Goal: Task Accomplishment & Management: Manage account settings

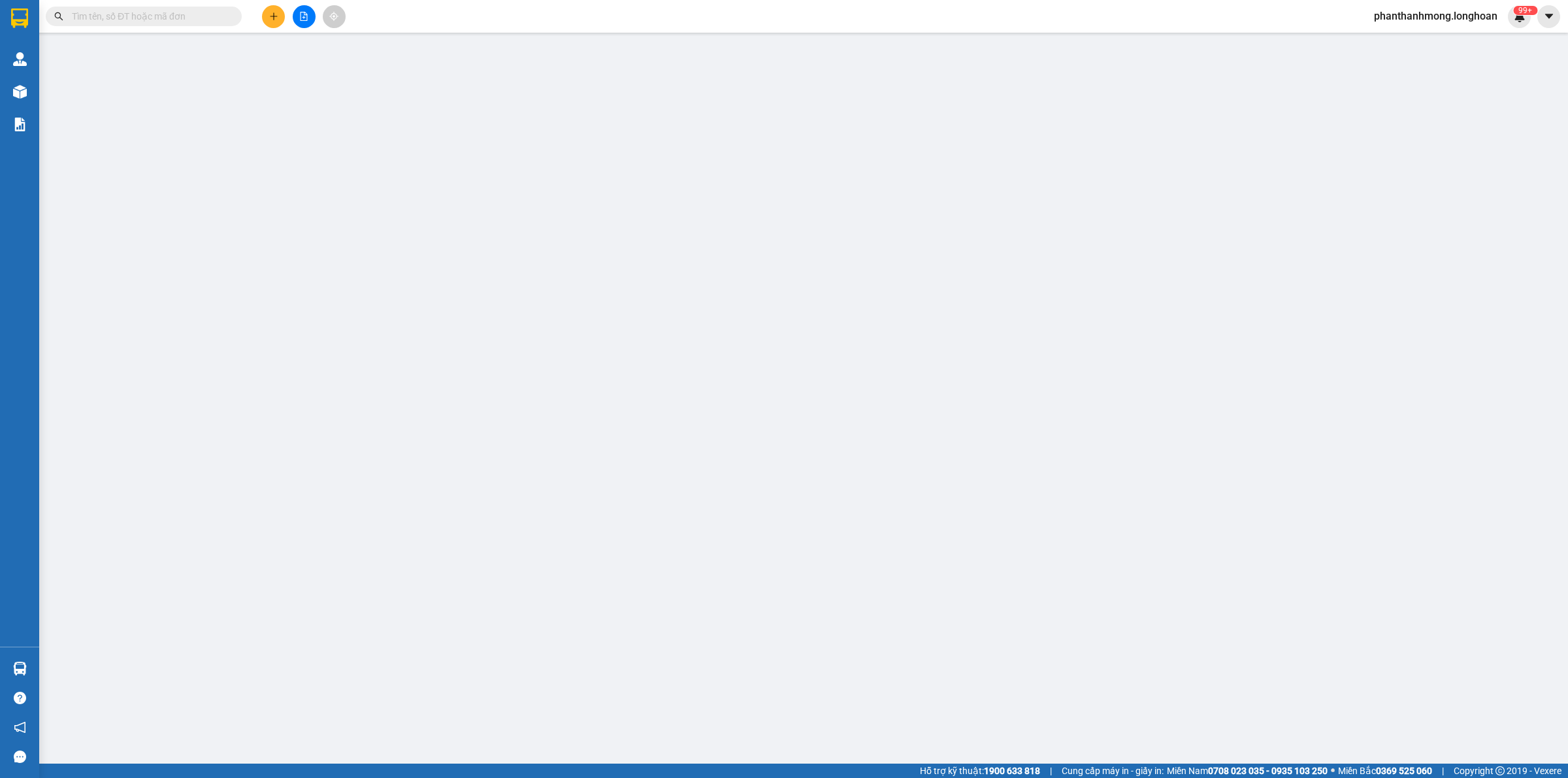
click at [180, 21] on input "text" at bounding box center [149, 16] width 154 height 14
paste input "0789558650"
type input "0789558650"
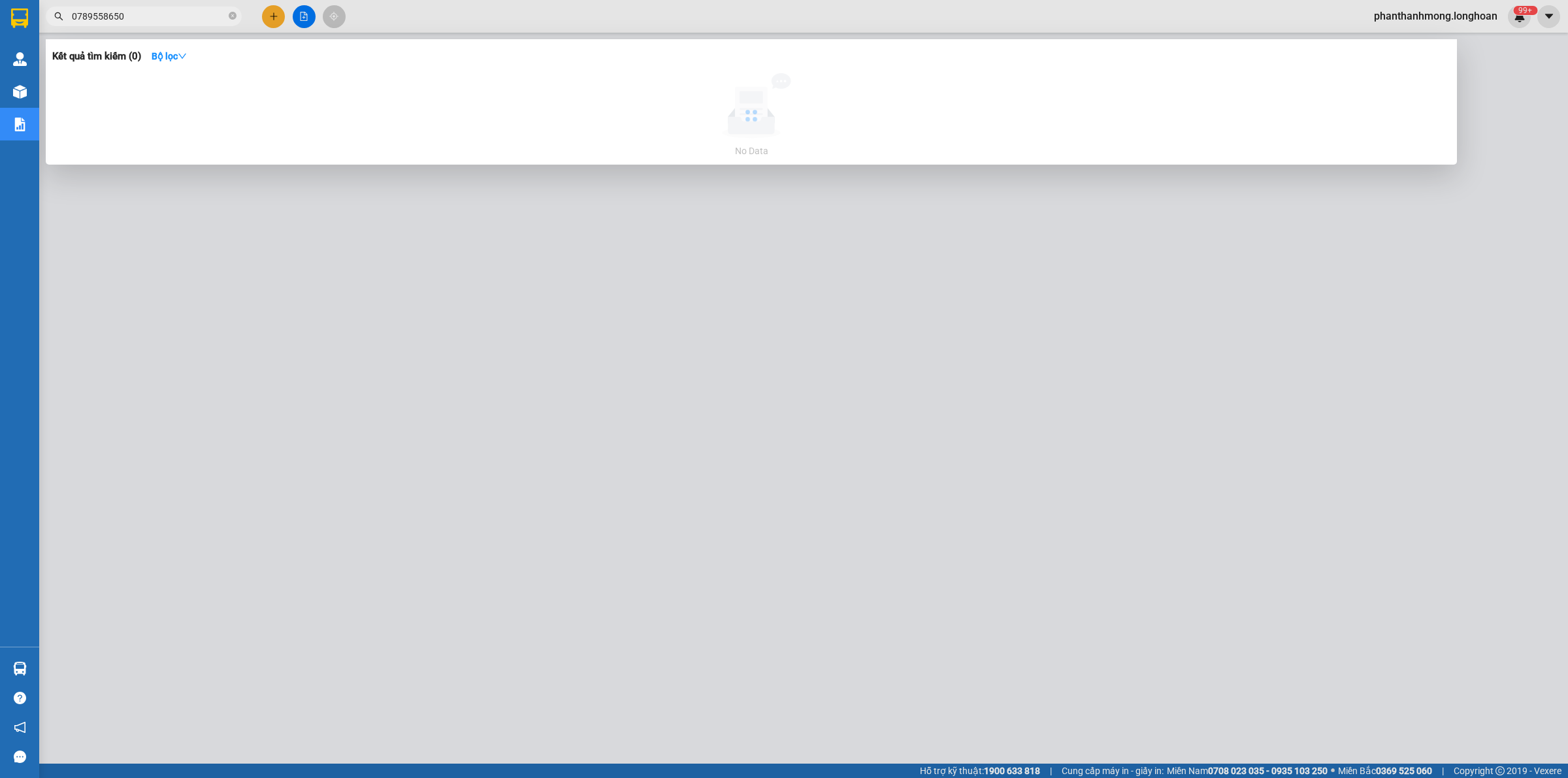
click at [180, 20] on input "0789558650" at bounding box center [149, 16] width 154 height 14
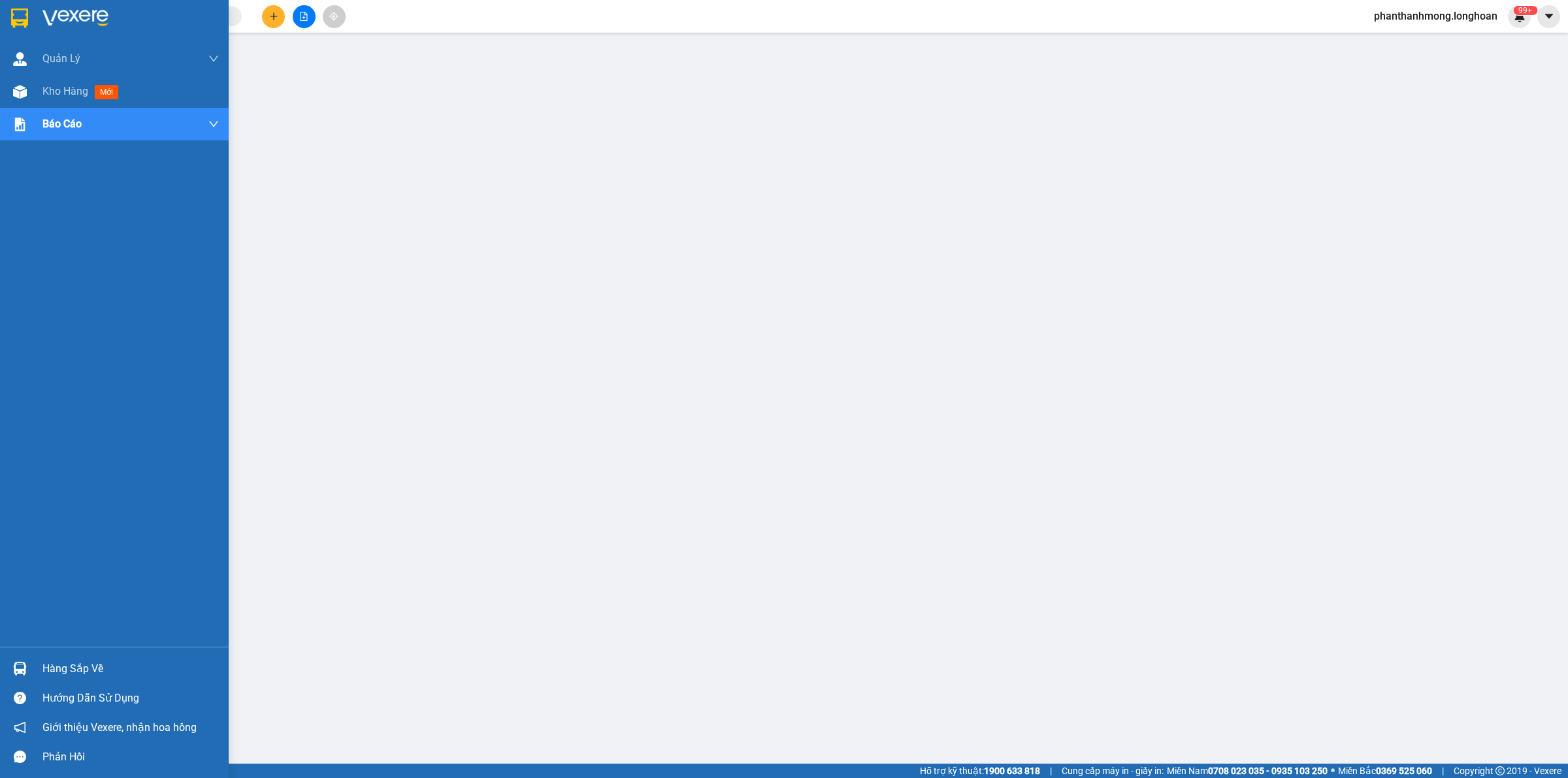
click at [25, 29] on div at bounding box center [114, 21] width 228 height 43
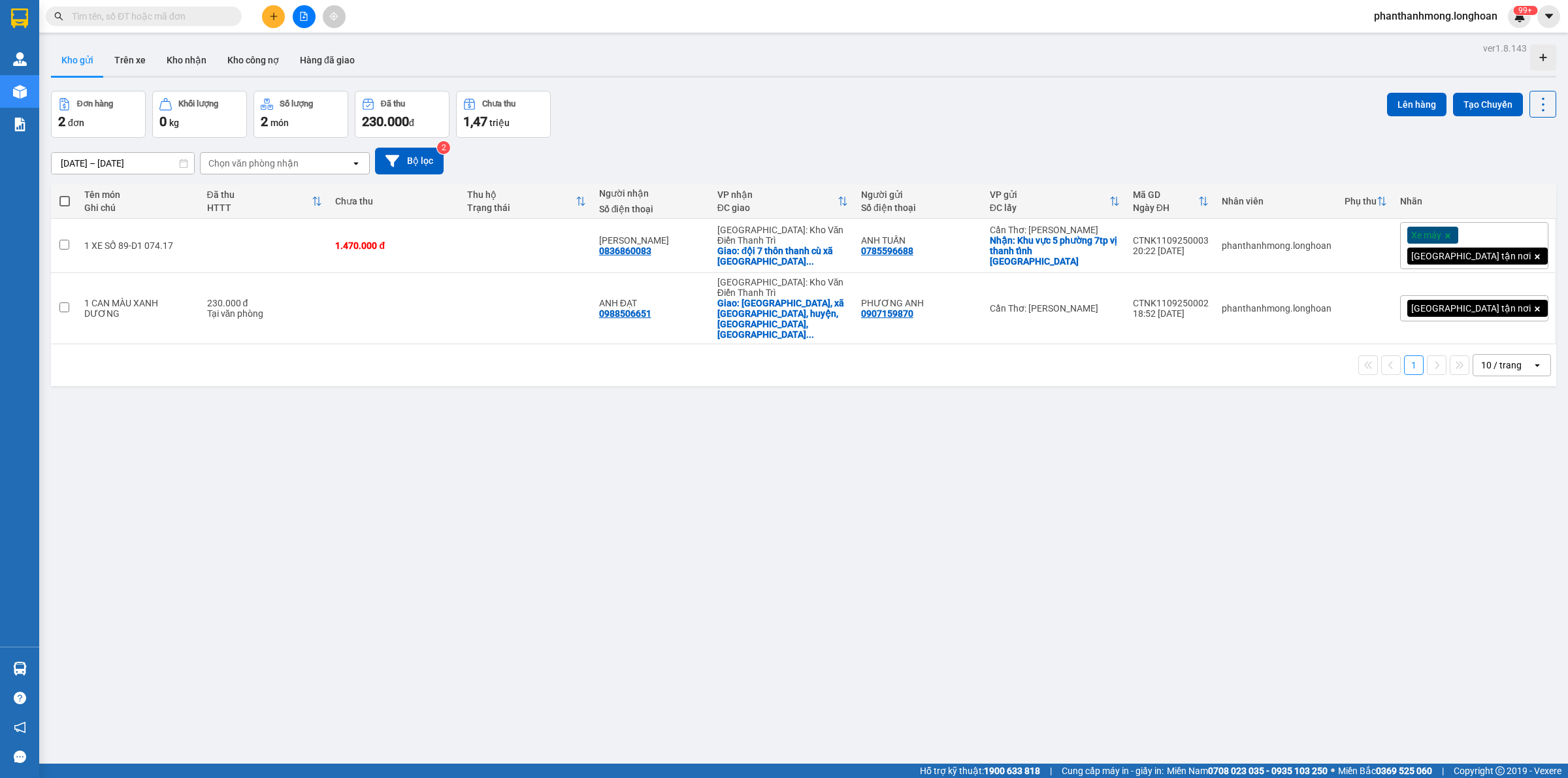
click at [103, 18] on input "text" at bounding box center [149, 16] width 154 height 14
type input "k"
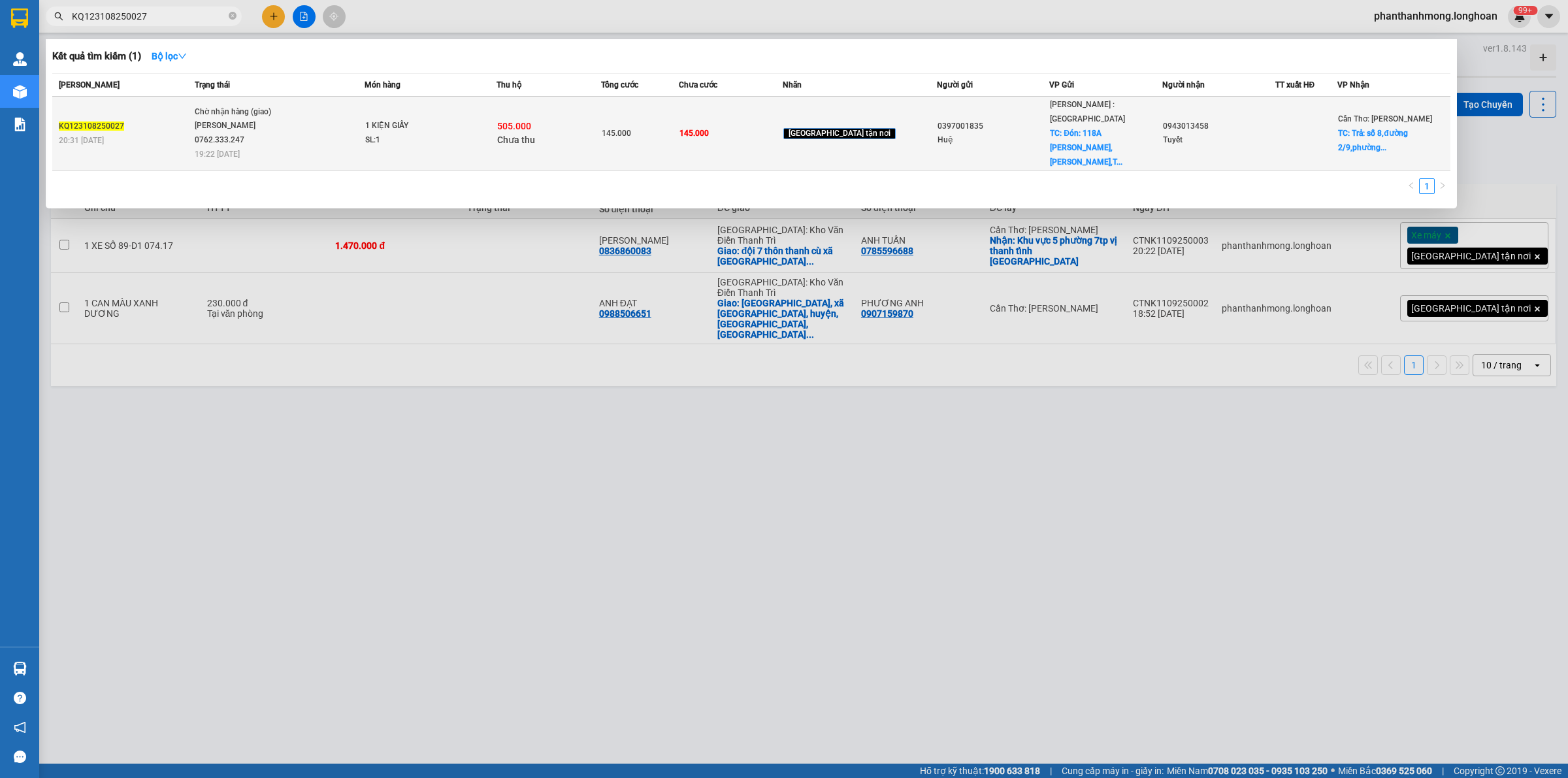
type input "KQ123108250027"
click at [365, 118] on span "Chờ nhận hàng (giao) [PERSON_NAME] 0762.333.247 19:22 [DATE]" at bounding box center [279, 132] width 170 height 54
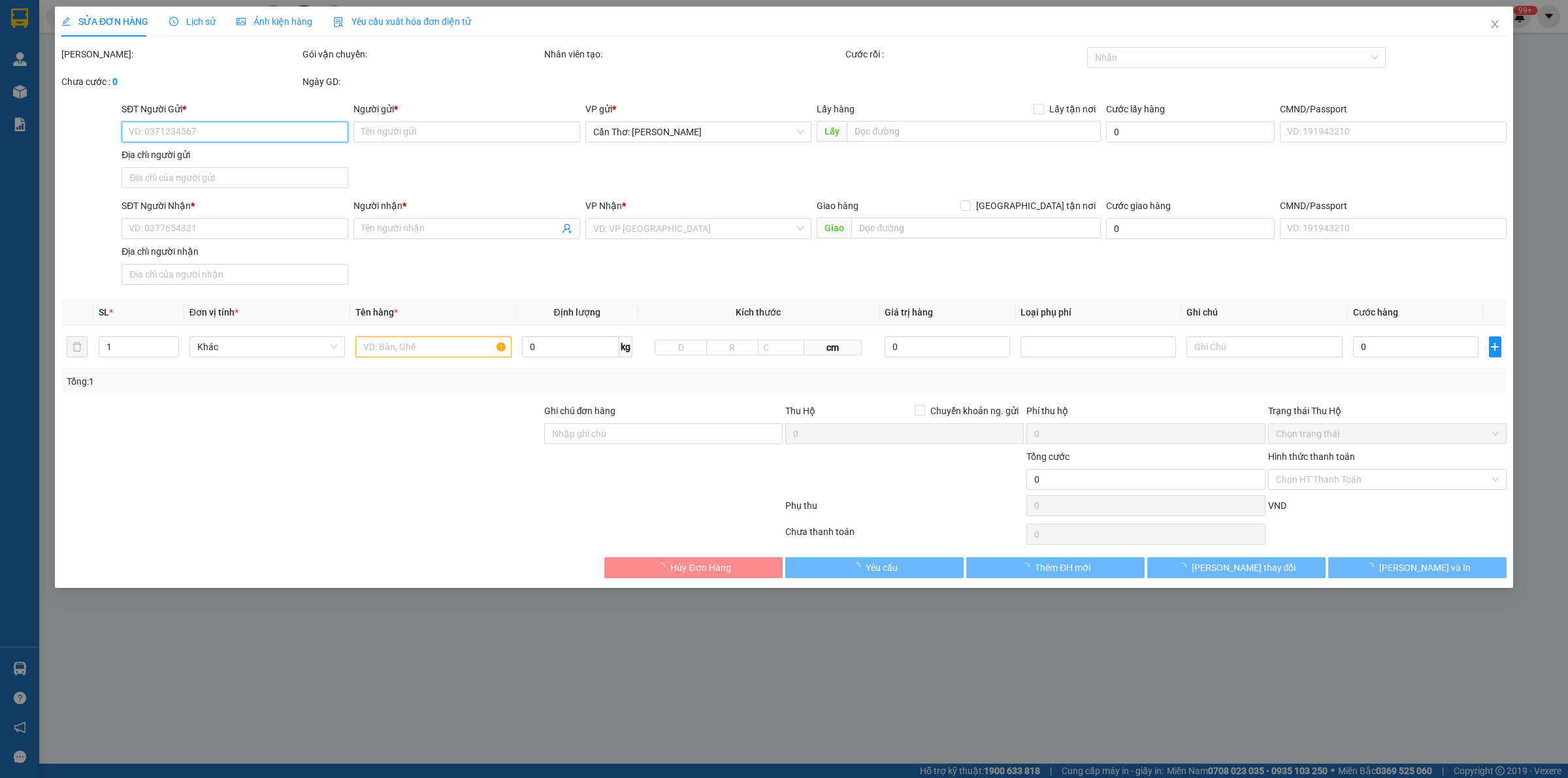
type input "0397001835"
type input "Huệ"
checkbox input "true"
type input "Đón: 118A Lê Sát,Tân Quý,Tân Phú,HCM"
type input "0943013458"
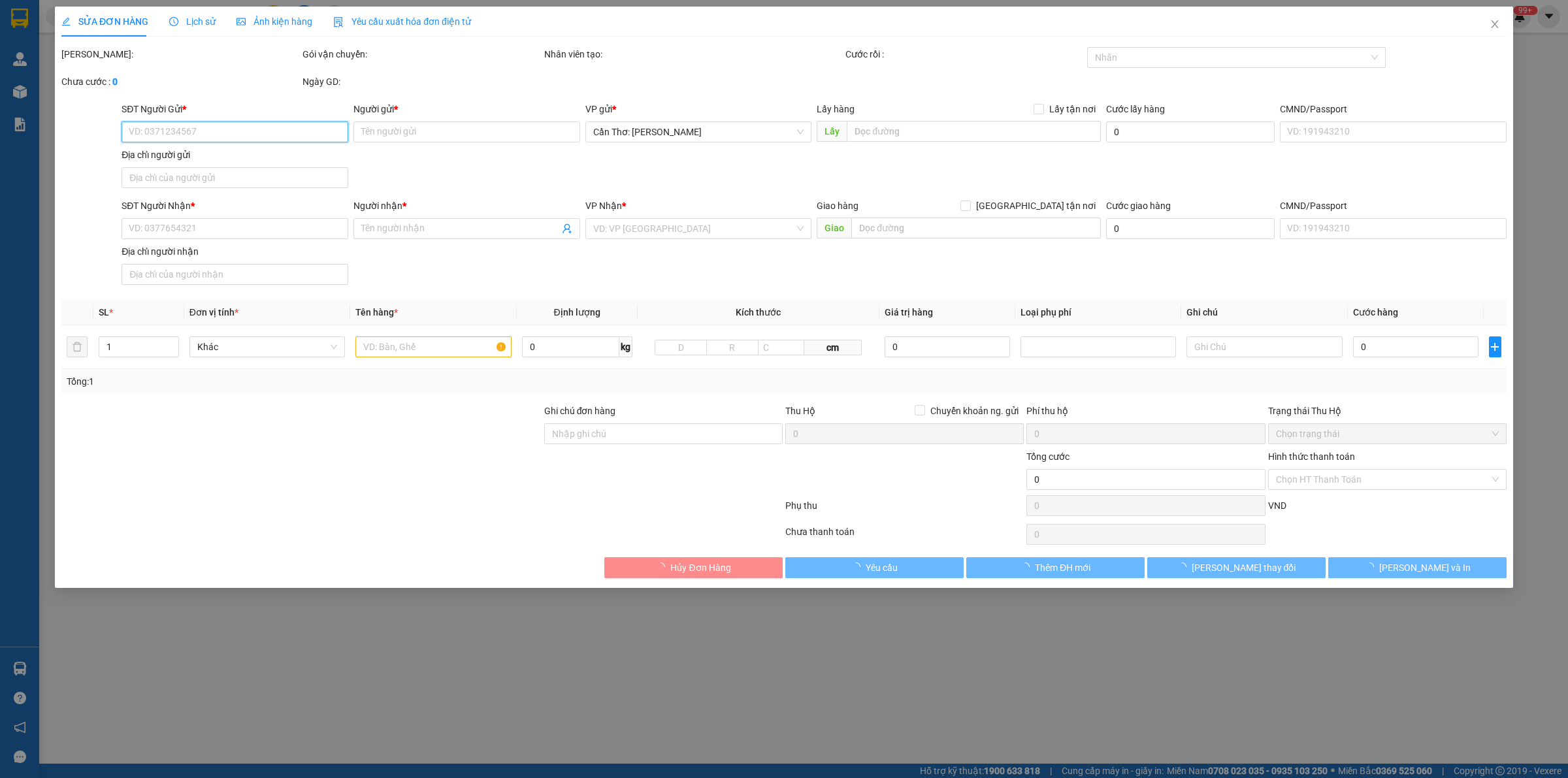
type input "Tuyết"
checkbox input "true"
type input "Trả: số 8,đường 2/9,phường 1,Thành phố Vĩnh long,Vĩnh Long"
type input "145.000"
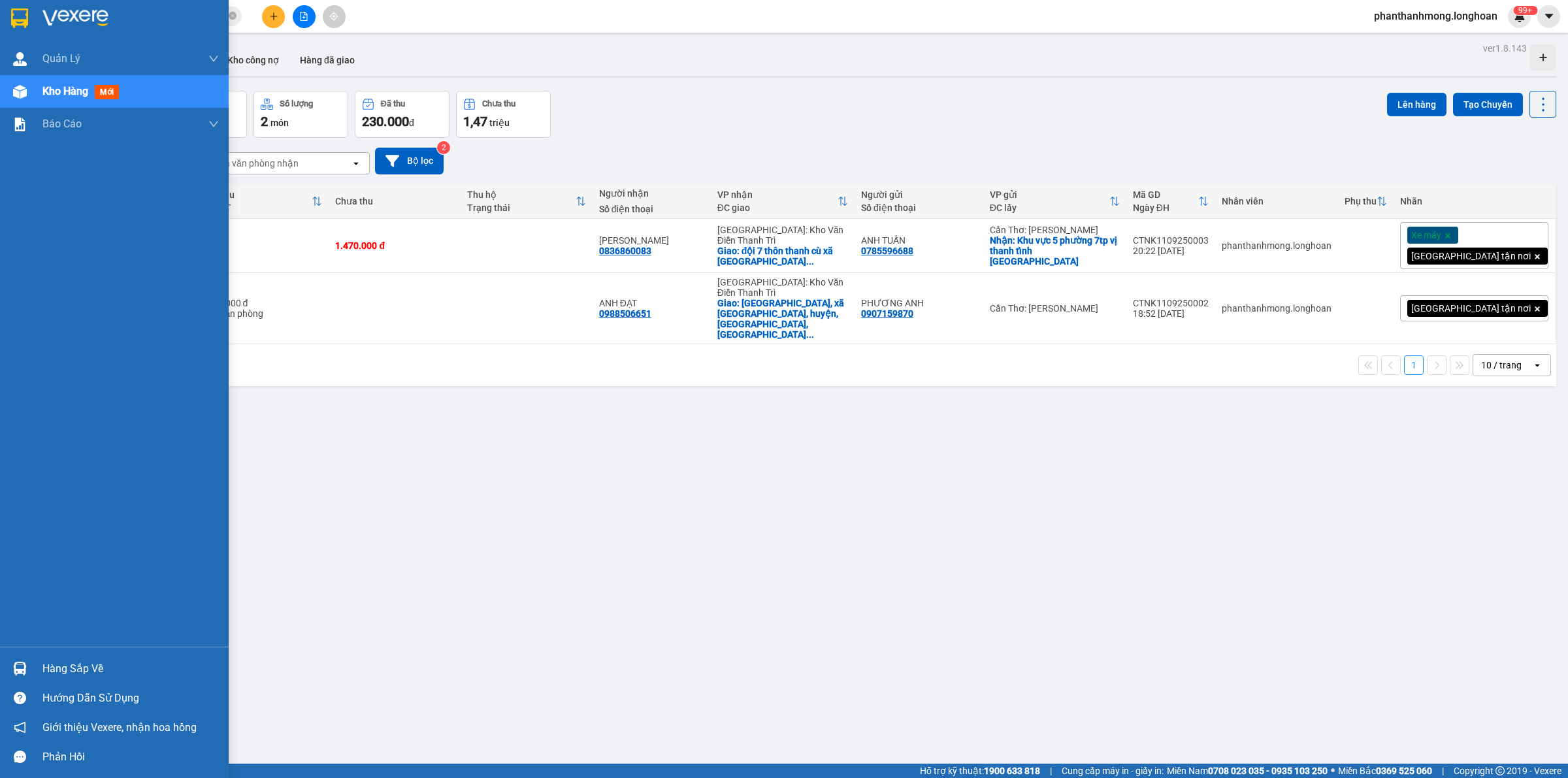
click at [16, 22] on img at bounding box center [20, 18] width 17 height 20
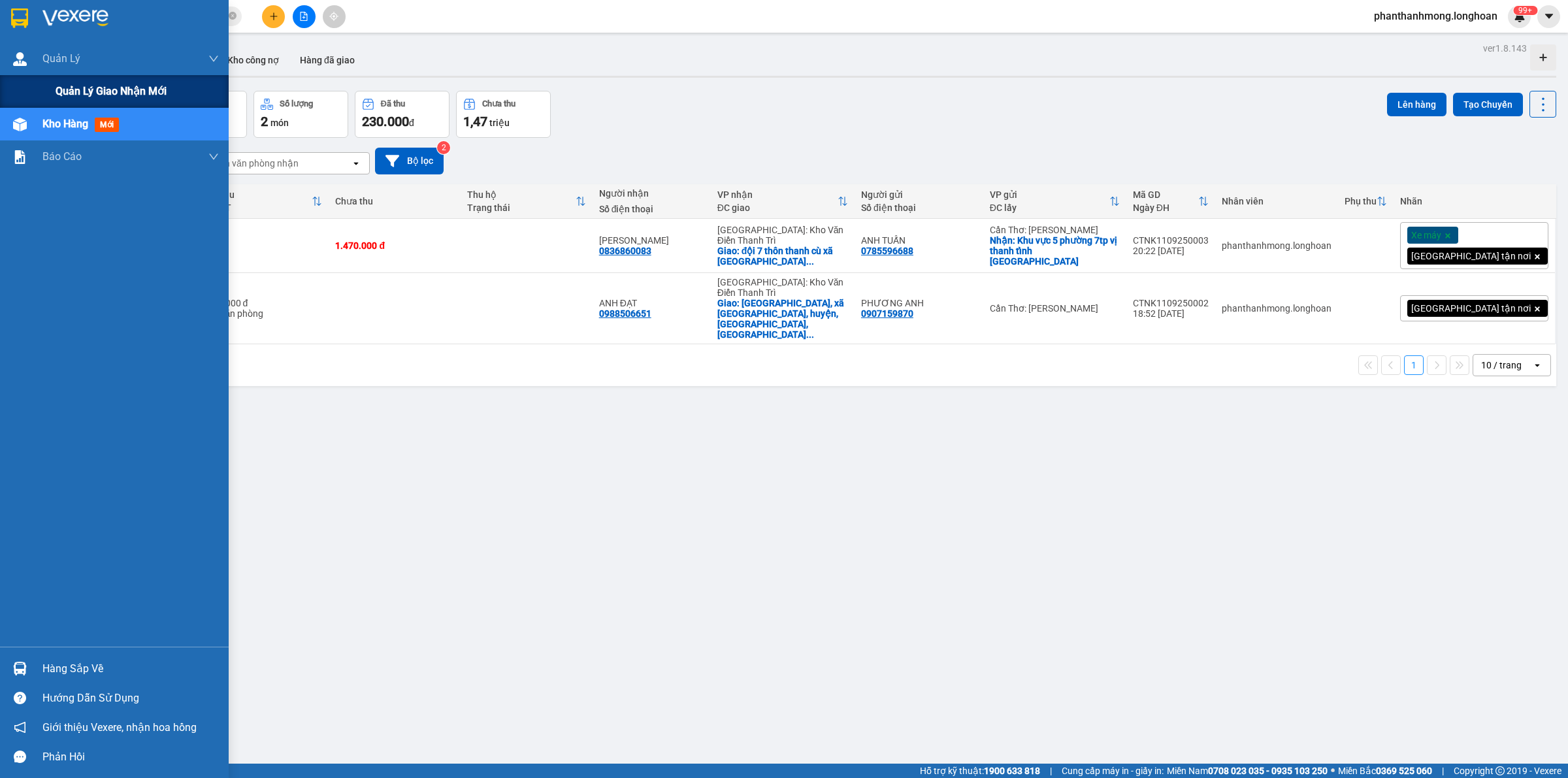
click at [119, 89] on span "Quản lý giao nhận mới" at bounding box center [111, 91] width 111 height 16
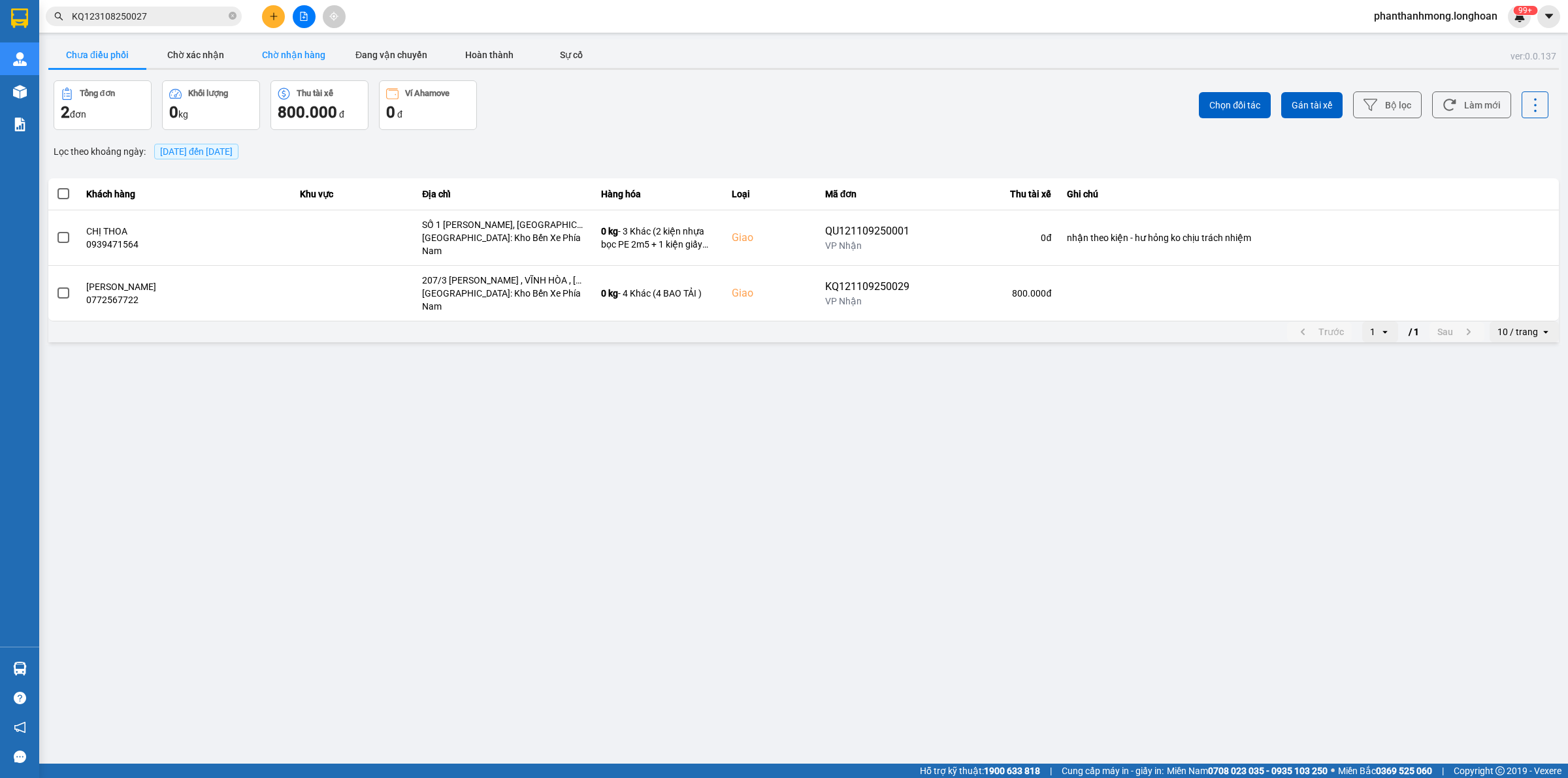
click at [320, 58] on button "Chờ nhận hàng" at bounding box center [293, 55] width 98 height 27
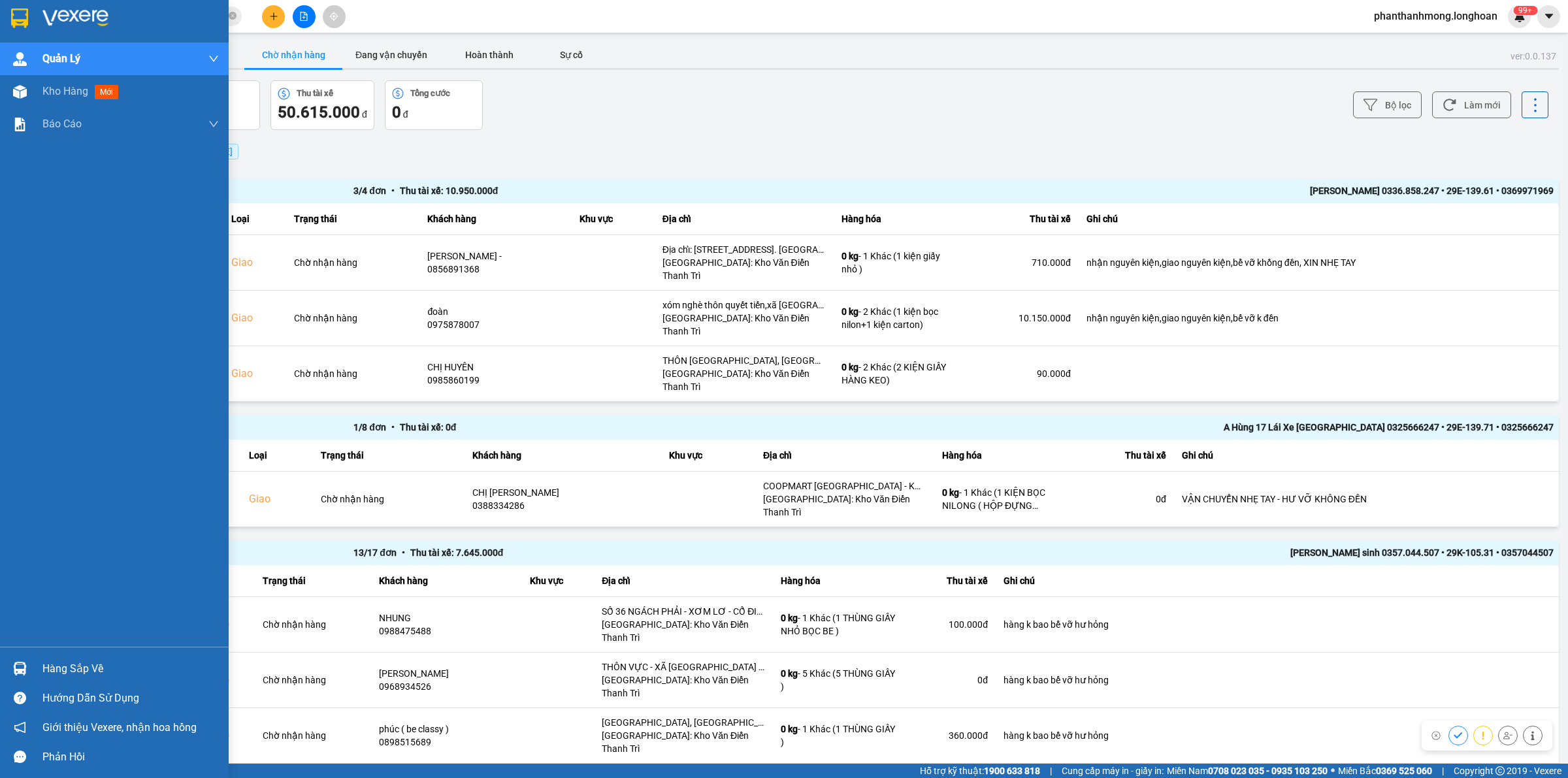
click at [4, 665] on div "Hàng sắp về" at bounding box center [114, 668] width 228 height 29
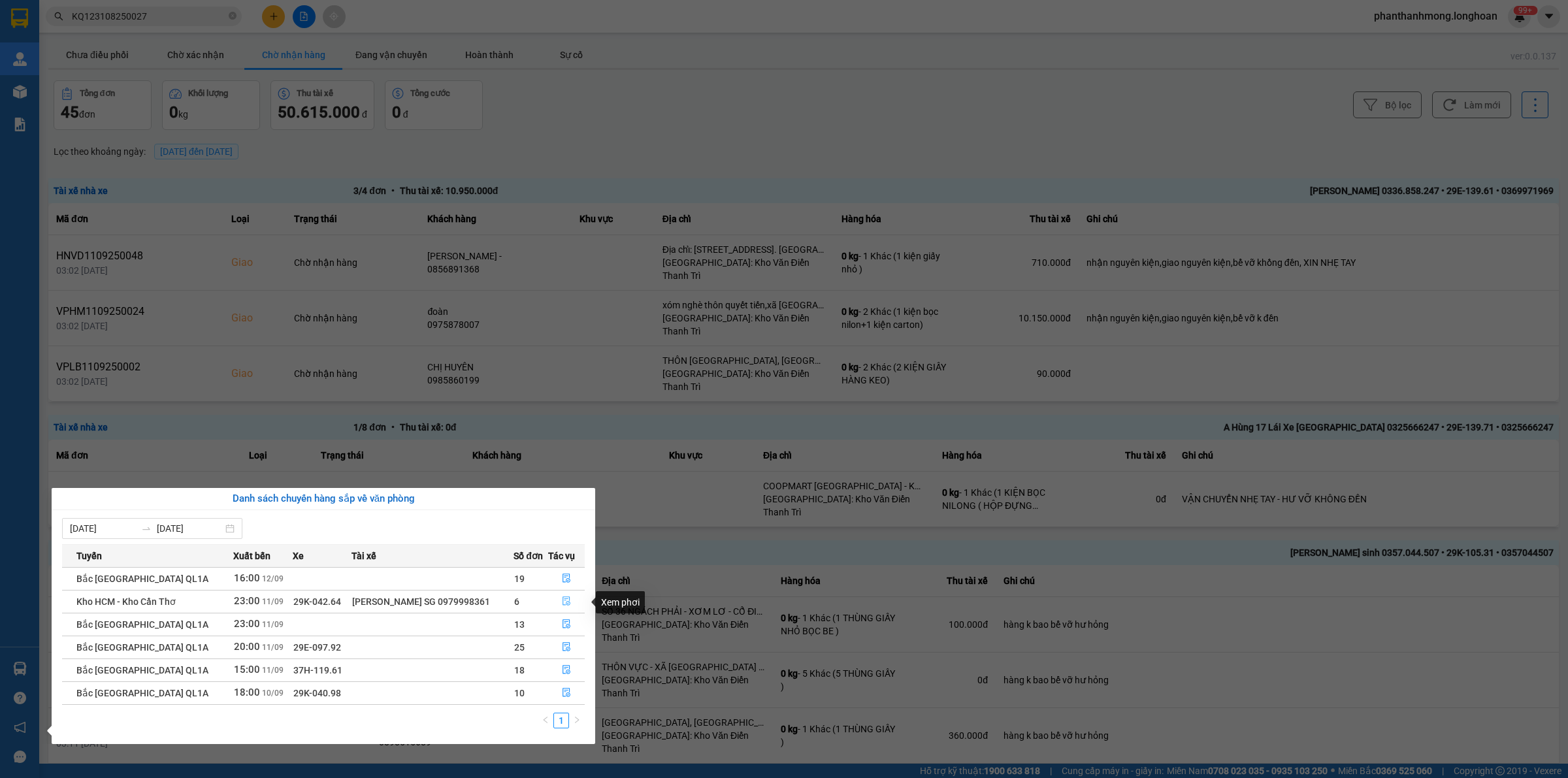
click at [557, 602] on button "button" at bounding box center [566, 602] width 35 height 21
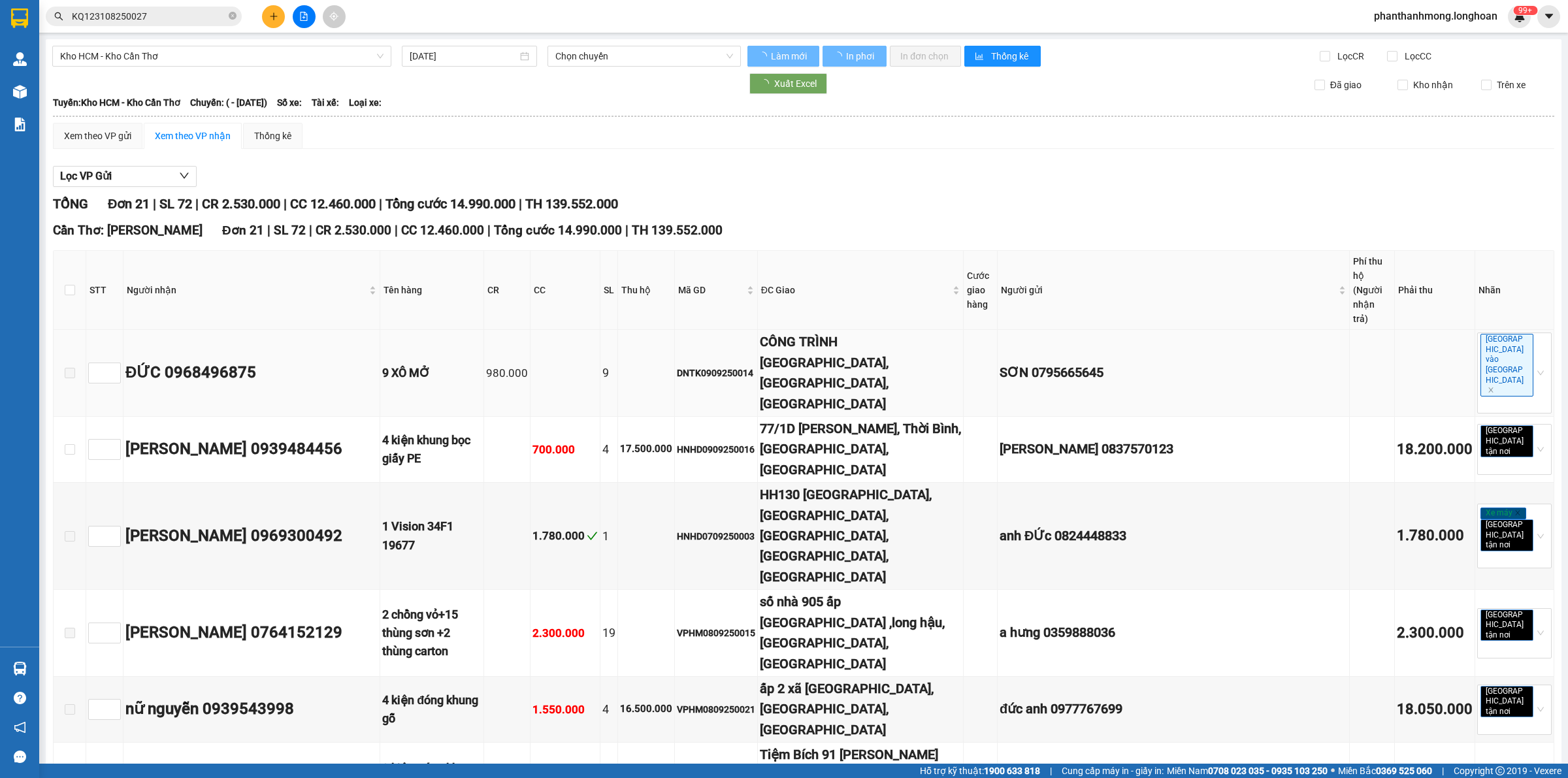
type input "11/09/2025"
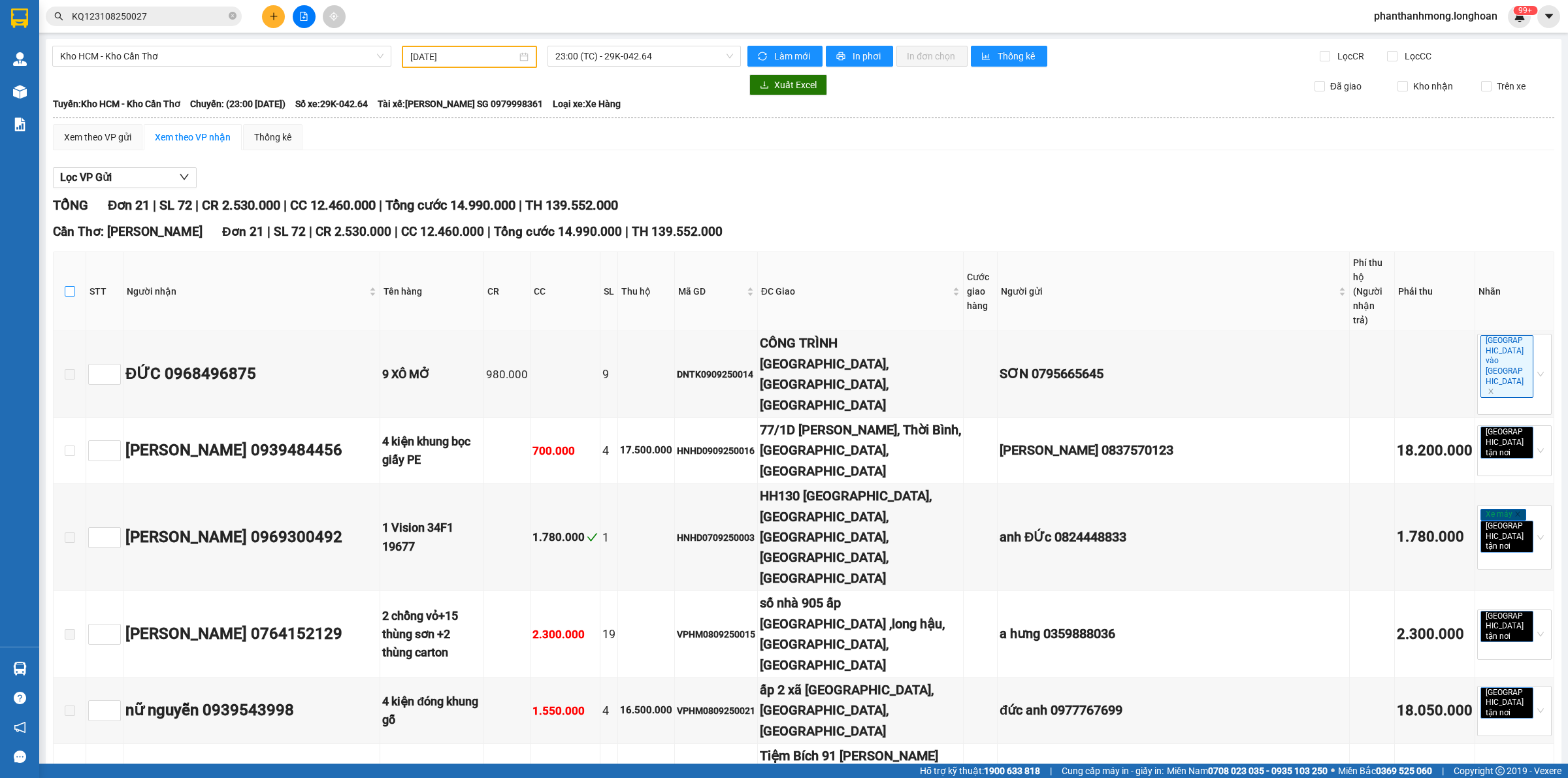
click at [74, 286] on input "checkbox" at bounding box center [69, 291] width 10 height 10
checkbox input "true"
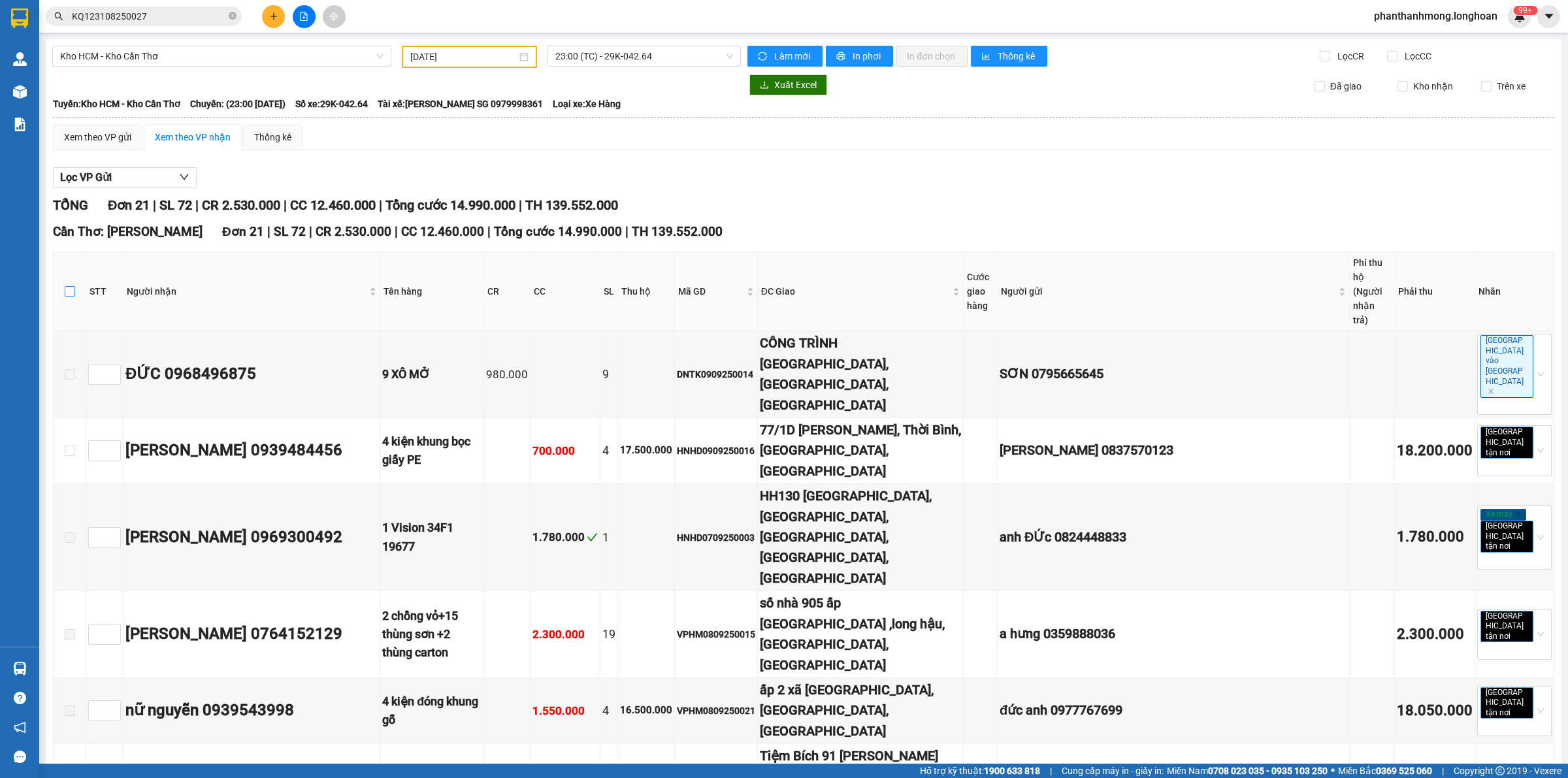
checkbox input "true"
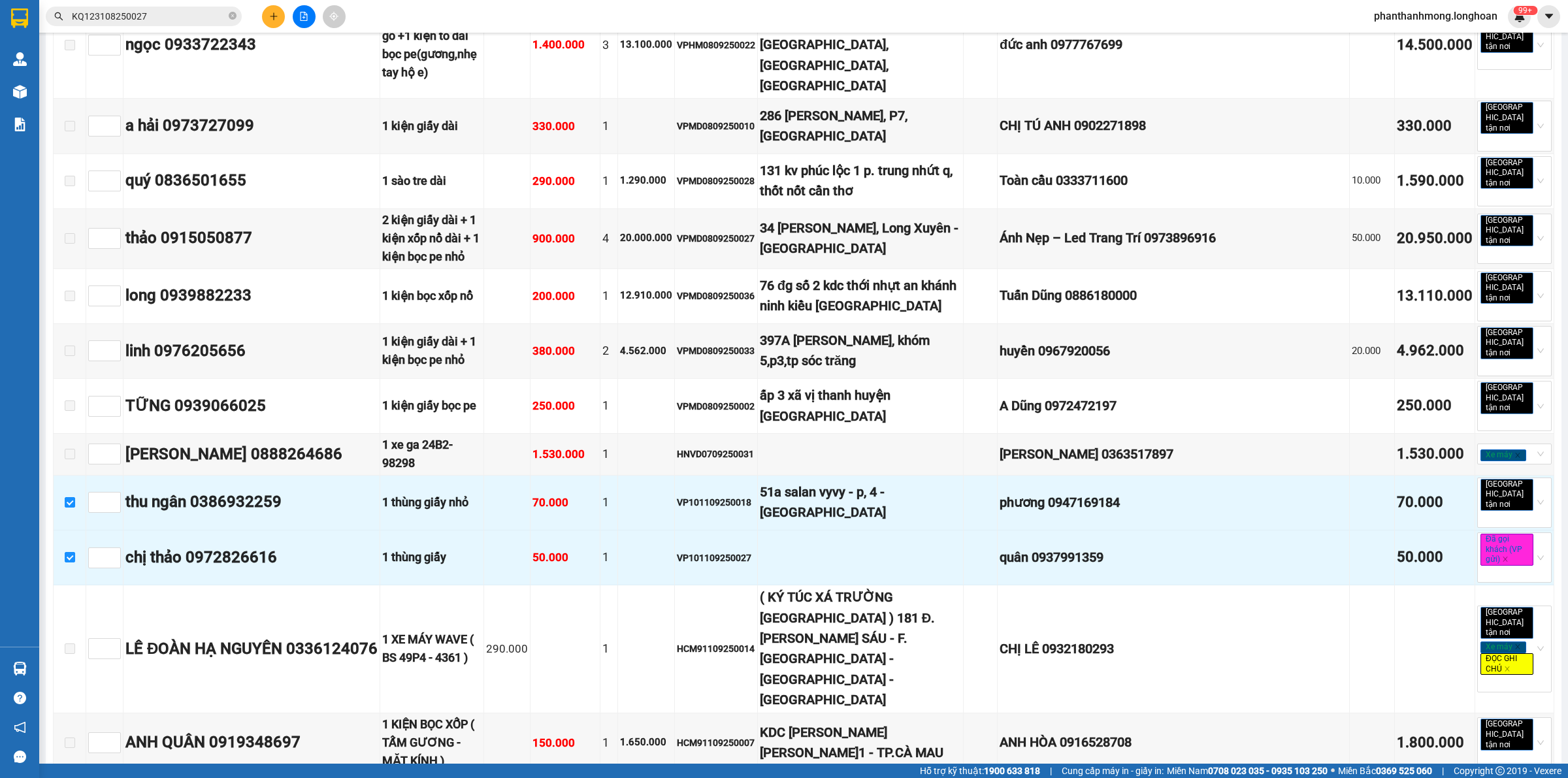
scroll to position [753, 0]
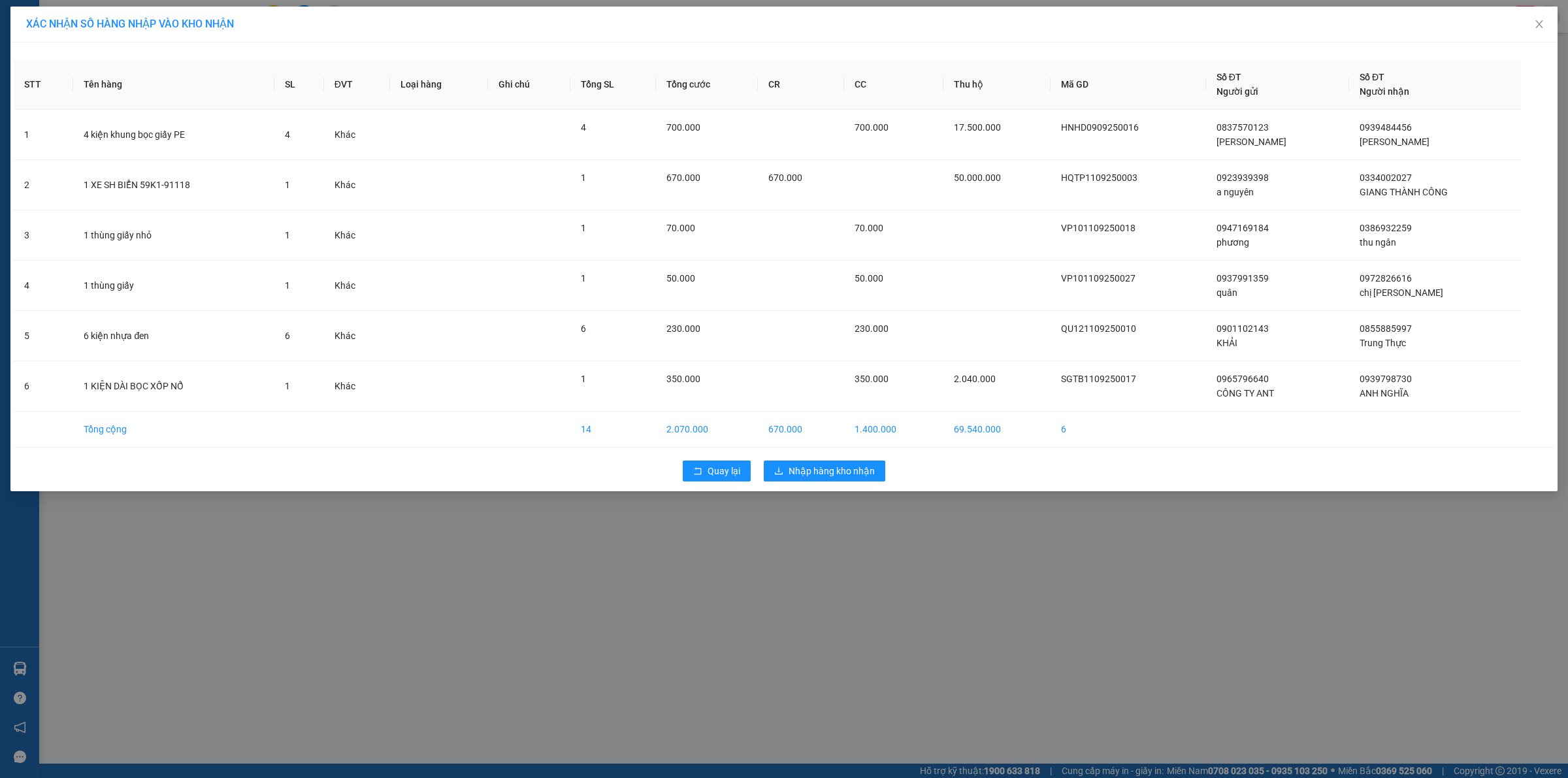
click at [799, 485] on div "Quay lại Nhập hàng kho nhận" at bounding box center [784, 471] width 1541 height 34
click at [805, 475] on span "Nhập hàng kho nhận" at bounding box center [831, 471] width 86 height 14
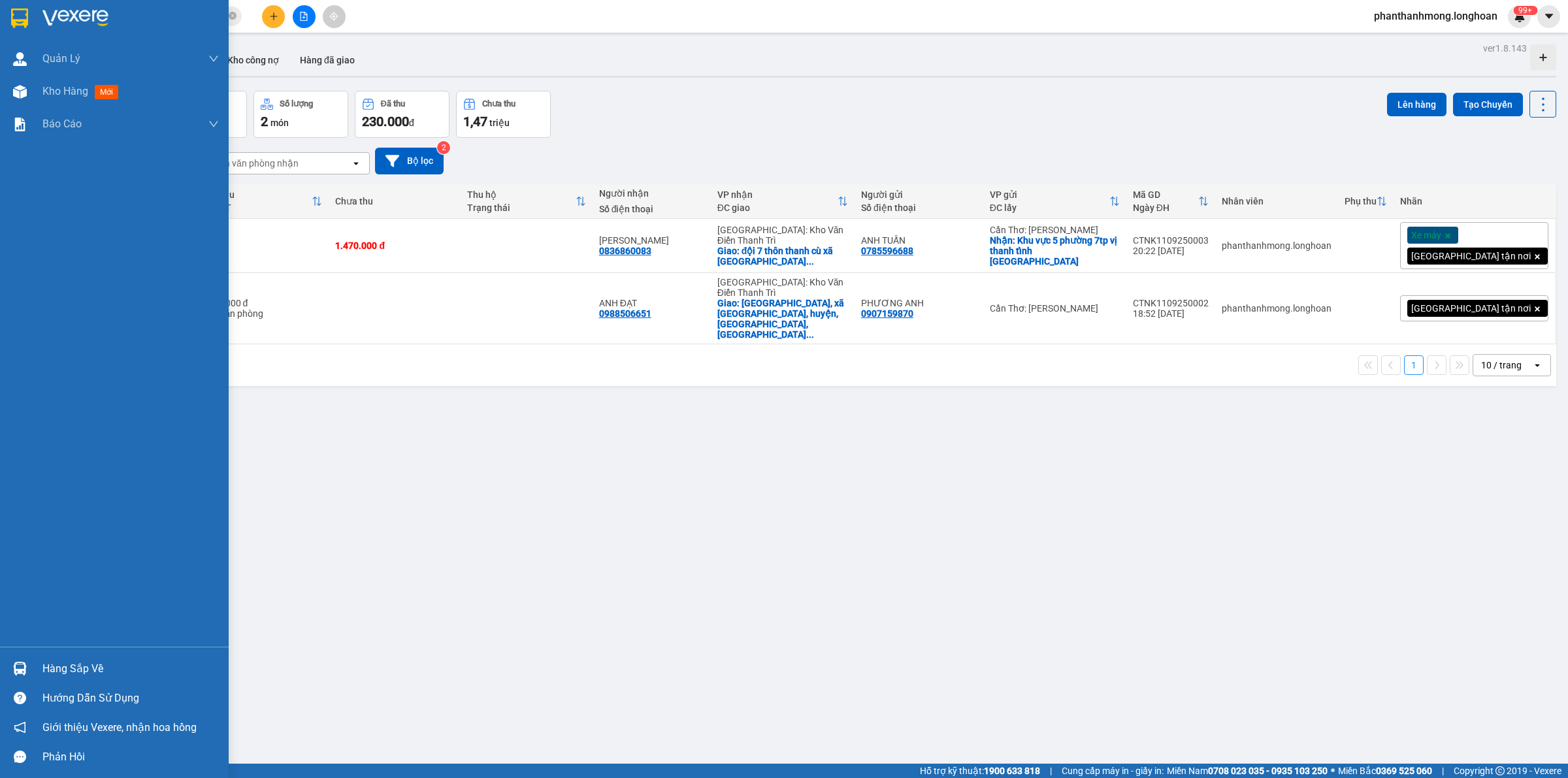
click at [25, 16] on img at bounding box center [20, 18] width 17 height 20
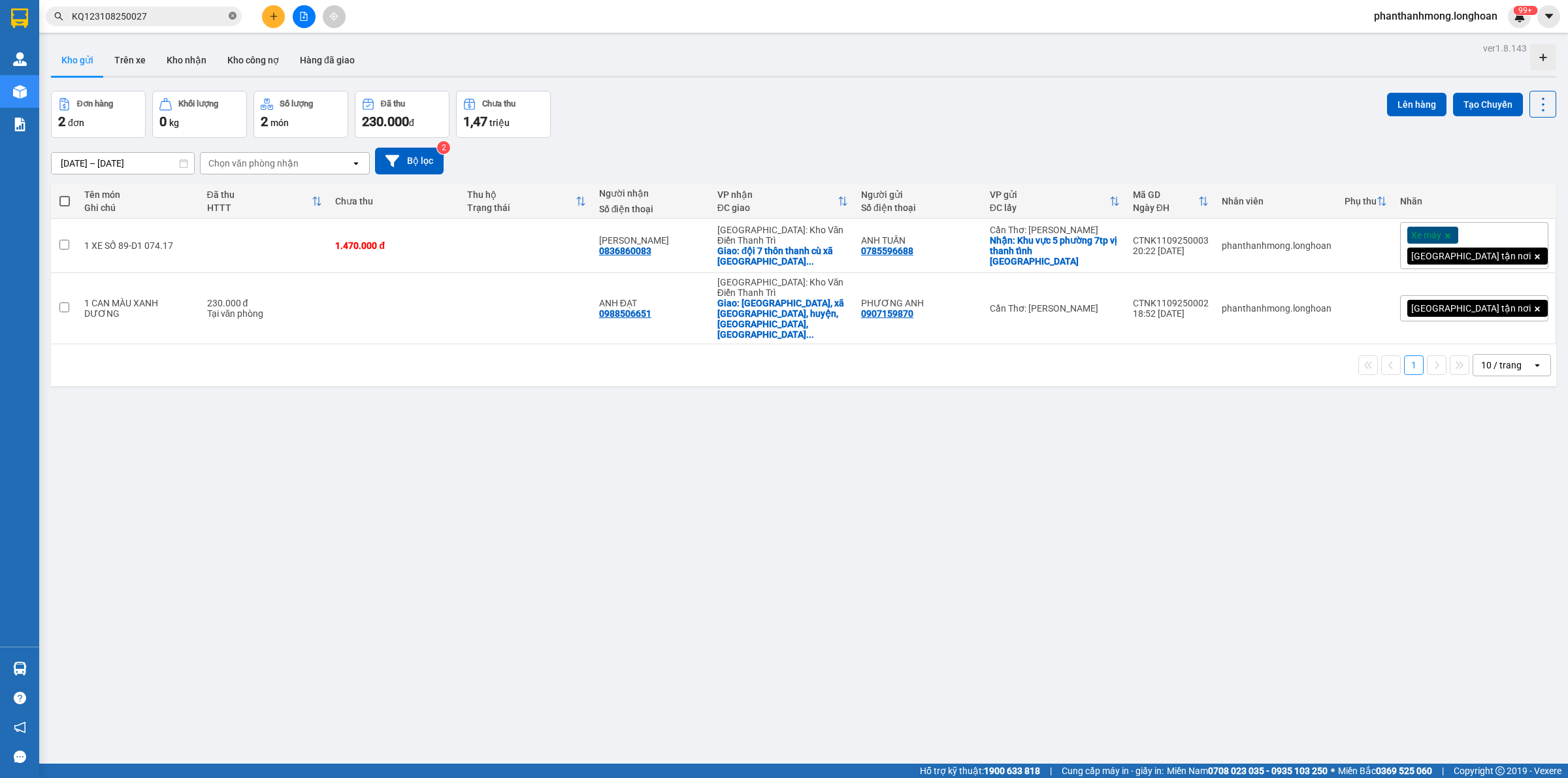
click at [229, 15] on icon "close-circle" at bounding box center [232, 15] width 8 height 8
click at [8, 662] on div "Hàng sắp về" at bounding box center [19, 668] width 39 height 29
click at [559, 488] on section "Kết quả tìm kiếm ( 1 ) Bộ lọc Mã ĐH Trạng thái Món hàng Thu hộ Tổng cước Chưa c…" at bounding box center [784, 389] width 1568 height 778
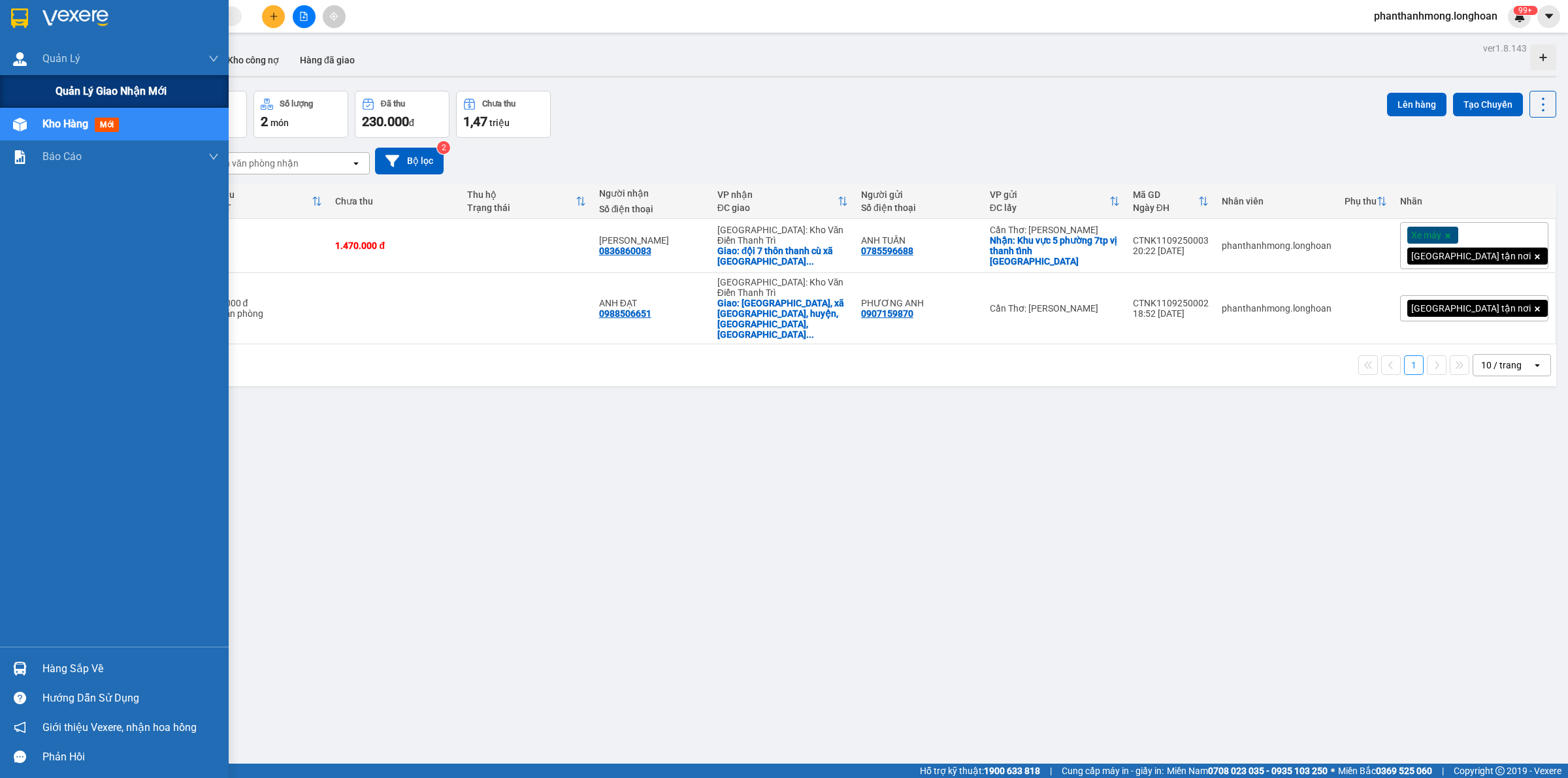
click at [69, 83] on span "Quản lý giao nhận mới" at bounding box center [111, 91] width 111 height 16
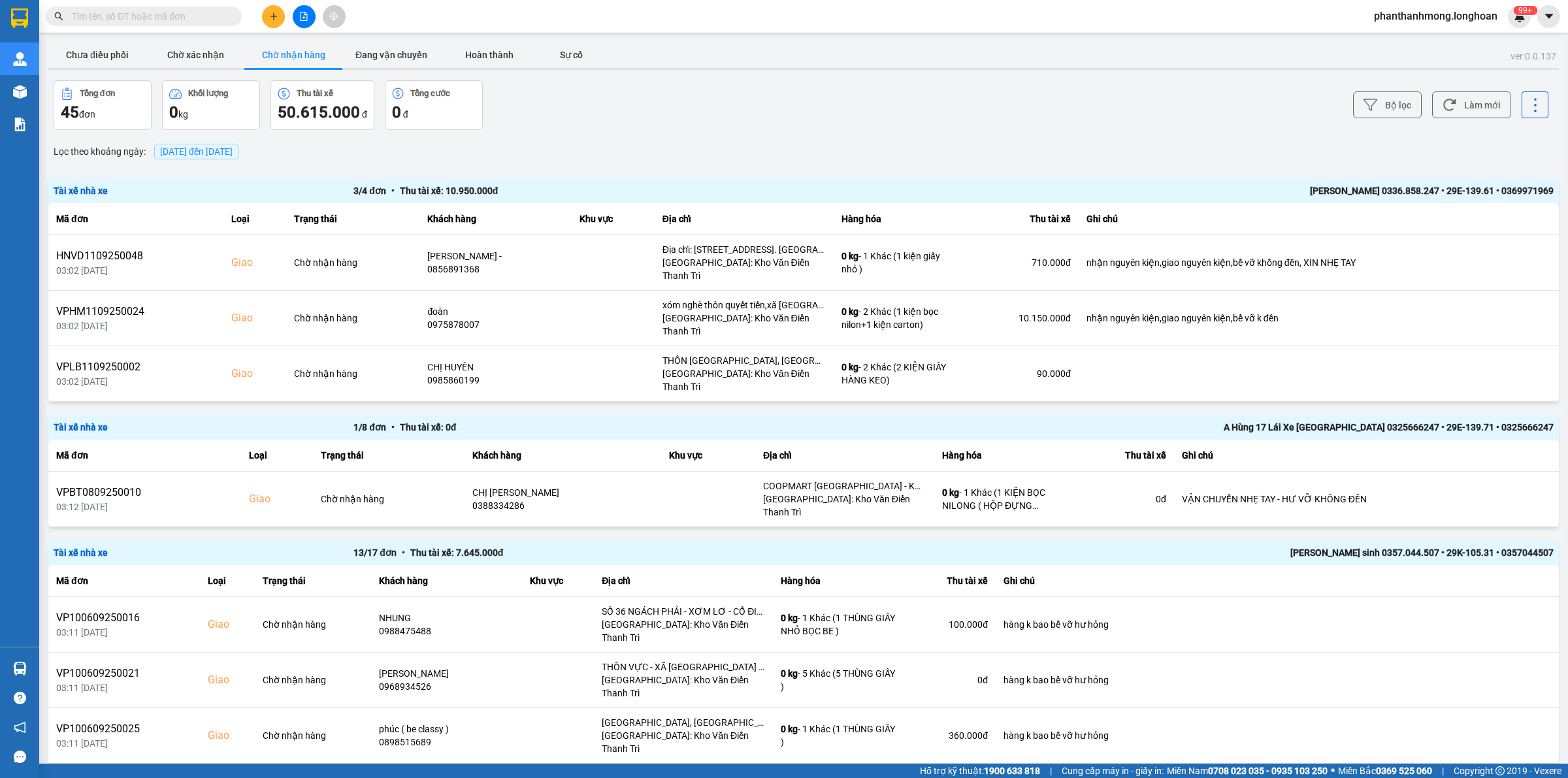
click at [1376, 89] on div "Bộ lọc Làm mới" at bounding box center [1175, 105] width 748 height 49
click at [1380, 105] on button "Bộ lọc" at bounding box center [1387, 105] width 68 height 27
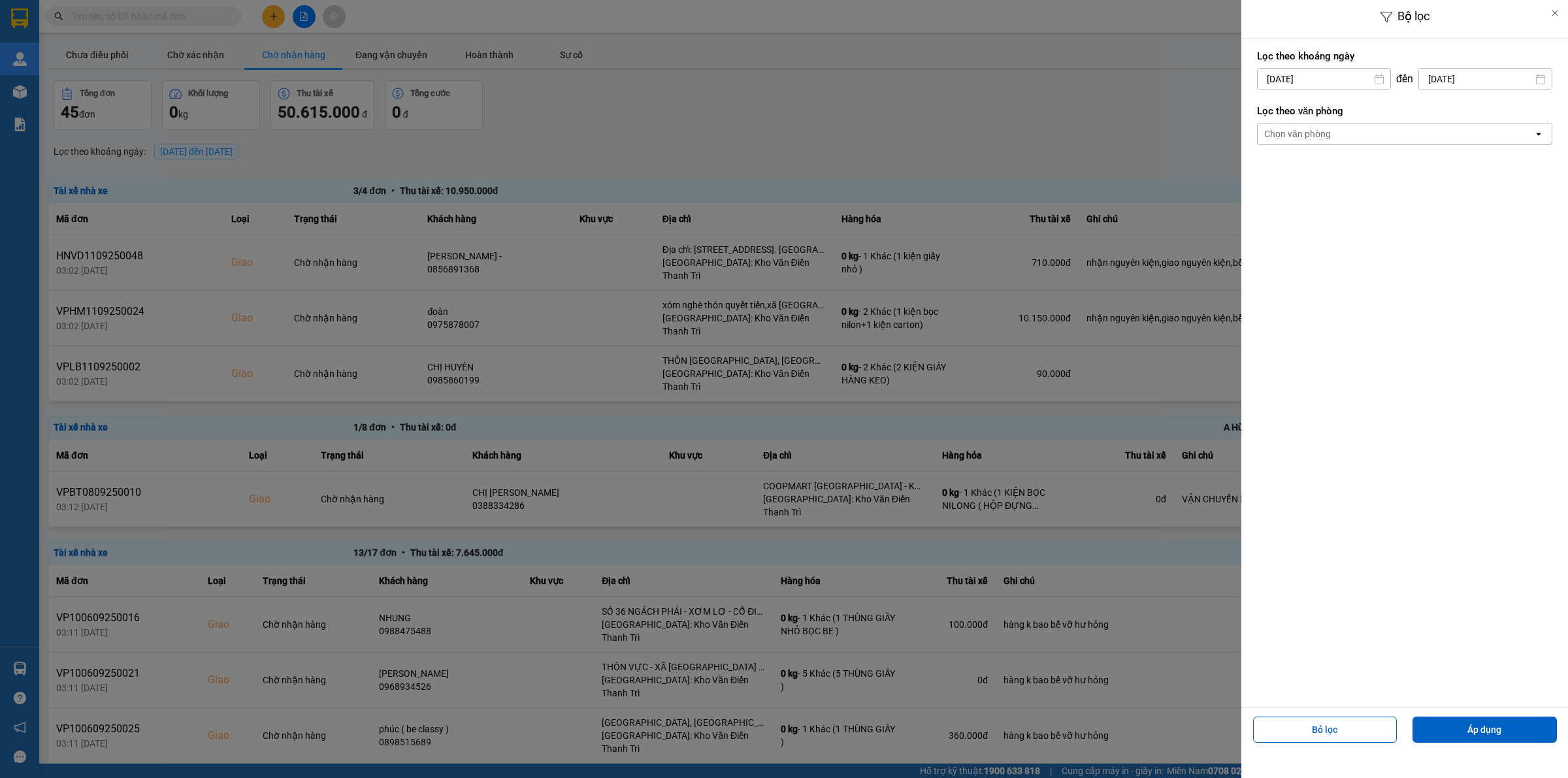
click at [1358, 72] on input "12/09/2025" at bounding box center [1325, 79] width 133 height 21
click at [1250, 173] on div "1 2 3 4 5 6 7 8 9 10 11 12 13 14 15 16 17 18 19 20 21 22 23 24 25 26 27 28 29 30" at bounding box center [1343, 233] width 204 height 158
click at [1262, 173] on div "1" at bounding box center [1265, 174] width 18 height 16
type input "01/09/2025"
click at [1353, 133] on div "Chọn văn phòng" at bounding box center [1396, 134] width 276 height 21
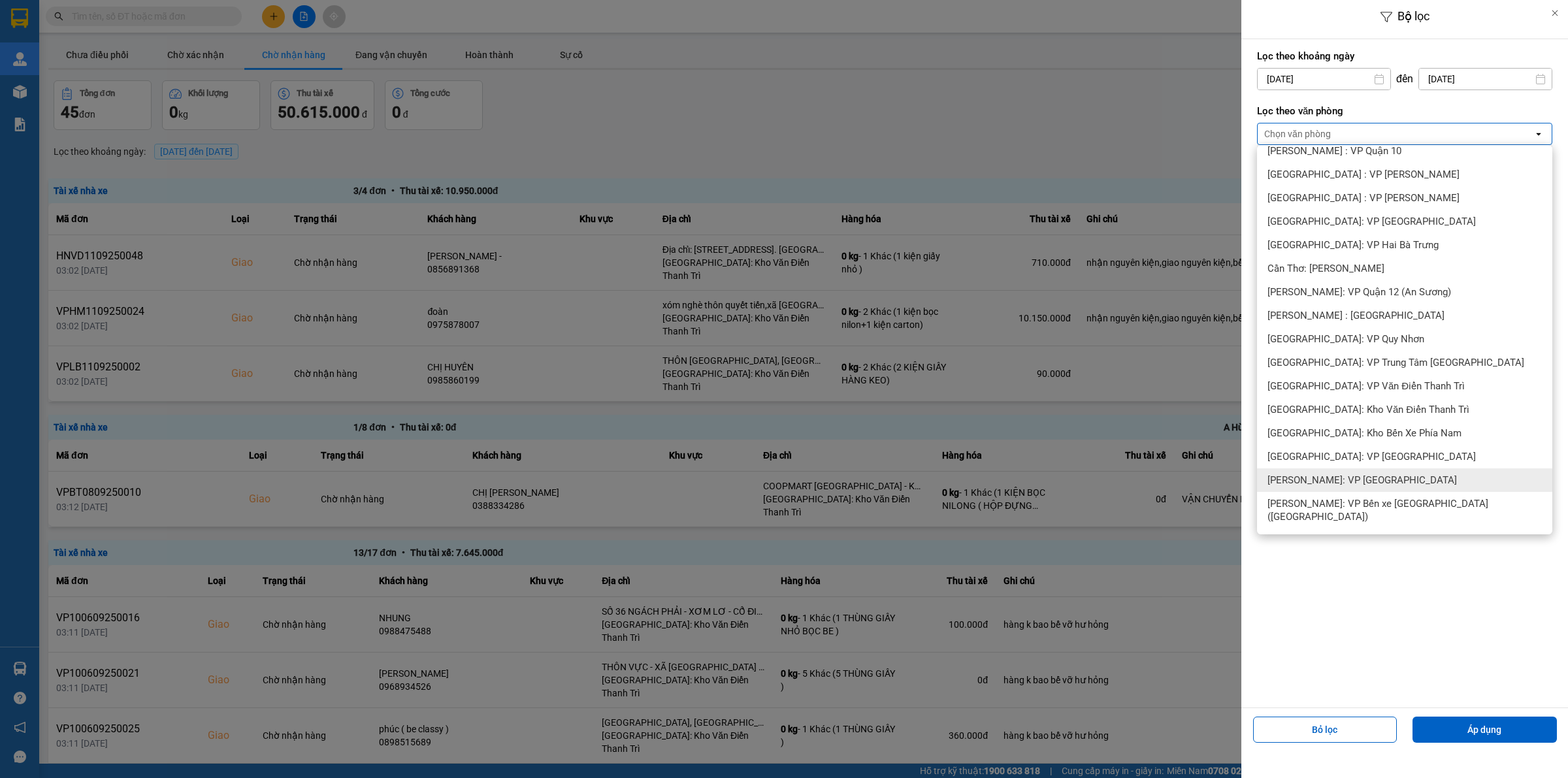
scroll to position [490, 0]
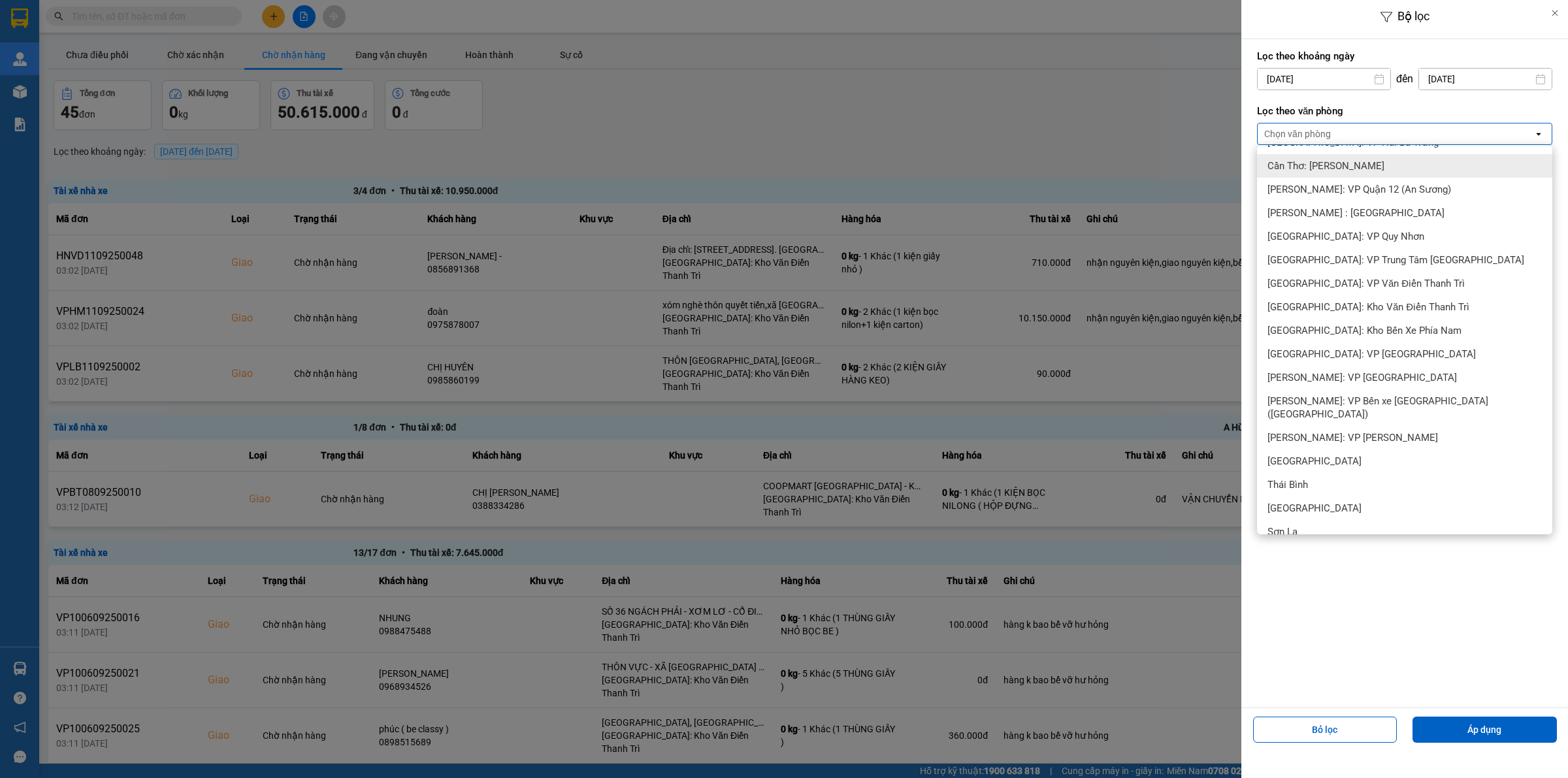
click at [1360, 169] on span "Cần Thơ: [PERSON_NAME]" at bounding box center [1325, 166] width 117 height 13
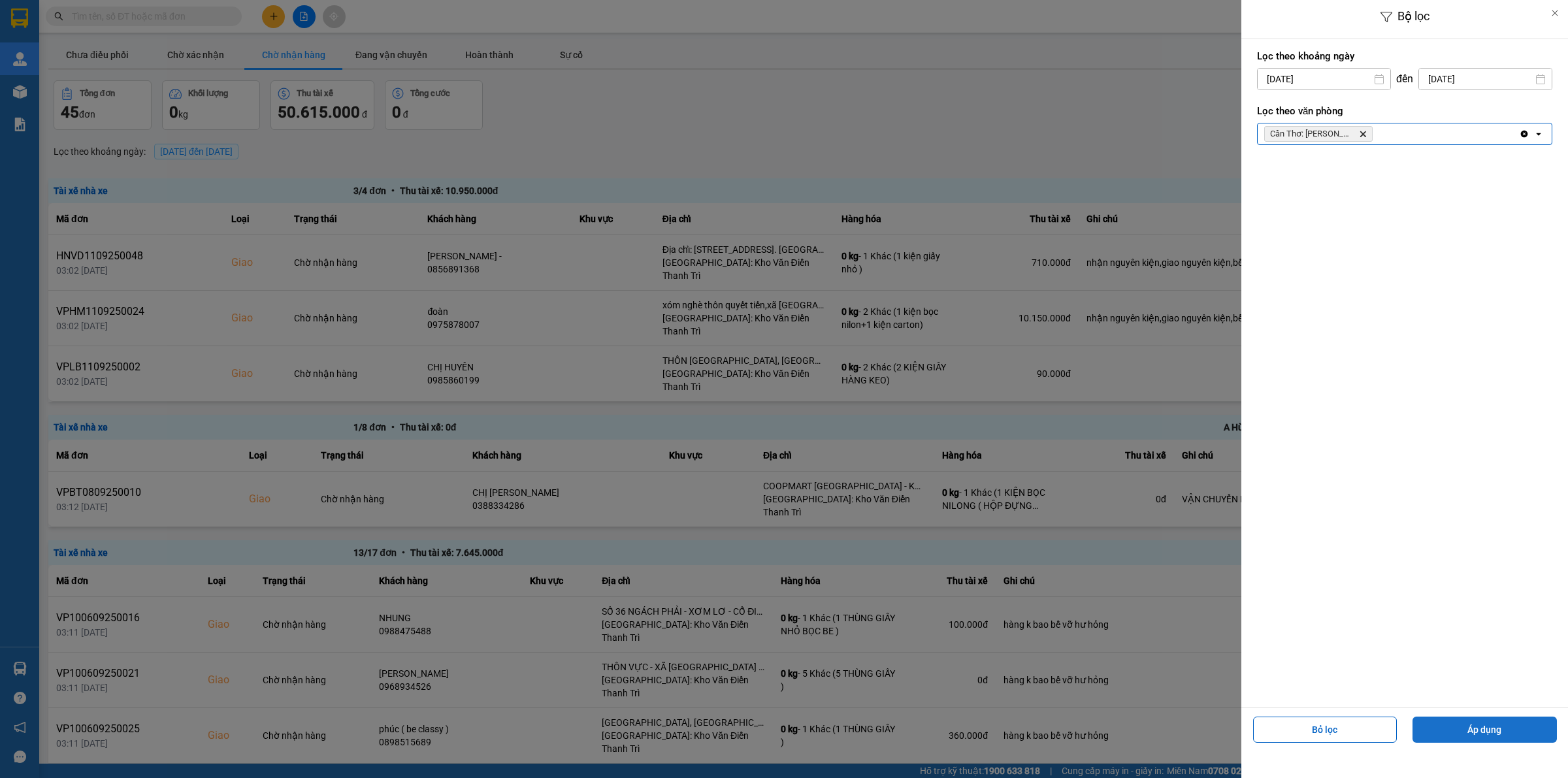
click at [1470, 730] on button "Áp dụng" at bounding box center [1485, 731] width 144 height 27
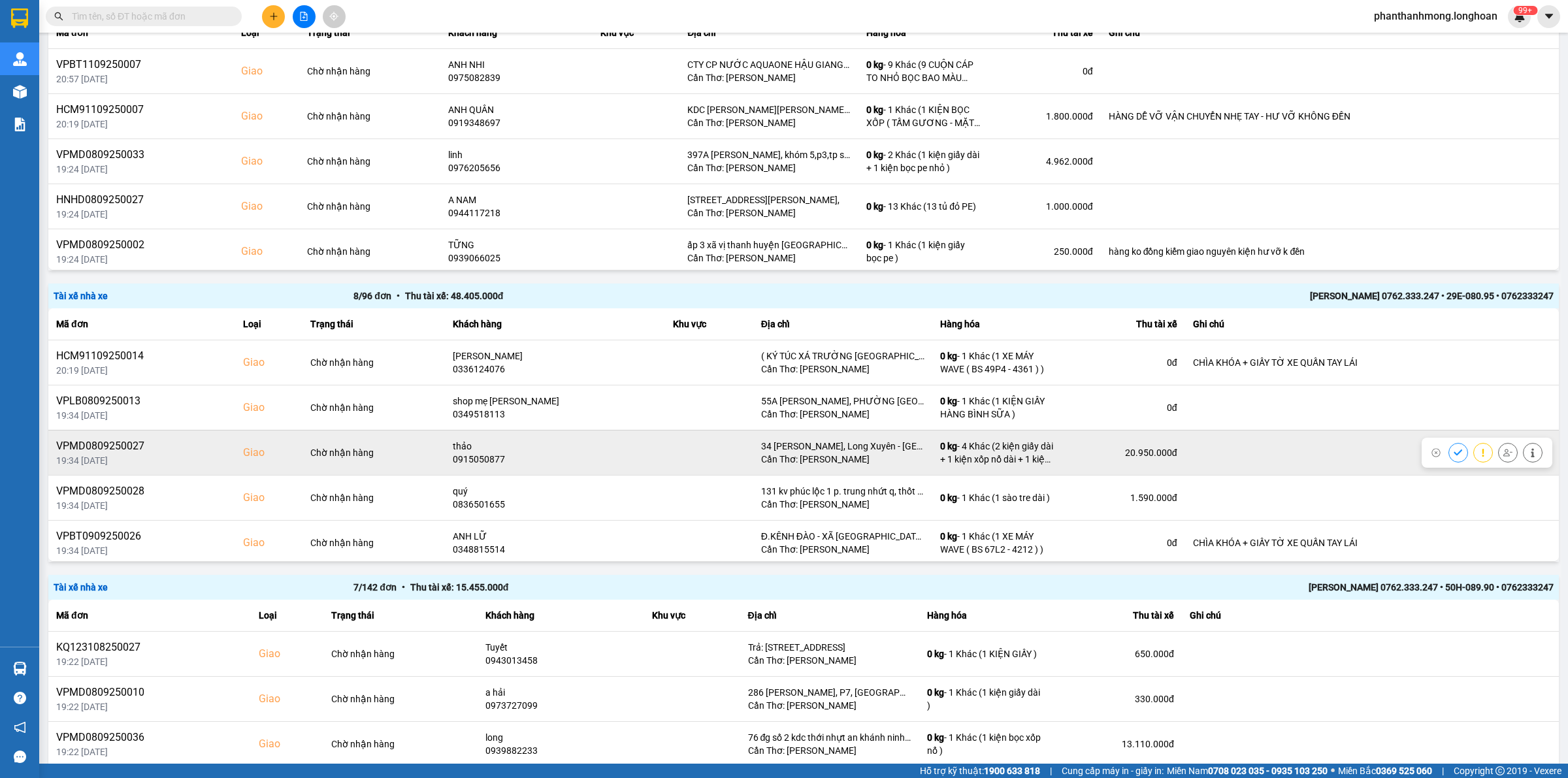
scroll to position [43, 0]
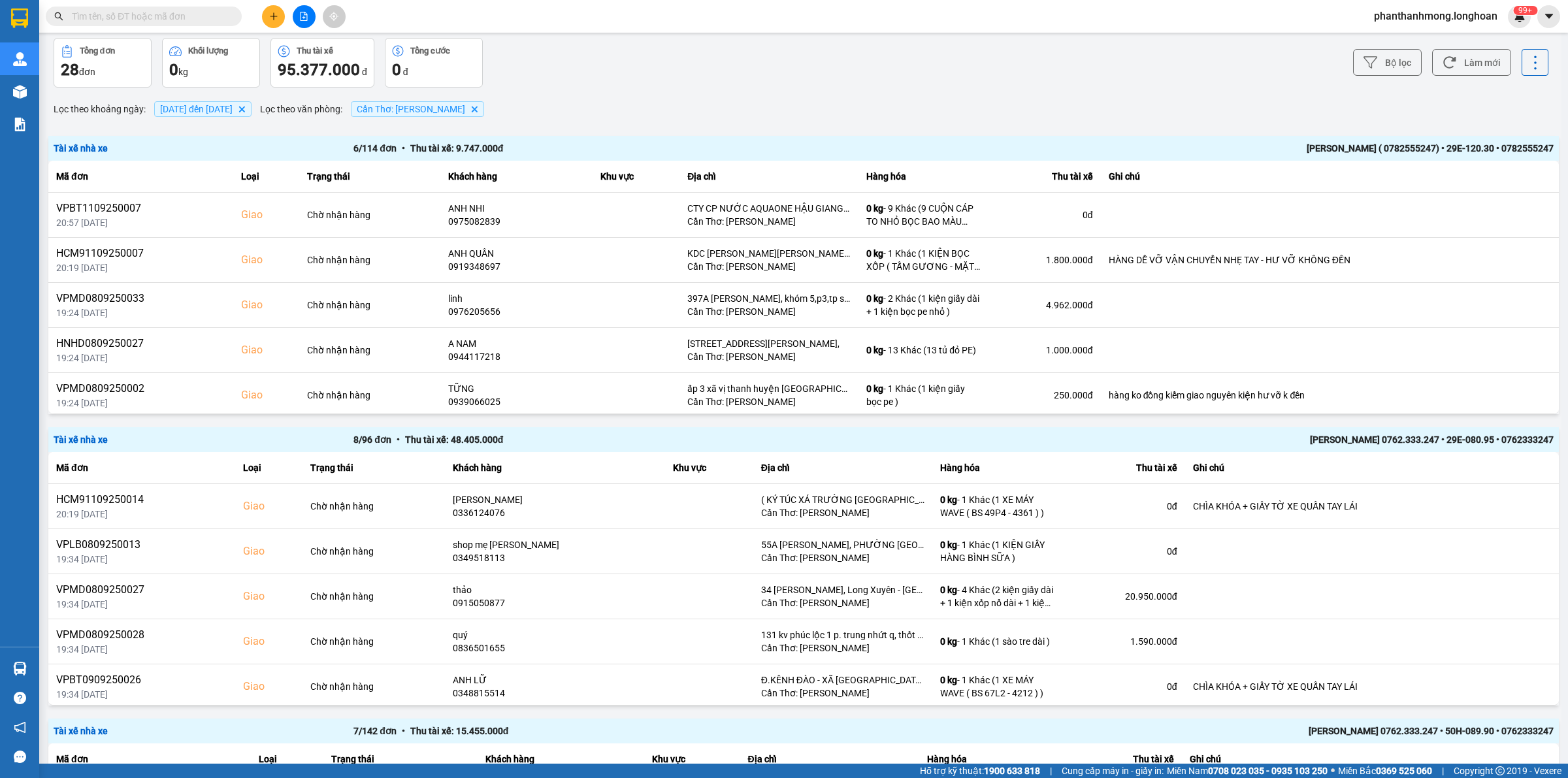
click at [1342, 151] on div "NGUYỄN VĂN THANH ( 0782555247) • 29E-120.30 • 0782555247" at bounding box center [1253, 148] width 600 height 14
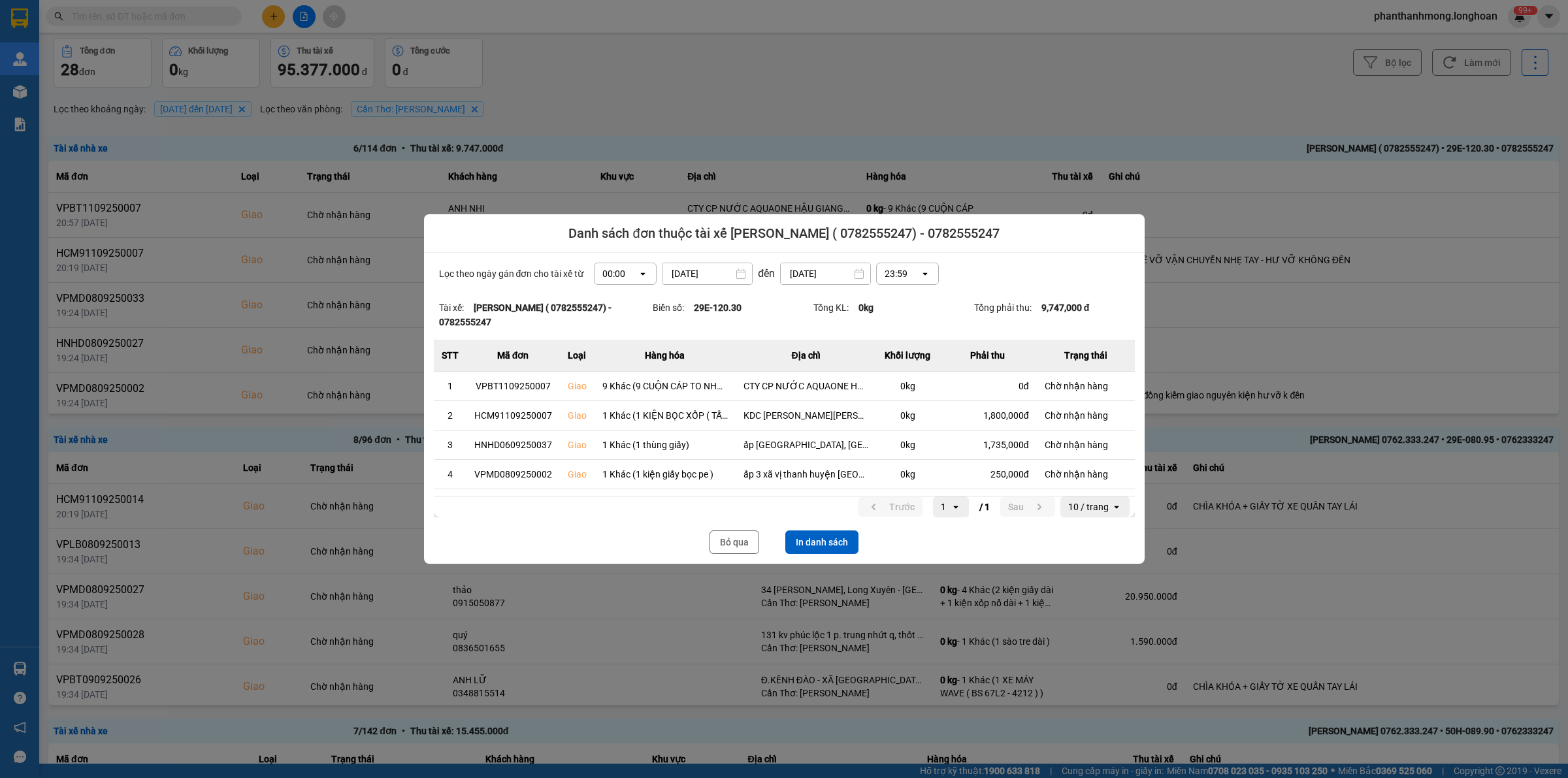
click at [838, 539] on button "In danh sách" at bounding box center [821, 542] width 73 height 24
click at [742, 540] on button "Bỏ qua" at bounding box center [734, 542] width 49 height 24
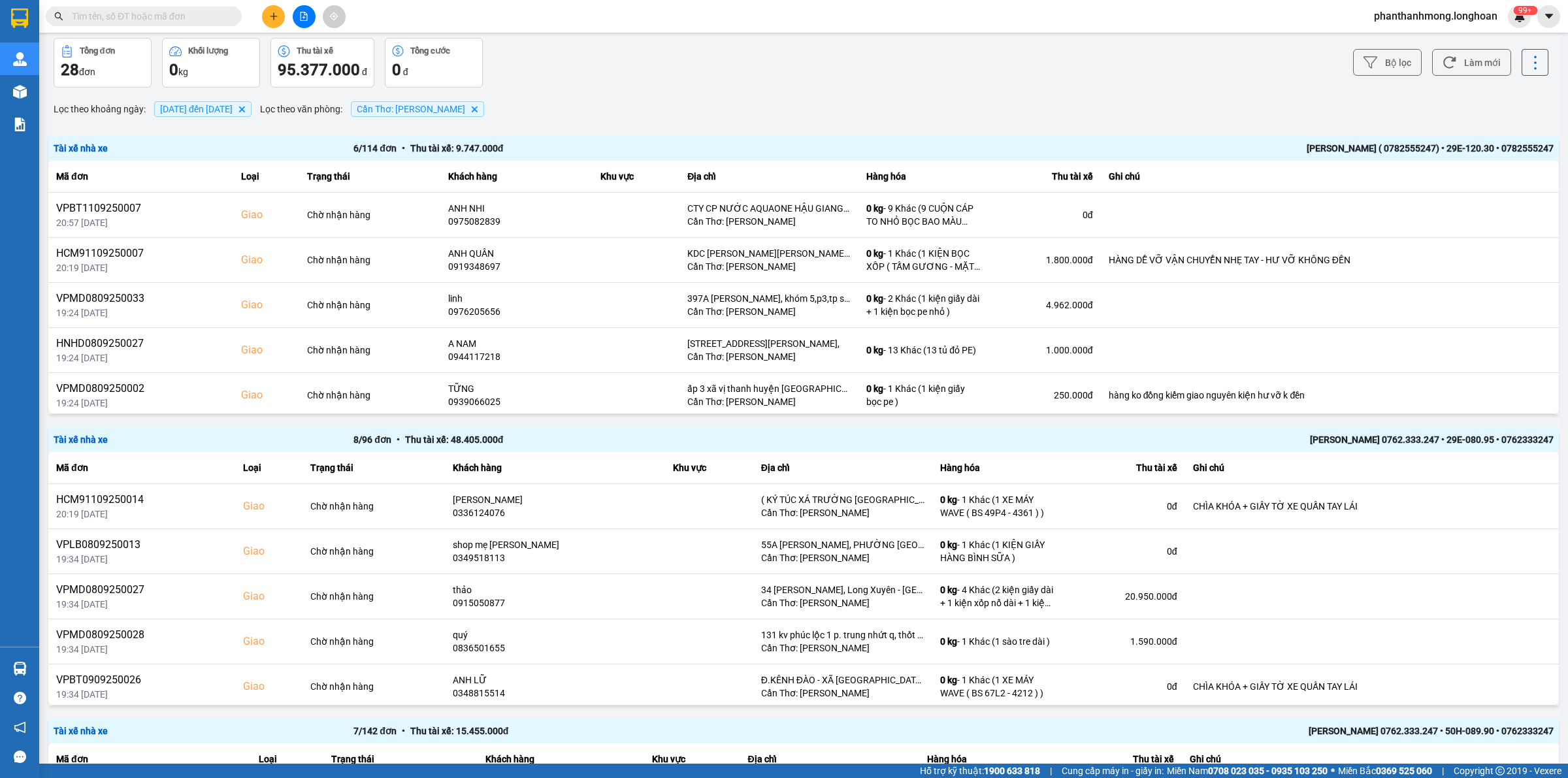
click at [1282, 437] on div "Nguyễn Bình Định 0762.333.247 • 29E-080.95 • 0762333247" at bounding box center [1253, 440] width 600 height 14
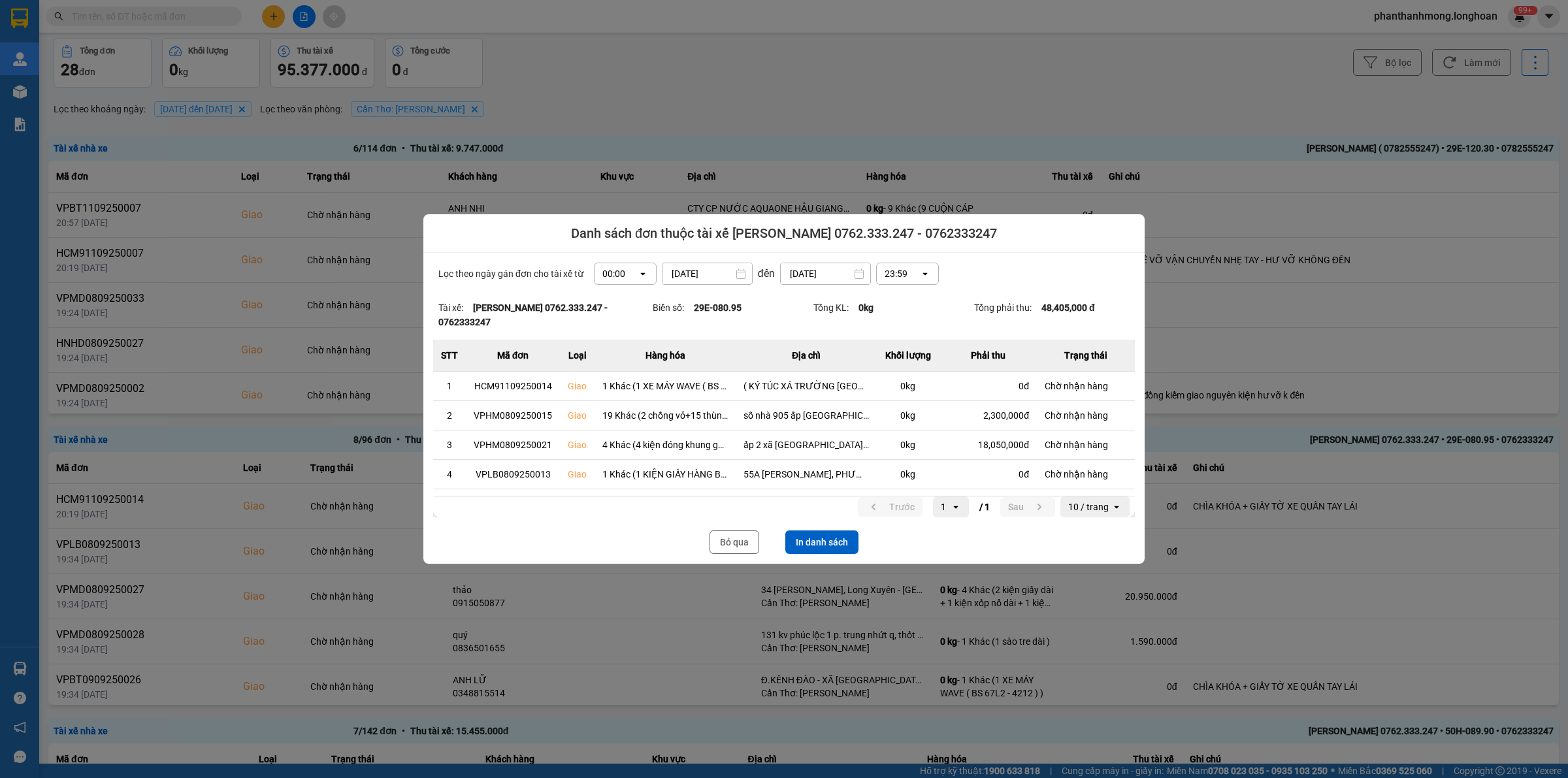
click at [820, 524] on div "Lọc theo ngày gán đơn cho tài xế từ 00:00 open 01/09/2025 Press the down arrow …" at bounding box center [784, 408] width 721 height 311
click at [826, 538] on button "In danh sách" at bounding box center [821, 542] width 73 height 24
click at [717, 538] on button "Bỏ qua" at bounding box center [734, 542] width 49 height 24
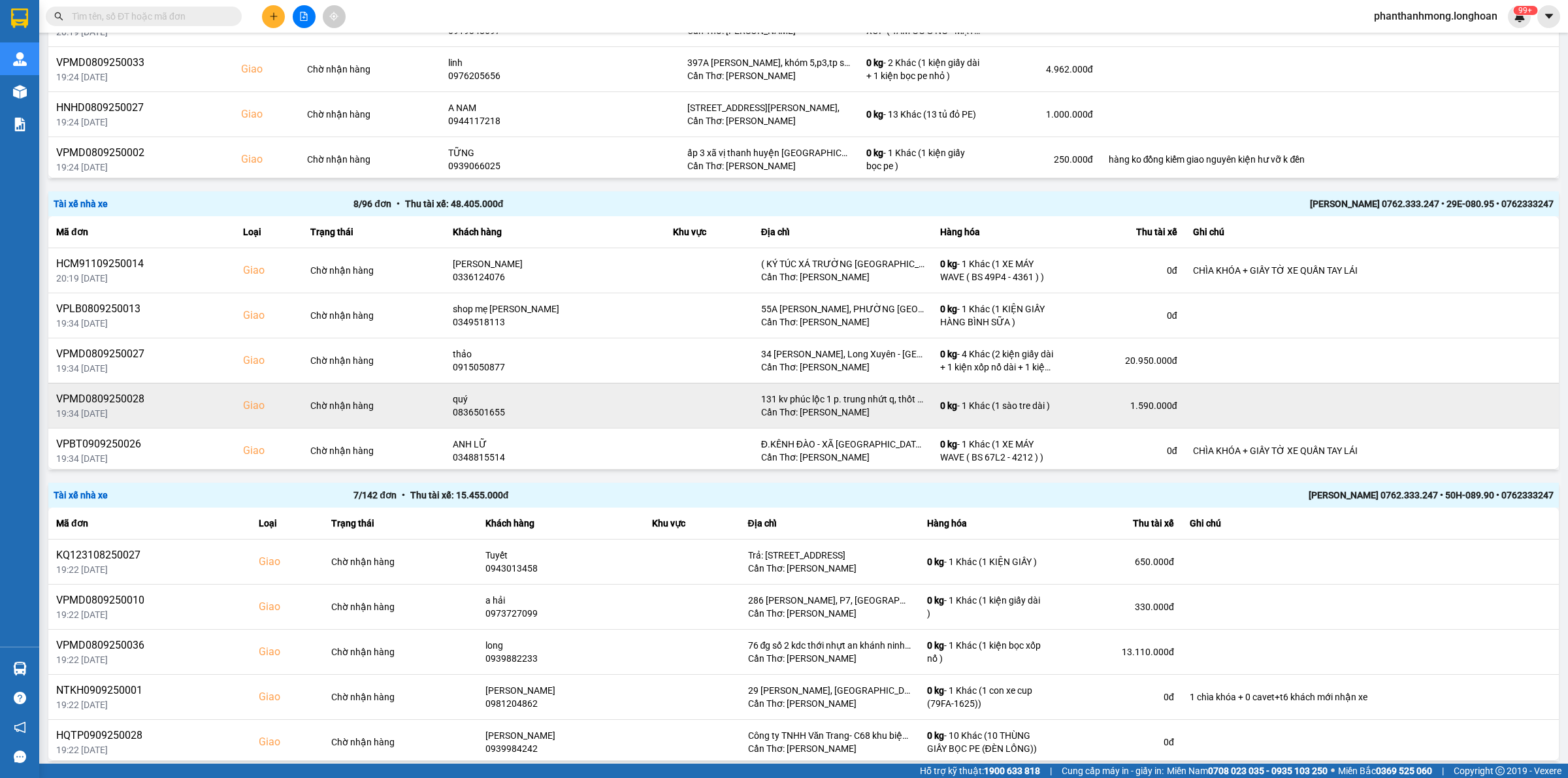
scroll to position [287, 0]
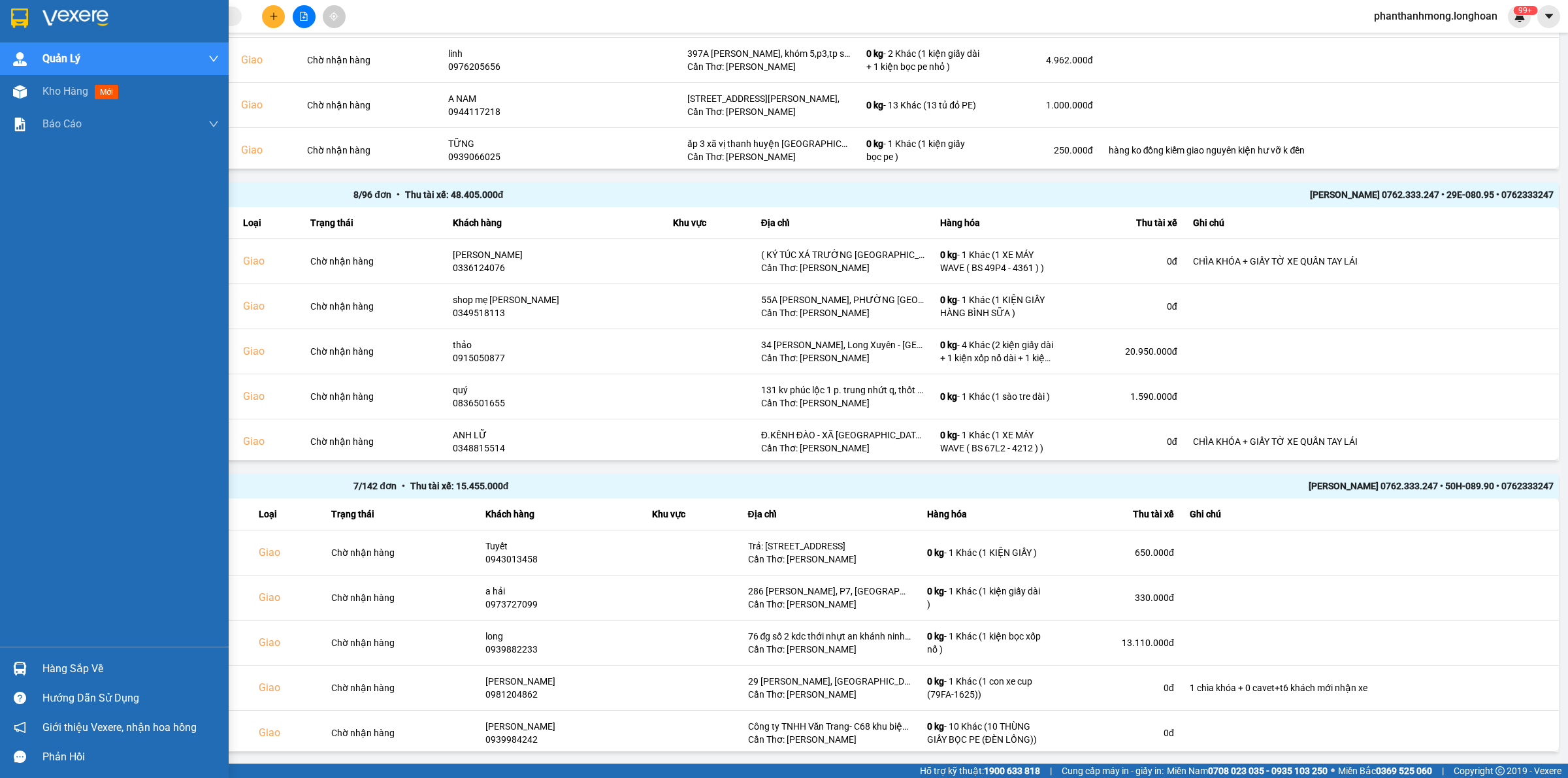
click at [11, 20] on img at bounding box center [20, 18] width 17 height 20
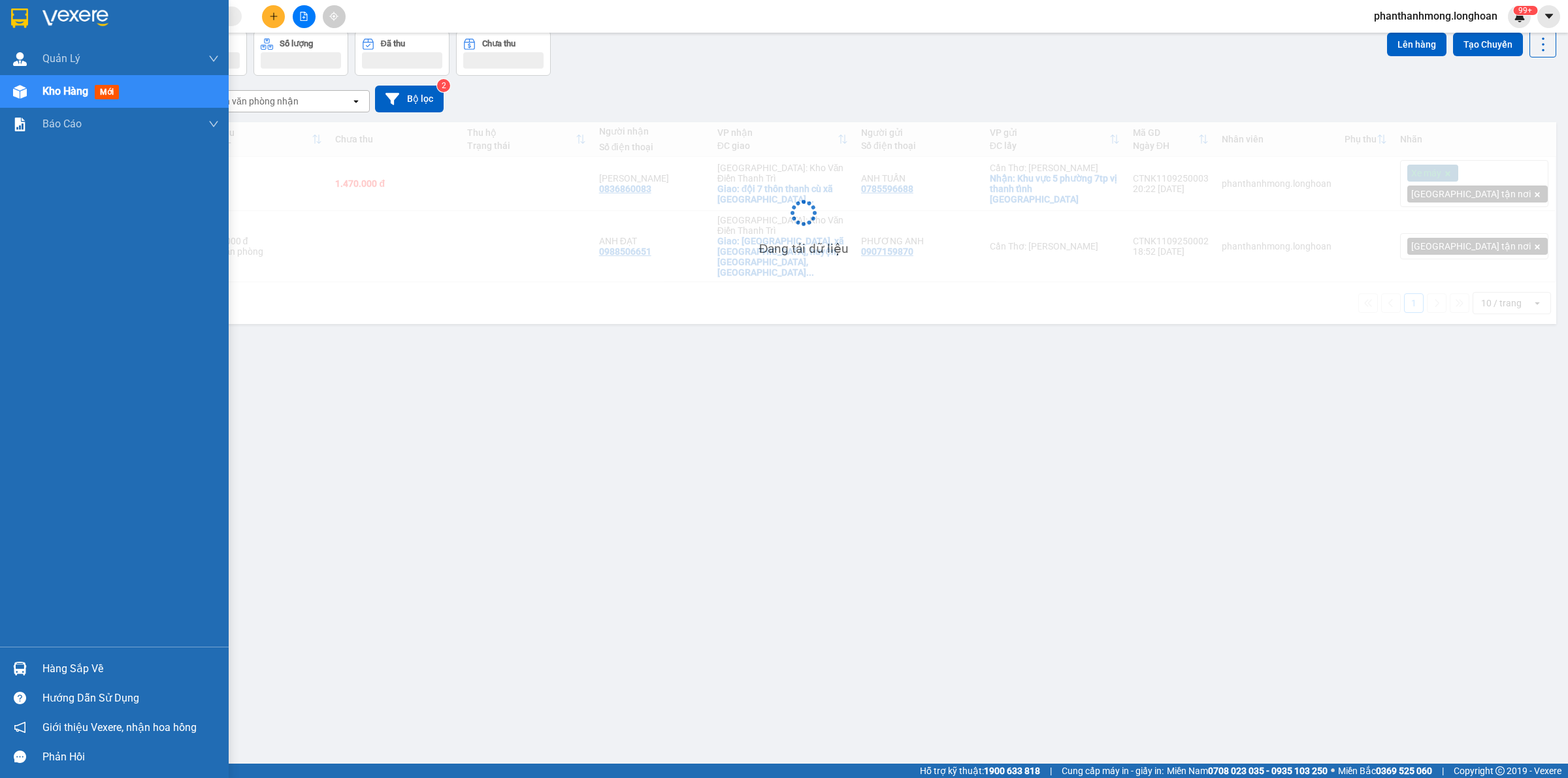
scroll to position [60, 0]
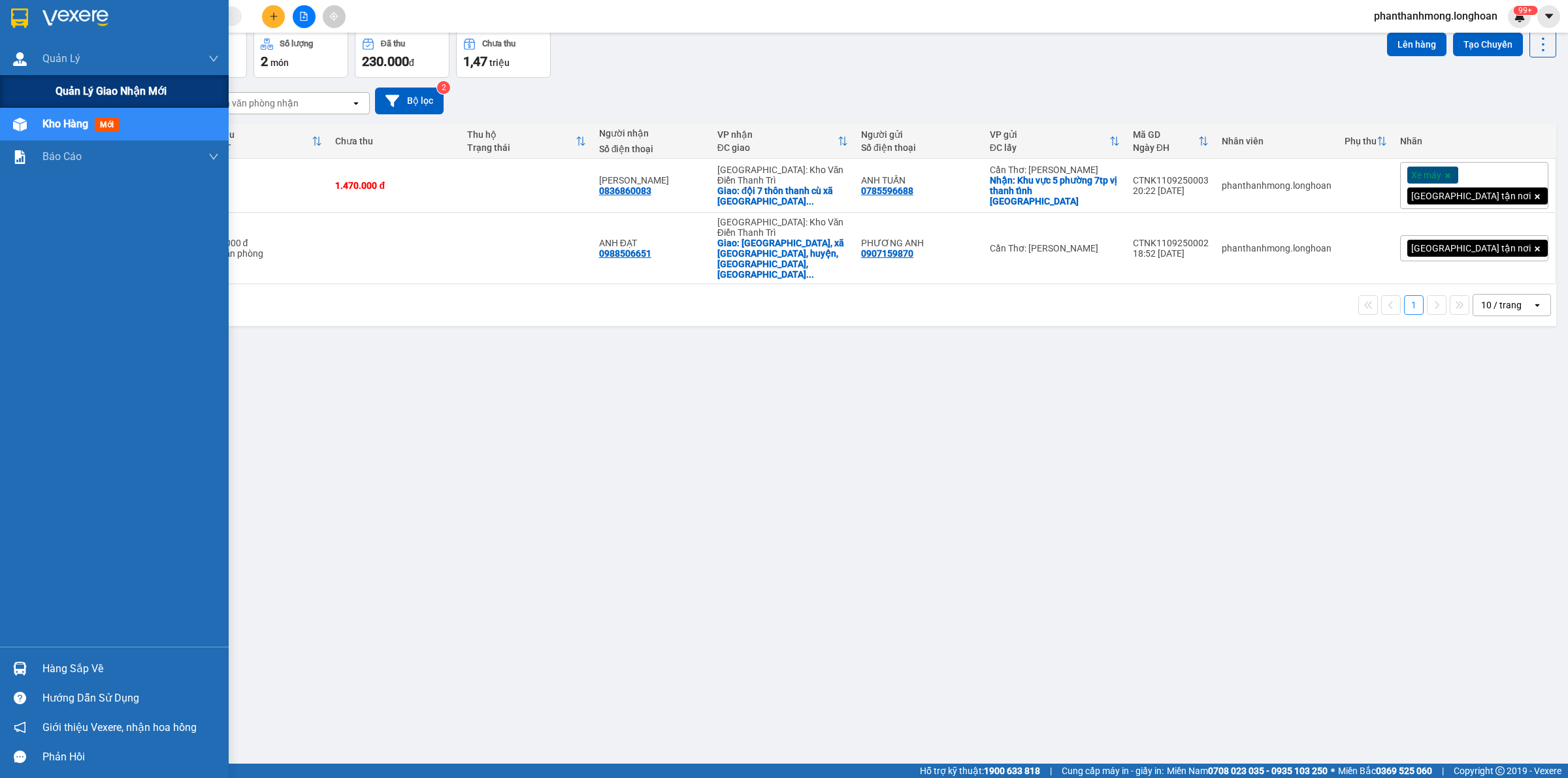
click at [79, 79] on div "Quản lý giao nhận mới" at bounding box center [137, 91] width 163 height 32
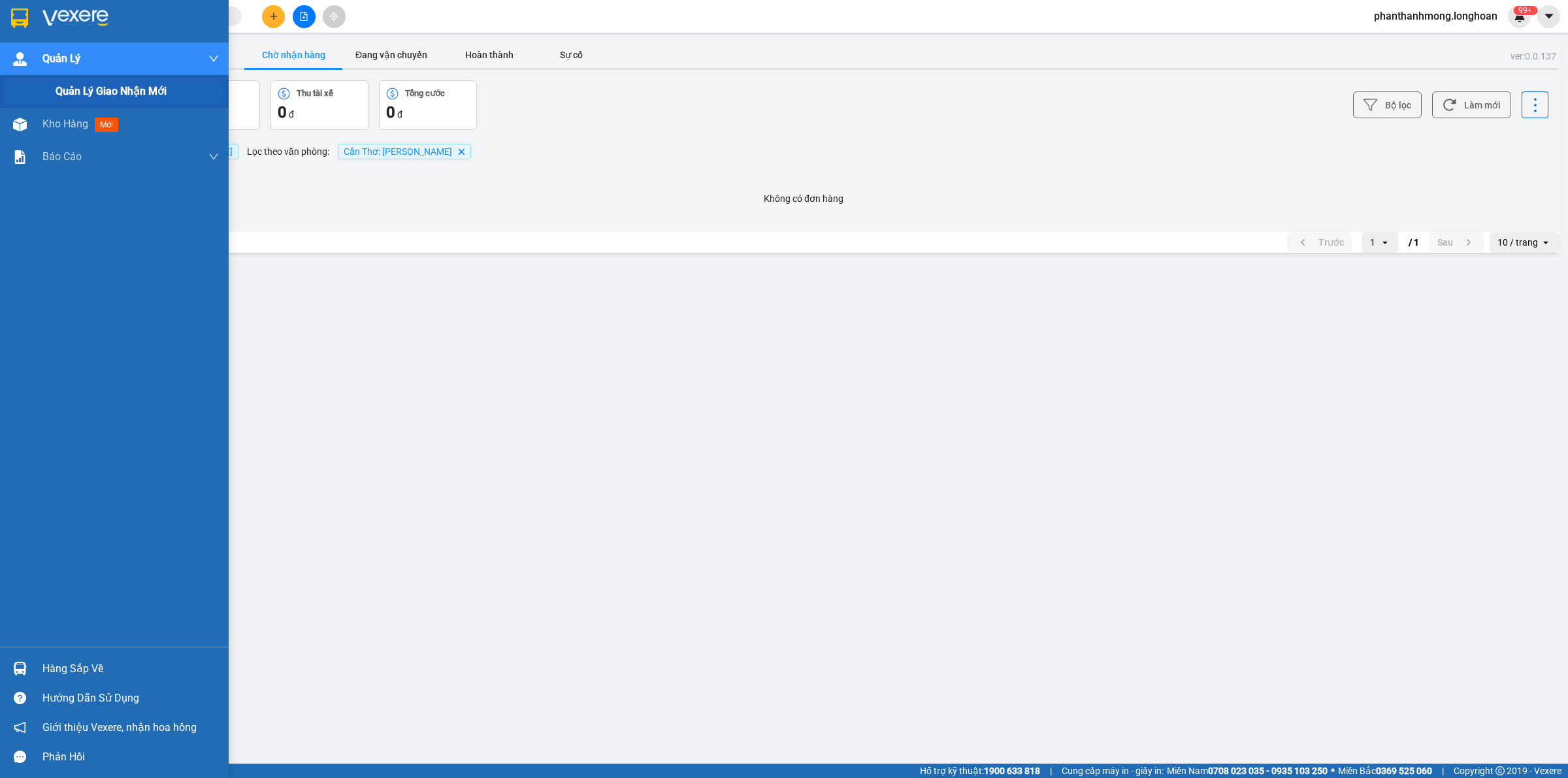
click at [85, 87] on span "Quản lý giao nhận mới" at bounding box center [111, 91] width 111 height 16
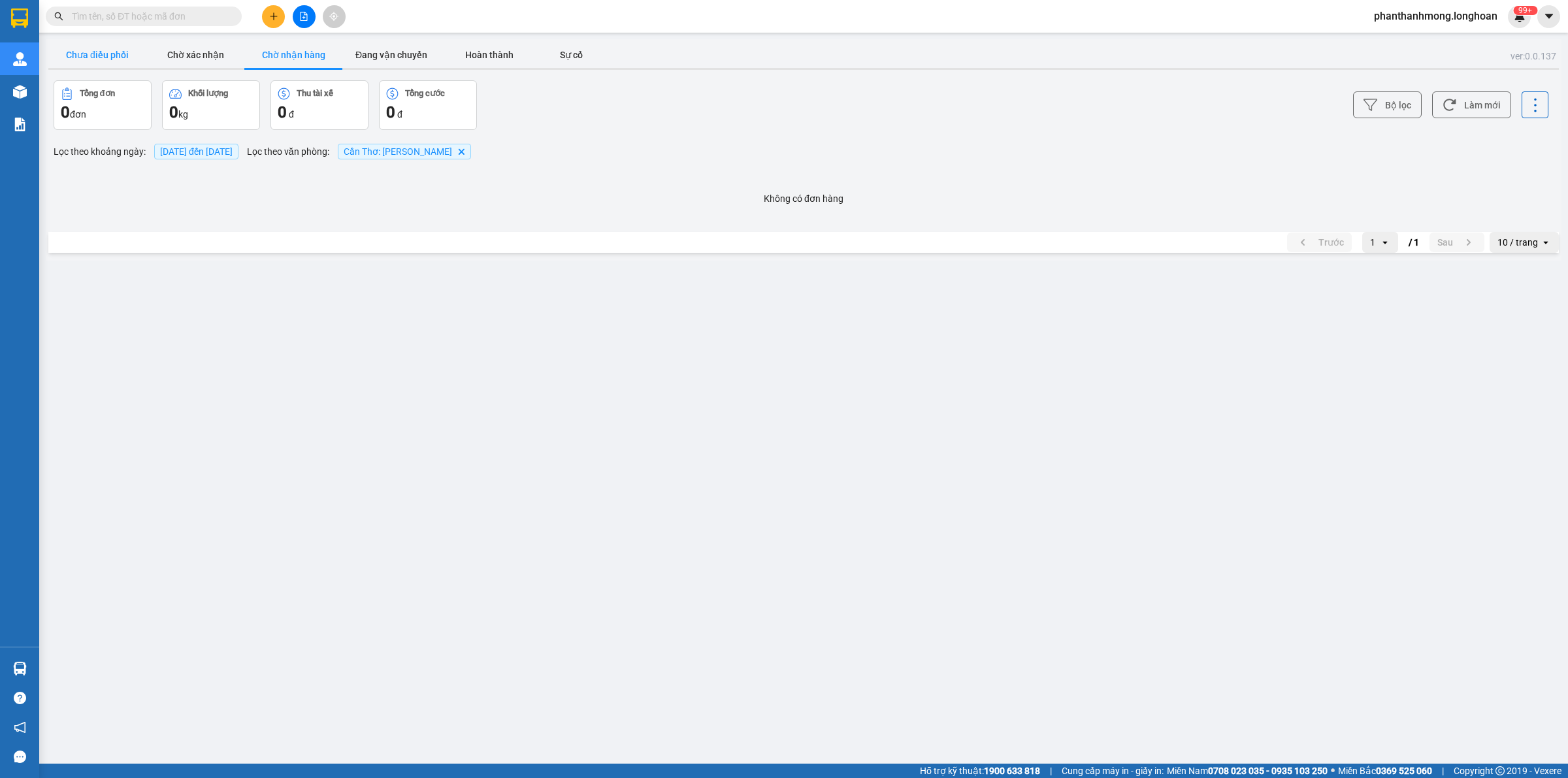
click at [108, 52] on button "Chưa điều phối" at bounding box center [97, 55] width 98 height 27
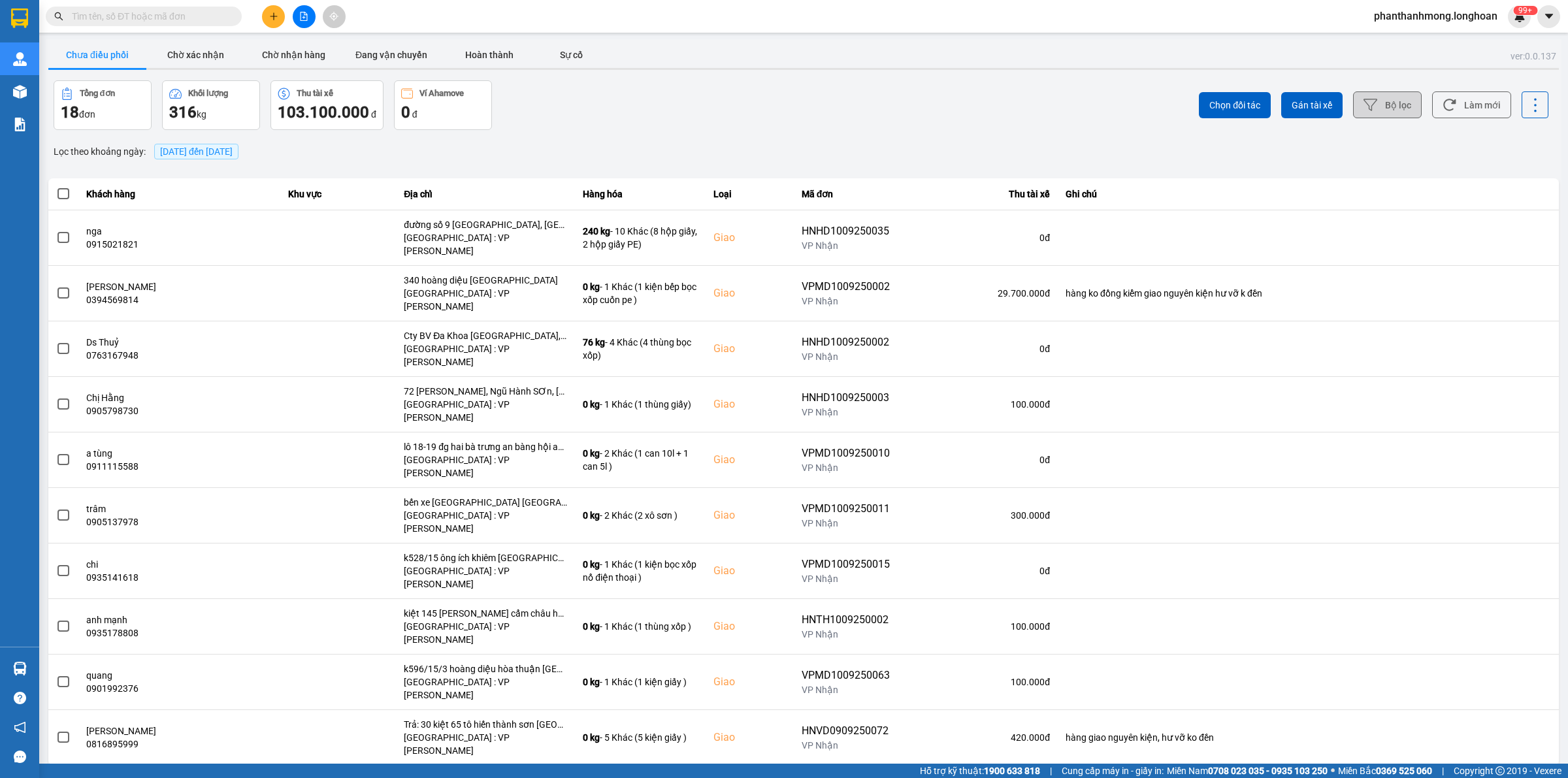
click at [1418, 108] on button "Bộ lọc" at bounding box center [1387, 105] width 68 height 27
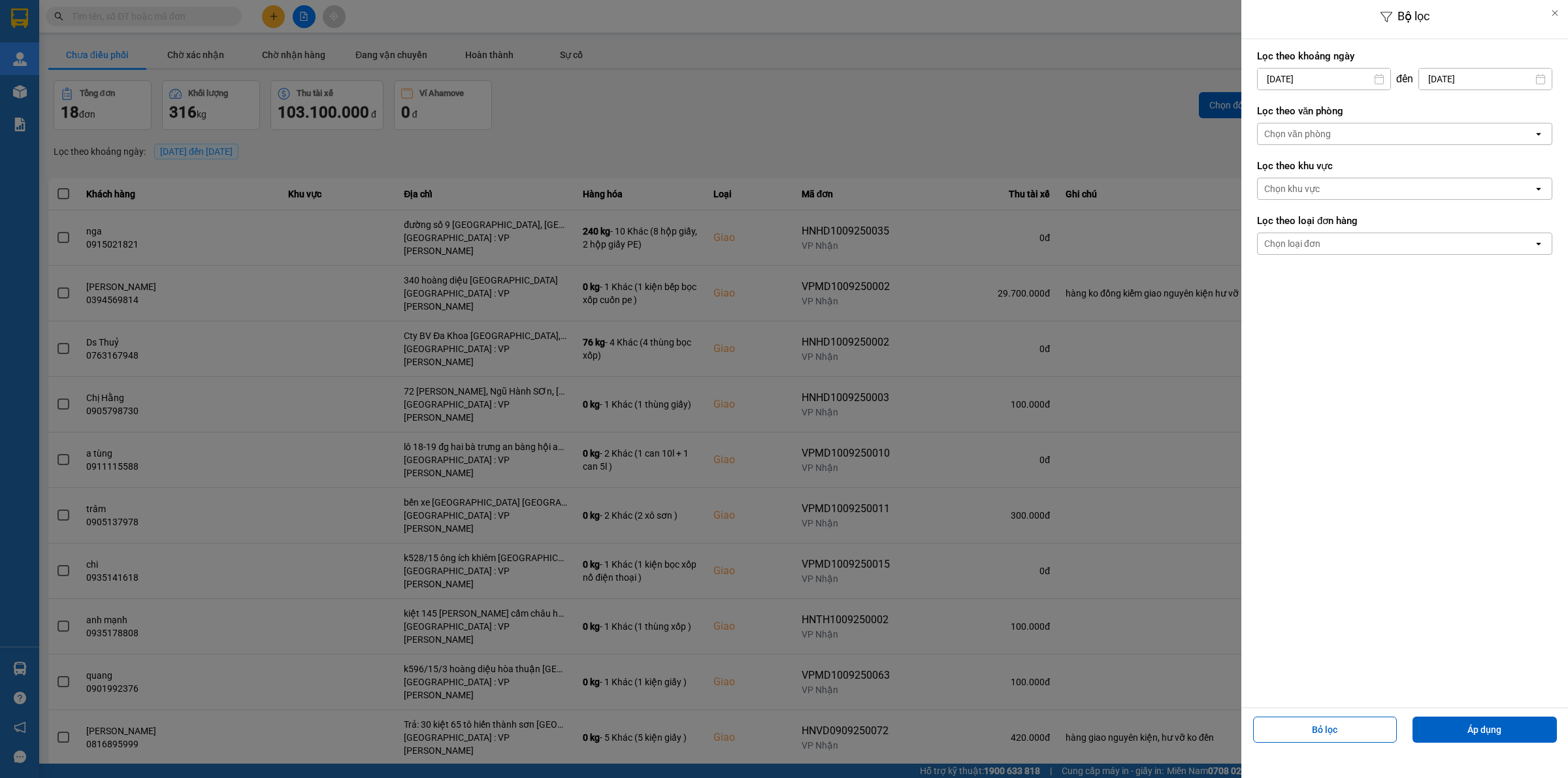
click at [1359, 79] on input "12/09/2025" at bounding box center [1325, 79] width 133 height 21
click at [1268, 174] on div "1" at bounding box center [1265, 174] width 18 height 16
type input "01/09/2025"
click at [1320, 138] on div "Chọn văn phòng" at bounding box center [1297, 134] width 66 height 13
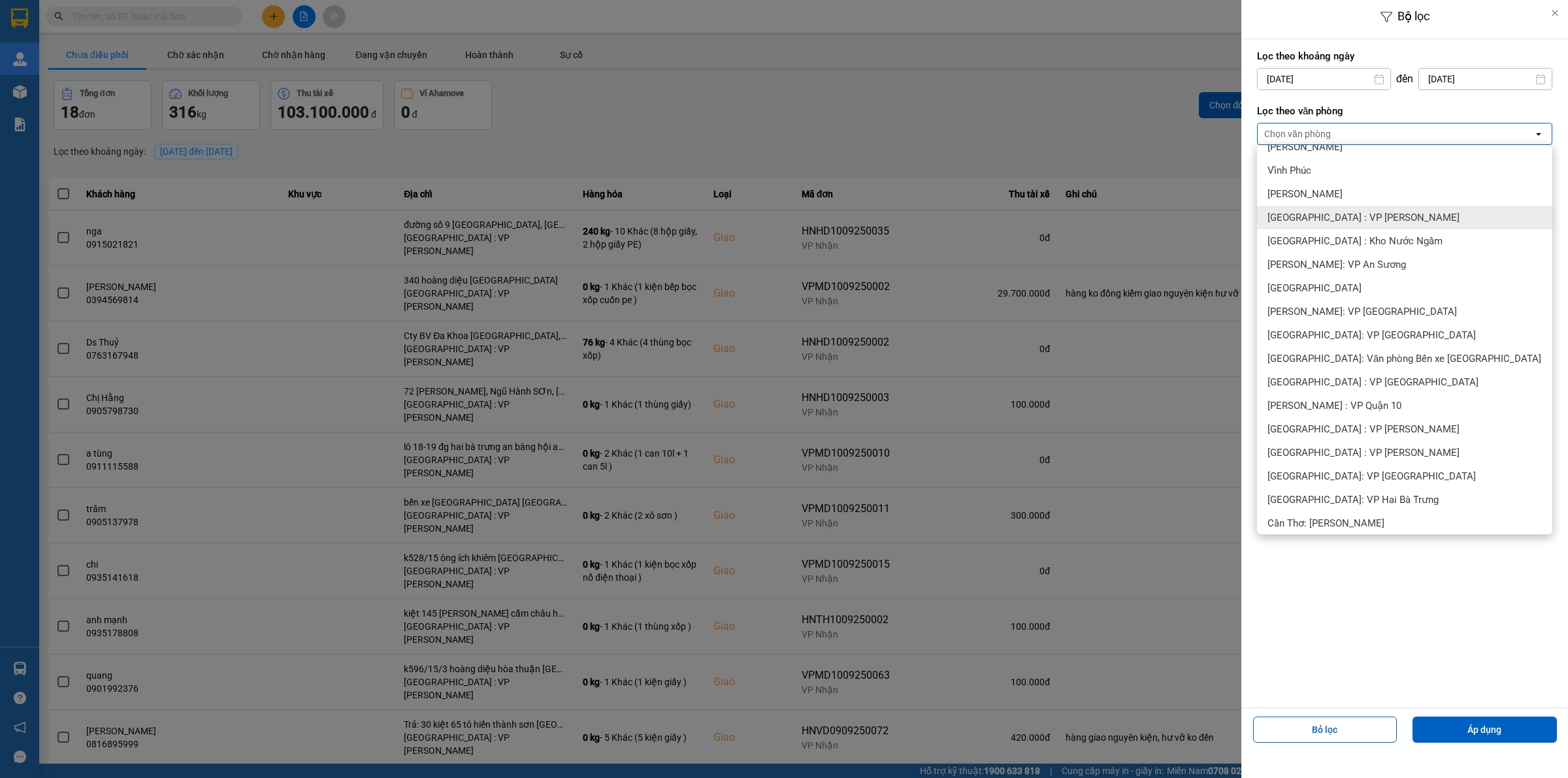
scroll to position [245, 0]
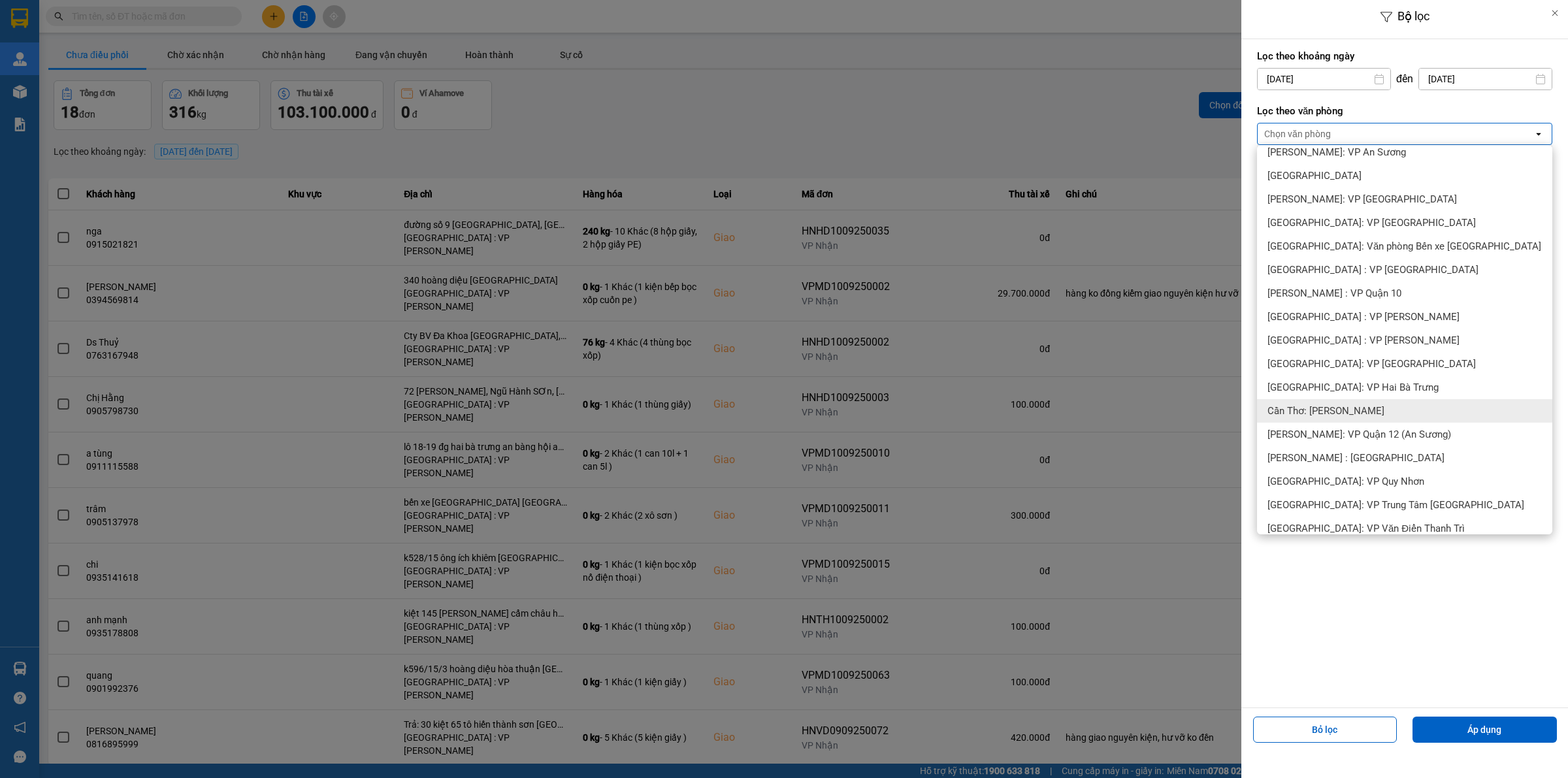
click at [1335, 416] on span "Cần Thơ: [PERSON_NAME]" at bounding box center [1325, 411] width 117 height 13
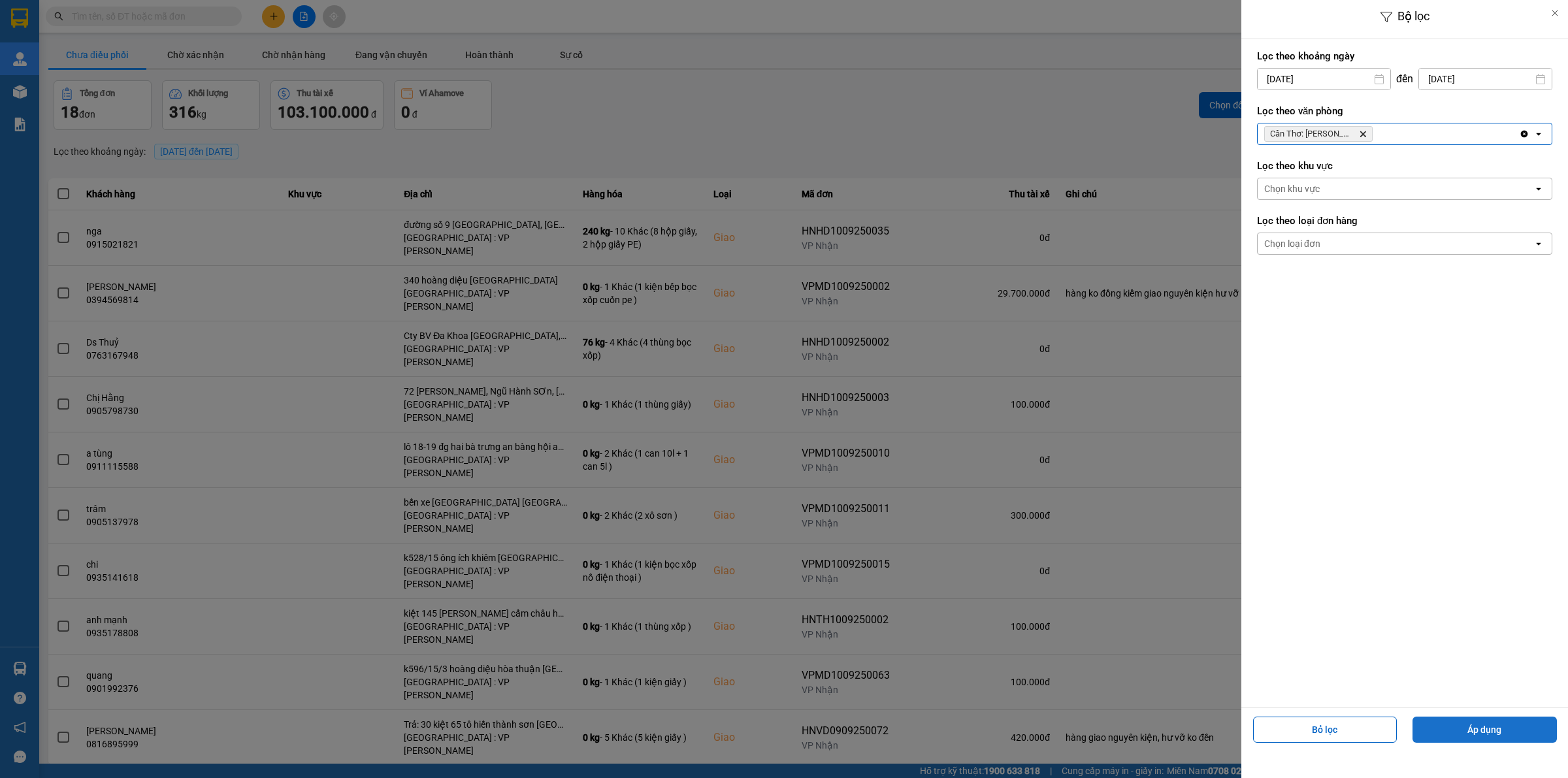
click at [1460, 723] on button "Áp dụng" at bounding box center [1485, 731] width 144 height 27
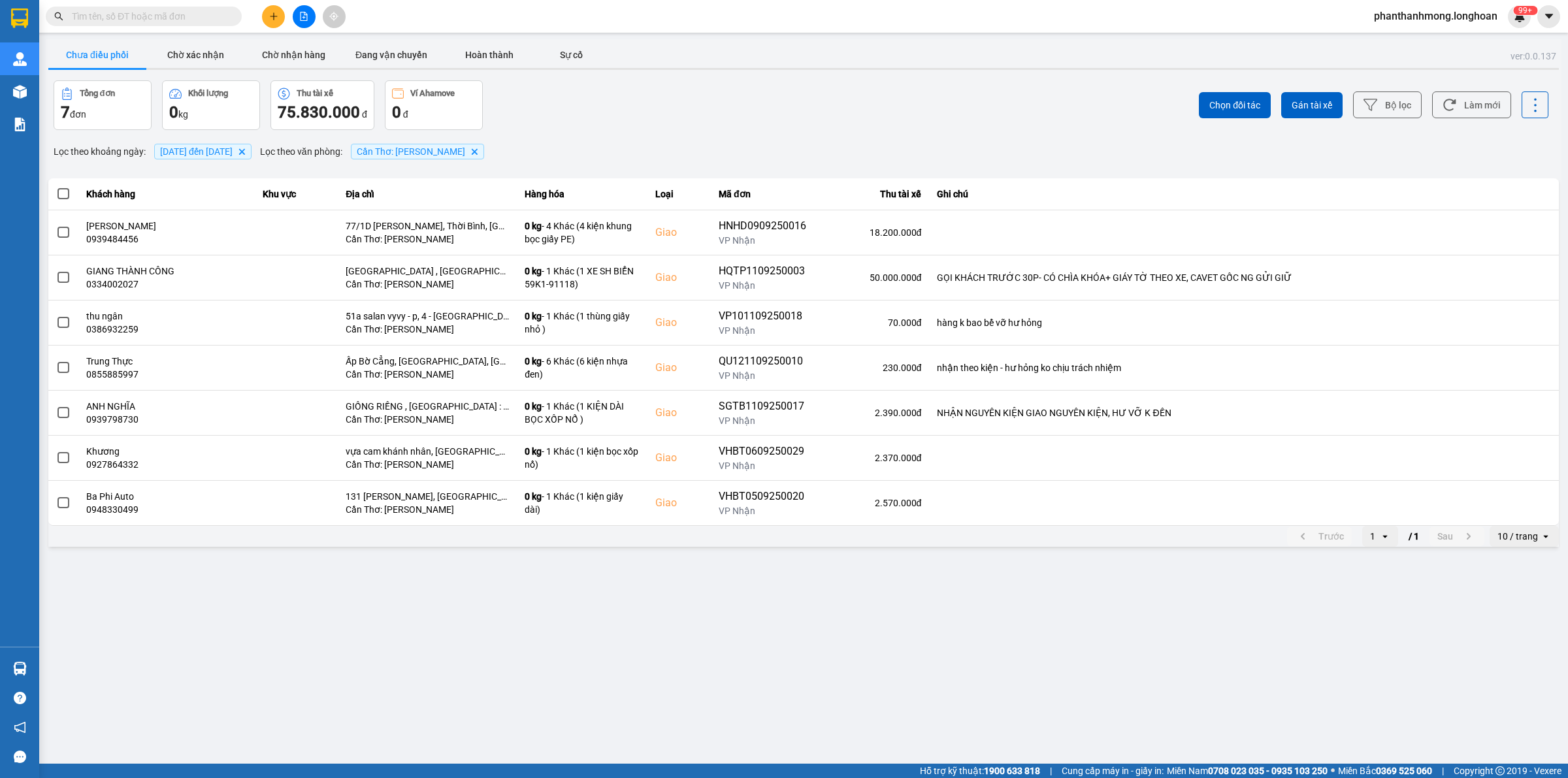
click at [1543, 534] on icon "open" at bounding box center [1545, 536] width 10 height 10
click at [1510, 656] on div "100 / trang" at bounding box center [1524, 659] width 47 height 13
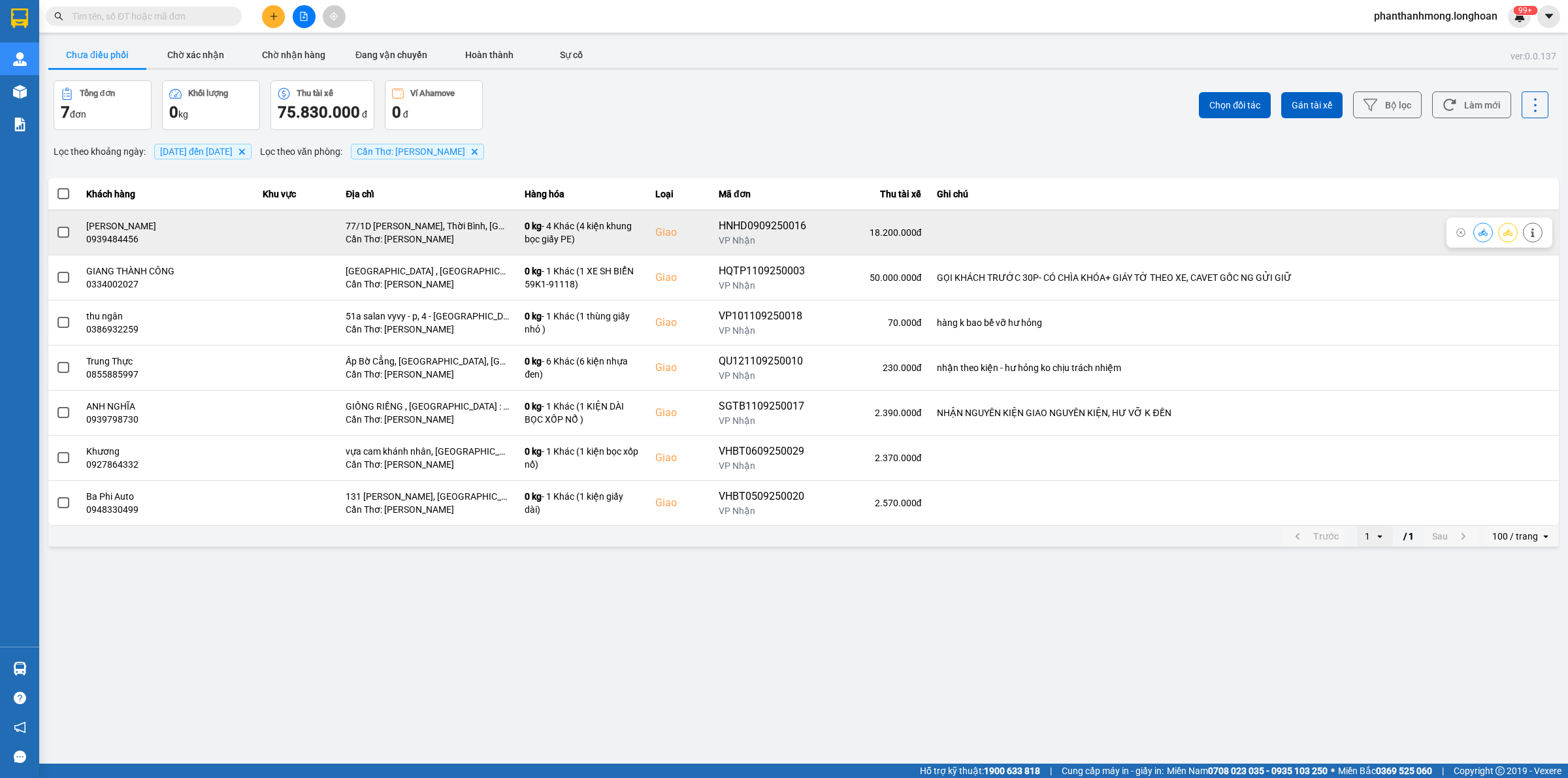
click at [66, 234] on span at bounding box center [63, 232] width 11 height 11
click at [56, 226] on input "checkbox" at bounding box center [56, 226] width 0 height 0
click at [105, 241] on div "0939484456" at bounding box center [167, 240] width 161 height 13
copy div "0939484456"
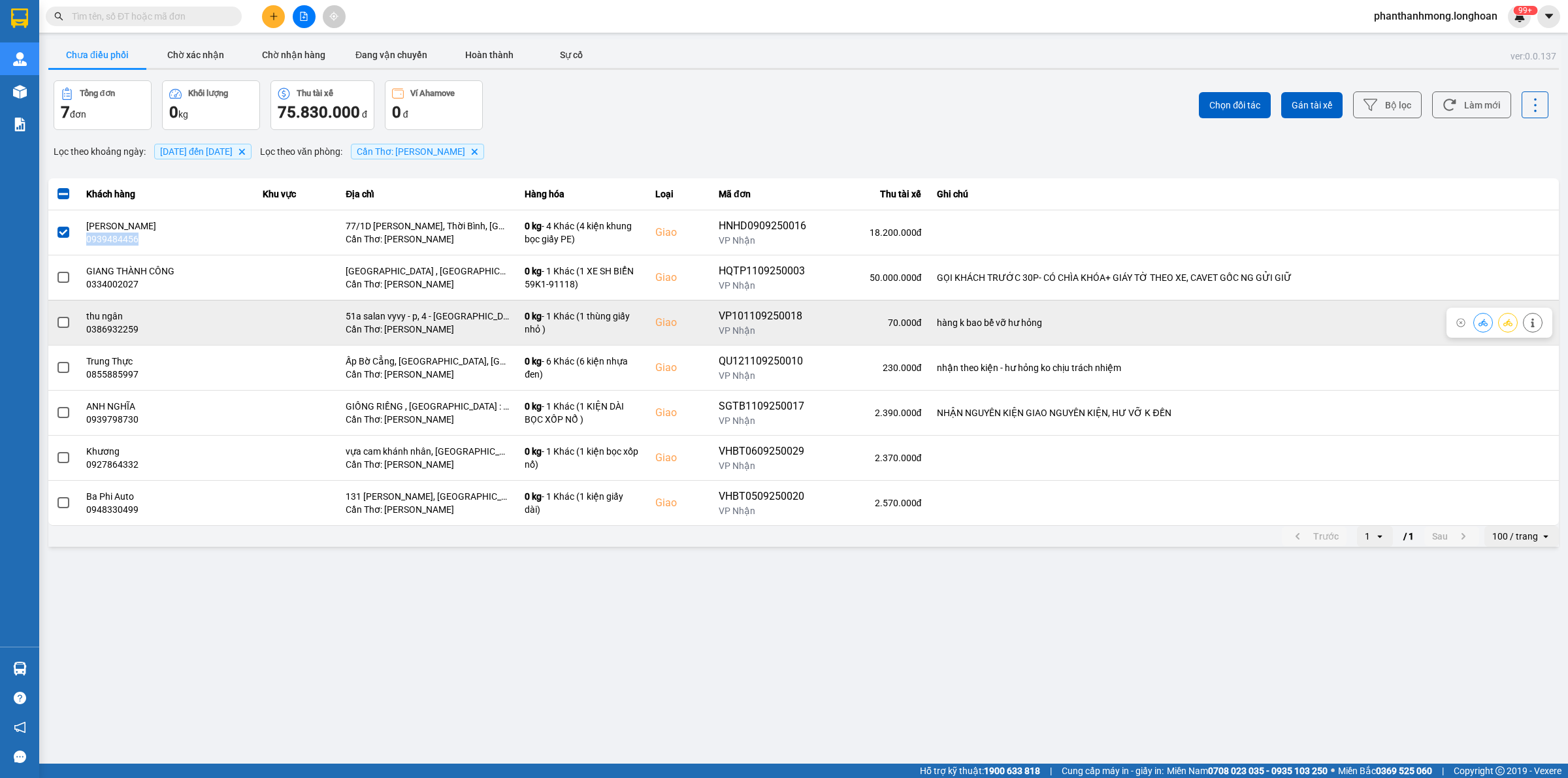
click at [63, 325] on span at bounding box center [63, 322] width 11 height 11
click at [56, 316] on input "checkbox" at bounding box center [56, 316] width 0 height 0
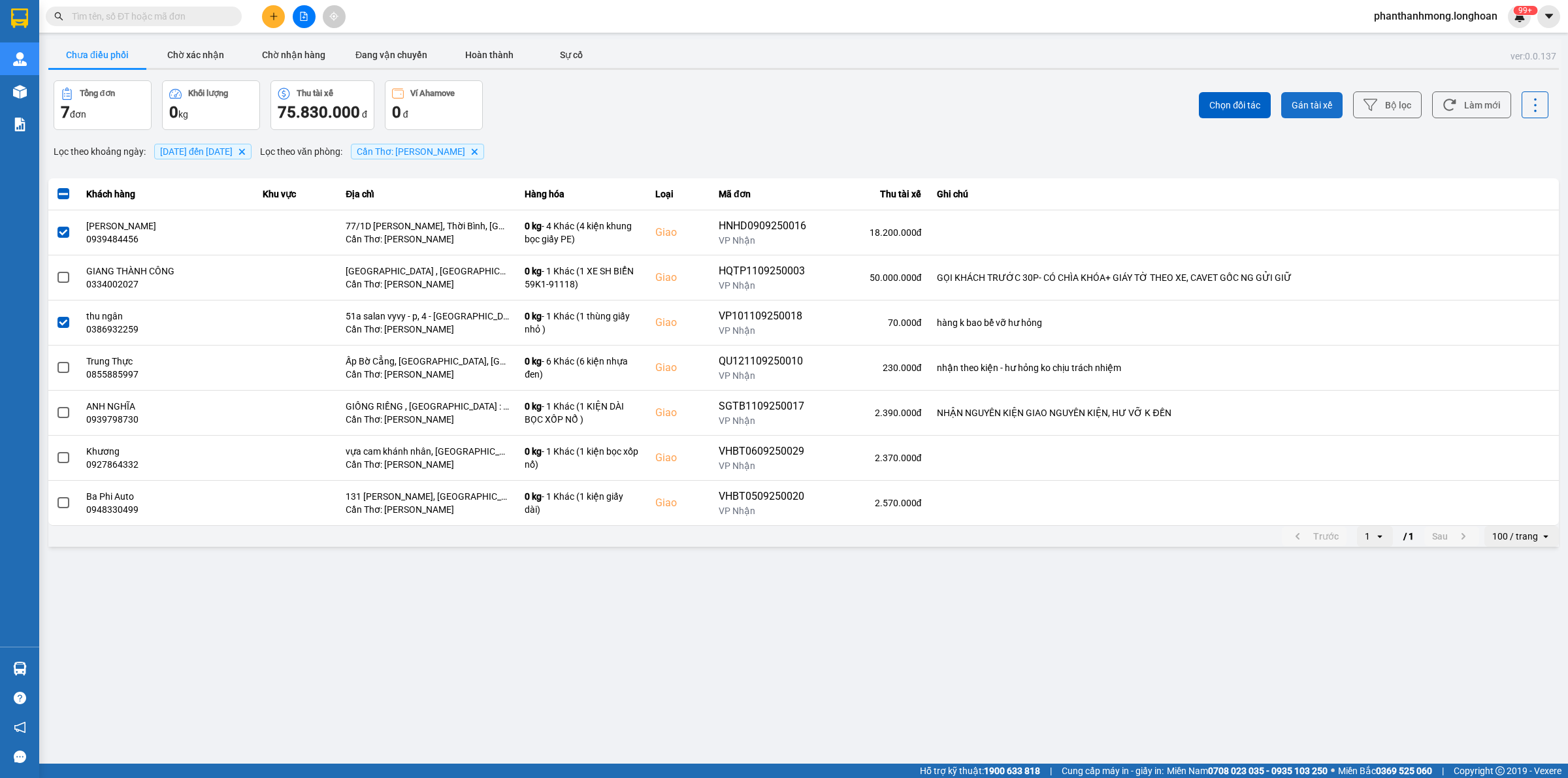
click at [1302, 103] on span "Gán tài xế" at bounding box center [1311, 105] width 41 height 13
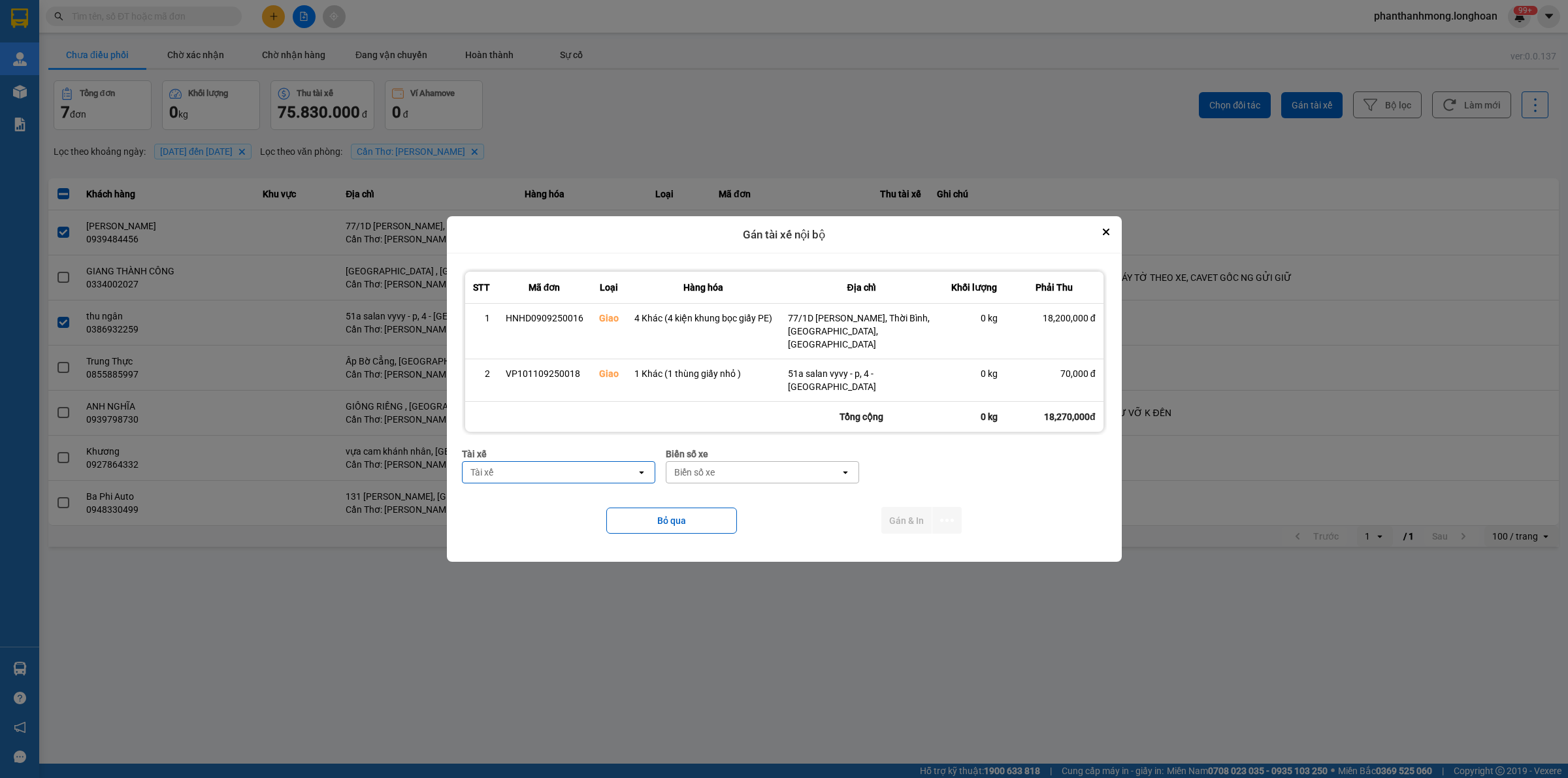
click at [569, 462] on div "Tài xế" at bounding box center [549, 473] width 173 height 21
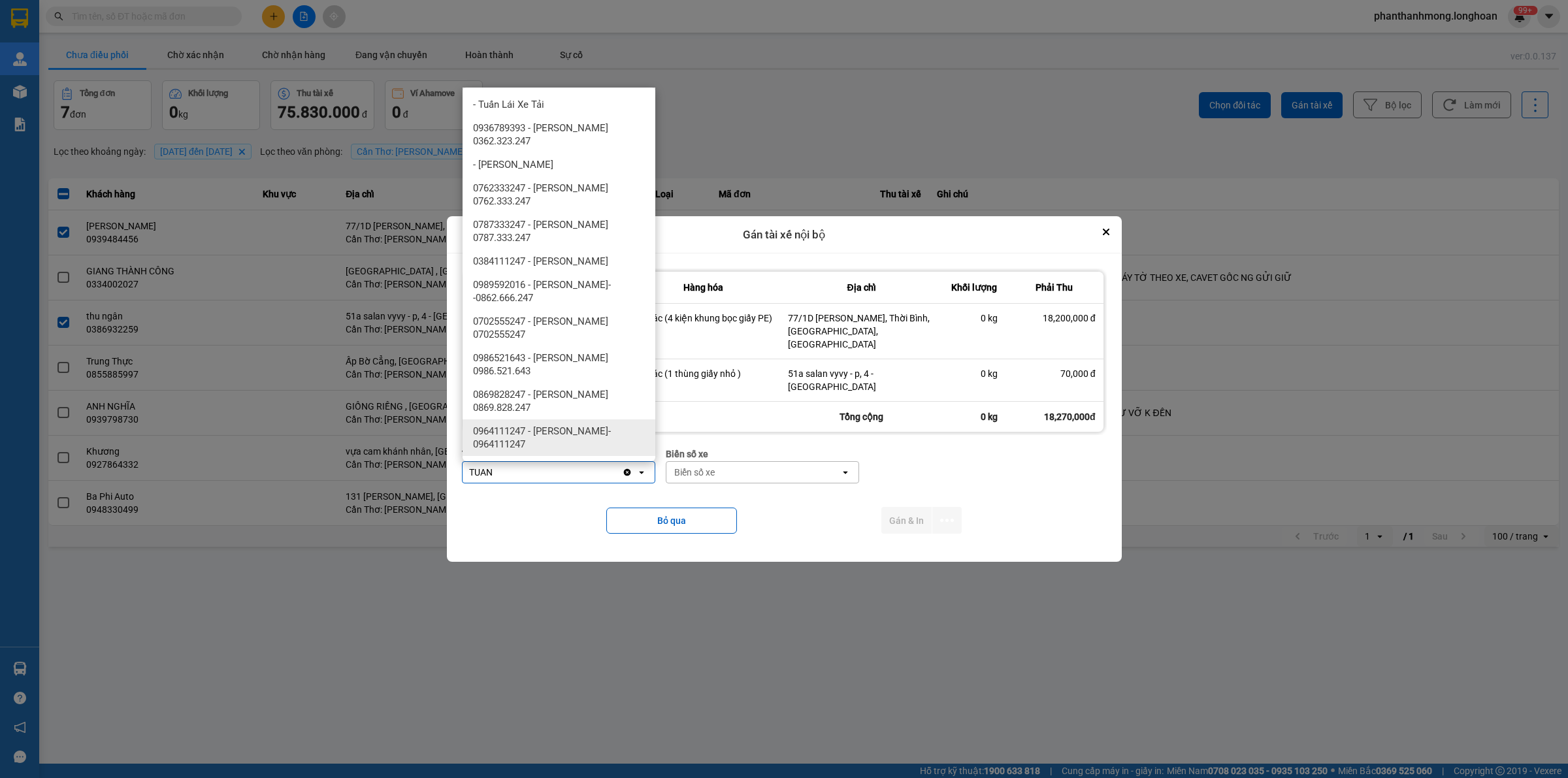
type input "TUAN"
click at [386, 527] on div at bounding box center [784, 389] width 1568 height 778
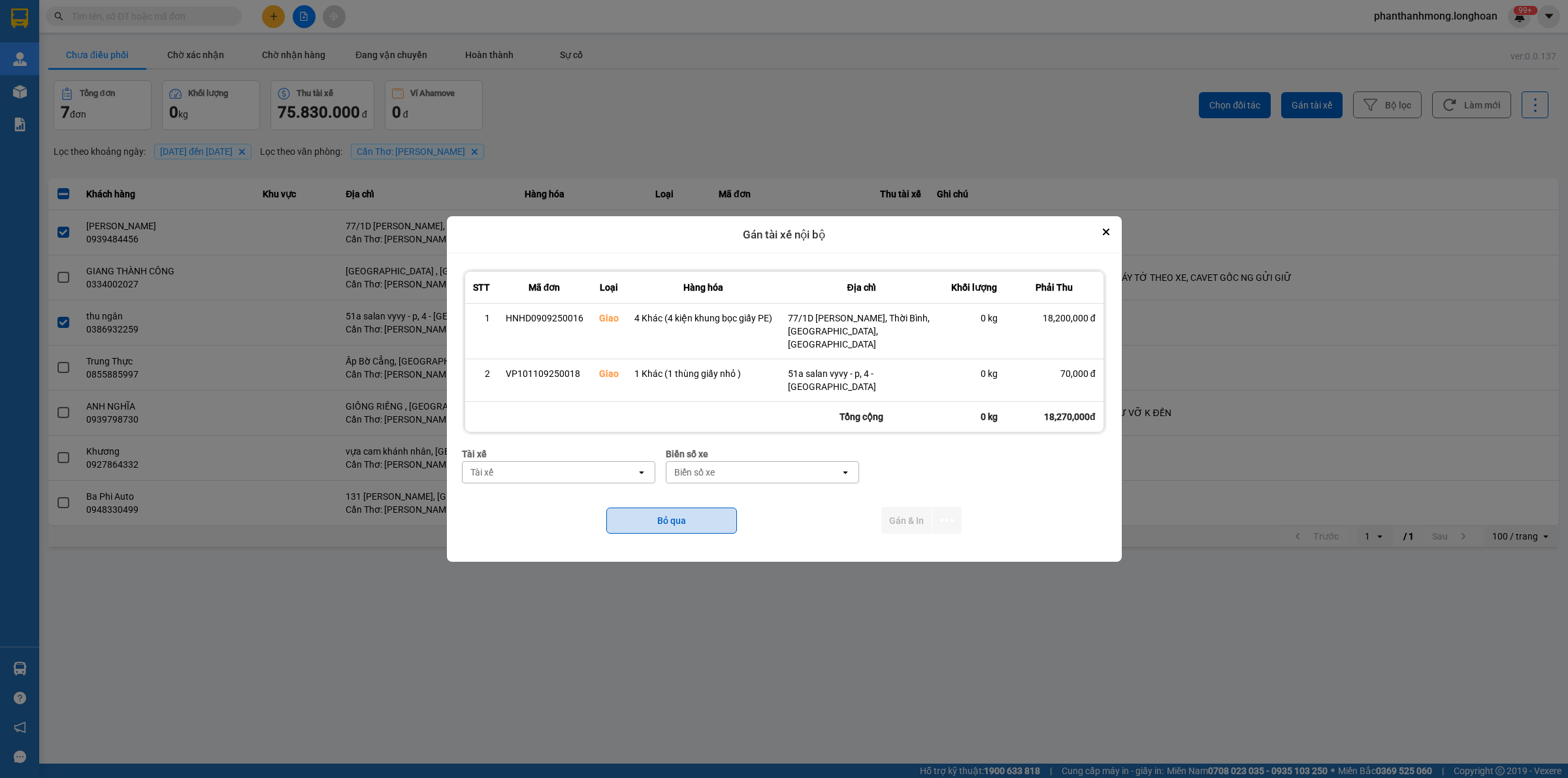
click at [679, 511] on button "Bỏ qua" at bounding box center [672, 521] width 131 height 27
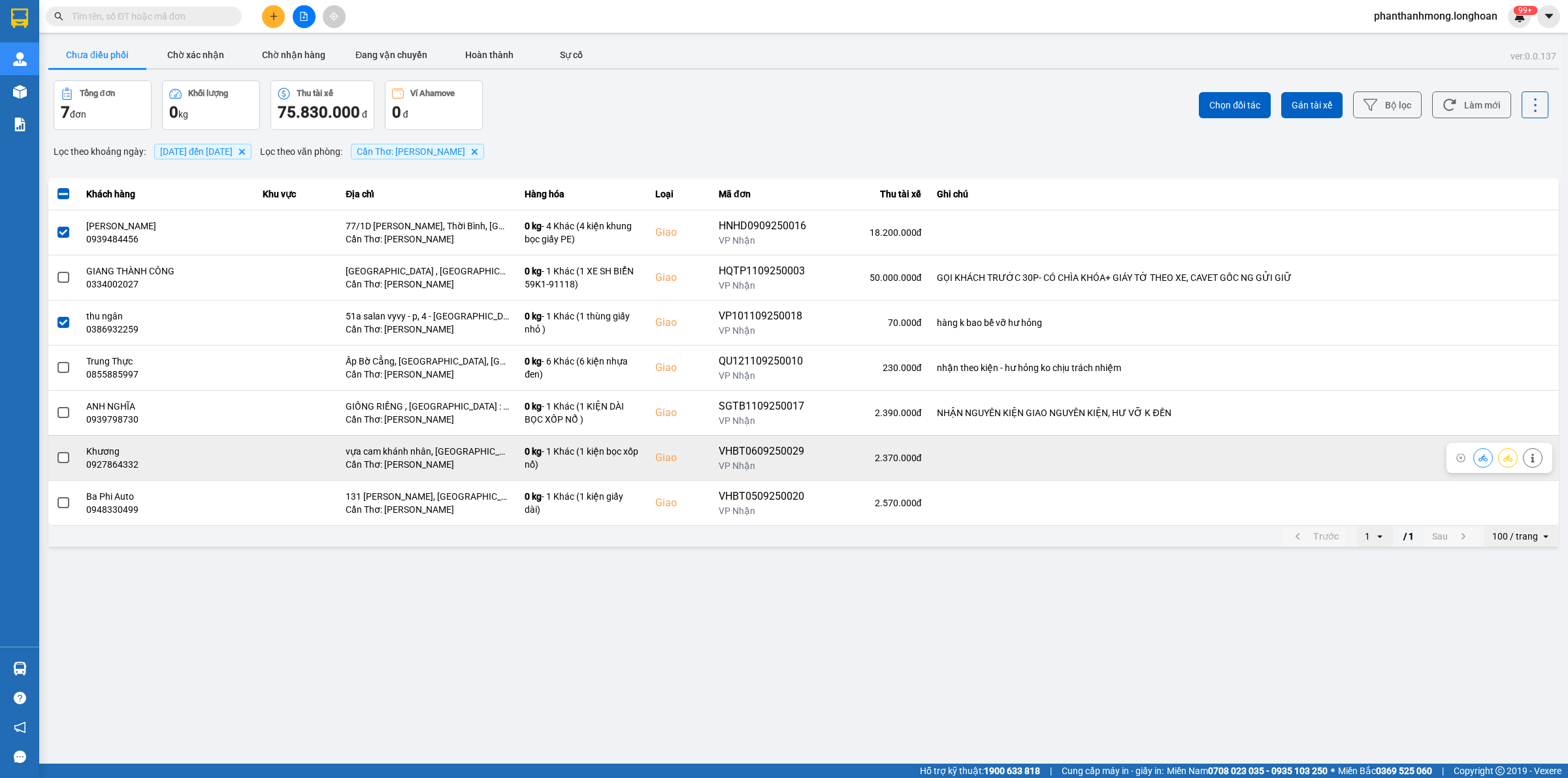
click at [60, 458] on span at bounding box center [63, 458] width 11 height 11
click at [56, 451] on input "checkbox" at bounding box center [56, 451] width 0 height 0
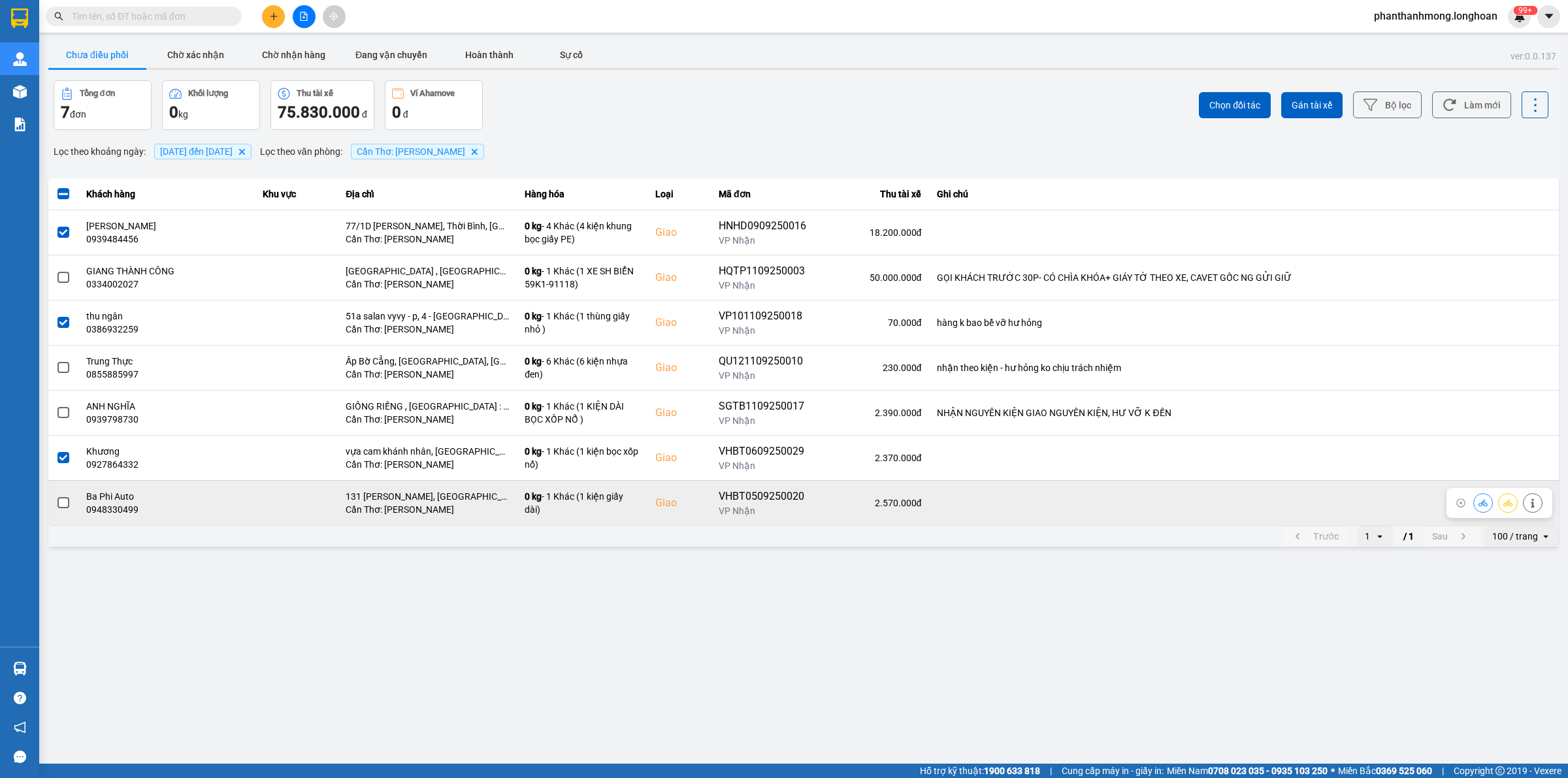
click at [58, 501] on span at bounding box center [63, 503] width 11 height 11
click at [56, 496] on input "checkbox" at bounding box center [56, 496] width 0 height 0
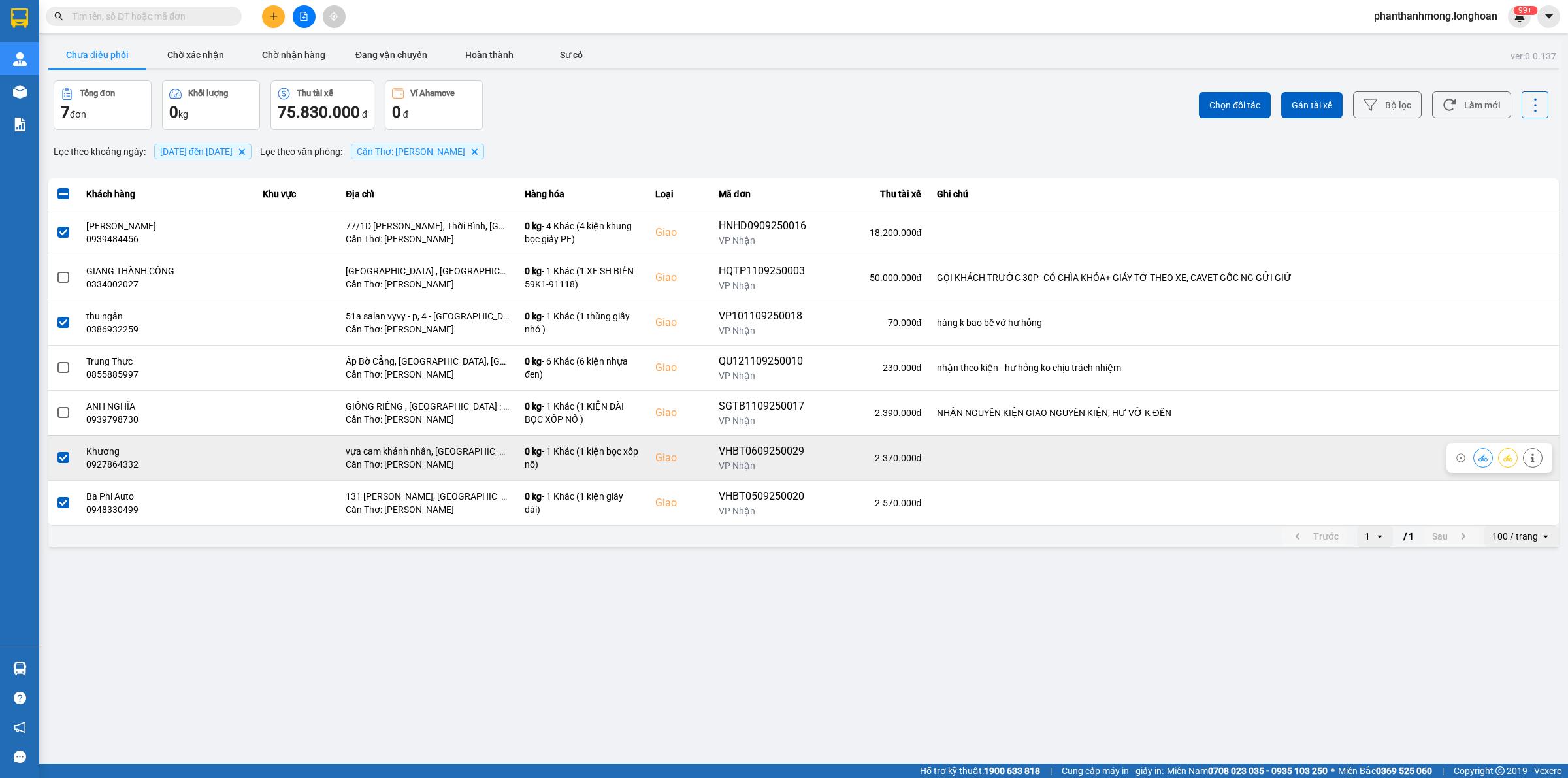
click at [63, 464] on span at bounding box center [63, 458] width 11 height 11
click at [56, 451] on input "checkbox" at bounding box center [56, 451] width 0 height 0
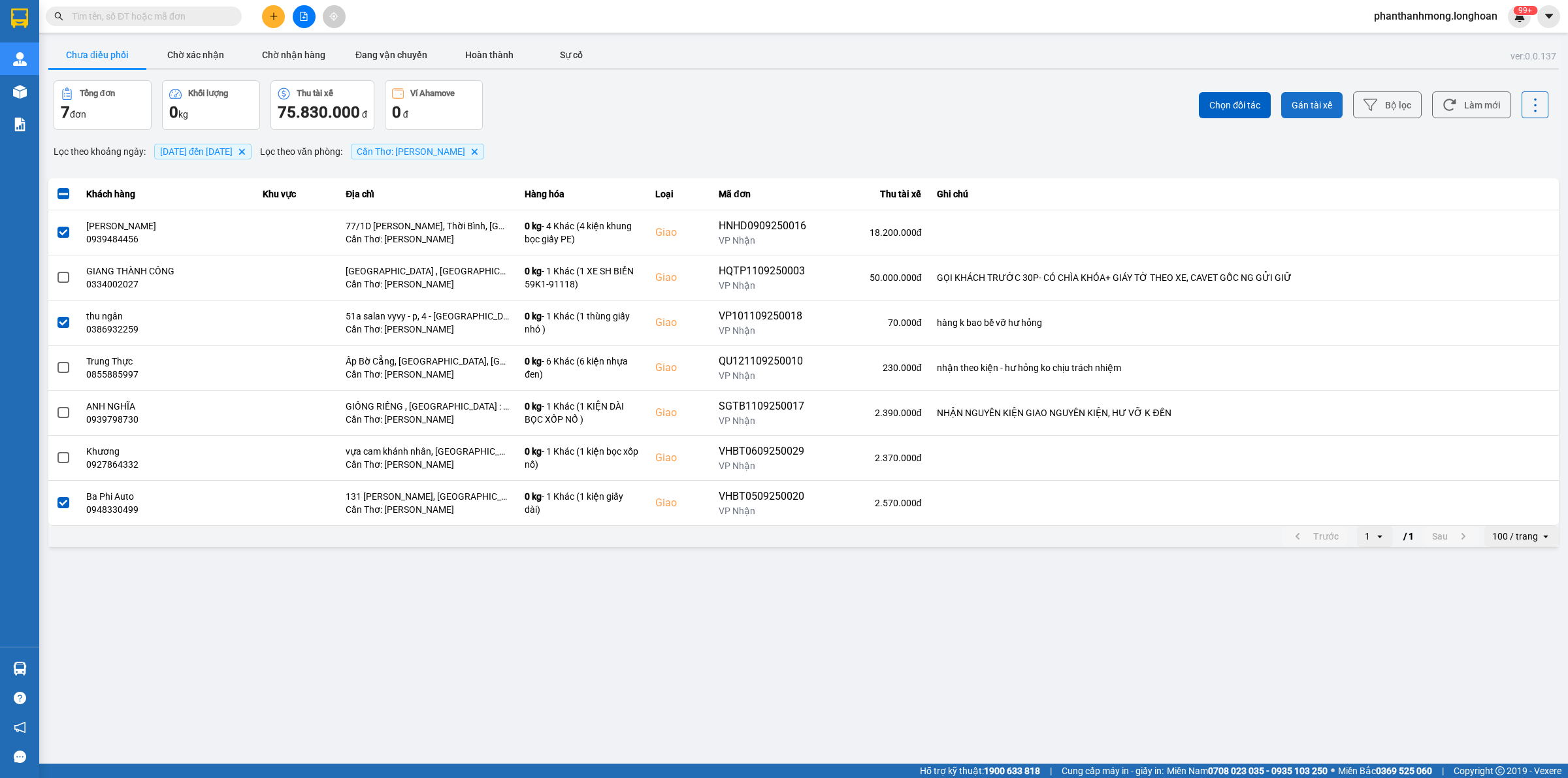
click at [1335, 93] on button "Gán tài xế" at bounding box center [1311, 105] width 62 height 27
click at [1328, 98] on div "ver: 0.0.137 Chưa điều phối Chờ xác nhận Chờ nhận hàng Đang vận chuyển Hoàn thà…" at bounding box center [803, 294] width 1516 height 511
click at [1305, 100] on span "Gán tài xế" at bounding box center [1311, 105] width 41 height 13
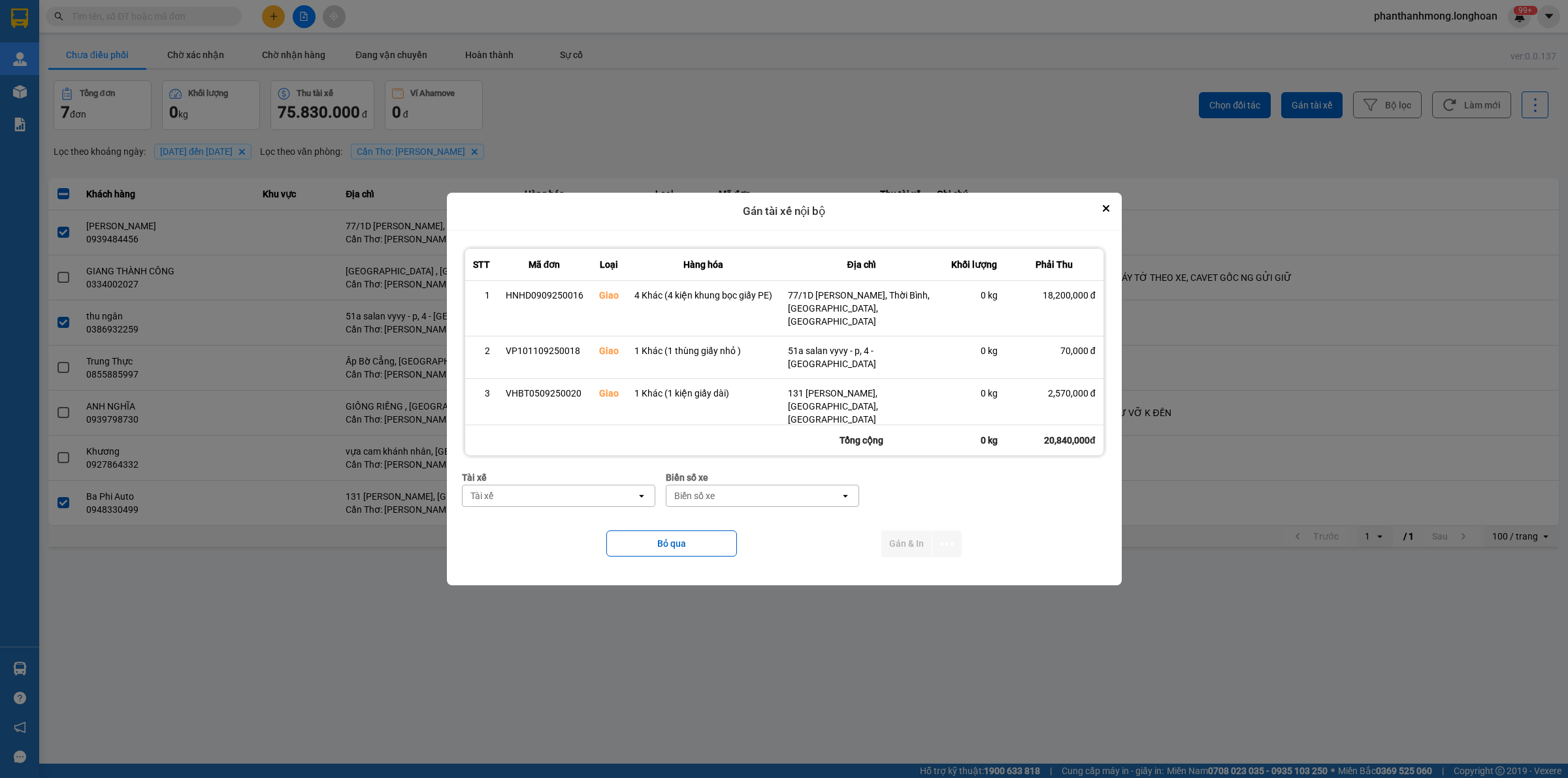
click at [589, 471] on div "Tài xế" at bounding box center [559, 478] width 193 height 14
click at [586, 485] on div "Tài xế" at bounding box center [549, 496] width 173 height 21
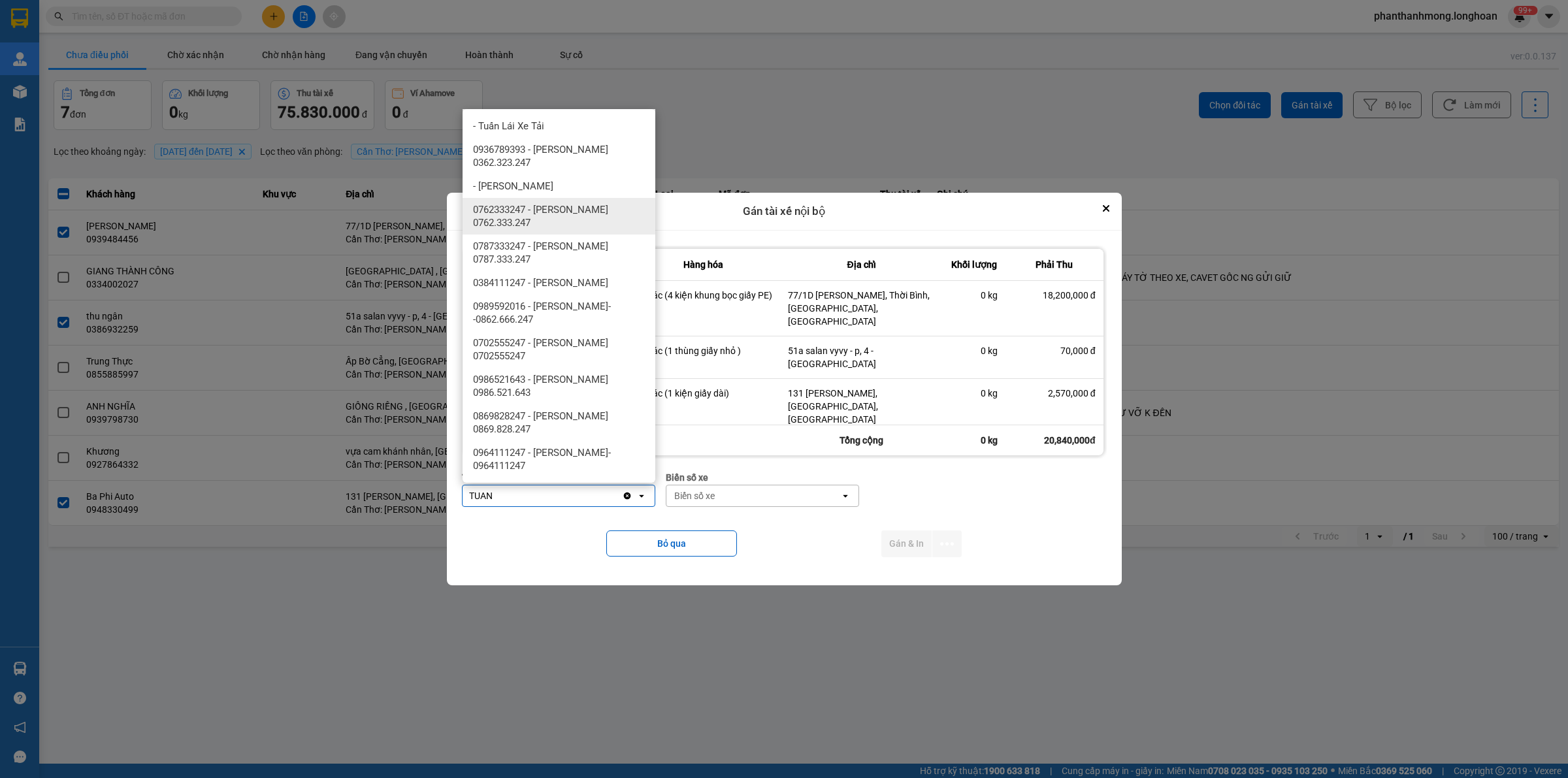
type input "TUAN"
click at [604, 212] on span "0762333247 - Đặng Văn Tuấn 0762.333.247" at bounding box center [561, 216] width 177 height 27
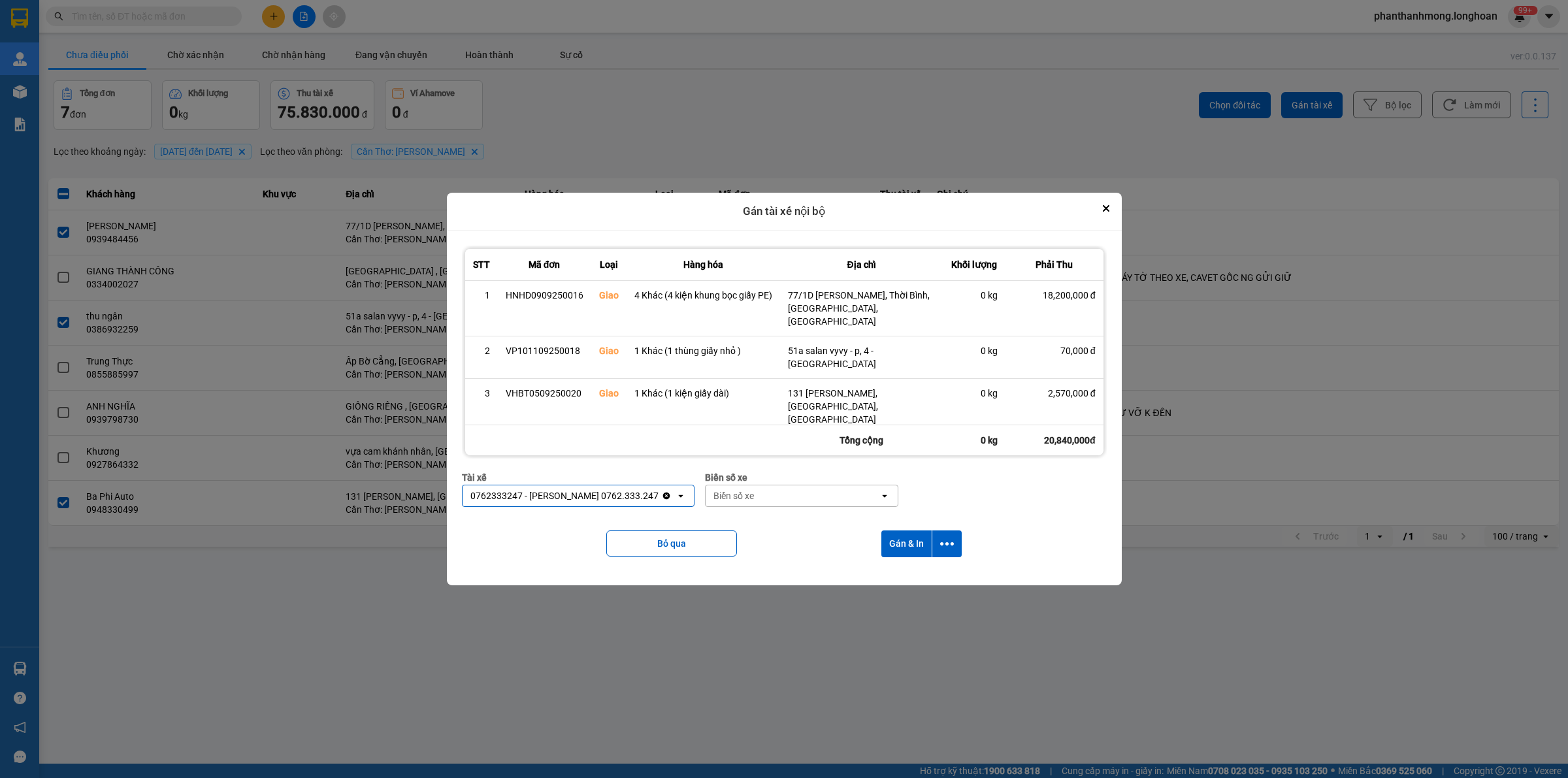
click at [832, 485] on div "Biển số xe" at bounding box center [792, 496] width 173 height 21
type input "20"
click at [820, 485] on div "20" at bounding box center [785, 496] width 159 height 21
click at [820, 485] on div "Biển số xe" at bounding box center [792, 496] width 173 height 21
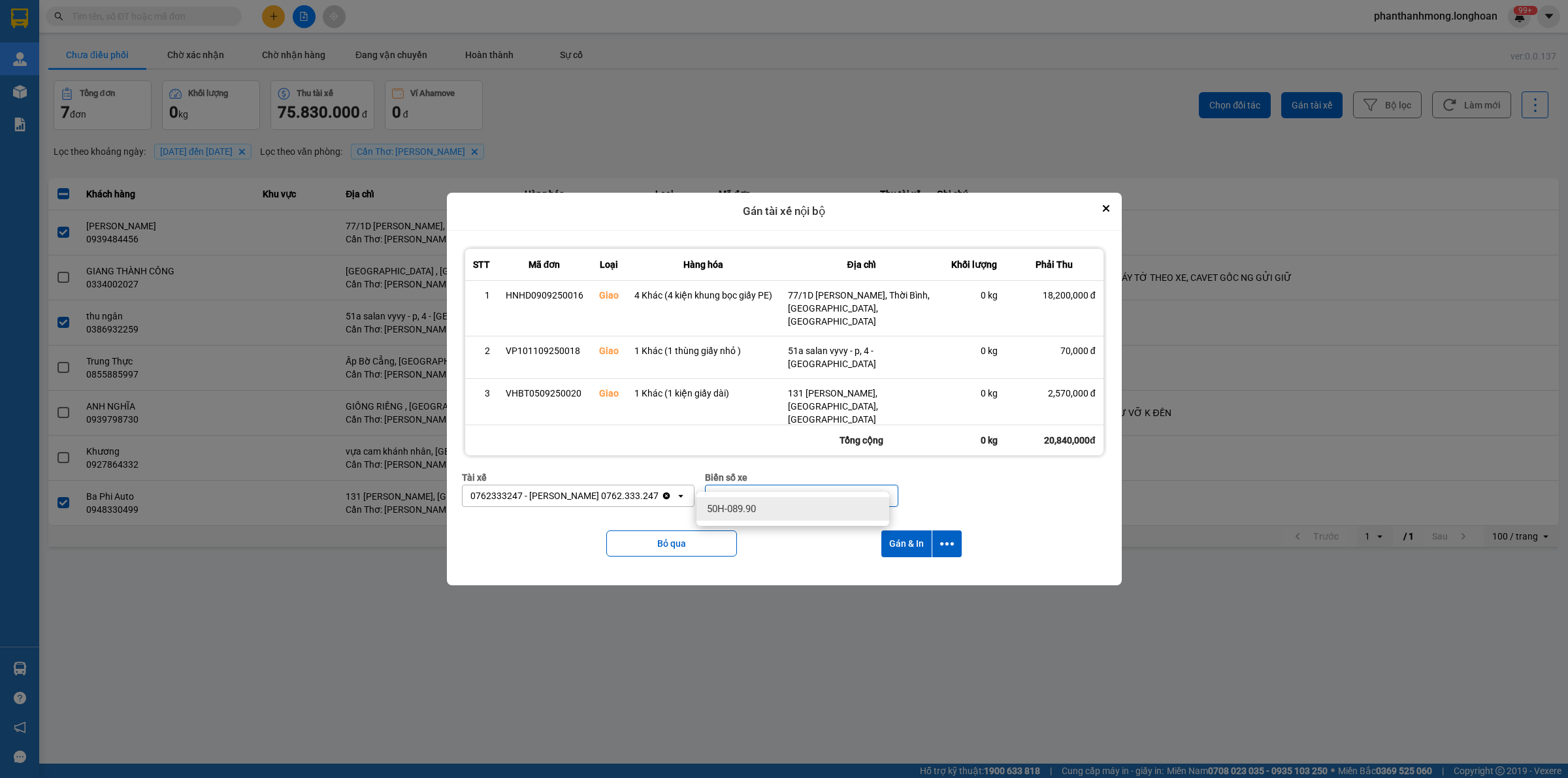
type input "90"
click at [791, 508] on div "50H-089.90" at bounding box center [792, 509] width 192 height 24
click at [945, 537] on icon "dialog" at bounding box center [946, 544] width 13 height 13
click at [897, 564] on span "Chỉ gán tài" at bounding box center [895, 565] width 44 height 13
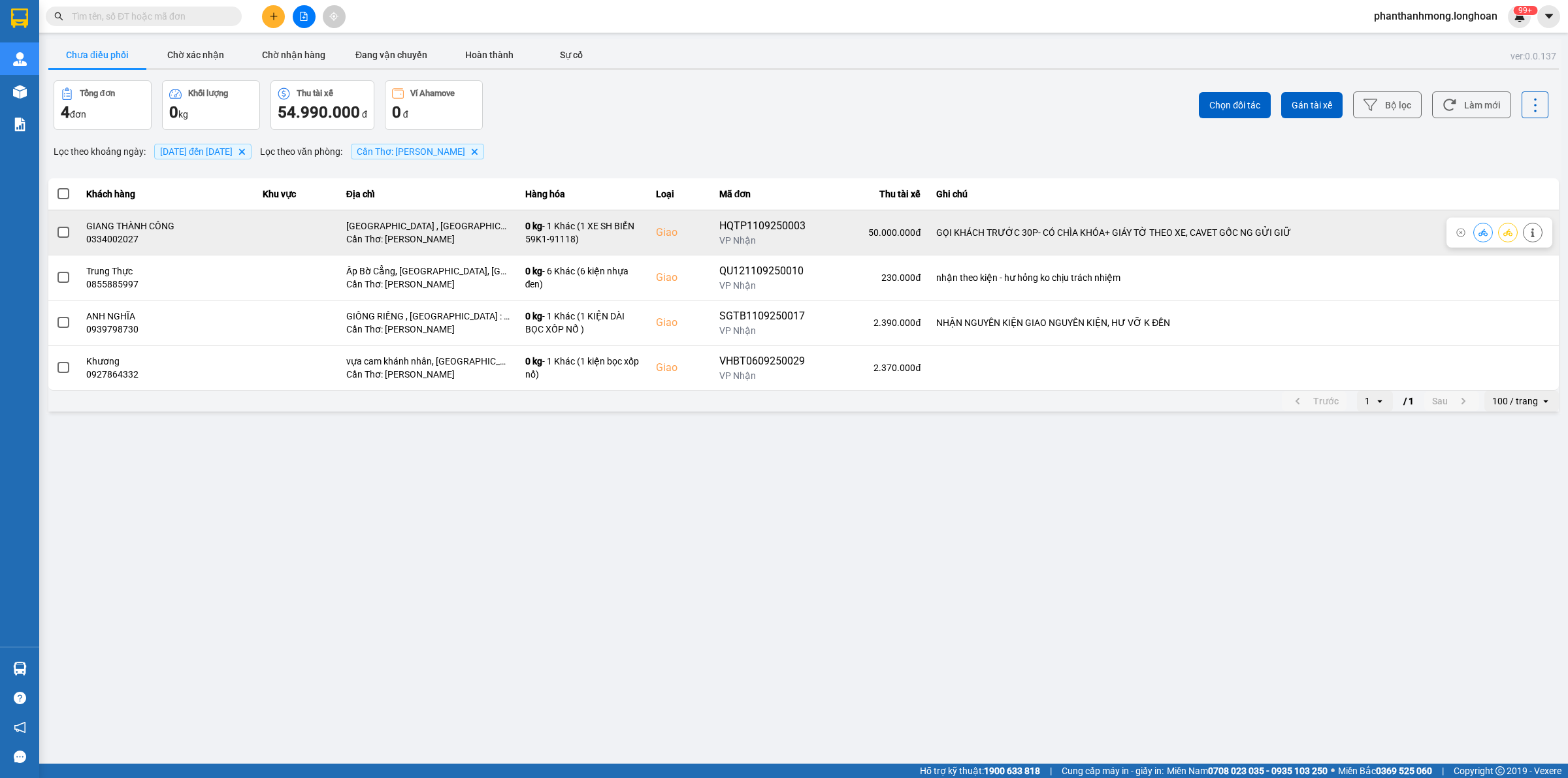
click at [61, 233] on span at bounding box center [63, 232] width 11 height 11
click at [56, 226] on input "checkbox" at bounding box center [56, 226] width 0 height 0
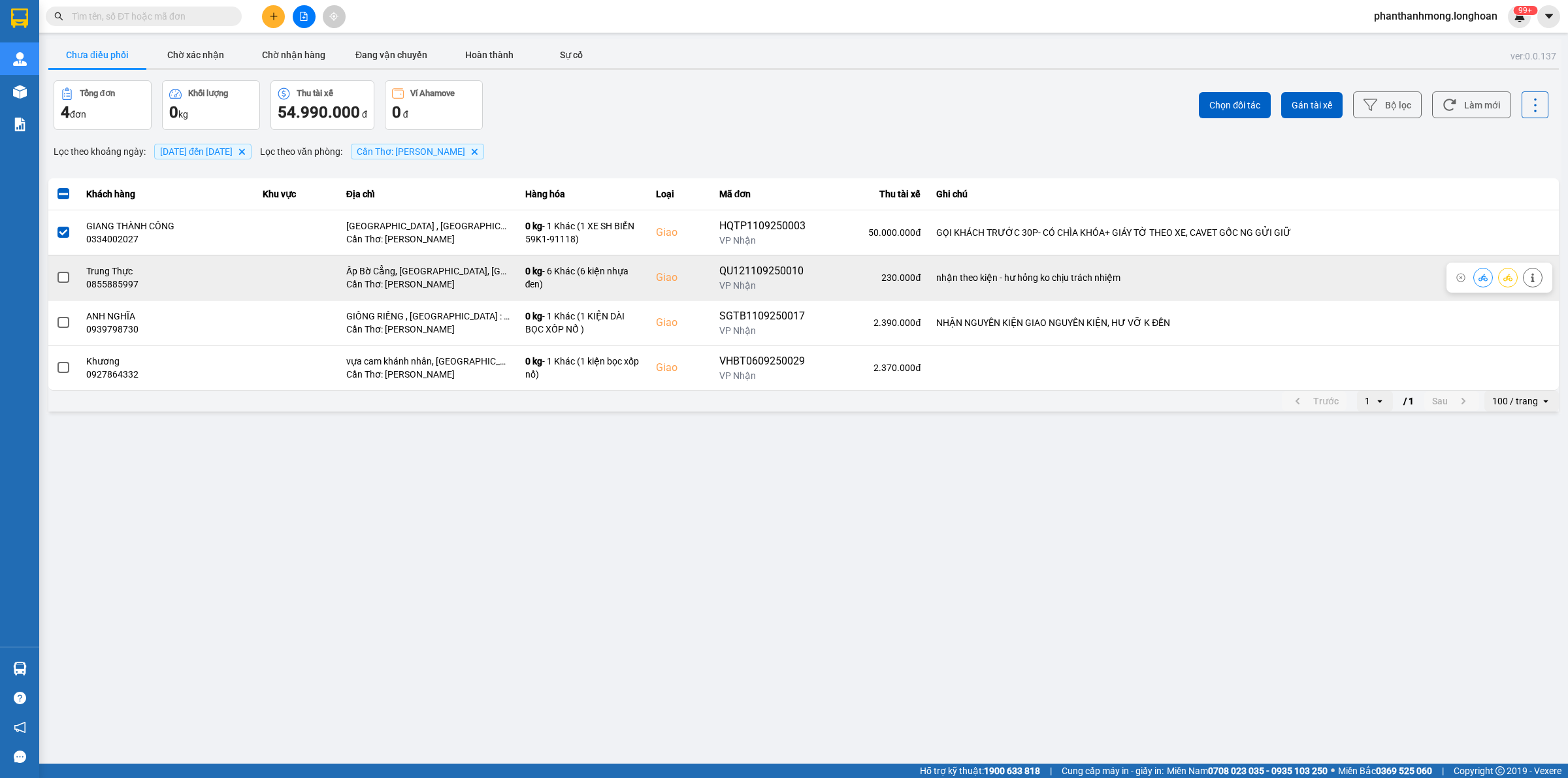
click at [61, 281] on span at bounding box center [63, 278] width 11 height 11
click at [56, 271] on input "checkbox" at bounding box center [56, 271] width 0 height 0
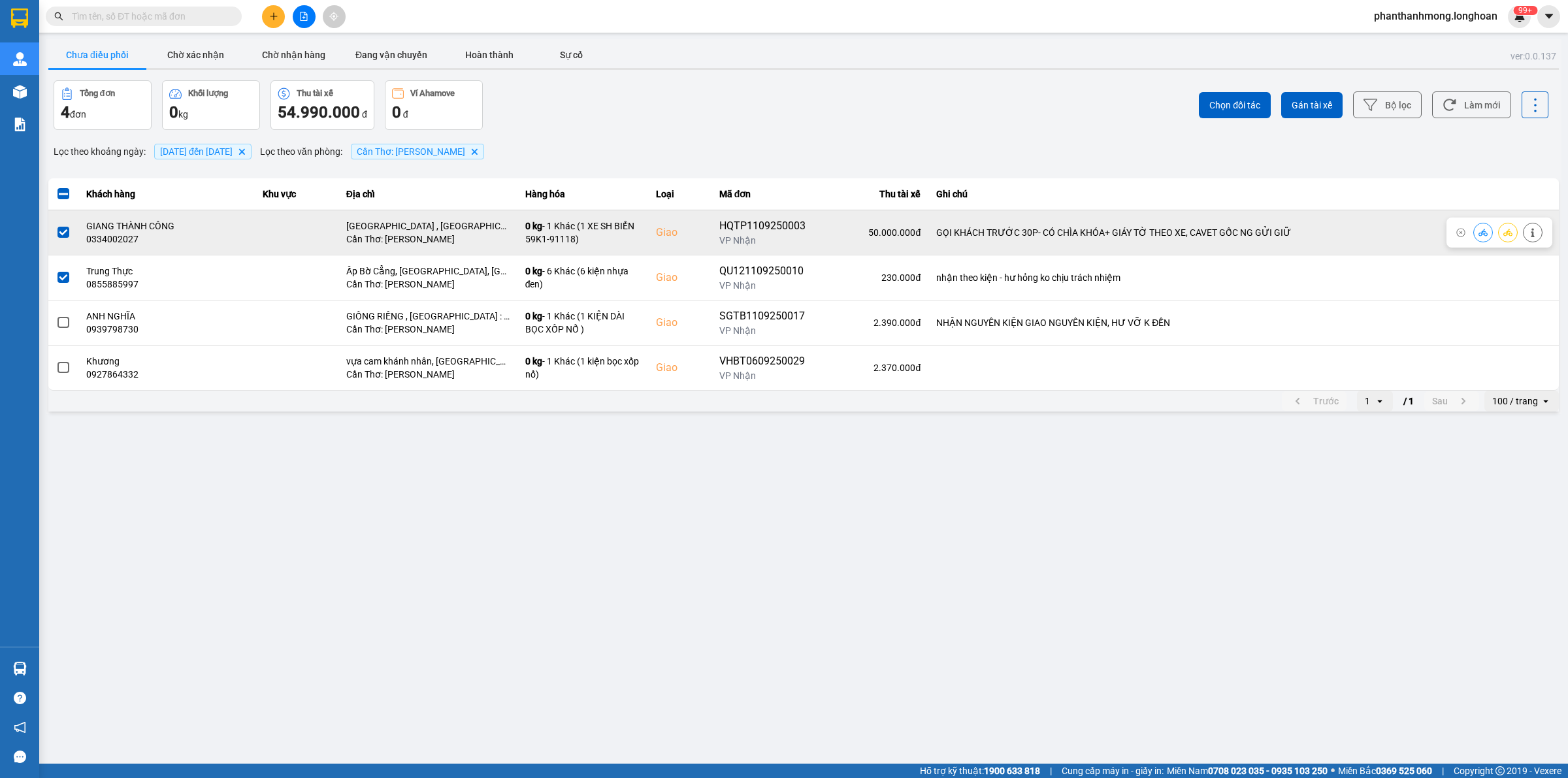
click at [66, 233] on span at bounding box center [63, 232] width 11 height 11
click at [56, 226] on input "checkbox" at bounding box center [56, 226] width 0 height 0
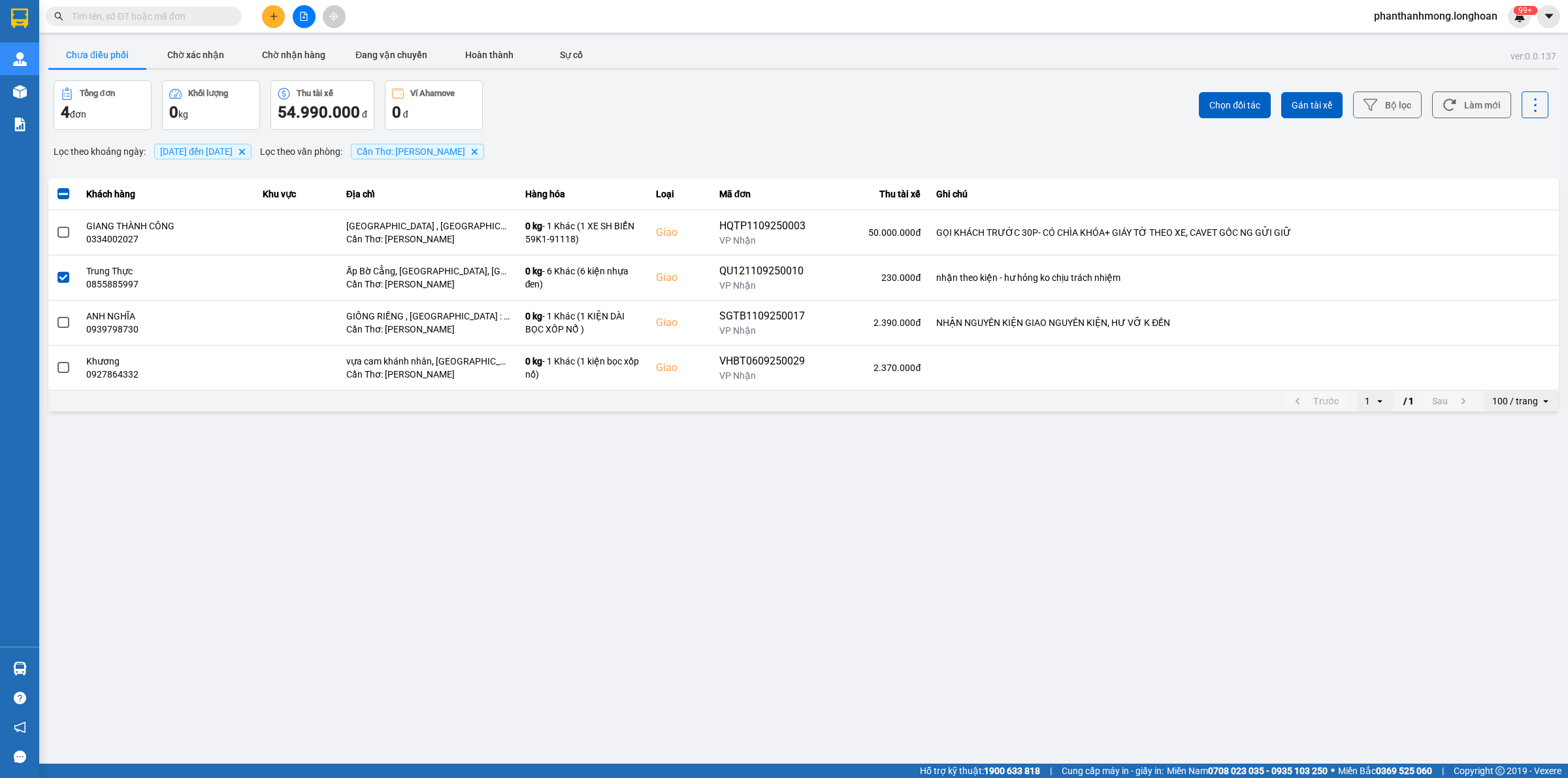
click at [1289, 89] on div "Chọn đối tác Gán tài xế Bộ lọc Làm mới" at bounding box center [1175, 105] width 748 height 49
click at [1289, 97] on button "Gán tài xế" at bounding box center [1311, 105] width 62 height 27
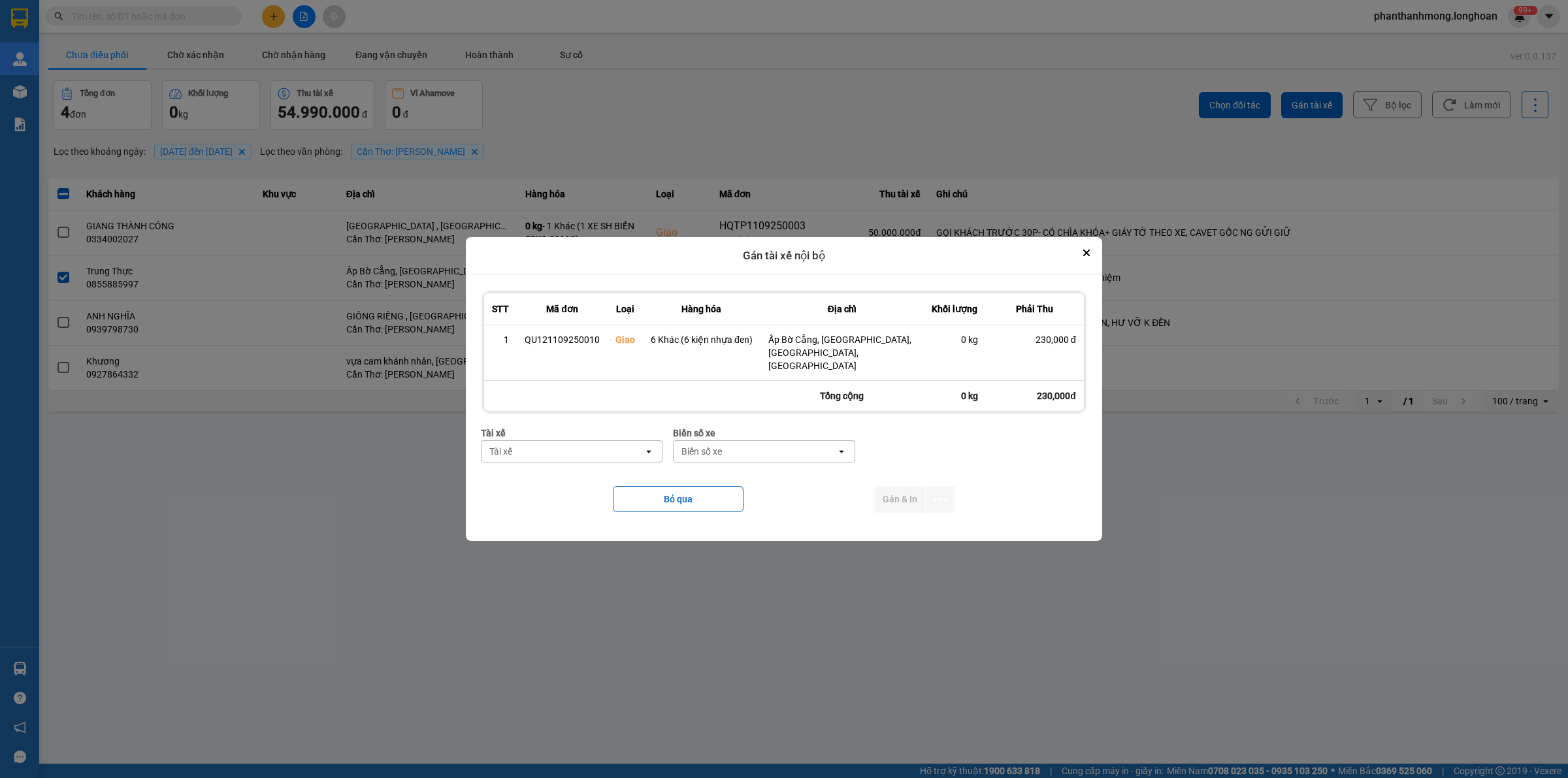
click at [618, 460] on div "Tài xế Tài xế open" at bounding box center [572, 450] width 182 height 47
click at [619, 454] on div "Tài xế" at bounding box center [562, 452] width 162 height 21
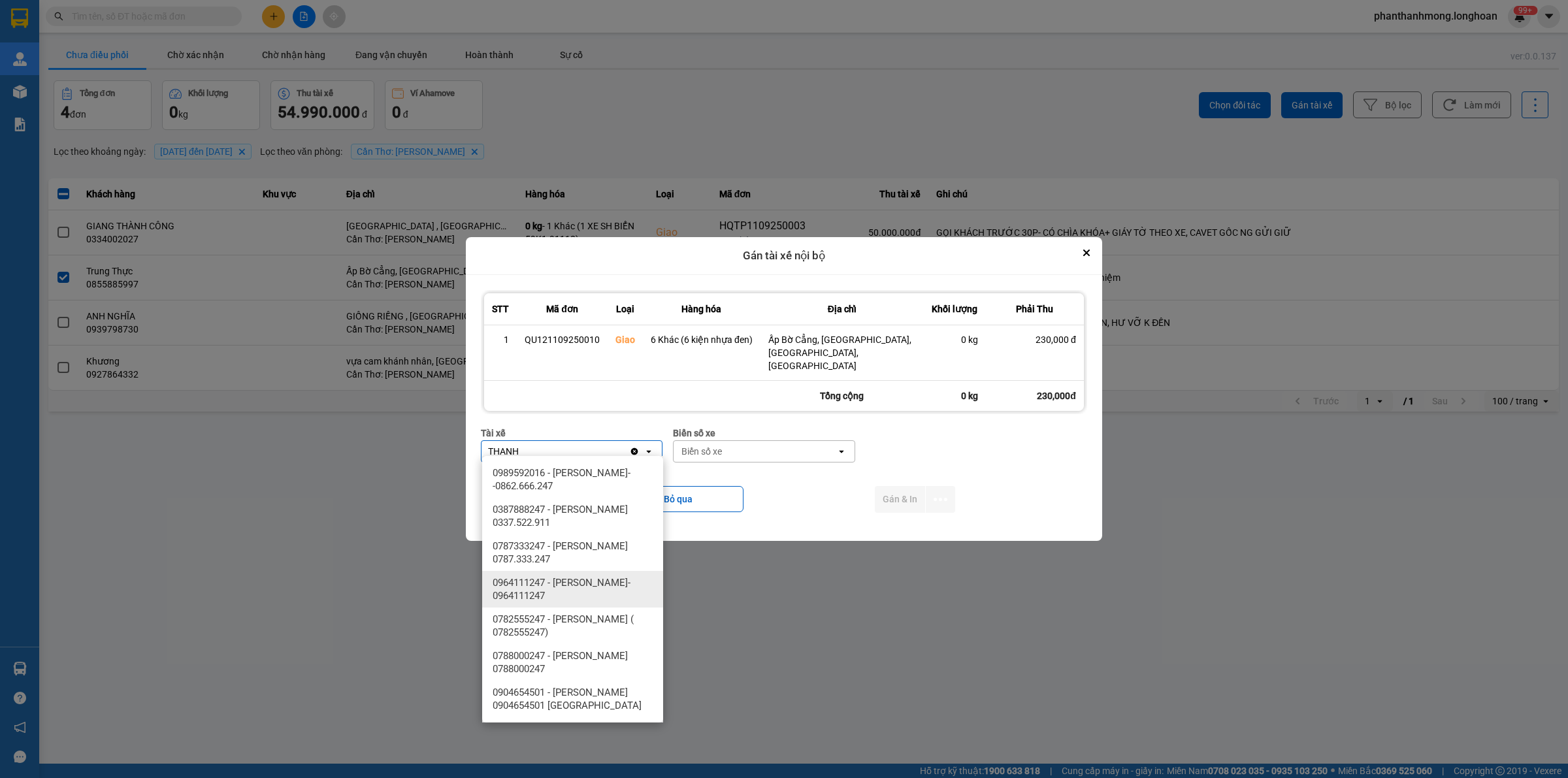
type input "THANH"
click at [618, 616] on span "0782555247 - NGUYỄN VĂN THANH ( 0782555247)" at bounding box center [575, 626] width 165 height 27
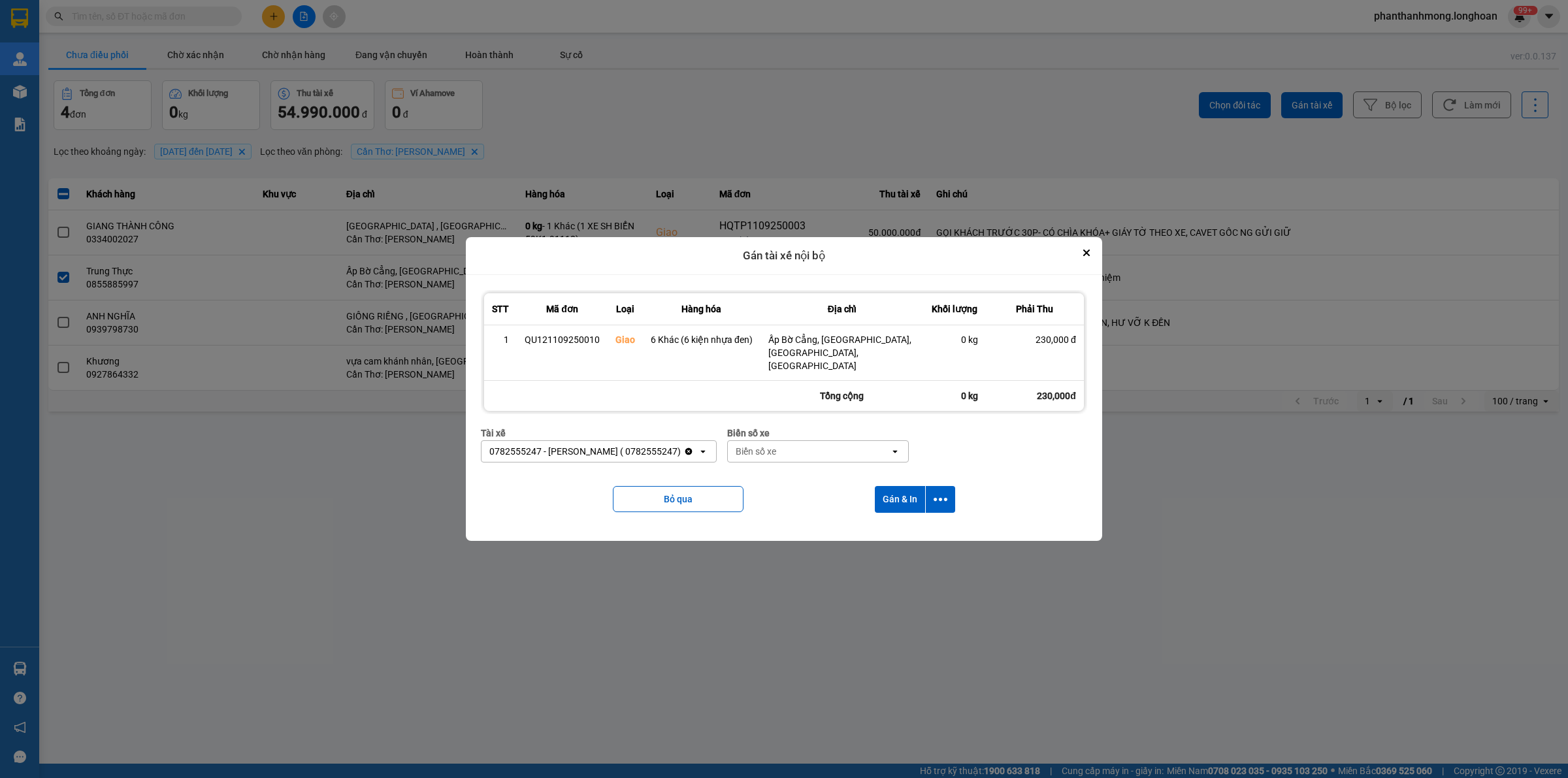
click at [818, 451] on div "Biển số xe" at bounding box center [808, 452] width 162 height 21
type input "2030"
click at [837, 471] on div "29E-120.30" at bounding box center [838, 473] width 181 height 24
click at [934, 493] on icon "dialog" at bounding box center [941, 499] width 13 height 13
click at [890, 524] on span "Chỉ gán tài" at bounding box center [889, 529] width 44 height 13
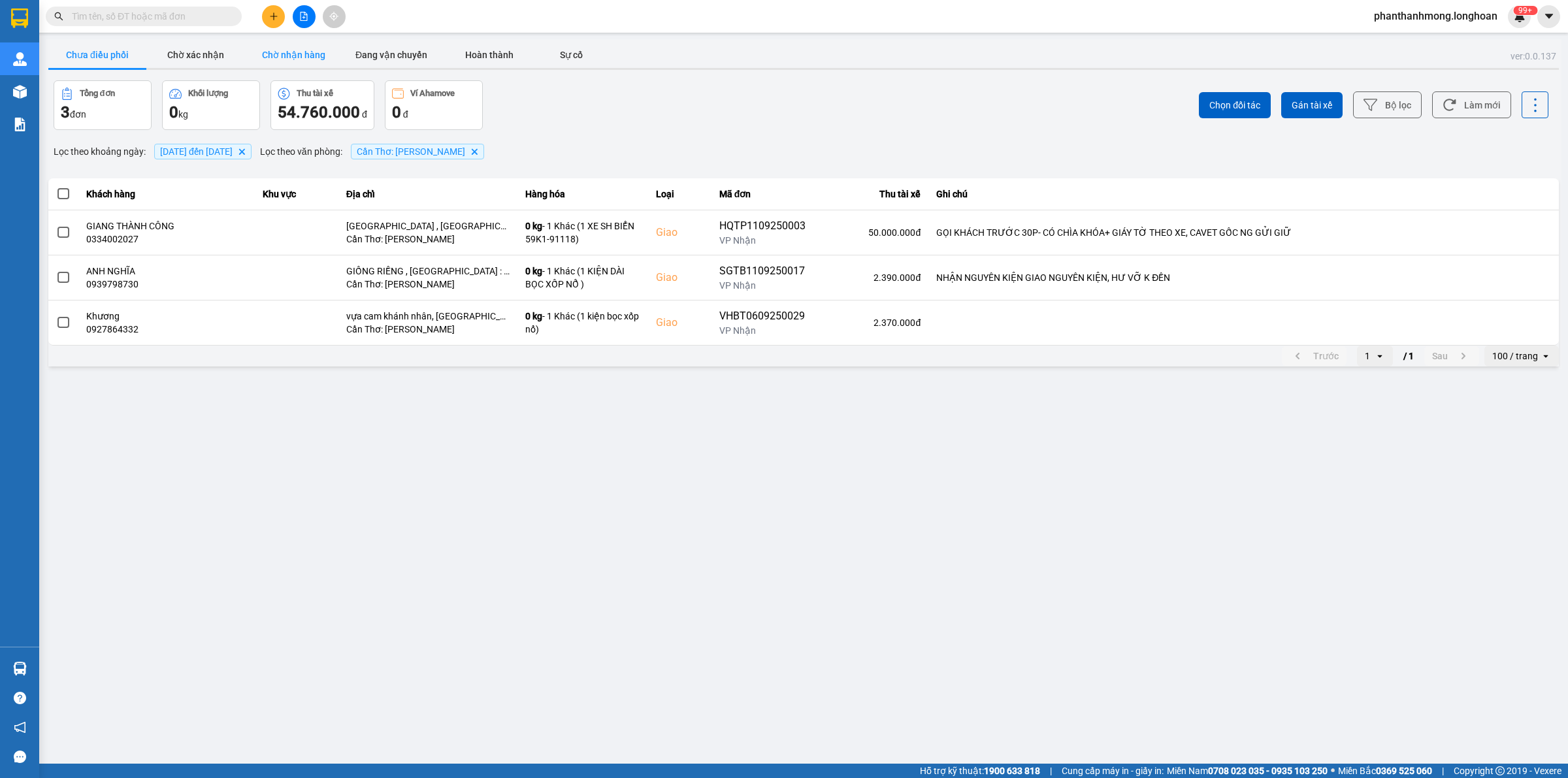
click at [308, 63] on button "Chờ nhận hàng" at bounding box center [293, 55] width 98 height 27
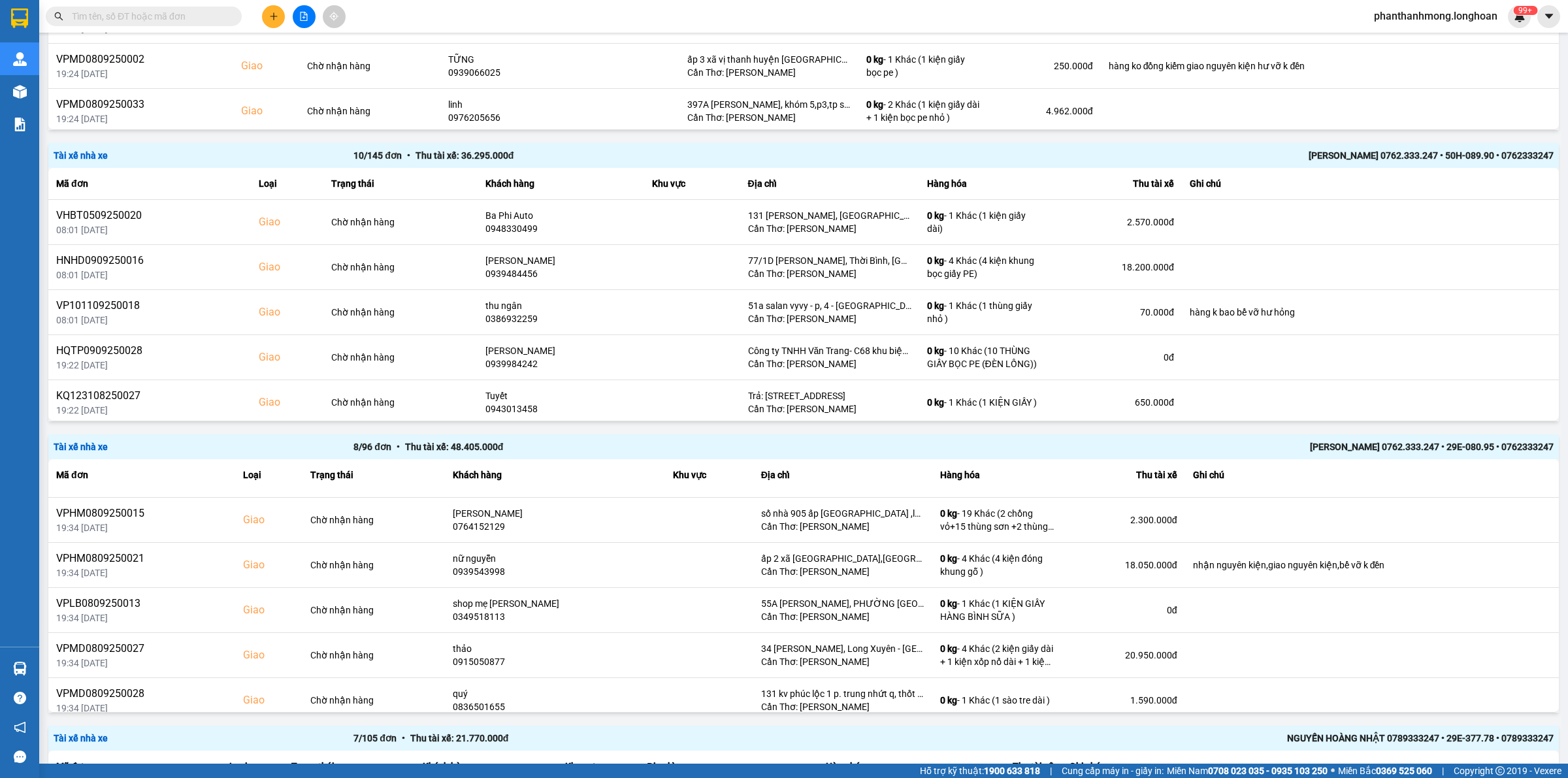
scroll to position [140, 0]
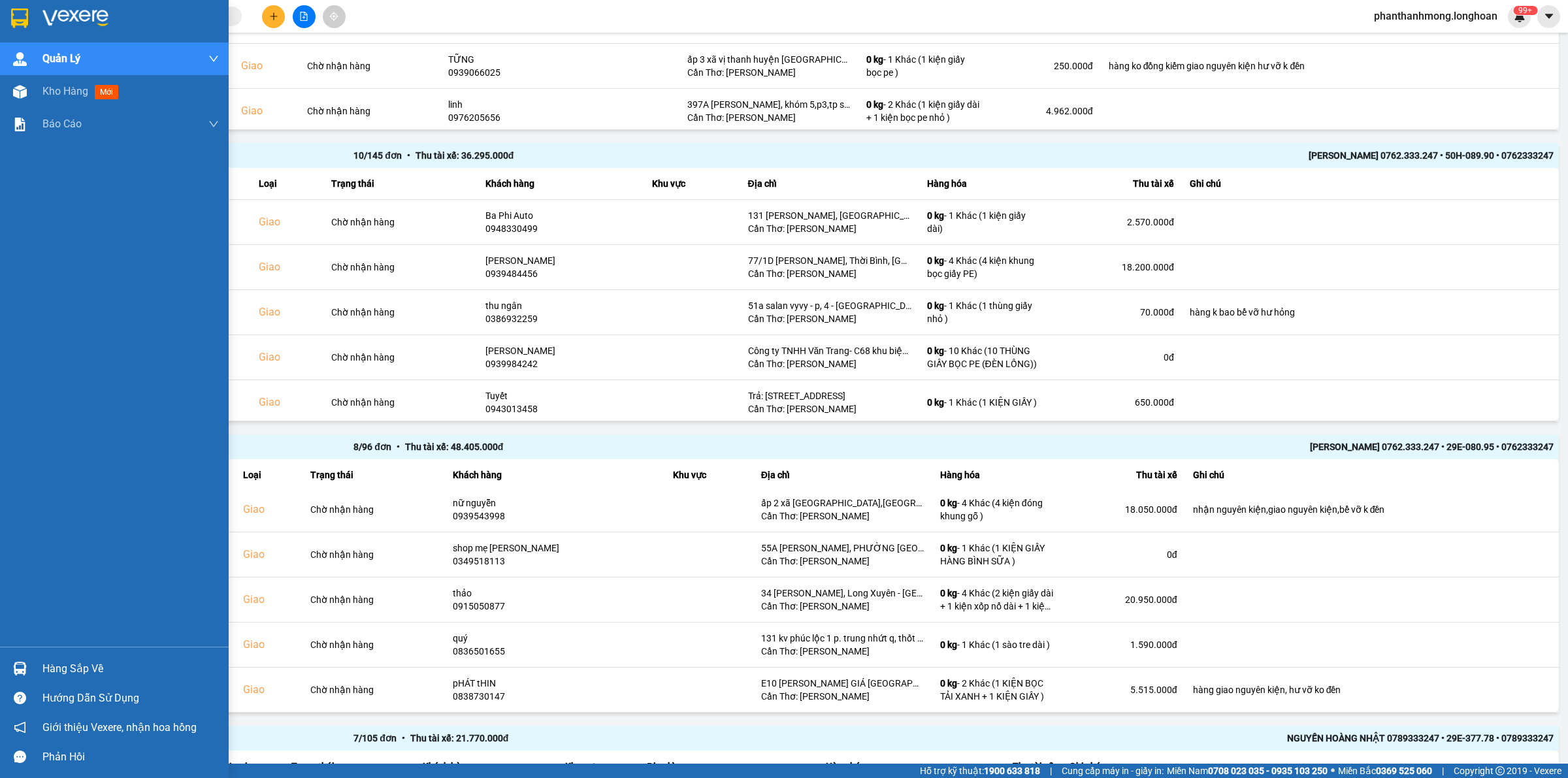
click at [24, 27] on img at bounding box center [20, 18] width 17 height 20
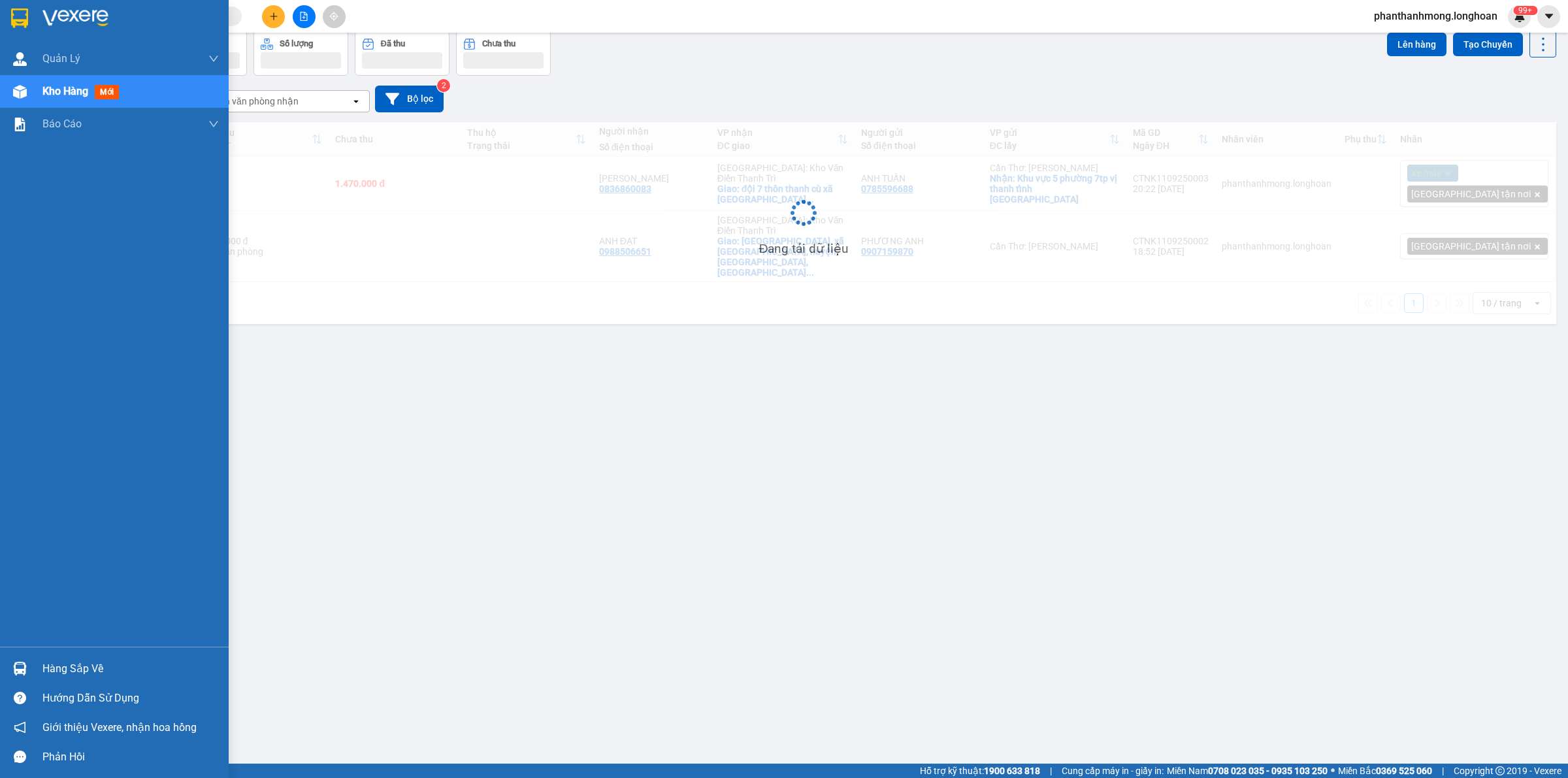
scroll to position [60, 0]
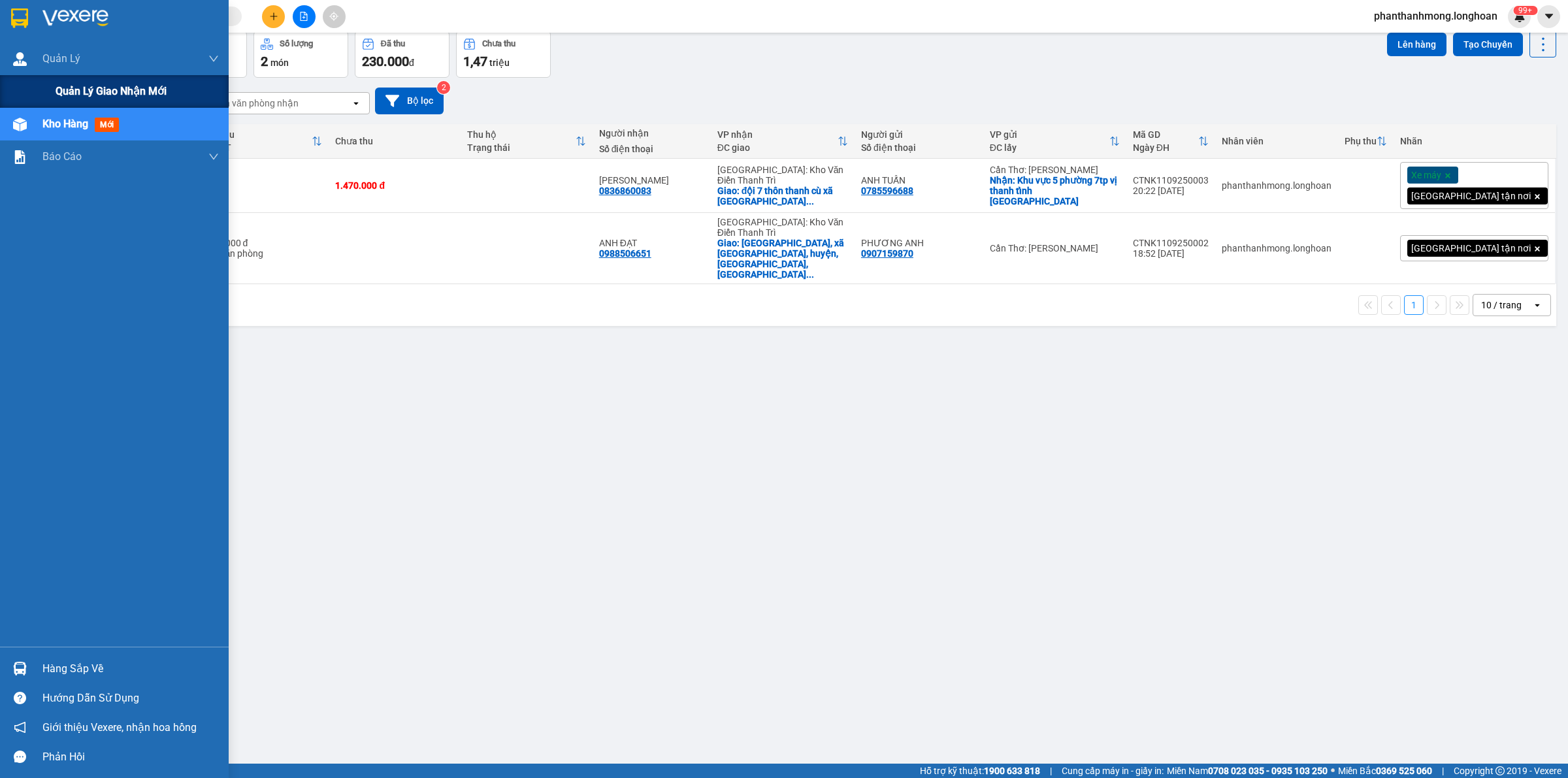
click at [99, 85] on span "Quản lý giao nhận mới" at bounding box center [111, 91] width 111 height 16
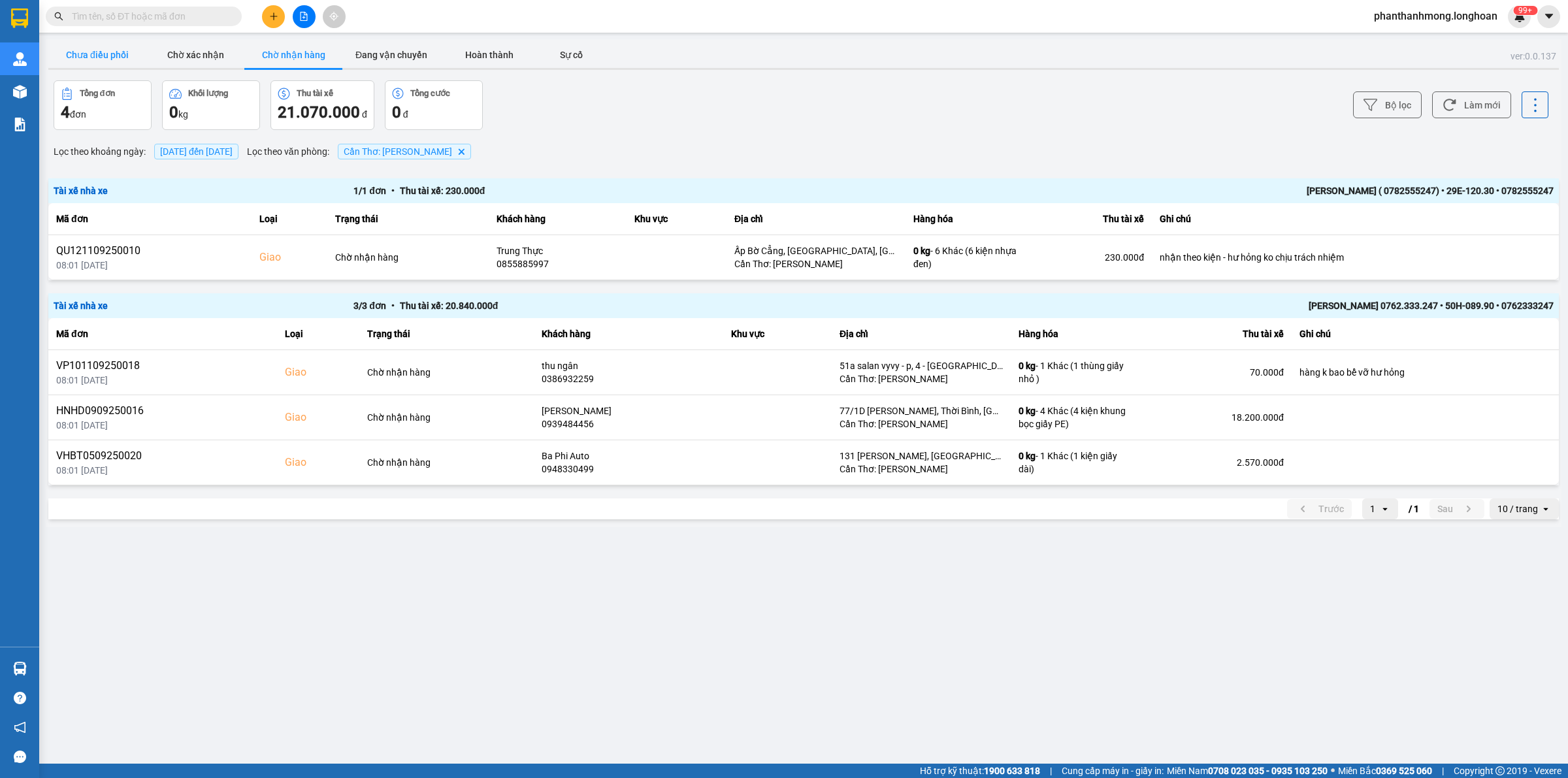
click at [80, 61] on button "Chưa điều phối" at bounding box center [97, 55] width 98 height 27
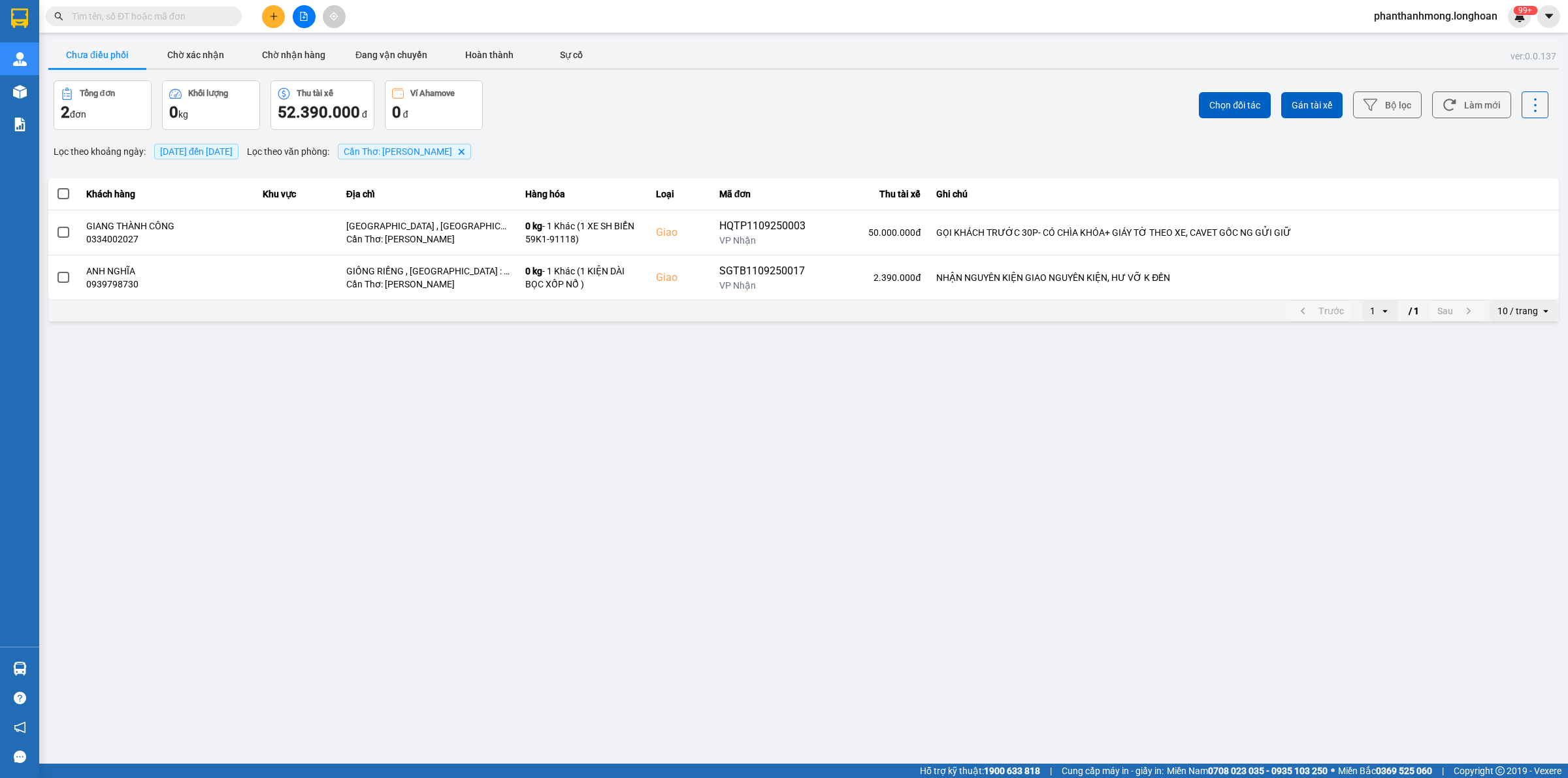
click at [18, 4] on div at bounding box center [19, 21] width 39 height 43
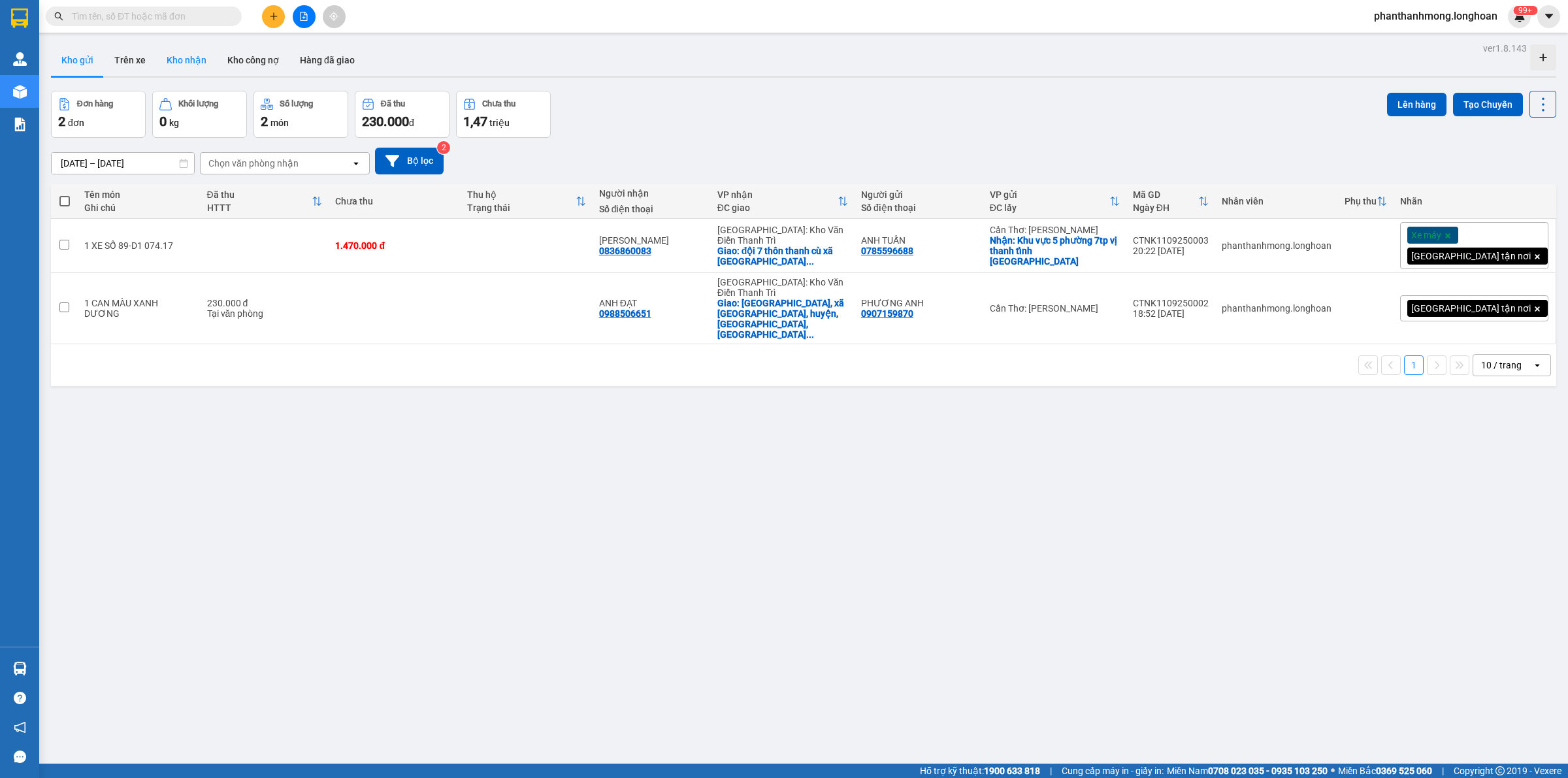
click at [206, 73] on button "Kho nhận" at bounding box center [187, 60] width 61 height 31
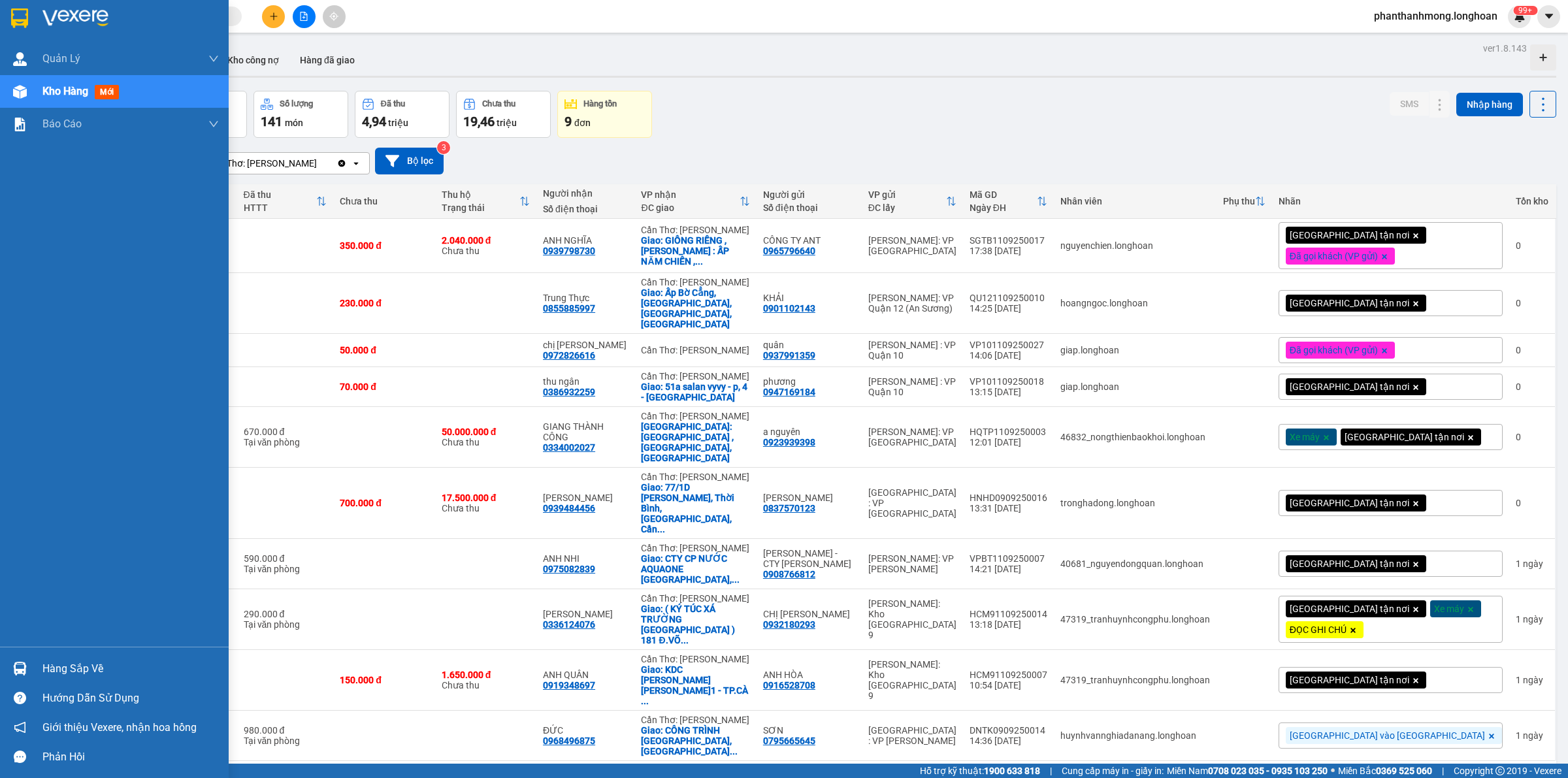
click at [20, 23] on img at bounding box center [20, 18] width 17 height 20
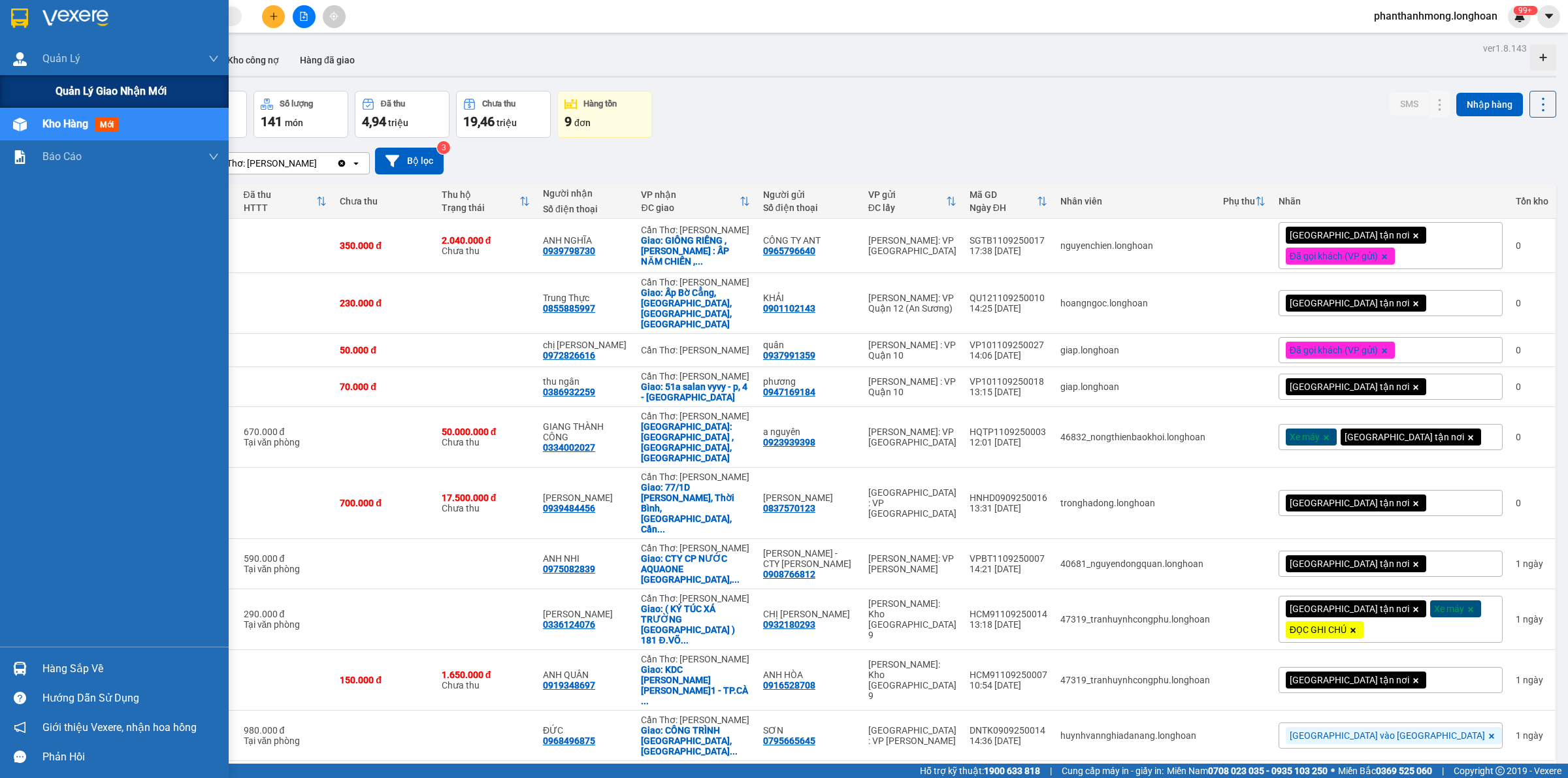
click at [61, 92] on span "Quản lý giao nhận mới" at bounding box center [111, 91] width 111 height 16
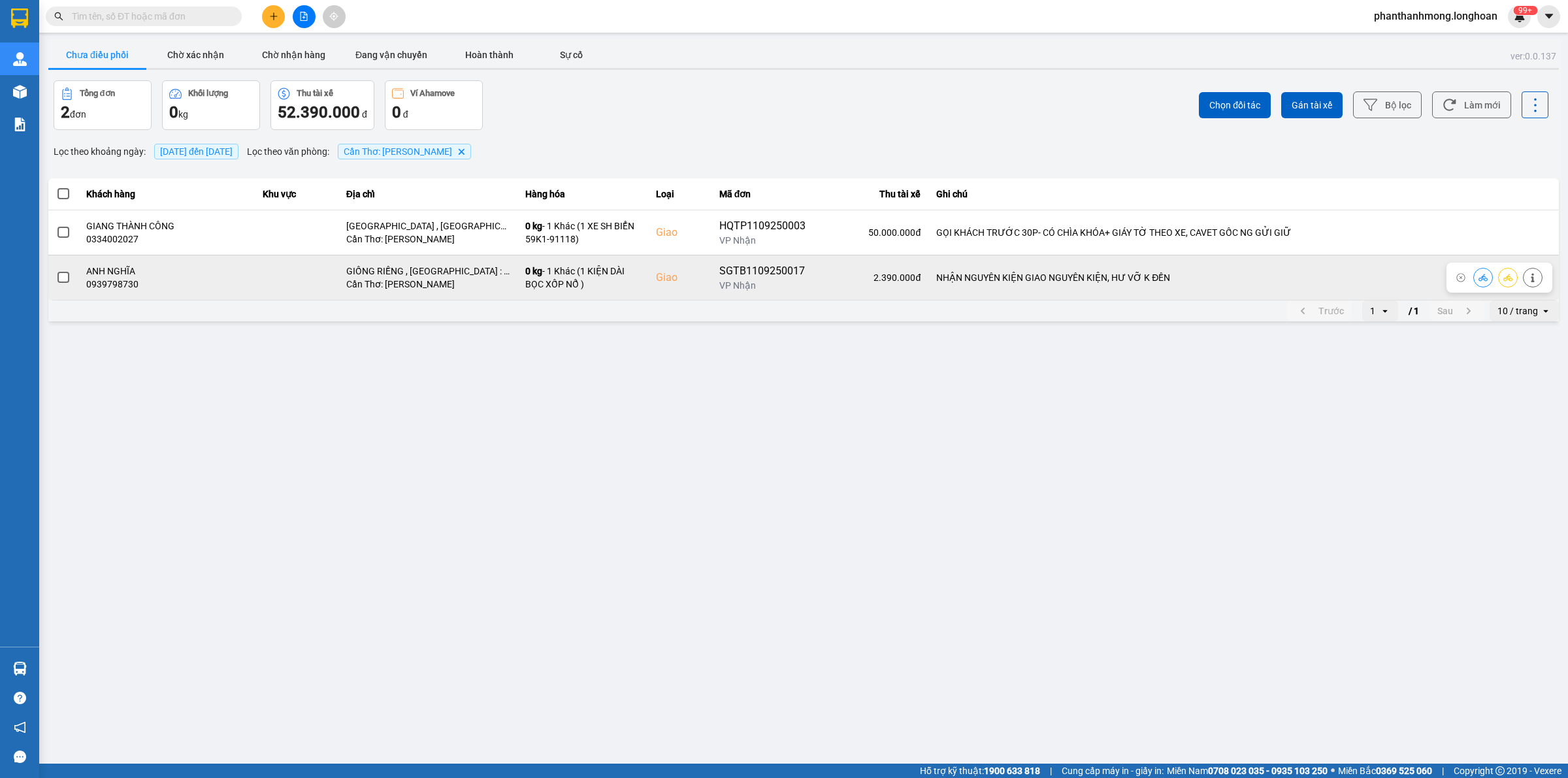
click at [783, 273] on div "SGTB1109250017" at bounding box center [762, 271] width 86 height 16
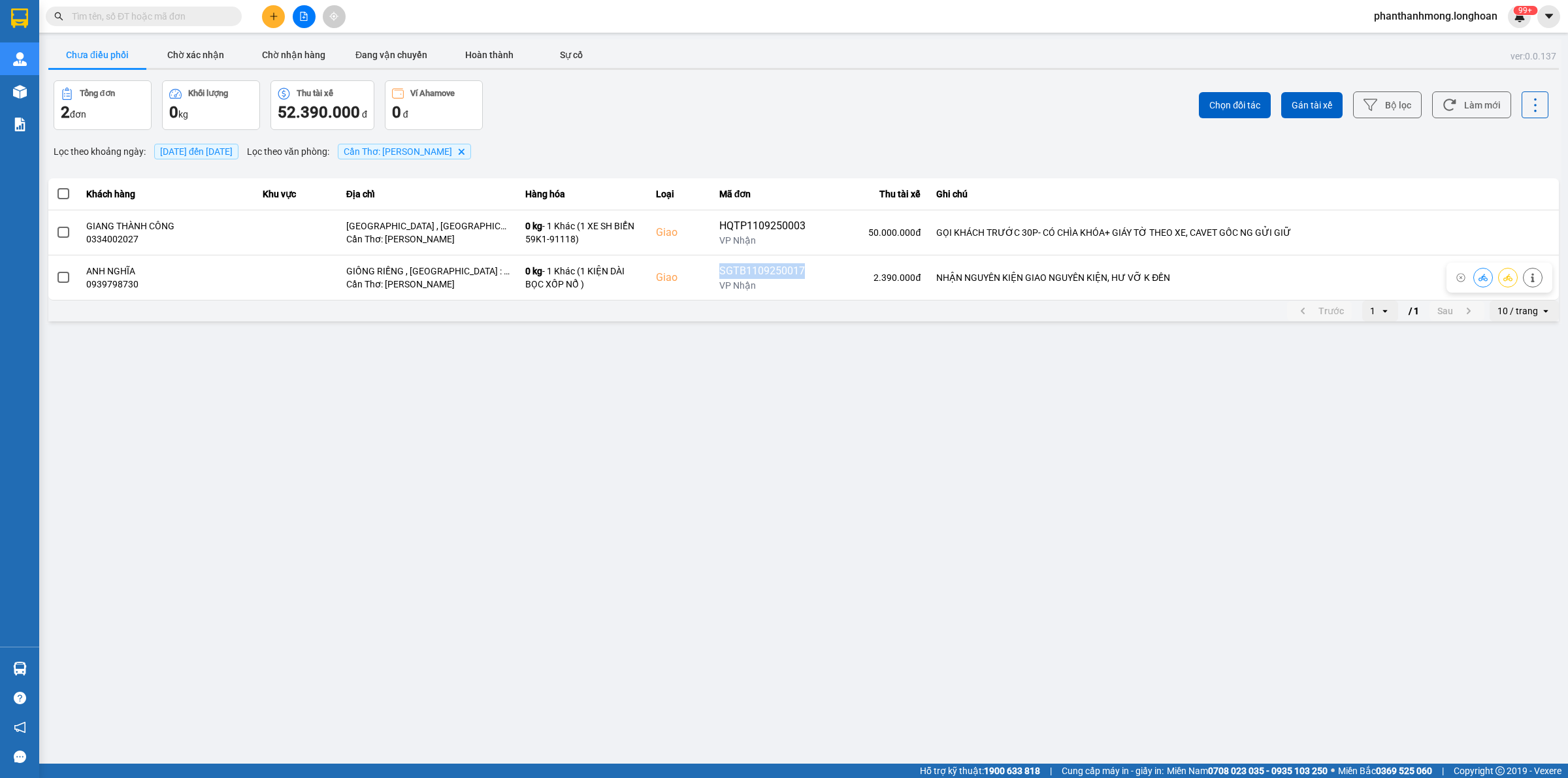
copy div "SGTB1109250017"
click at [174, 13] on input "text" at bounding box center [149, 16] width 154 height 14
paste input "SGTB1109250017"
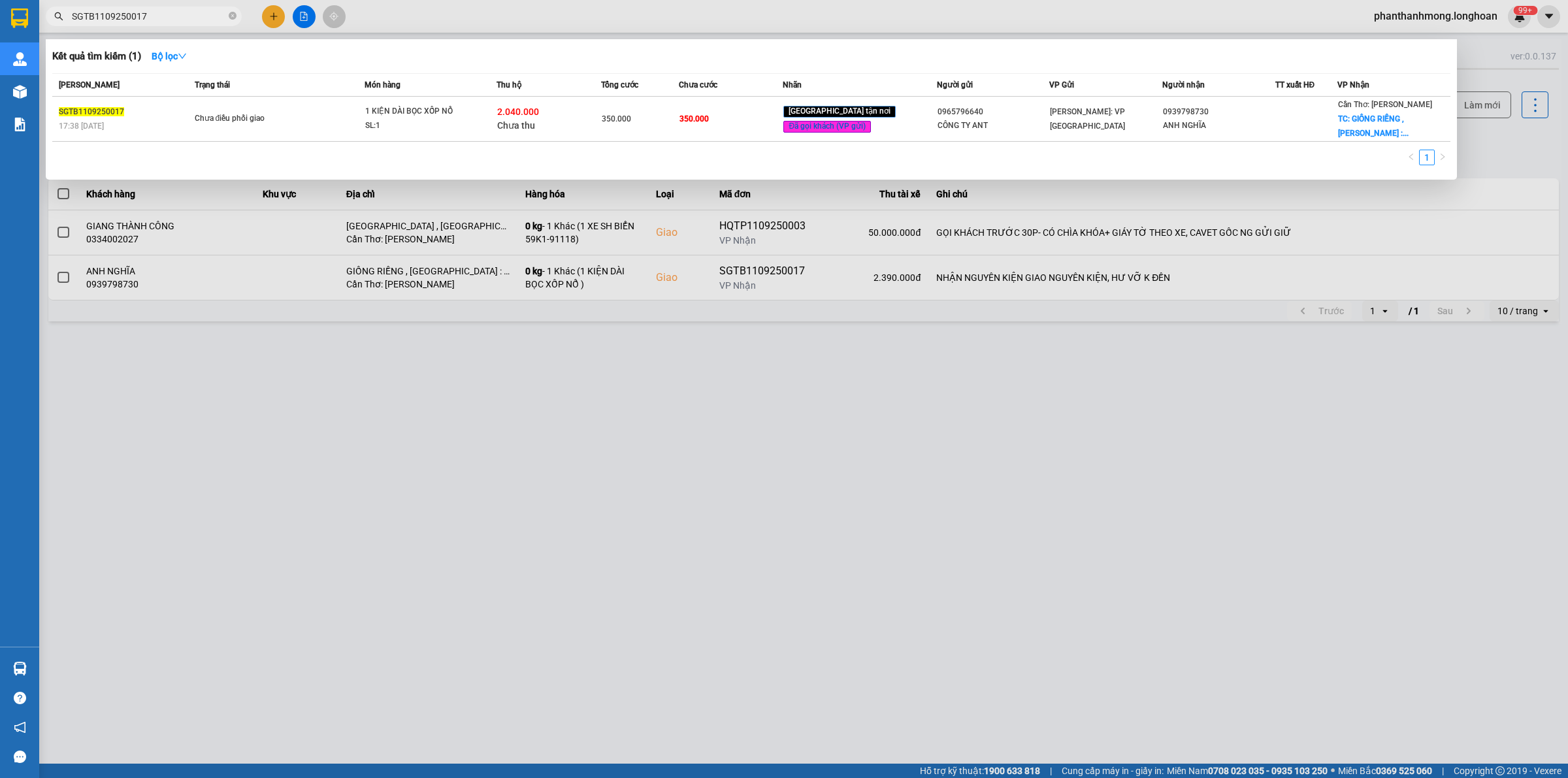
type input "SGTB1109250017"
click at [242, 454] on div at bounding box center [784, 389] width 1568 height 778
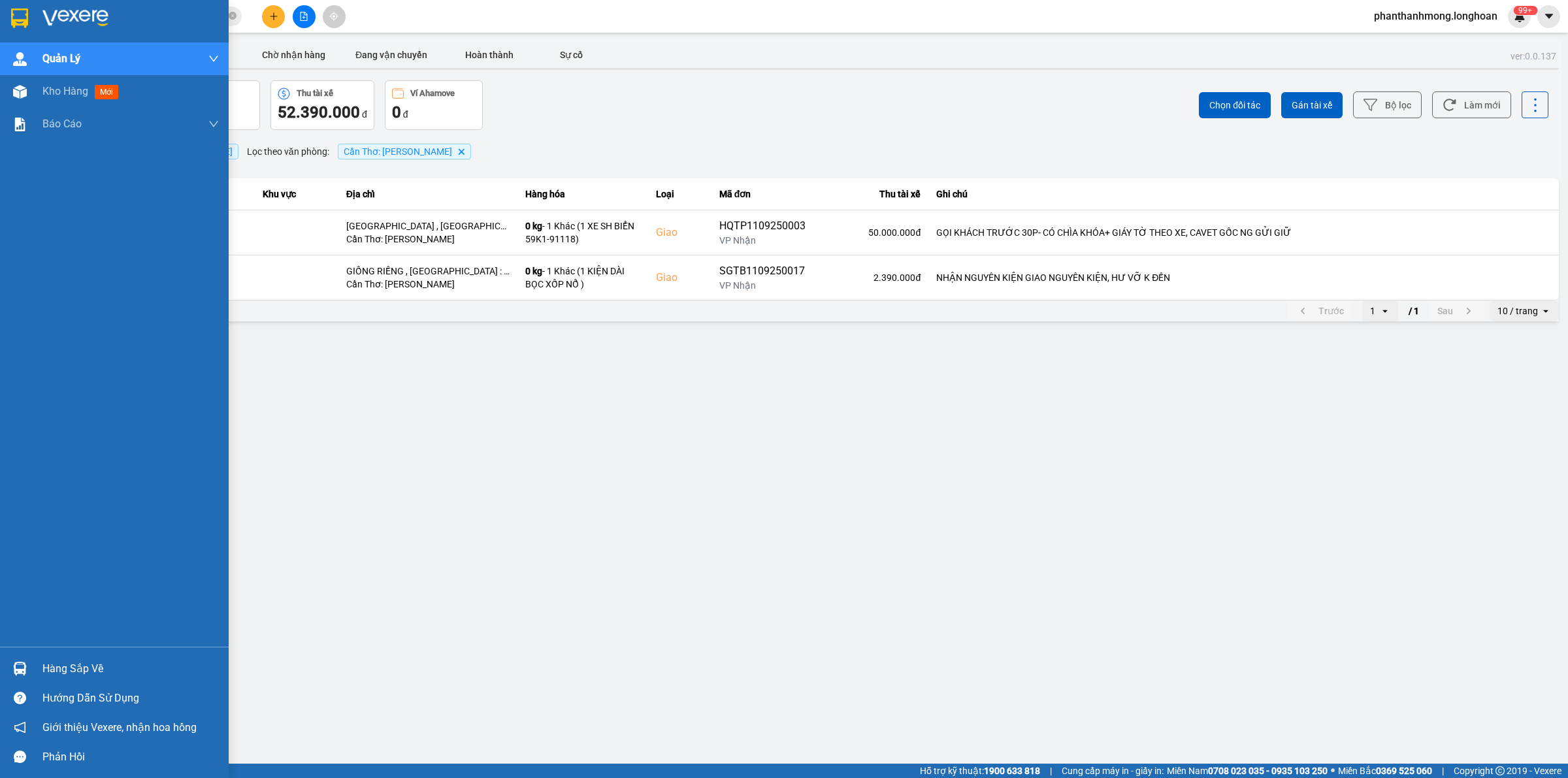
click at [22, 9] on img at bounding box center [20, 18] width 17 height 20
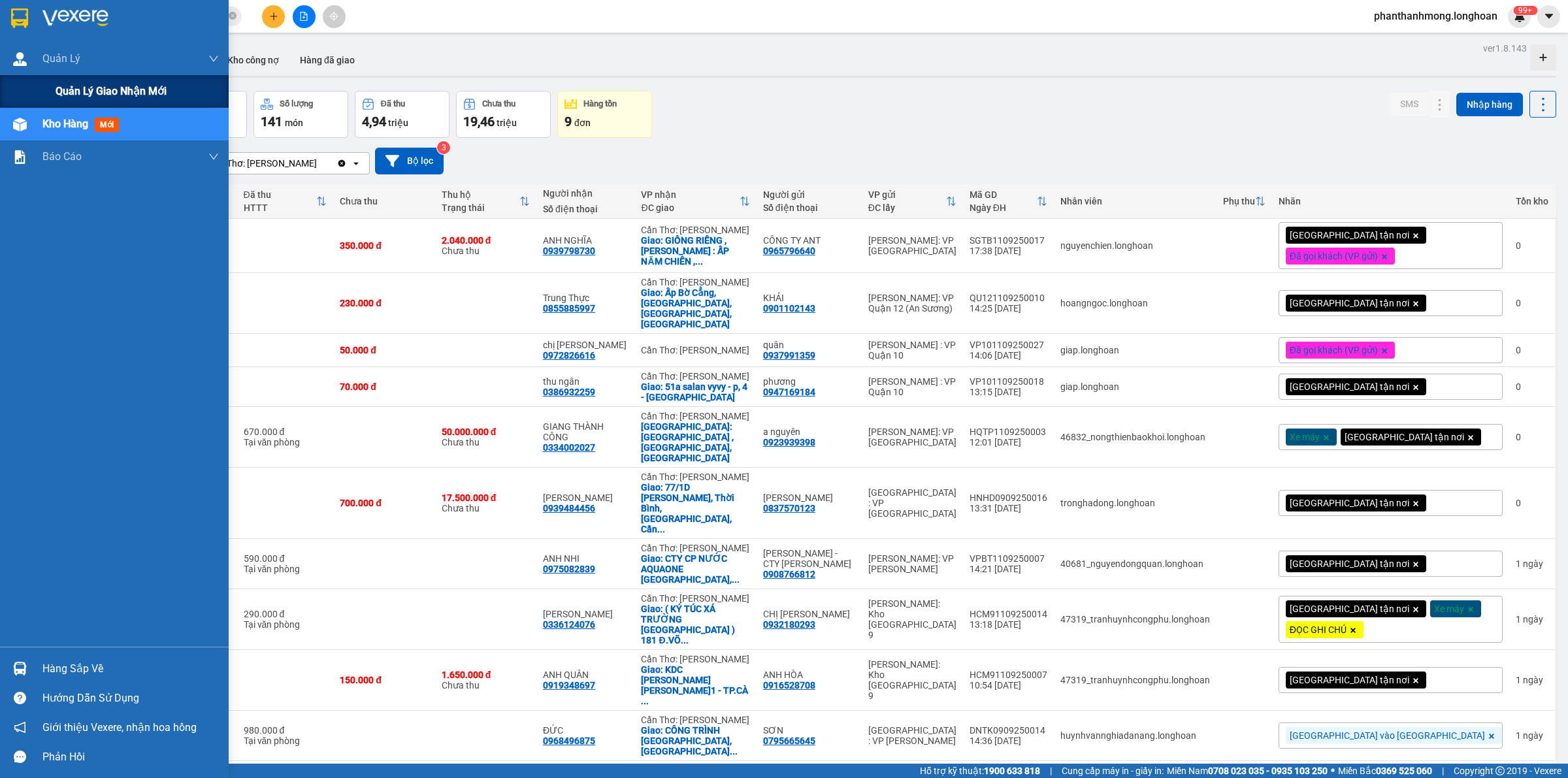
click at [85, 104] on div "Quản lý giao nhận mới" at bounding box center [137, 91] width 163 height 32
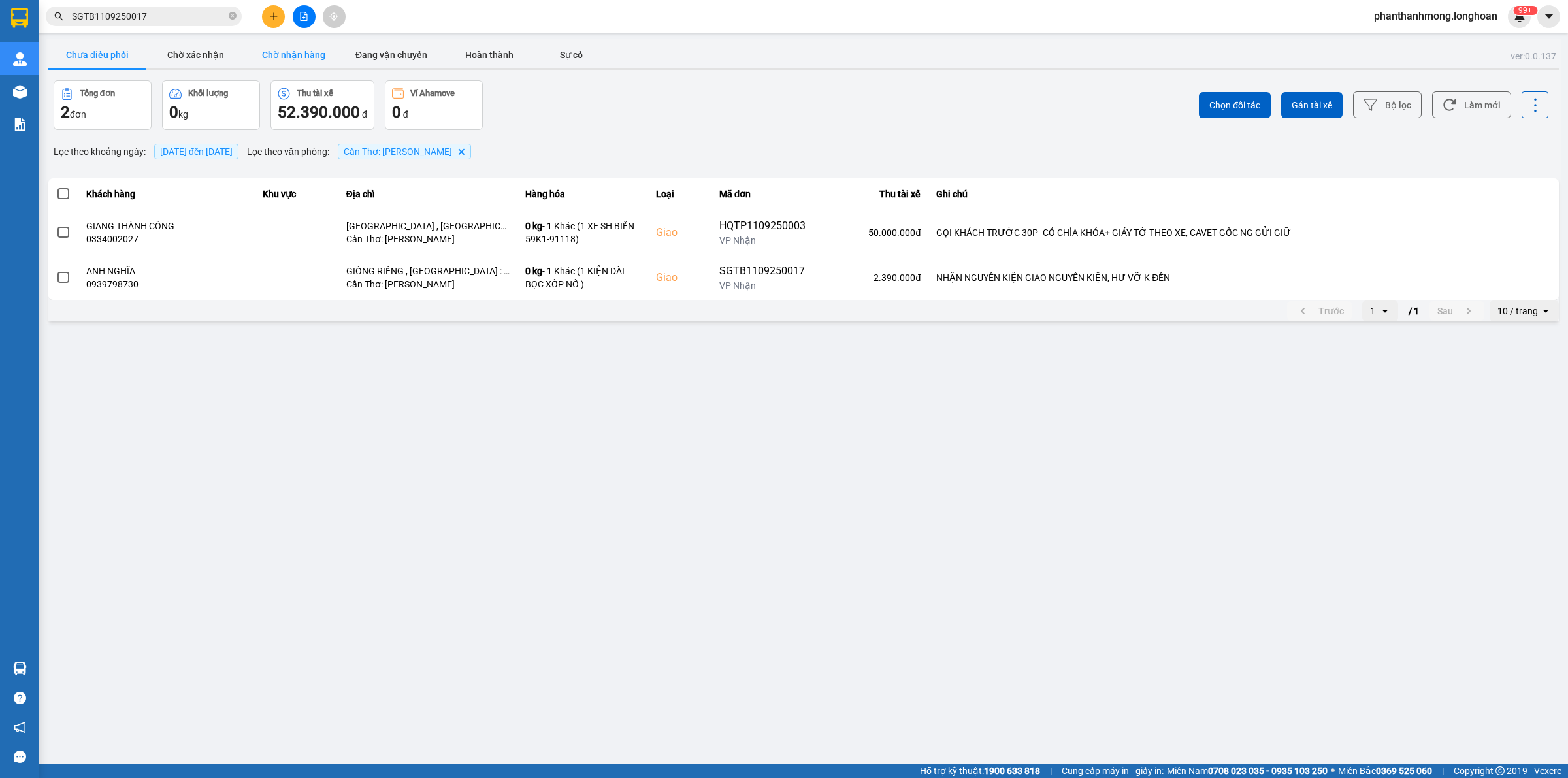
click at [308, 60] on button "Chờ nhận hàng" at bounding box center [293, 55] width 98 height 27
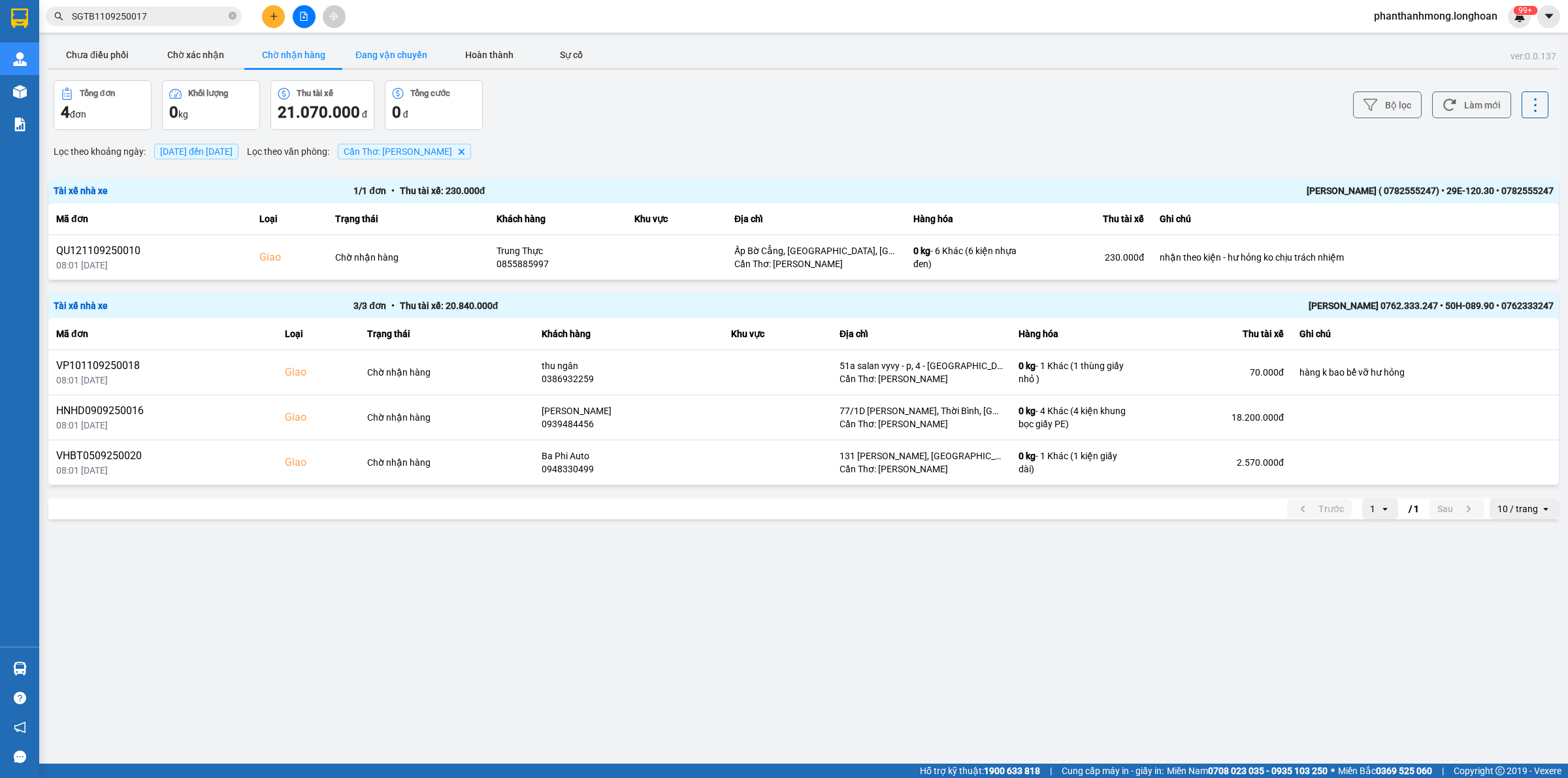
click at [374, 54] on button "Đang vận chuyển" at bounding box center [390, 55] width 98 height 27
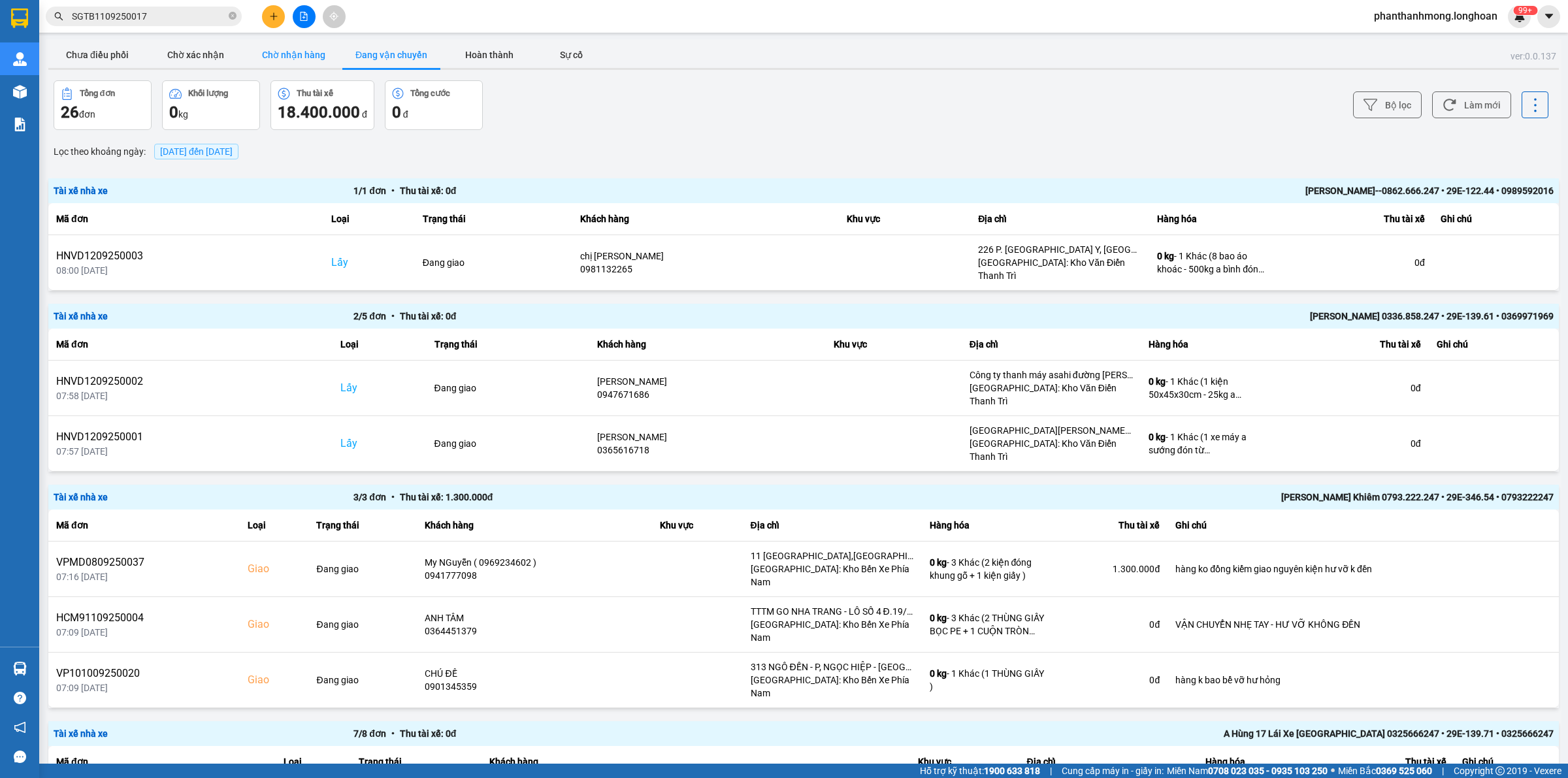
click at [302, 63] on button "Chờ nhận hàng" at bounding box center [293, 55] width 98 height 27
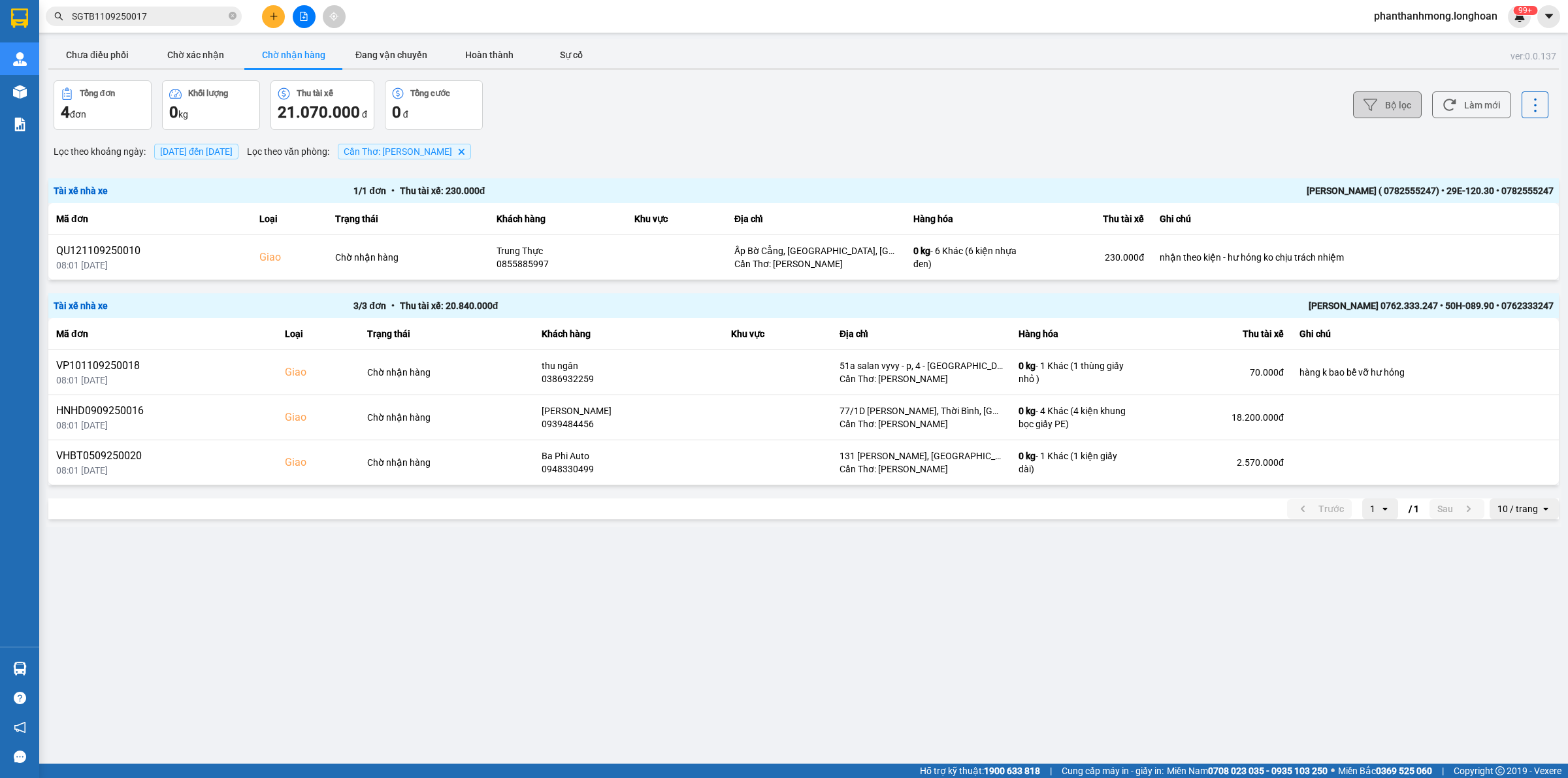
click at [1361, 116] on button "Bộ lọc" at bounding box center [1387, 105] width 68 height 27
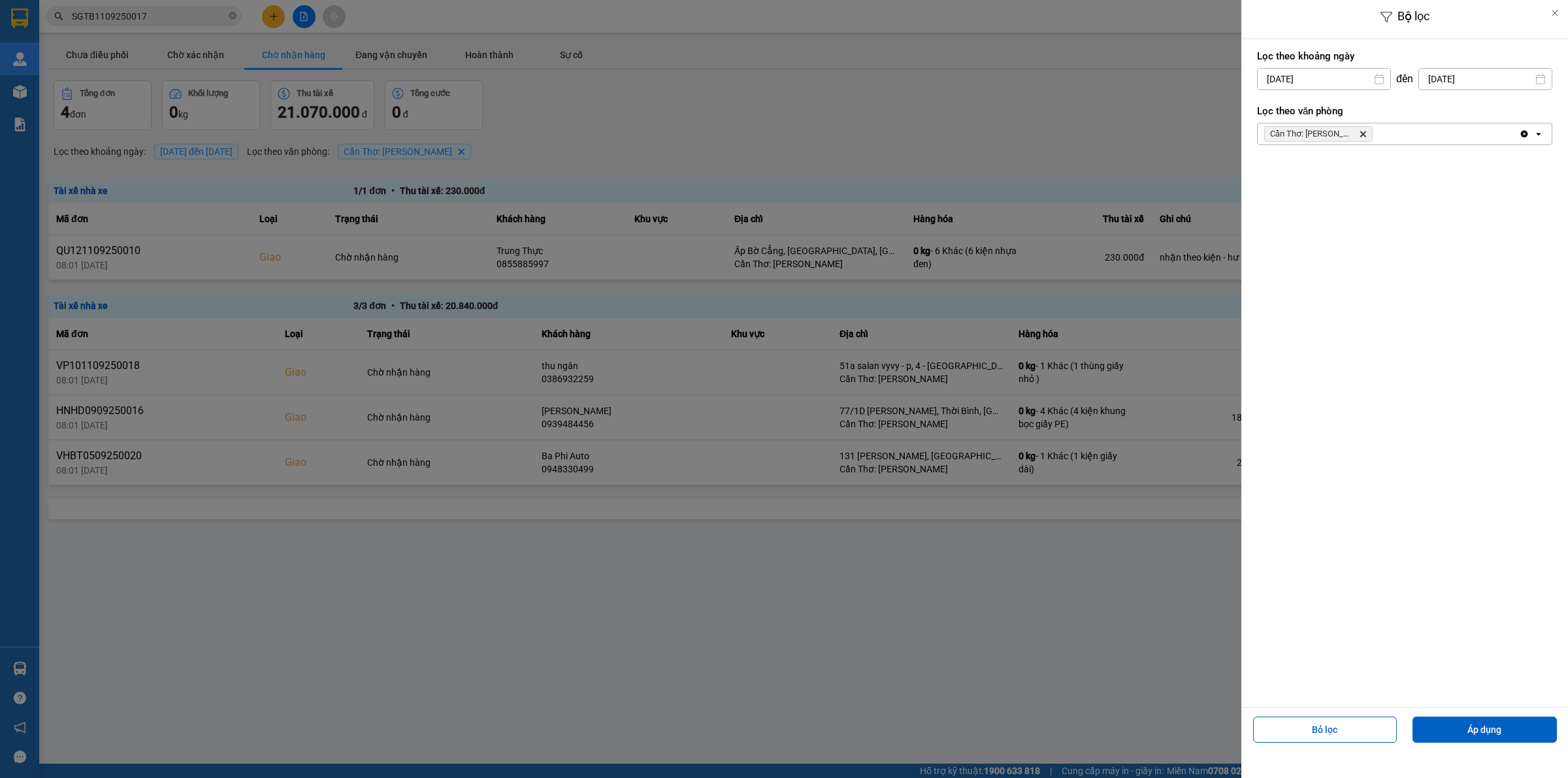
click at [1336, 82] on input "12/09/2025" at bounding box center [1325, 79] width 133 height 21
drag, startPoint x: 1271, startPoint y: 176, endPoint x: 1282, endPoint y: 169, distance: 13.0
click at [1271, 176] on div "1" at bounding box center [1265, 174] width 18 height 16
type input "01/09/2025"
click at [1450, 760] on div "Bộ lọc Lọc theo khoảng ngày 01/09/2025 Press the down arrow key to interact wit…" at bounding box center [1404, 389] width 327 height 778
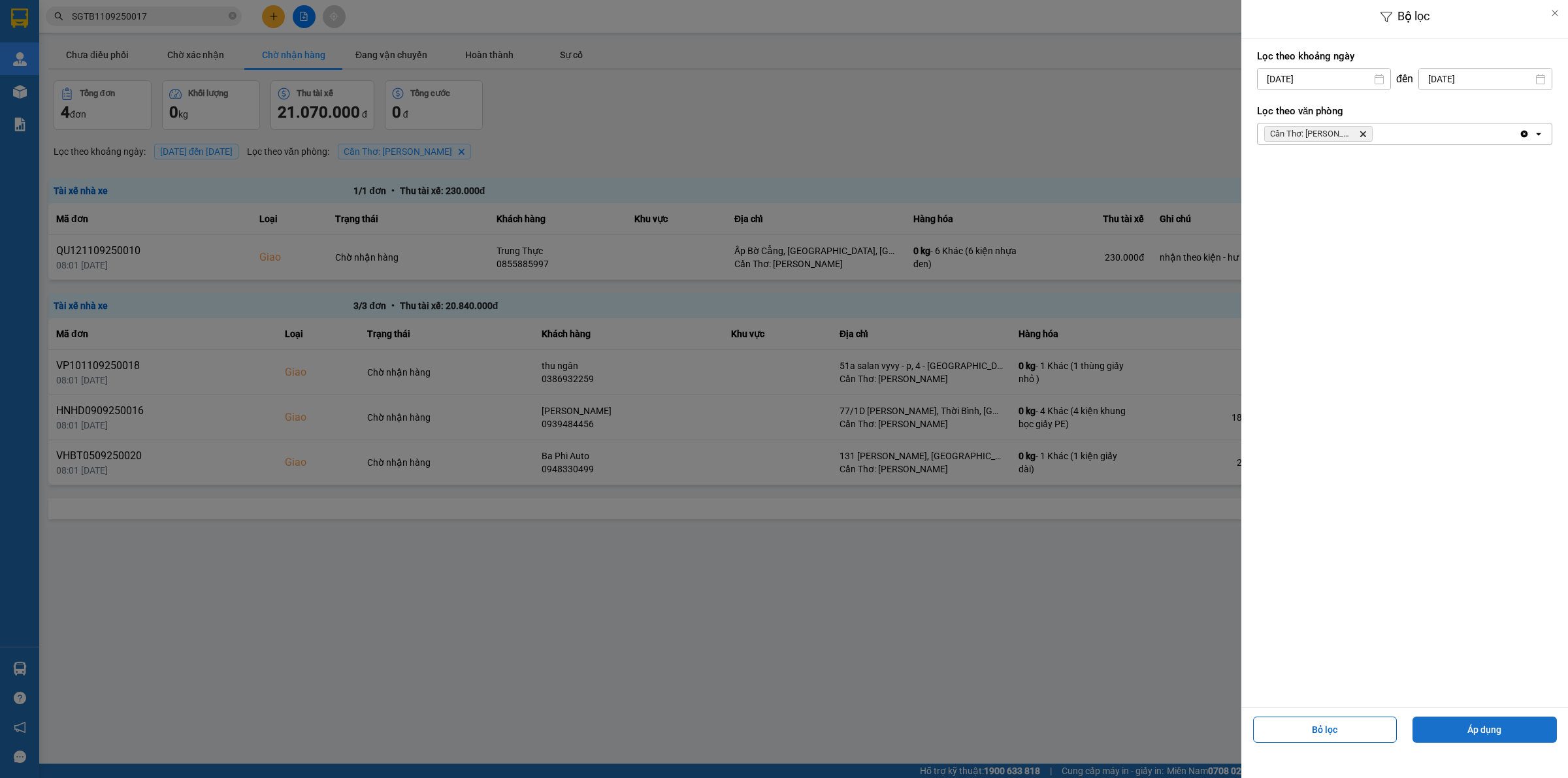
click at [1461, 731] on button "Áp dụng" at bounding box center [1485, 731] width 144 height 27
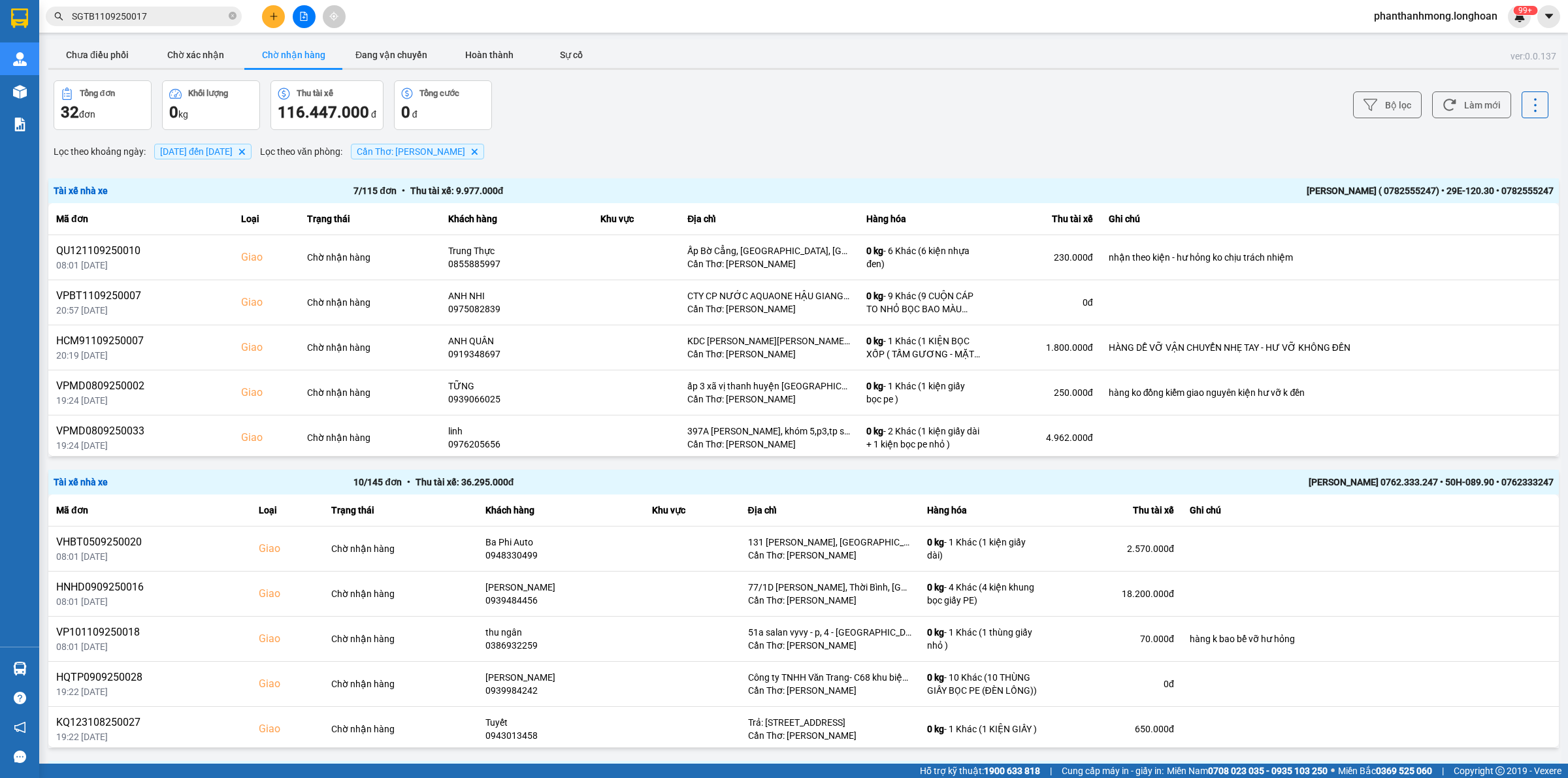
click at [1286, 190] on div "NGUYỄN VĂN THANH ( 0782555247) • 29E-120.30 • 0782555247" at bounding box center [1253, 190] width 600 height 14
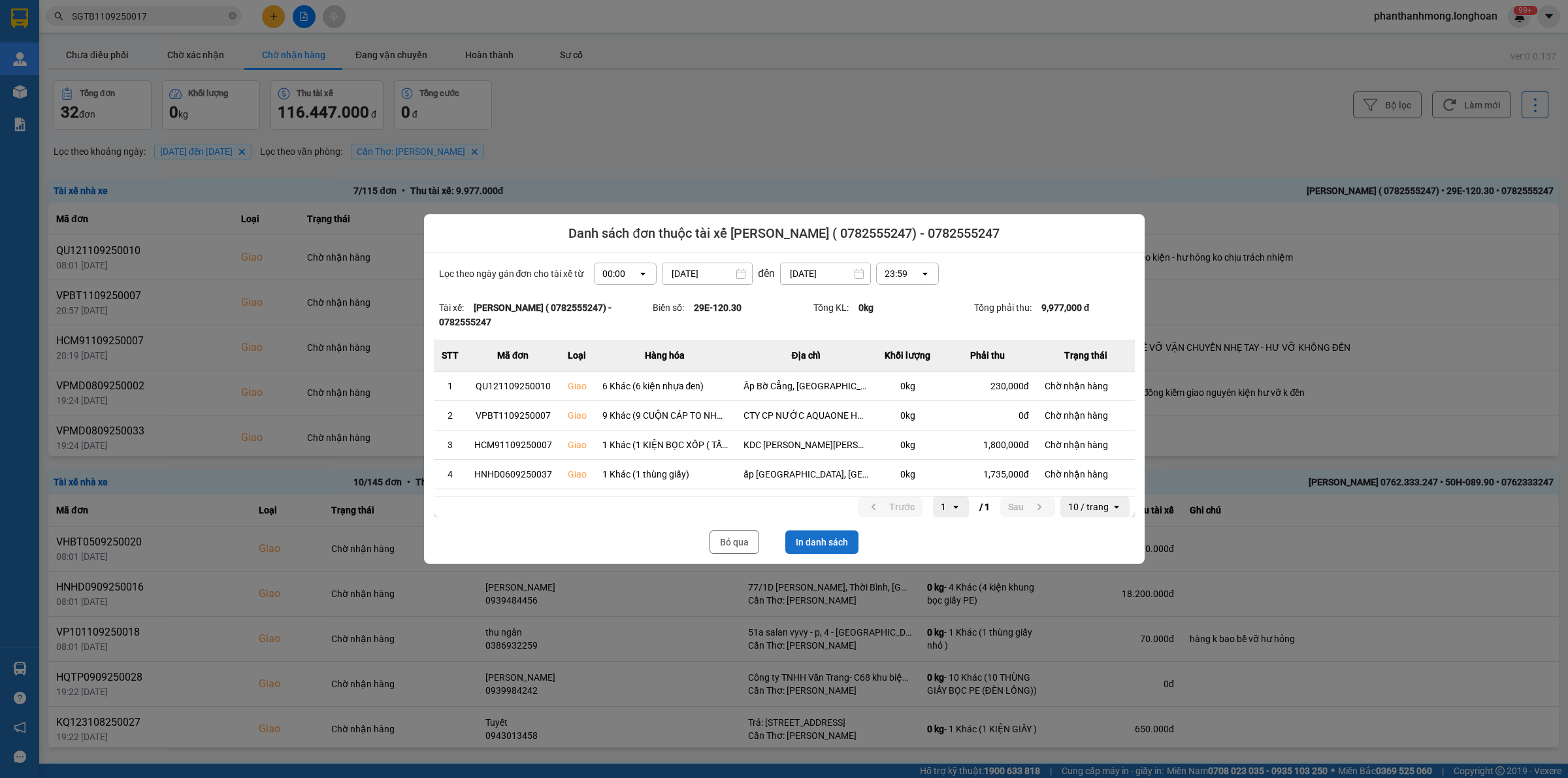
click at [837, 546] on button "In danh sách" at bounding box center [821, 542] width 73 height 24
click at [736, 543] on button "Bỏ qua" at bounding box center [734, 542] width 49 height 24
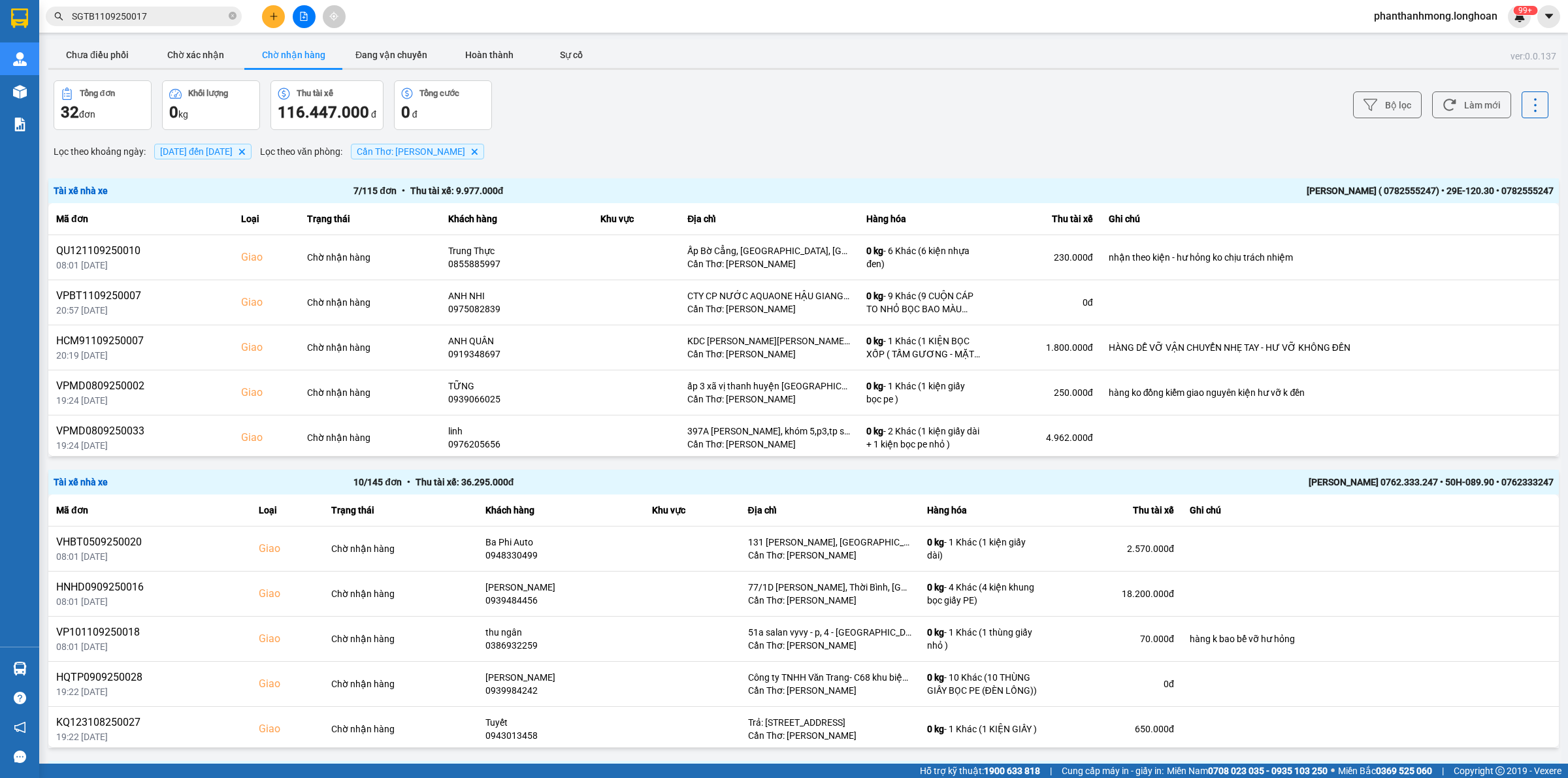
click at [1355, 494] on div "Tài xế nhà xe 10 / 145 đơn • Thu tài xế: 36.295.000 đ Đặng Văn Tuấn 0762.333.24…" at bounding box center [803, 482] width 1510 height 25
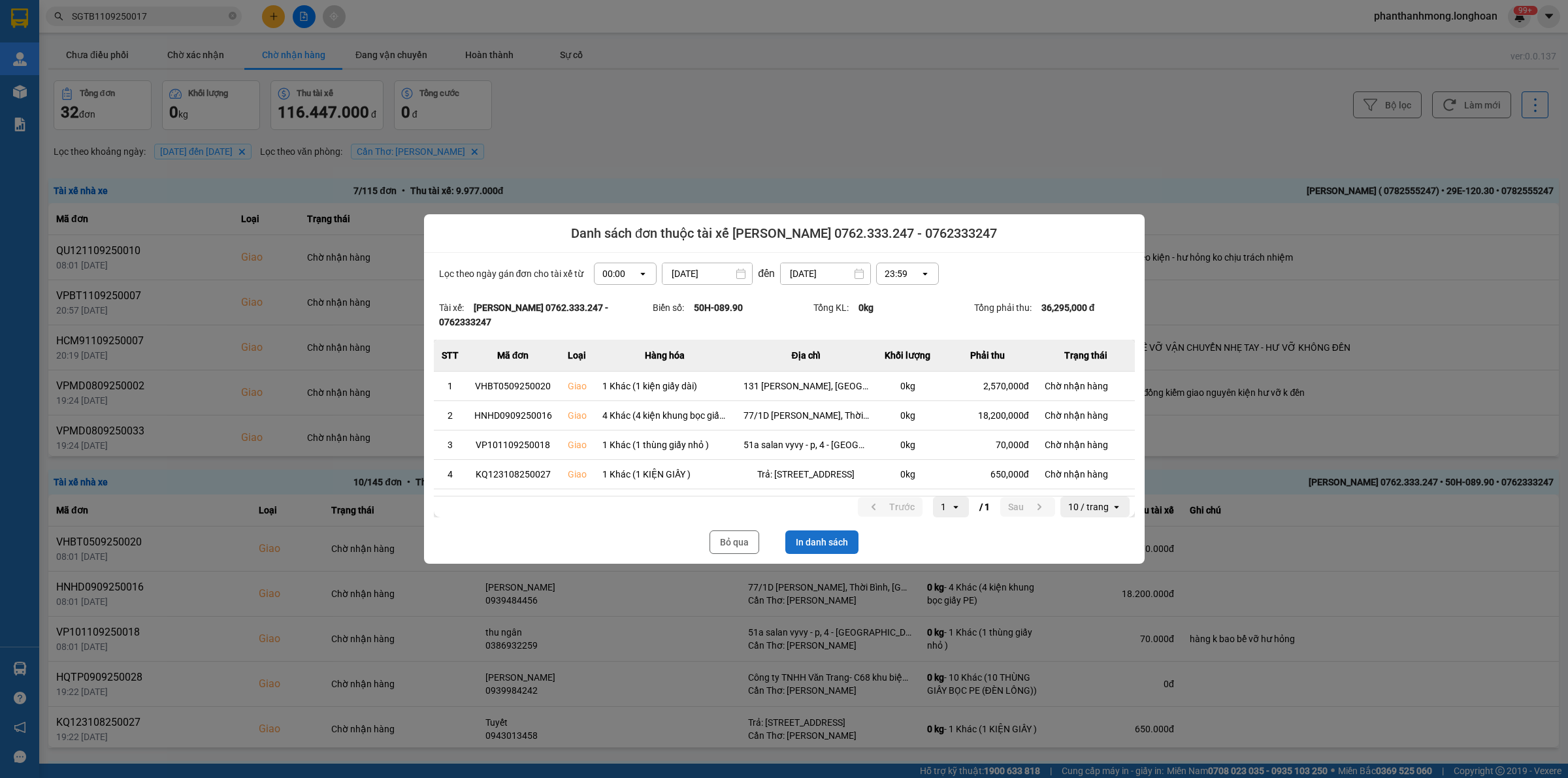
click at [838, 537] on button "In danh sách" at bounding box center [821, 542] width 73 height 24
click at [726, 542] on button "Bỏ qua" at bounding box center [734, 542] width 49 height 24
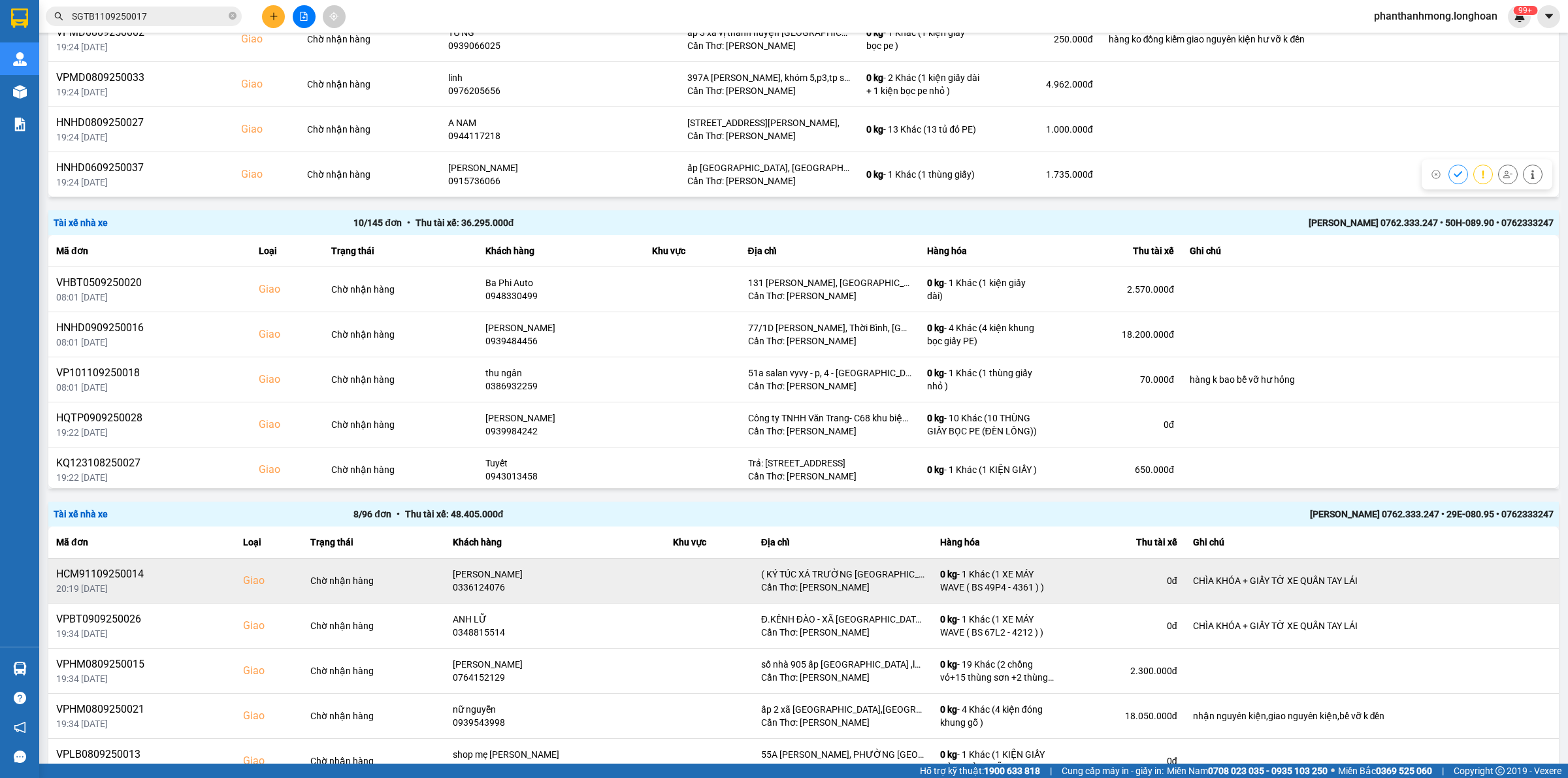
scroll to position [327, 0]
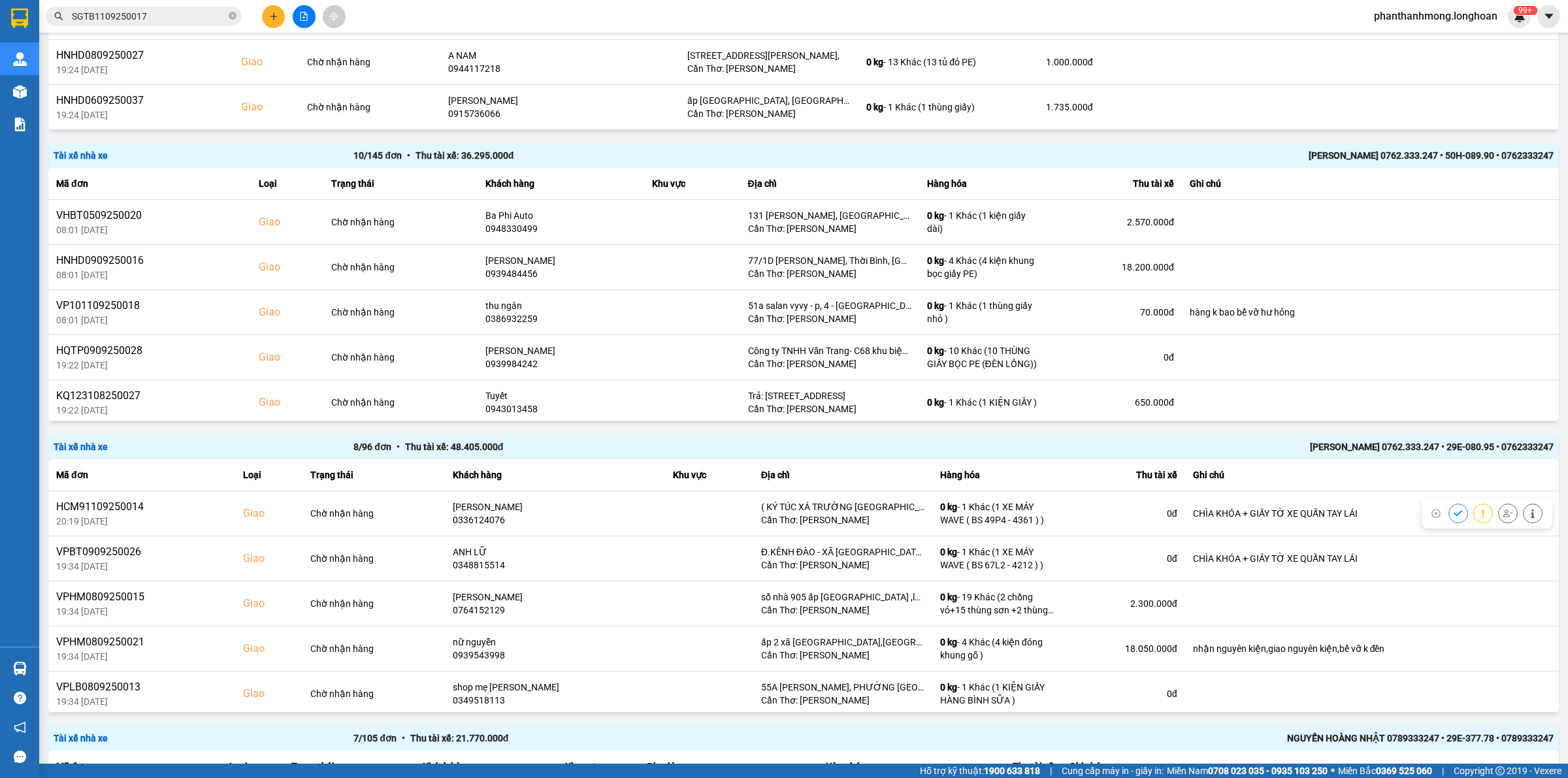
click at [1363, 440] on div "Nguyễn Bình Định 0762.333.247 • 29E-080.95 • 0762333247" at bounding box center [1253, 446] width 600 height 14
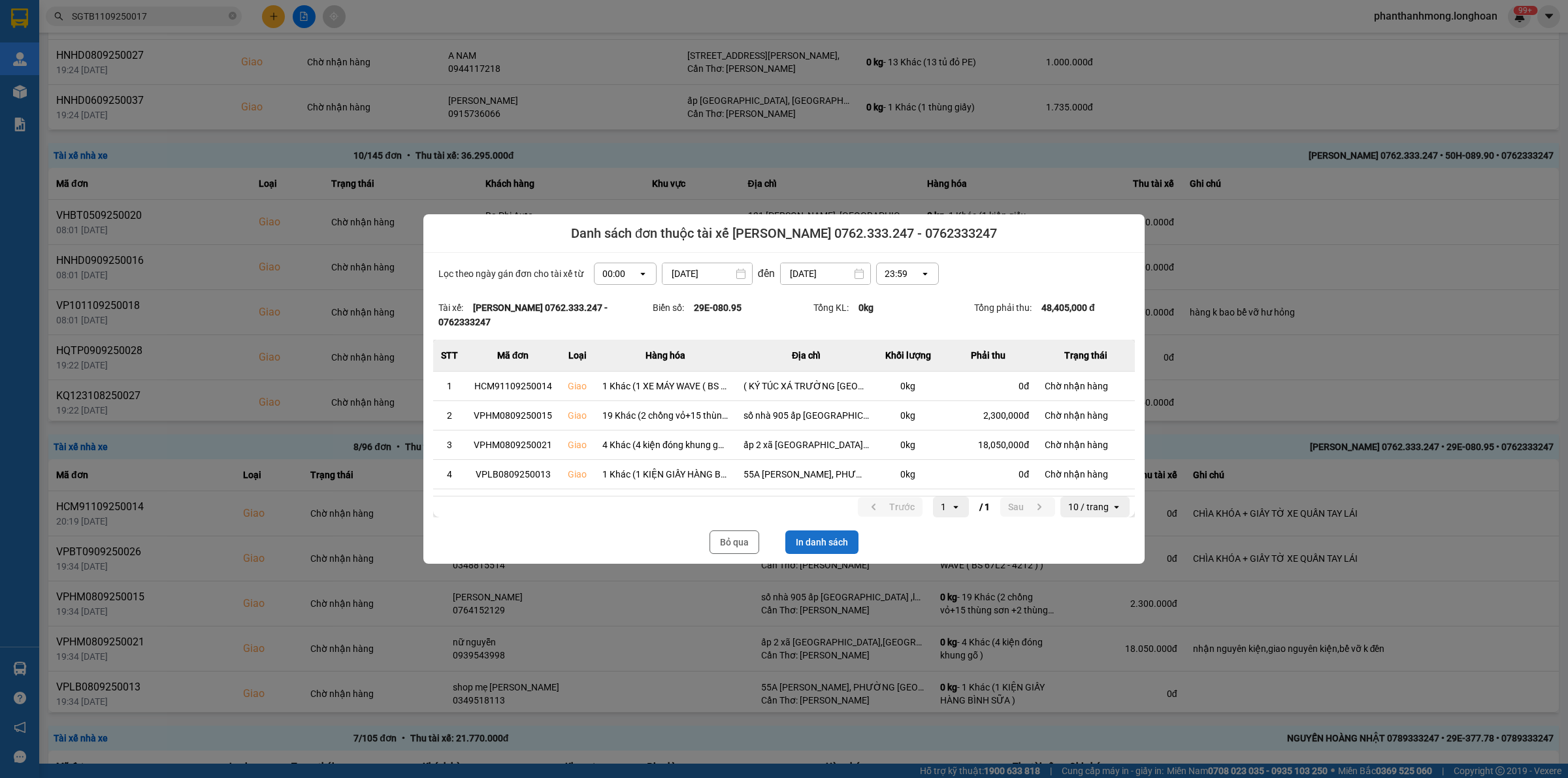
click at [812, 536] on button "In danh sách" at bounding box center [821, 542] width 73 height 24
click at [740, 540] on button "Bỏ qua" at bounding box center [734, 542] width 49 height 24
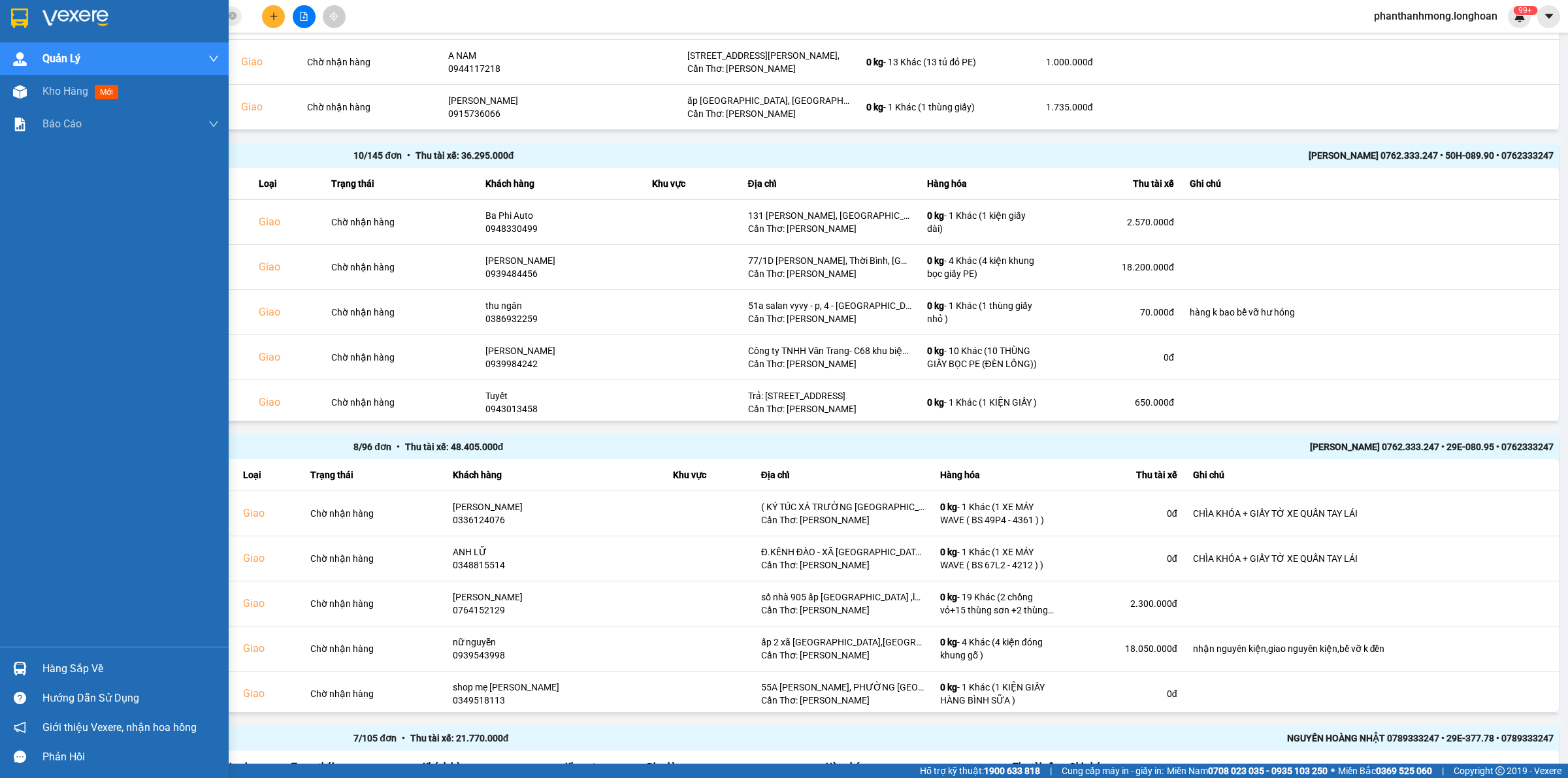
click at [11, 13] on img at bounding box center [20, 18] width 17 height 20
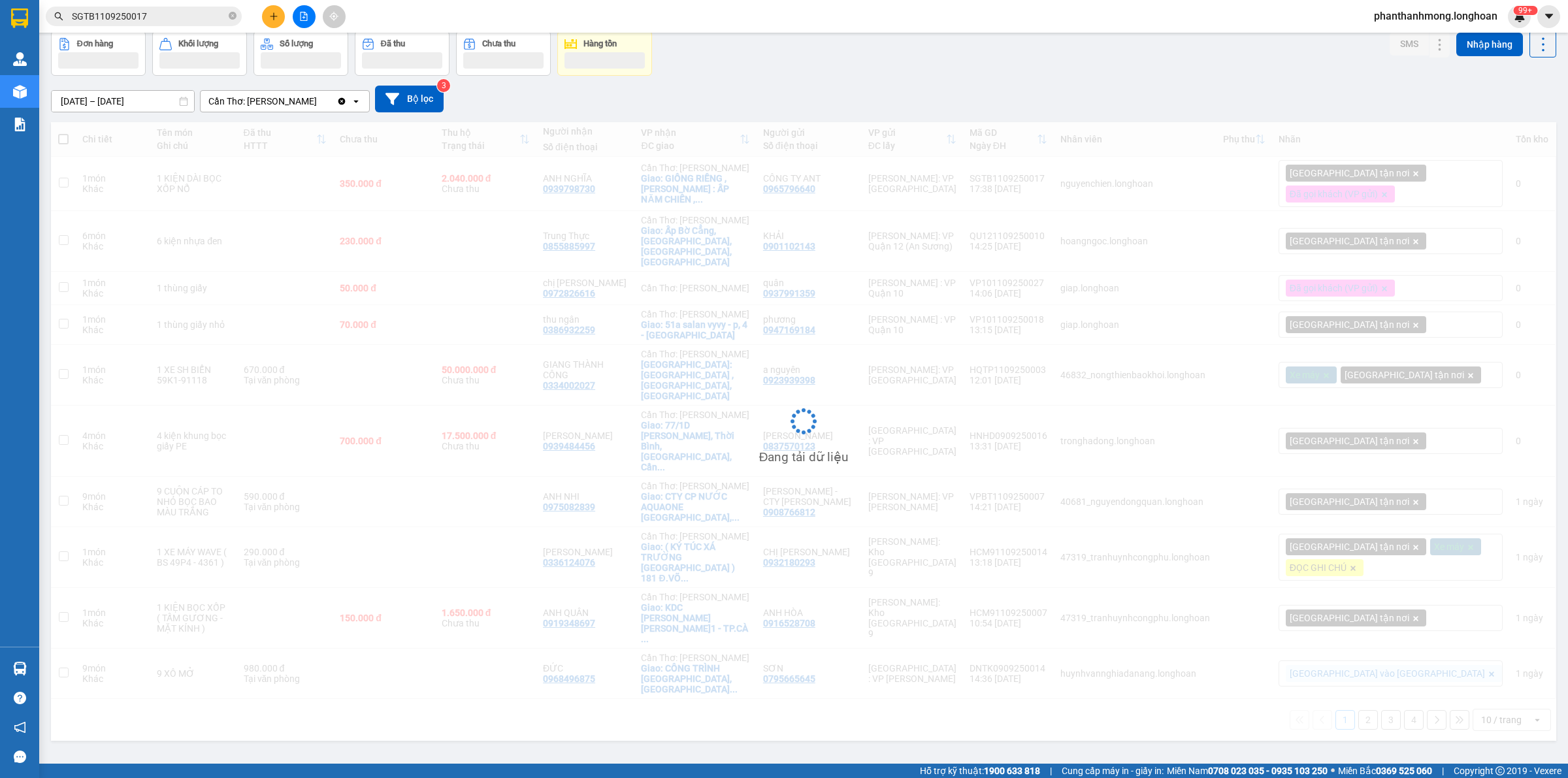
scroll to position [60, 0]
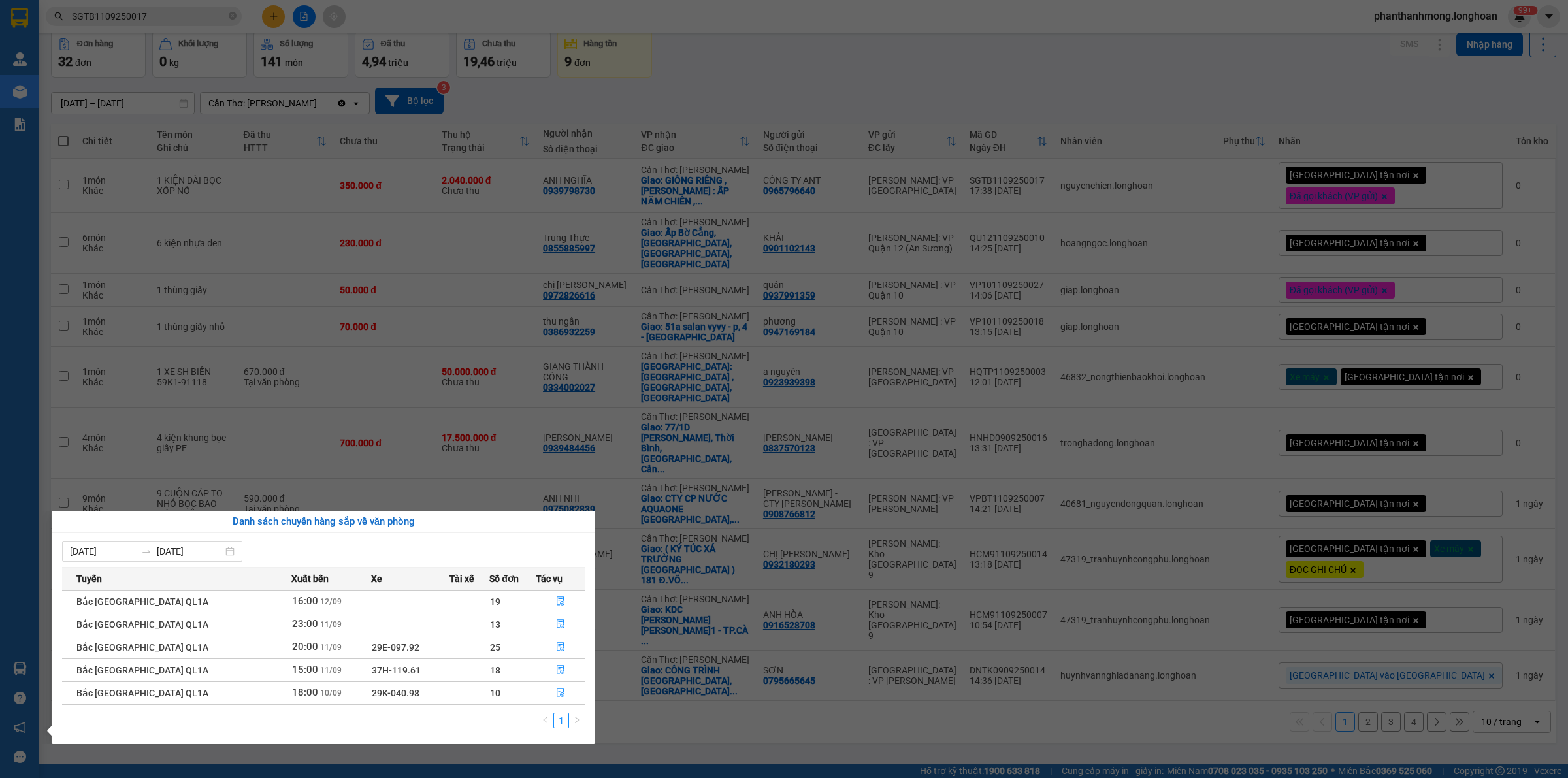
click at [839, 681] on section "Kết quả tìm kiếm ( 1 ) Bộ lọc Mã ĐH Trạng thái Món hàng Thu hộ Tổng cước Chưa c…" at bounding box center [784, 389] width 1568 height 778
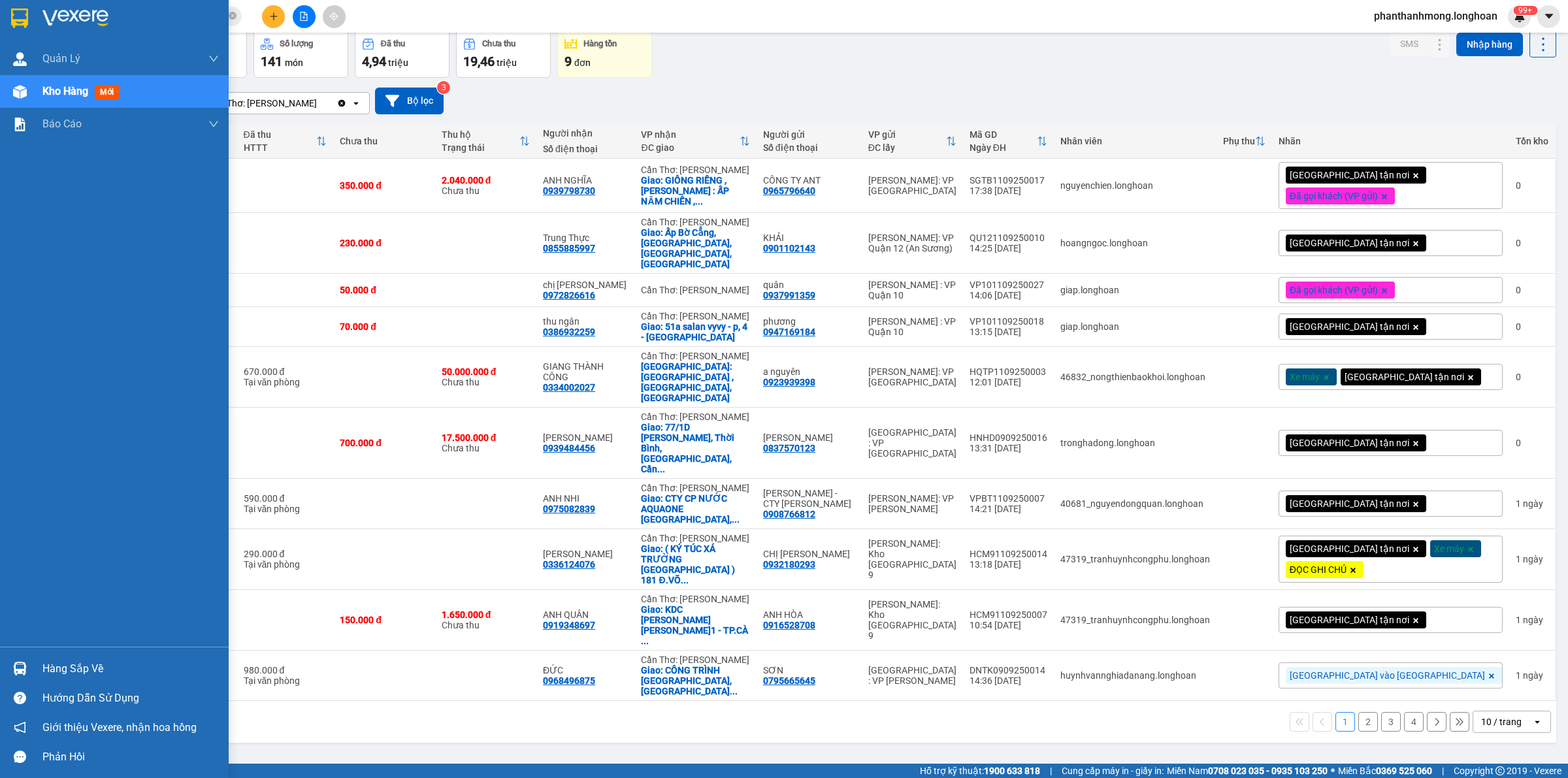
click at [18, 32] on div at bounding box center [114, 21] width 228 height 43
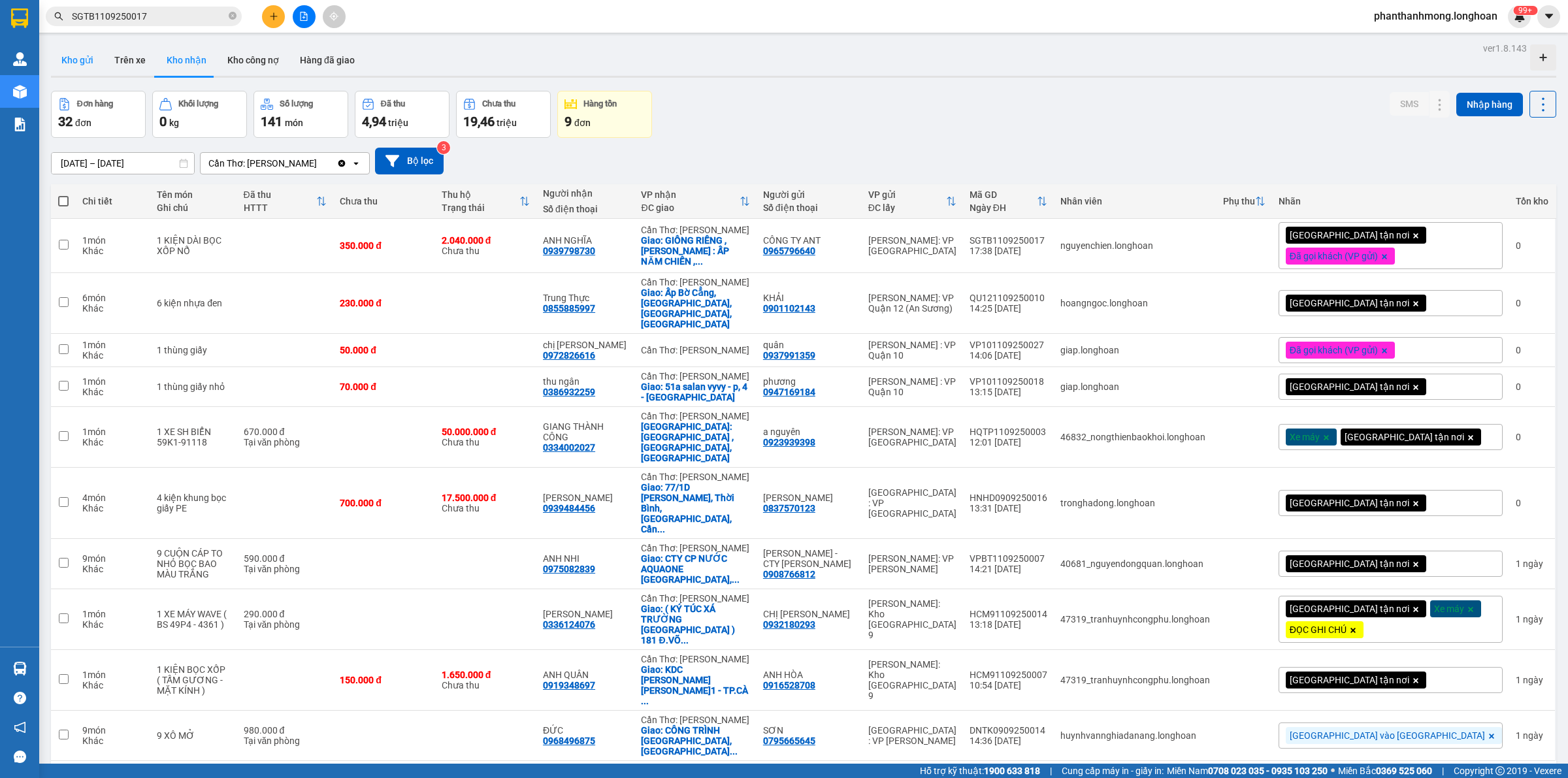
click at [73, 60] on button "Kho gửi" at bounding box center [78, 60] width 53 height 31
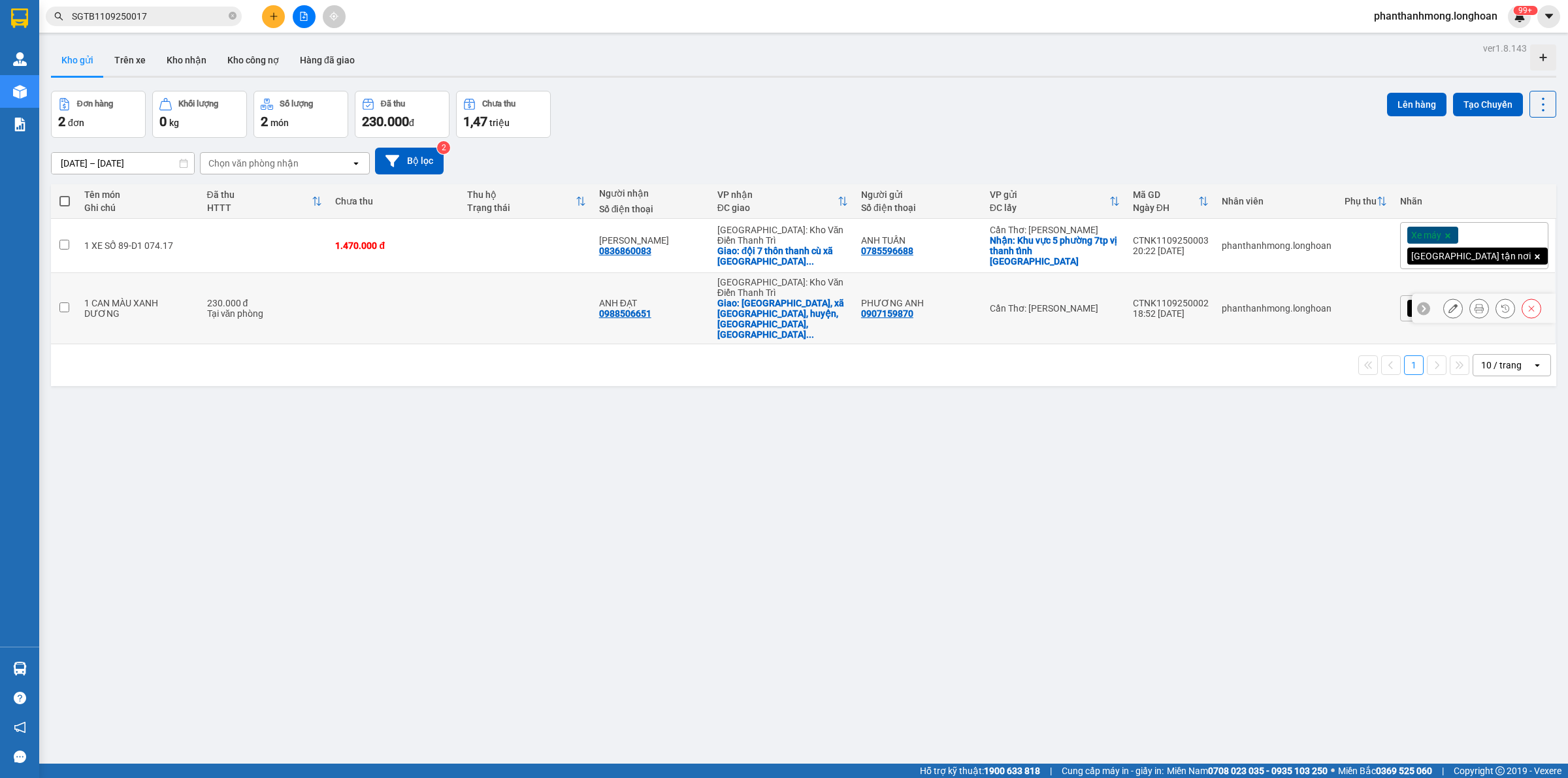
click at [1209, 298] on div "CTNK1109250002" at bounding box center [1171, 302] width 76 height 10
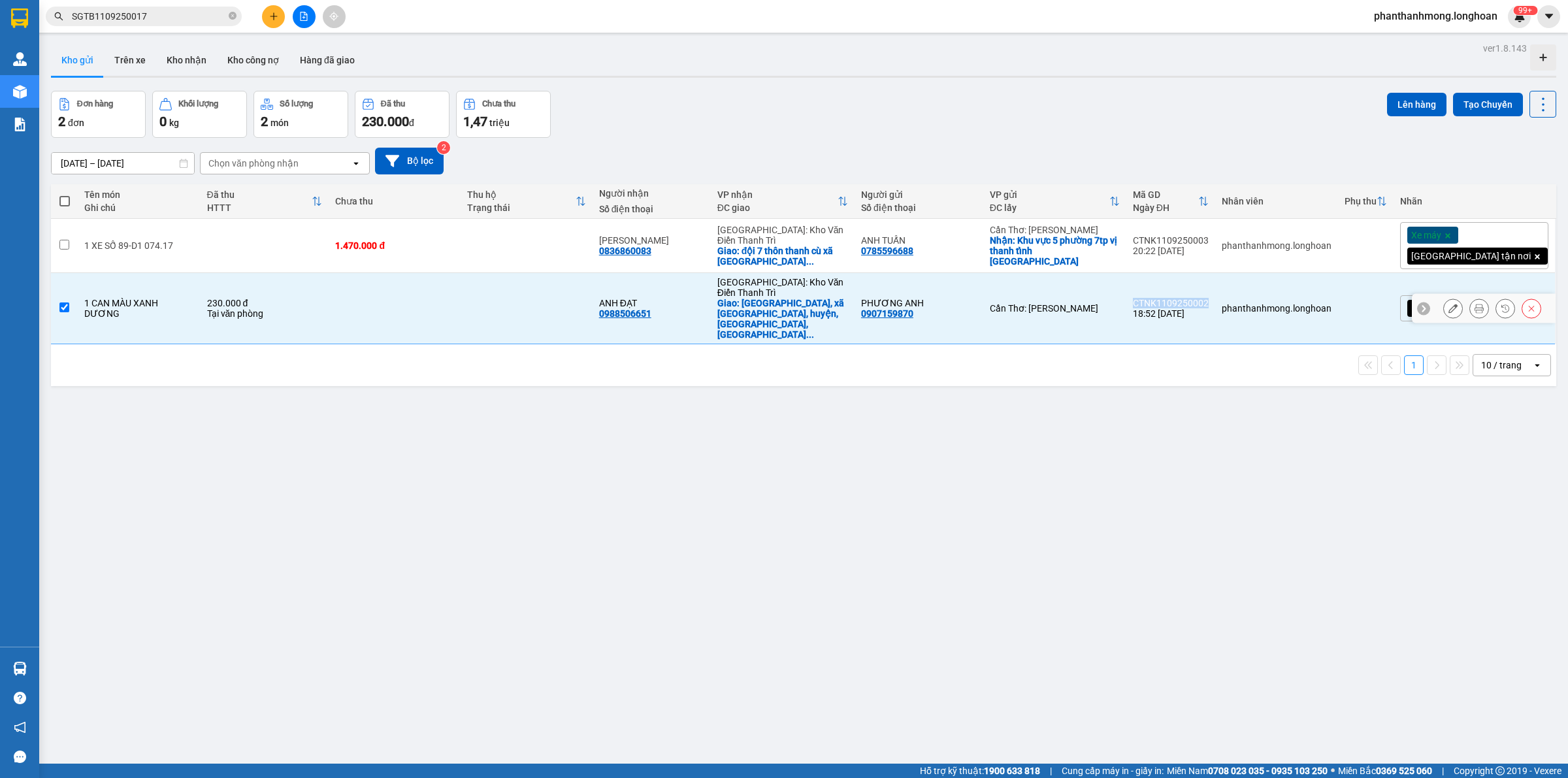
click at [1209, 298] on div "CTNK1109250002" at bounding box center [1171, 302] width 76 height 10
checkbox input "false"
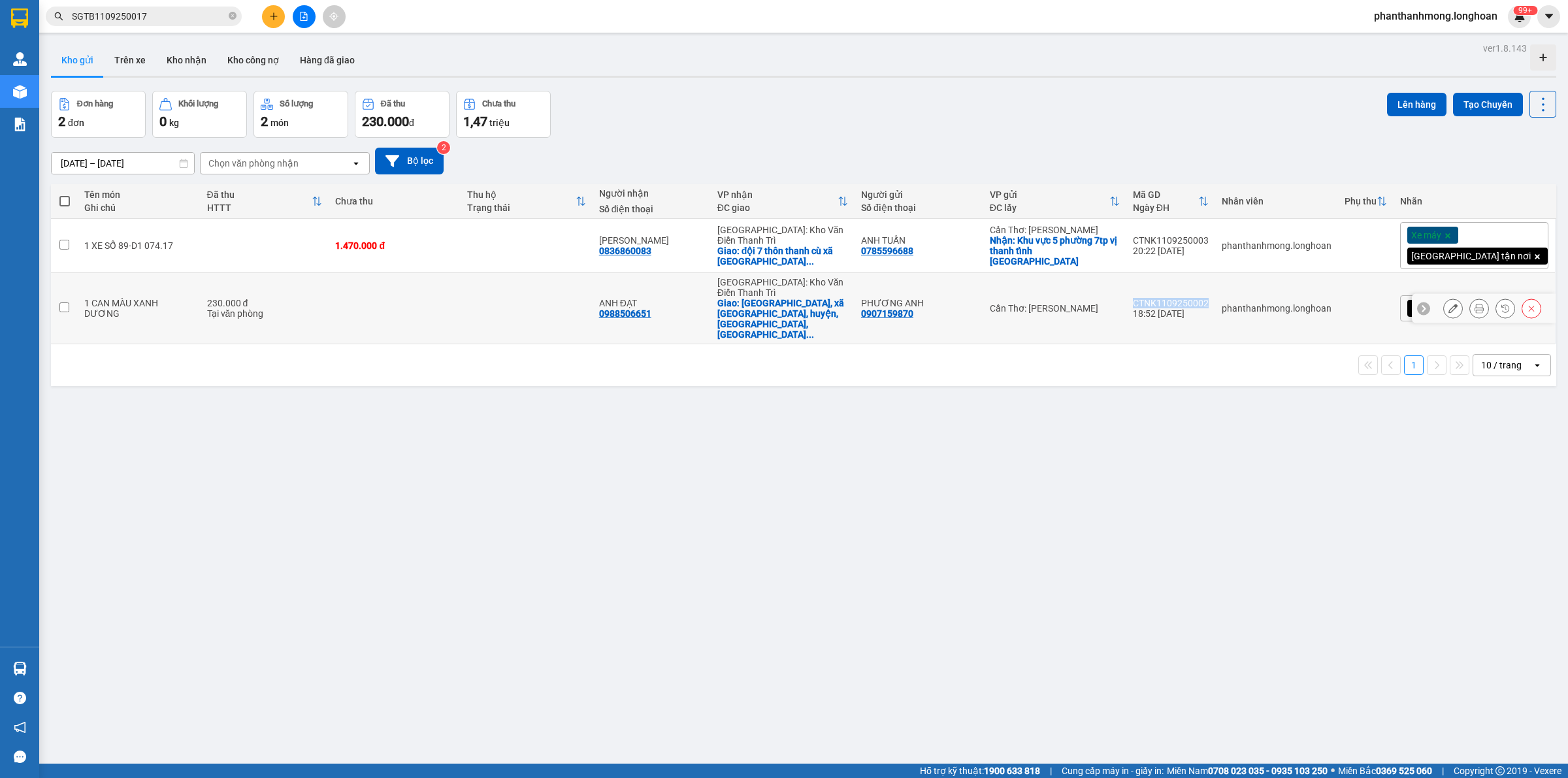
copy div "CTNK1109250002"
click at [1209, 239] on div "CTNK1109250003" at bounding box center [1171, 240] width 76 height 10
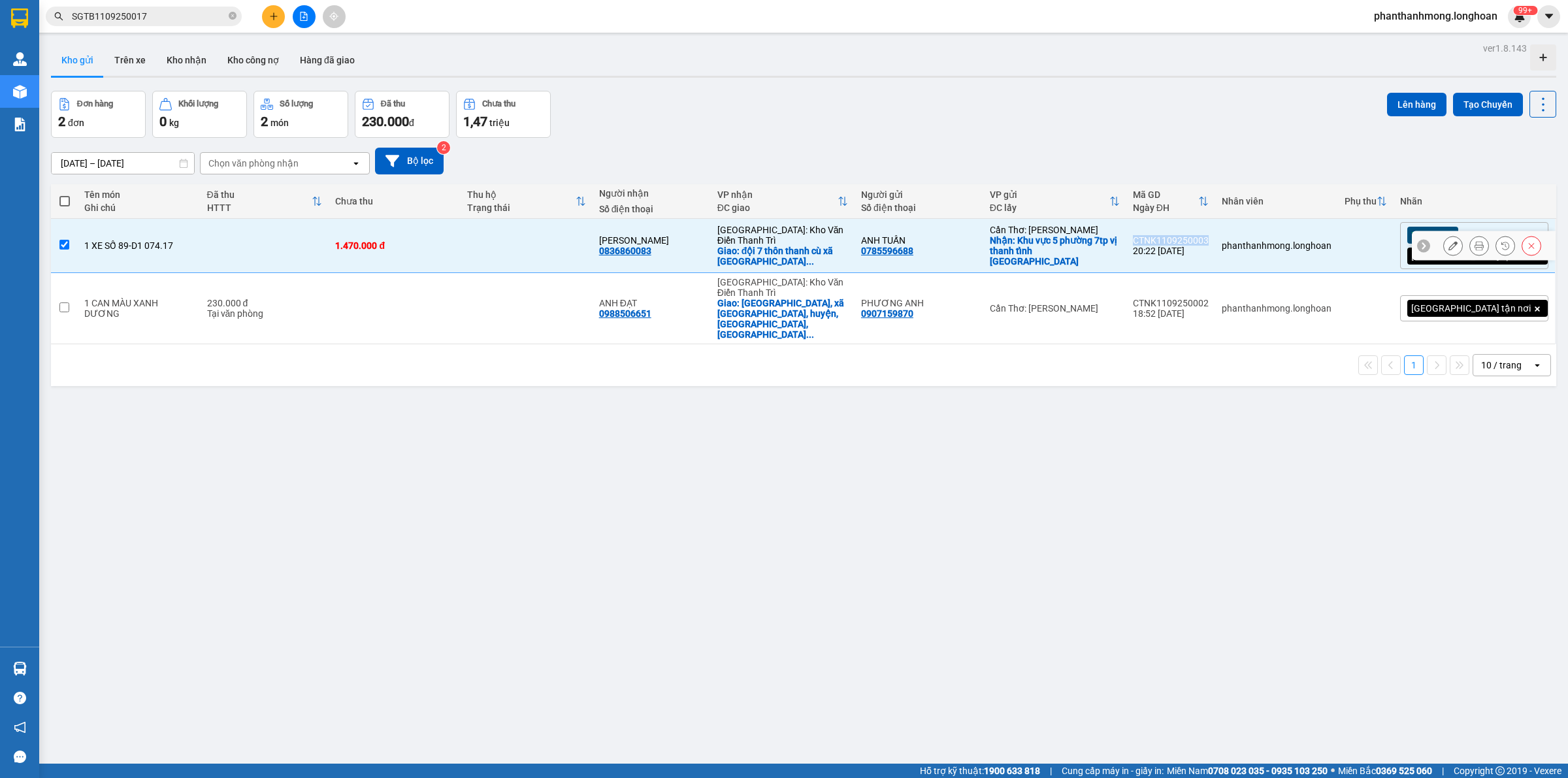
click at [1209, 239] on div "CTNK1109250003" at bounding box center [1171, 240] width 76 height 10
checkbox input "false"
copy div "CTNK1109250003"
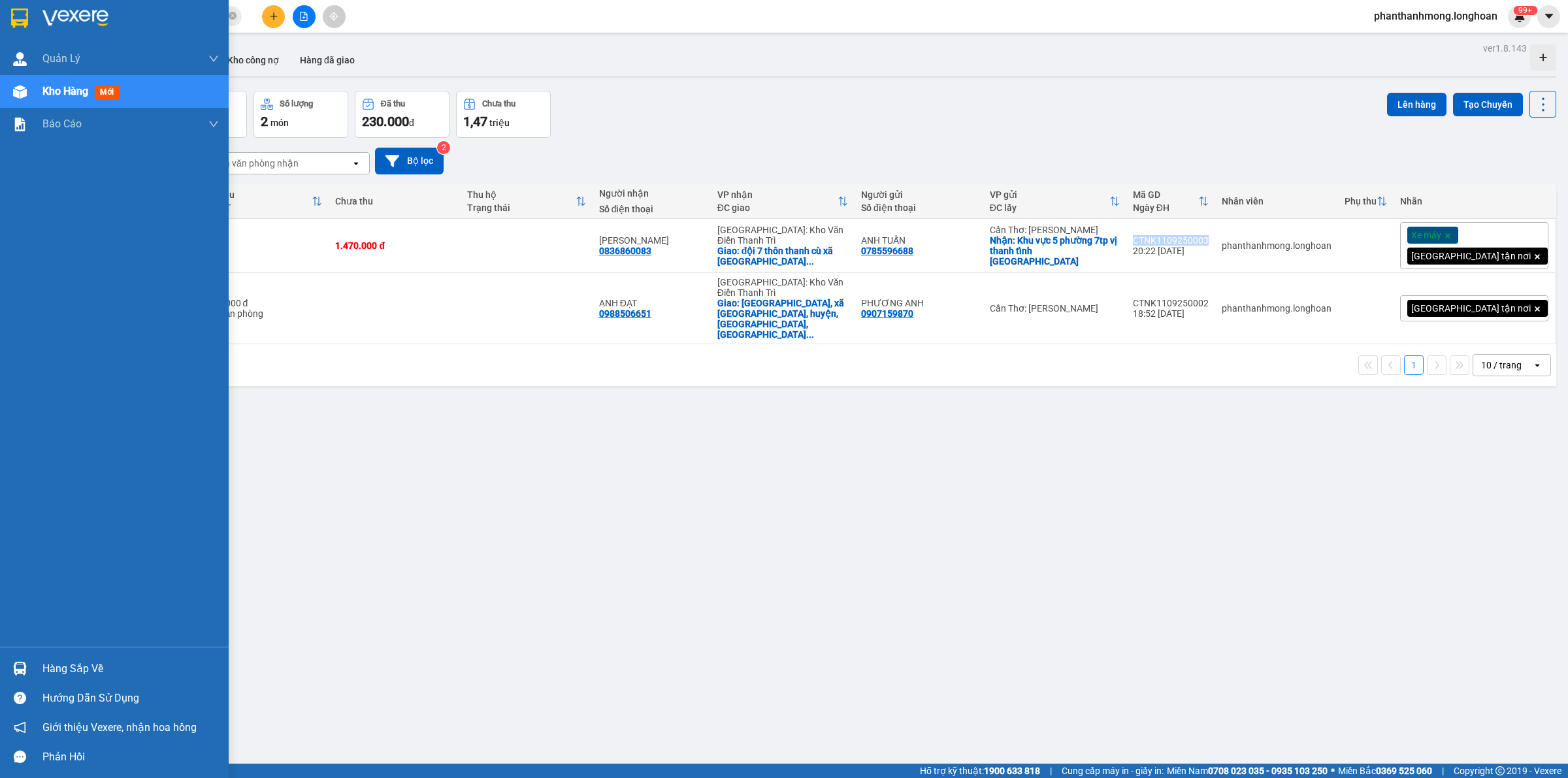
click at [21, 15] on img at bounding box center [20, 18] width 17 height 20
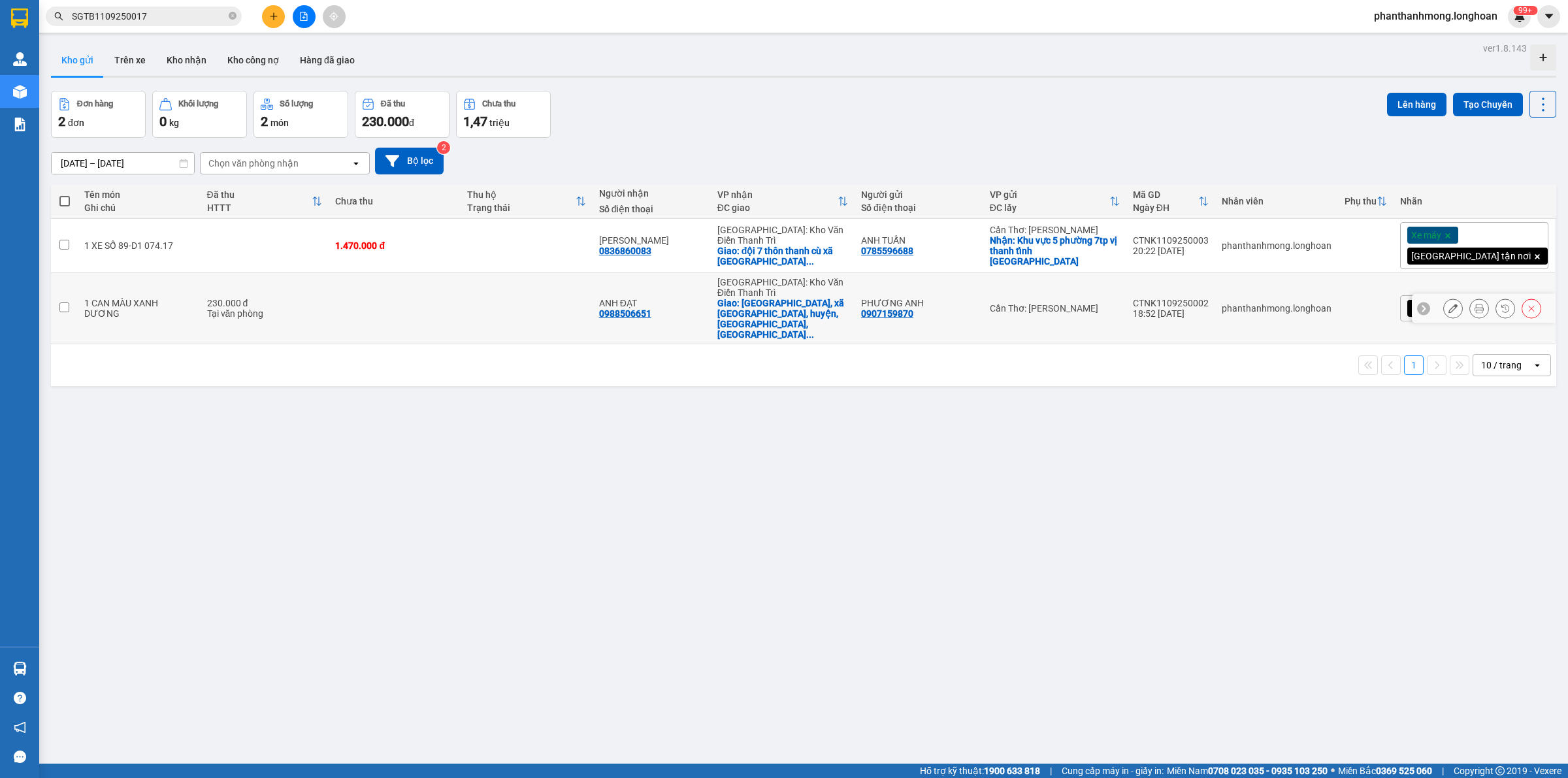
click at [1471, 298] on button at bounding box center [1479, 309] width 18 height 23
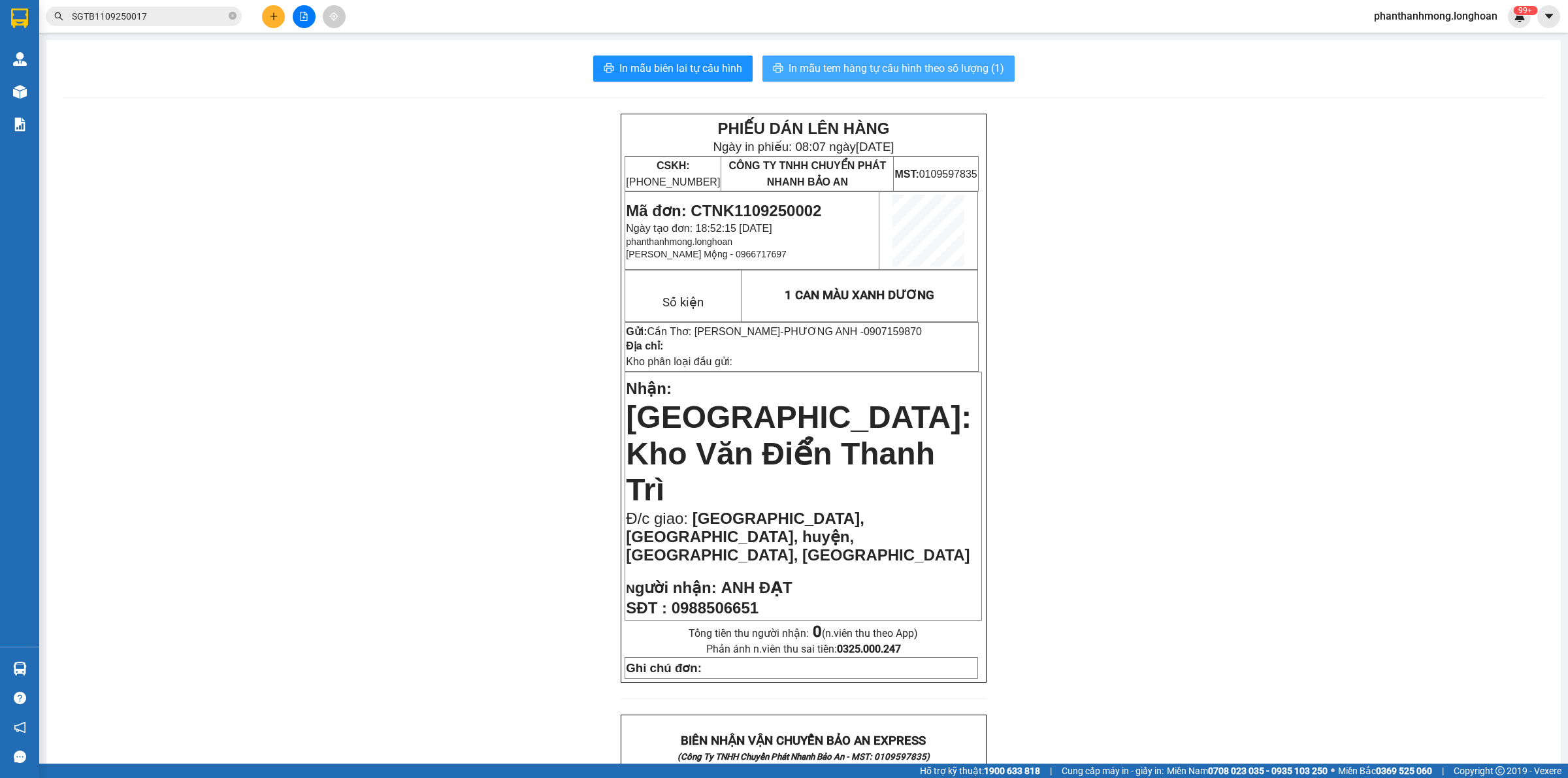
click at [907, 63] on span "In mẫu tem hàng tự cấu hình theo số lượng (1)" at bounding box center [896, 67] width 216 height 16
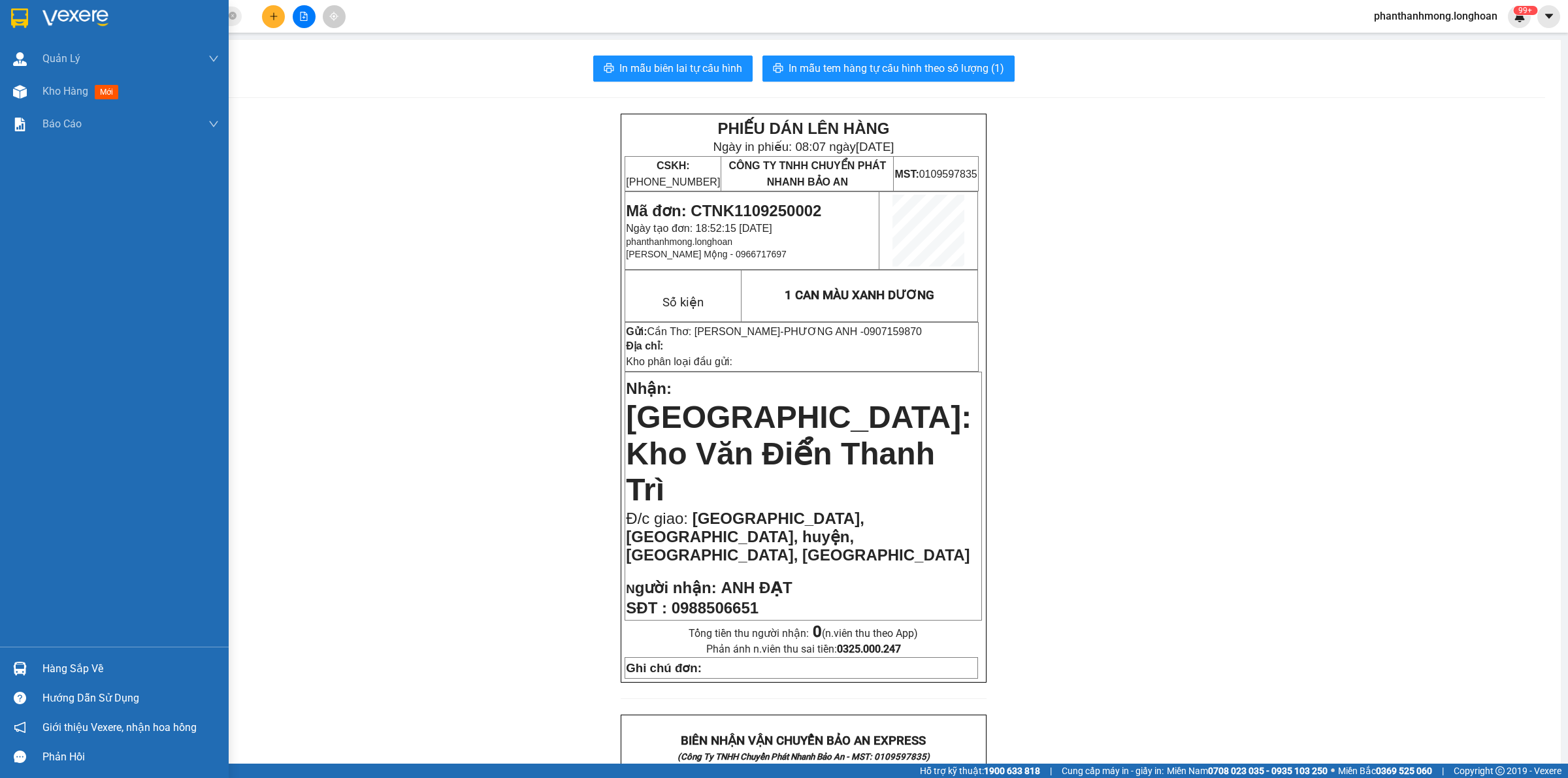
click at [2, 23] on div at bounding box center [114, 21] width 228 height 43
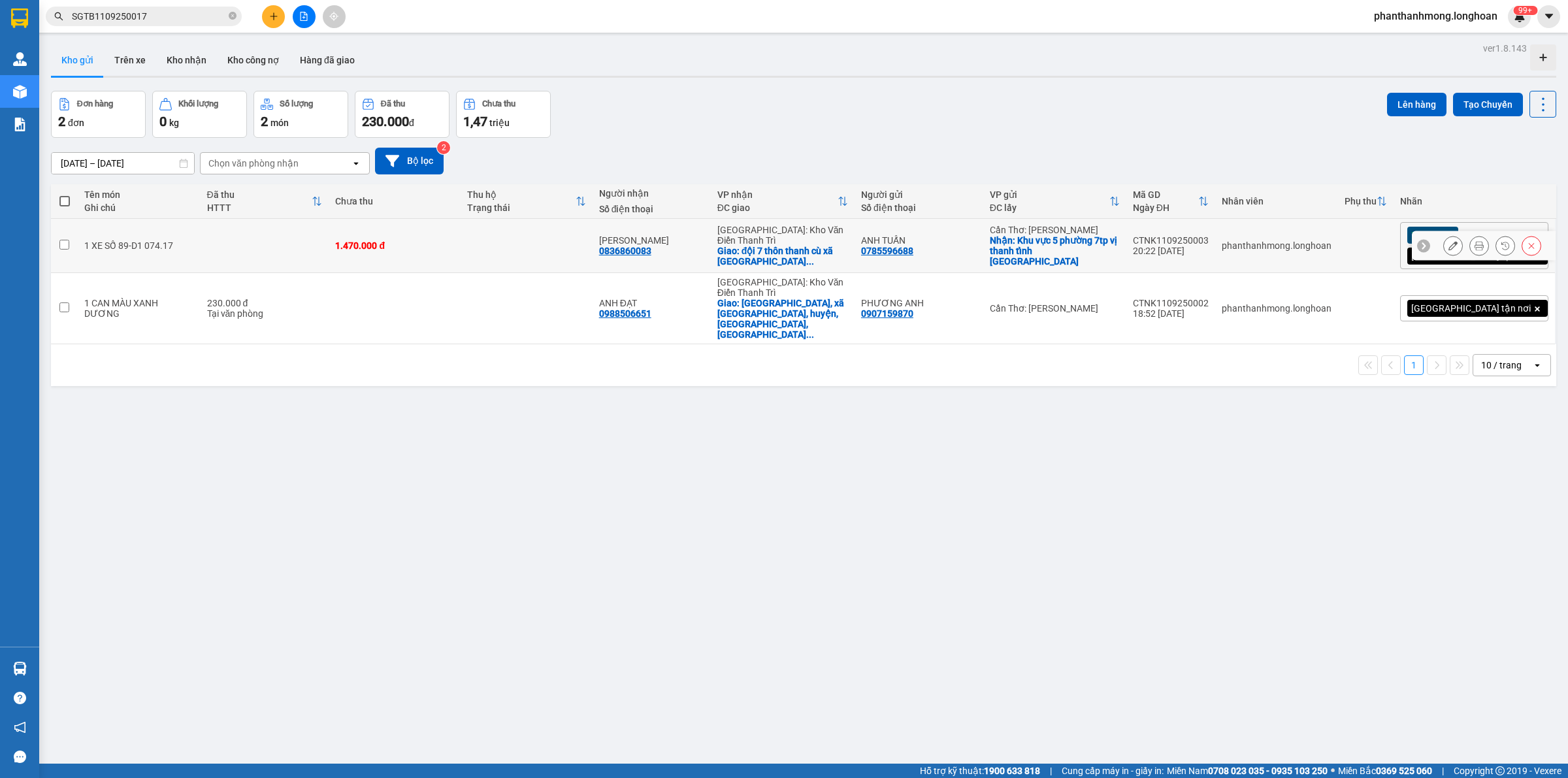
click at [1475, 245] on icon at bounding box center [1480, 245] width 9 height 9
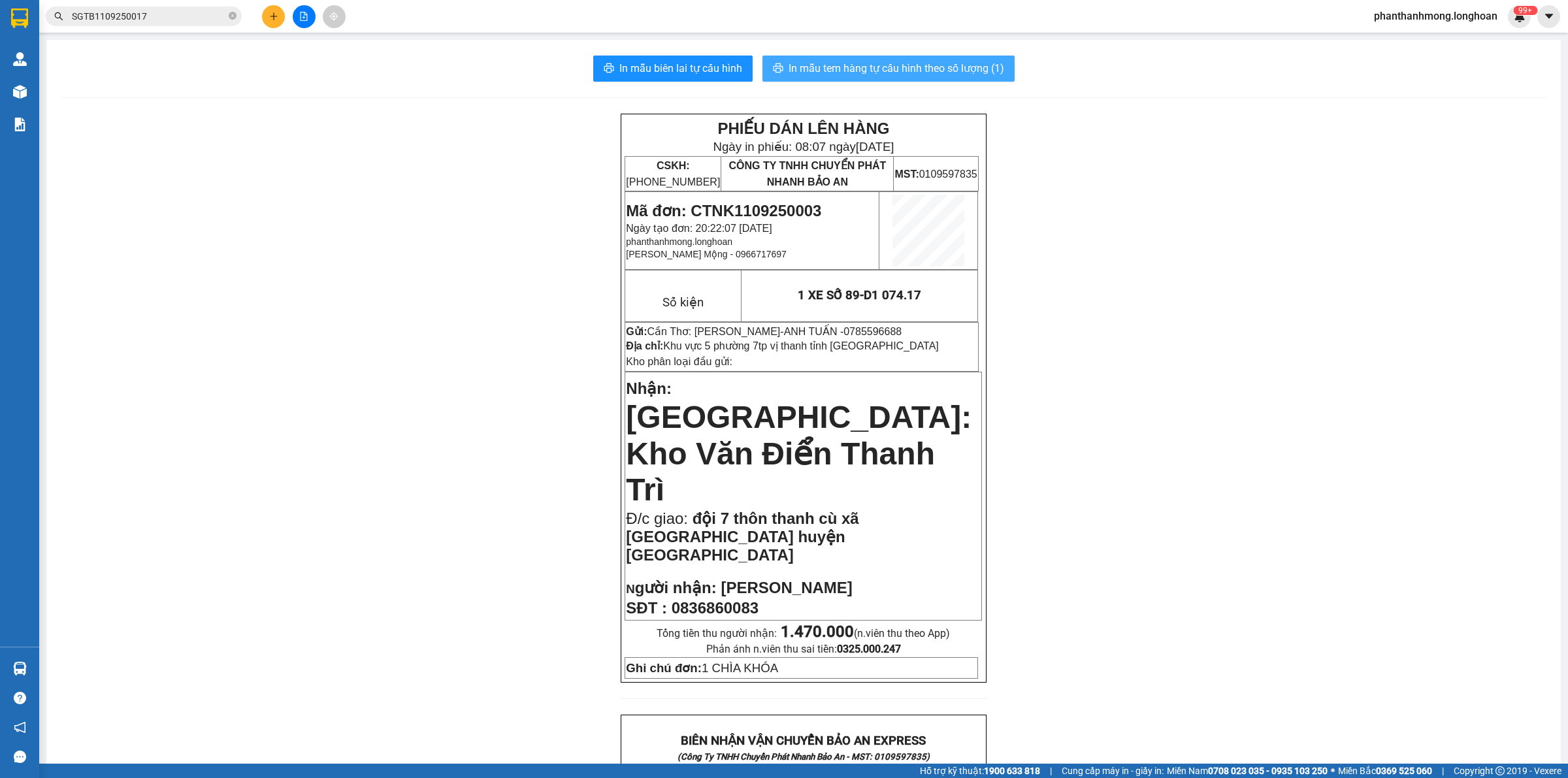
click at [871, 54] on div "In mẫu biên lai tự cấu hình In mẫu tem hàng tự cấu hình theo số lượng (1) PHIẾU…" at bounding box center [803, 716] width 1515 height 1353
click at [870, 58] on button "In mẫu tem hàng tự cấu hình theo số lượng (1)" at bounding box center [889, 69] width 252 height 27
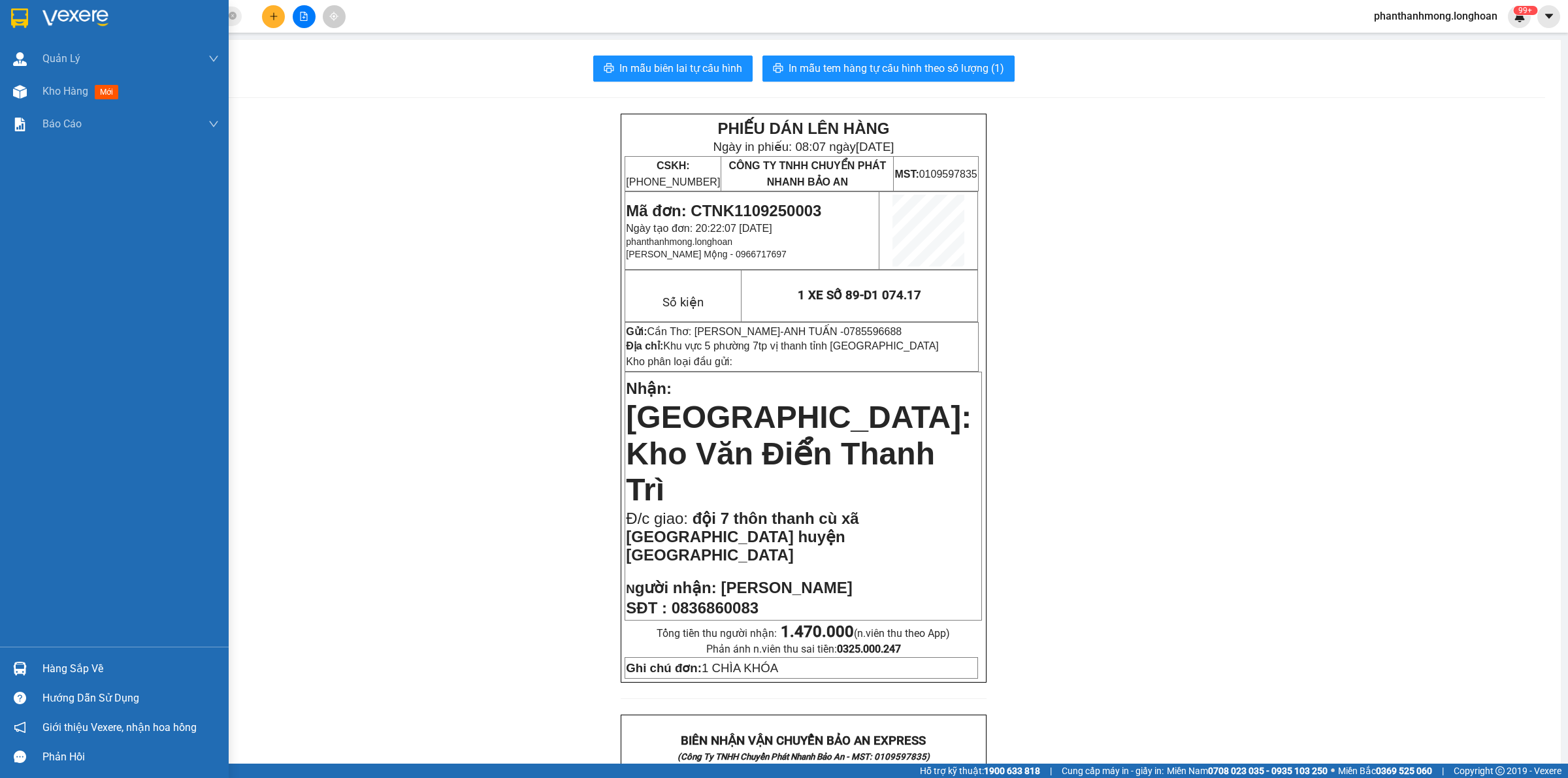
click at [7, 11] on div at bounding box center [114, 21] width 228 height 43
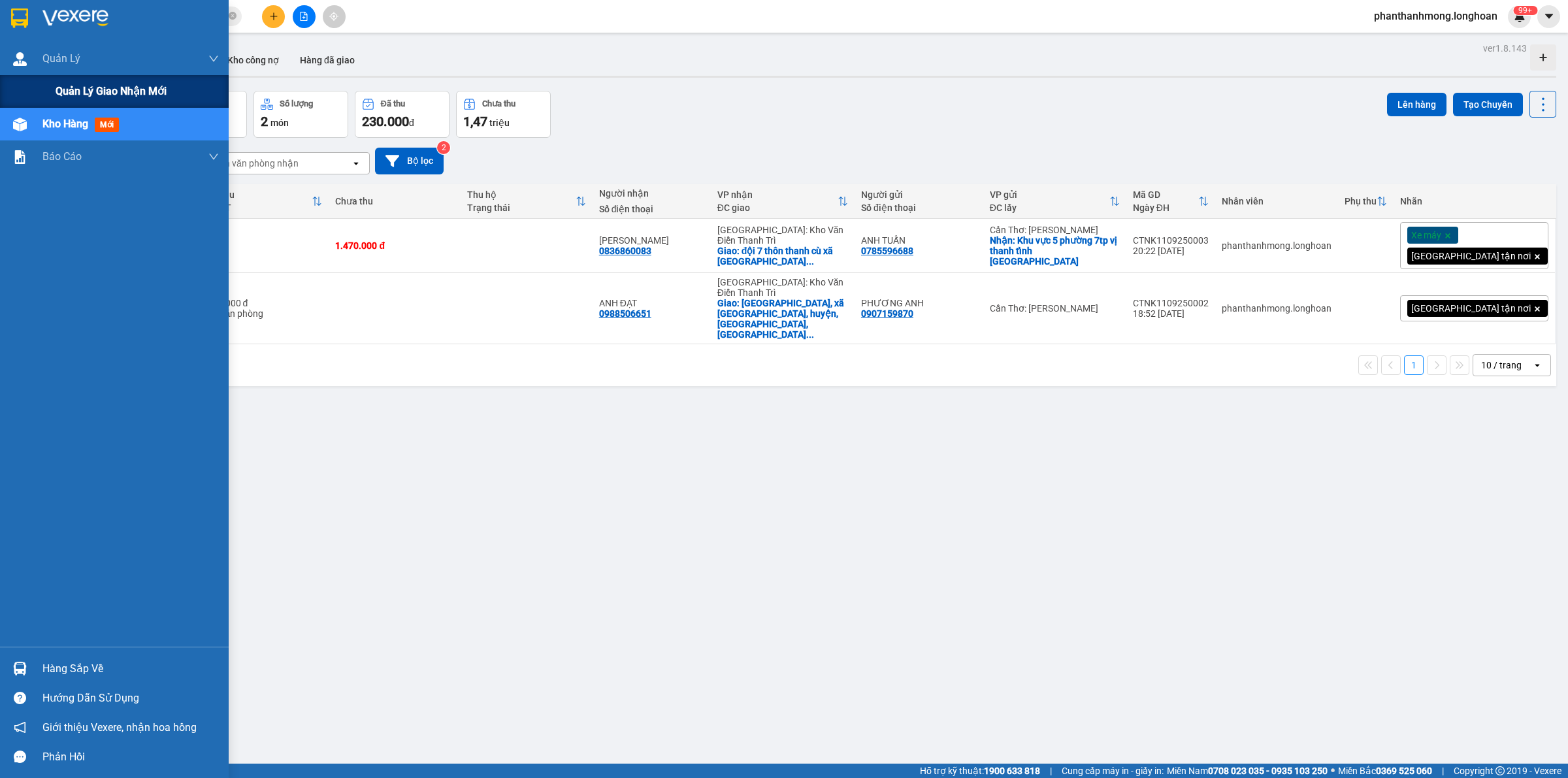
click at [92, 89] on span "Quản lý giao nhận mới" at bounding box center [111, 91] width 111 height 16
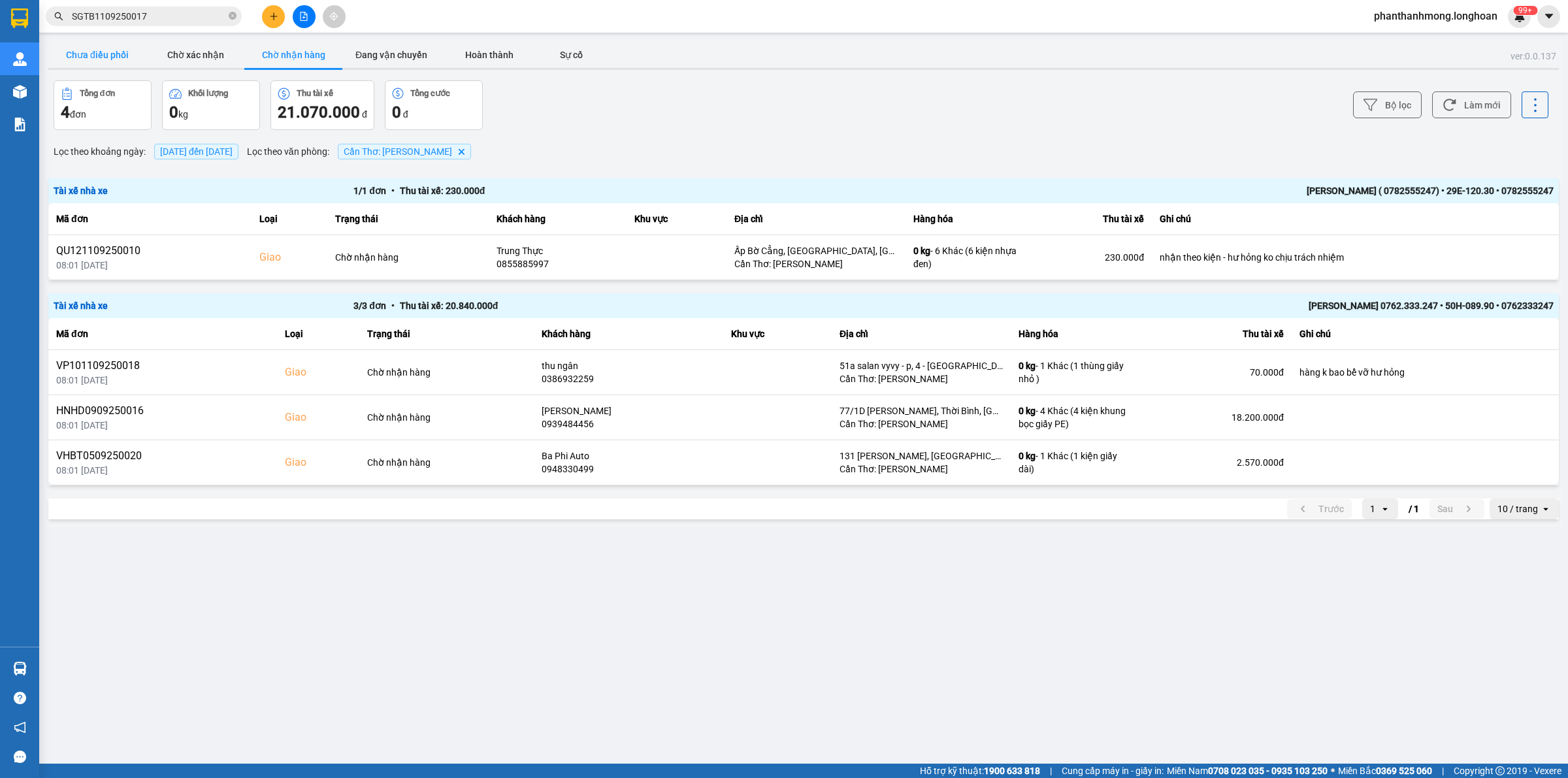
click at [99, 63] on button "Chưa điều phối" at bounding box center [97, 55] width 98 height 27
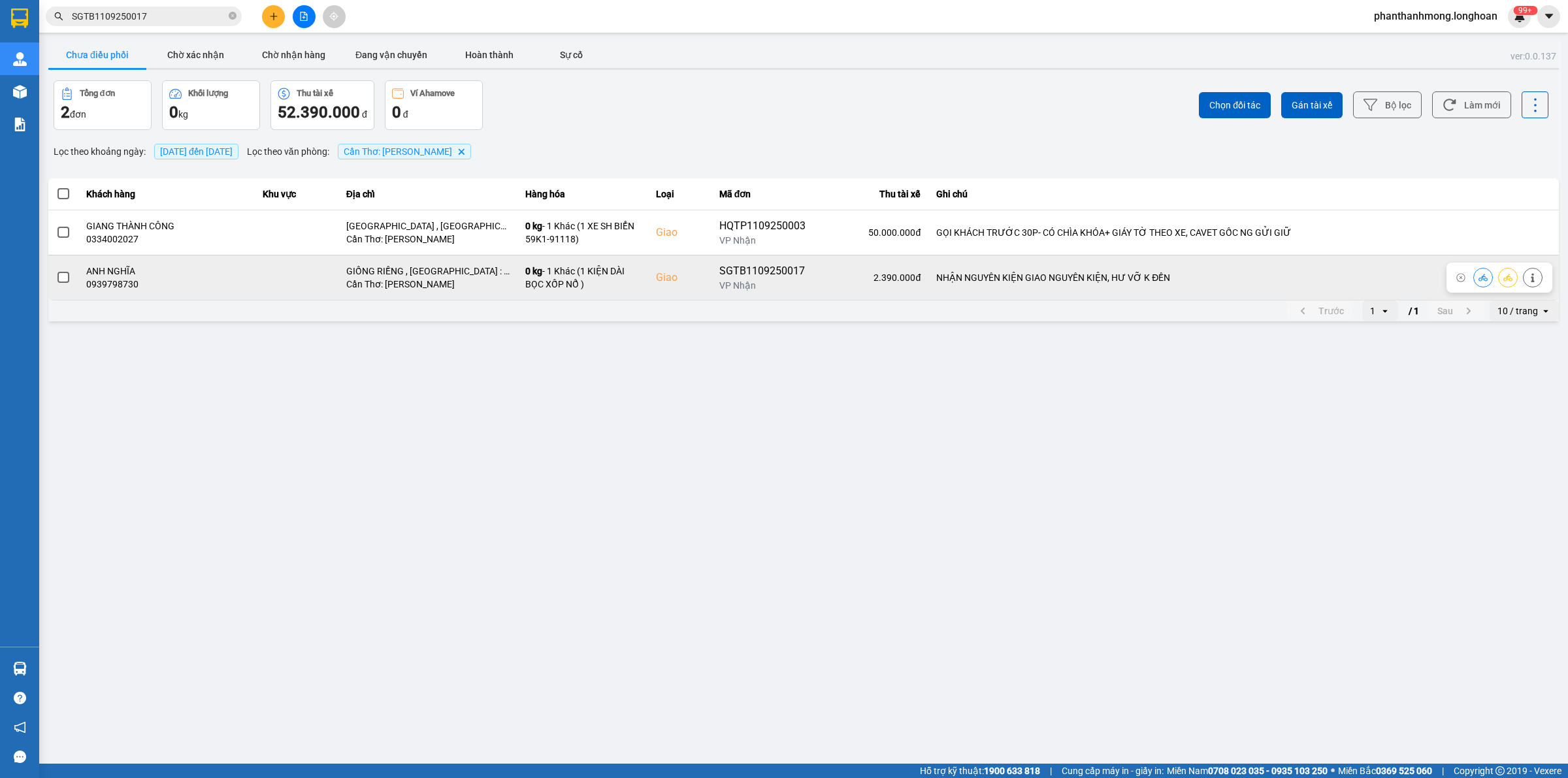
click at [59, 278] on span at bounding box center [63, 278] width 11 height 11
click at [56, 271] on input "checkbox" at bounding box center [56, 271] width 0 height 0
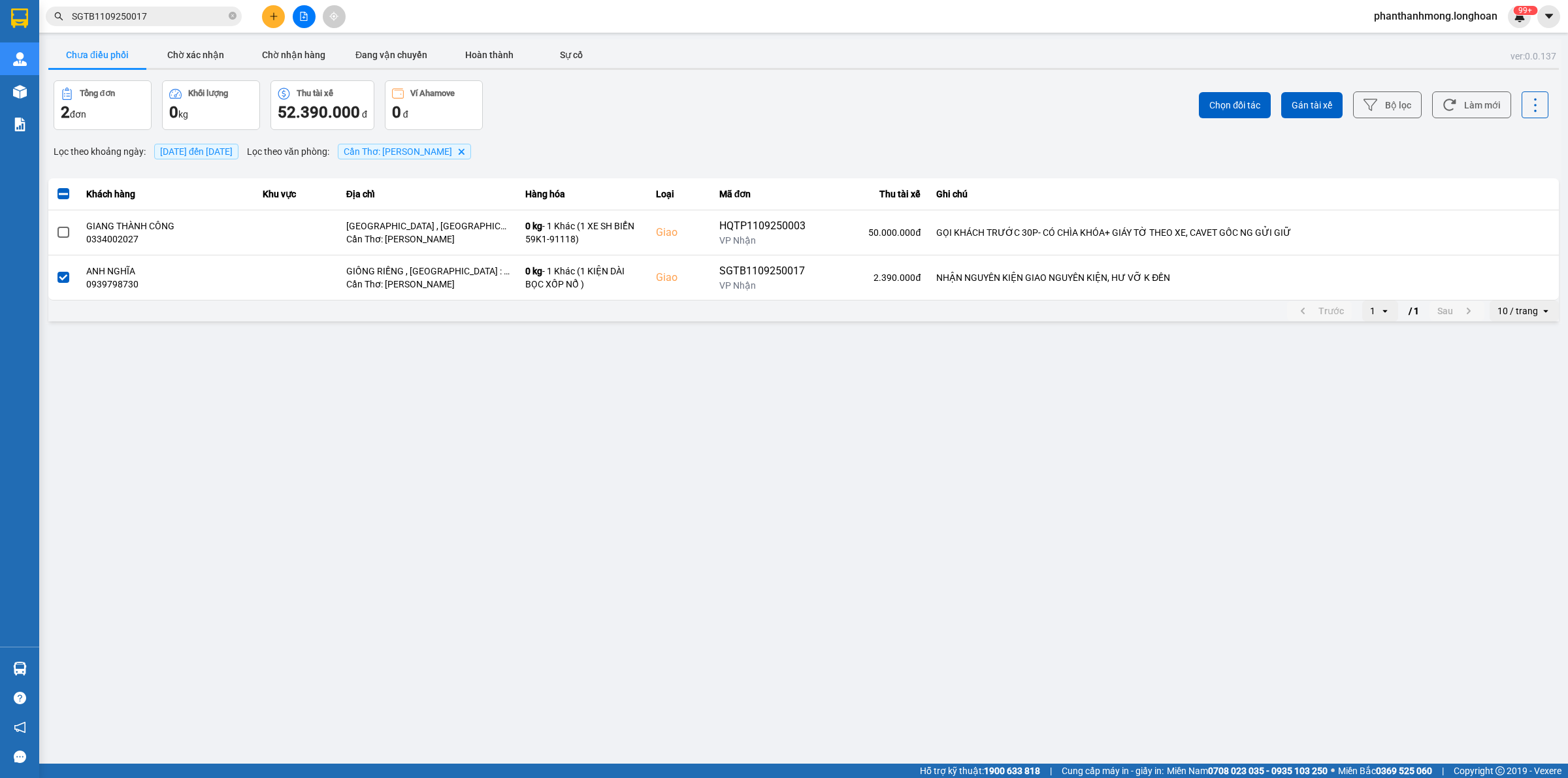
click at [1277, 103] on div "Chọn đối tác Gán tài xế Bộ lọc Làm mới" at bounding box center [1175, 105] width 748 height 49
click at [1283, 108] on button "Gán tài xế" at bounding box center [1311, 105] width 62 height 27
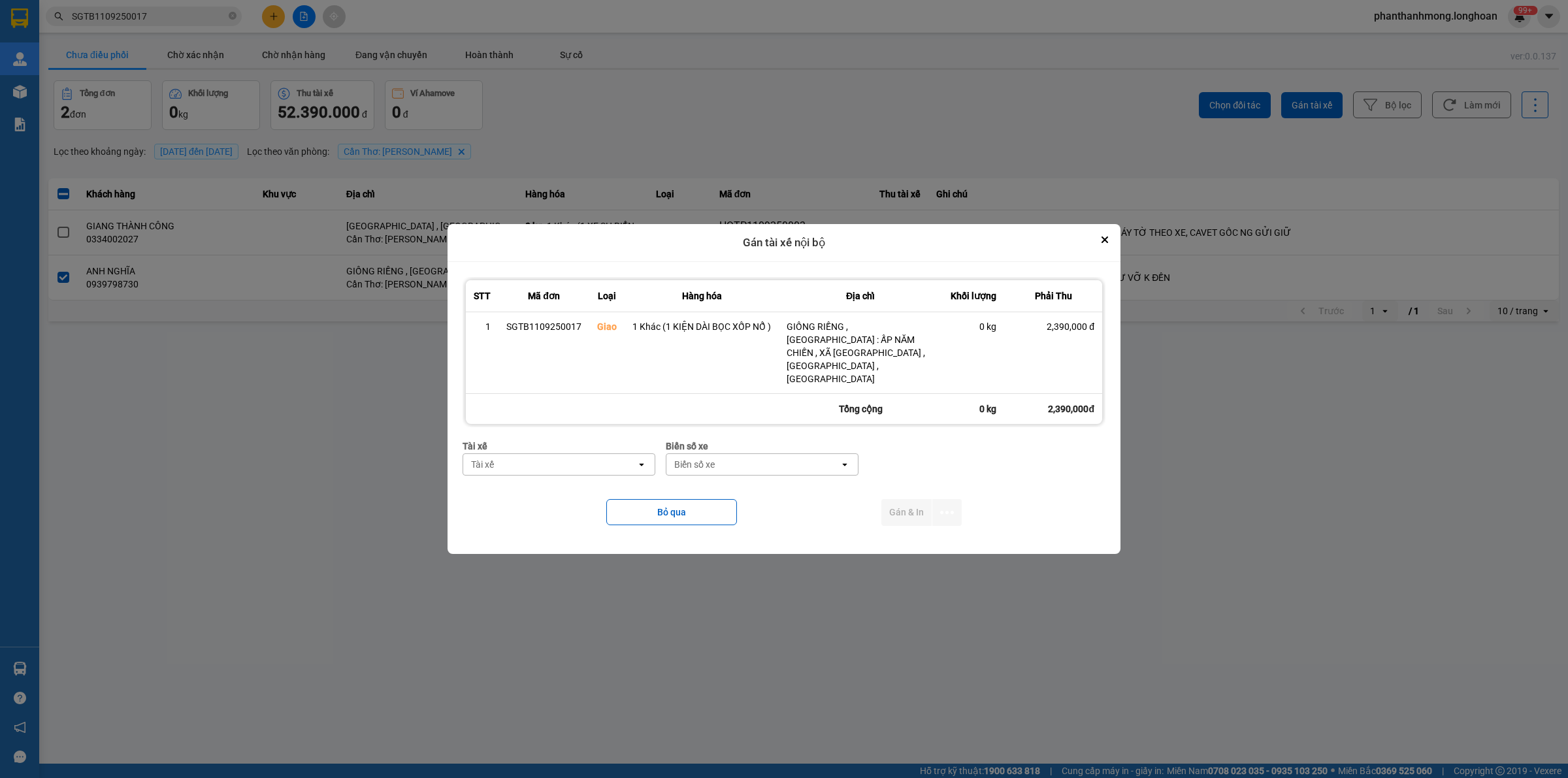
click at [599, 456] on div "Tài xế" at bounding box center [550, 464] width 173 height 21
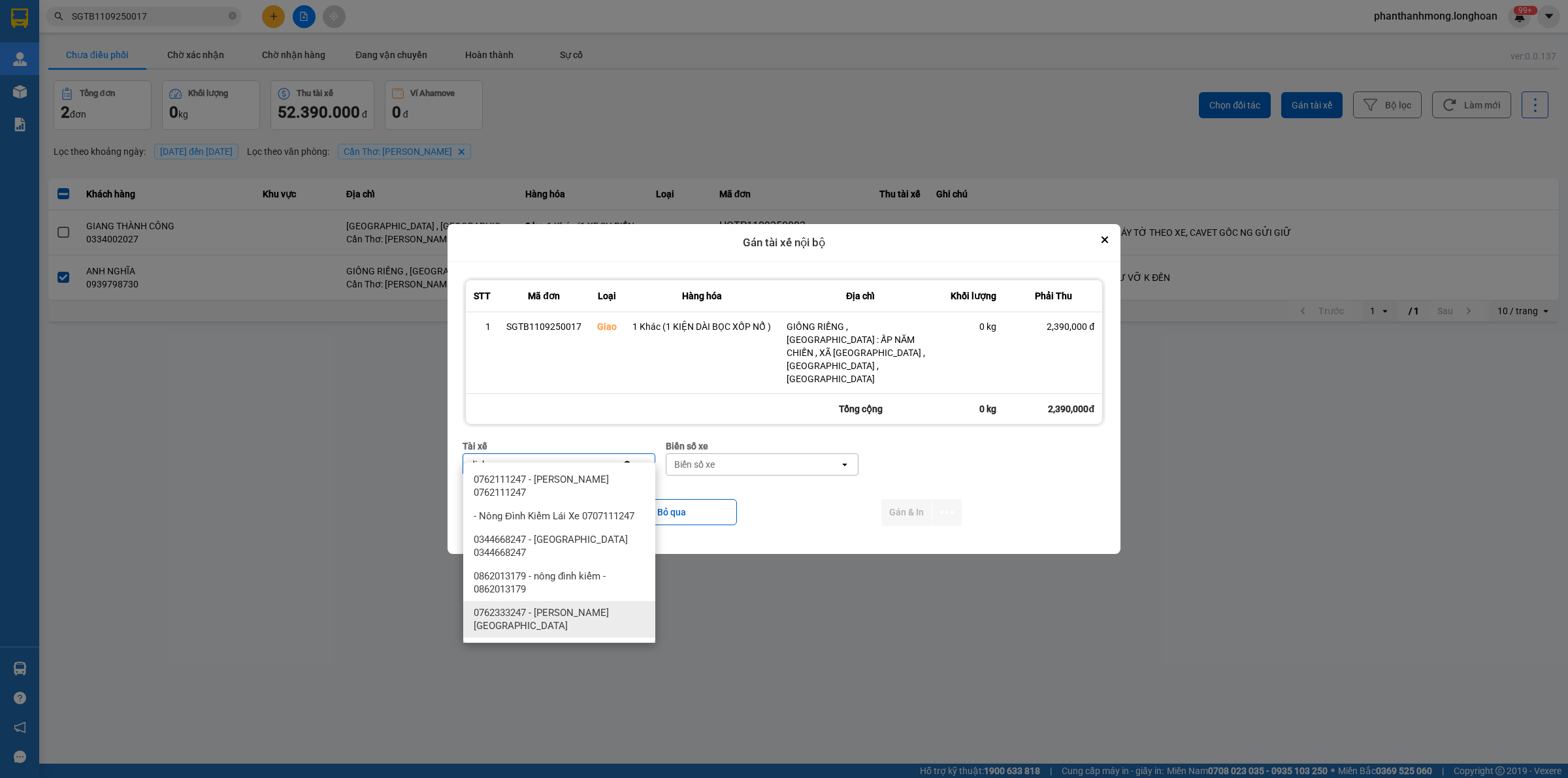
type input "dinh"
click at [575, 608] on span "0762333247 - Nguyễn Bình Định 0762.333.247" at bounding box center [562, 620] width 176 height 27
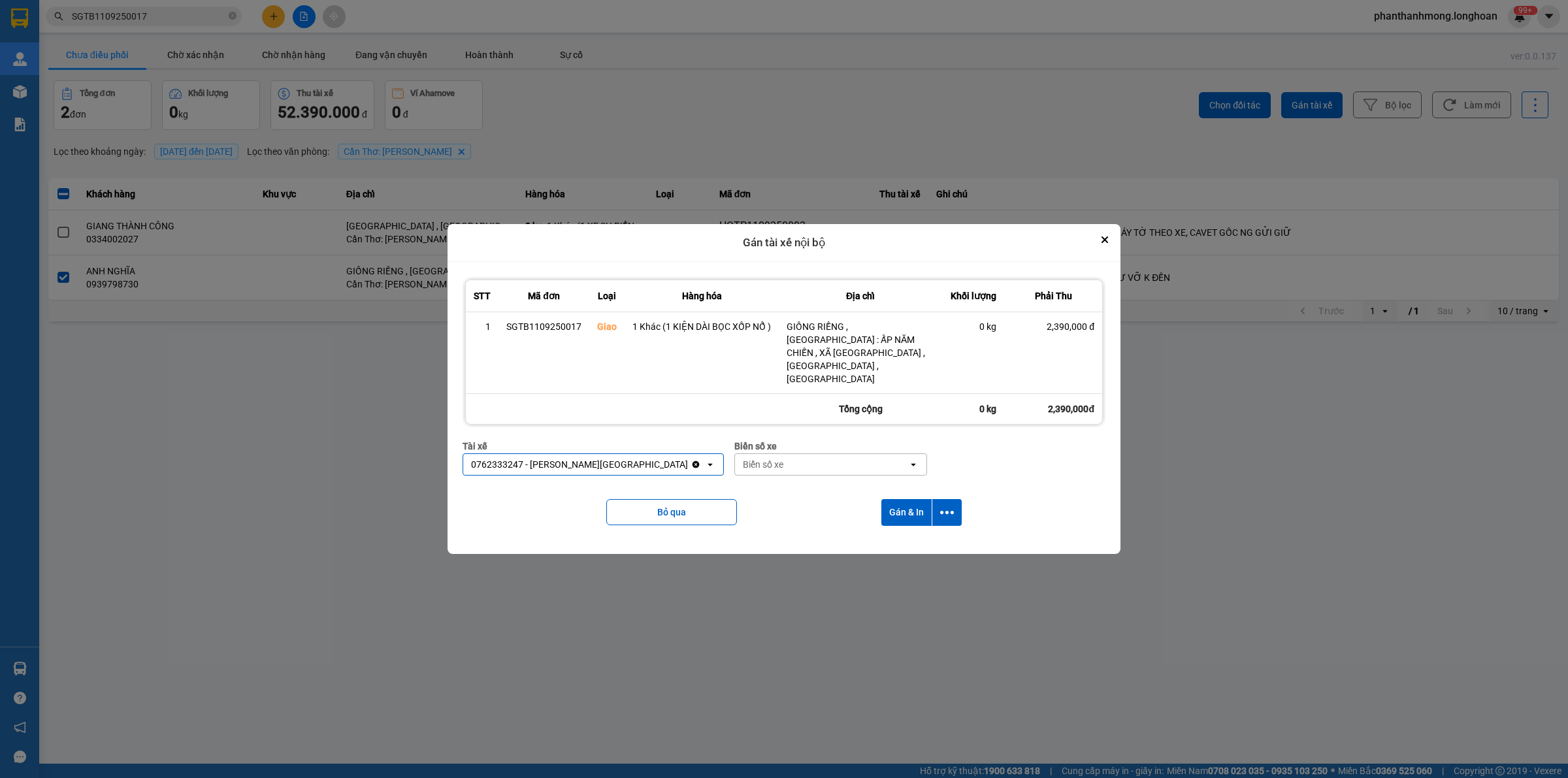
click at [785, 454] on div "Biển số xe" at bounding box center [821, 464] width 173 height 21
type input "95"
click at [790, 526] on div "29E-080.95" at bounding box center [803, 526] width 192 height 24
click at [946, 506] on icon "dialog" at bounding box center [946, 513] width 13 height 13
click at [897, 531] on span "Chỉ gán tài" at bounding box center [894, 535] width 44 height 13
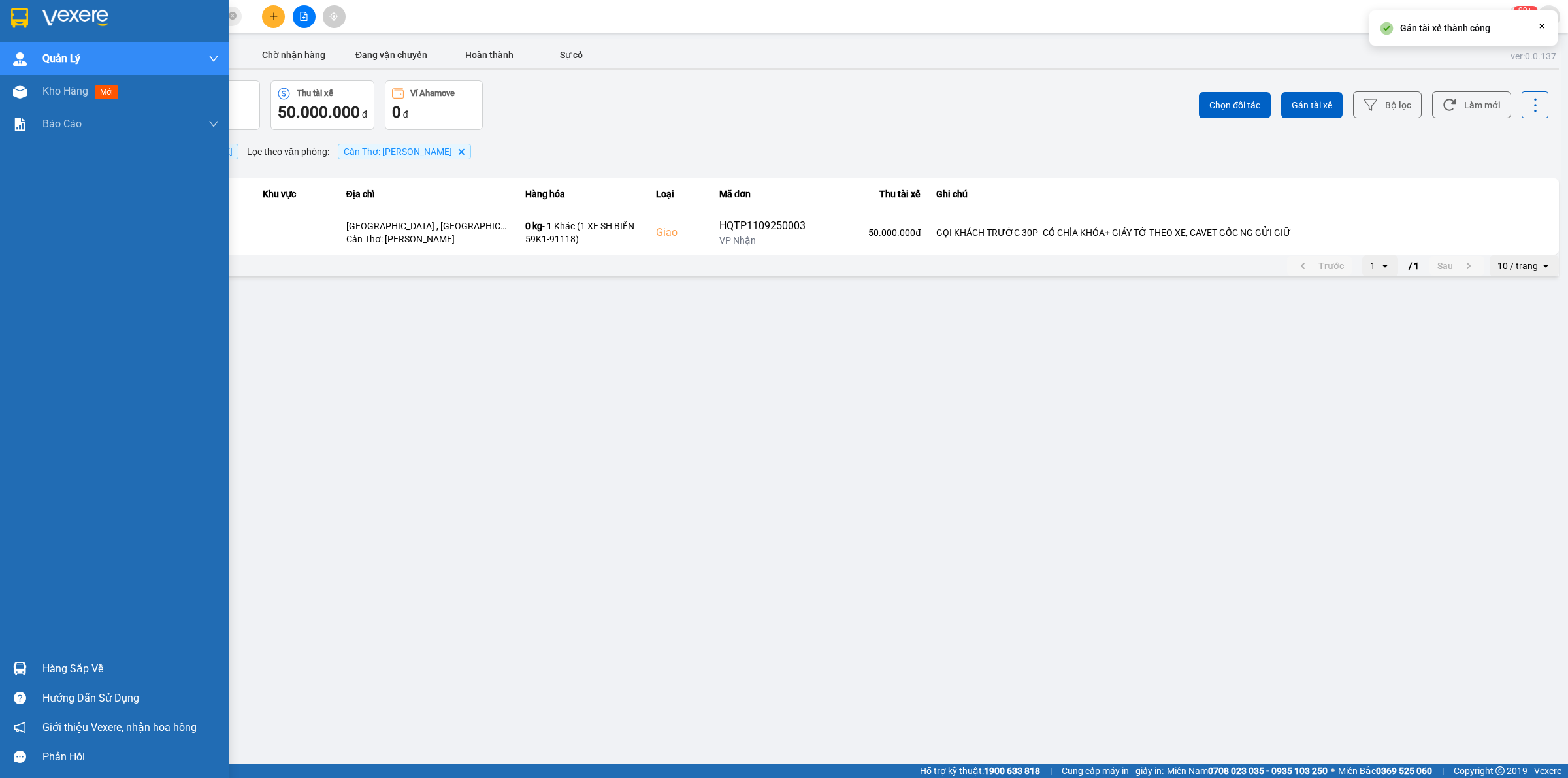
click at [13, 23] on img at bounding box center [20, 18] width 17 height 20
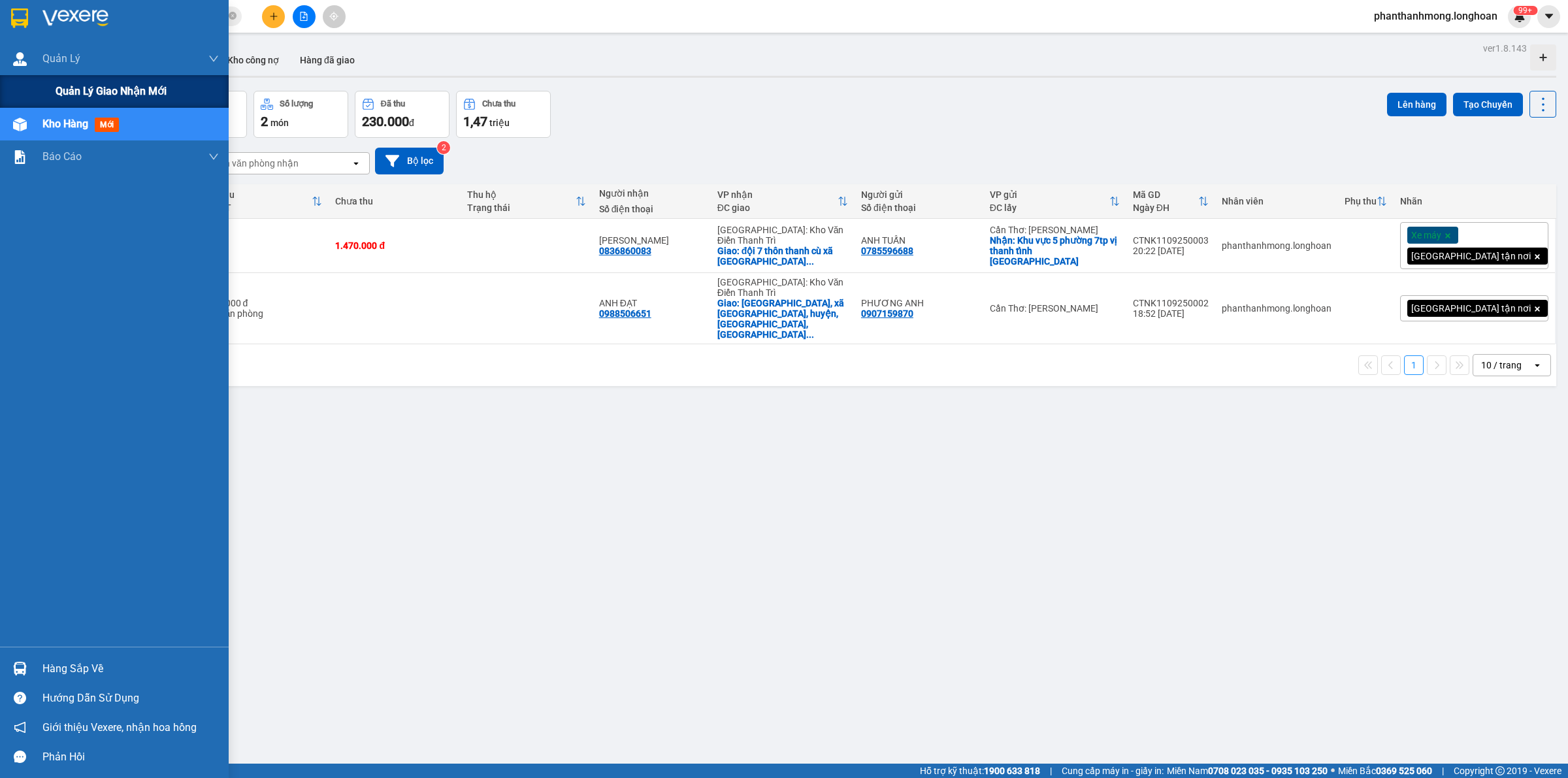
click at [82, 83] on span "Quản lý giao nhận mới" at bounding box center [111, 91] width 111 height 16
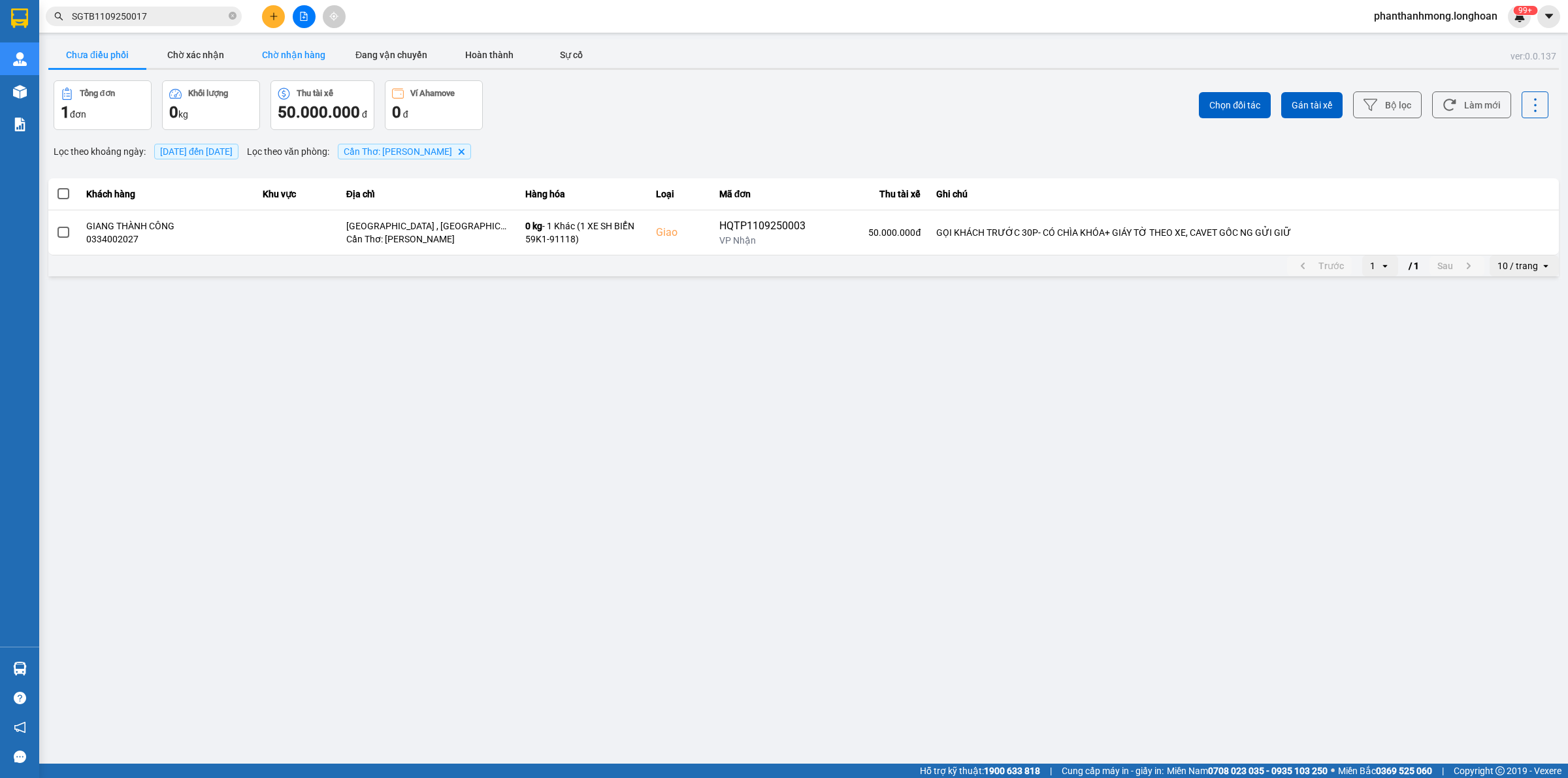
click at [302, 54] on button "Chờ nhận hàng" at bounding box center [293, 55] width 98 height 27
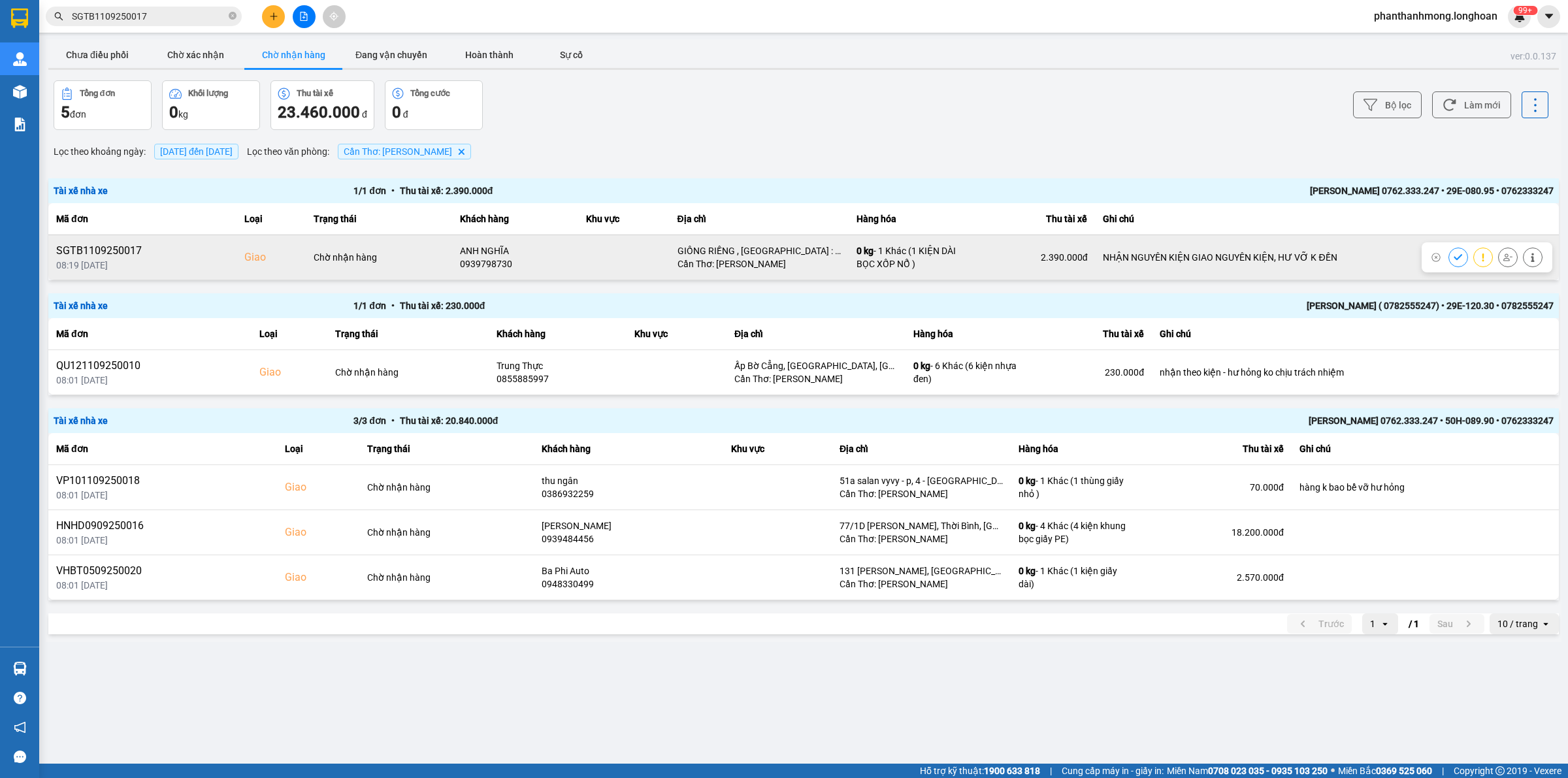
click at [471, 254] on div "ANH NGHĨA" at bounding box center [515, 251] width 111 height 13
drag, startPoint x: 487, startPoint y: 273, endPoint x: 492, endPoint y: 264, distance: 10.3
click at [487, 273] on td "ANH NGHĨA 0939798730" at bounding box center [514, 258] width 126 height 45
click at [492, 263] on div "0939798730" at bounding box center [515, 264] width 111 height 13
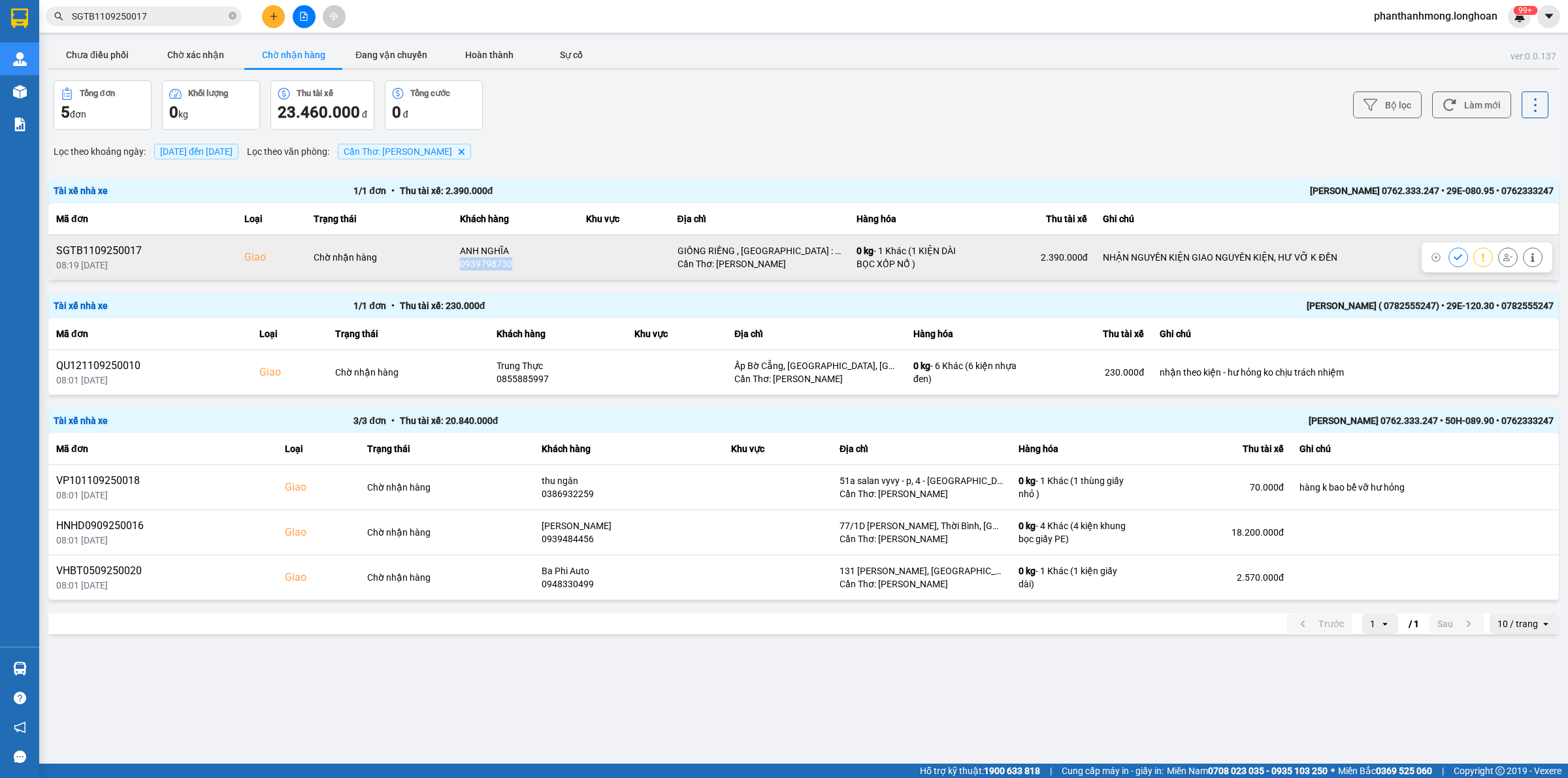
click at [492, 263] on div "0939798730" at bounding box center [515, 264] width 111 height 13
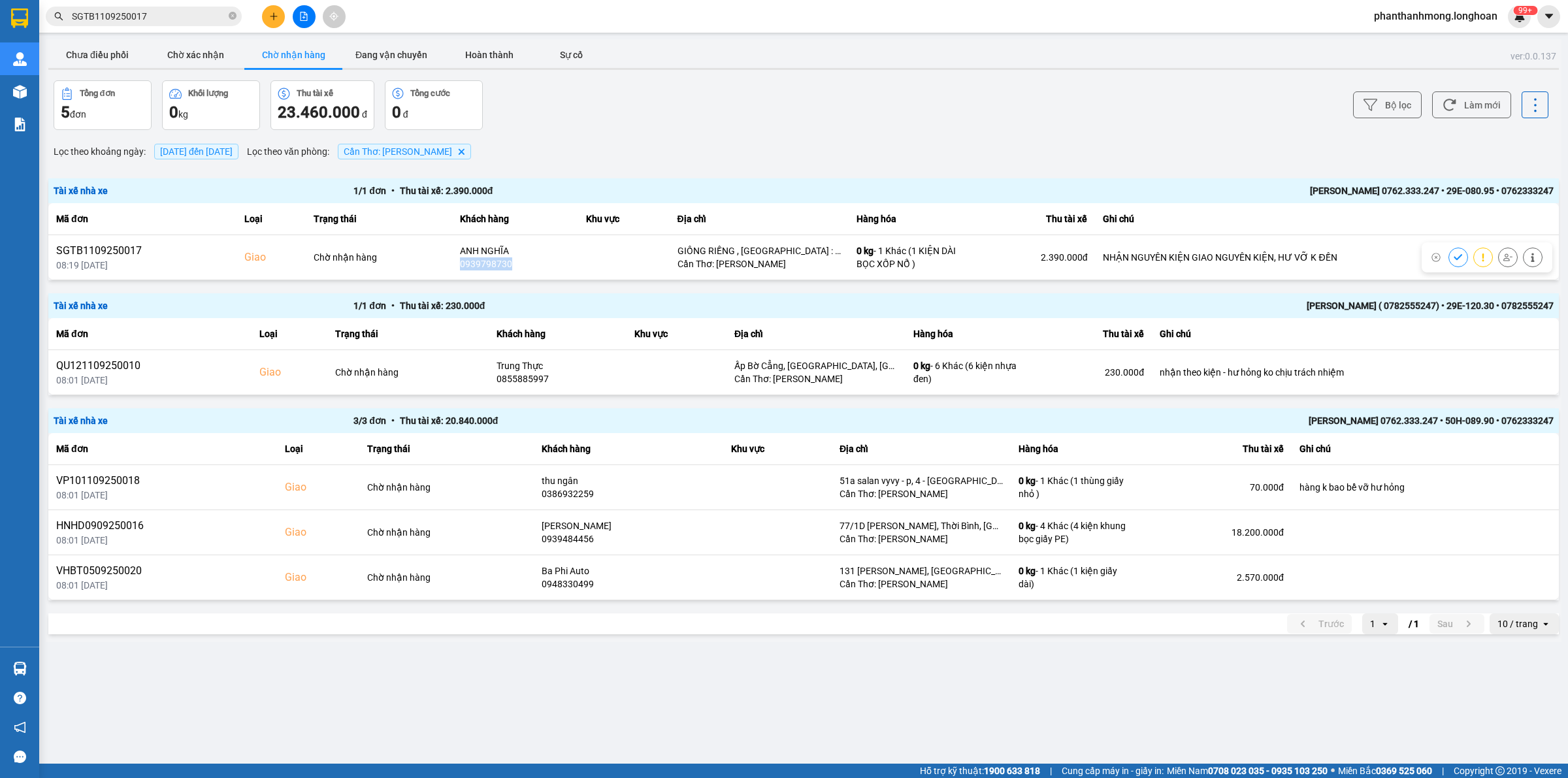
copy div "0939798730"
click at [171, 24] on span "SGTB1109250017" at bounding box center [143, 16] width 196 height 20
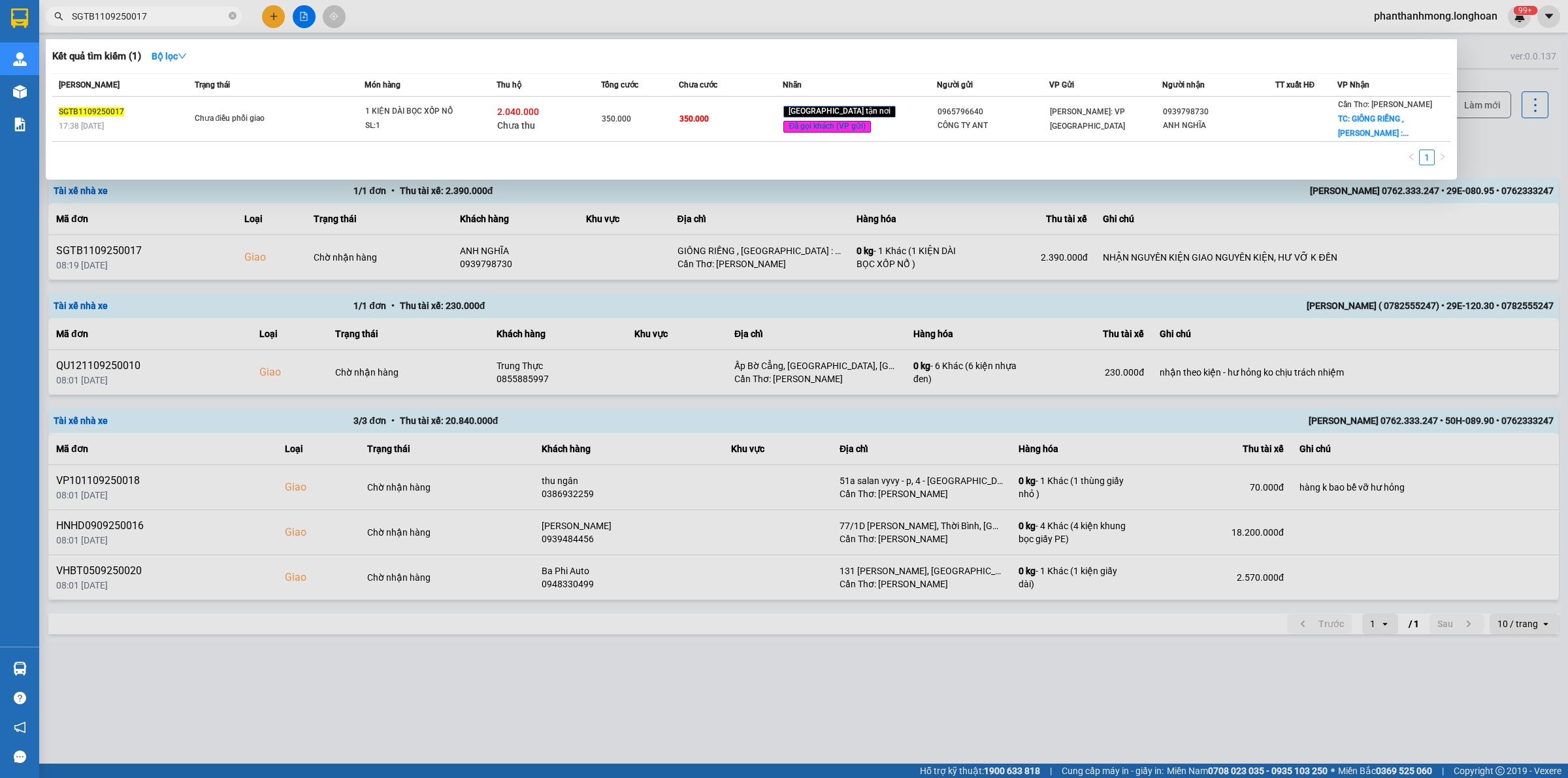
click at [177, 18] on input "SGTB1109250017" at bounding box center [149, 16] width 154 height 14
paste input "0939798730"
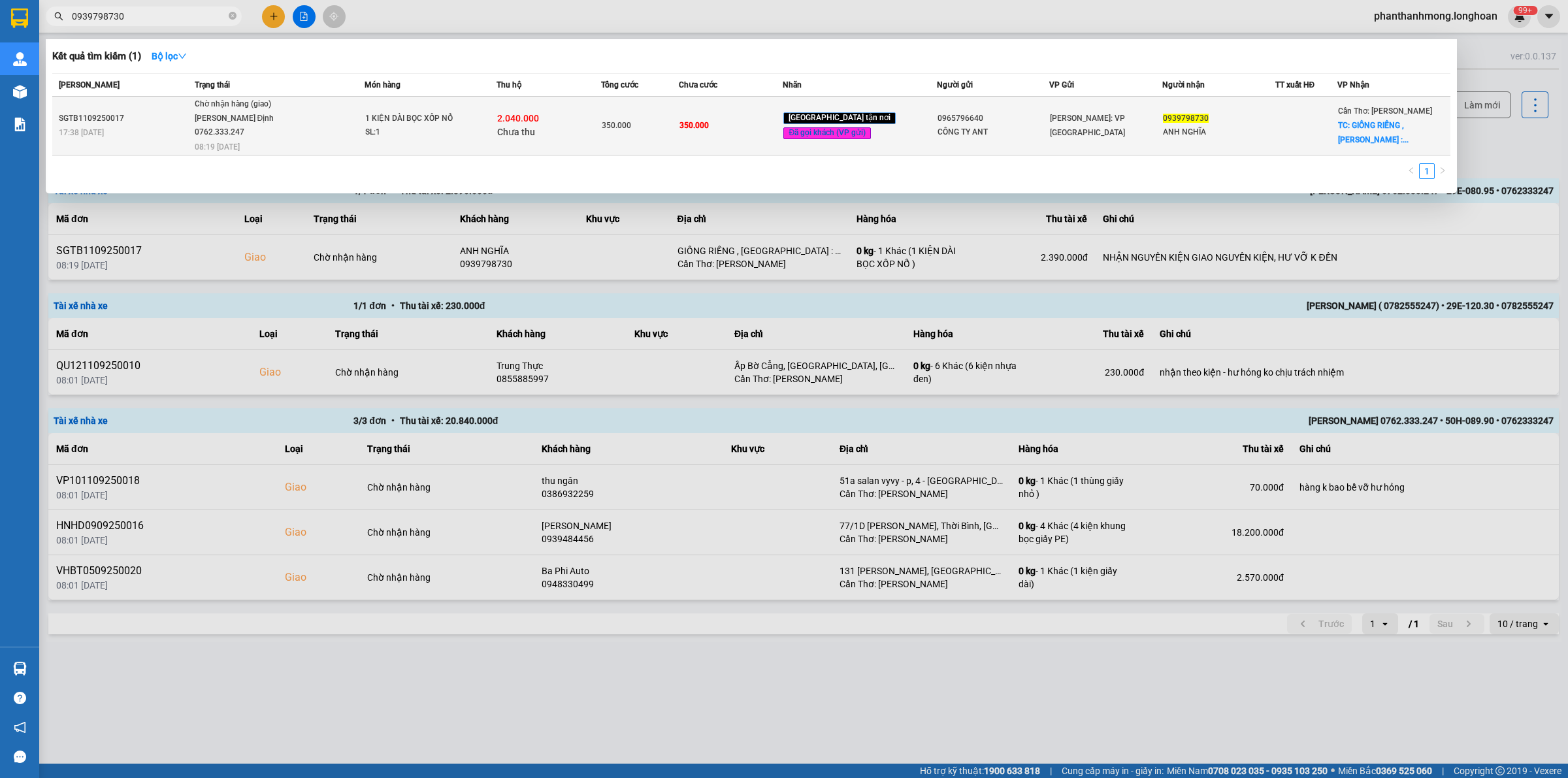
type input "0939798730"
click at [1094, 131] on div "Hồ Chí Minh: VP Quận Tân Bình" at bounding box center [1106, 125] width 112 height 28
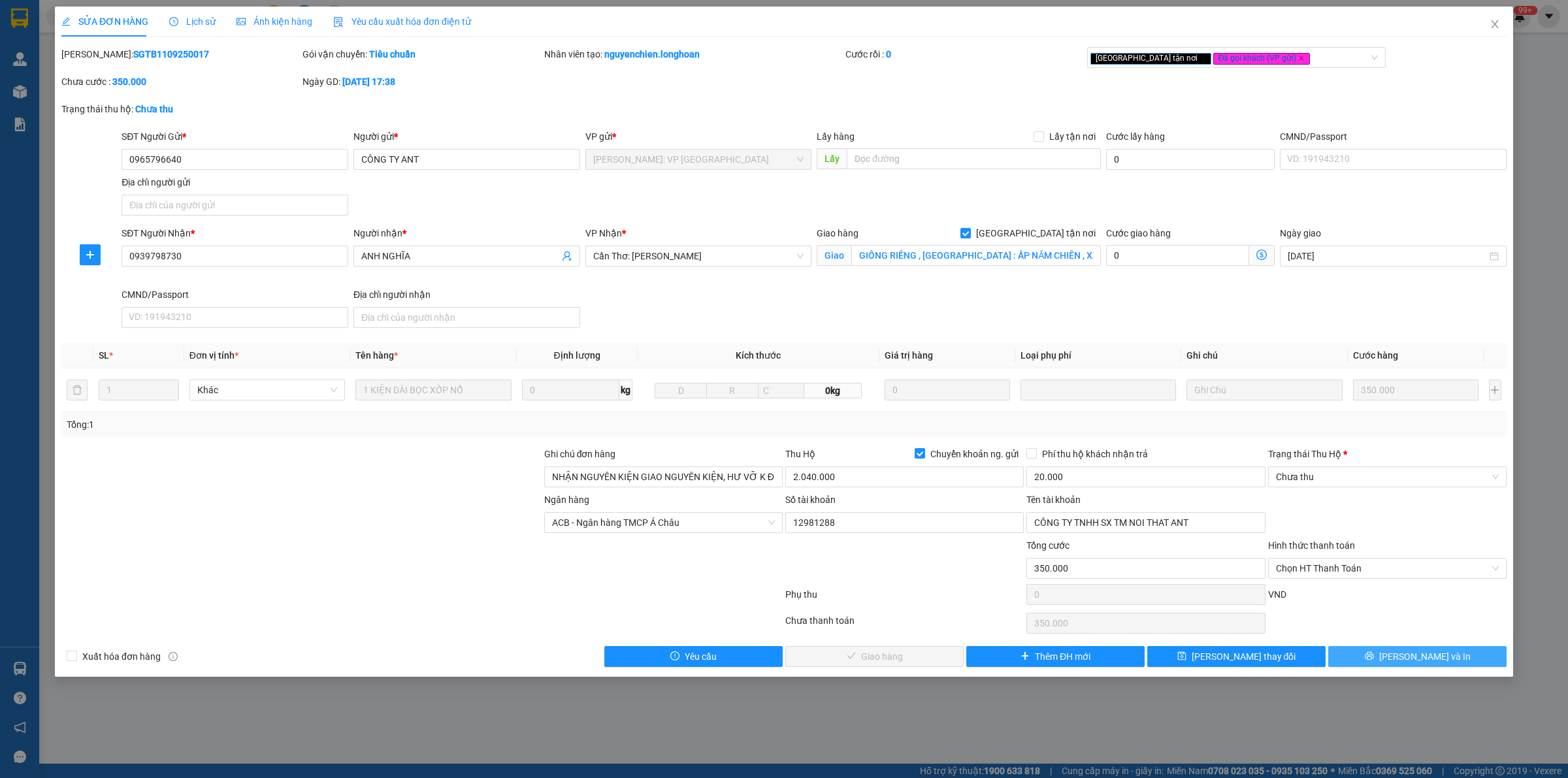
click at [1429, 654] on span "Lưu và In" at bounding box center [1425, 657] width 92 height 14
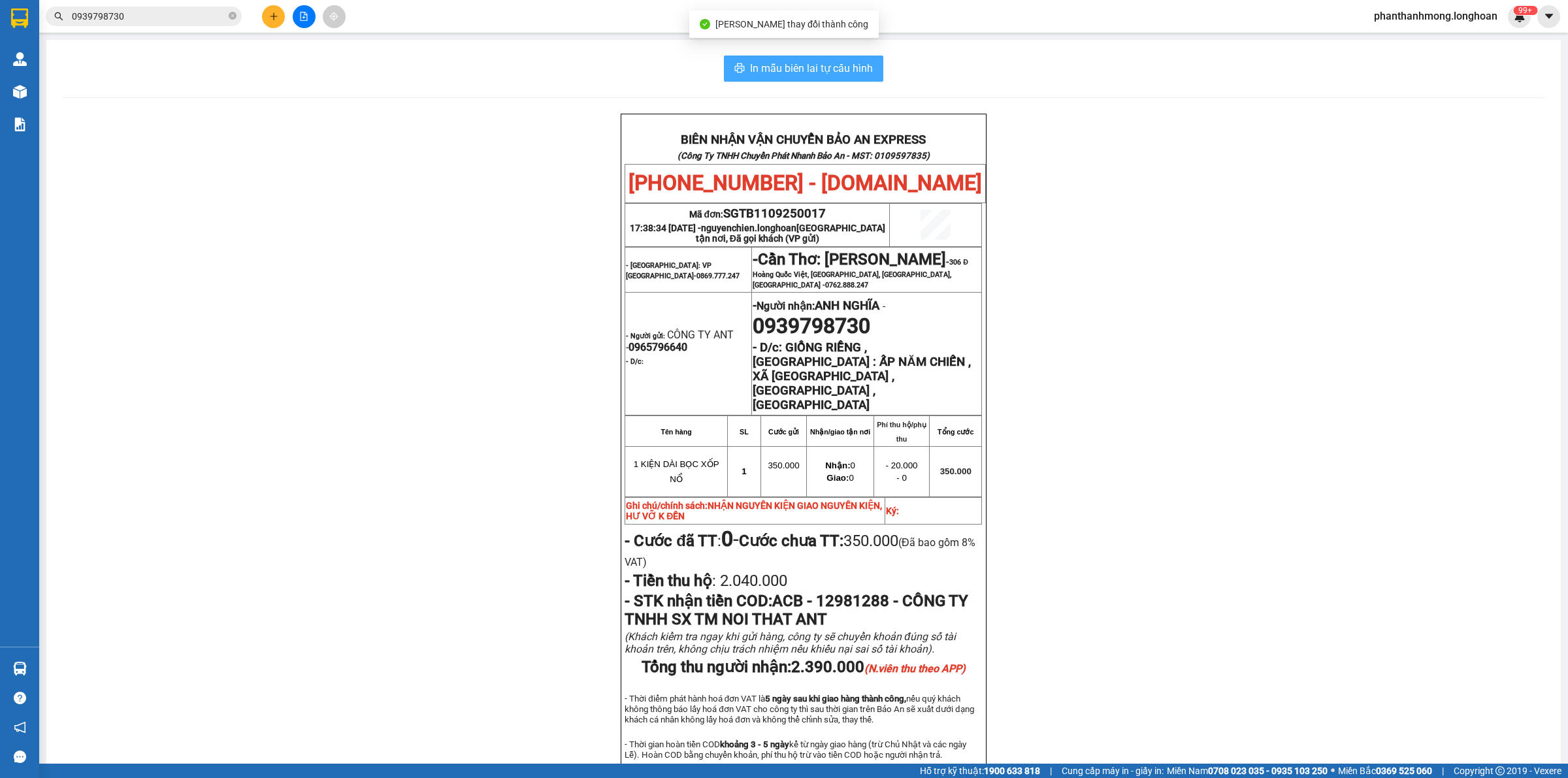
click at [873, 73] on button "In mẫu biên lai tự cấu hình" at bounding box center [803, 69] width 159 height 27
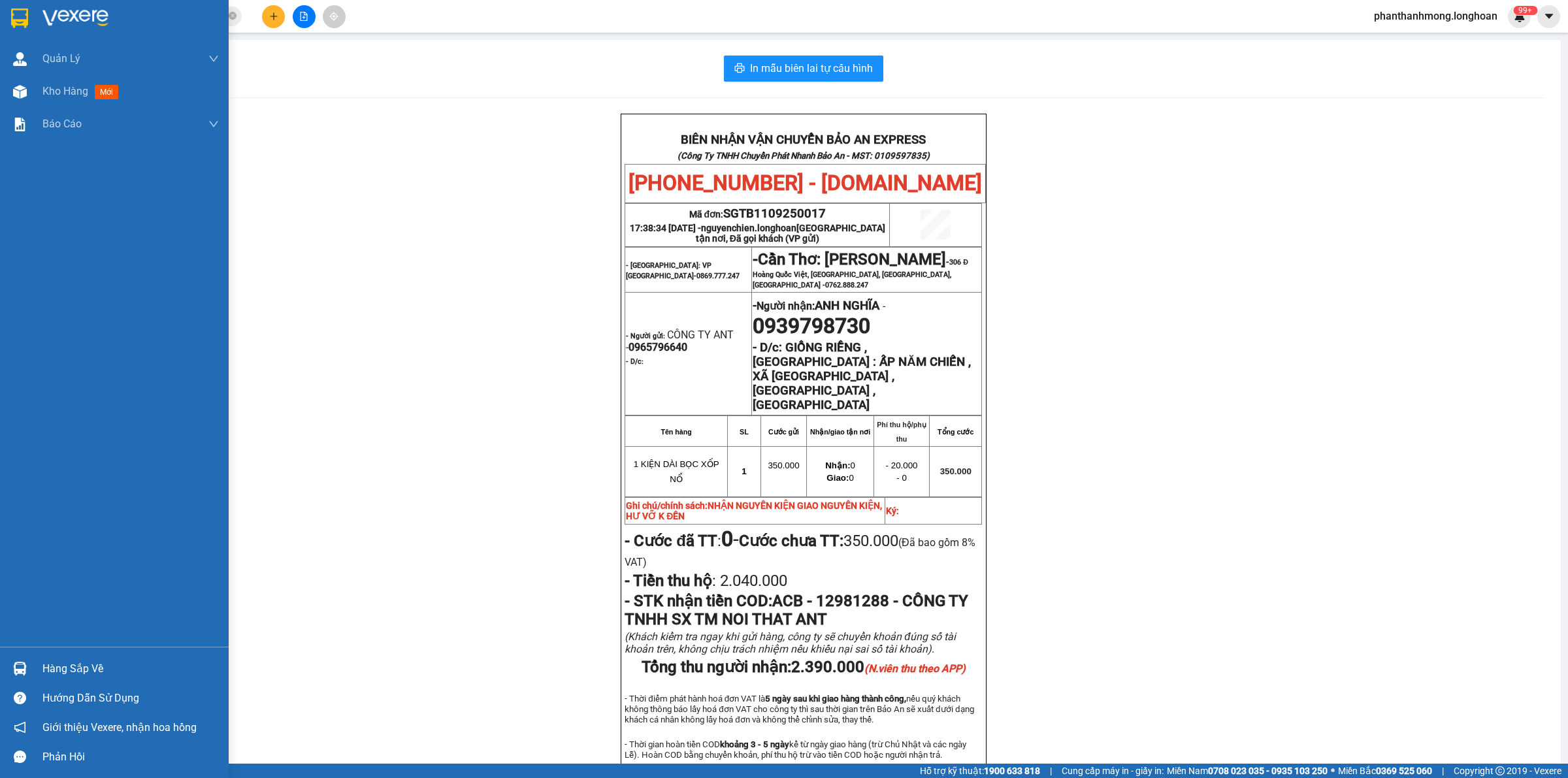
click at [25, 23] on img at bounding box center [20, 18] width 17 height 20
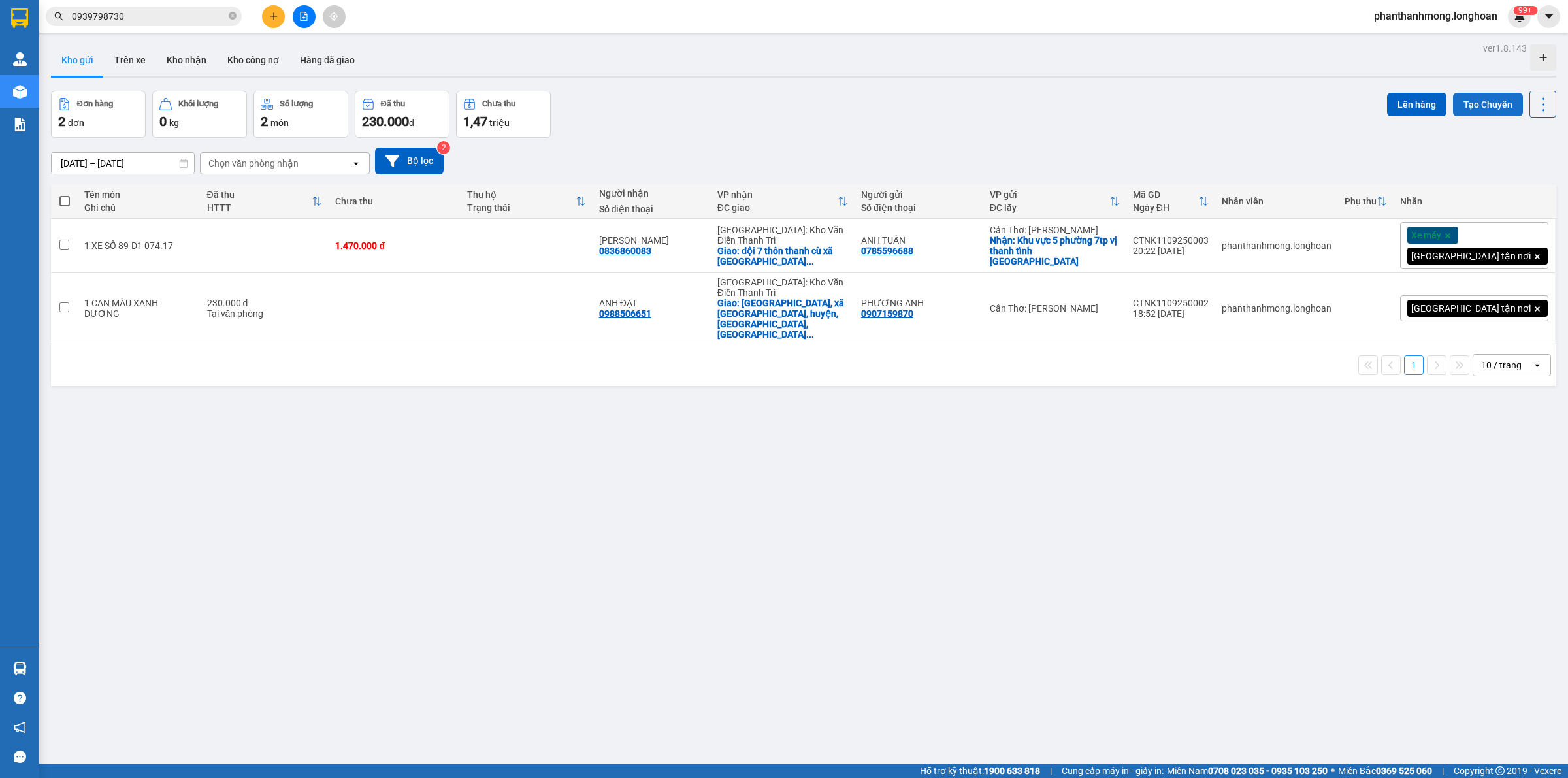
click at [1493, 101] on button "Tạo Chuyến" at bounding box center [1488, 104] width 70 height 24
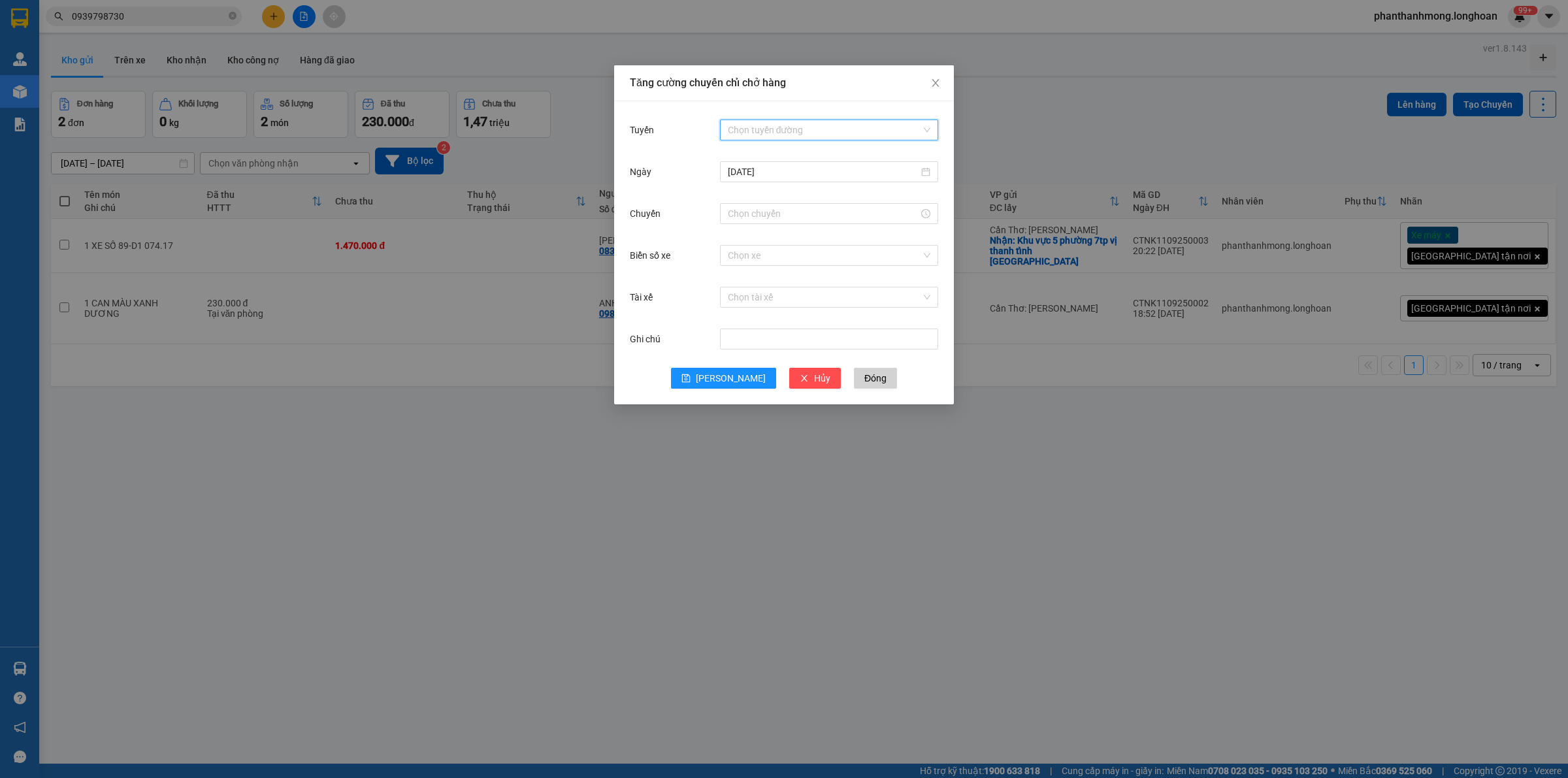
click at [751, 129] on input "Tuyến" at bounding box center [824, 130] width 193 height 20
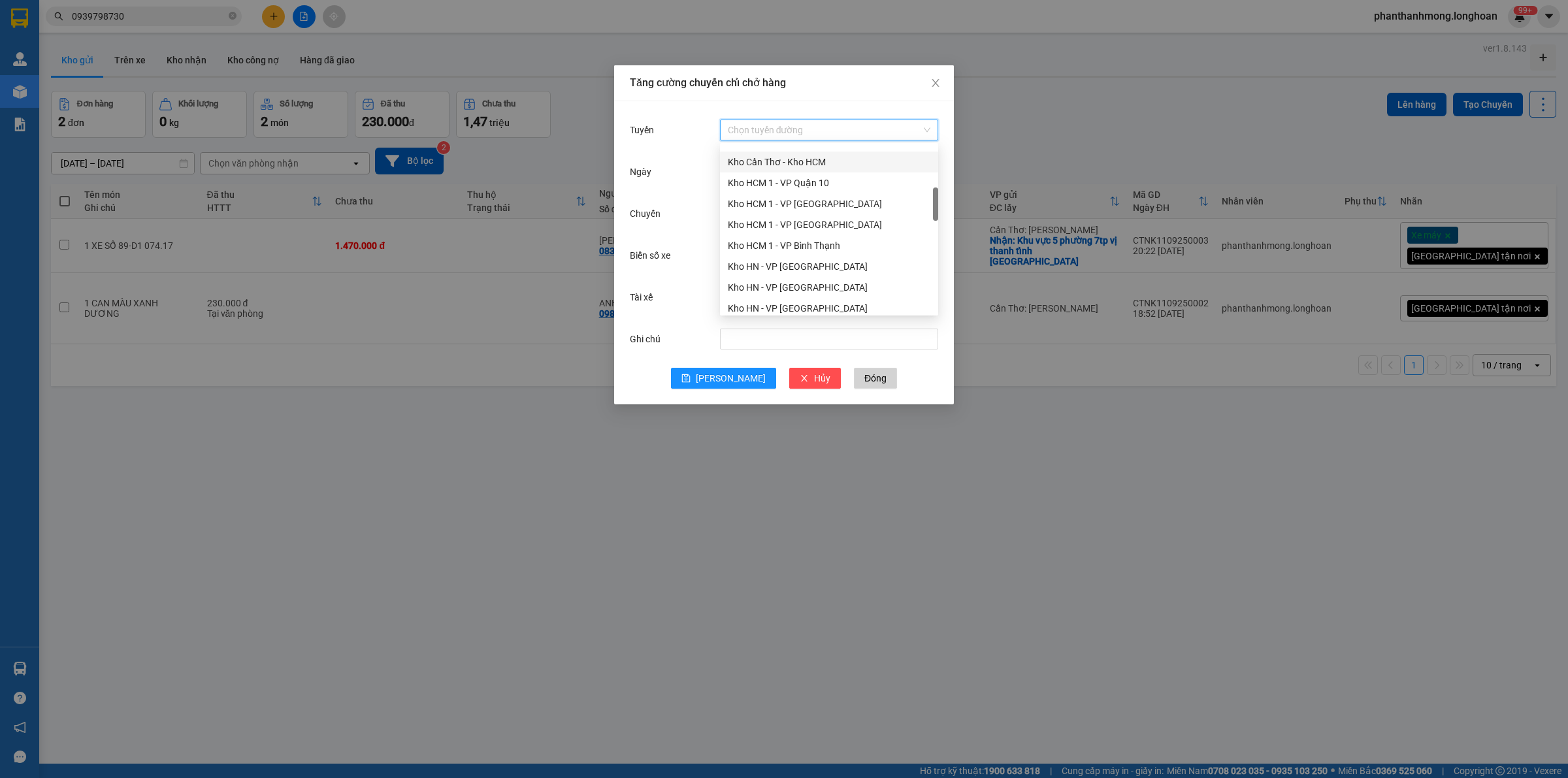
click at [815, 165] on div "Kho Cần Thơ - Kho HCM" at bounding box center [829, 161] width 203 height 14
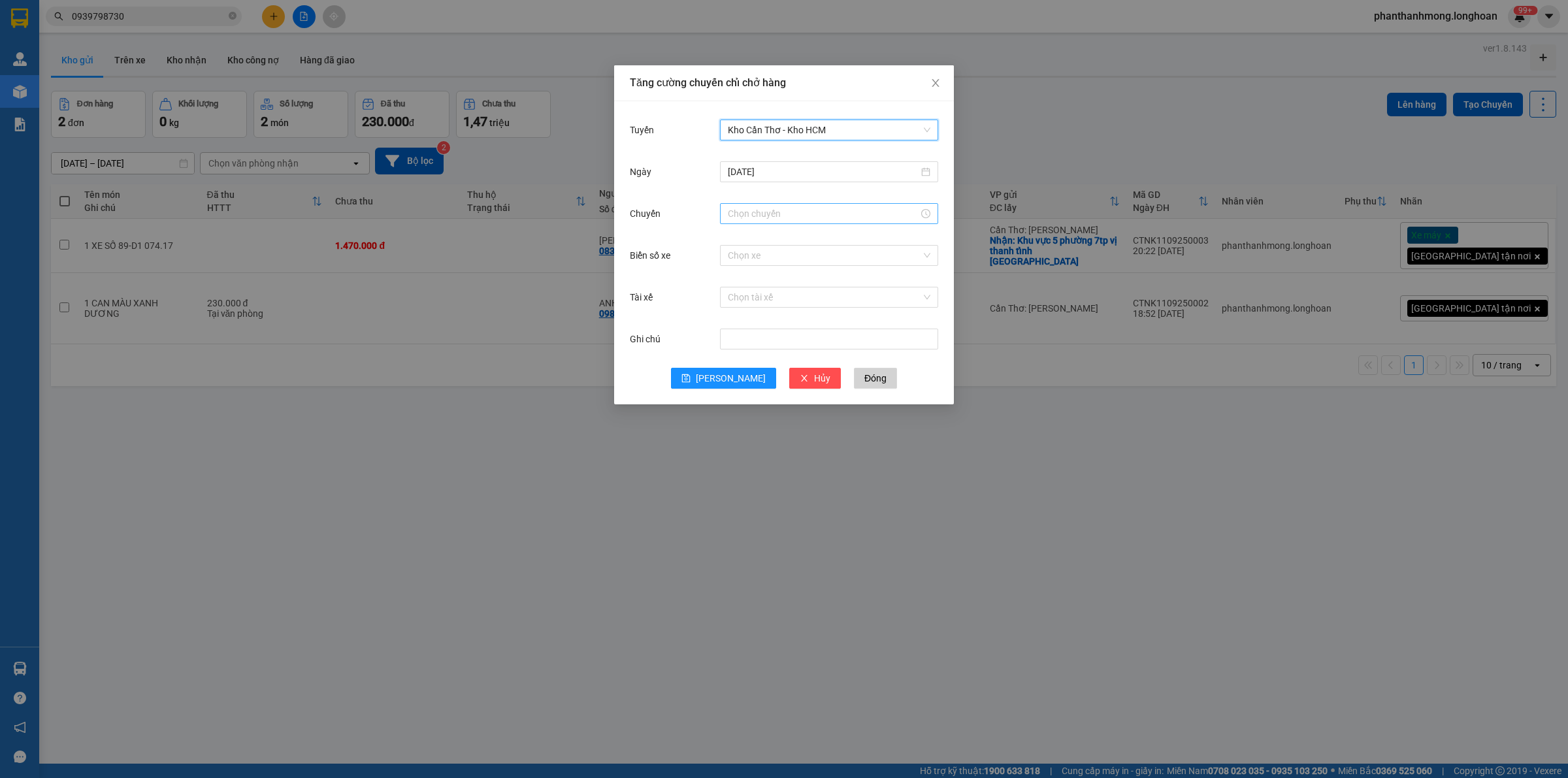
click at [781, 220] on input "Chuyến" at bounding box center [822, 213] width 190 height 14
click at [737, 239] on div "09" at bounding box center [738, 239] width 37 height 18
type input "09:00"
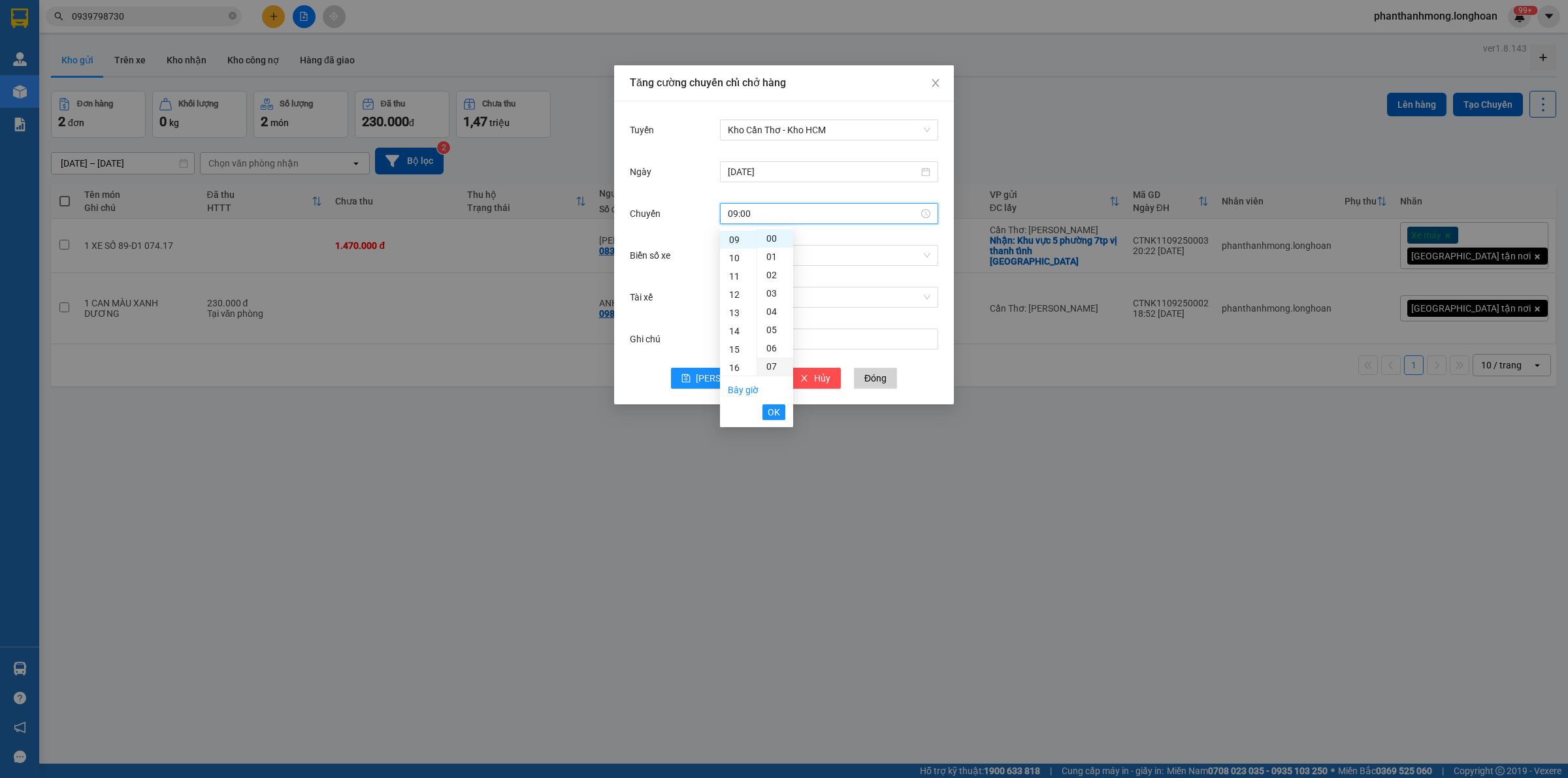
scroll to position [165, 0]
click at [766, 406] on button "OK" at bounding box center [774, 412] width 23 height 16
click at [747, 262] on input "Biển số xe" at bounding box center [824, 255] width 193 height 20
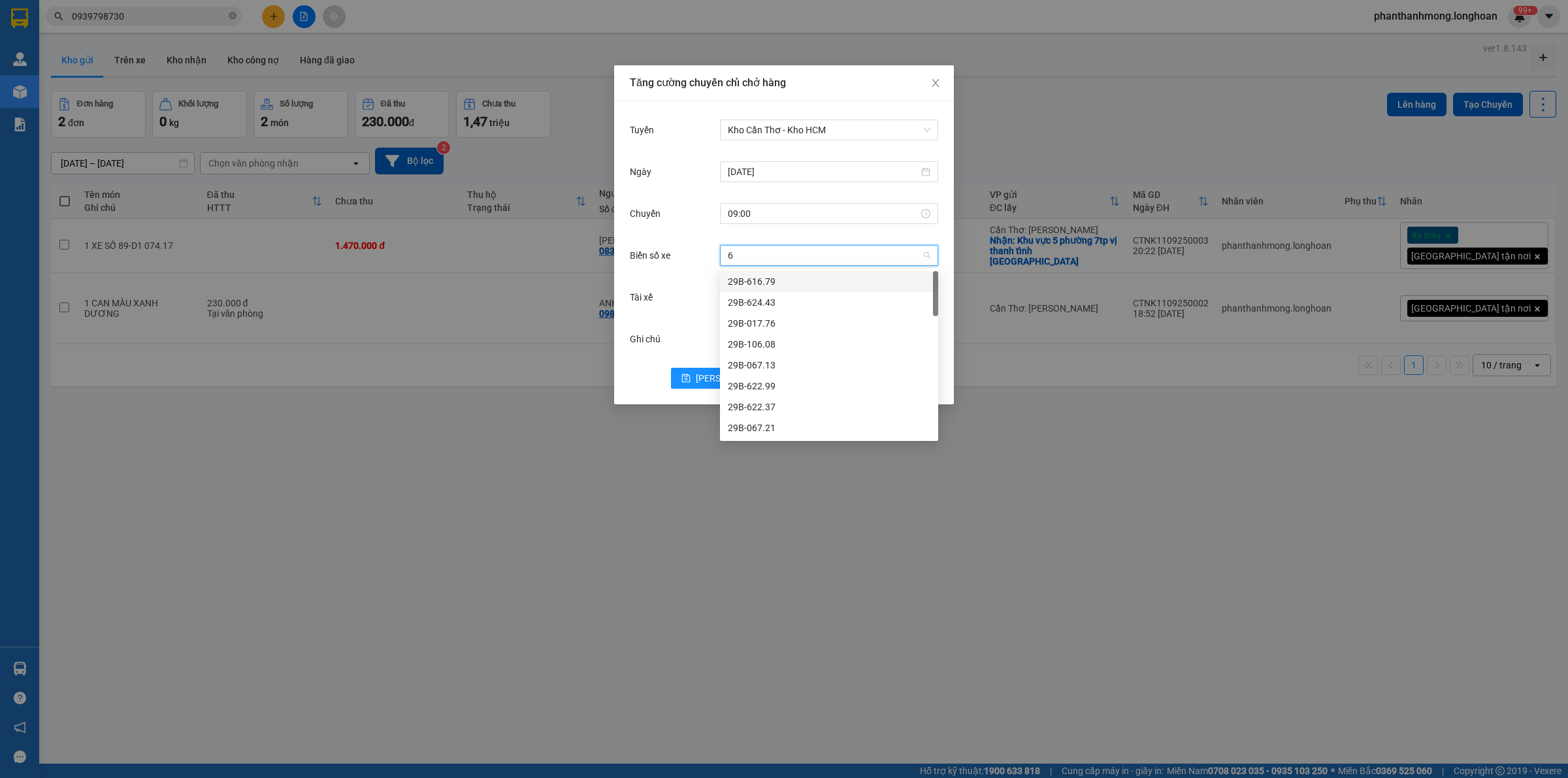
type input "64"
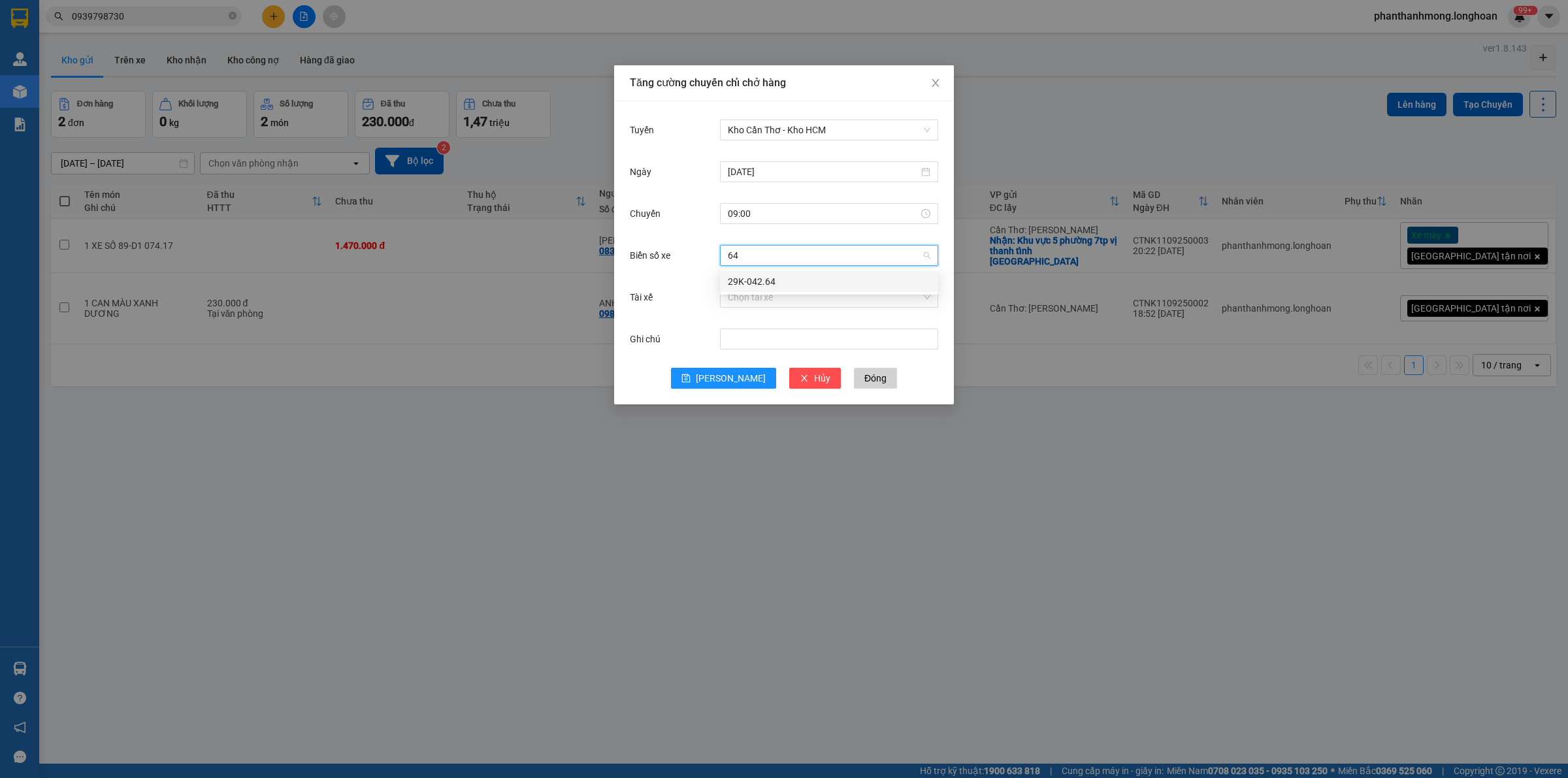
drag, startPoint x: 783, startPoint y: 279, endPoint x: 776, endPoint y: 285, distance: 9.2
click at [783, 279] on div "29K-042.64" at bounding box center [829, 281] width 203 height 14
click at [758, 334] on input "Ghi chú" at bounding box center [829, 339] width 218 height 21
click at [766, 305] on input "Tài xế" at bounding box center [824, 297] width 193 height 20
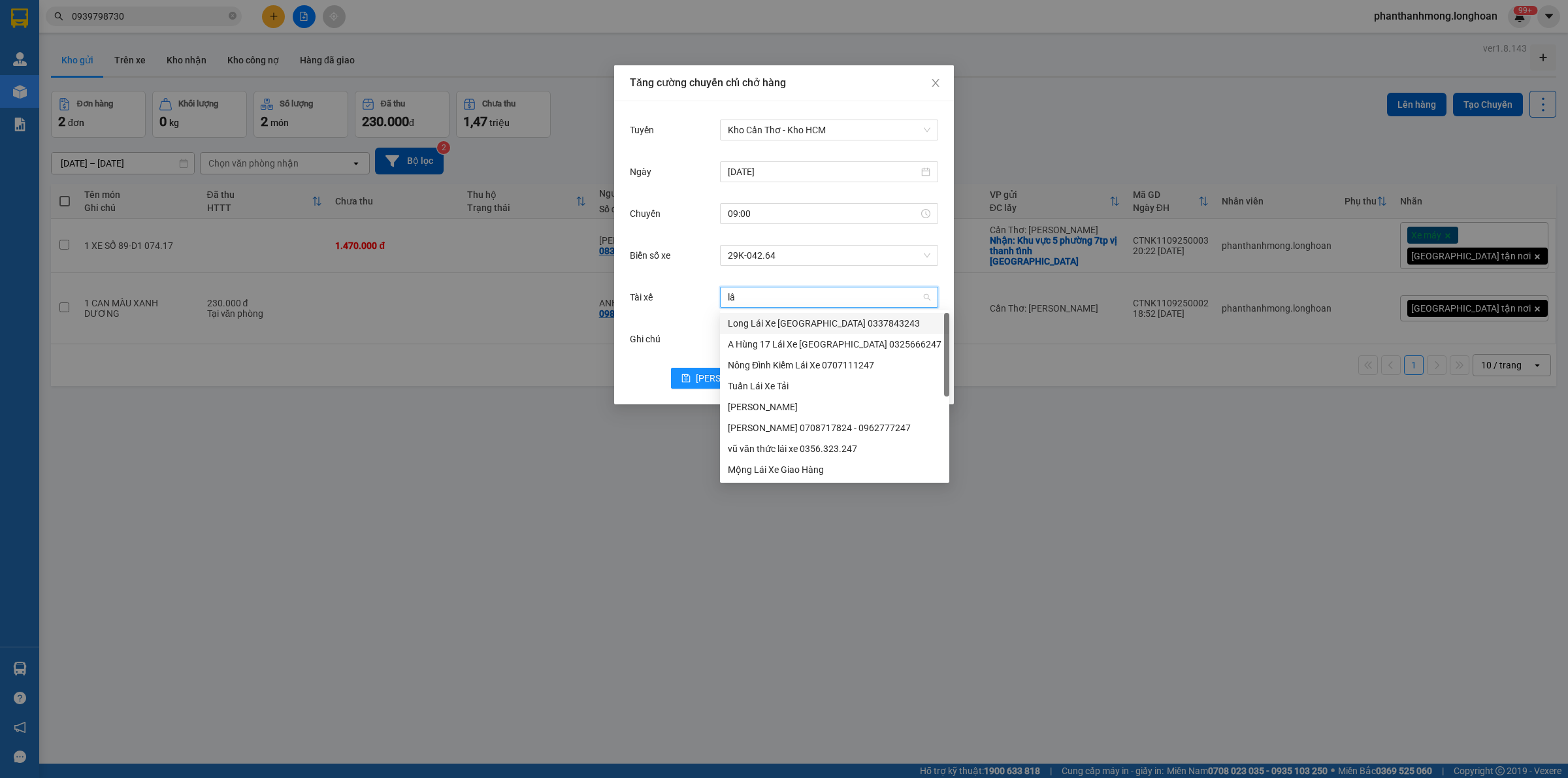
type input "lân"
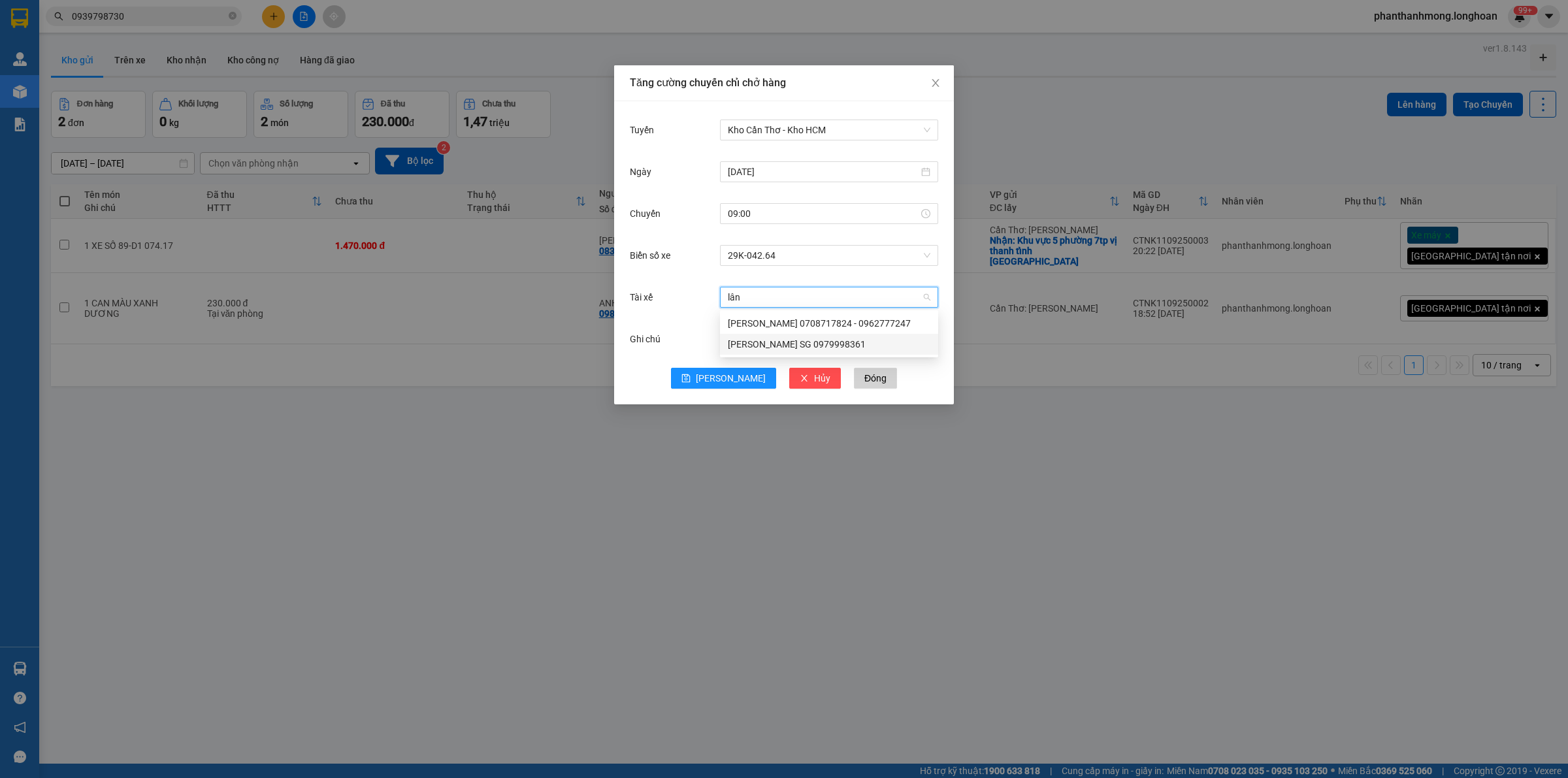
click at [759, 344] on div "HOÀNG LÂN SG 0979998361" at bounding box center [829, 344] width 203 height 14
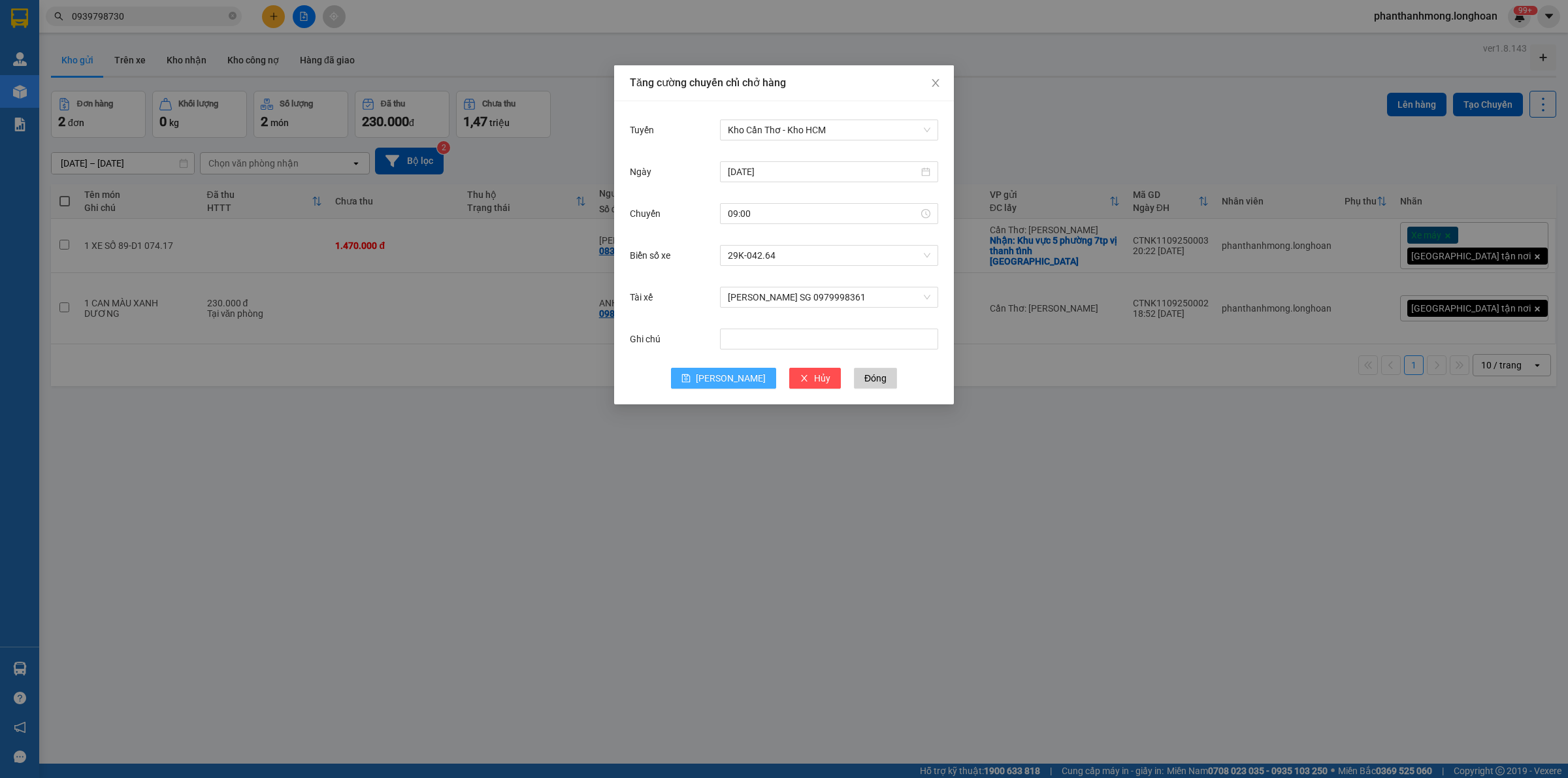
click at [732, 381] on span "Lưu" at bounding box center [730, 378] width 70 height 14
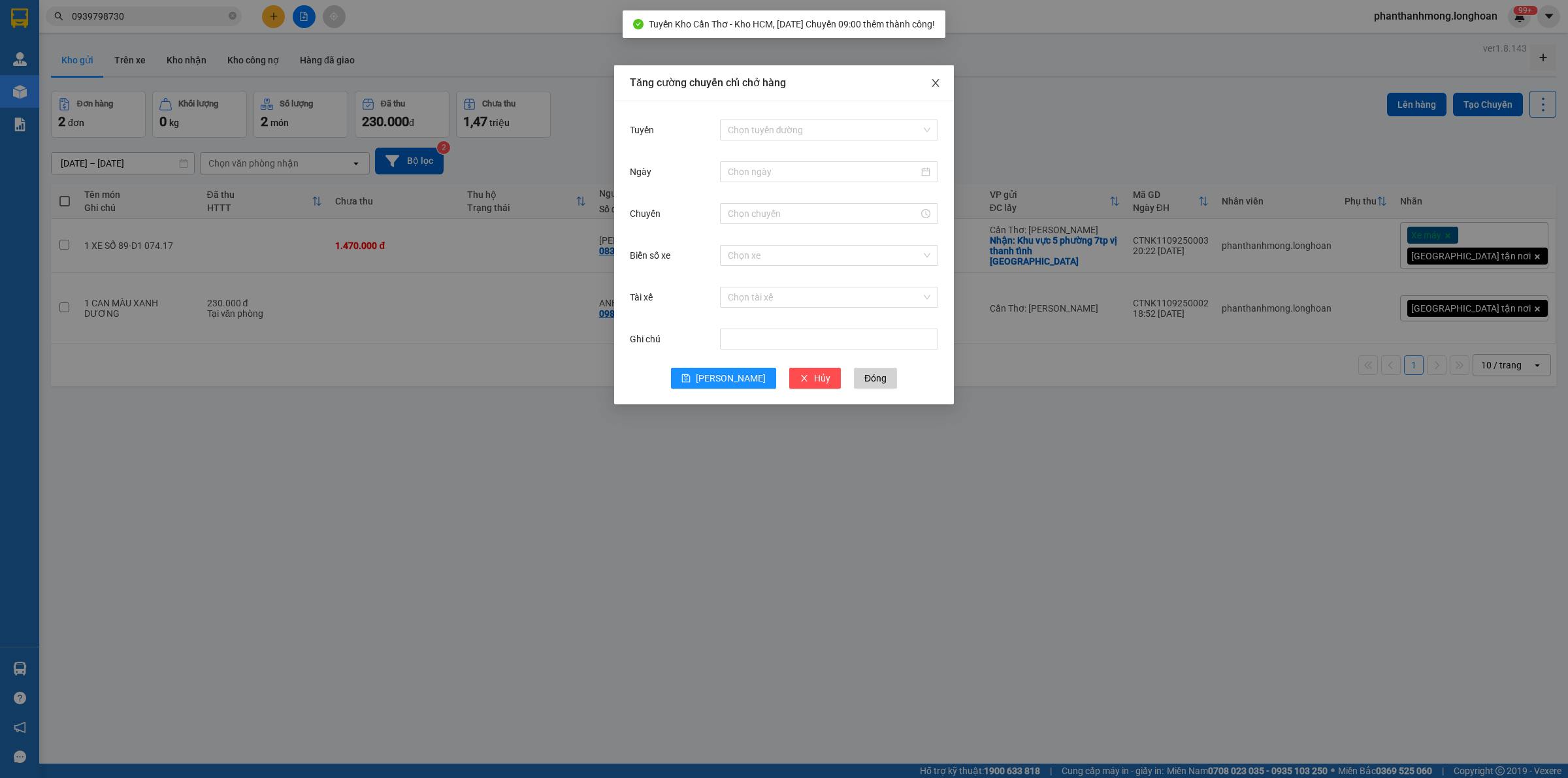
click at [933, 82] on icon "close" at bounding box center [935, 82] width 10 height 10
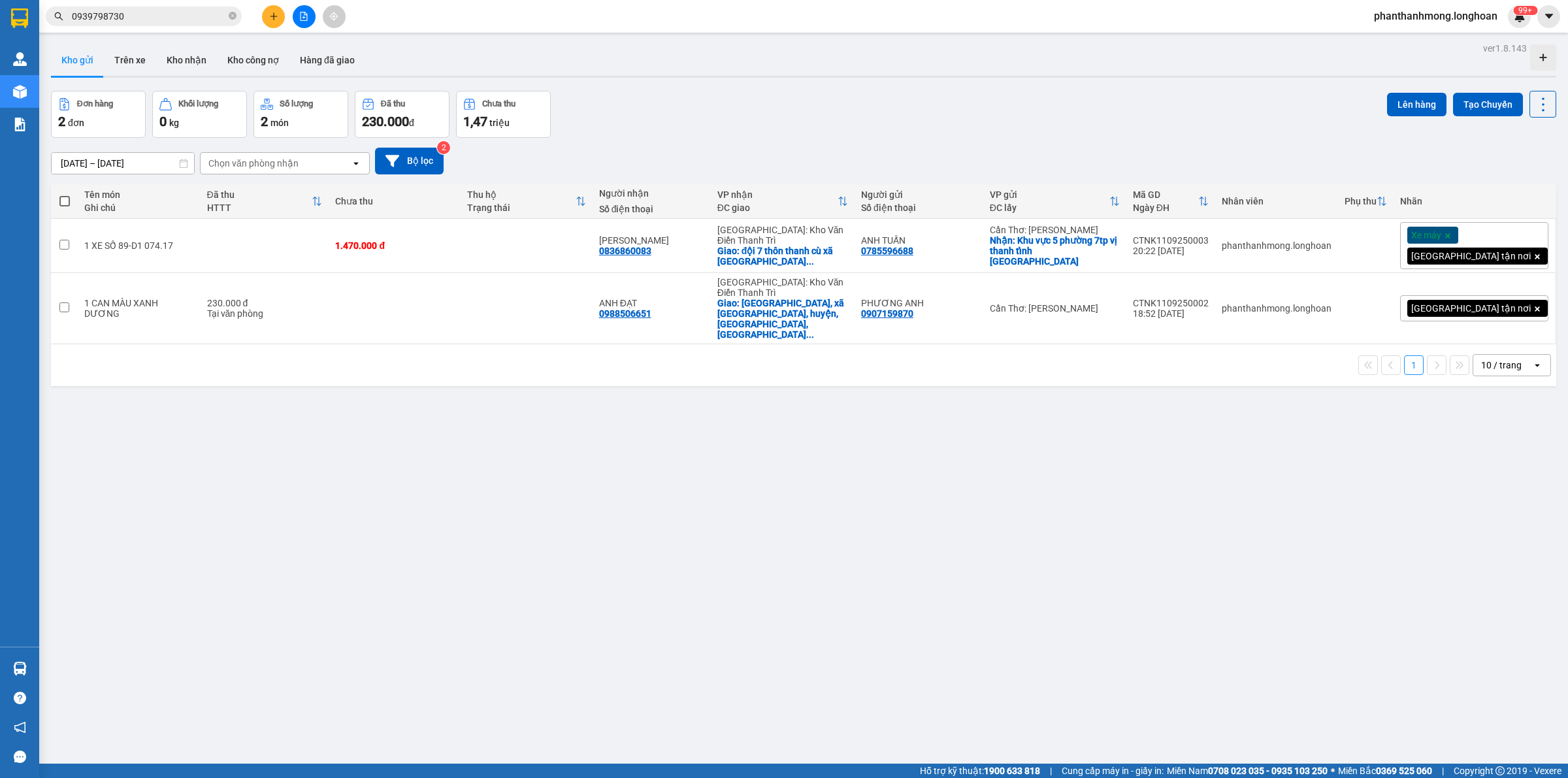
click at [66, 206] on span at bounding box center [64, 201] width 10 height 10
click at [64, 195] on input "checkbox" at bounding box center [64, 195] width 0 height 0
checkbox input "true"
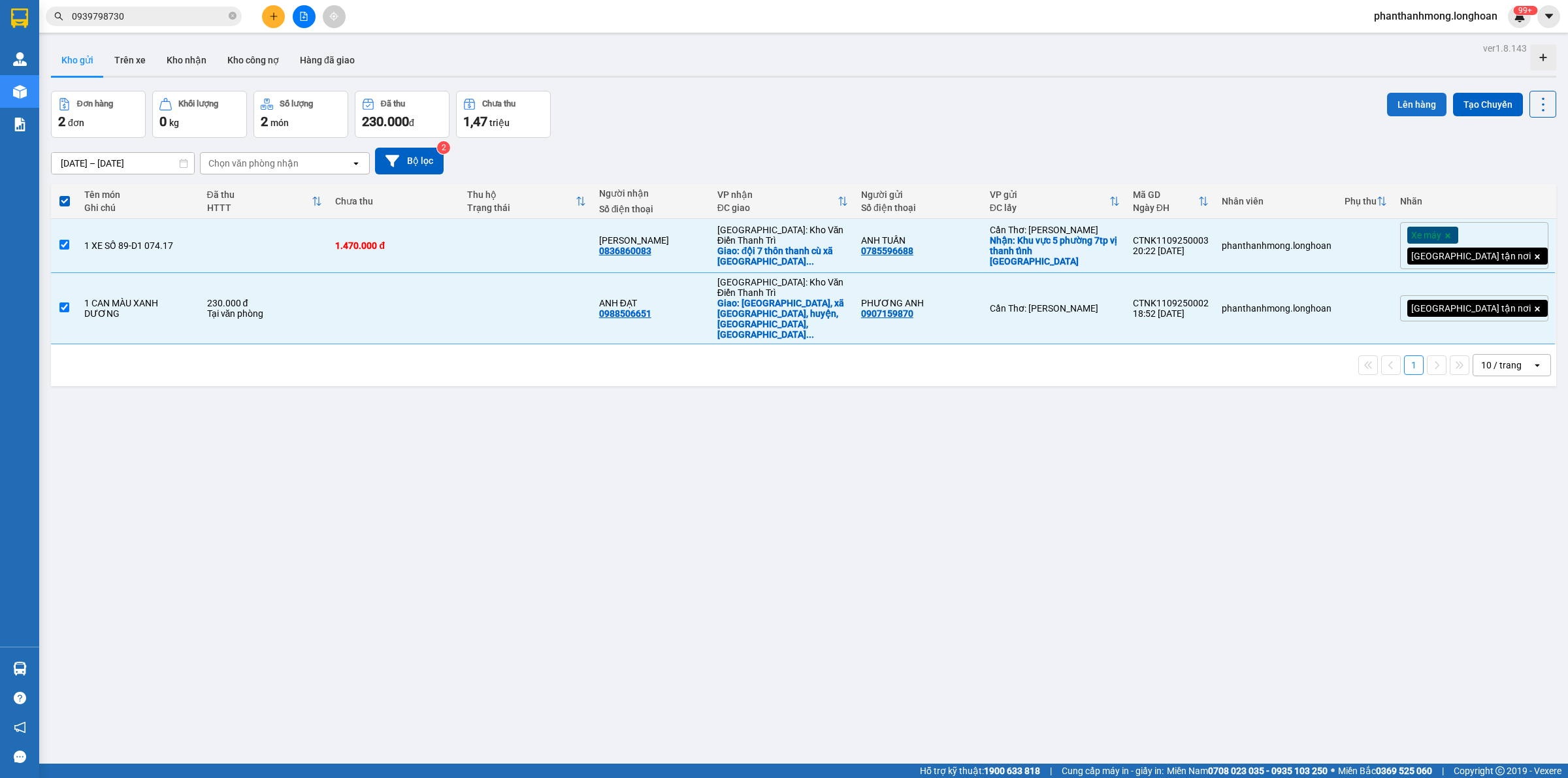
click at [1418, 106] on button "Lên hàng" at bounding box center [1416, 104] width 60 height 24
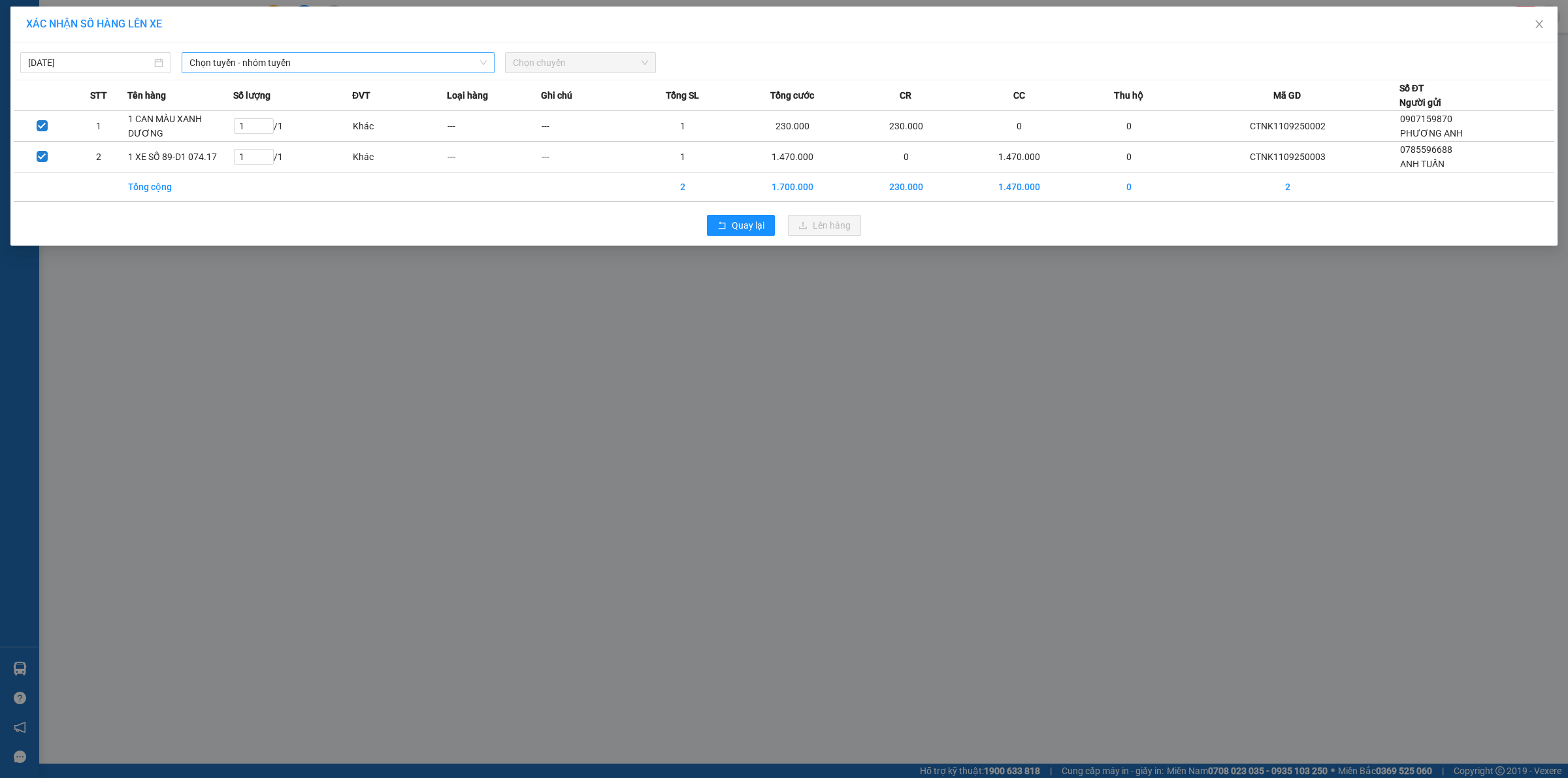
click at [279, 68] on span "Chọn tuyến - nhóm tuyến" at bounding box center [338, 63] width 297 height 20
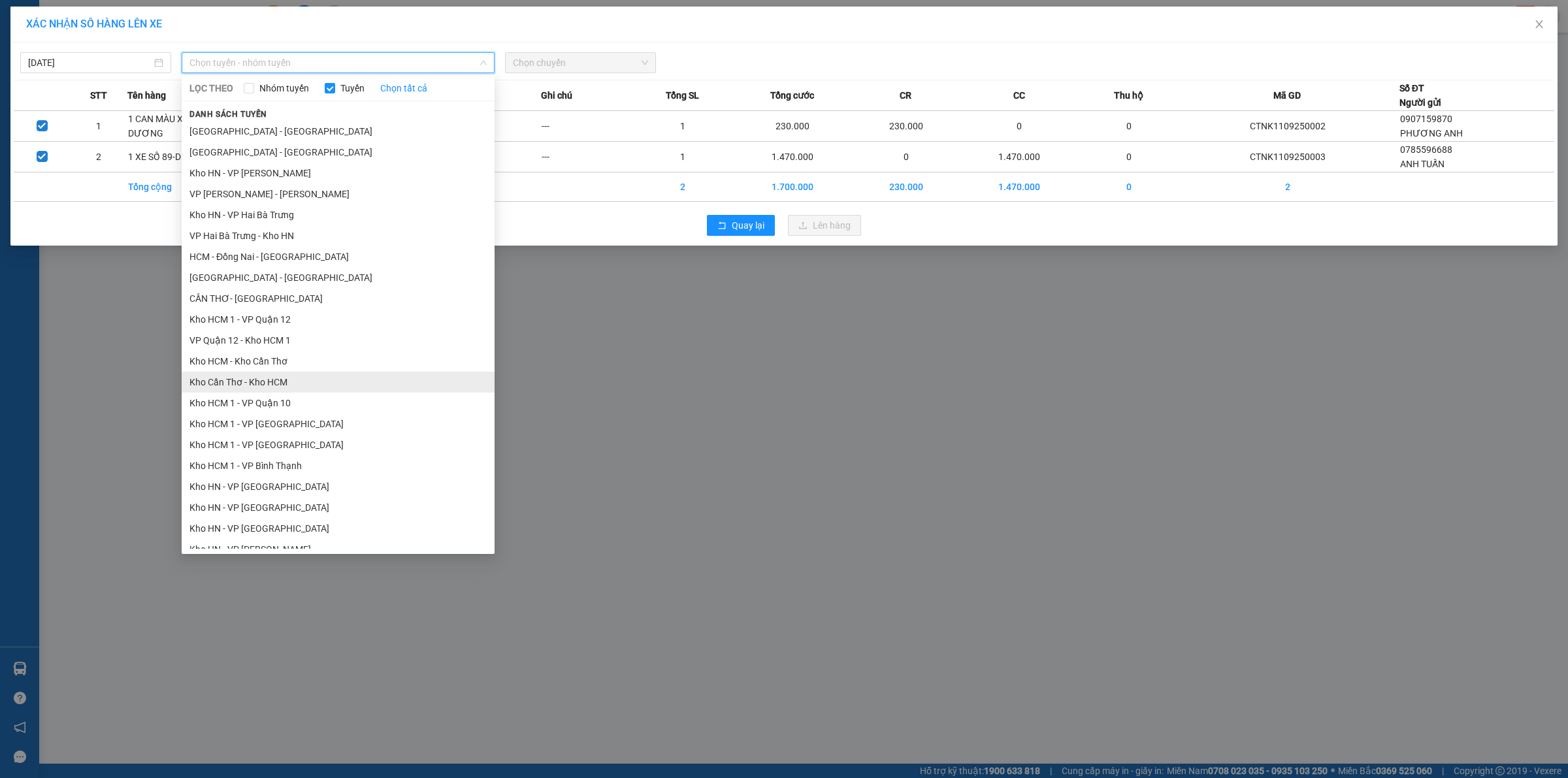
click at [256, 380] on li "Kho Cần Thơ - Kho HCM" at bounding box center [338, 382] width 313 height 21
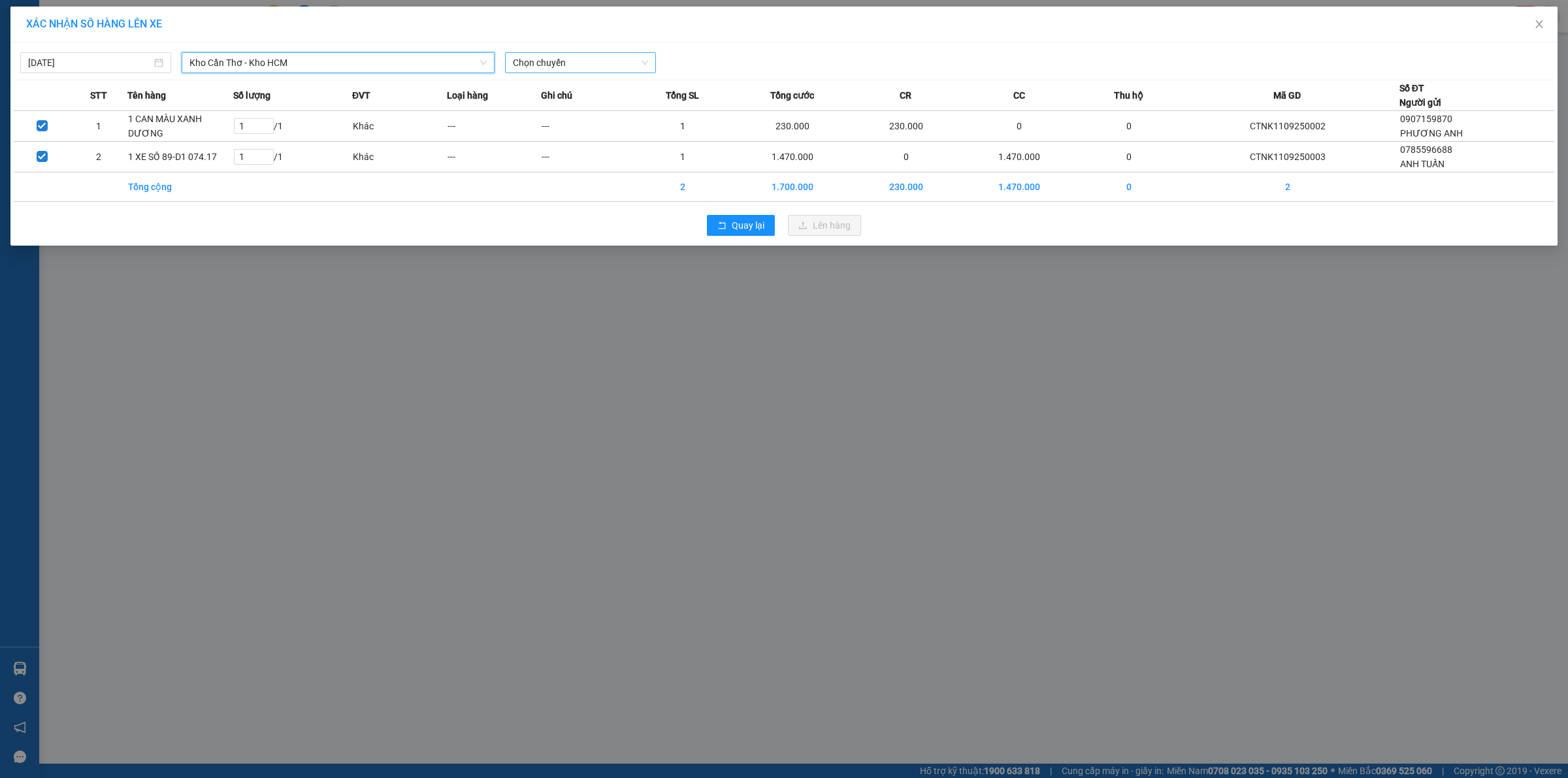
click at [574, 70] on span "Chọn chuyến" at bounding box center [580, 63] width 135 height 20
click at [554, 111] on div "09:00 (TC) - 29K-042.64" at bounding box center [564, 109] width 102 height 14
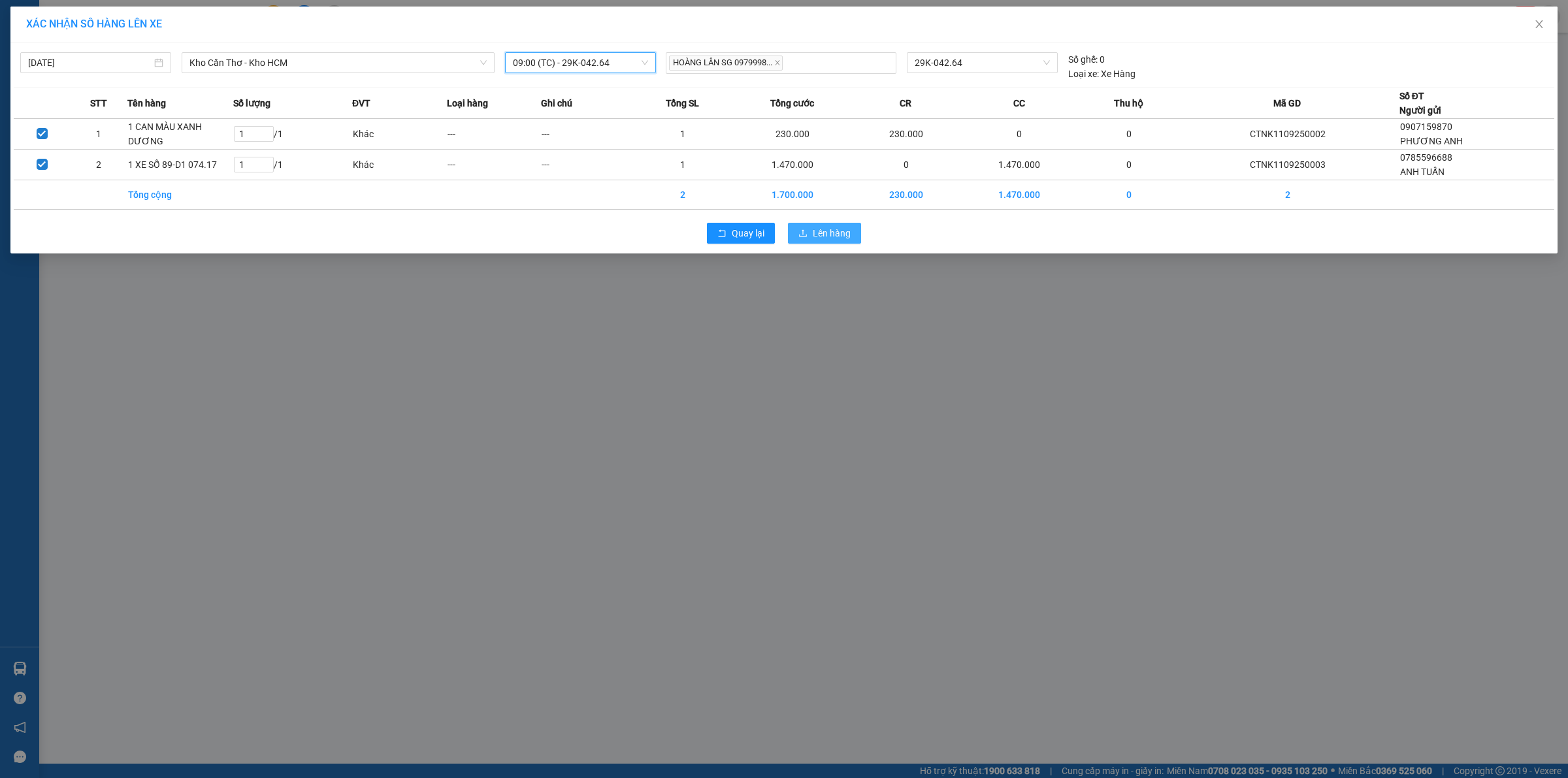
click at [805, 227] on button "Lên hàng" at bounding box center [824, 233] width 73 height 21
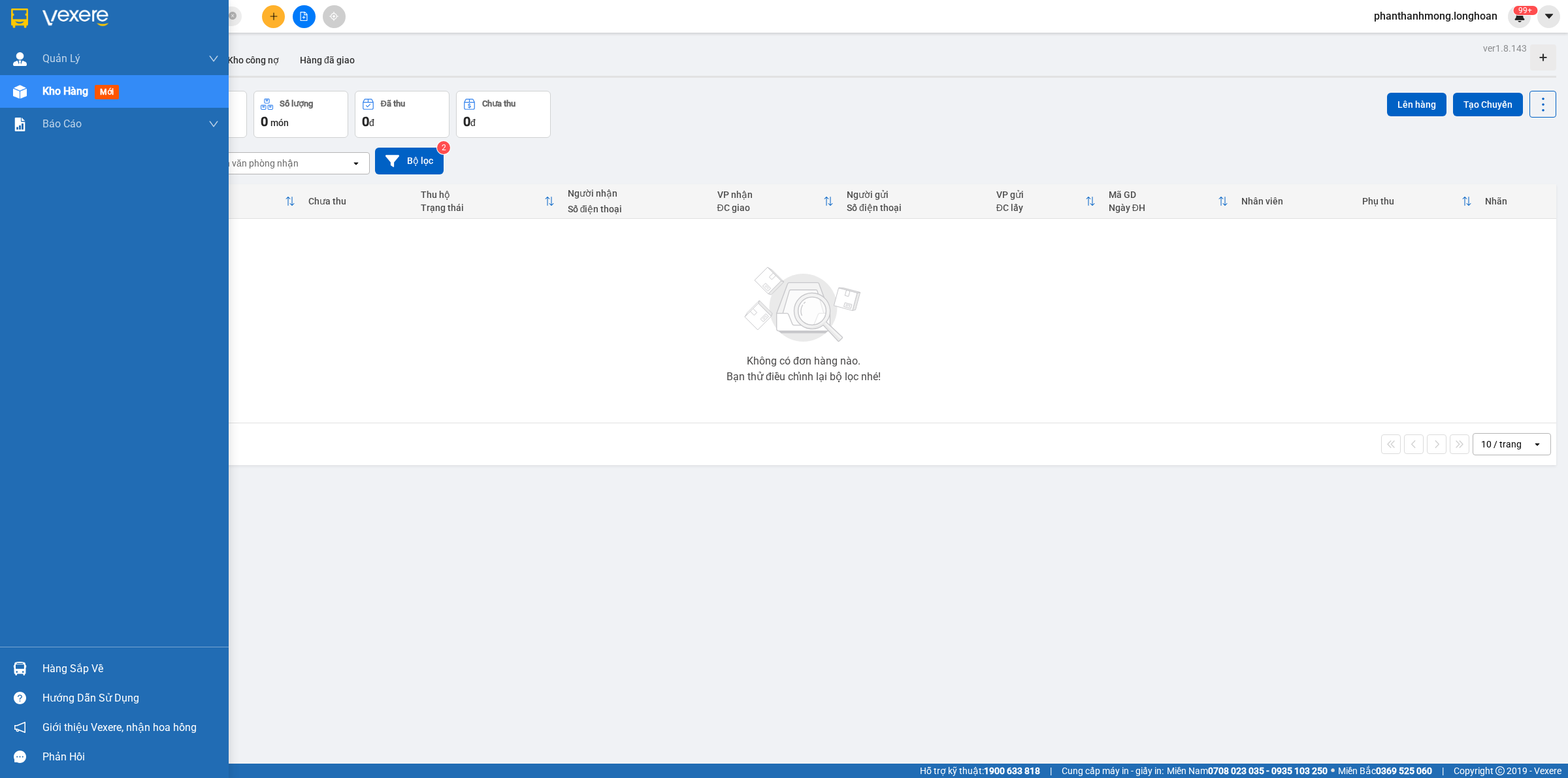
click at [3, 31] on div at bounding box center [114, 21] width 228 height 43
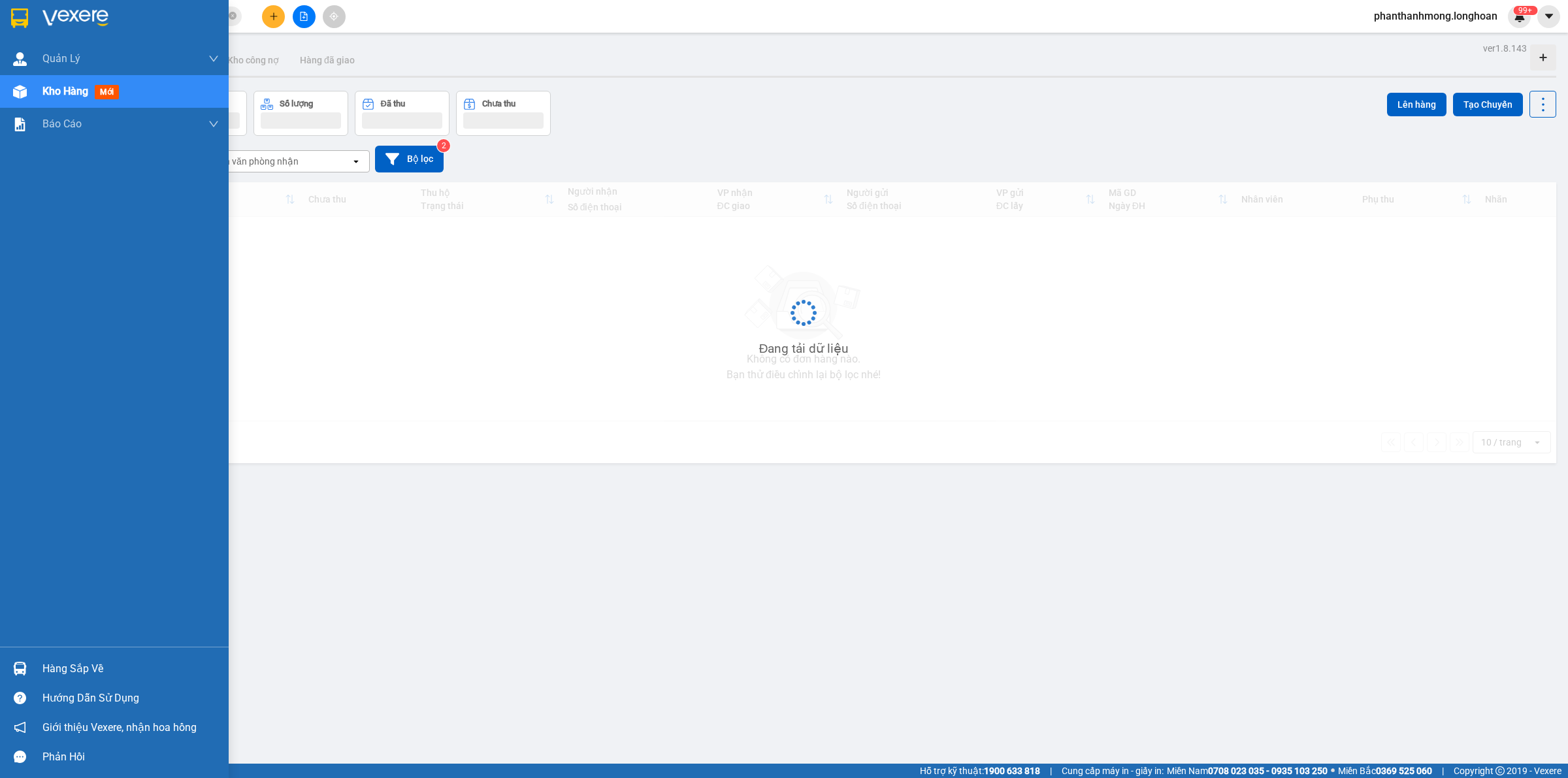
click at [25, 10] on img at bounding box center [20, 18] width 17 height 20
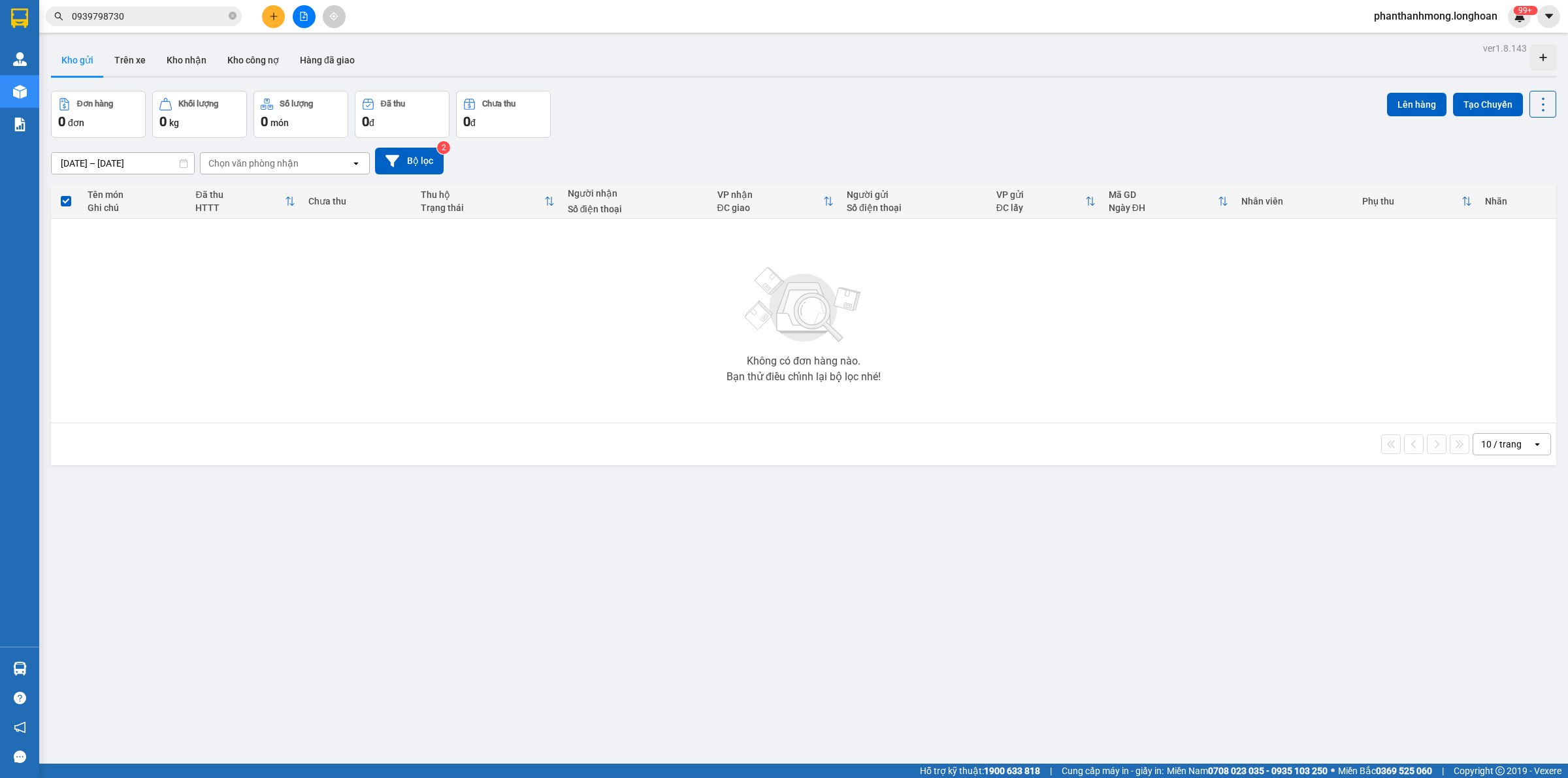
click at [157, 23] on input "0939798730" at bounding box center [149, 16] width 154 height 14
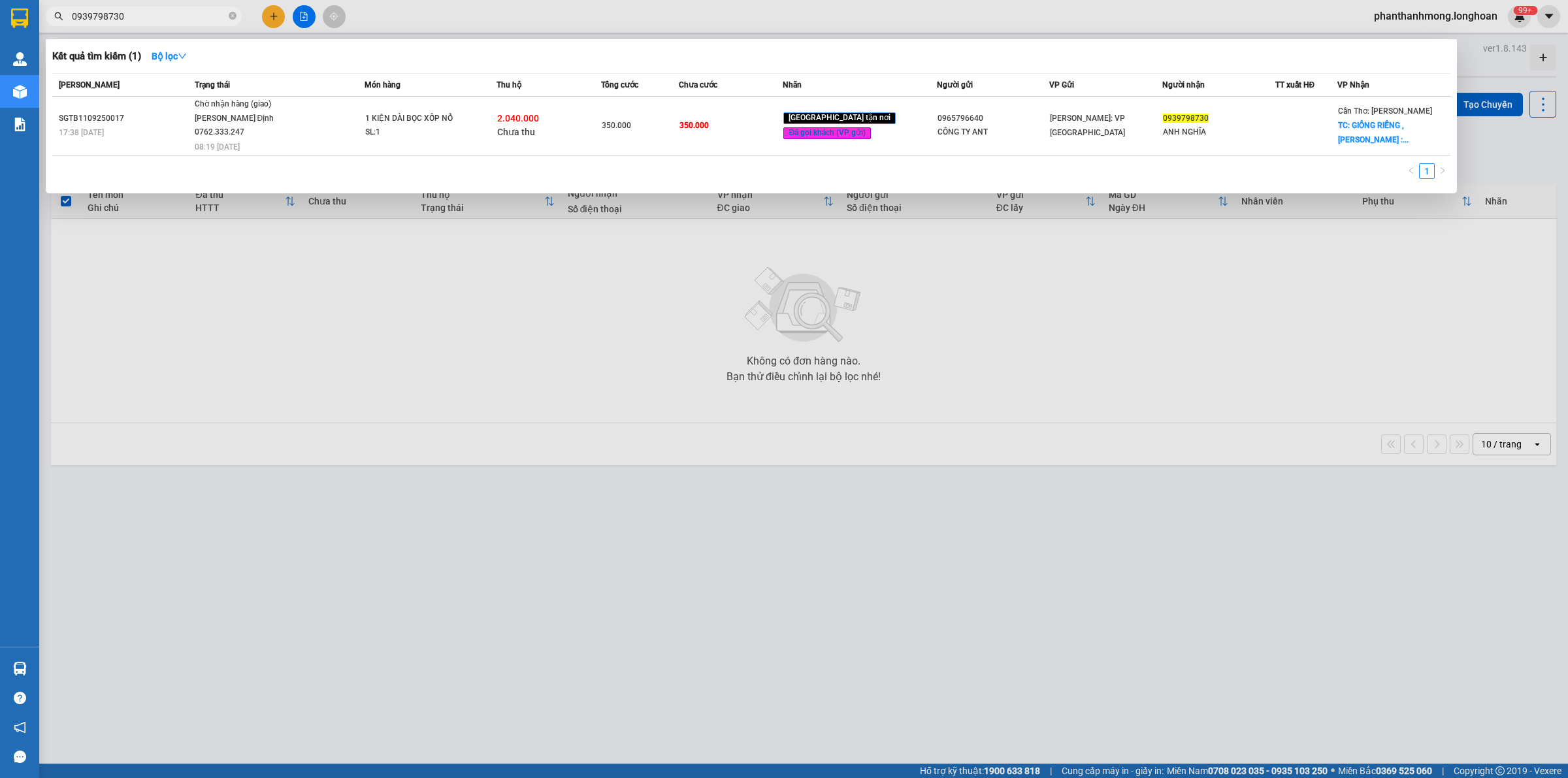
click at [157, 23] on input "0939798730" at bounding box center [149, 16] width 154 height 14
type input "0388571332"
click at [392, 356] on div at bounding box center [784, 389] width 1568 height 778
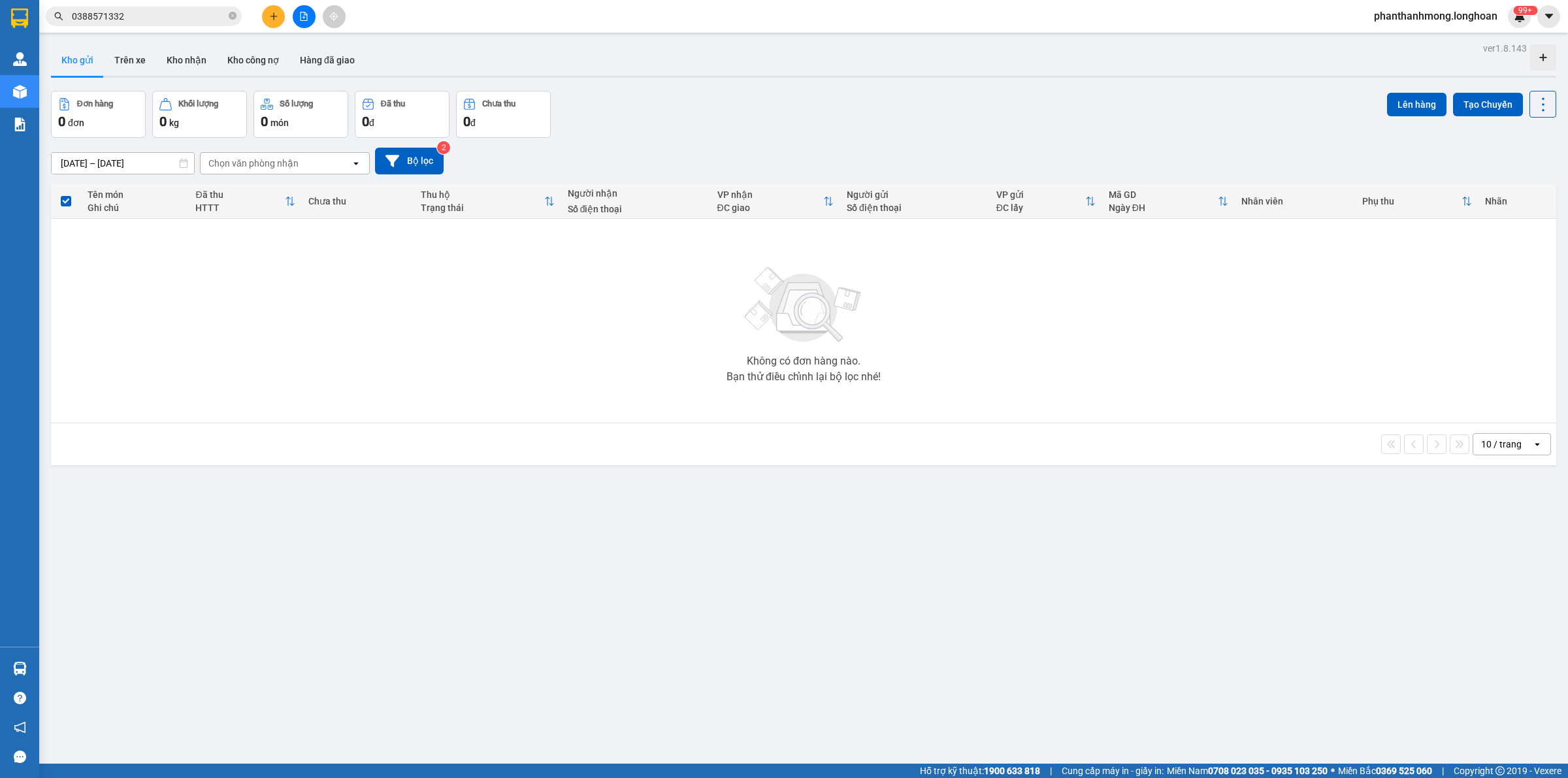
click at [144, 17] on input "0388571332" at bounding box center [149, 16] width 154 height 14
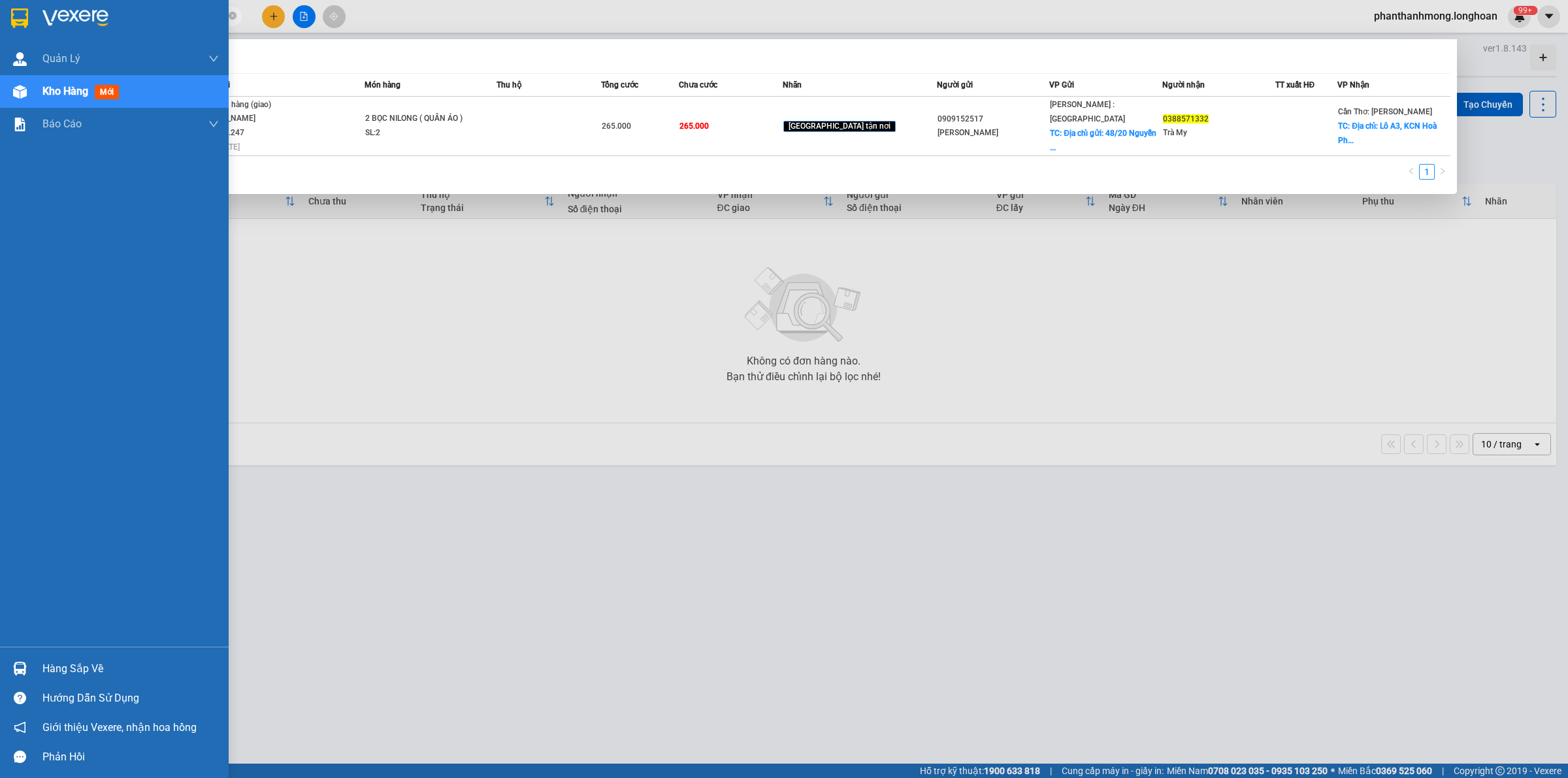
click at [18, 20] on img at bounding box center [20, 18] width 17 height 20
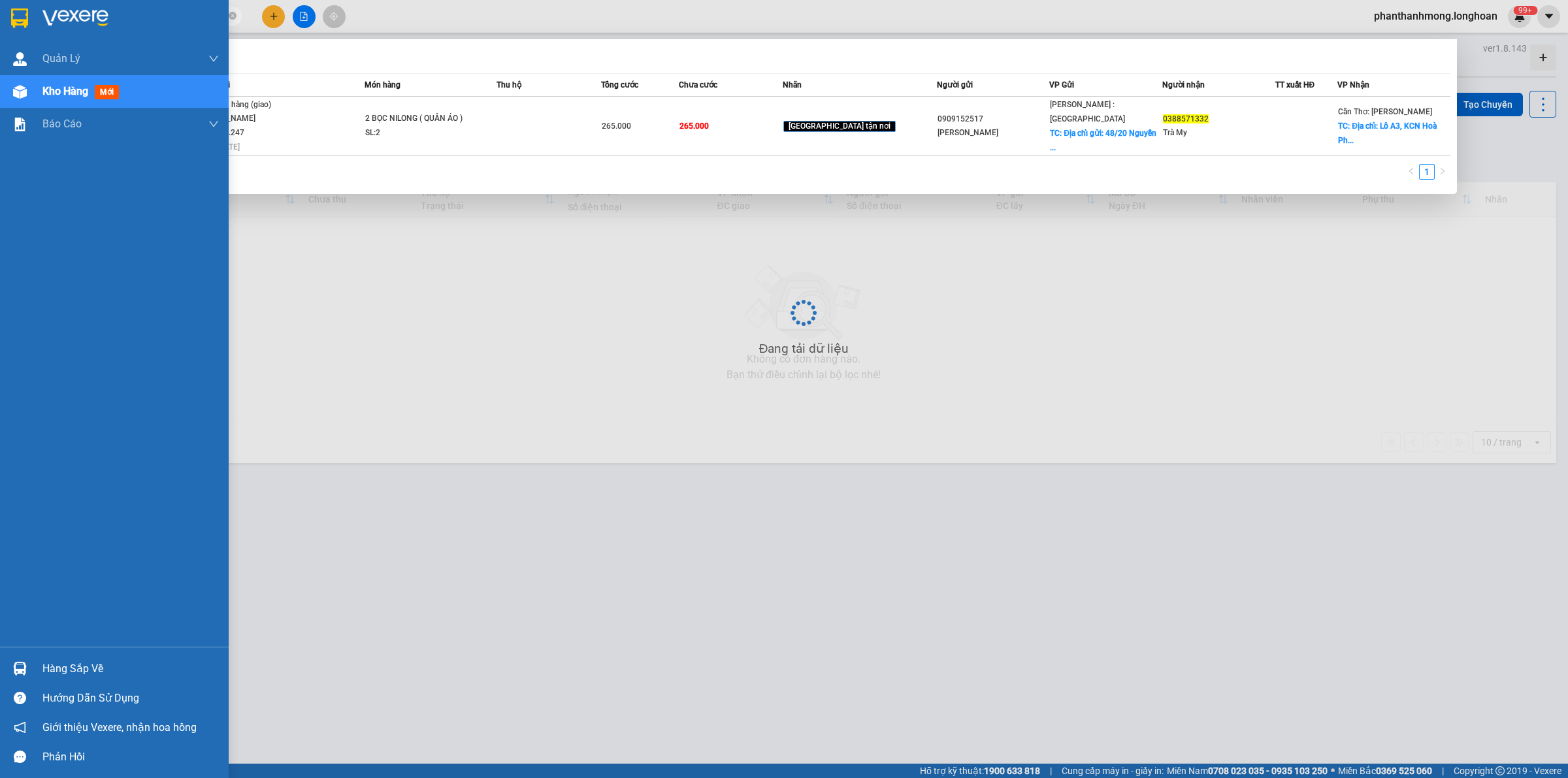
click at [30, 6] on div at bounding box center [114, 21] width 228 height 43
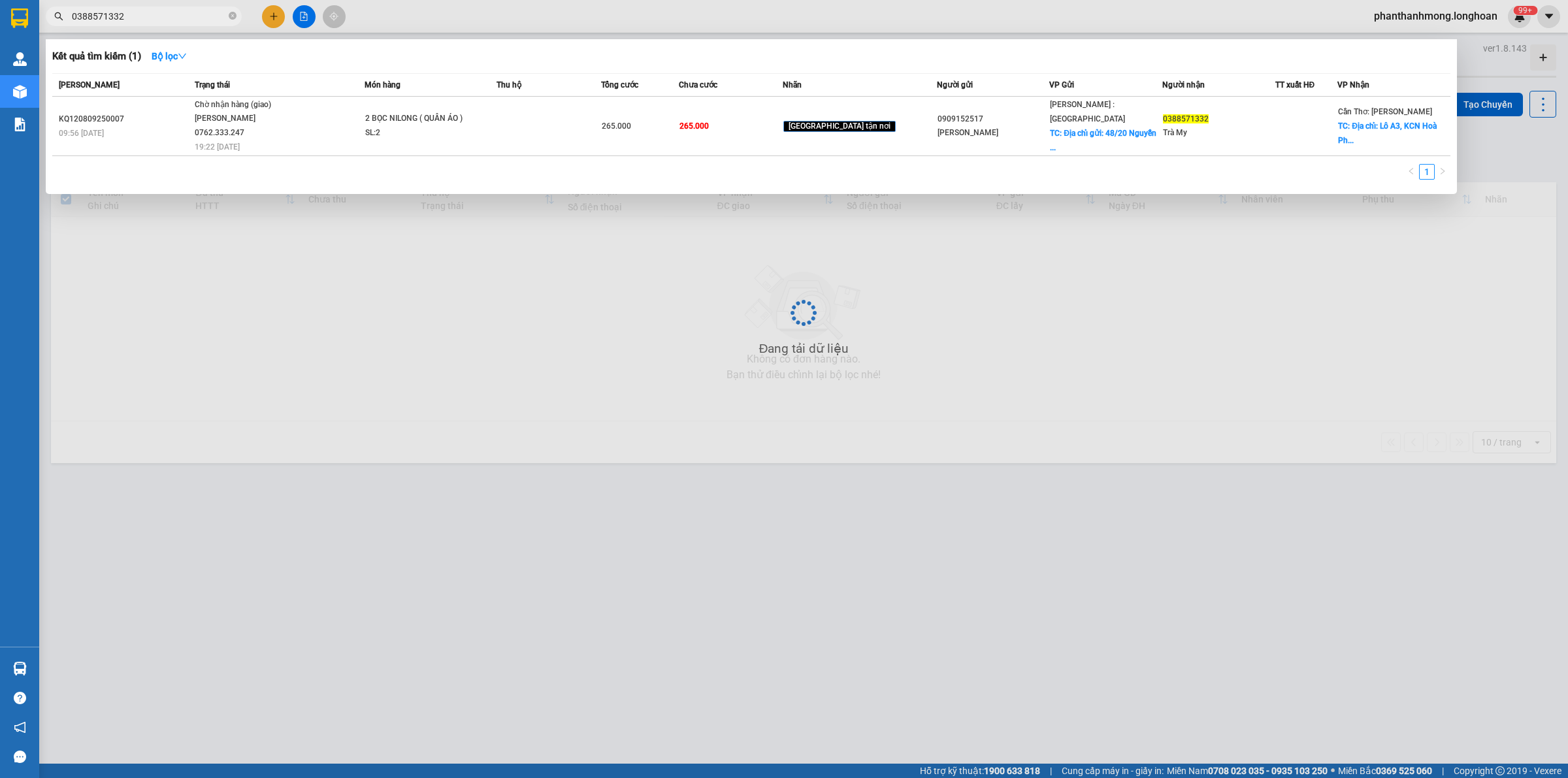
click at [279, 318] on div at bounding box center [784, 389] width 1568 height 778
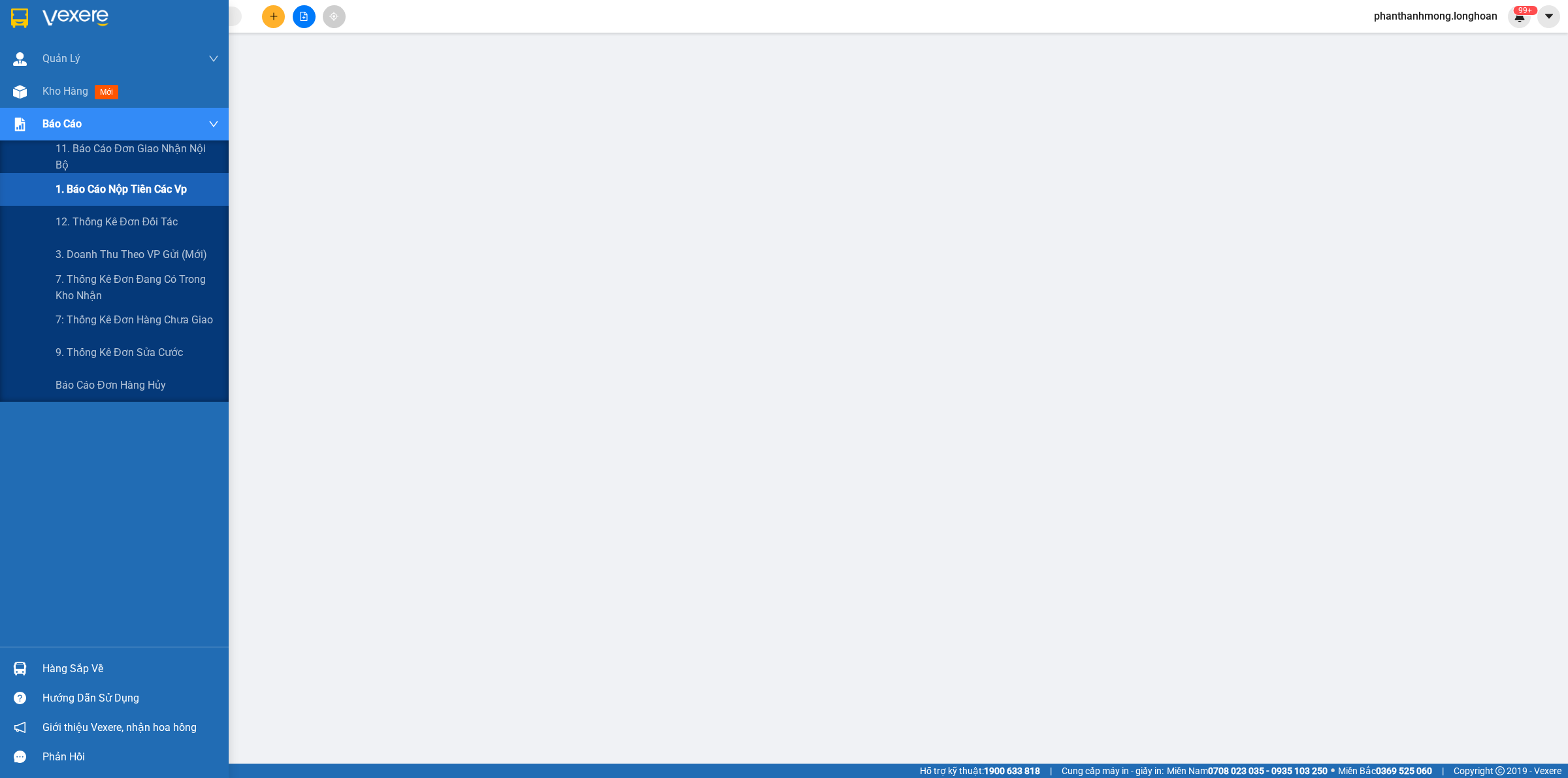
click at [144, 190] on span "1. Báo cáo nộp tiền các vp" at bounding box center [121, 189] width 132 height 16
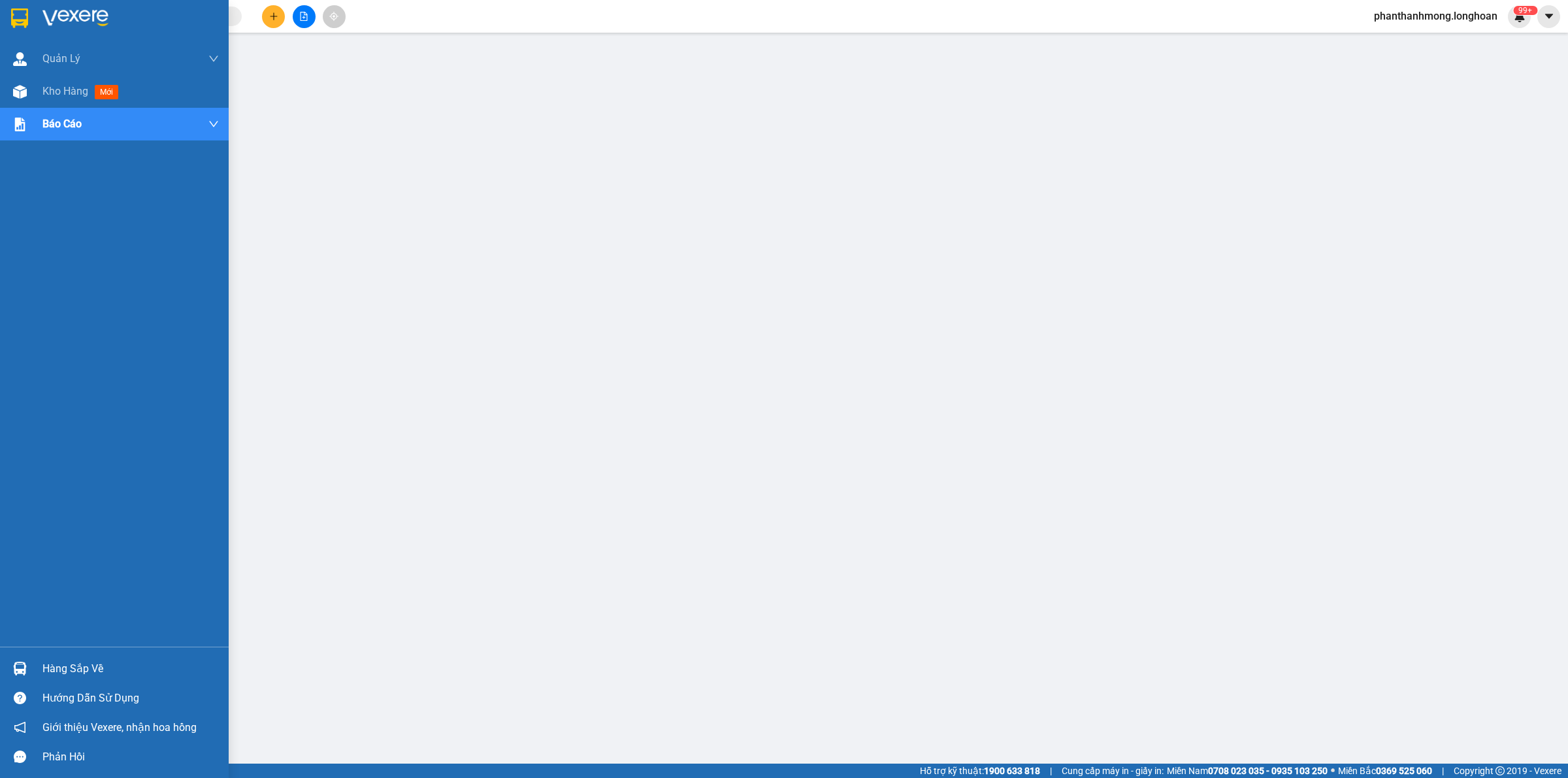
click at [27, 20] on img at bounding box center [20, 18] width 17 height 20
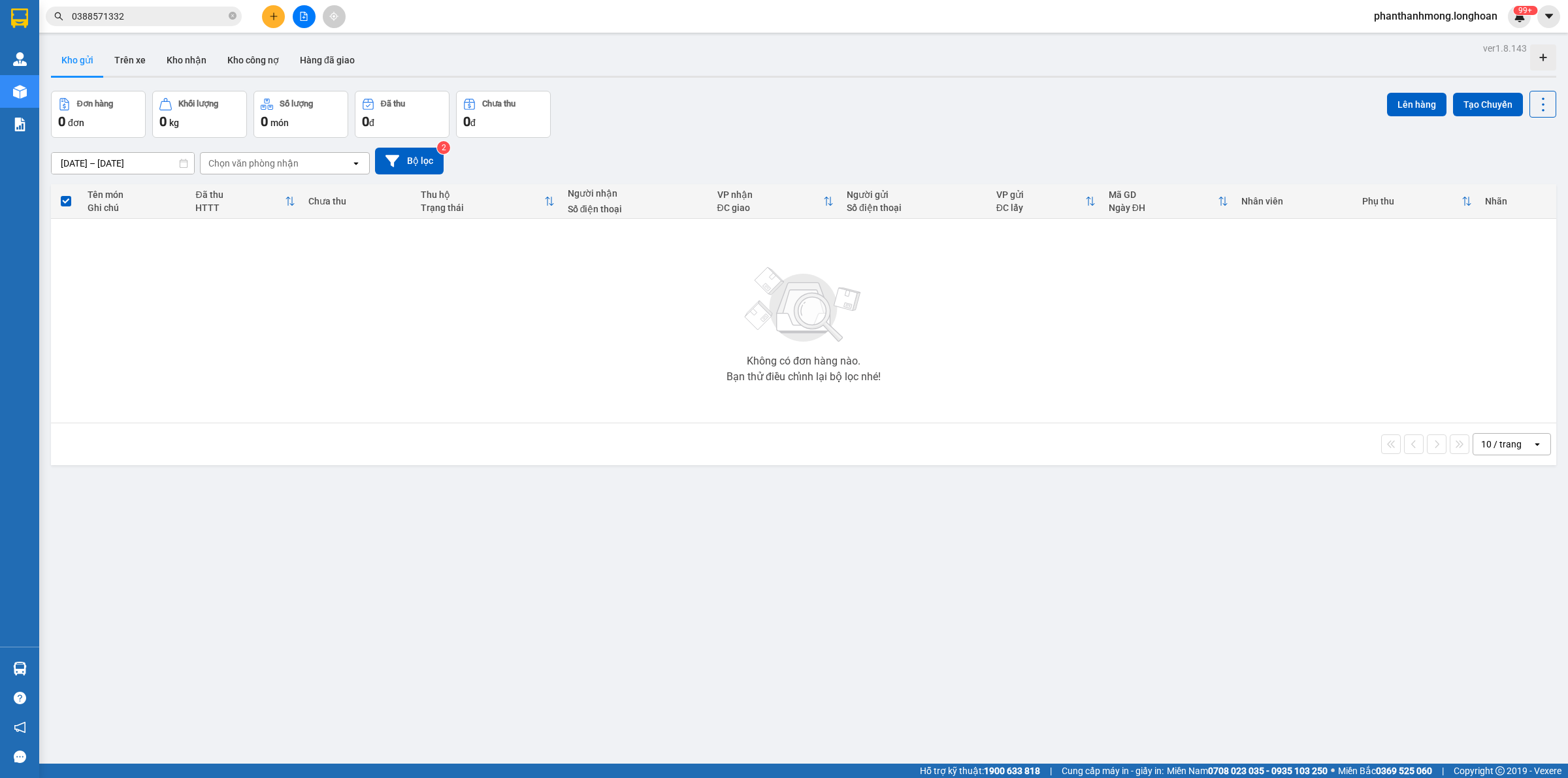
click at [270, 23] on button at bounding box center [274, 17] width 23 height 23
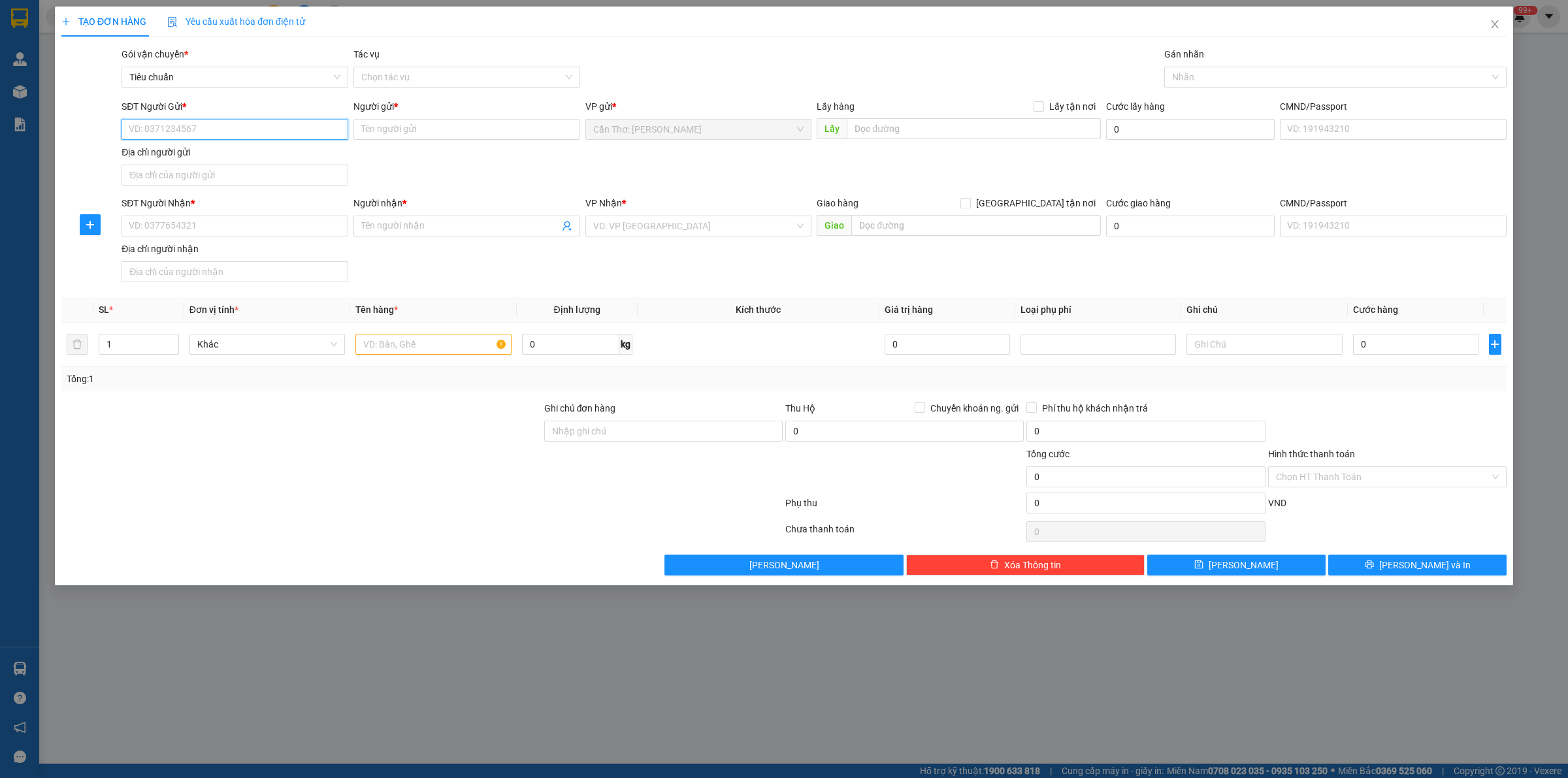
click at [243, 133] on input "SĐT Người Gửi *" at bounding box center [234, 130] width 226 height 21
paste input "0796407913"
type input "0796407913"
click at [245, 228] on input "SĐT Người Nhận *" at bounding box center [234, 226] width 226 height 21
paste input "0796407913"
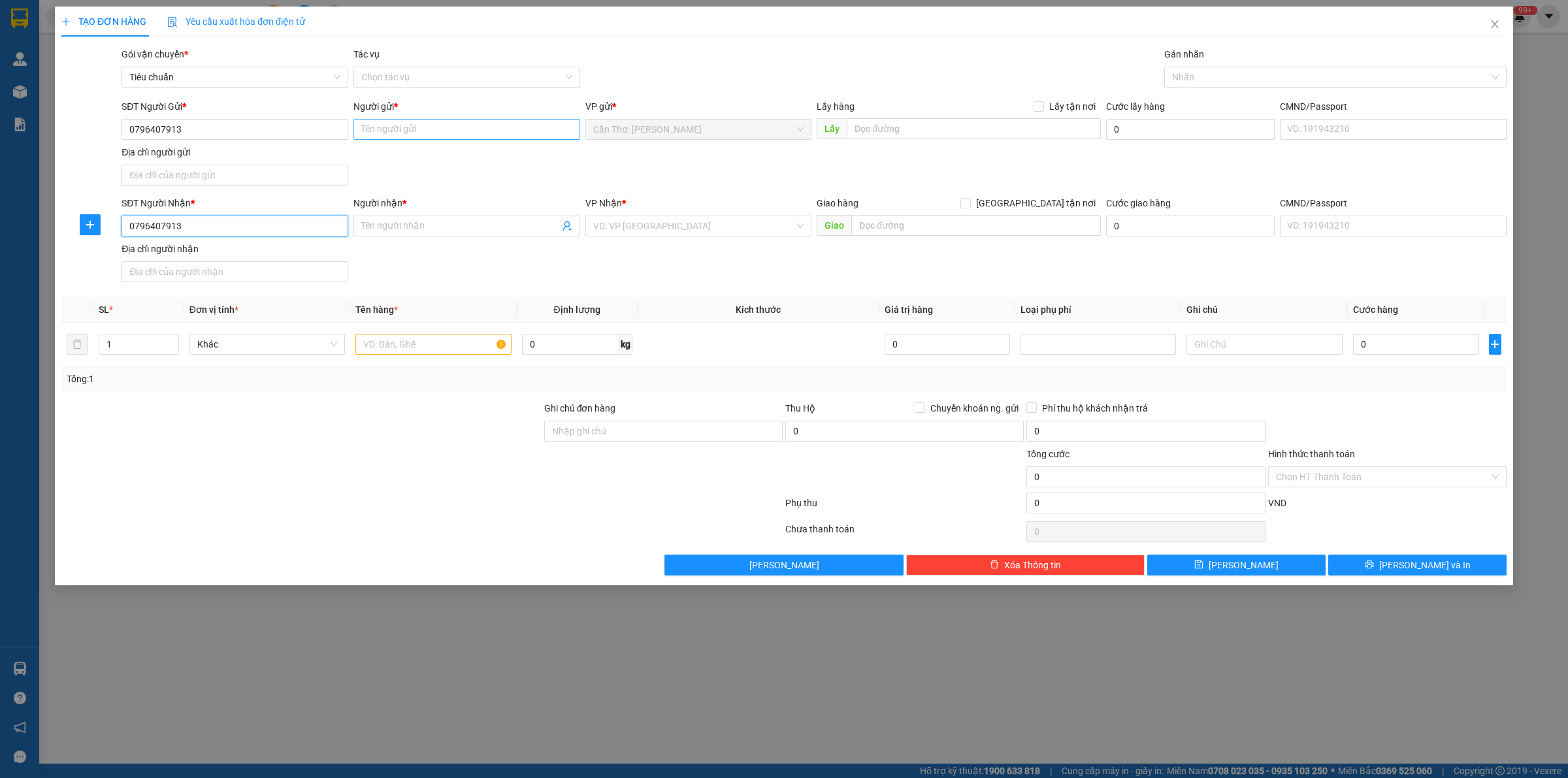
type input "0796407913"
click at [415, 127] on input "Người gửi *" at bounding box center [466, 130] width 226 height 21
click at [247, 136] on input "0796407913" at bounding box center [234, 130] width 226 height 21
click at [194, 153] on div "0796407913 - NGỌC LAN" at bounding box center [235, 155] width 211 height 14
type input "NGỌC LAN"
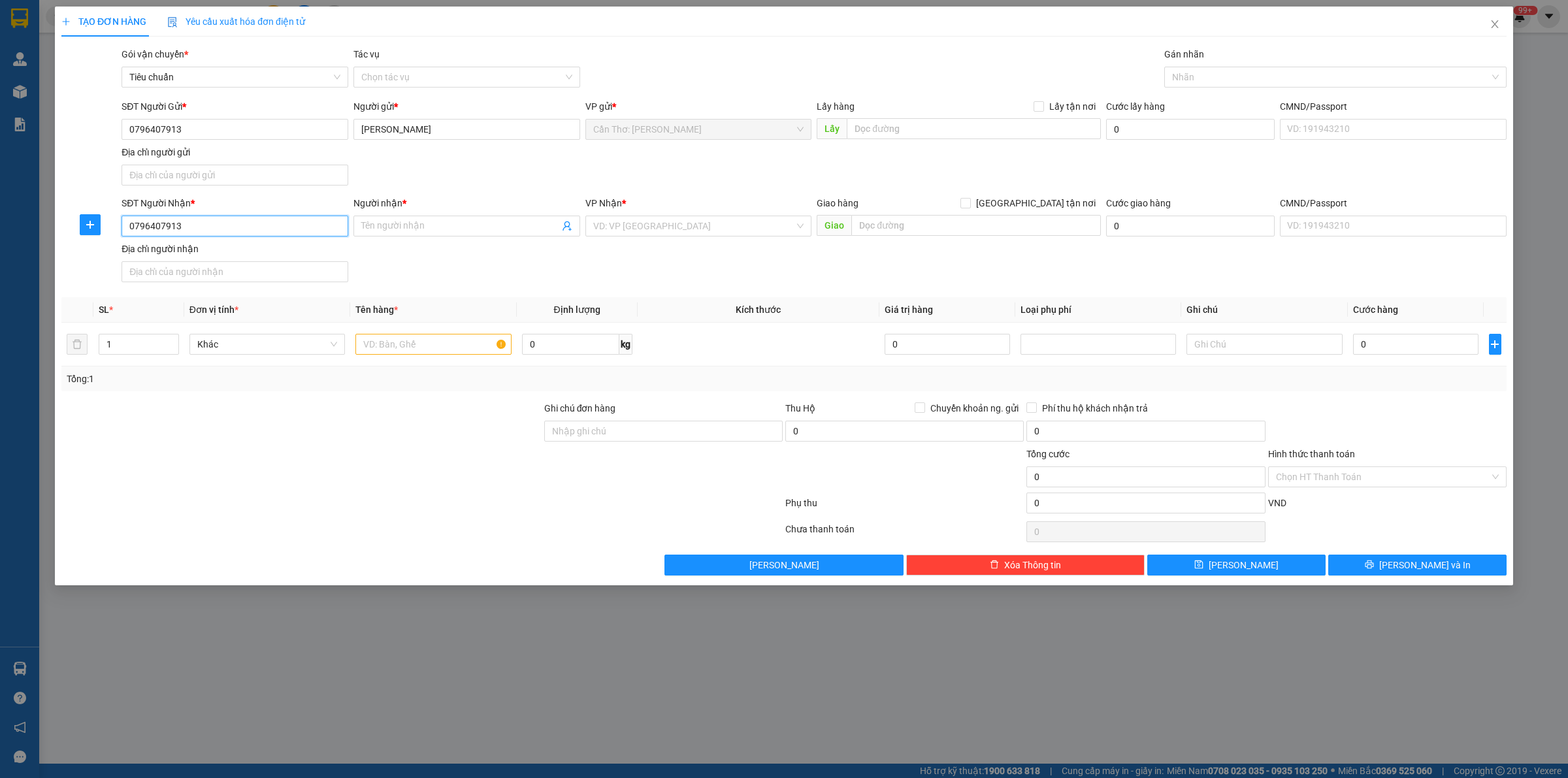
click at [226, 220] on input "0796407913" at bounding box center [234, 226] width 226 height 21
click at [225, 247] on div "0796407913 - NGỌC LAN" at bounding box center [235, 253] width 211 height 14
type input "0796407913"
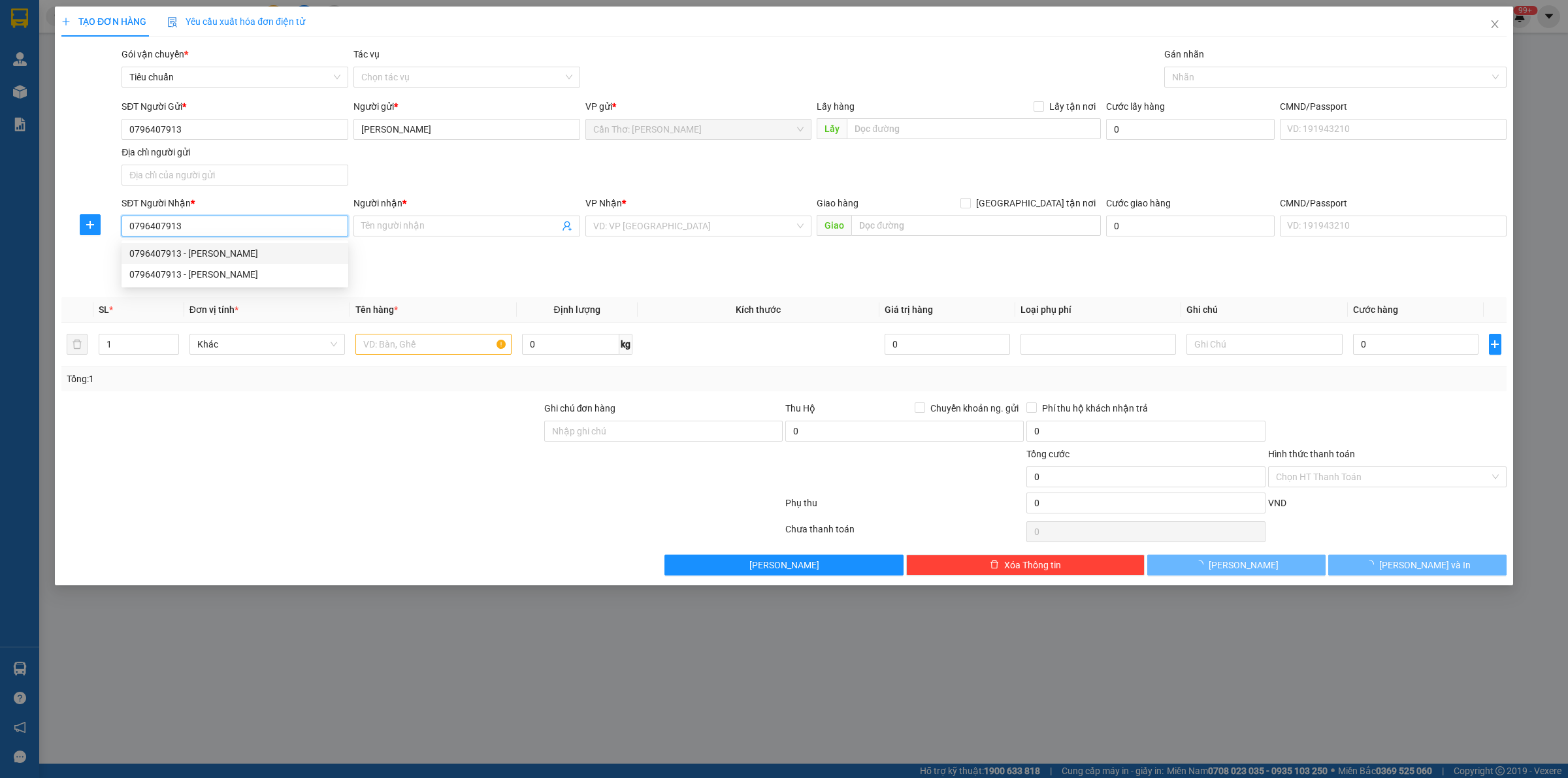
type input "NGỌC LAN"
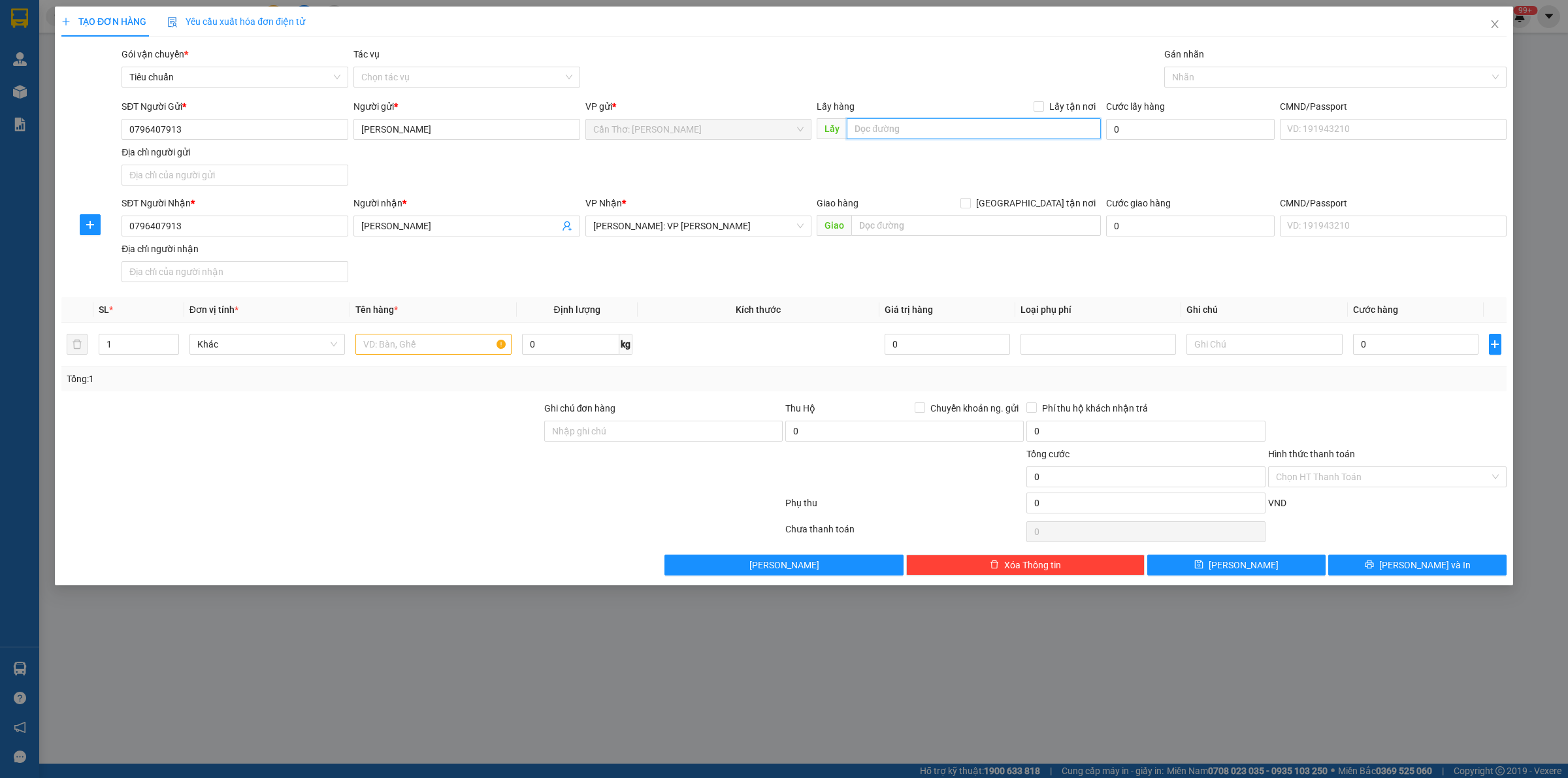
click at [910, 127] on input "text" at bounding box center [974, 129] width 254 height 21
paste input "62-64-66 Cô Bắc, Phường Vĩnh Bảo, Rạch Giá, Kiên Giang"
type input "62-64-66 Cô Bắc, Phường Vĩnh Bảo, Rạch Giá, Kiên Giang"
click at [1048, 104] on span "Lấy tận nơi" at bounding box center [1072, 106] width 57 height 14
click at [1043, 104] on input "Lấy tận nơi" at bounding box center [1038, 106] width 9 height 9
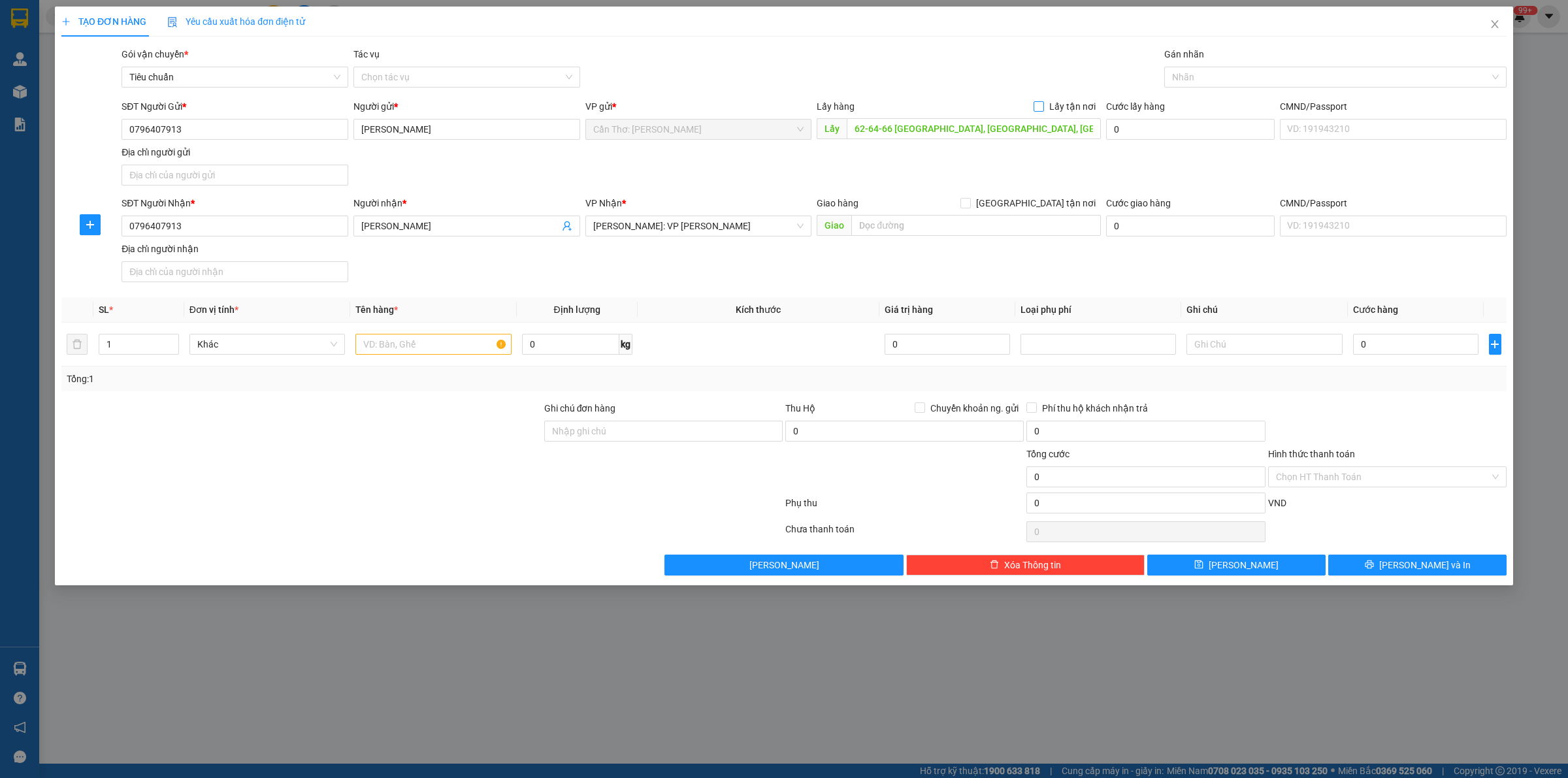
checkbox input "true"
click at [1415, 342] on input "0" at bounding box center [1415, 344] width 125 height 21
type input "4"
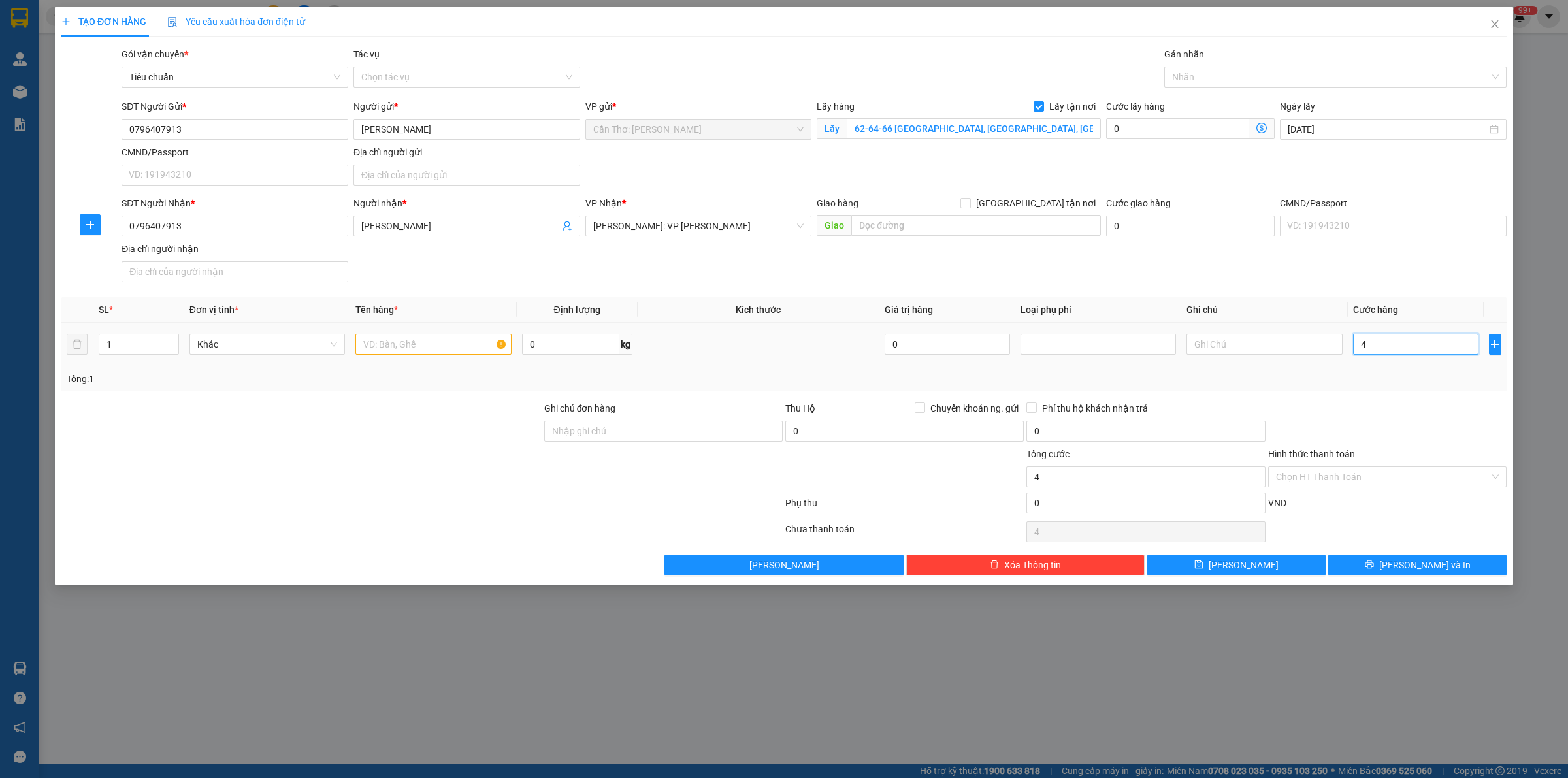
type input "47"
type input "470"
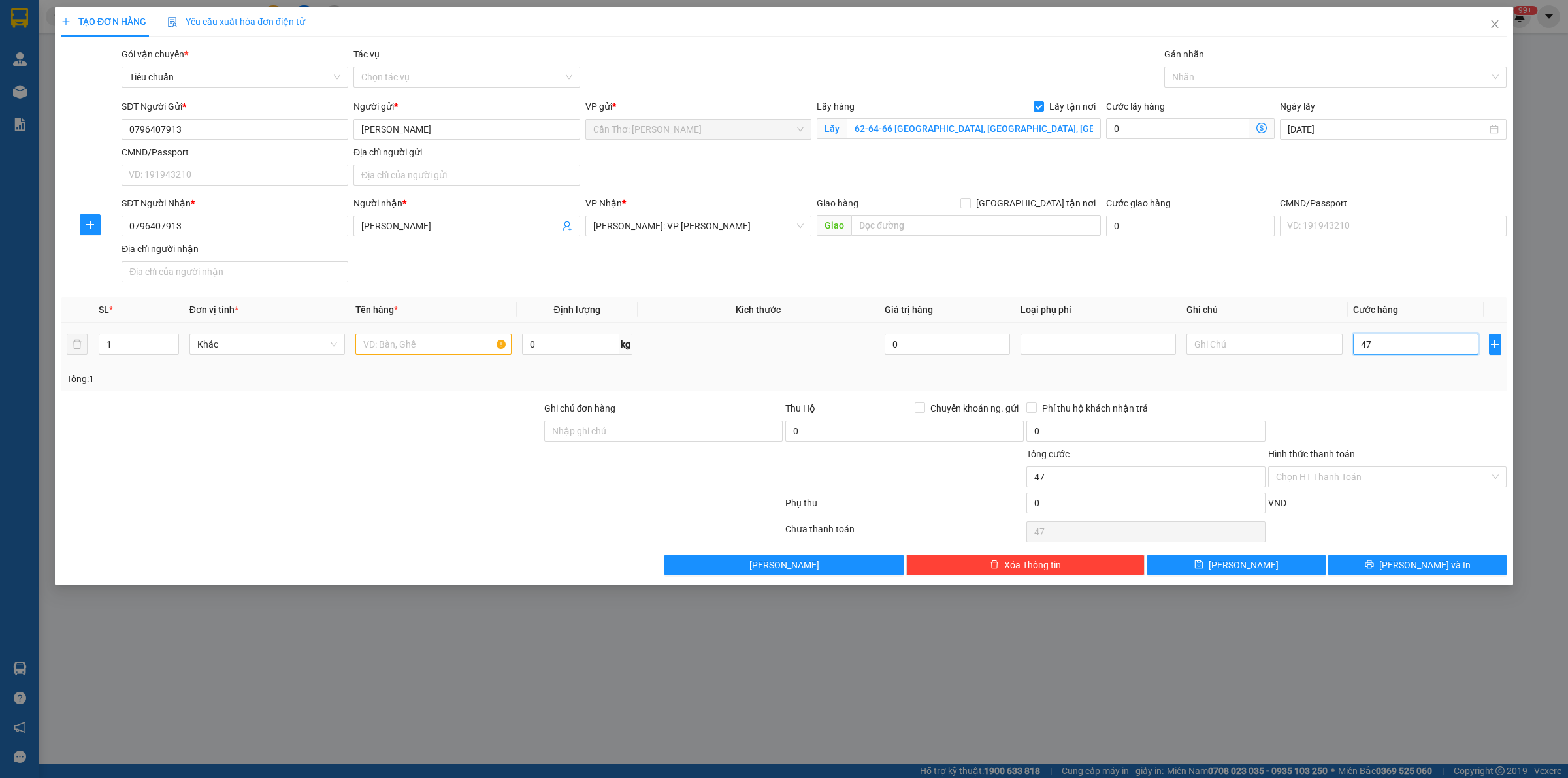
type input "470"
type input "4.700"
type input "47.000"
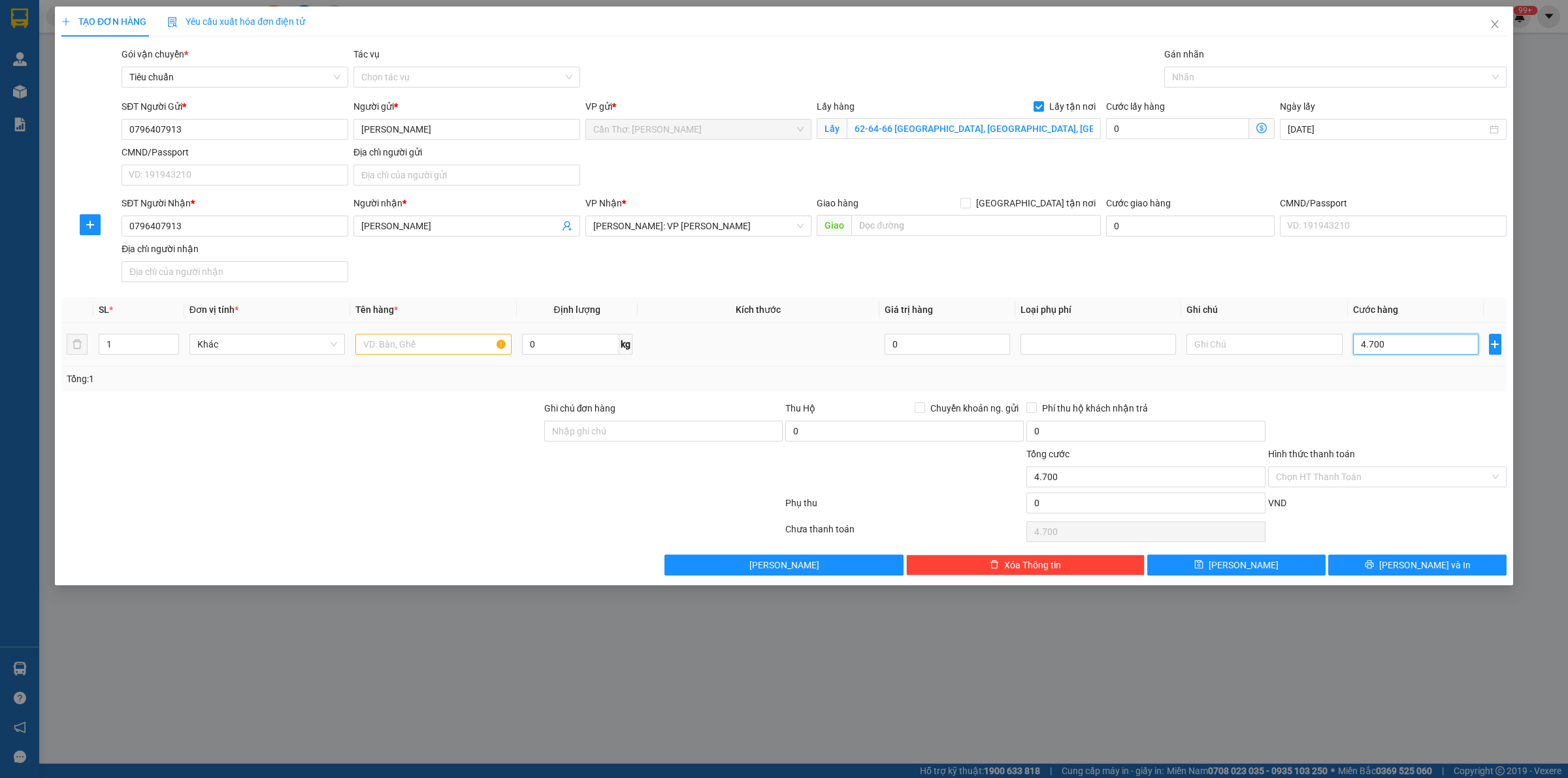
type input "47.000"
type input "470.000"
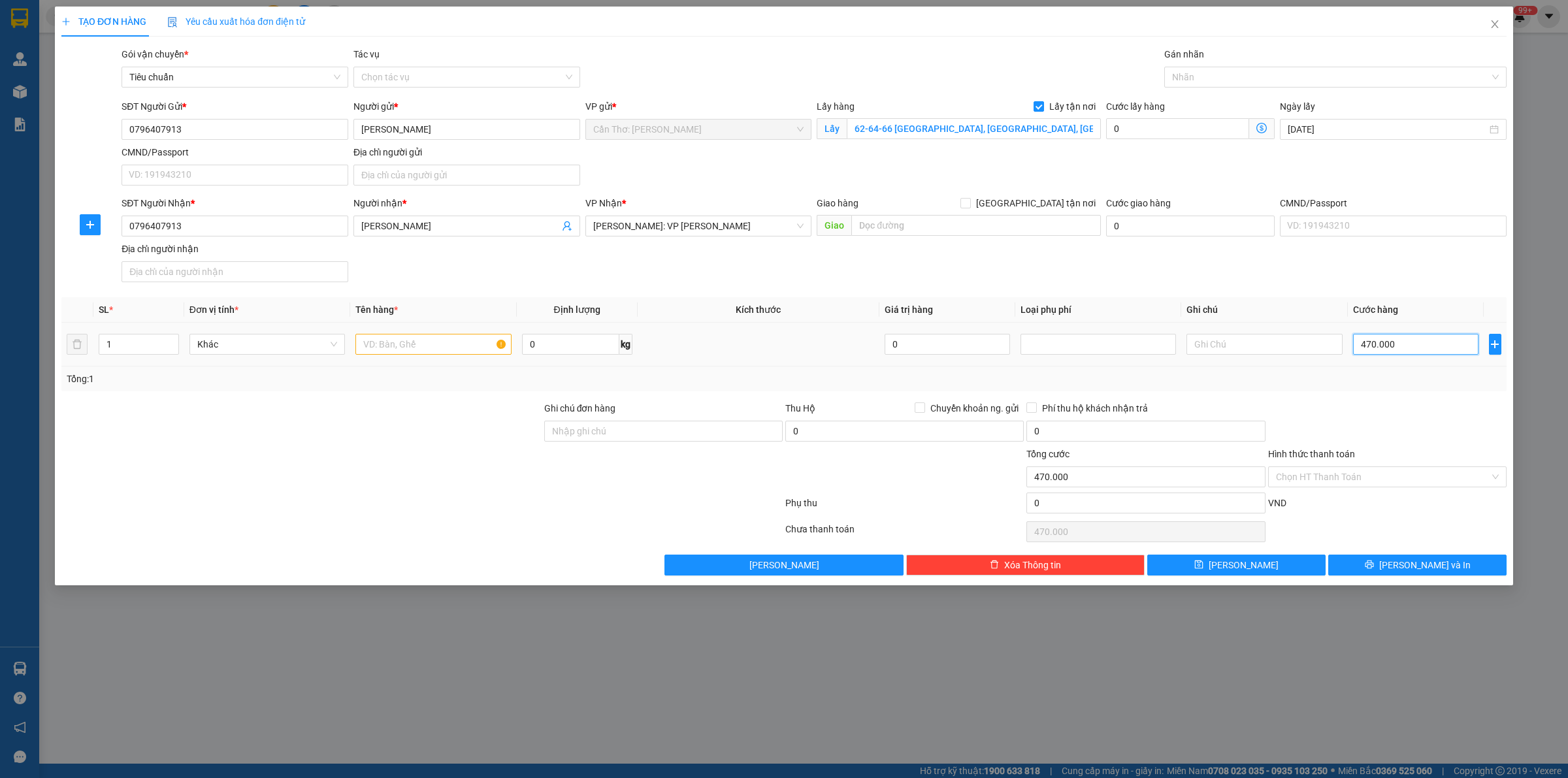
type input "470.000"
click at [445, 357] on div at bounding box center [433, 345] width 155 height 27
click at [429, 344] on input "text" at bounding box center [433, 344] width 155 height 21
click at [1226, 82] on div at bounding box center [1328, 77] width 323 height 16
type input "1 xe rạch giá"
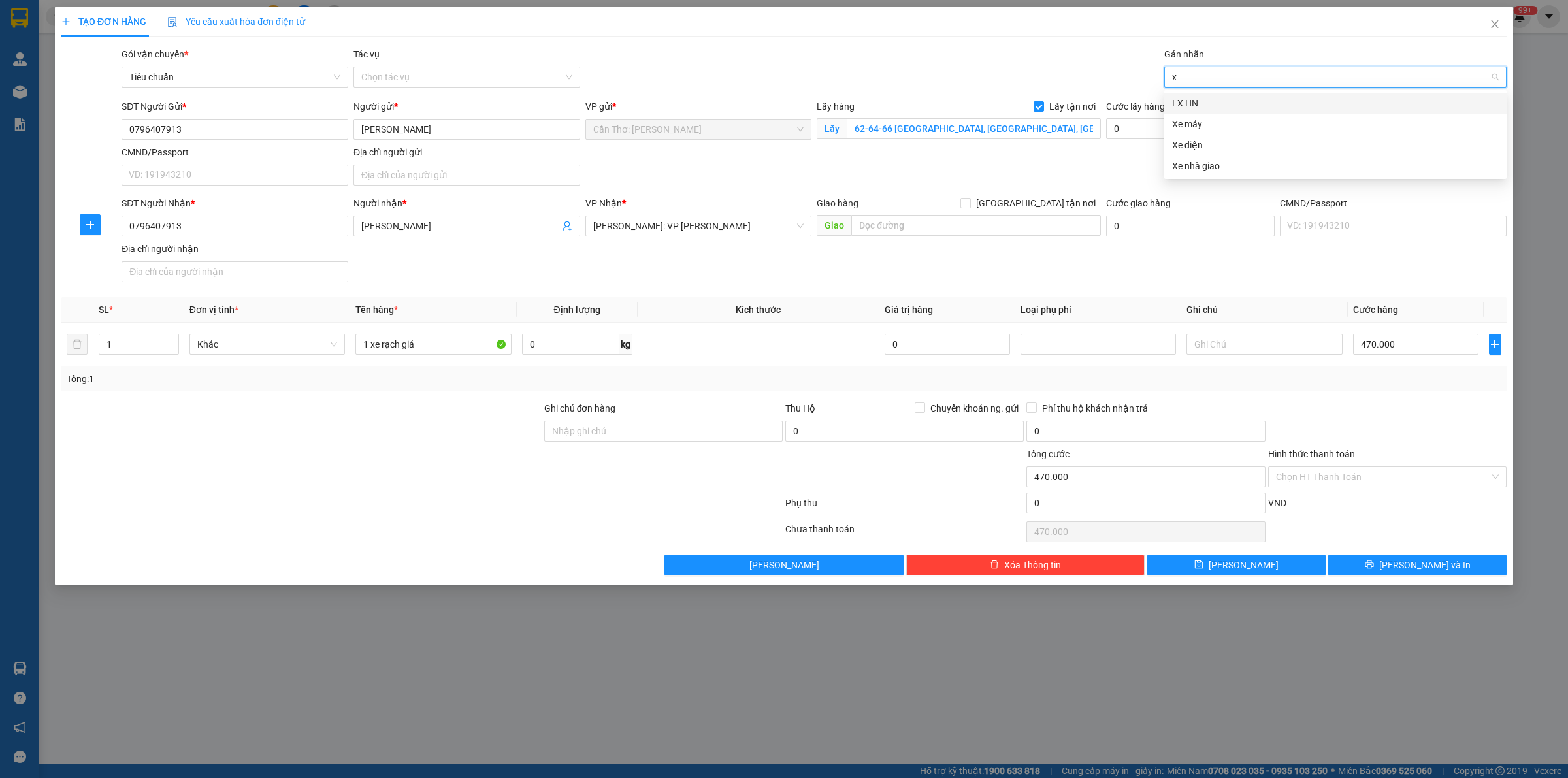
type input "xe"
click at [1225, 101] on div "Xe máy" at bounding box center [1335, 102] width 327 height 14
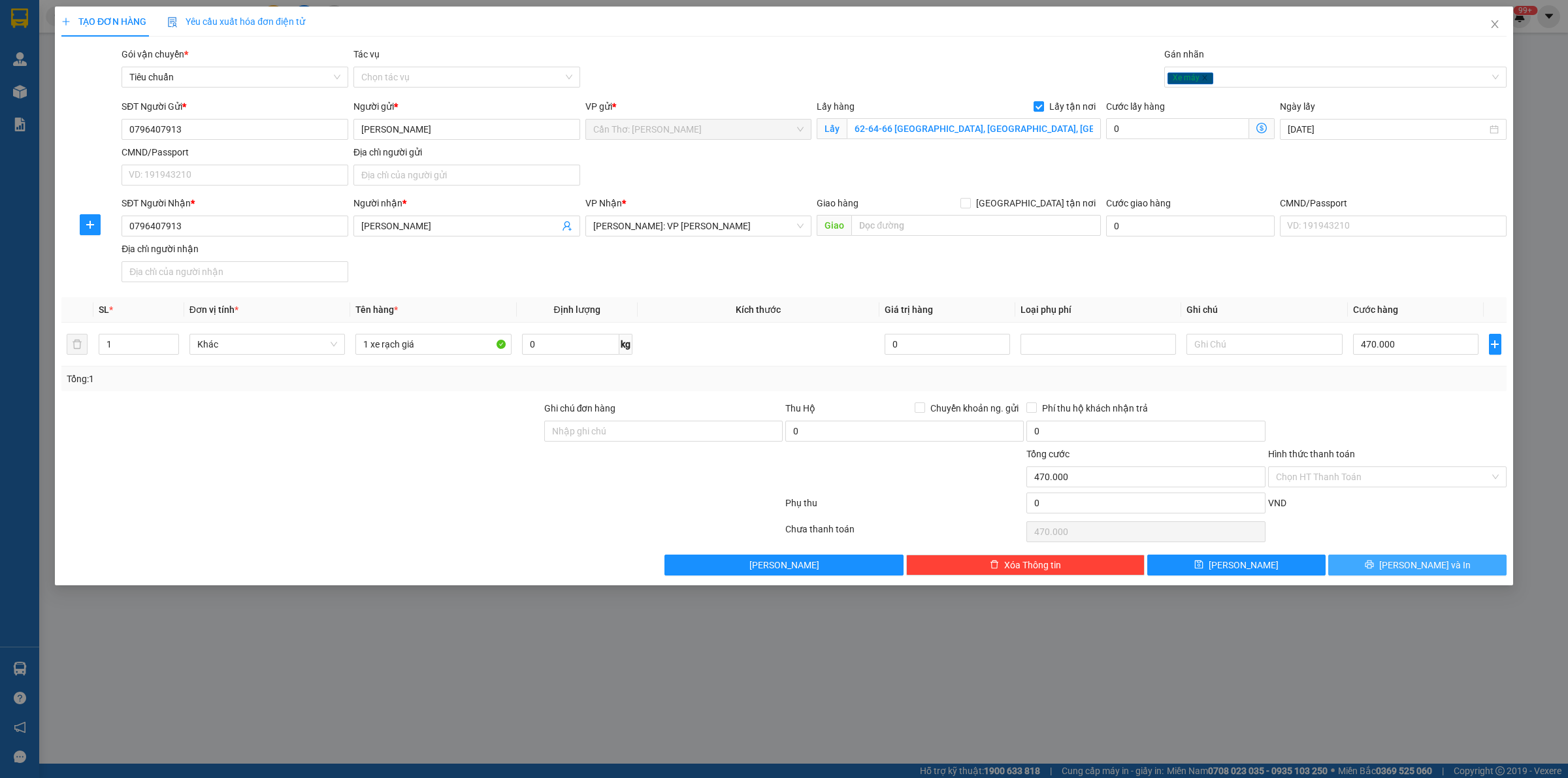
click at [1365, 564] on button "Lưu và In" at bounding box center [1417, 566] width 178 height 21
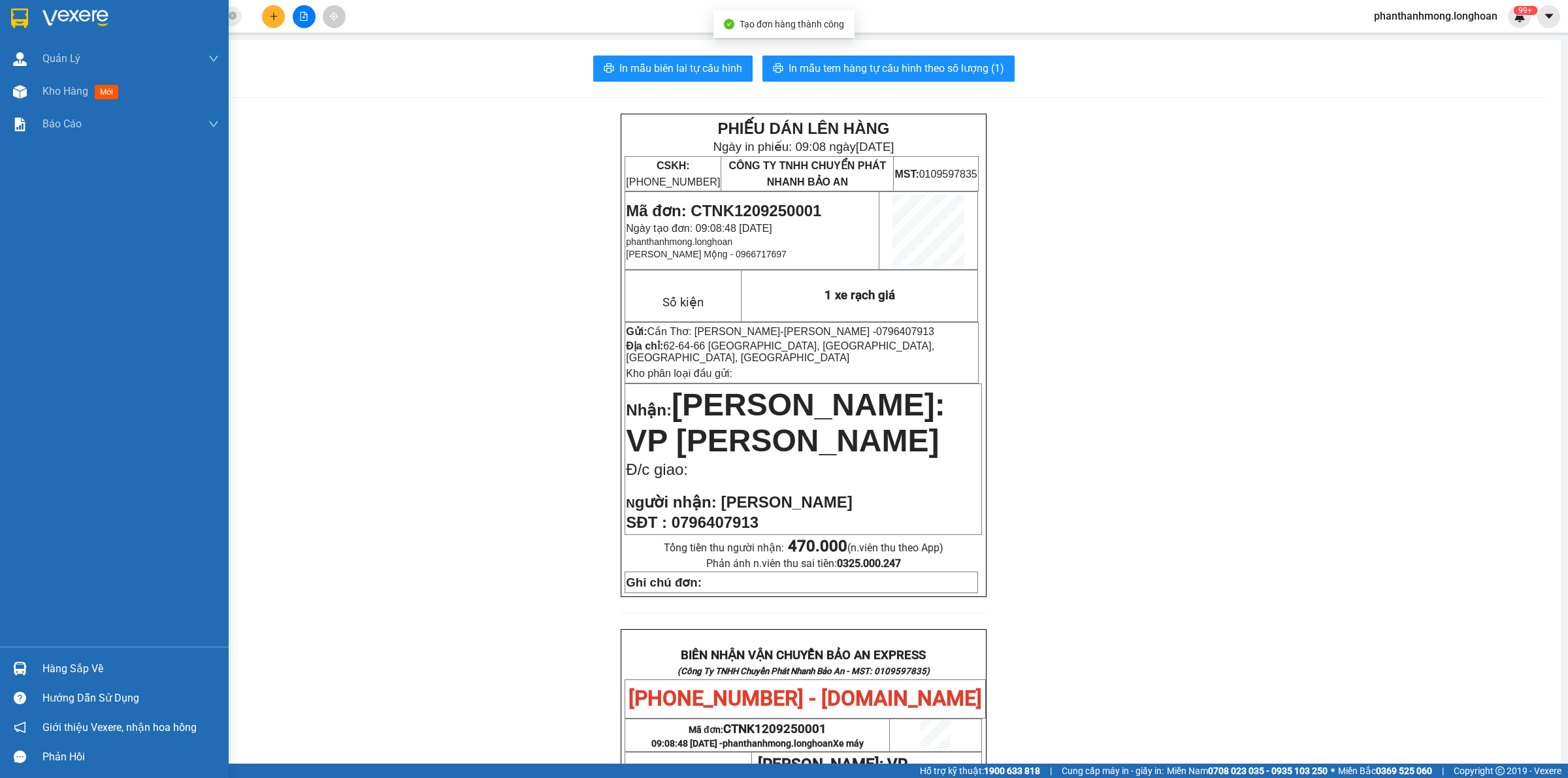
click at [11, 20] on img at bounding box center [20, 18] width 17 height 20
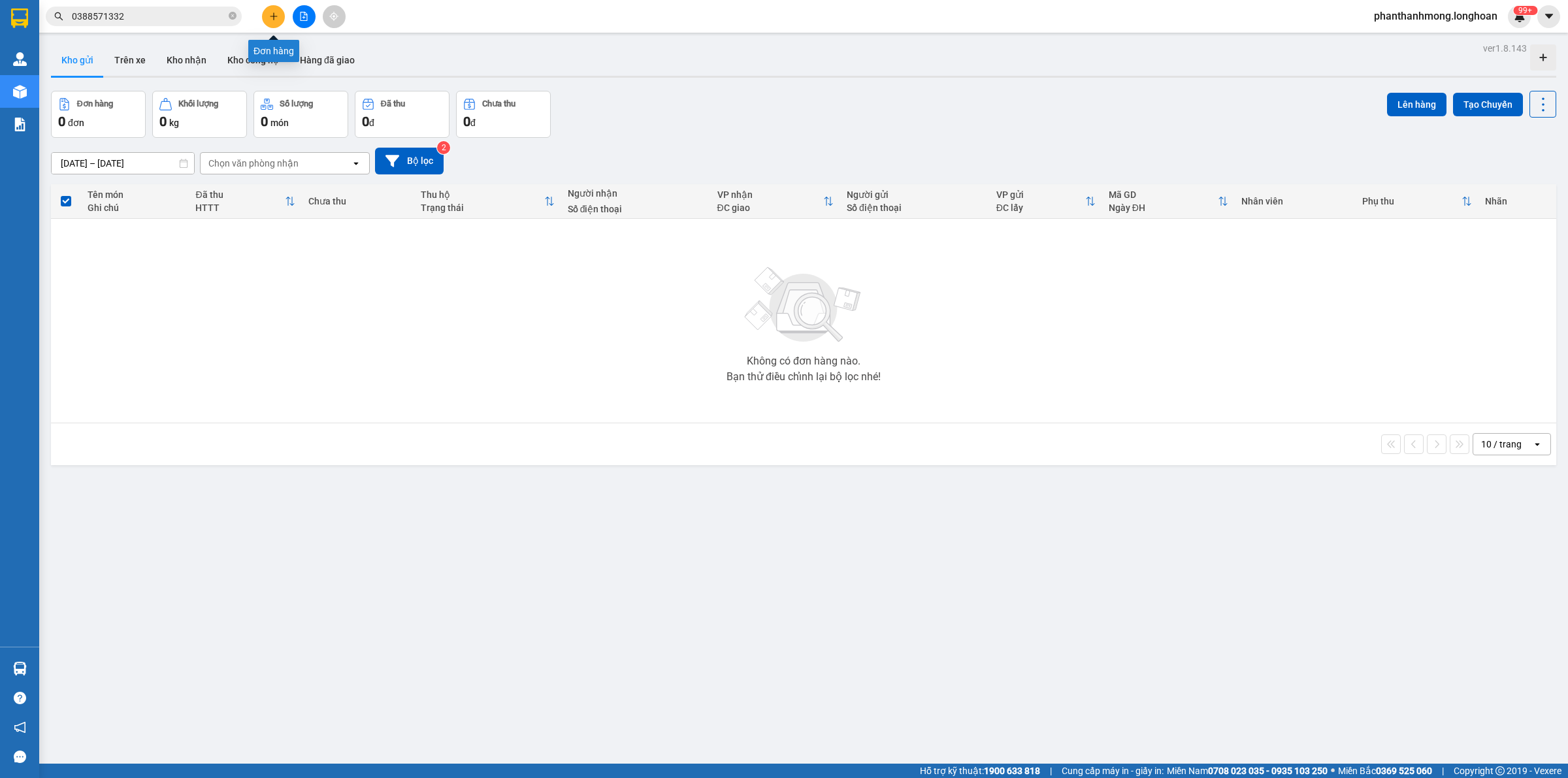
click at [277, 17] on icon "plus" at bounding box center [274, 16] width 9 height 9
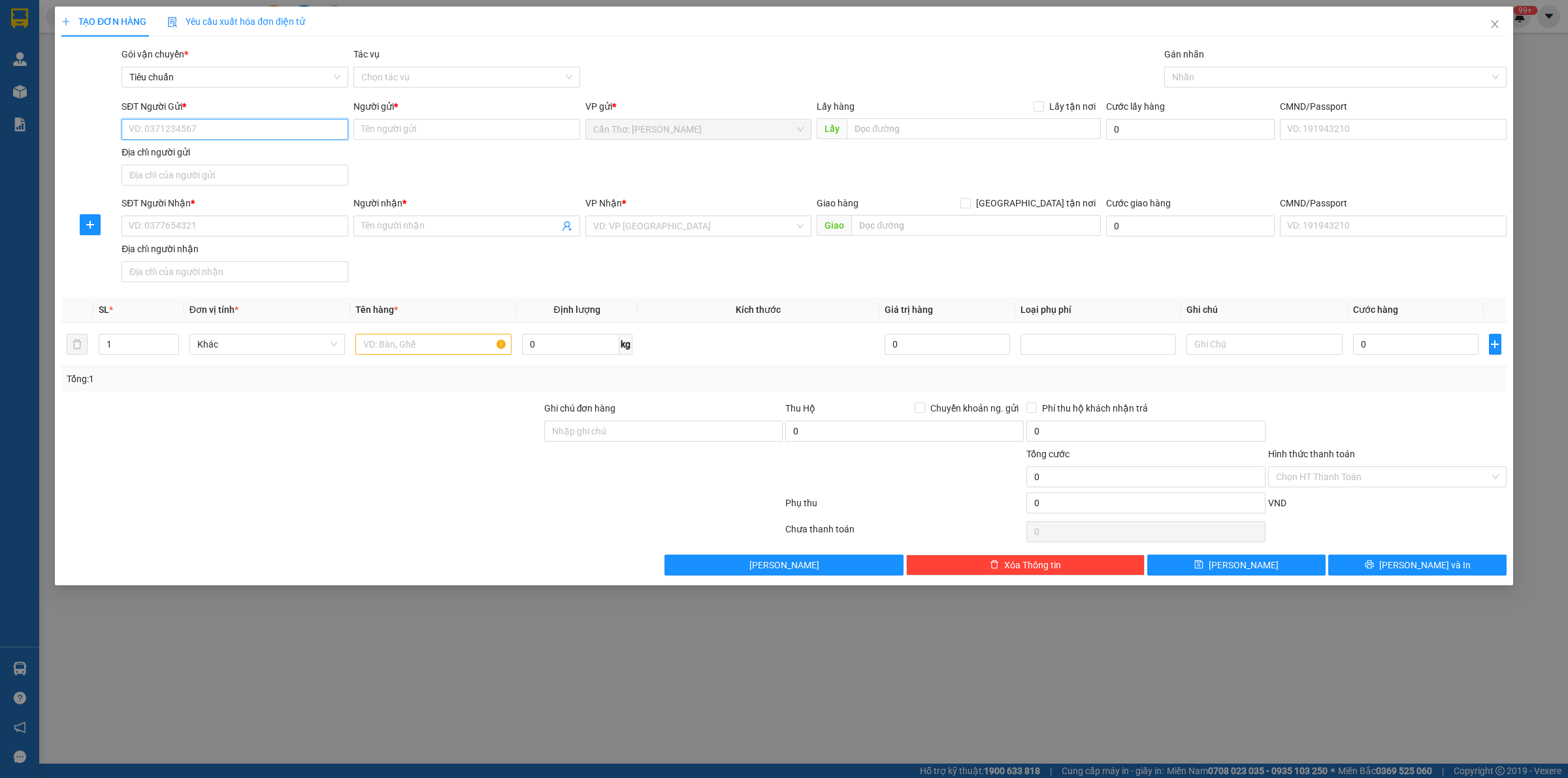
click at [291, 136] on input "SĐT Người Gửi *" at bounding box center [234, 130] width 226 height 21
paste input "0332083683"
type input "0332083683"
click at [382, 132] on input "Người gửi *" at bounding box center [466, 130] width 226 height 21
type input "c"
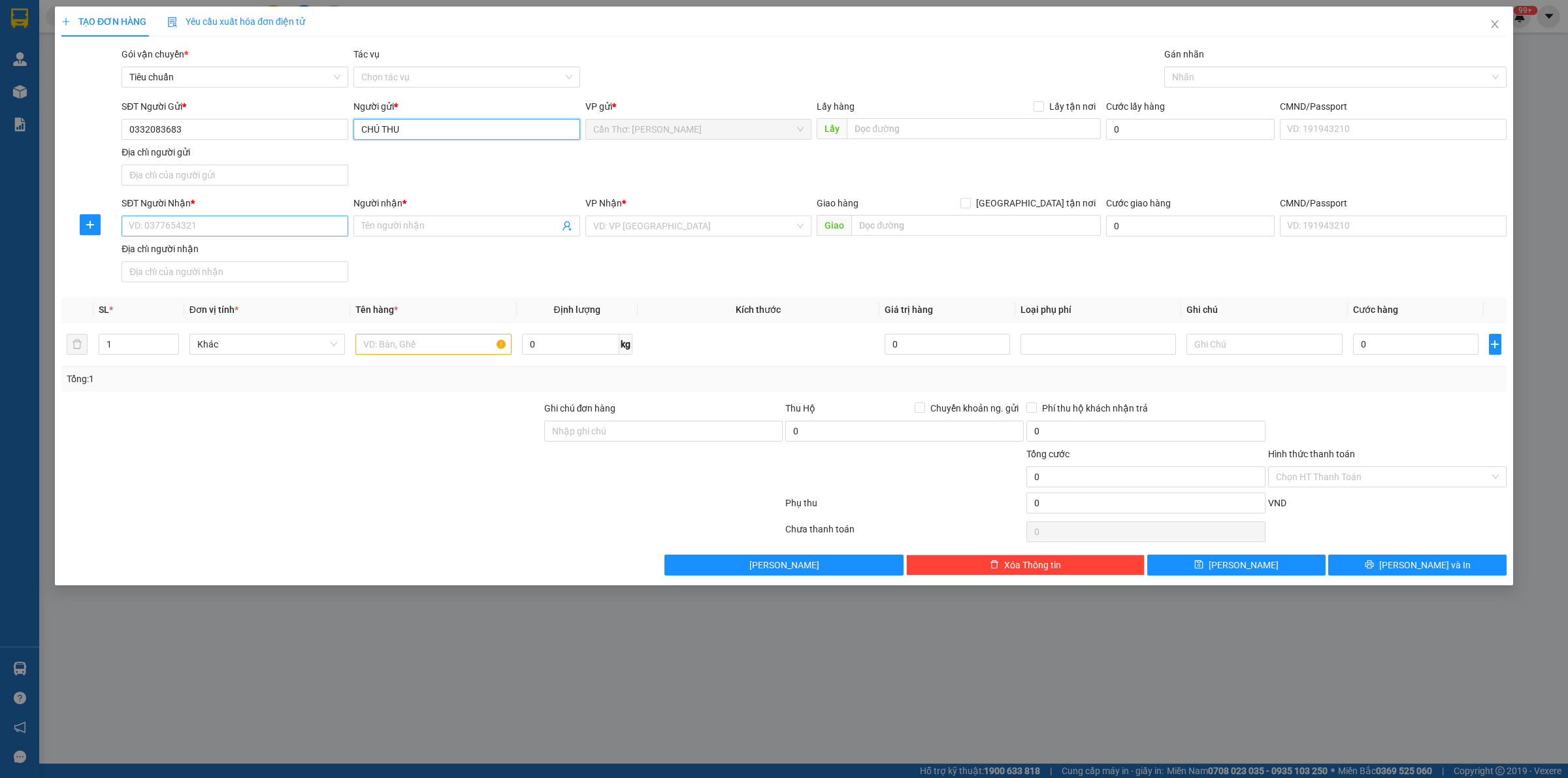
type input "CHÚ THU"
click at [306, 233] on input "SĐT Người Nhận *" at bounding box center [234, 226] width 226 height 21
click at [270, 227] on input "SĐT Người Nhận *" at bounding box center [234, 226] width 226 height 21
paste input "0966128992"
type input "0966128992"
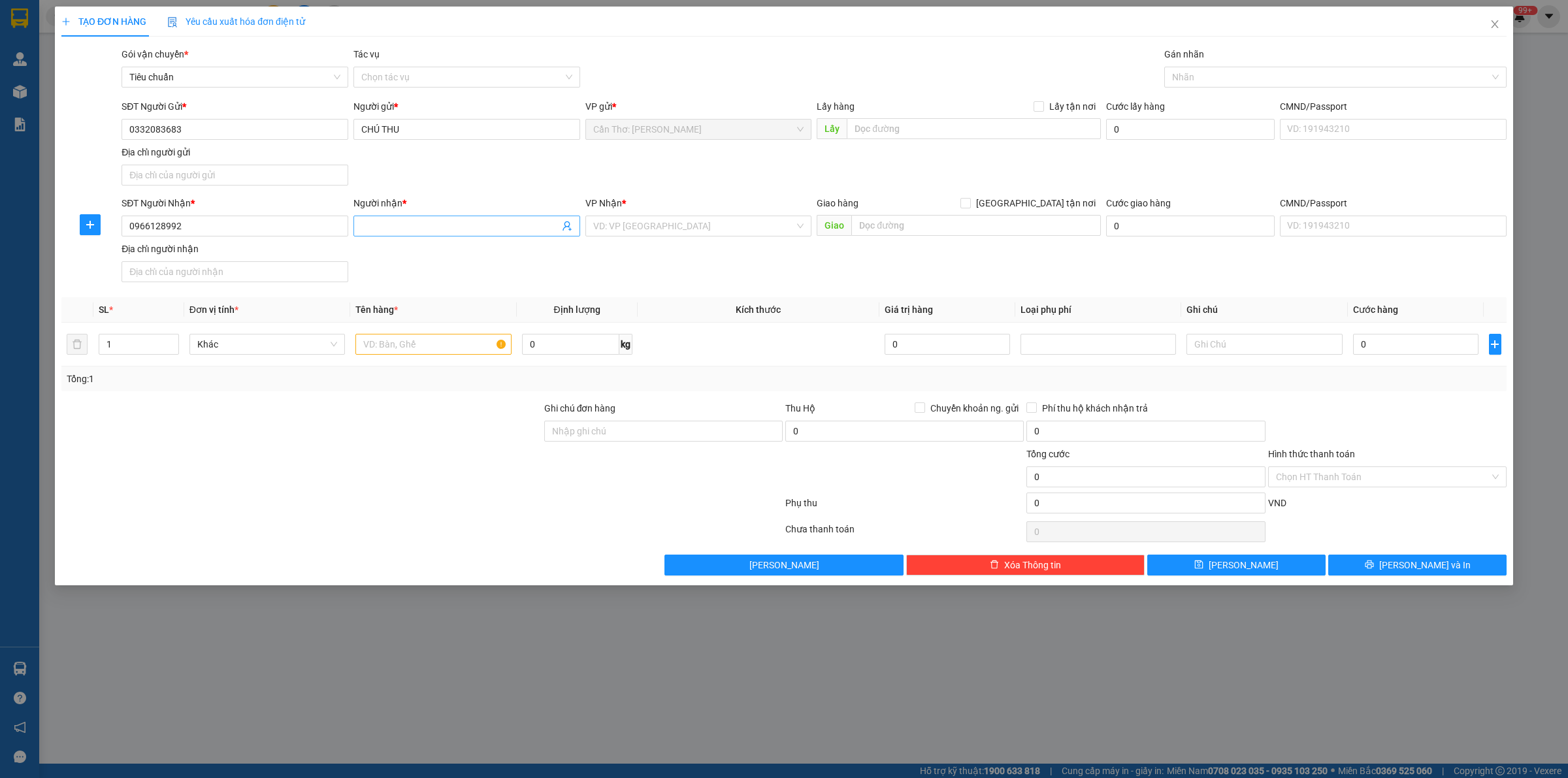
click at [399, 219] on span at bounding box center [466, 226] width 226 height 21
type input "NGÔ TẤN ĐẠT"
click at [987, 135] on input "text" at bounding box center [974, 129] width 254 height 21
paste input "62/24 hẻm 7 nguyễn cư trinh, p. Rạch Giá - kiên Giang"
type input "62/24 hẻm 7 nguyễn cư trinh, p. Rạch Giá - kiên Giang"
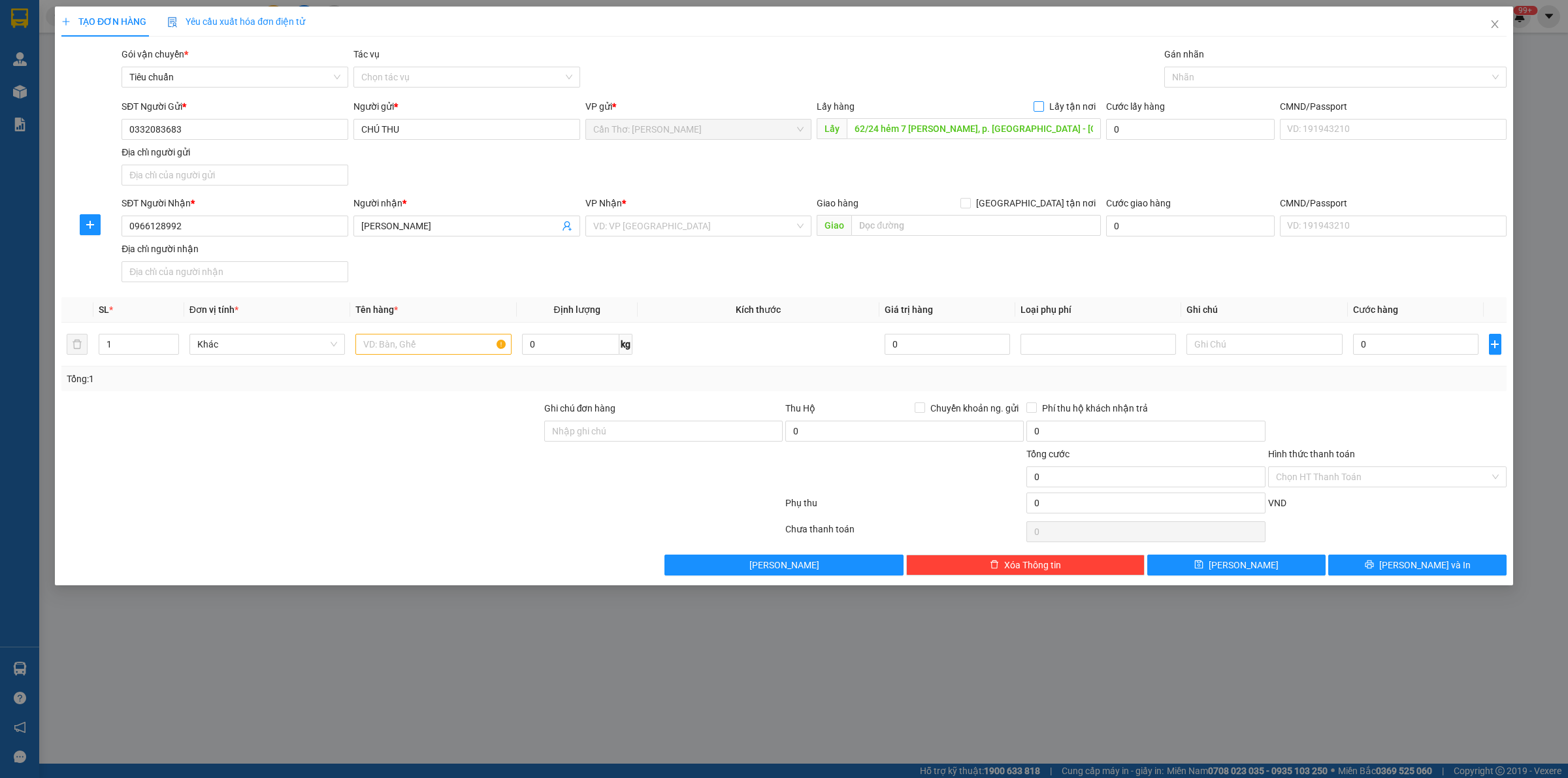
click at [1036, 110] on input "Lấy tận nơi" at bounding box center [1038, 106] width 9 height 9
checkbox input "true"
click at [1176, 81] on div at bounding box center [1328, 77] width 323 height 16
type input "XE"
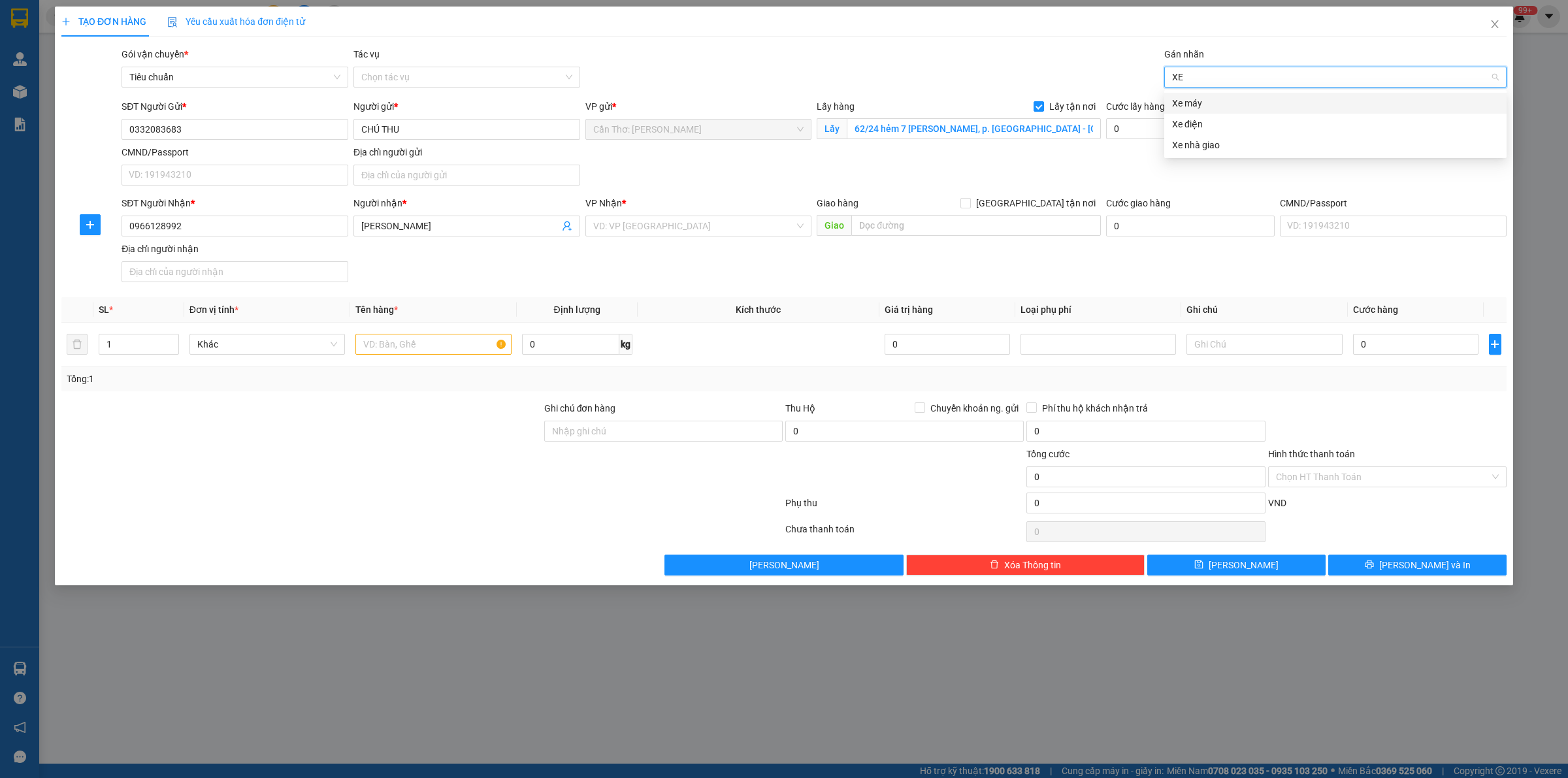
click at [1181, 103] on div "Xe máy" at bounding box center [1335, 102] width 327 height 14
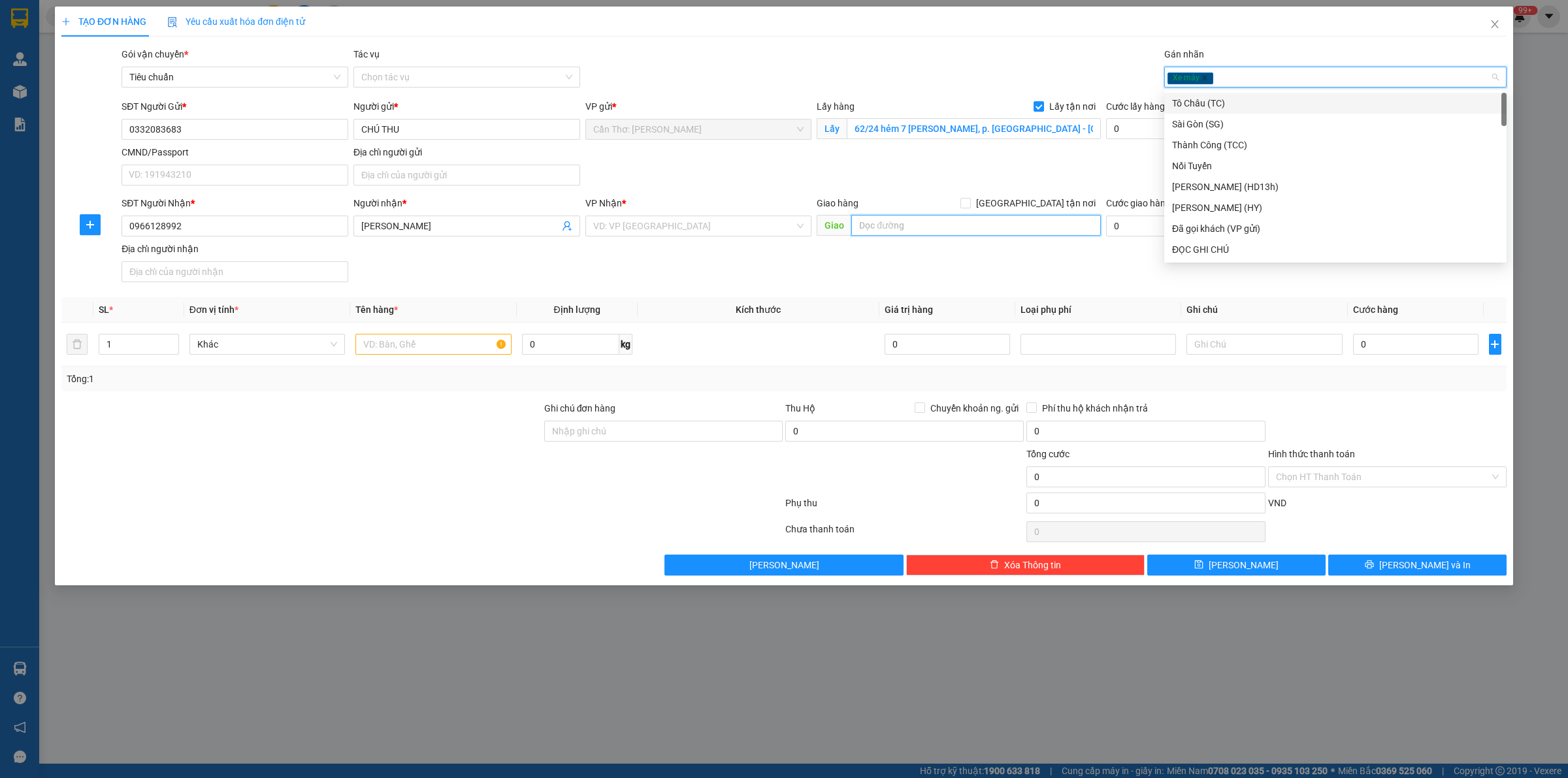
click at [931, 234] on input "text" at bounding box center [976, 226] width 249 height 21
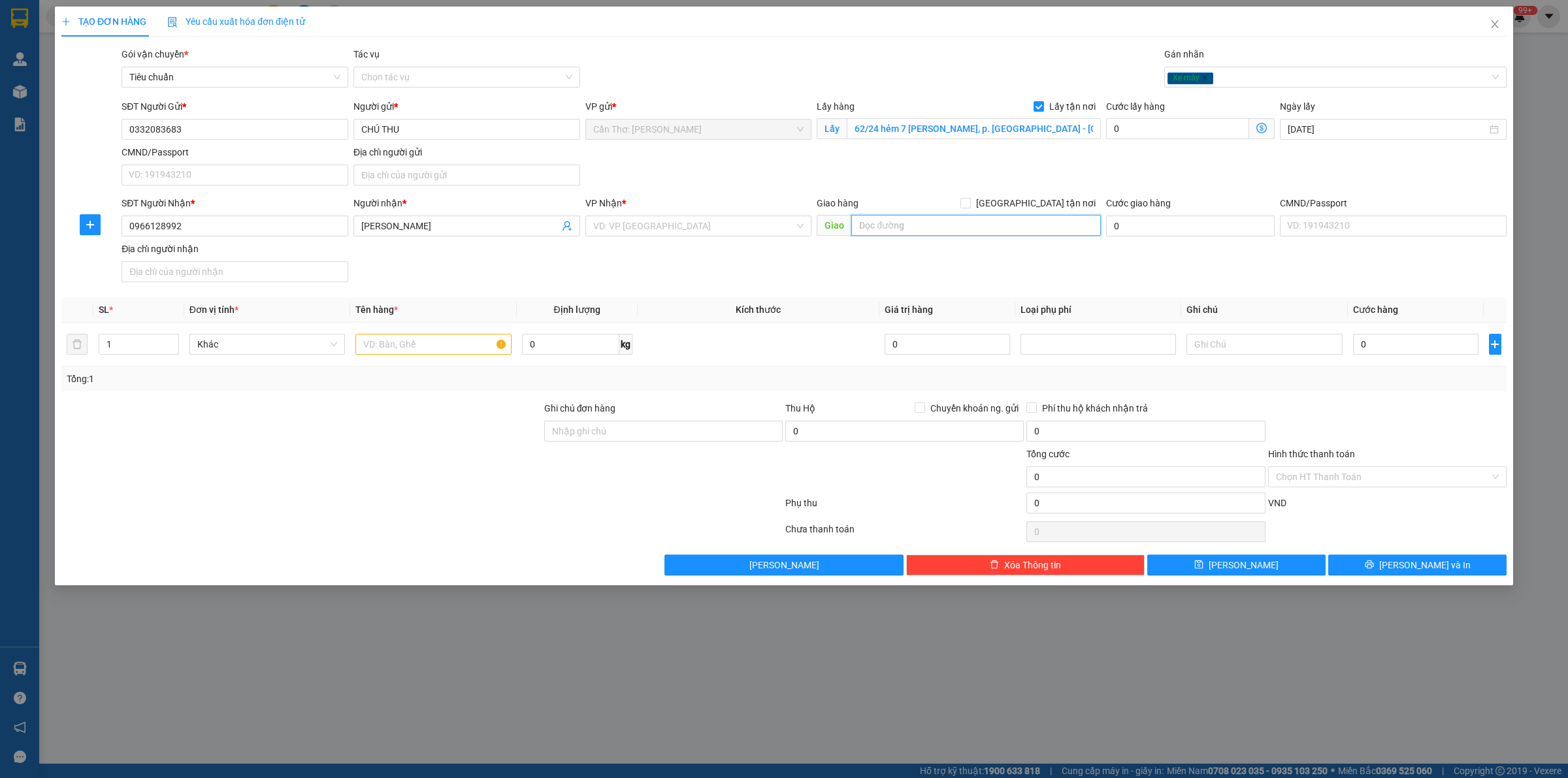
paste input ": 55 Tố Hữu, Phước Hải, Nha Trang, Khánh Hò"
type input ": 55 Tố Hữu, Phước Hải, Nha Trang, Khánh Hò"
drag, startPoint x: 1026, startPoint y: 204, endPoint x: 1034, endPoint y: 205, distance: 8.1
click at [1030, 204] on div "Giao hàng Giao tận nơi" at bounding box center [959, 203] width 284 height 14
click at [969, 205] on input "Giao tận nơi" at bounding box center [965, 203] width 9 height 9
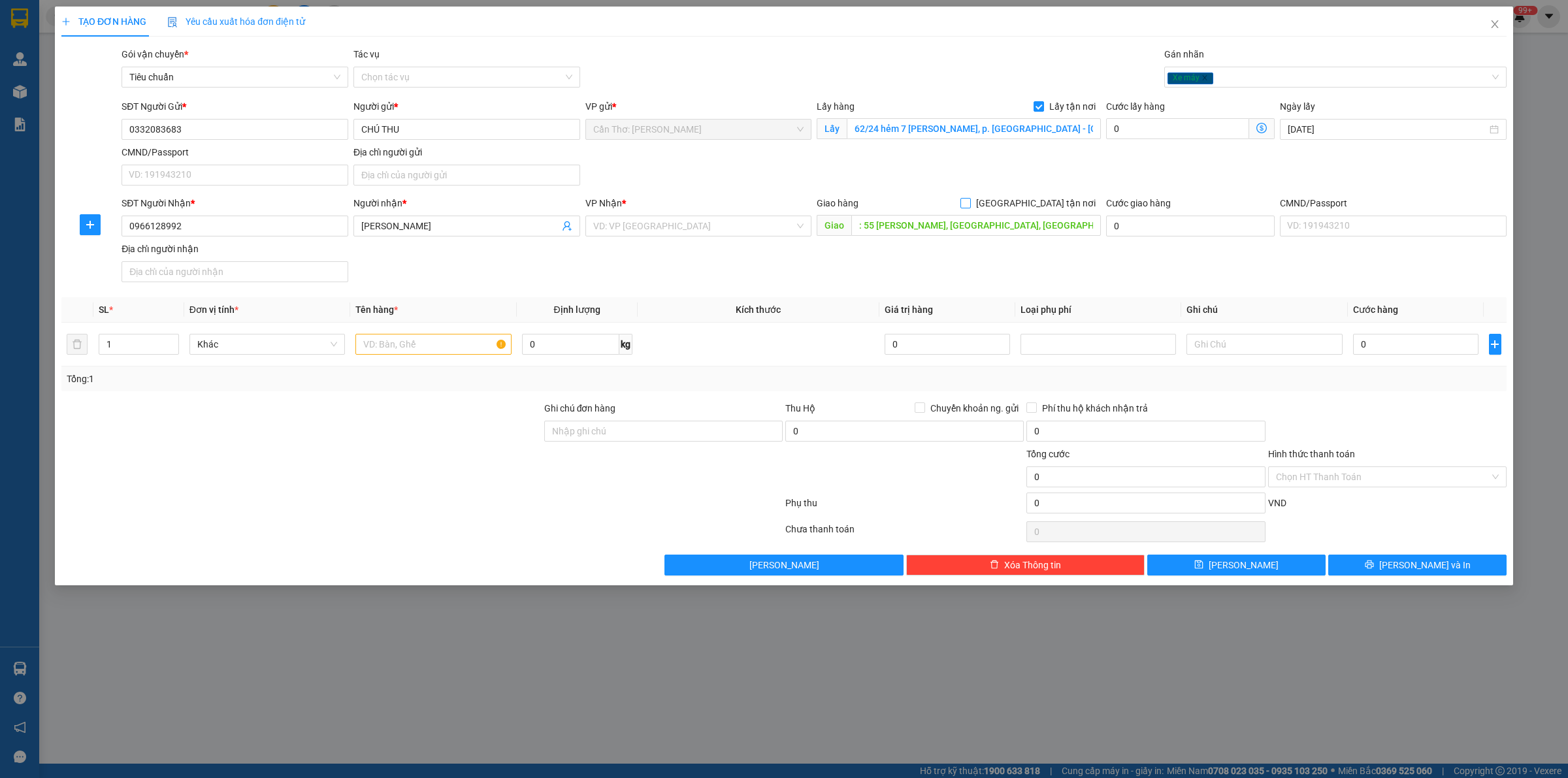
checkbox input "true"
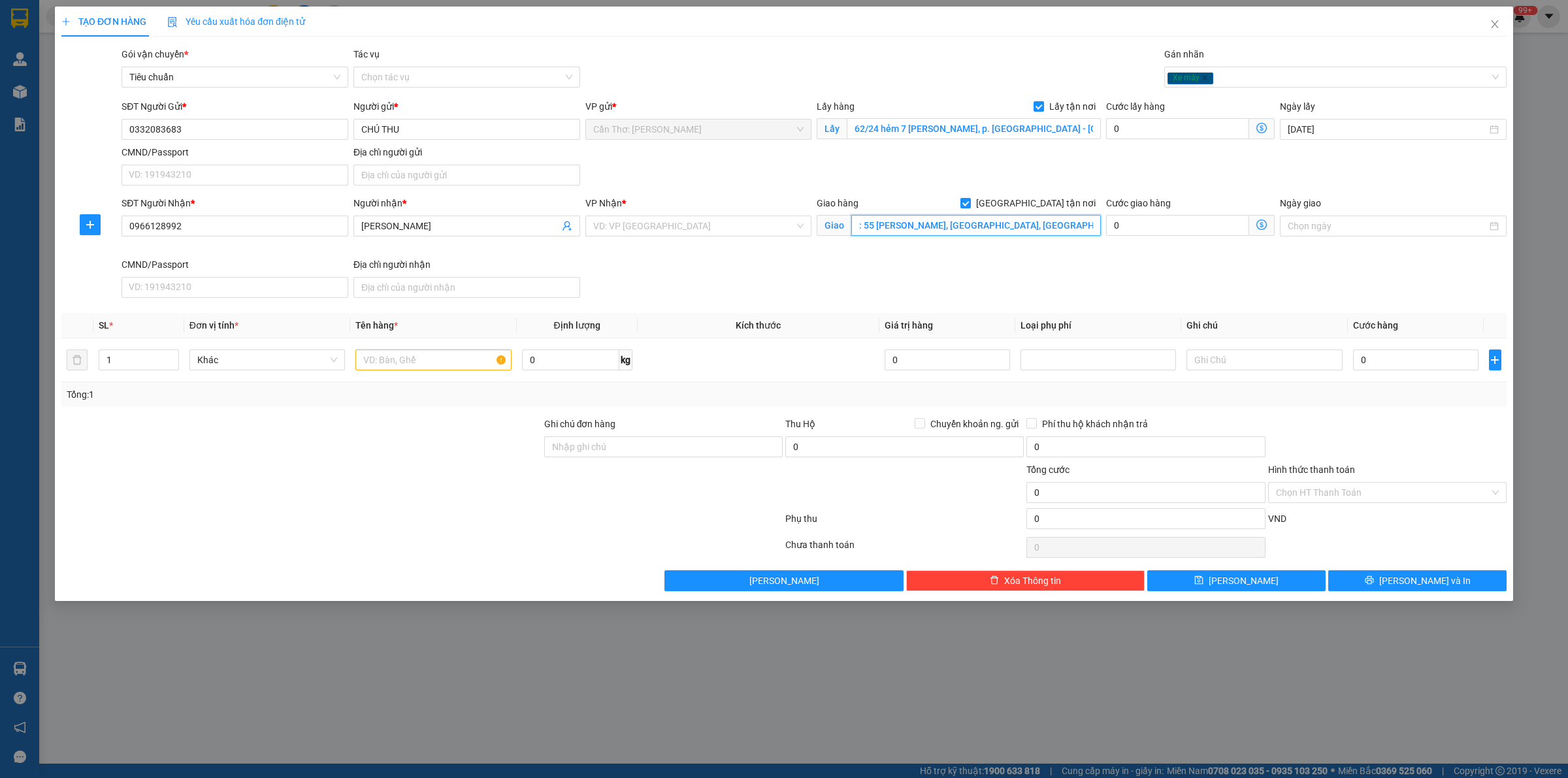
click at [1060, 233] on input ": 55 Tố Hữu, Phước Hải, Nha Trang, Khánh Hò" at bounding box center [976, 226] width 249 height 21
click at [1060, 227] on input ": 55 Tố Hữu, Phước Hải, Nha Trang, Khánh Hò" at bounding box center [976, 226] width 249 height 21
type input ": 55 Tố Hữu, Phước Hải, Nha Trang, Khánh HòA"
click at [717, 227] on input "search" at bounding box center [694, 226] width 202 height 20
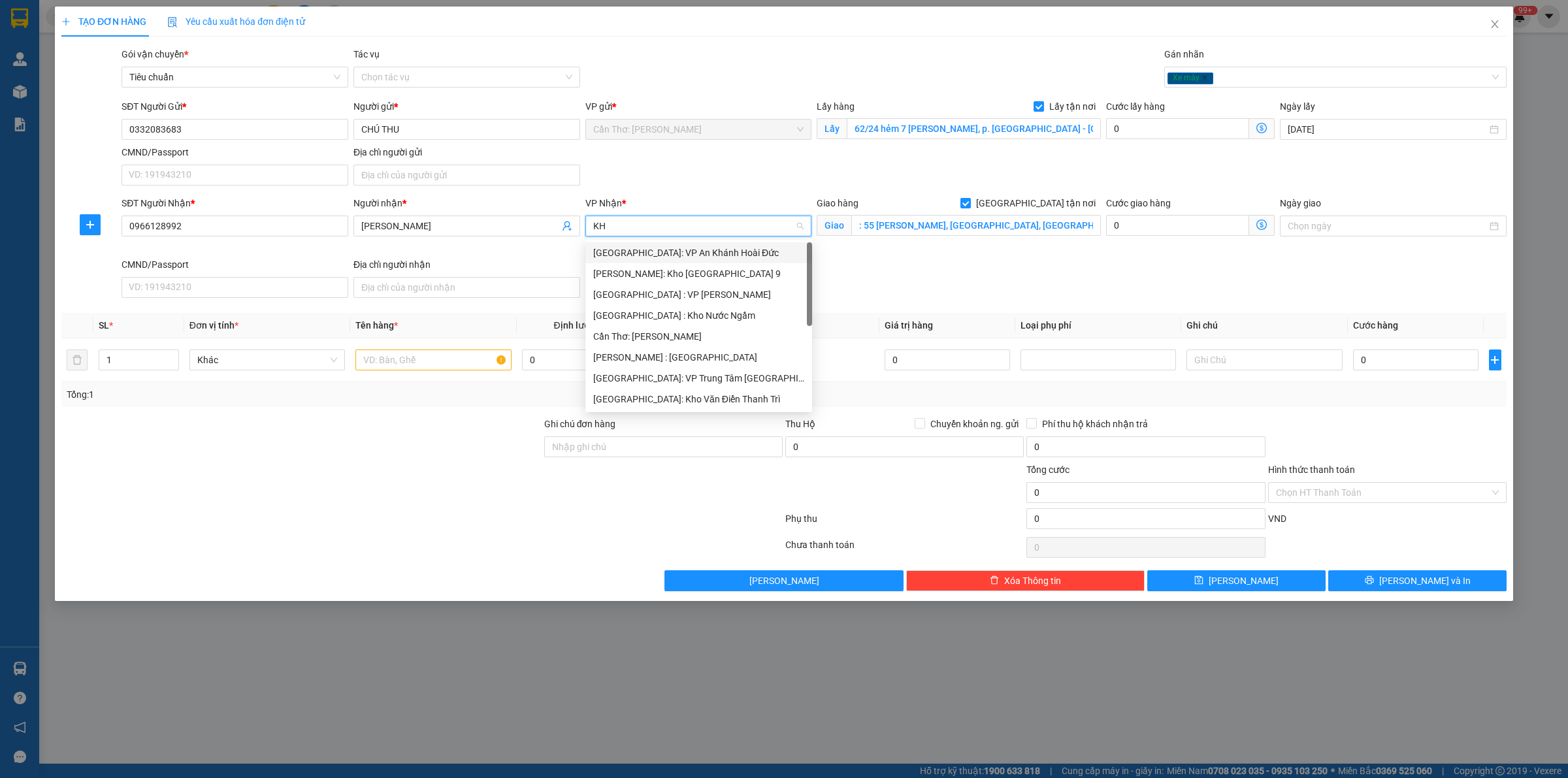
type input "KHO"
click at [719, 353] on div "[GEOGRAPHIC_DATA]: Kho Bến Xe Phía Nam" at bounding box center [698, 357] width 211 height 14
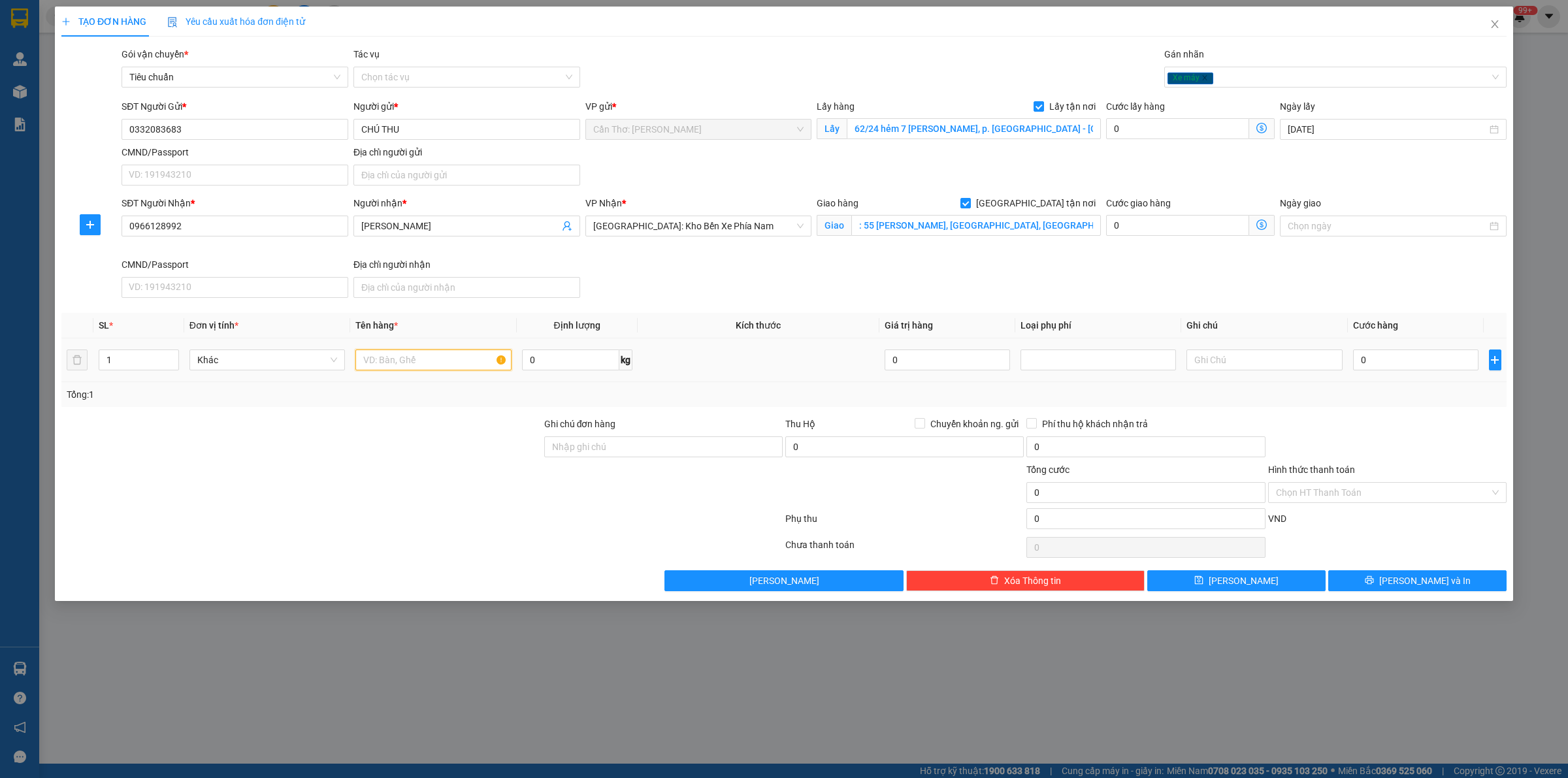
click at [460, 363] on input "text" at bounding box center [433, 360] width 155 height 21
type input "1 XE RẠCH GIÁ XE ĐIỆN"
click at [1430, 370] on input "0" at bounding box center [1415, 360] width 125 height 21
type input "09"
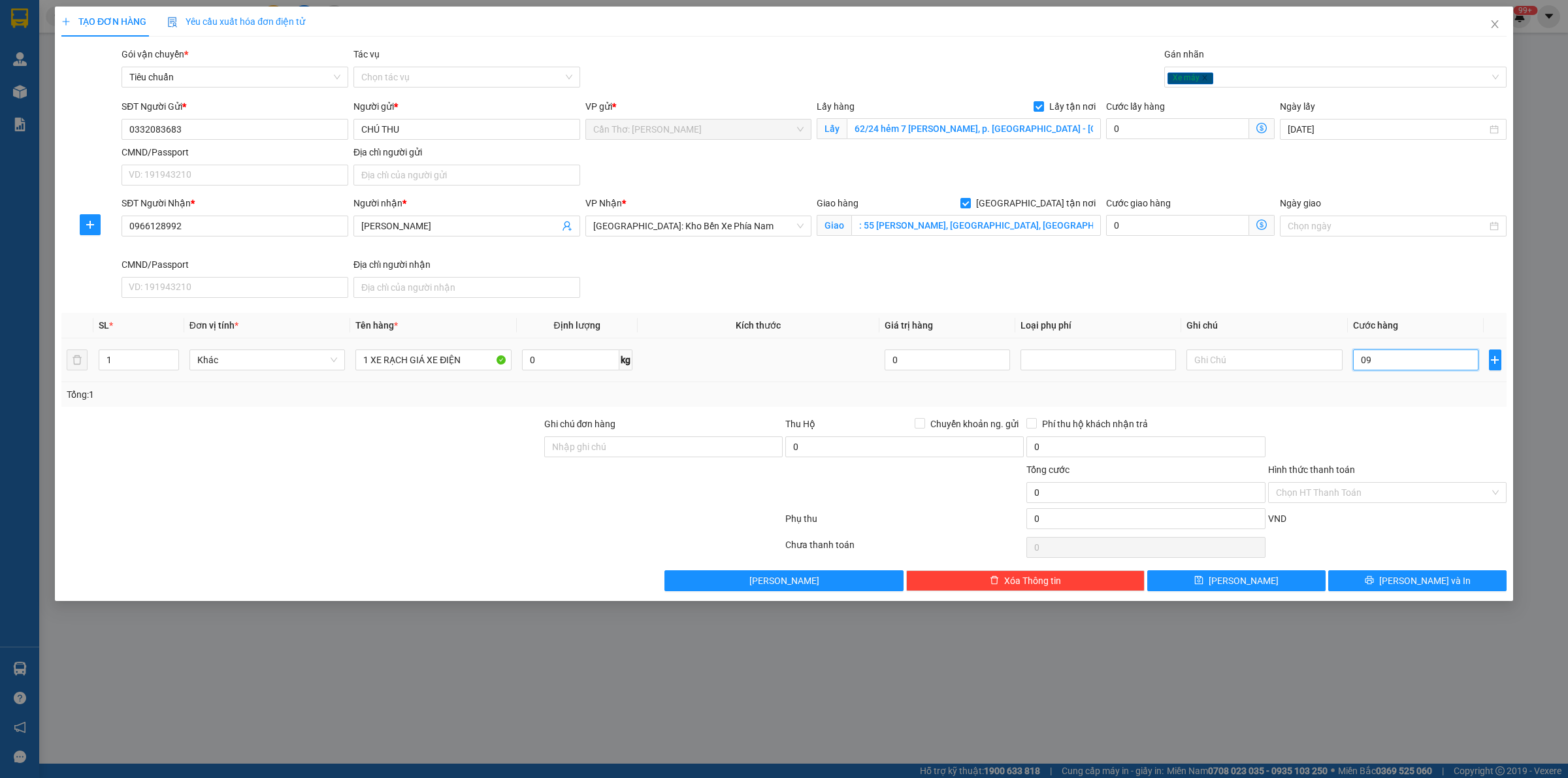
type input "9"
type input "098"
type input "98"
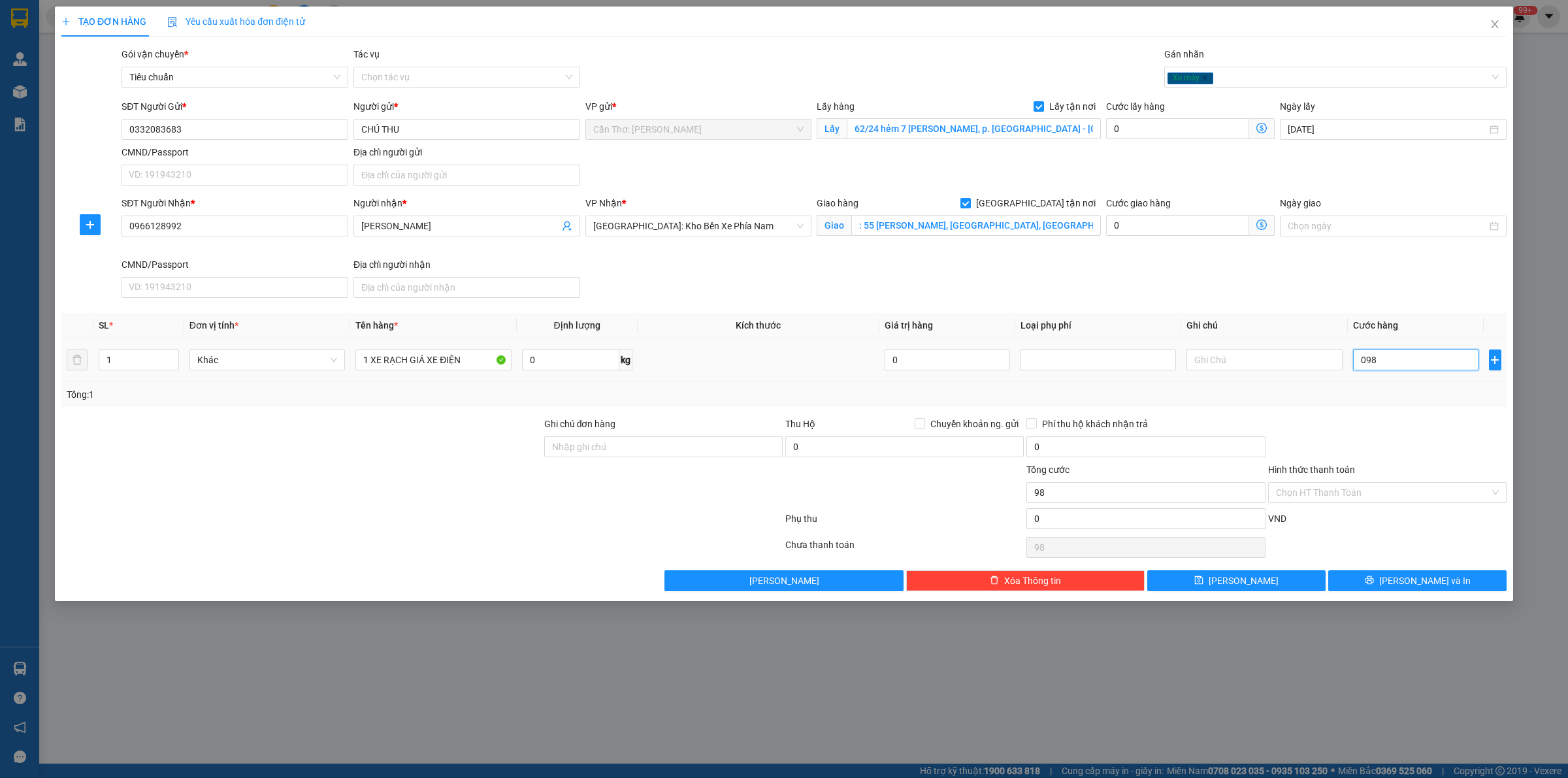
type input "09"
type input "9"
type input "0"
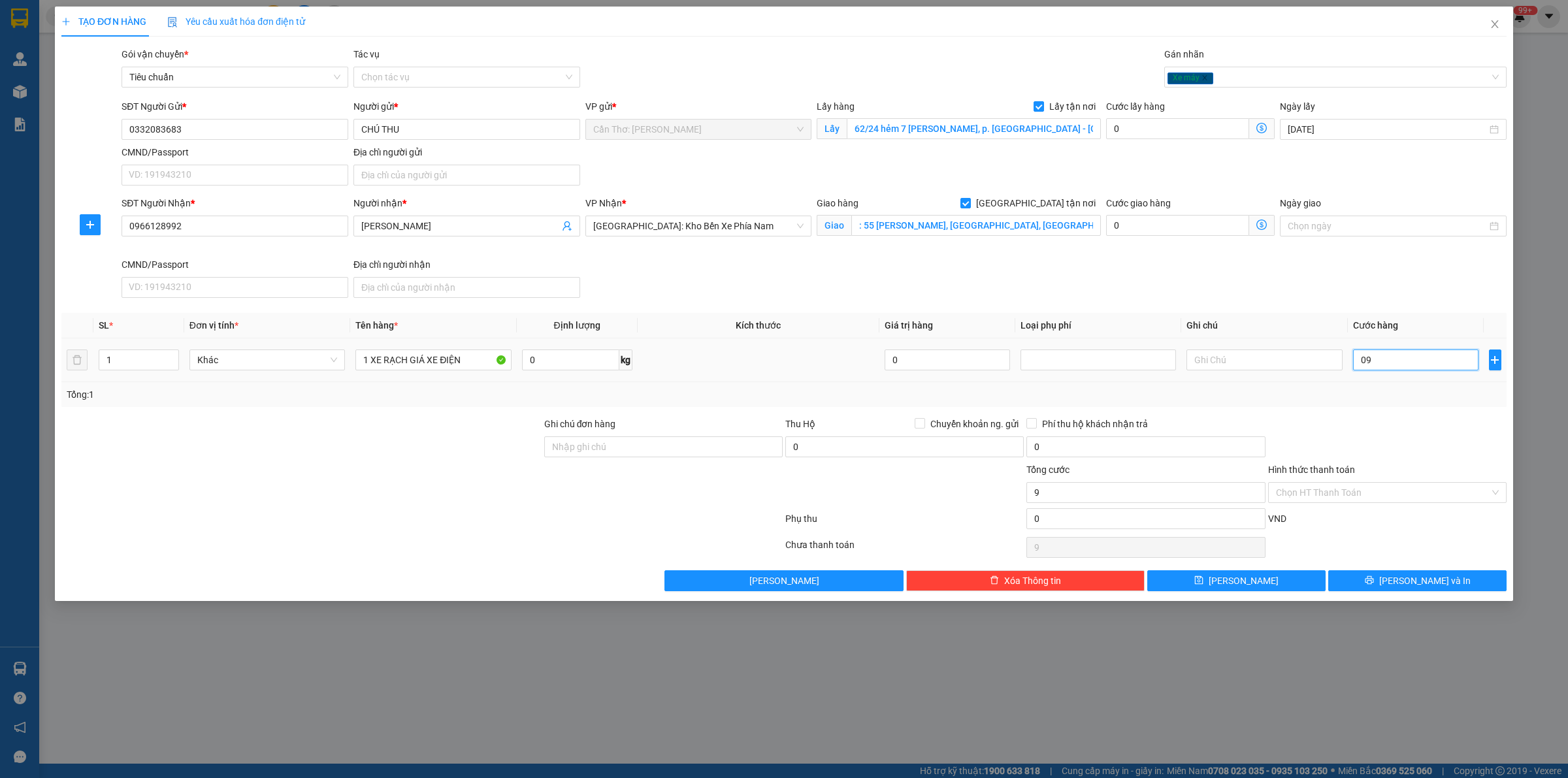
type input "0"
type input "08"
type input "8"
type input "083"
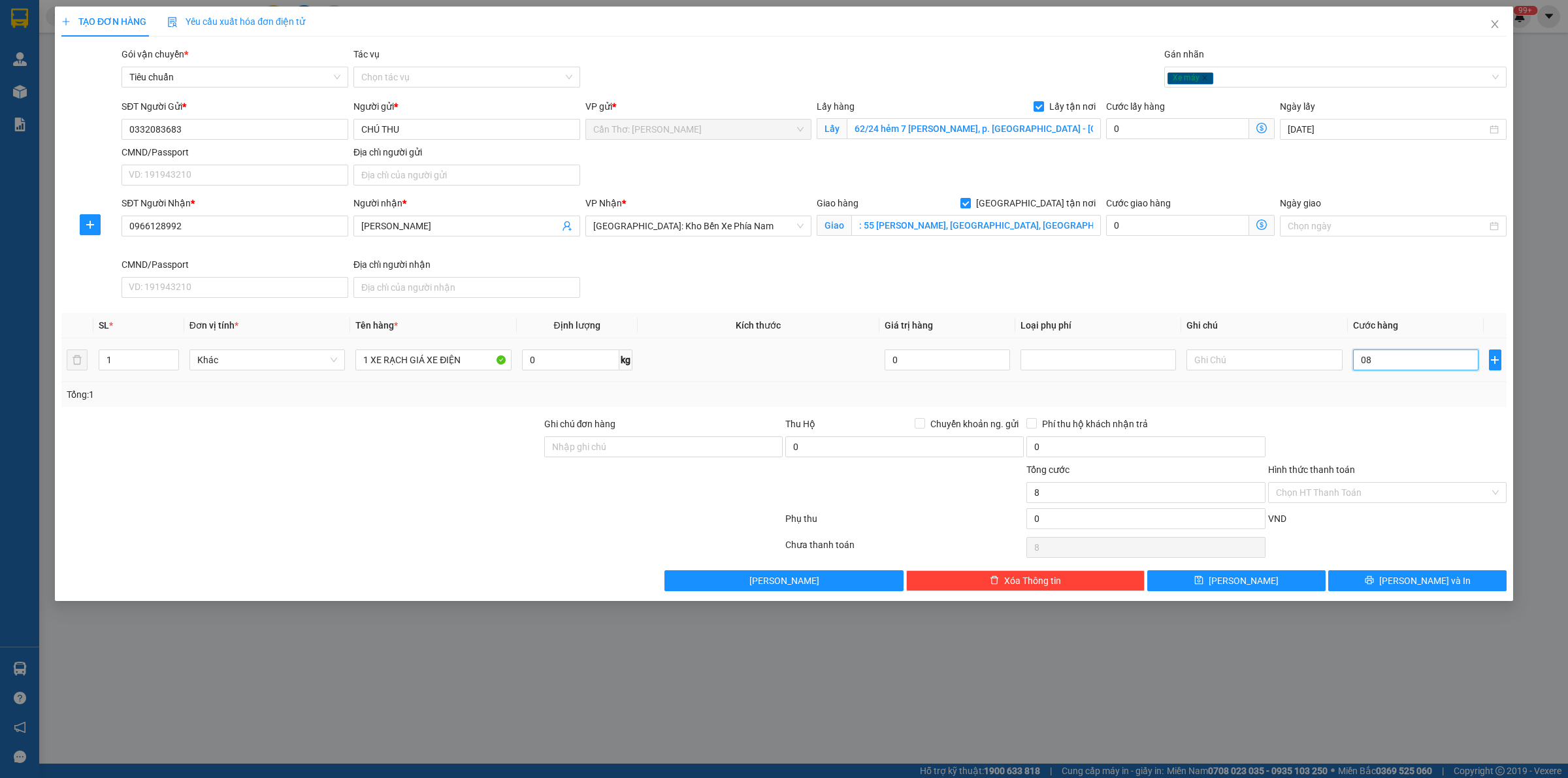
type input "83"
type input "0.830"
type input "830"
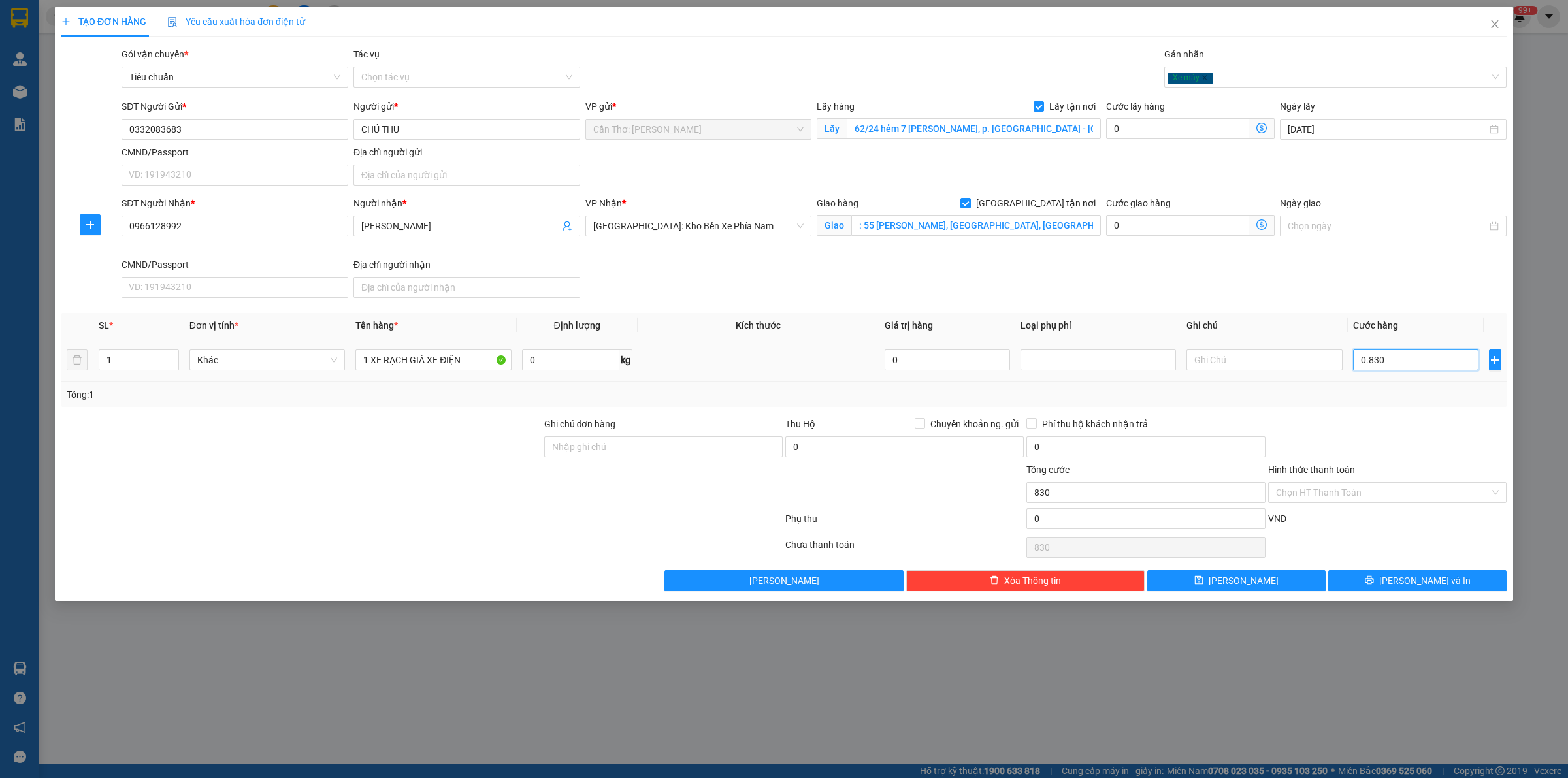
type input "08.300"
type input "8.300"
type input "083.000"
type input "83.000"
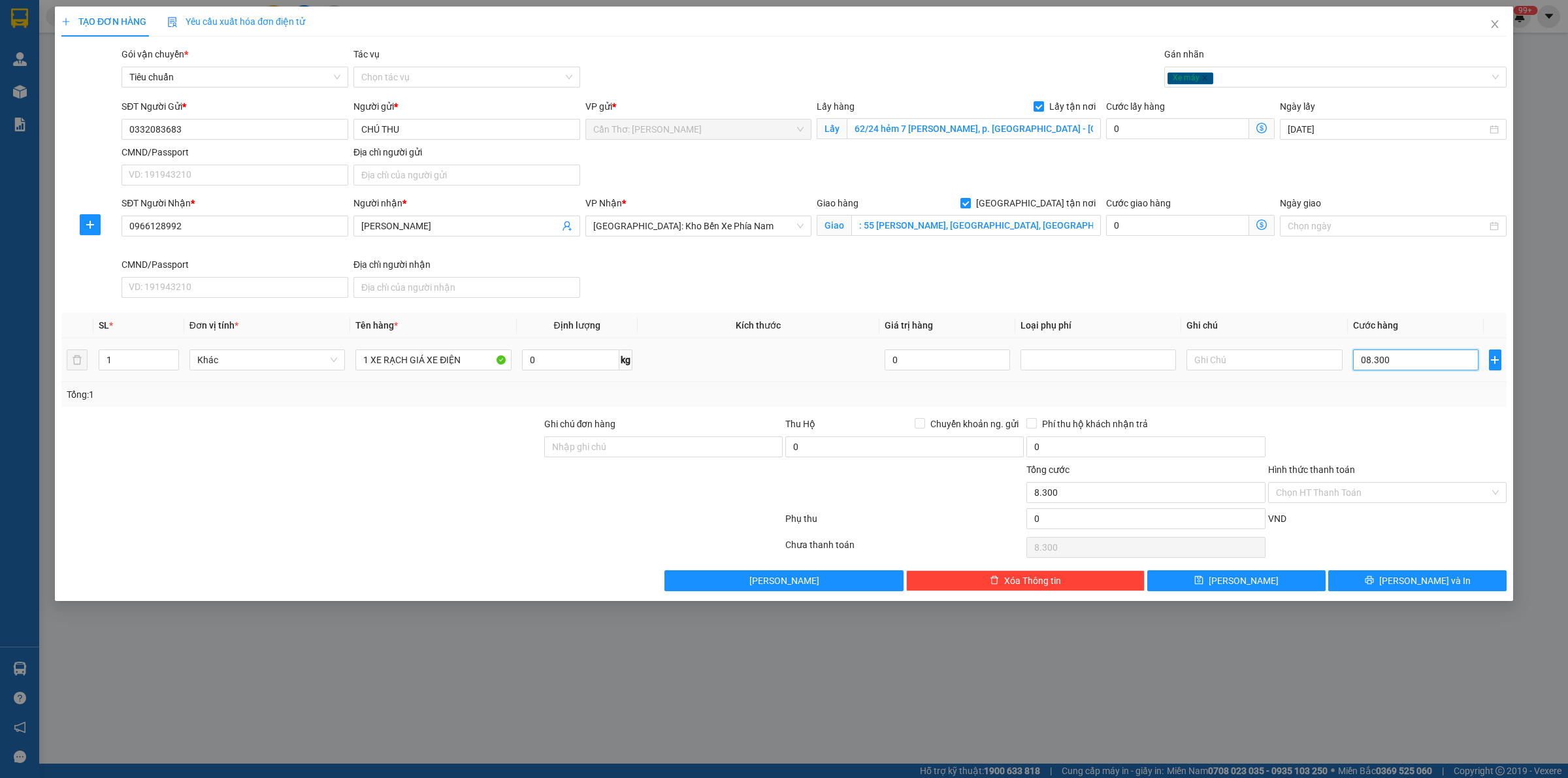
type input "83.000"
type input "0.830.000"
type input "830.000"
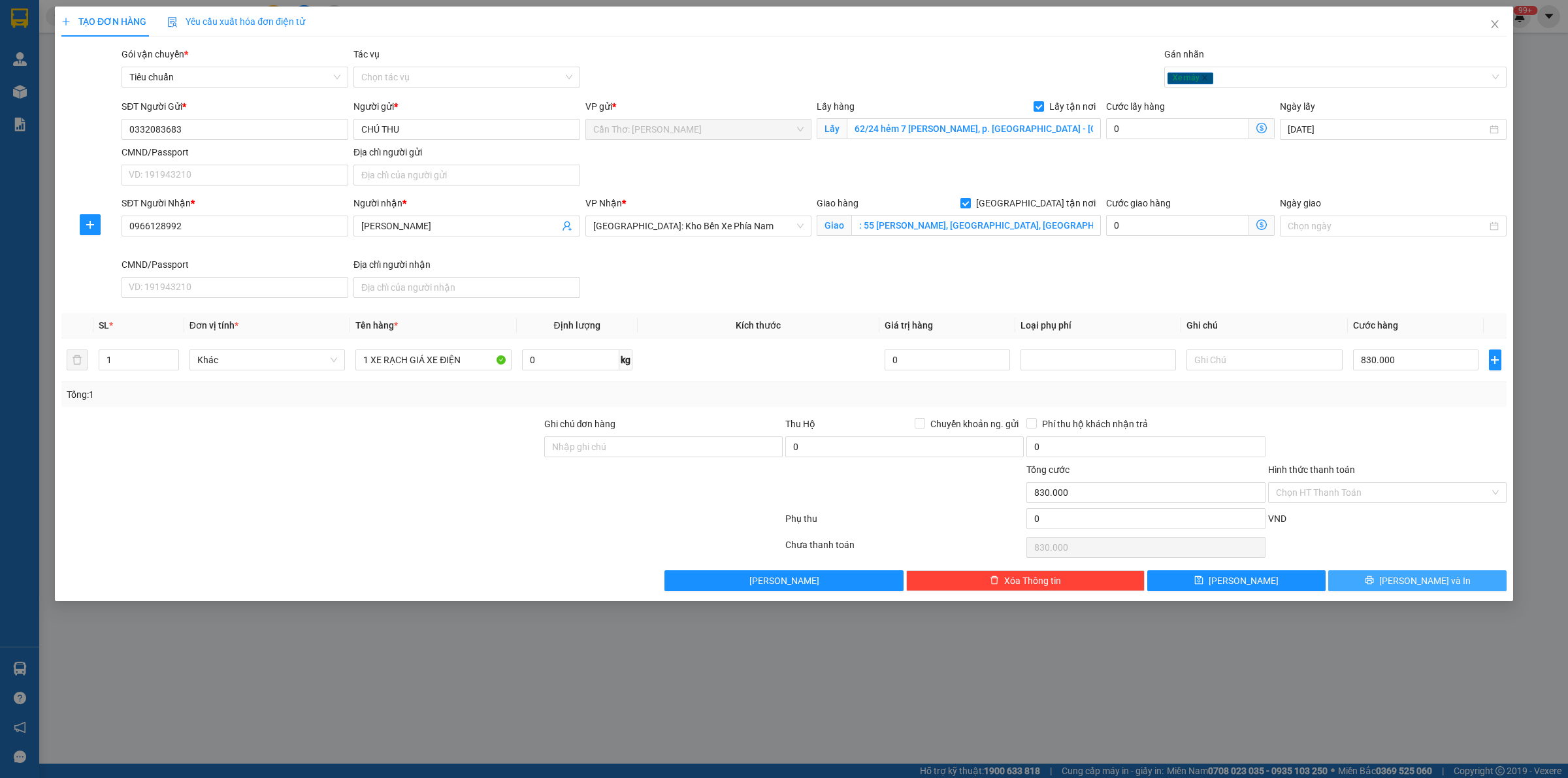
click at [1379, 583] on button "Lưu và In" at bounding box center [1417, 581] width 178 height 21
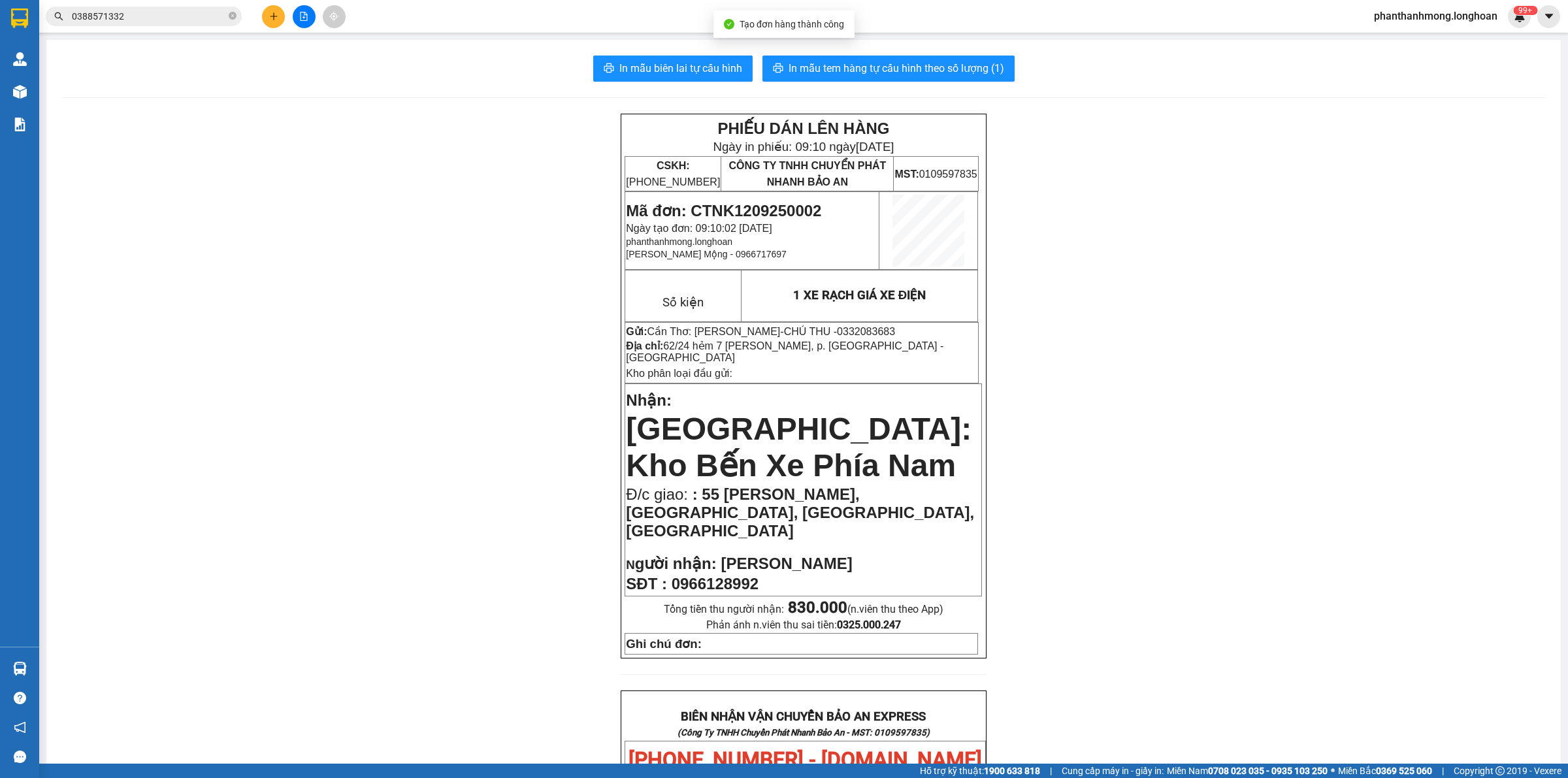
click at [18, 1] on div at bounding box center [19, 21] width 39 height 43
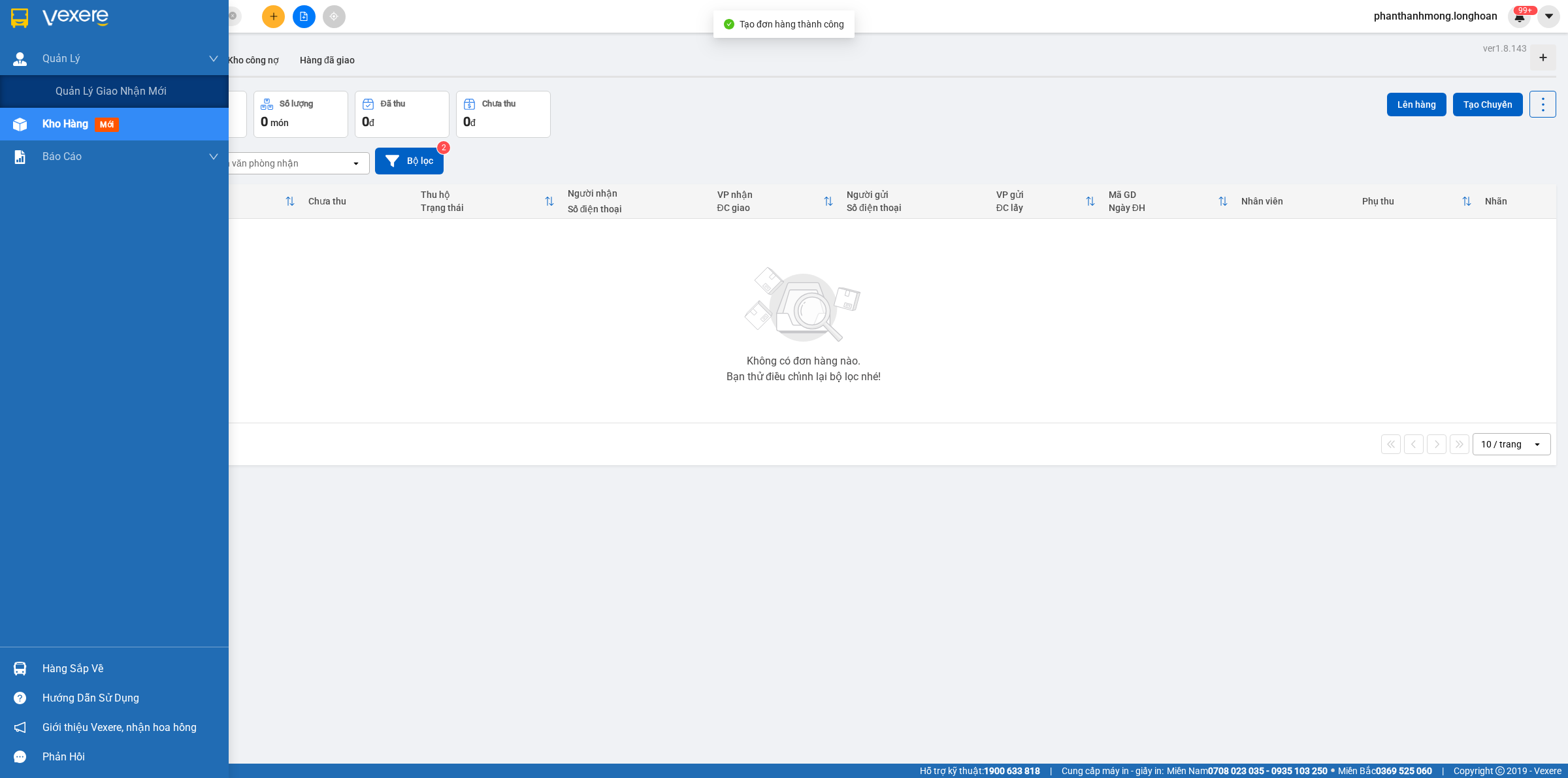
click at [85, 90] on div "ver 1.8.143 Kho gửi Trên xe Kho nhận Kho công nợ Hàng đã giao Đơn hàng 0 đơn Kh…" at bounding box center [803, 427] width 1516 height 778
click at [74, 83] on span "Quản lý giao nhận mới" at bounding box center [111, 91] width 111 height 16
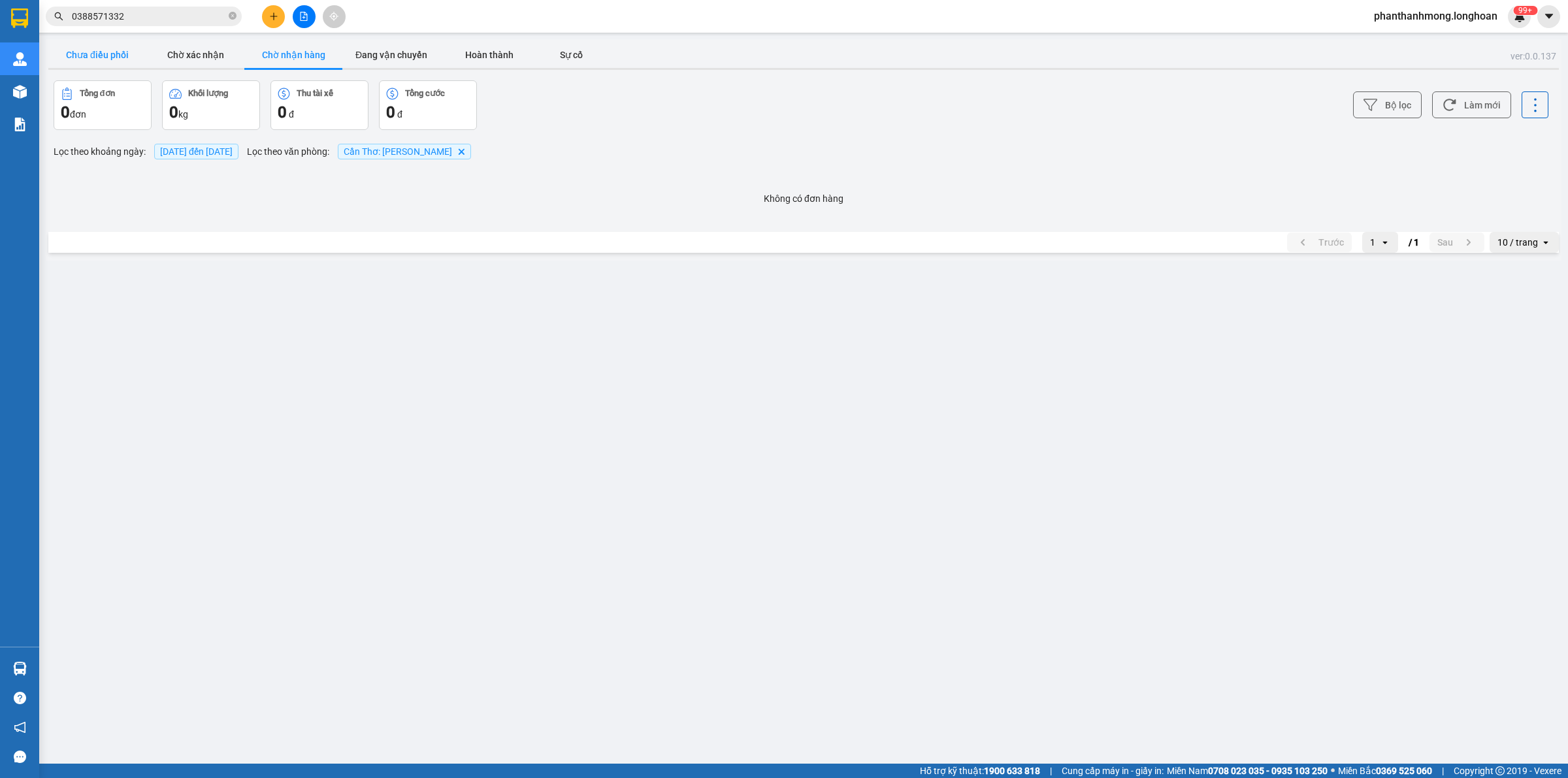
click at [77, 63] on button "Chưa điều phối" at bounding box center [97, 55] width 98 height 27
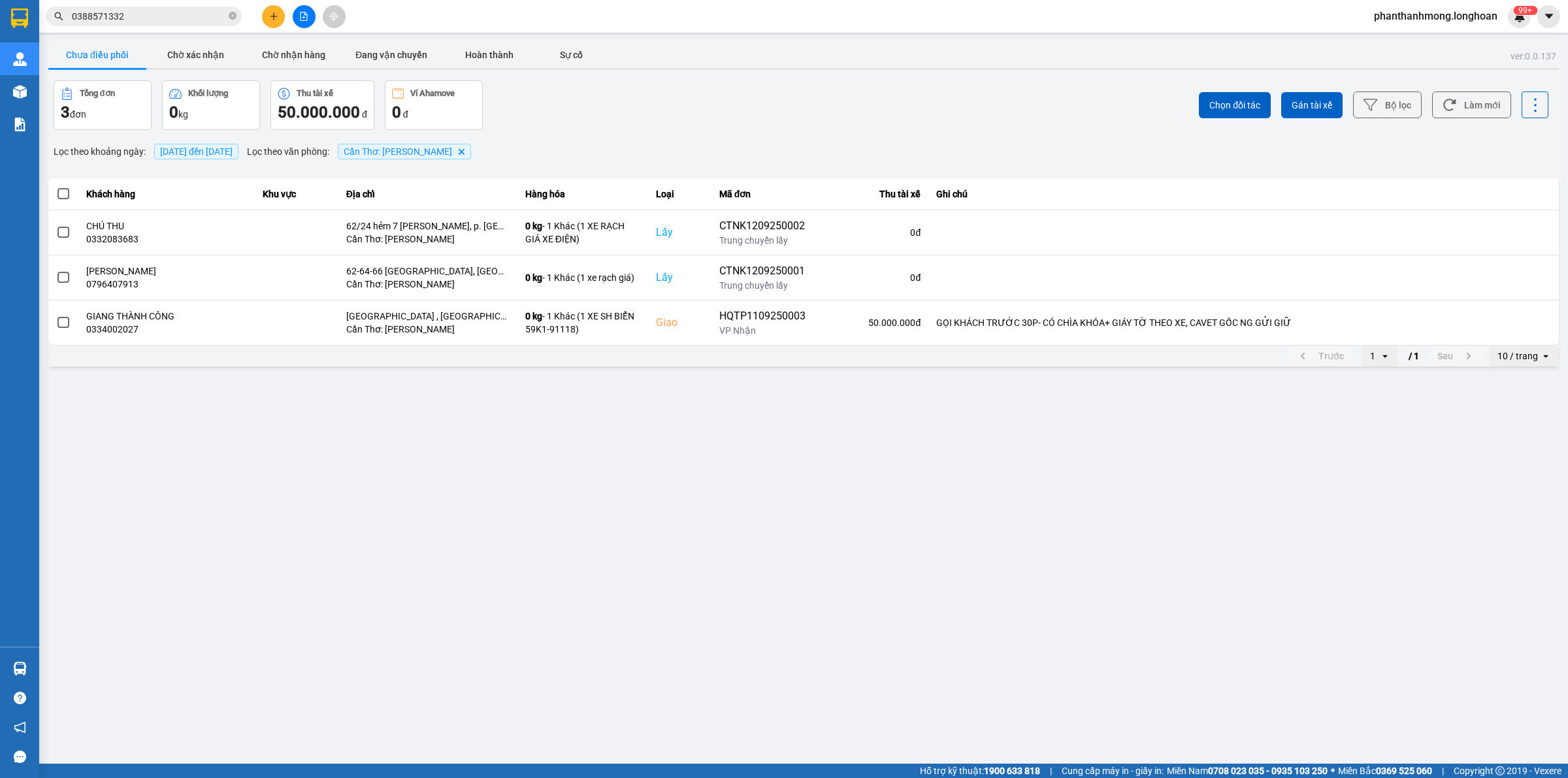
click at [64, 192] on span at bounding box center [63, 194] width 11 height 11
click at [56, 187] on input "checkbox" at bounding box center [56, 187] width 0 height 0
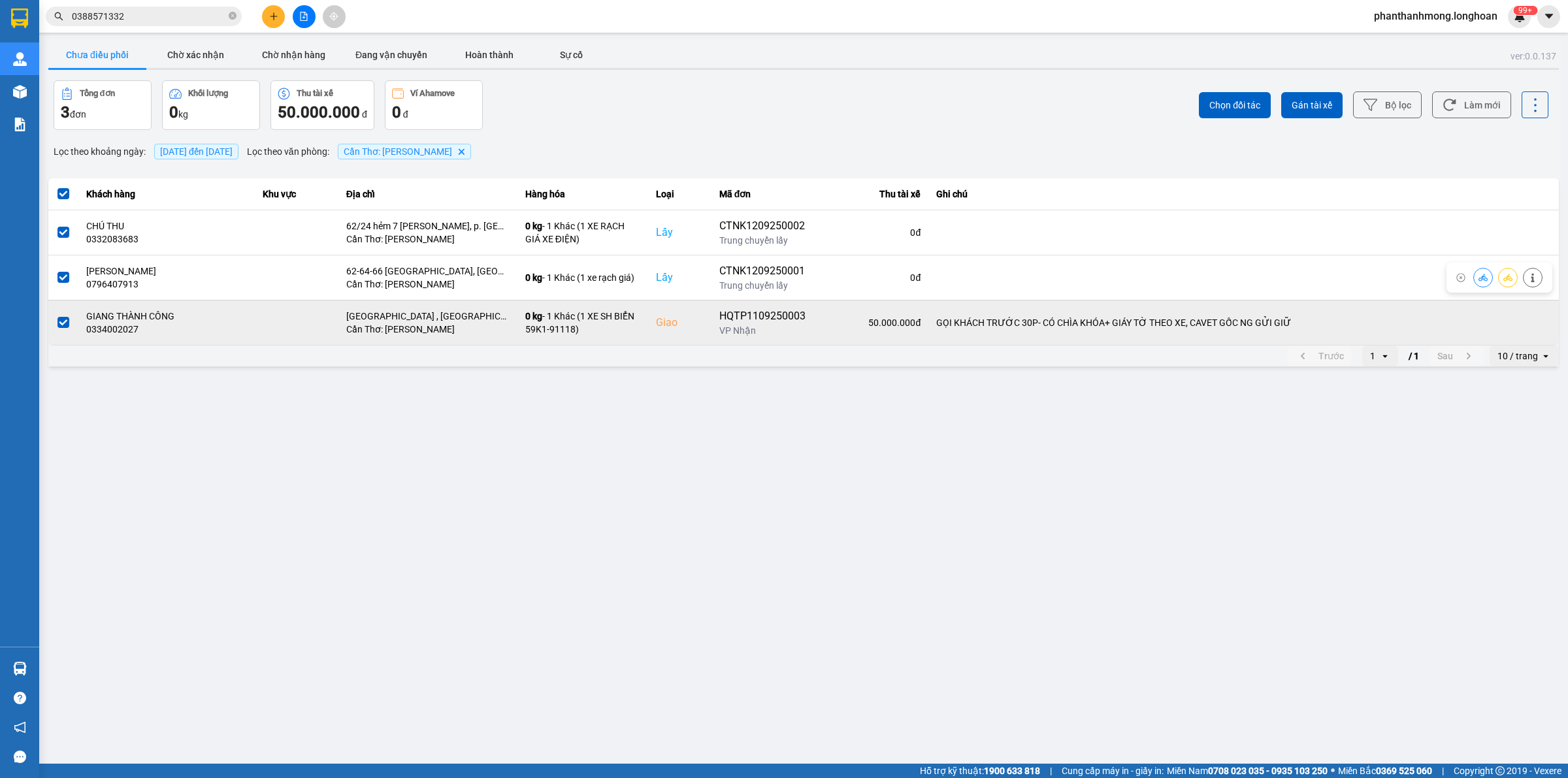
click at [58, 316] on div at bounding box center [63, 322] width 14 height 20
click at [63, 321] on span at bounding box center [63, 322] width 11 height 11
click at [56, 316] on input "checkbox" at bounding box center [56, 316] width 0 height 0
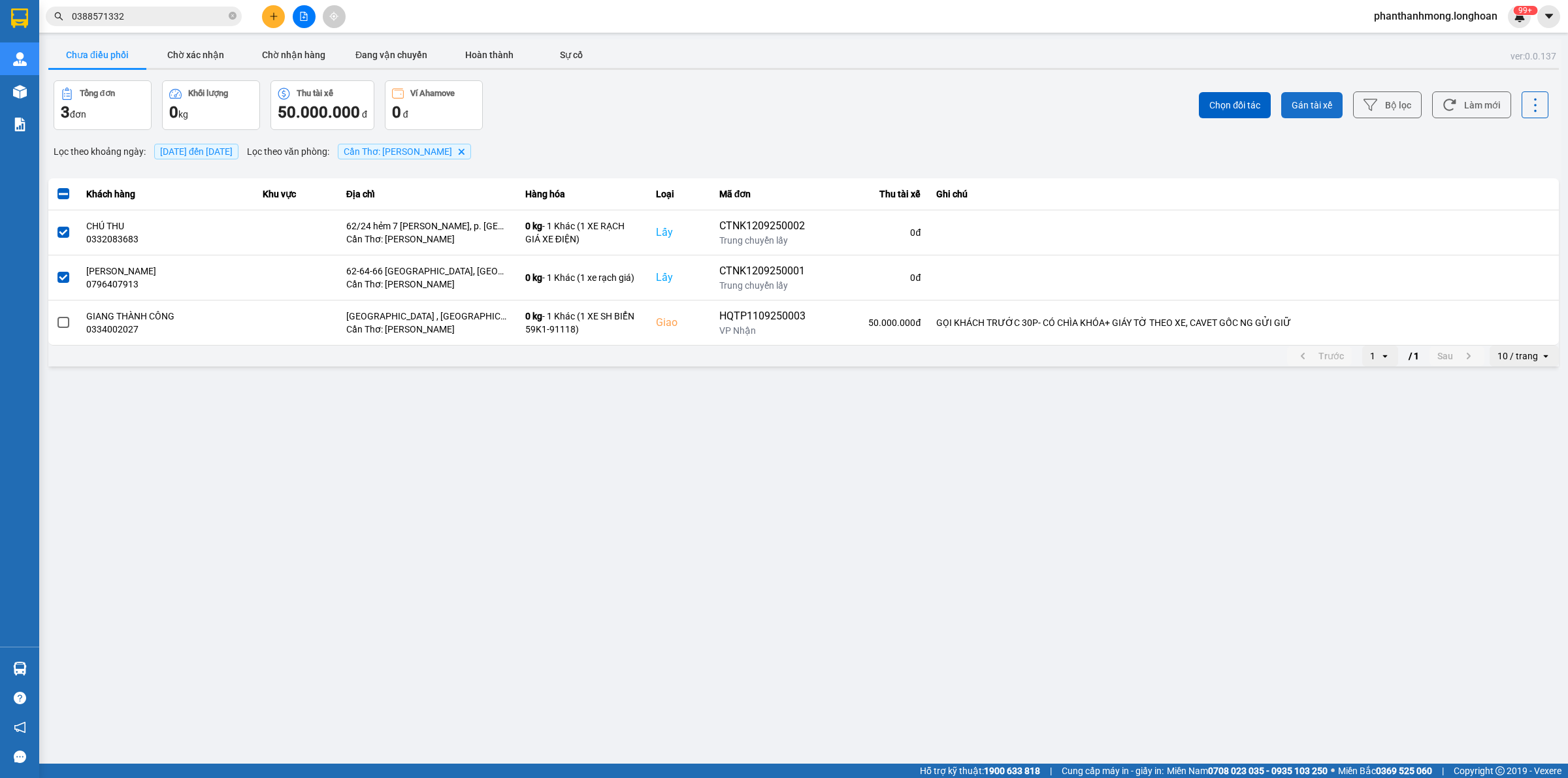
click at [1294, 93] on button "Gán tài xế" at bounding box center [1311, 105] width 62 height 27
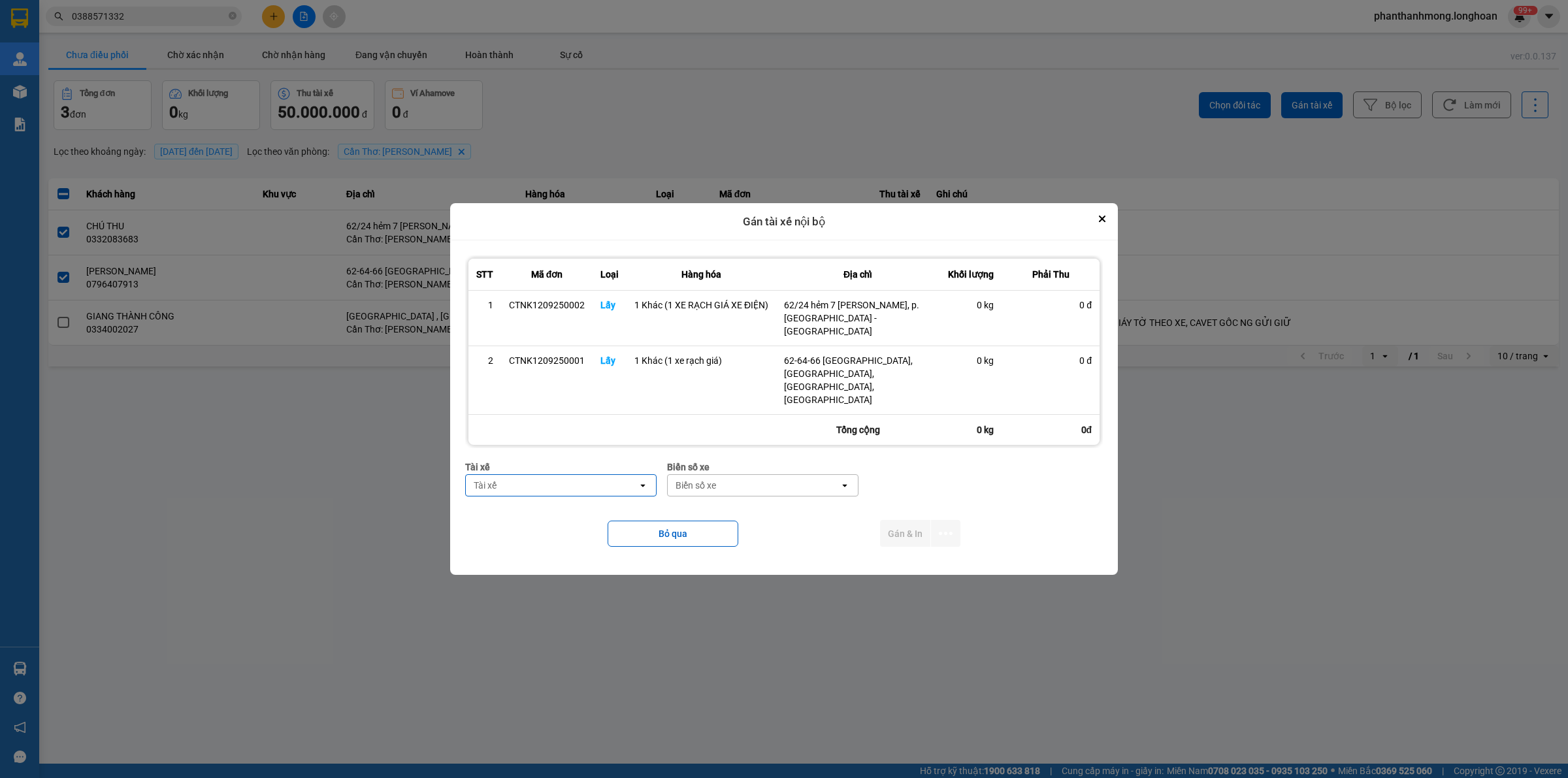
click at [590, 475] on div "Tài xế" at bounding box center [551, 485] width 171 height 21
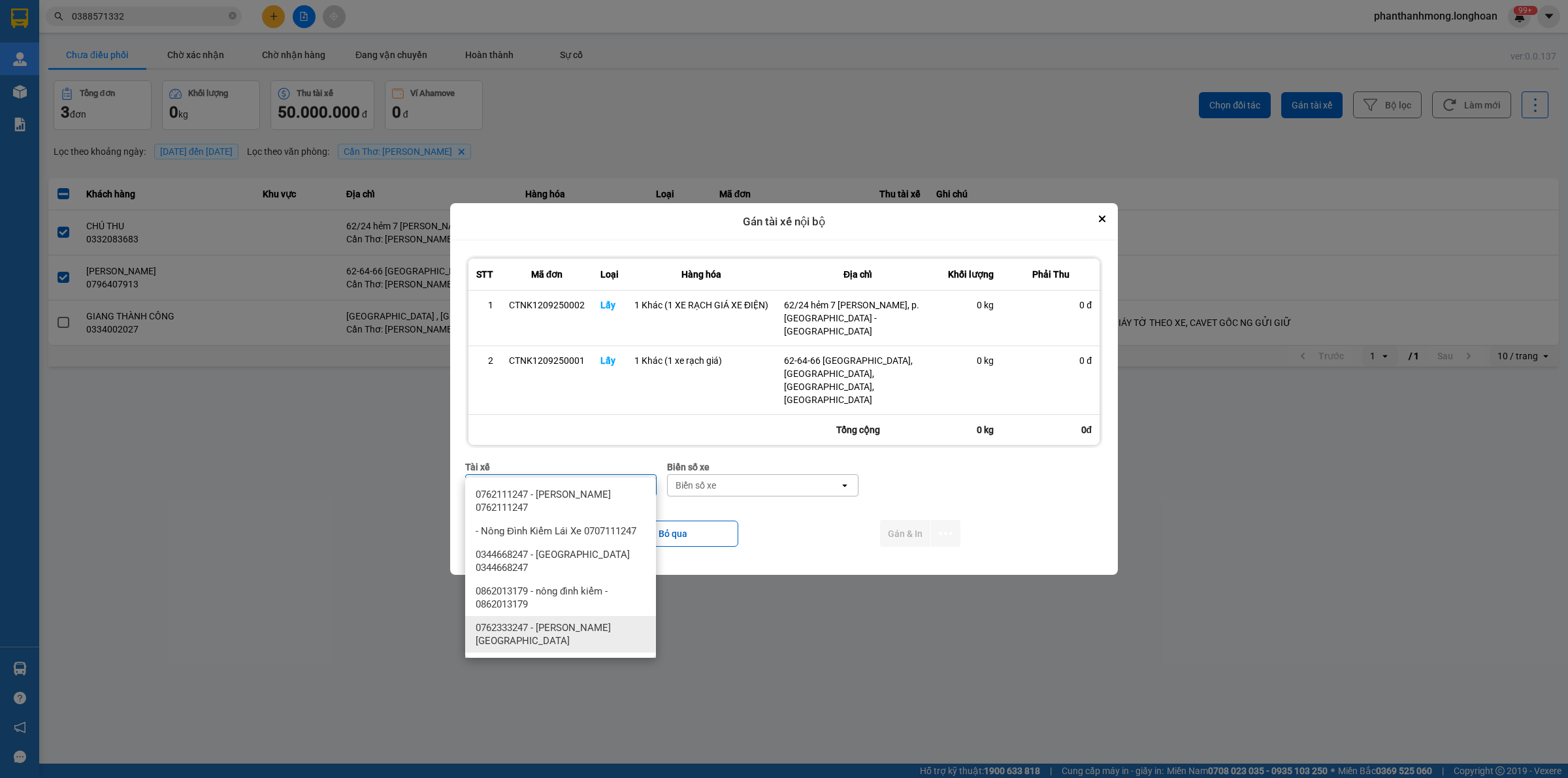
type input "DINH"
click at [563, 635] on span "0762333247 - Nguyễn Bình Định 0762.333.247" at bounding box center [563, 635] width 175 height 27
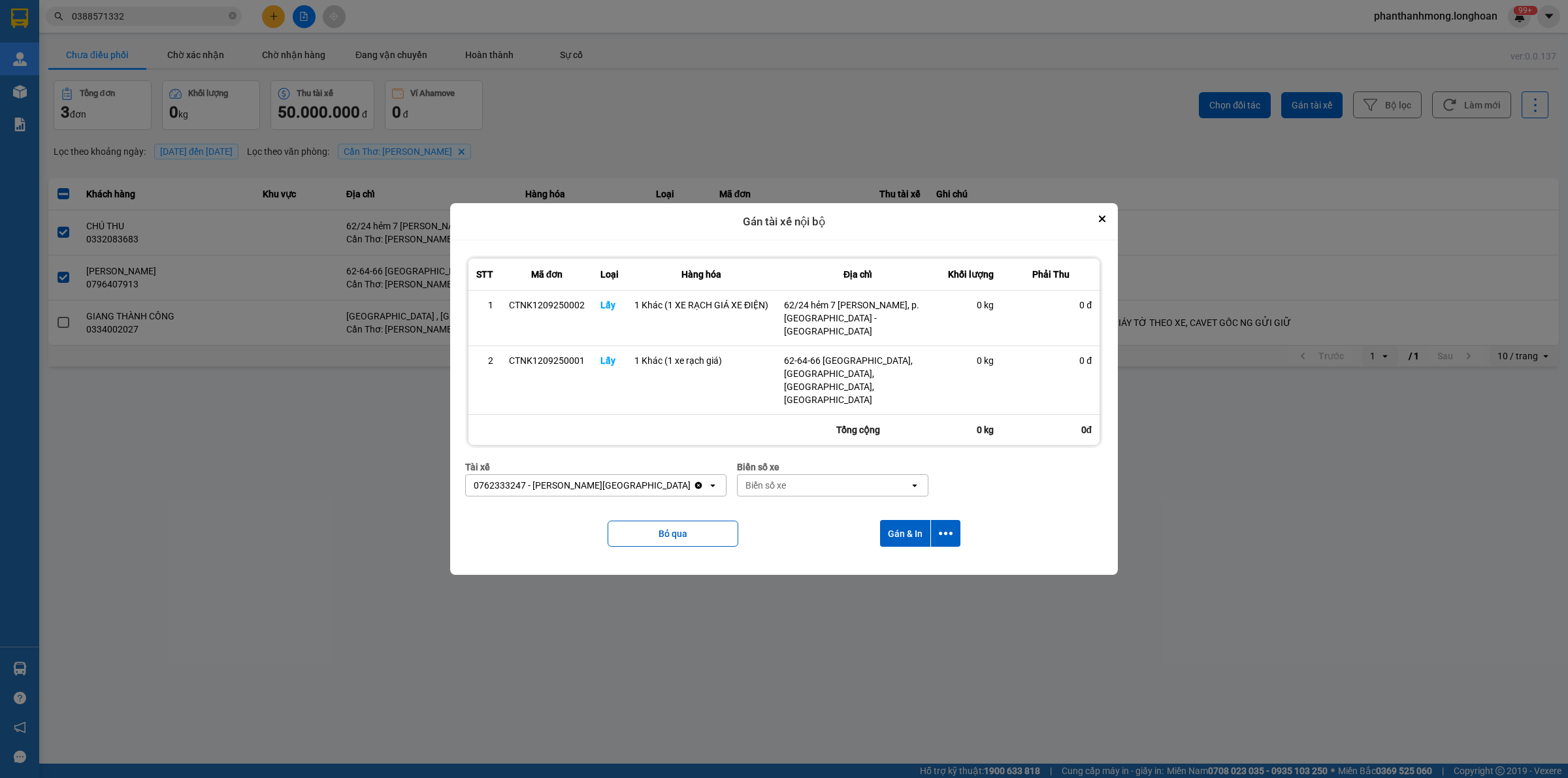
click at [749, 479] on div "Biển số xe" at bounding box center [766, 486] width 41 height 13
type input "95"
click at [746, 544] on span "29E-080.95" at bounding box center [744, 542] width 47 height 13
click at [948, 527] on icon "dialog" at bounding box center [946, 534] width 13 height 13
click at [883, 549] on span "Chỉ gán tài" at bounding box center [894, 551] width 44 height 13
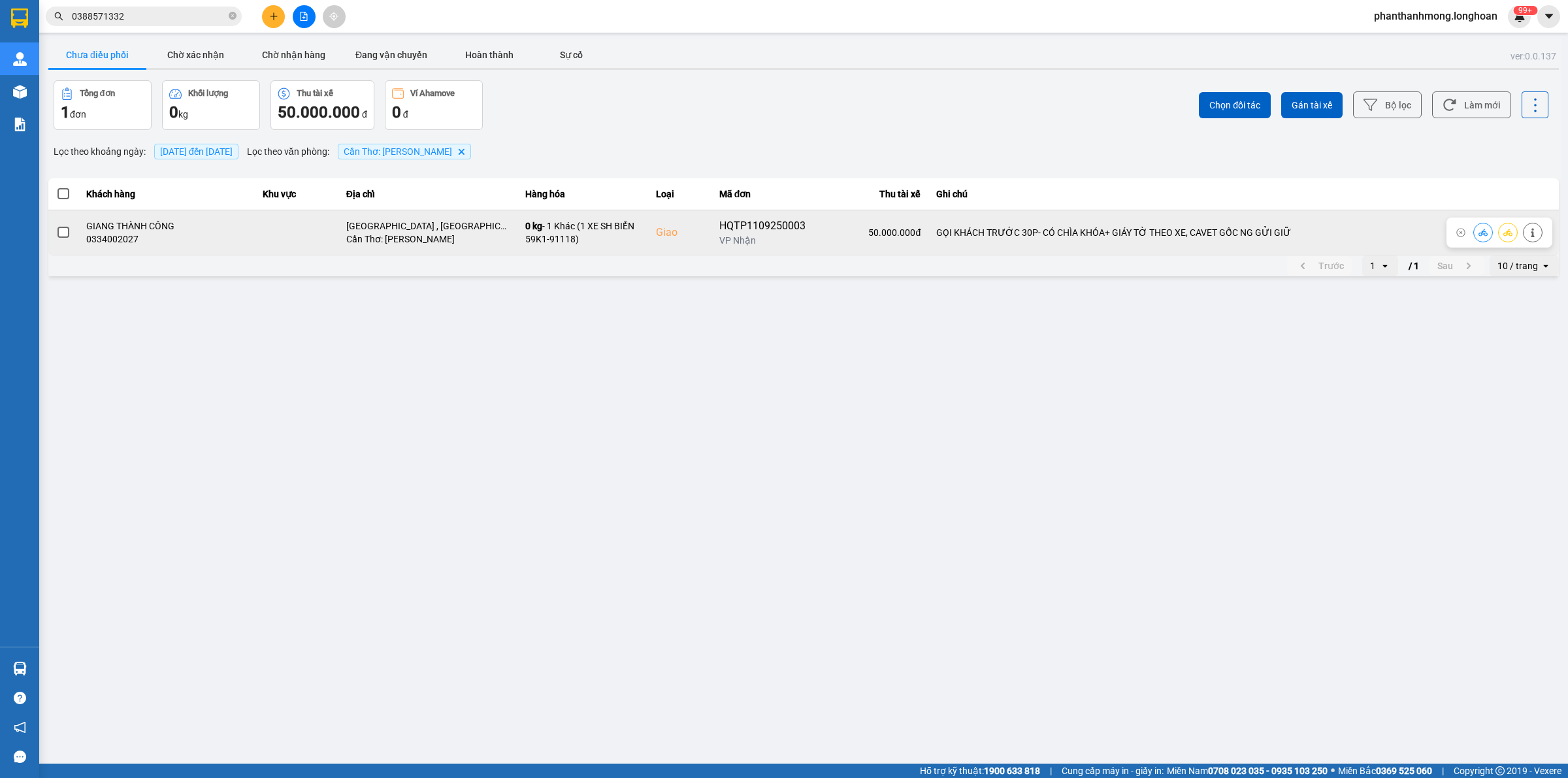
click at [769, 218] on div "HQTP1109250003" at bounding box center [762, 226] width 86 height 16
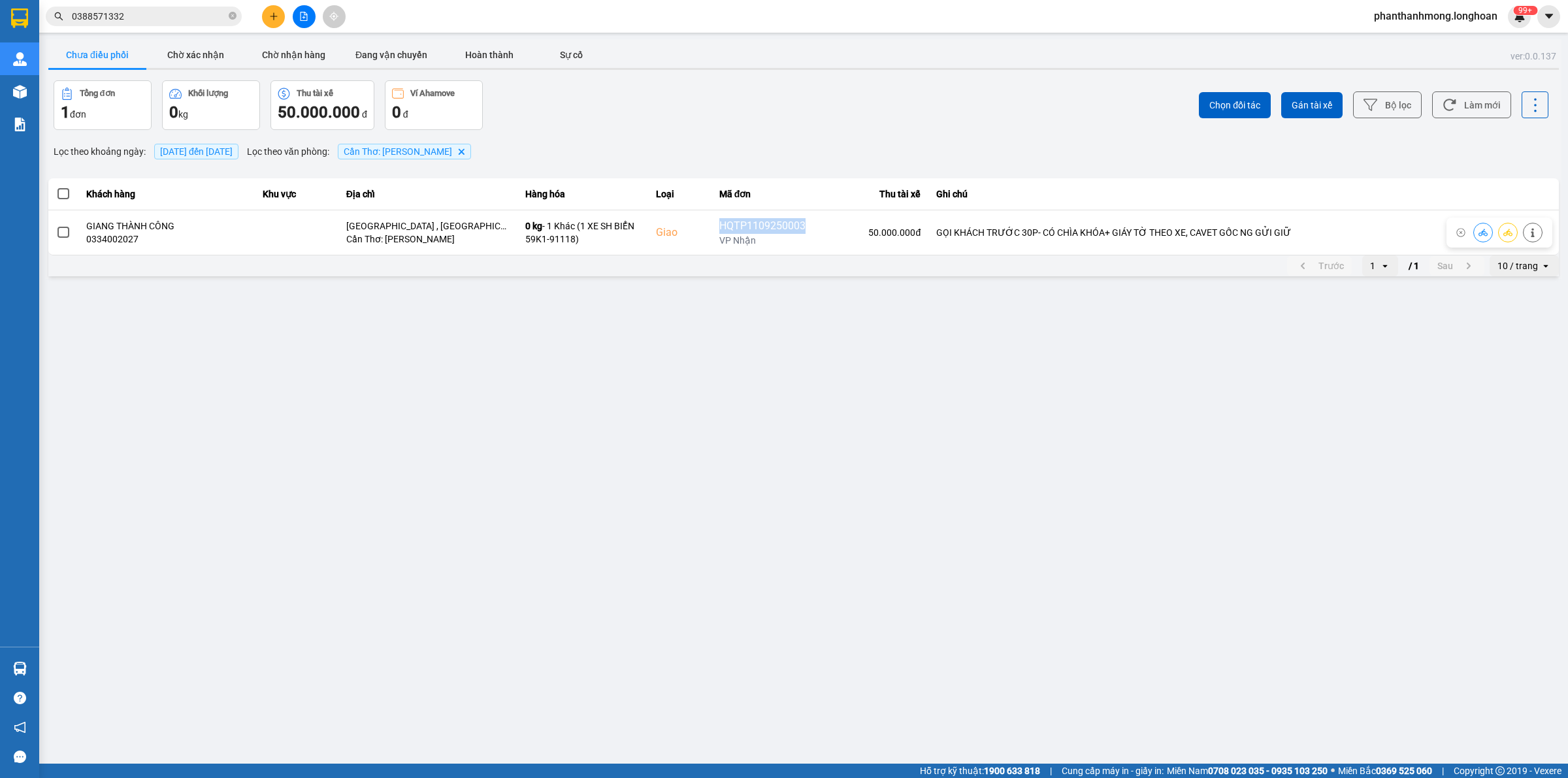
copy div "HQTP1109250003"
click at [192, 20] on input "0388571332" at bounding box center [149, 16] width 154 height 14
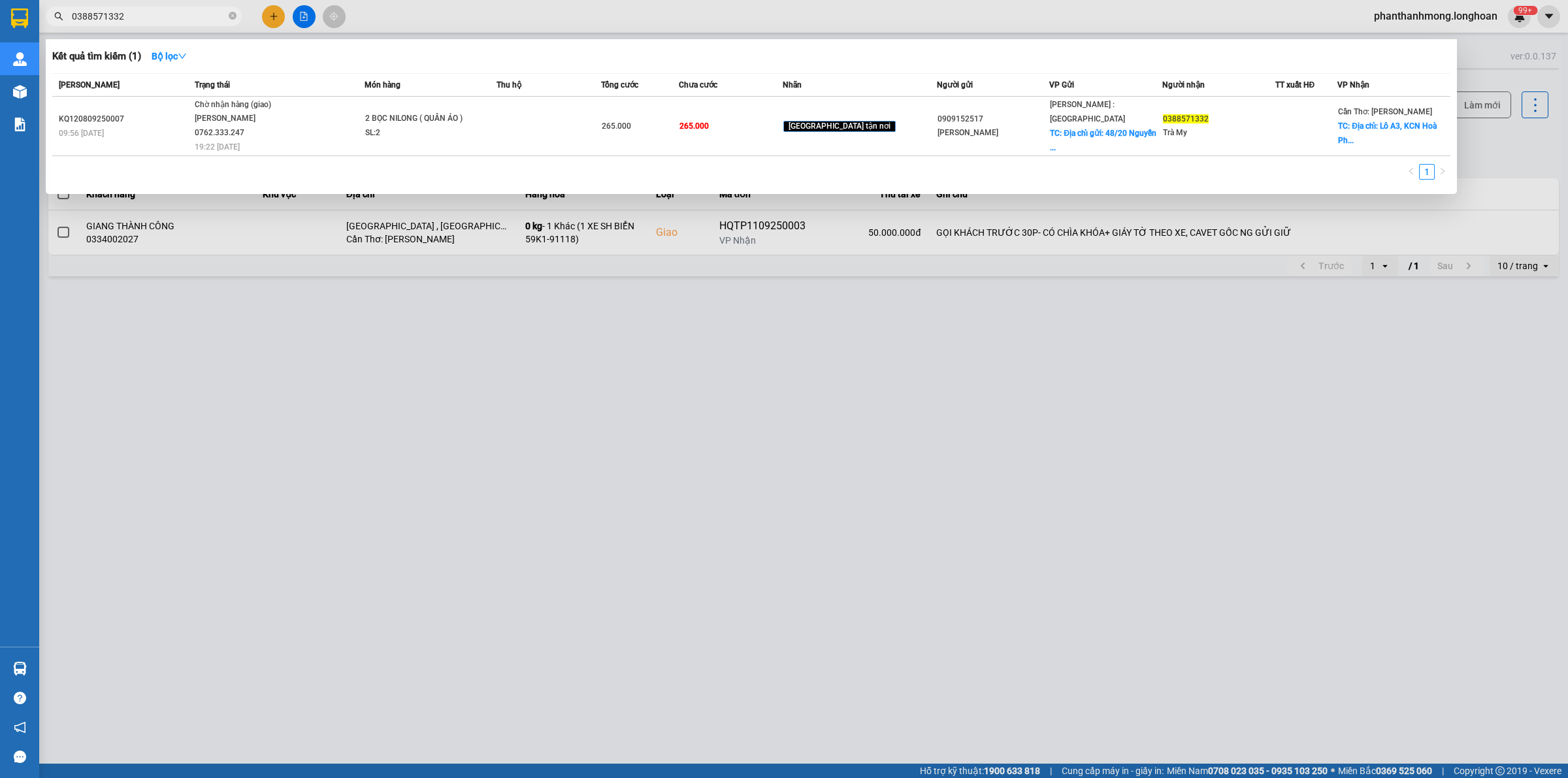
click at [192, 20] on input "0388571332" at bounding box center [149, 16] width 154 height 14
paste input "HQTP1109250003"
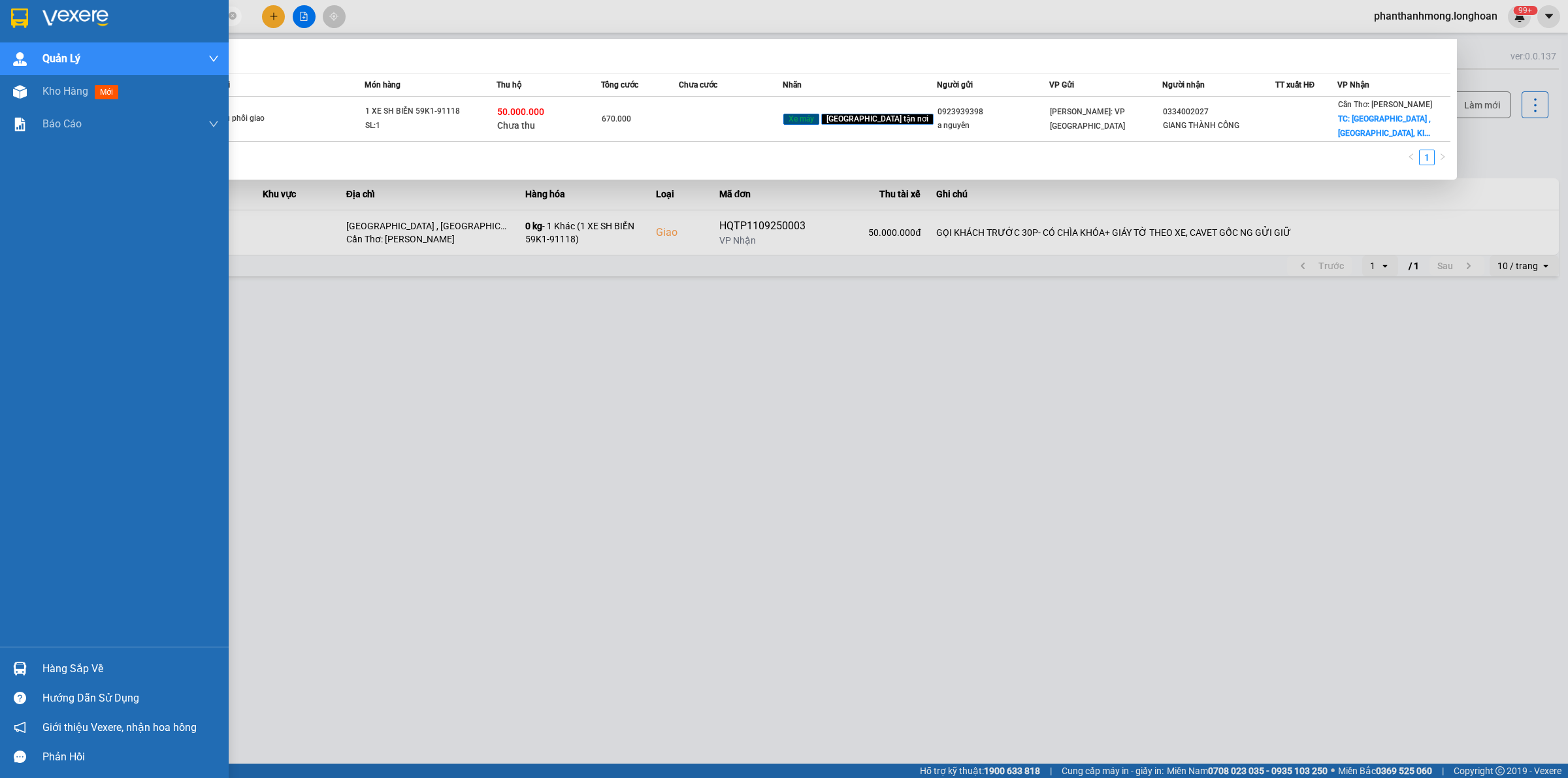
click at [18, 6] on div at bounding box center [114, 21] width 228 height 43
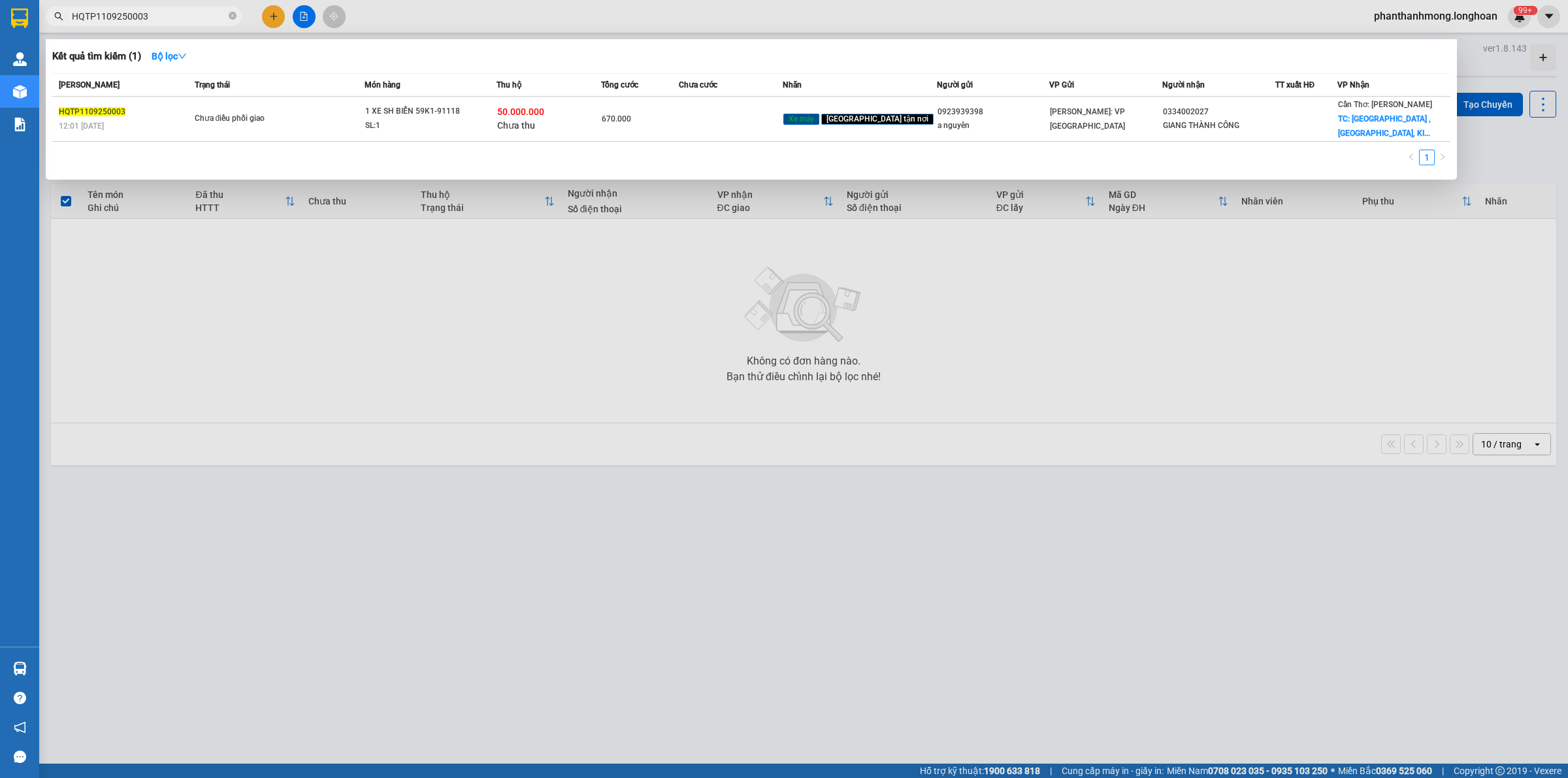
click at [178, 13] on input "HQTP1109250003" at bounding box center [149, 16] width 154 height 14
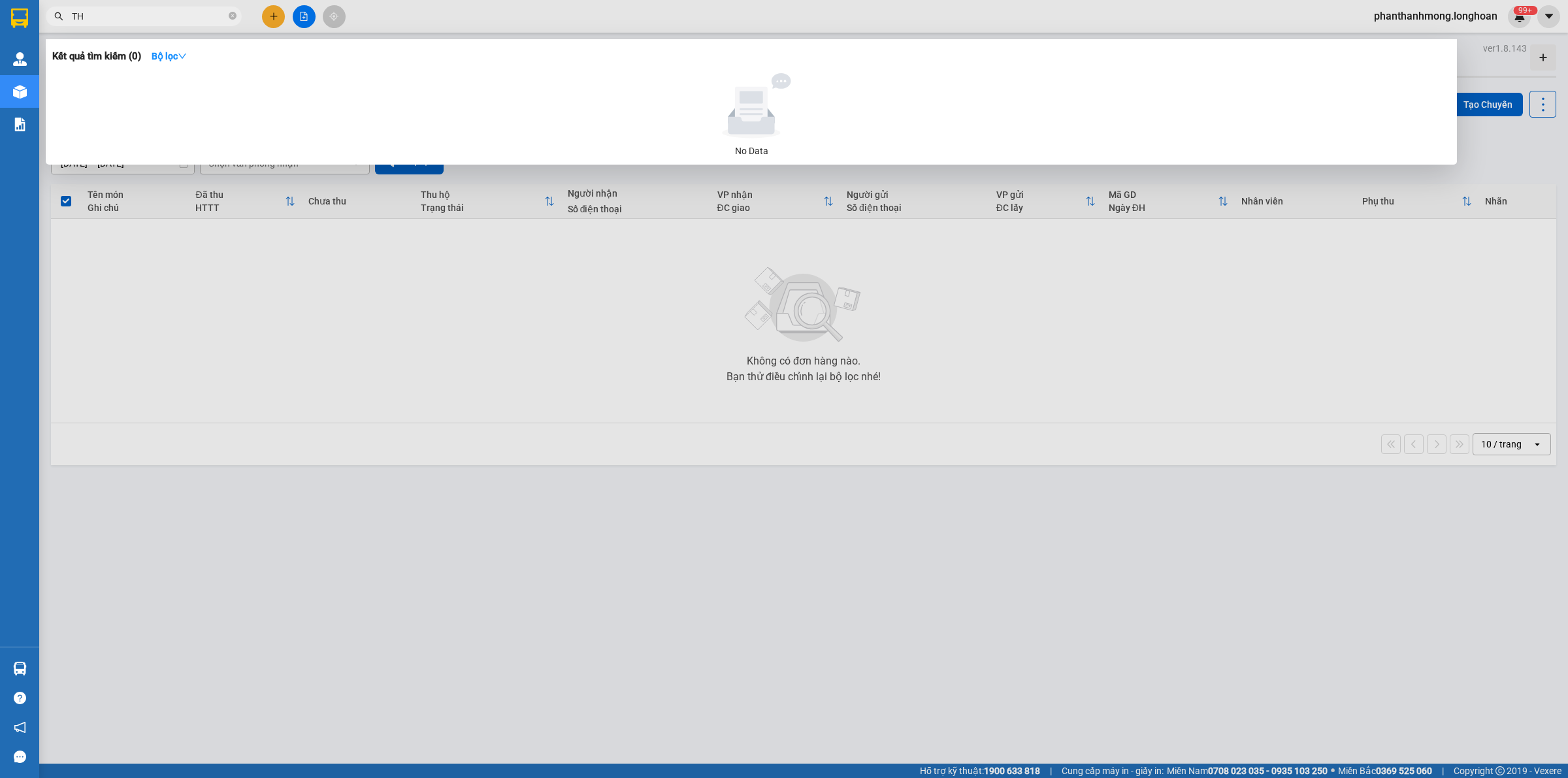
type input "T"
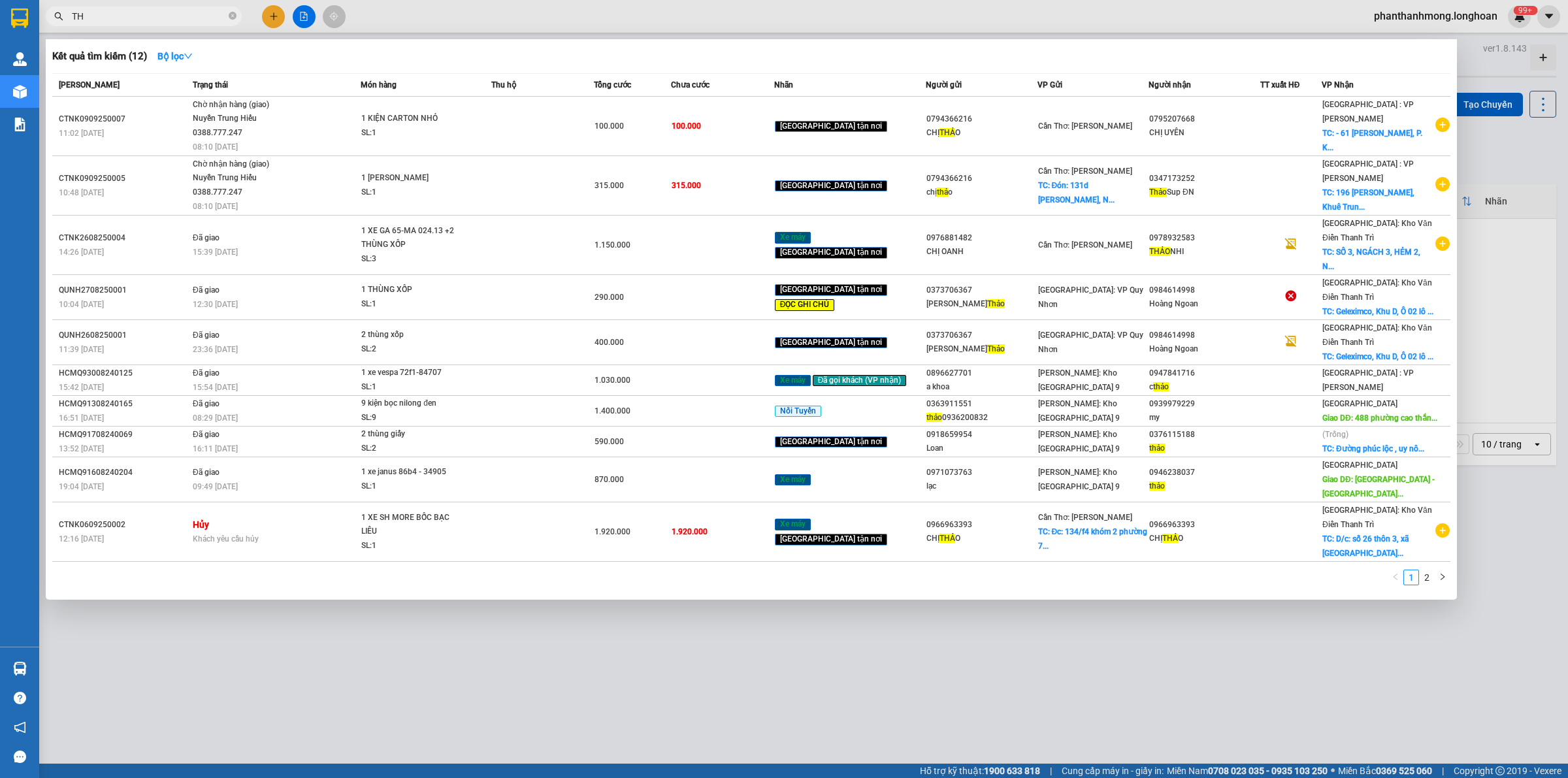
type input "T"
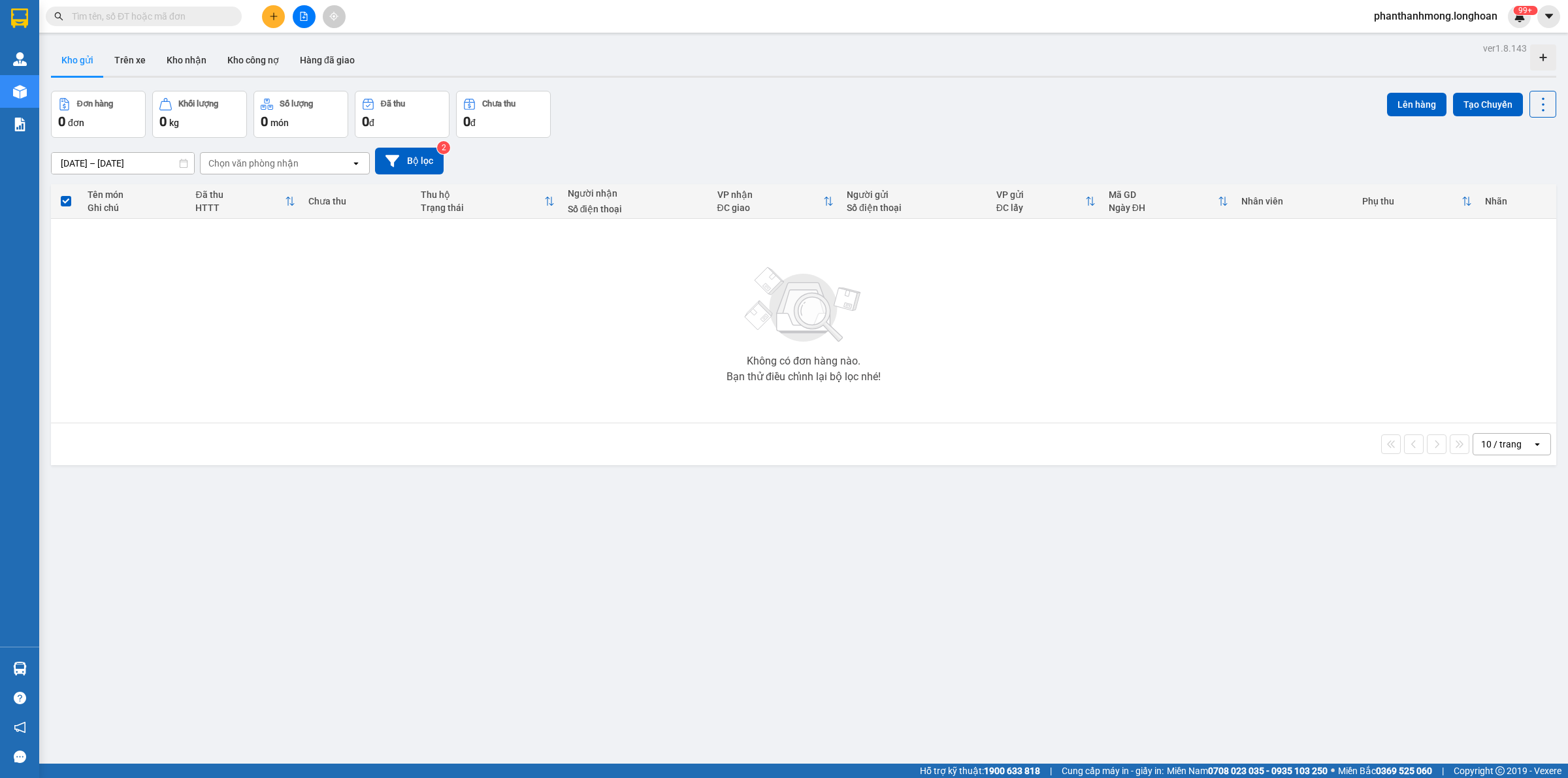
click at [279, 23] on button at bounding box center [274, 17] width 23 height 23
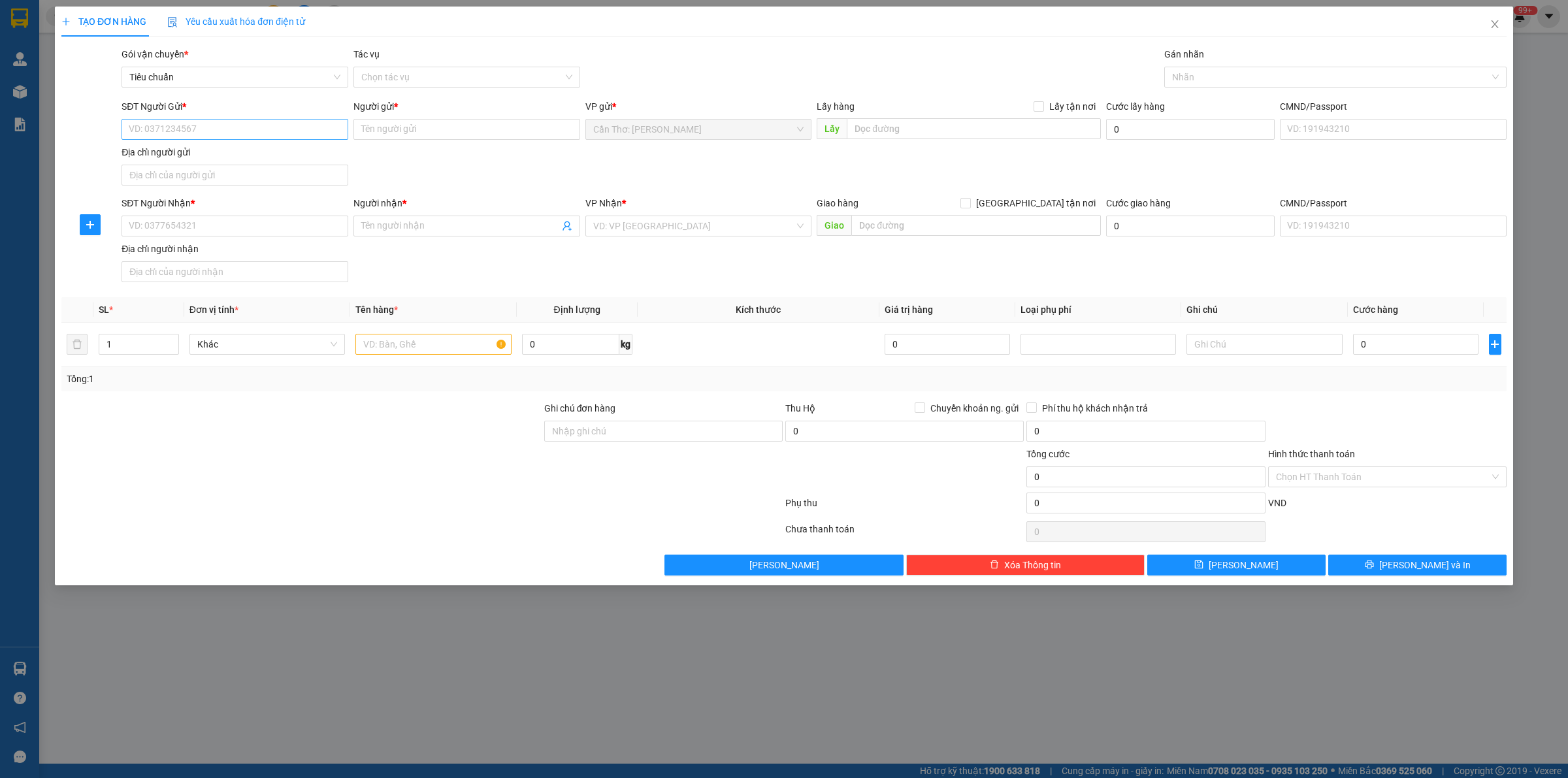
click at [213, 115] on div "SĐT Người Gửi *" at bounding box center [234, 109] width 226 height 20
click at [211, 124] on input "SĐT Người Gửi *" at bounding box center [234, 130] width 226 height 21
paste input "0947765212"
type input "0947765212"
click at [454, 135] on input "Người gửi *" at bounding box center [466, 130] width 226 height 21
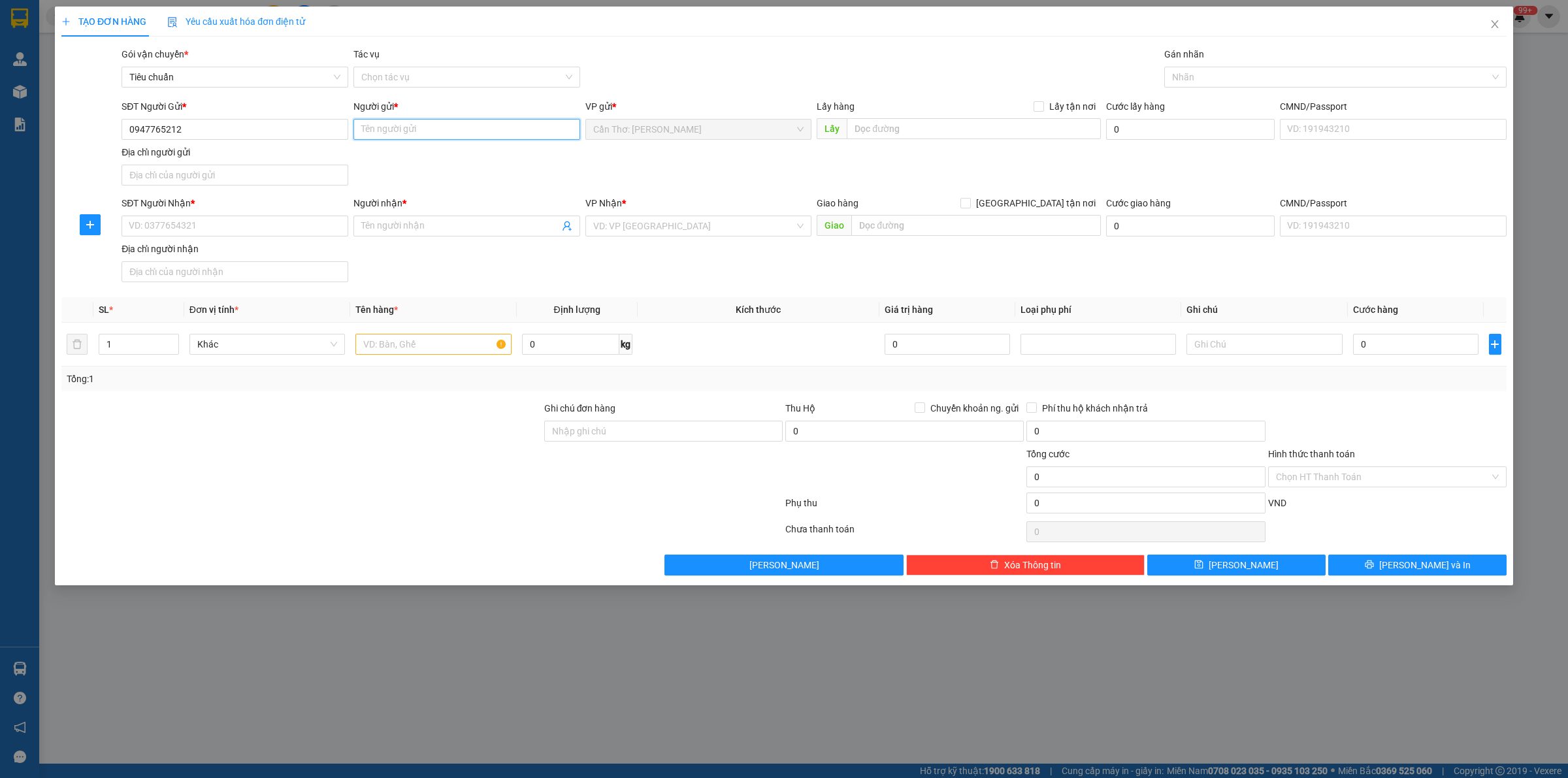
paste input "Lâm Phùng Phước Vinh"
type input "Lâm Phùng Phước Vinh"
click at [931, 132] on input "text" at bounding box center [974, 129] width 254 height 21
paste input "97 Nguyễn Bỉnh Khiêm, Khóm 8, Phường 8, TP Cà Mau"
type input "97 Nguyễn Bỉnh Khiêm, Khóm 8, Phường 8, TP Cà Mau"
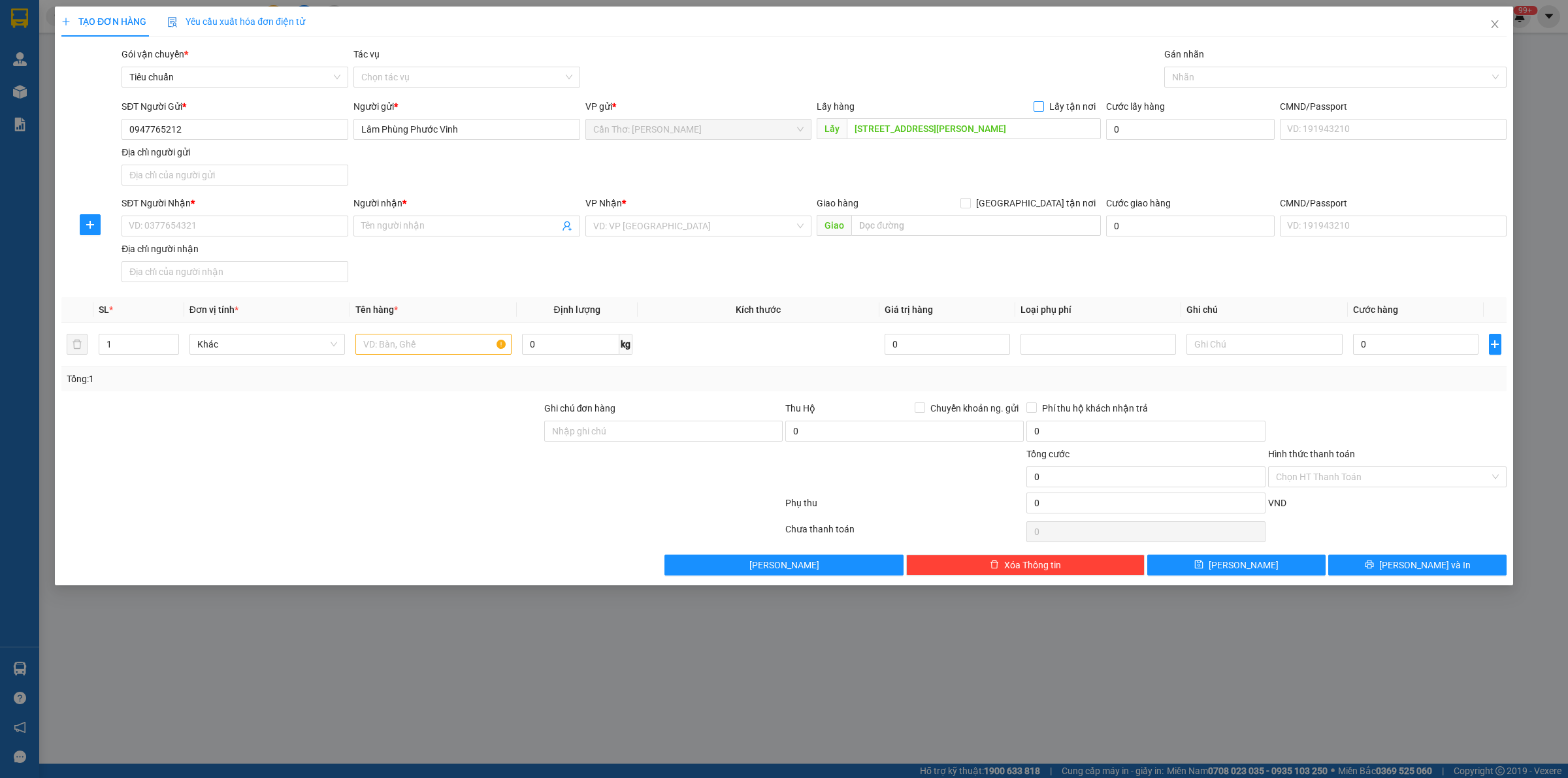
drag, startPoint x: 1036, startPoint y: 109, endPoint x: 1043, endPoint y: 108, distance: 7.1
click at [1040, 108] on input "Lấy tận nơi" at bounding box center [1038, 106] width 9 height 9
checkbox input "true"
click at [293, 228] on input "SĐT Người Nhận *" at bounding box center [234, 226] width 226 height 21
paste input "0944661187"
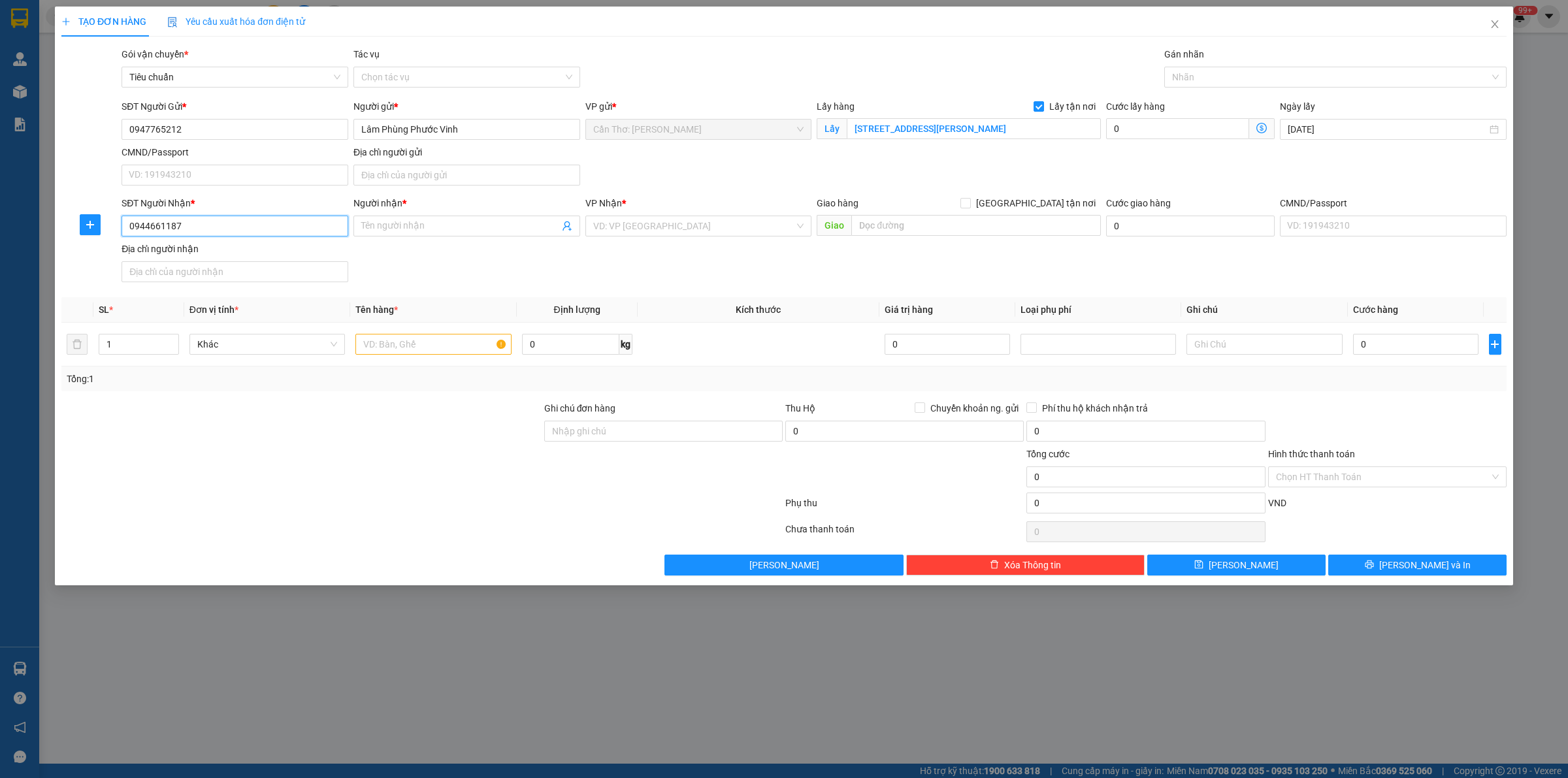
type input "0944661187"
click at [495, 236] on span at bounding box center [466, 226] width 226 height 21
paste input "0944661187"
type input "0944661187"
click at [928, 216] on input "text" at bounding box center [976, 226] width 249 height 21
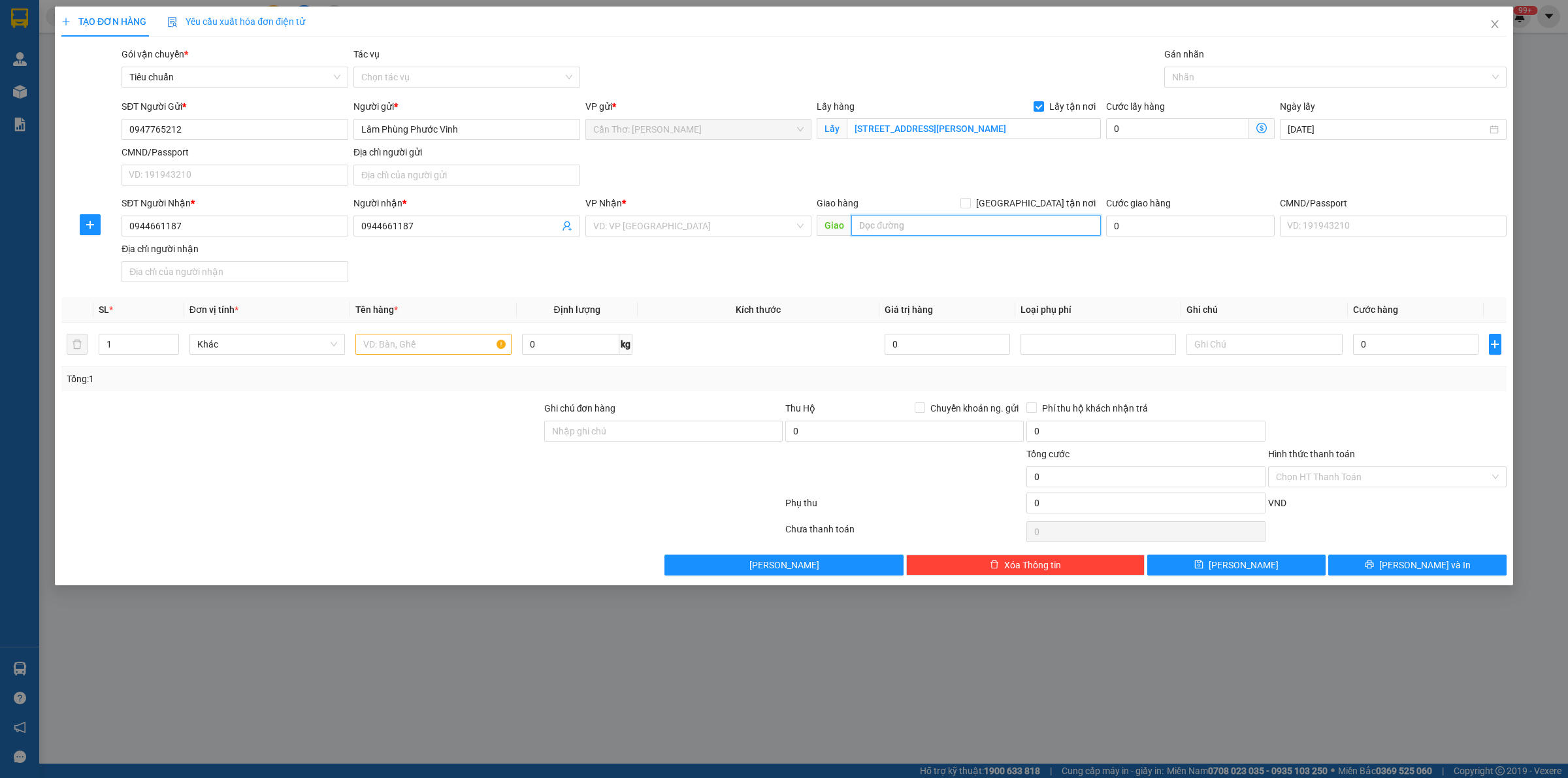
paste input "59 ngõ 230 đường Ỷ La, Dương Kinh, Hà Đông, Hà Nội"
type input "59 ngõ 230 đường Ỷ La, Dương Kinh, Hà Đông, Hà Nội"
click at [1022, 208] on div "Giao hàng Giao tận nơi" at bounding box center [959, 203] width 284 height 14
click at [1029, 207] on div "Giao hàng Giao tận nơi" at bounding box center [959, 203] width 284 height 14
click at [707, 224] on input "search" at bounding box center [694, 226] width 202 height 20
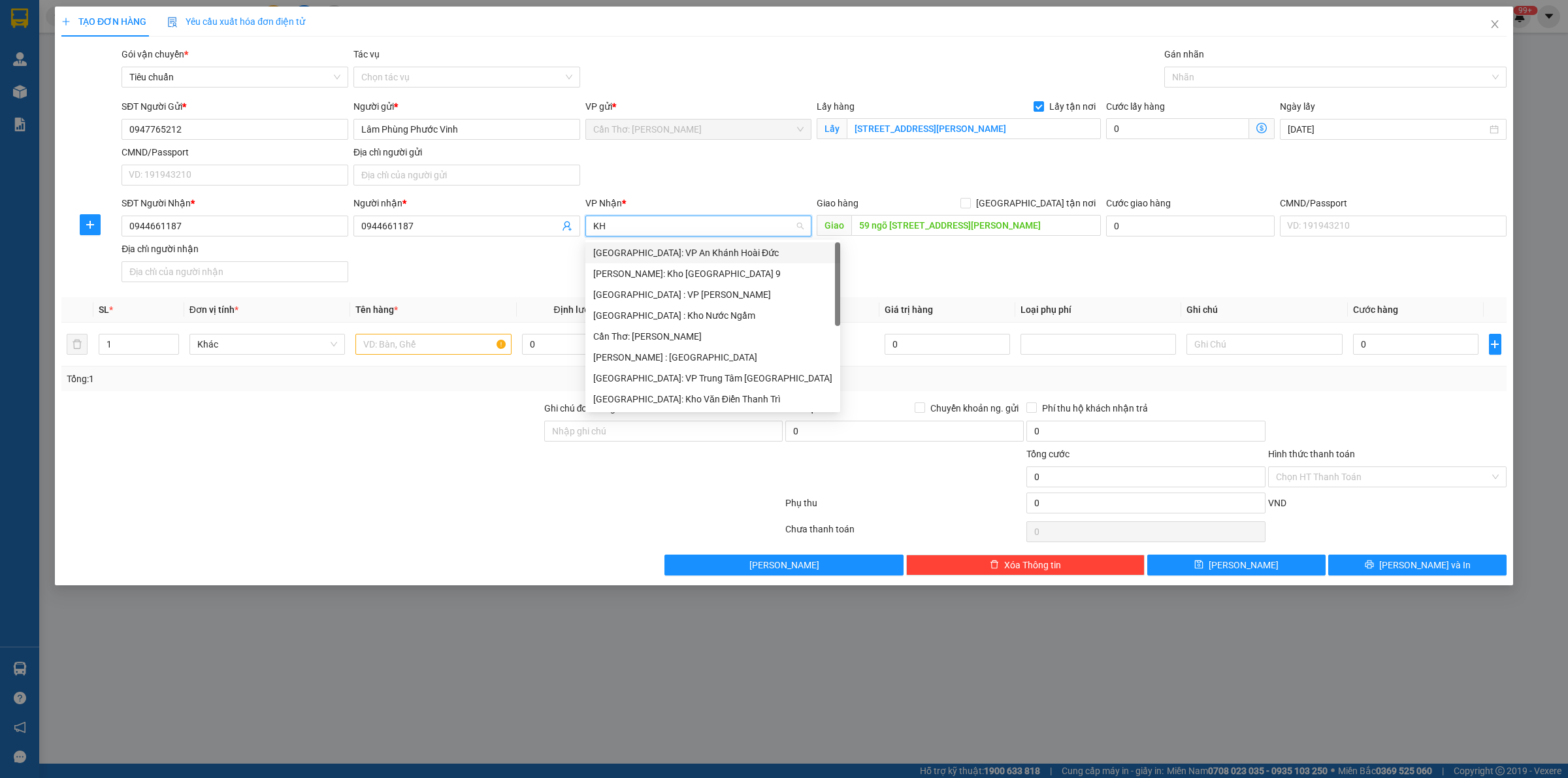
type input "KHO"
click at [751, 337] on div "[GEOGRAPHIC_DATA]: Kho Văn Điển Thanh Trì" at bounding box center [698, 336] width 211 height 14
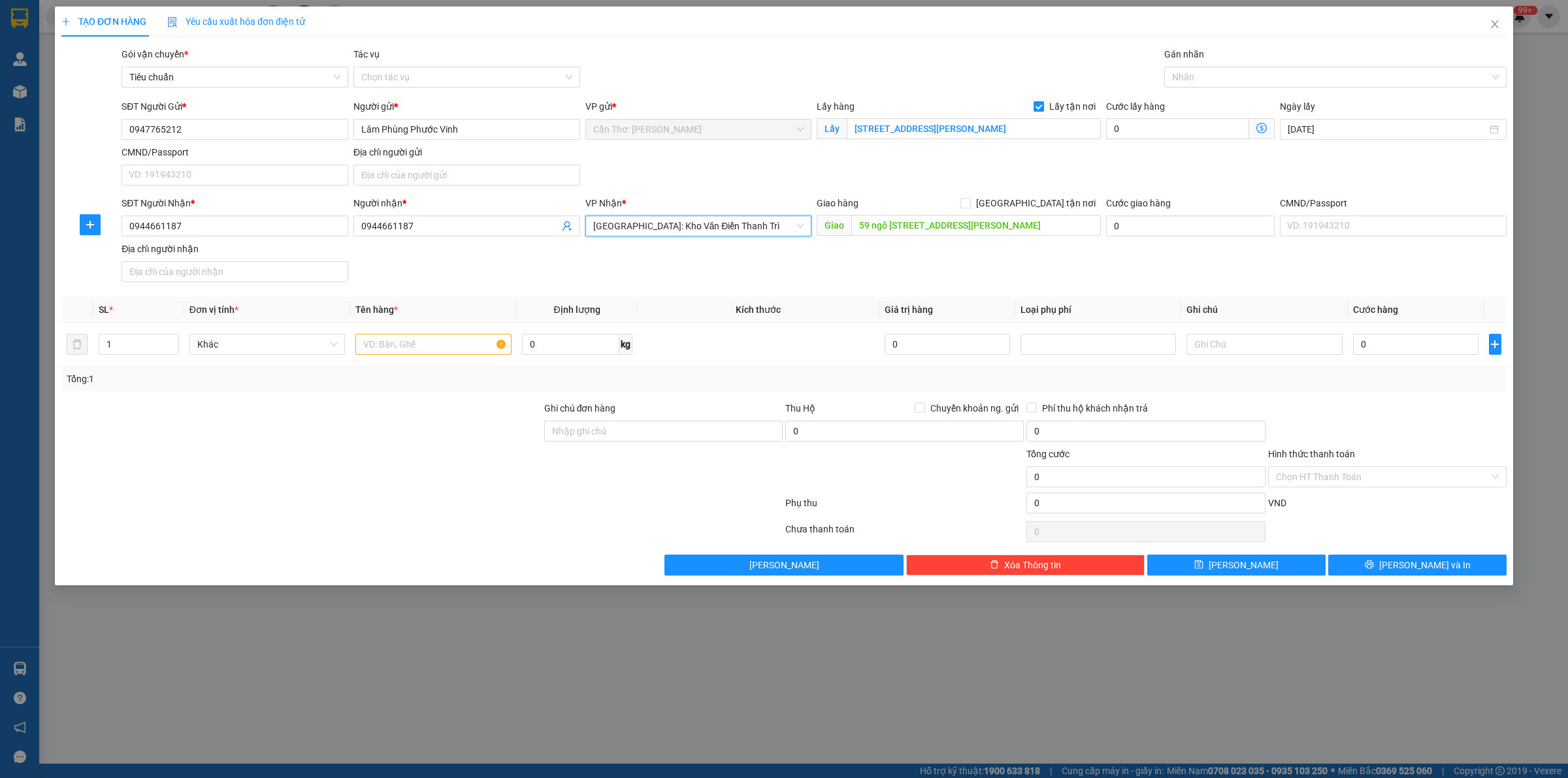
click at [1031, 212] on div "Giao hàng Giao tận nơi" at bounding box center [959, 206] width 284 height 20
click at [969, 207] on input "Giao tận nơi" at bounding box center [965, 203] width 9 height 9
checkbox input "true"
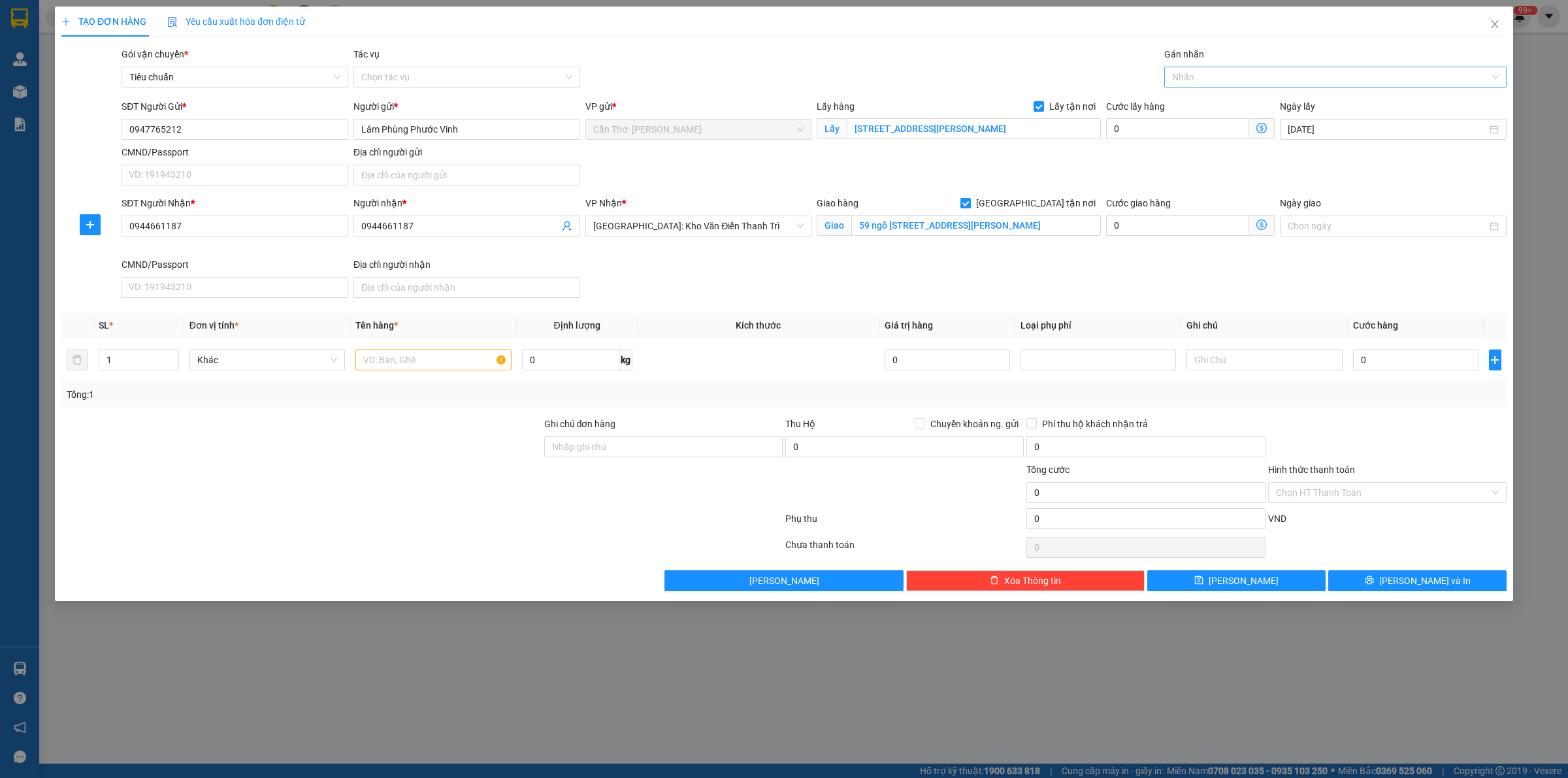
click at [1182, 82] on div at bounding box center [1328, 77] width 323 height 16
type input "XE"
click at [1184, 104] on div "Xe máy" at bounding box center [1335, 102] width 327 height 14
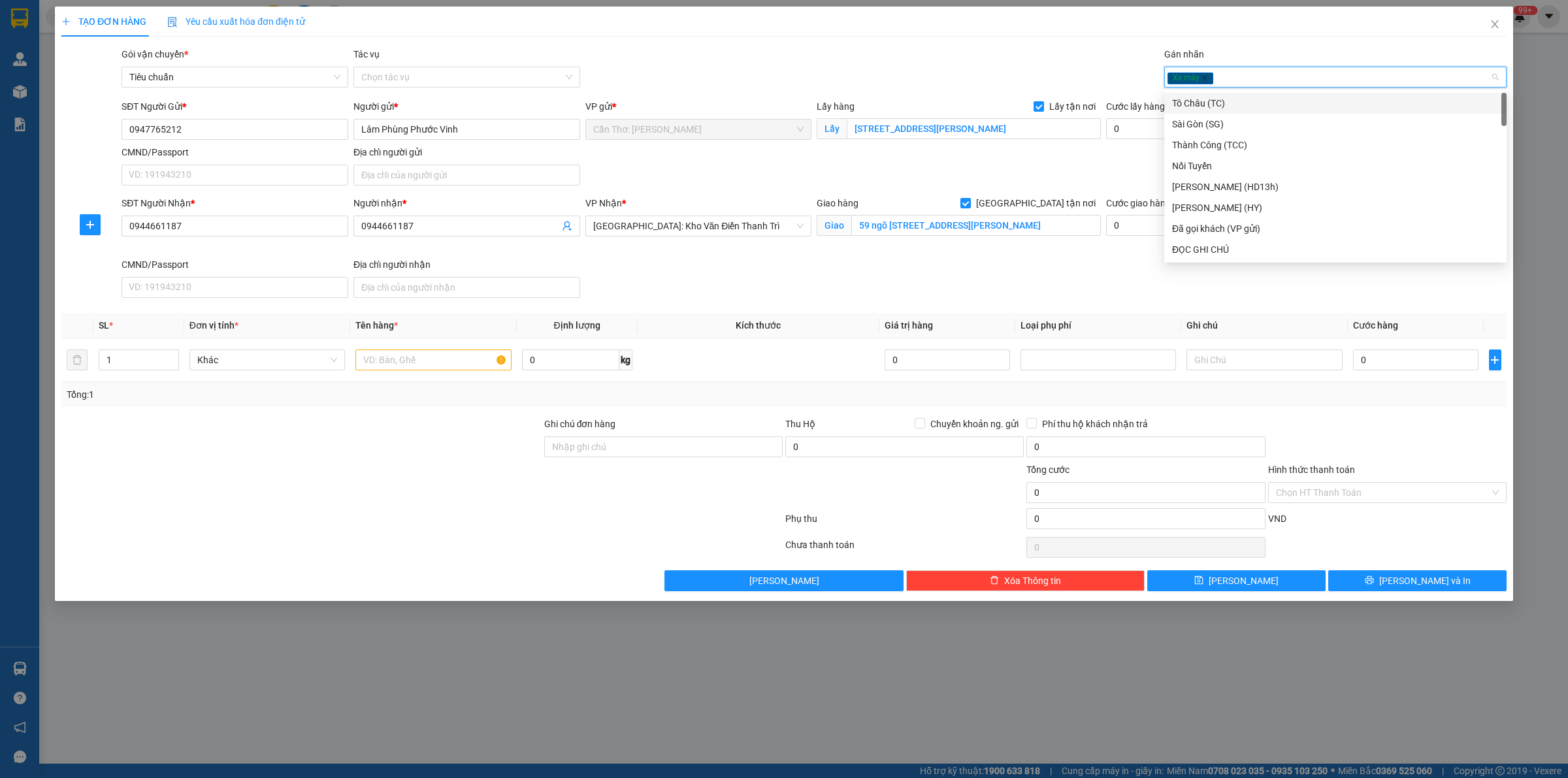
click at [1222, 85] on div "Xe máy" at bounding box center [1328, 77] width 323 height 16
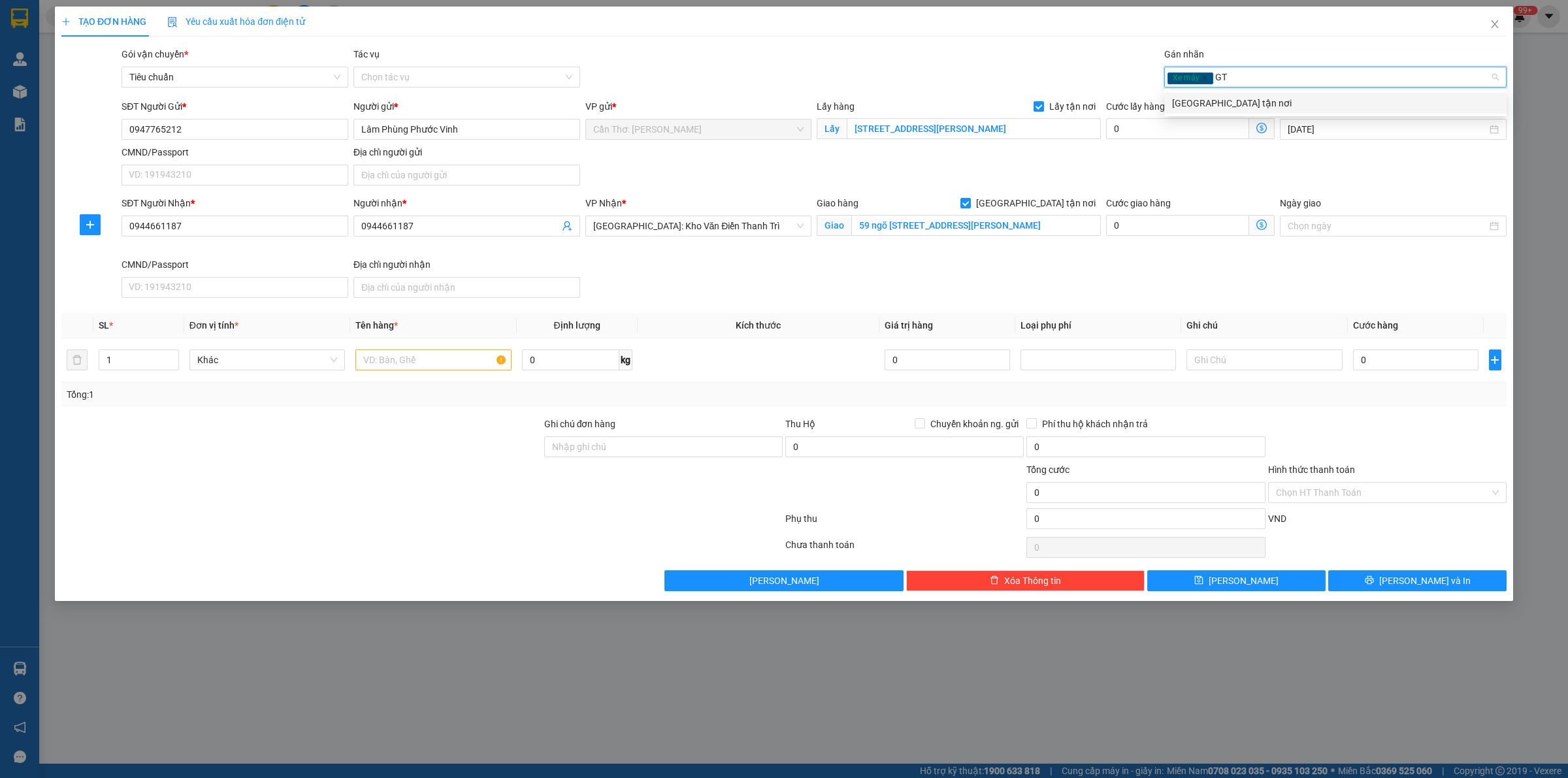
type input "GTN"
click at [1213, 103] on div "Giao tận nơi" at bounding box center [1335, 102] width 327 height 14
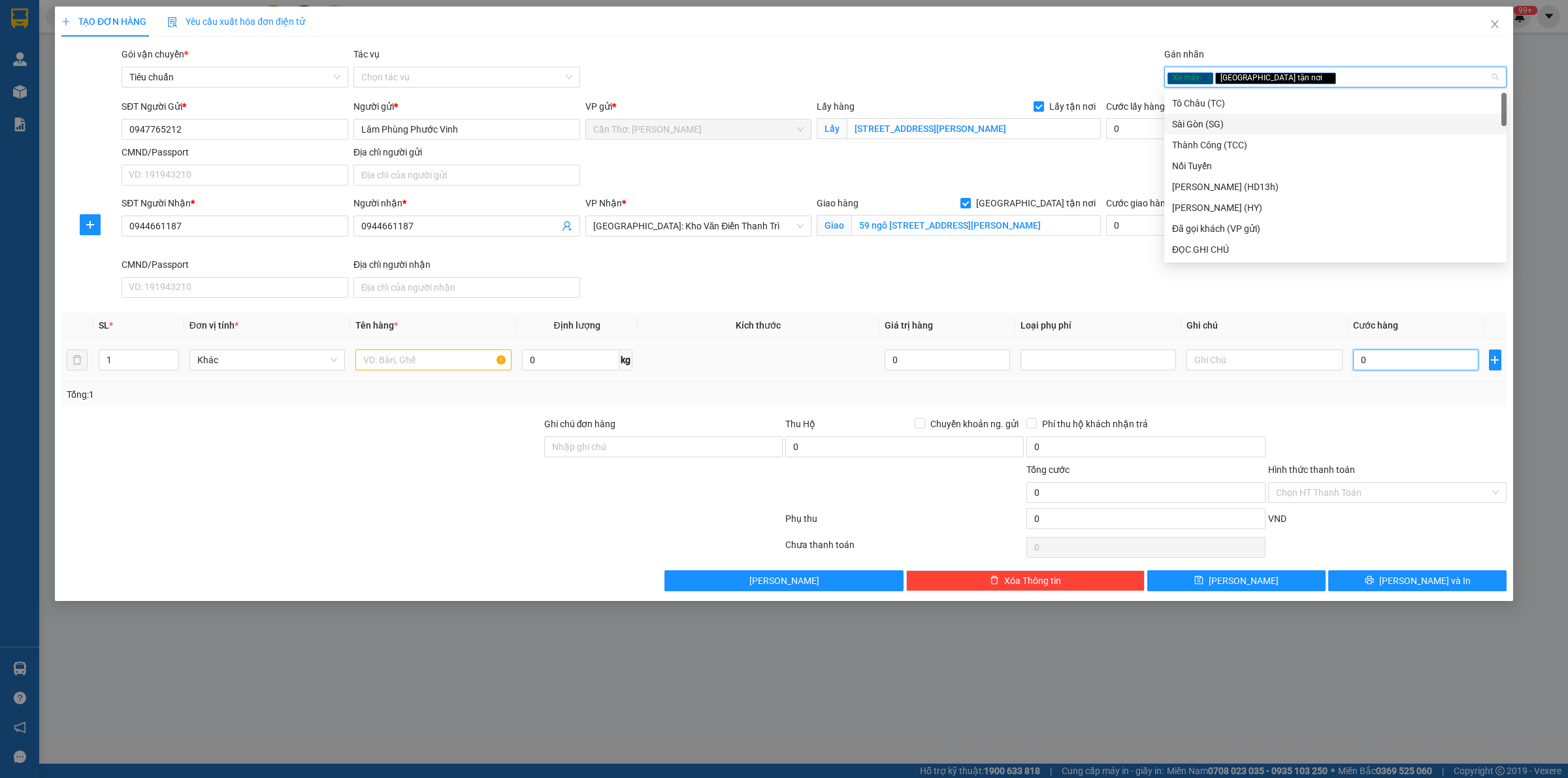
click at [1414, 351] on input "0" at bounding box center [1415, 360] width 125 height 21
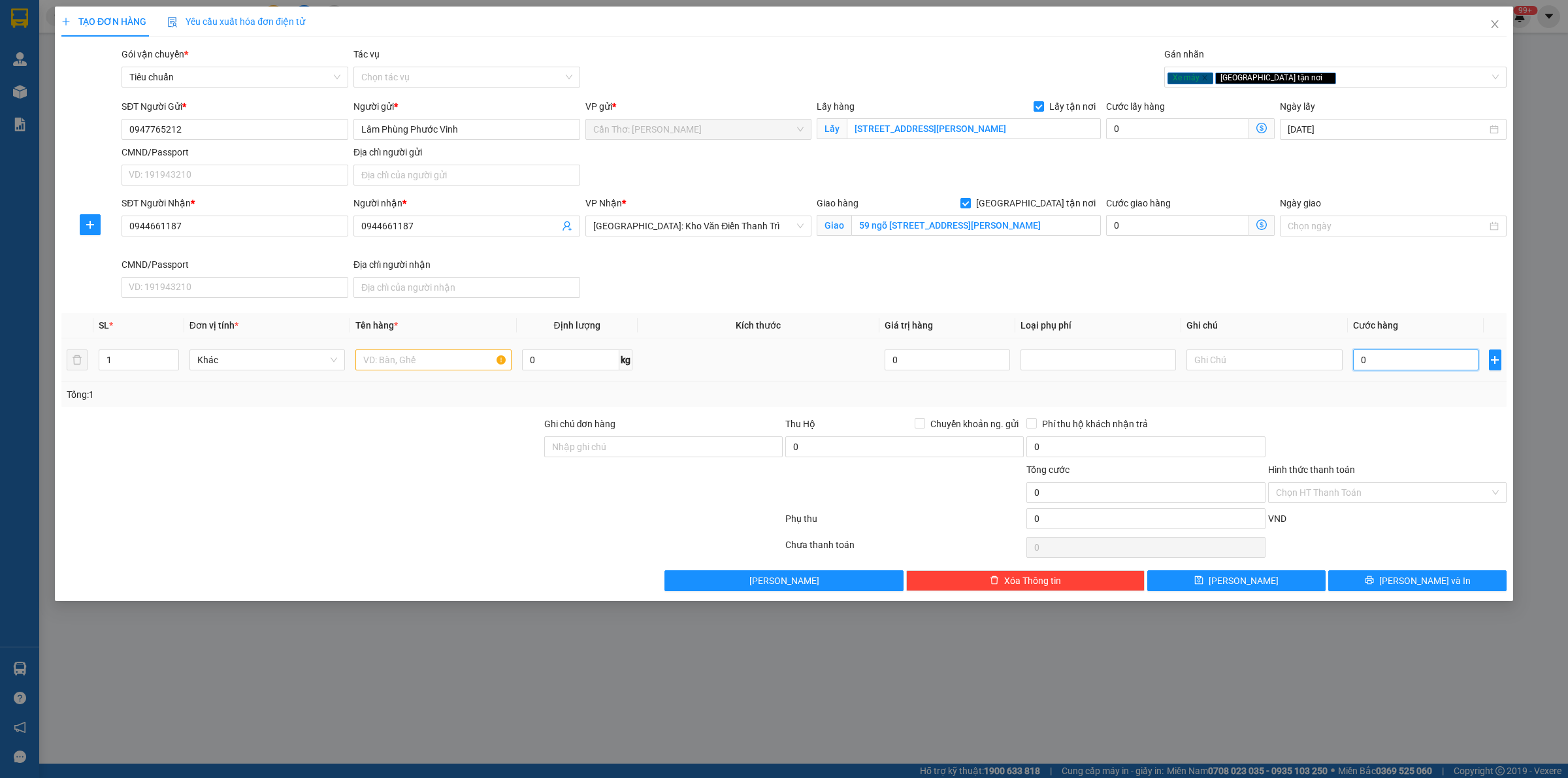
type input "1"
type input "16"
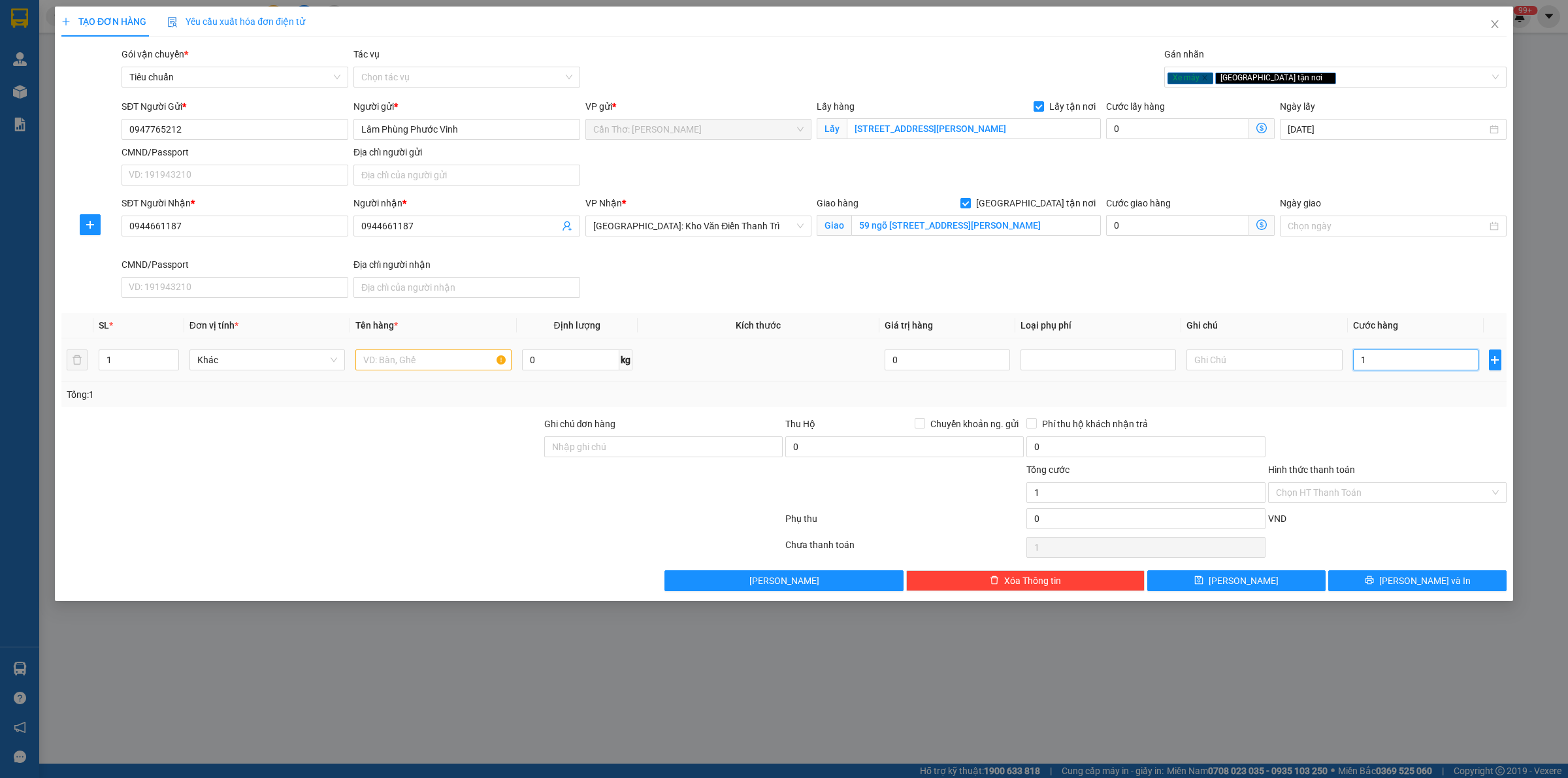
type input "16"
type input "168"
type input "1.680"
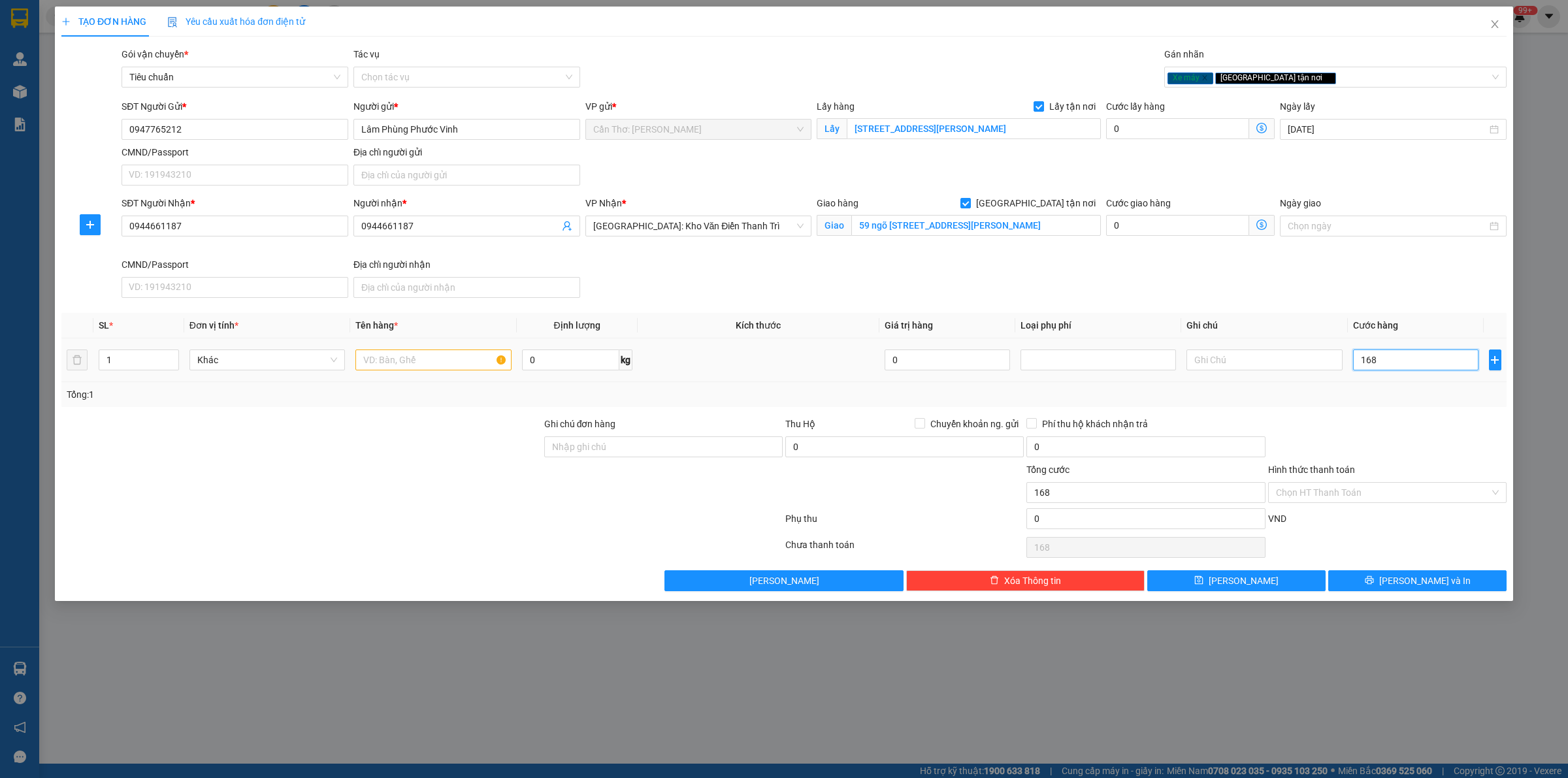
type input "1.680"
type input "16.800"
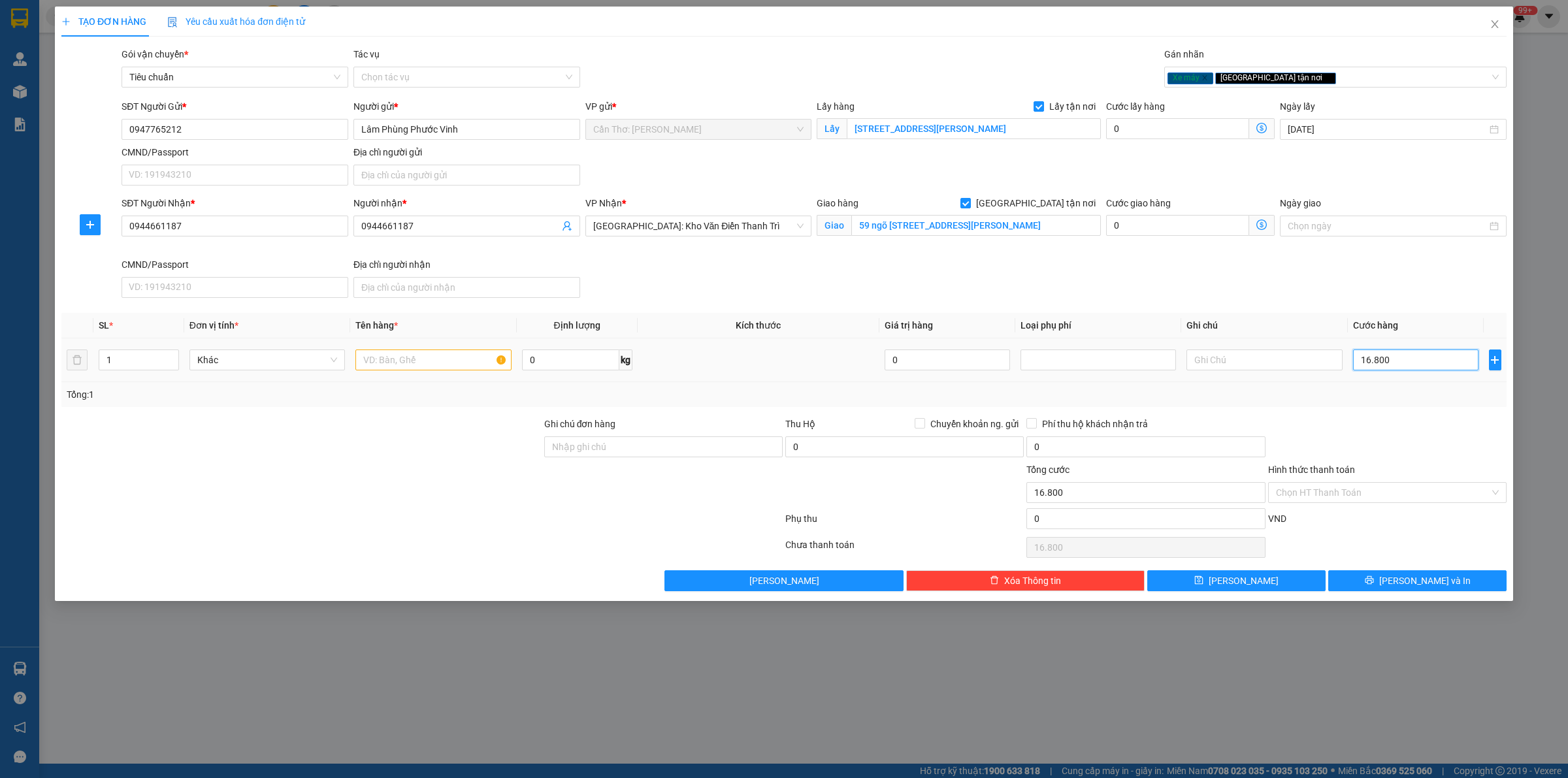
type input "168.000"
type input "1.680.000"
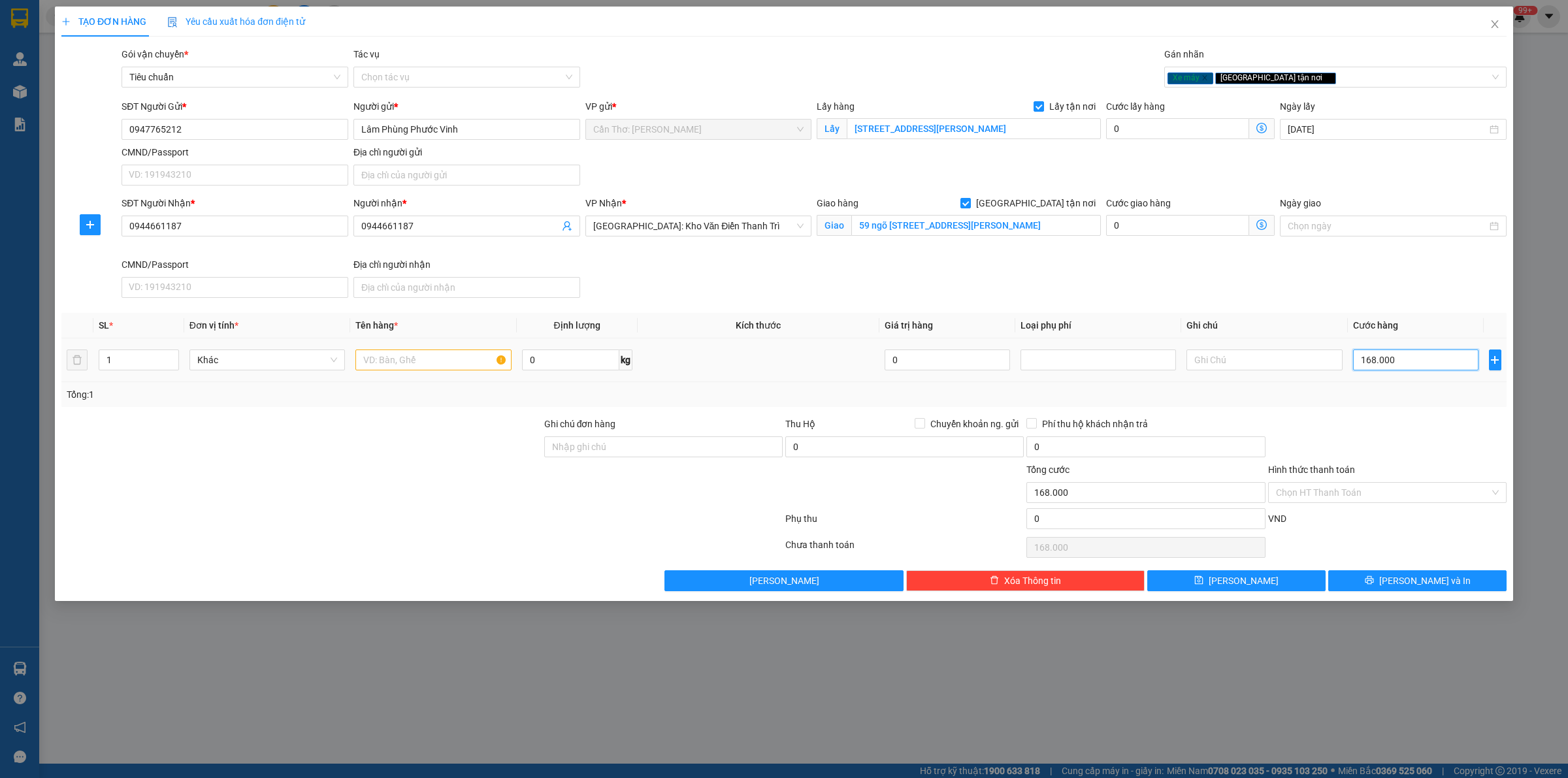
type input "1.680.000"
click at [467, 372] on div at bounding box center [433, 360] width 155 height 27
type input "1 XE MÁY CÀ MAU"
click at [1389, 580] on button "Lưu và In" at bounding box center [1417, 581] width 178 height 21
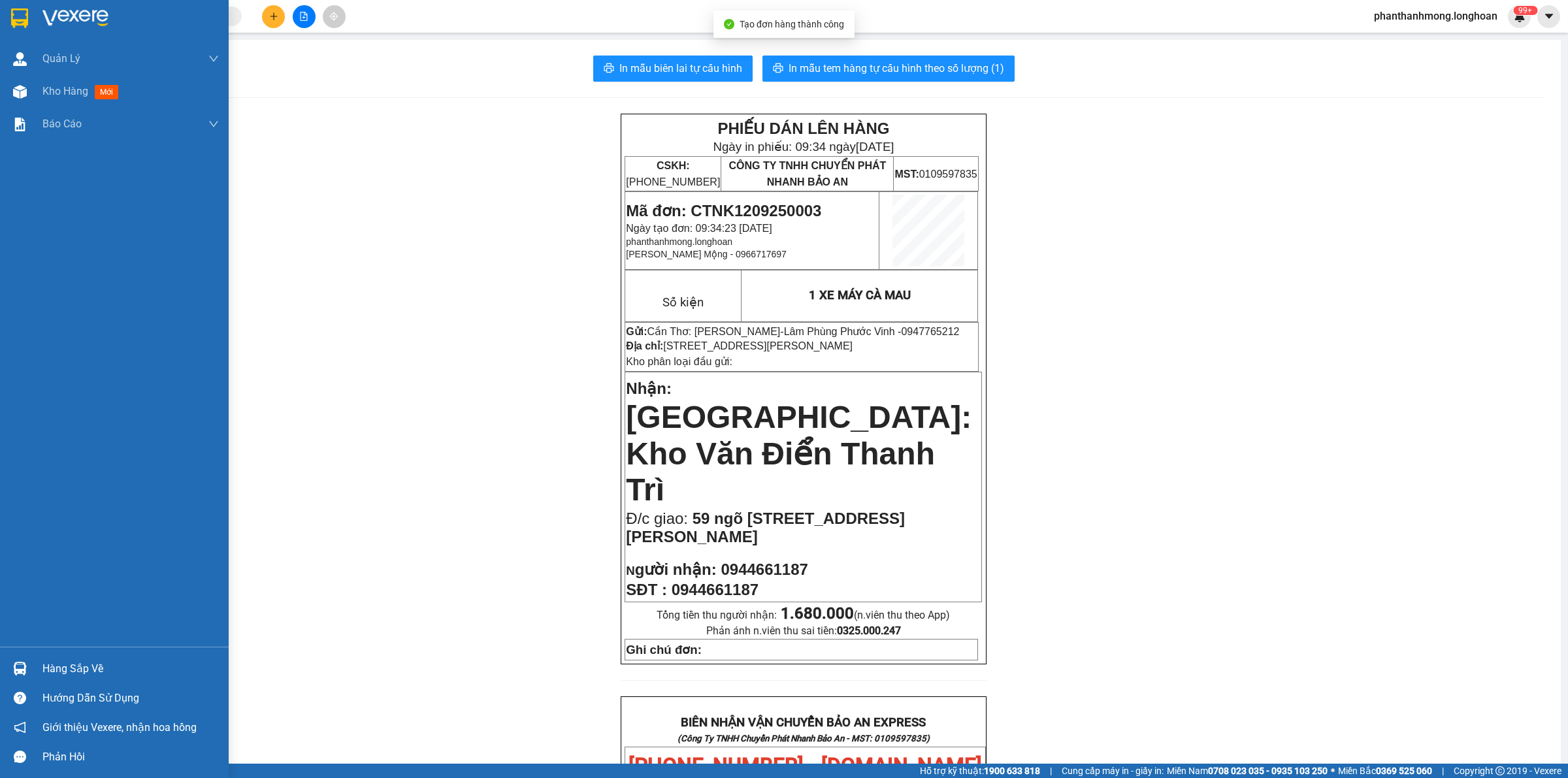
click at [25, 11] on img at bounding box center [20, 18] width 17 height 20
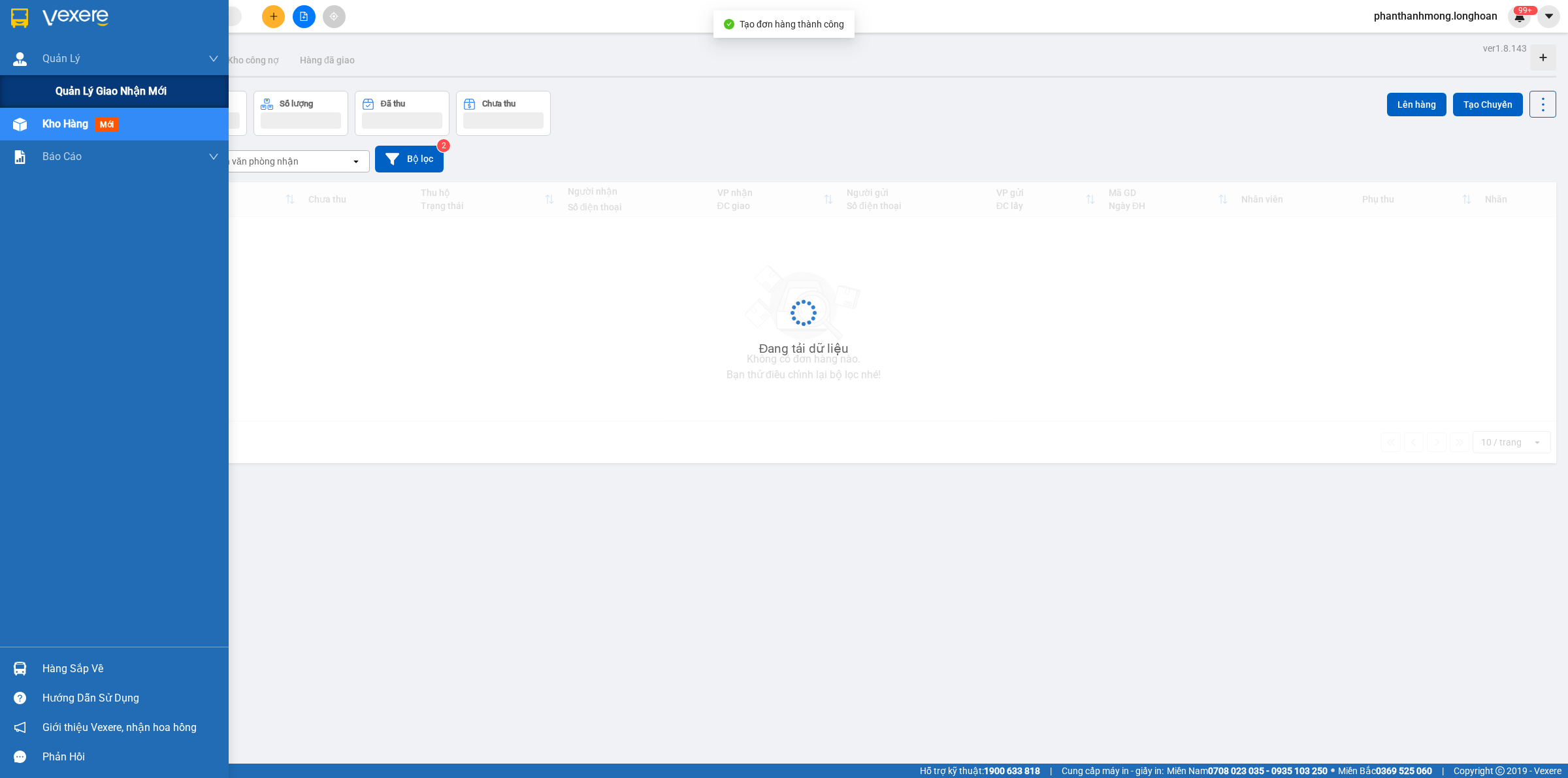
click at [111, 79] on div "Quản lý giao nhận mới" at bounding box center [137, 91] width 163 height 32
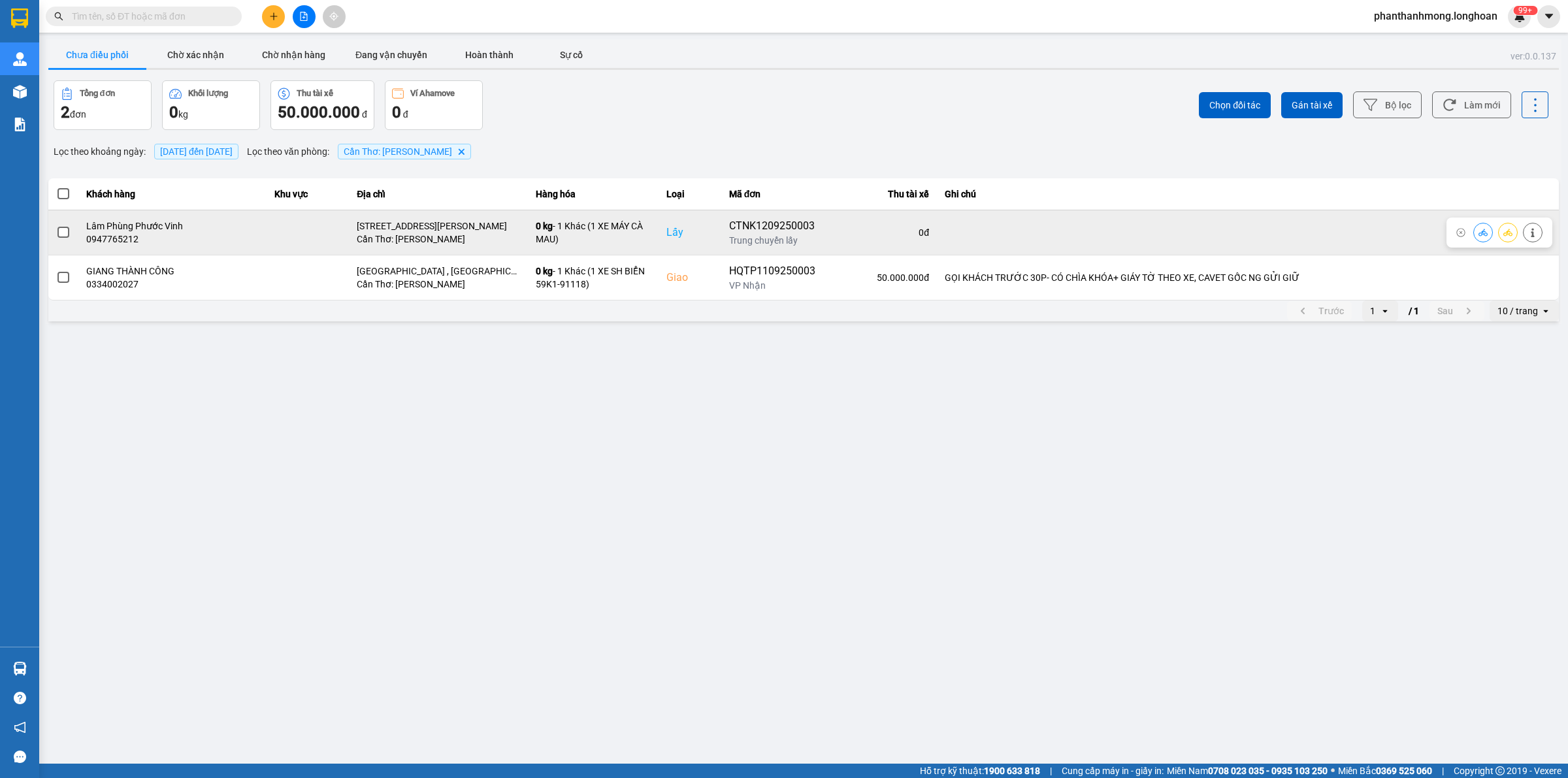
click at [66, 239] on td at bounding box center [63, 232] width 30 height 45
click at [63, 237] on label at bounding box center [63, 232] width 14 height 14
click at [56, 226] on input "checkbox" at bounding box center [56, 226] width 0 height 0
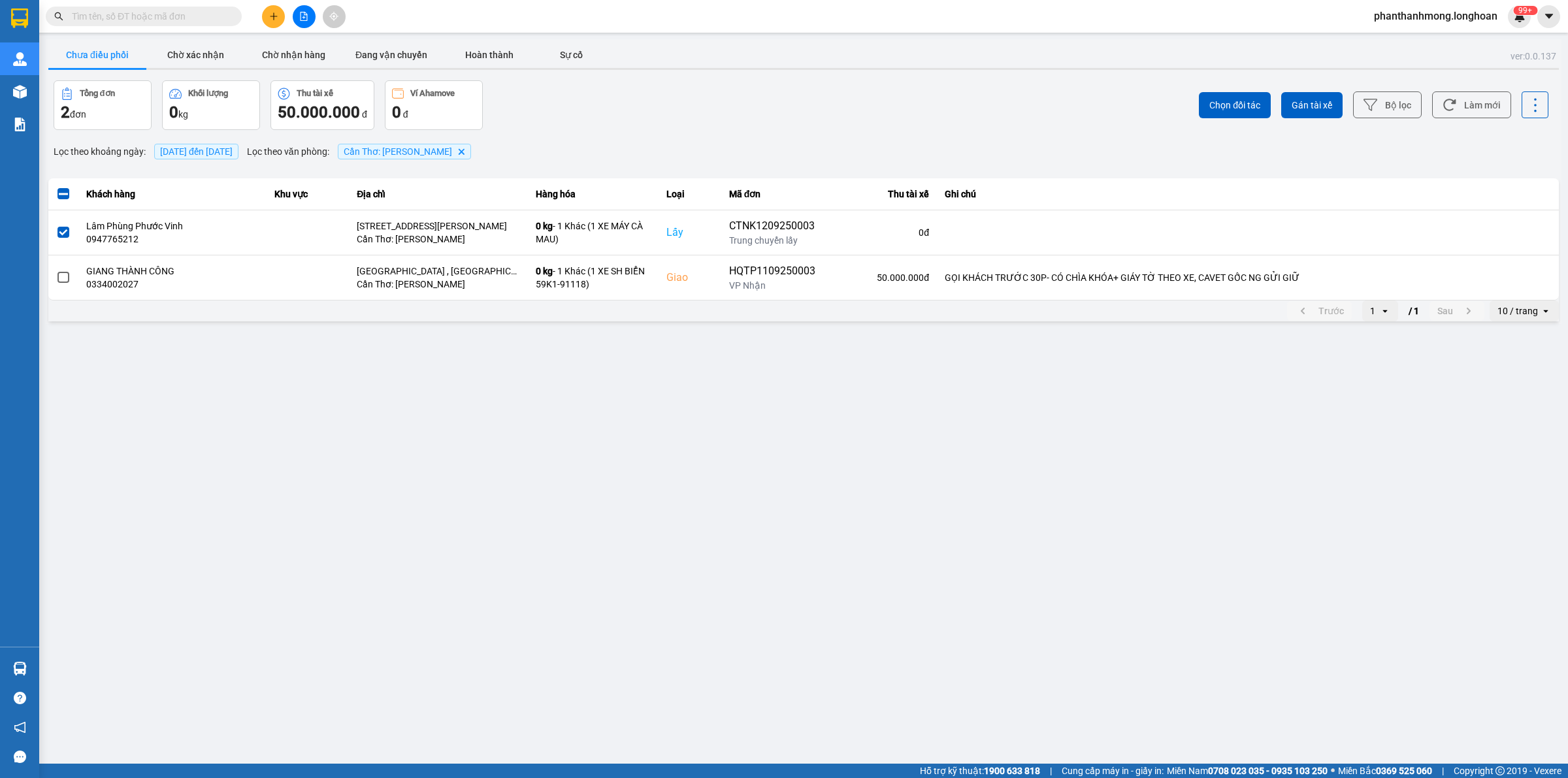
click at [1330, 123] on div "Chọn đối tác Gán tài xế Bộ lọc Làm mới" at bounding box center [1175, 105] width 748 height 49
click at [1321, 113] on button "Gán tài xế" at bounding box center [1311, 105] width 62 height 27
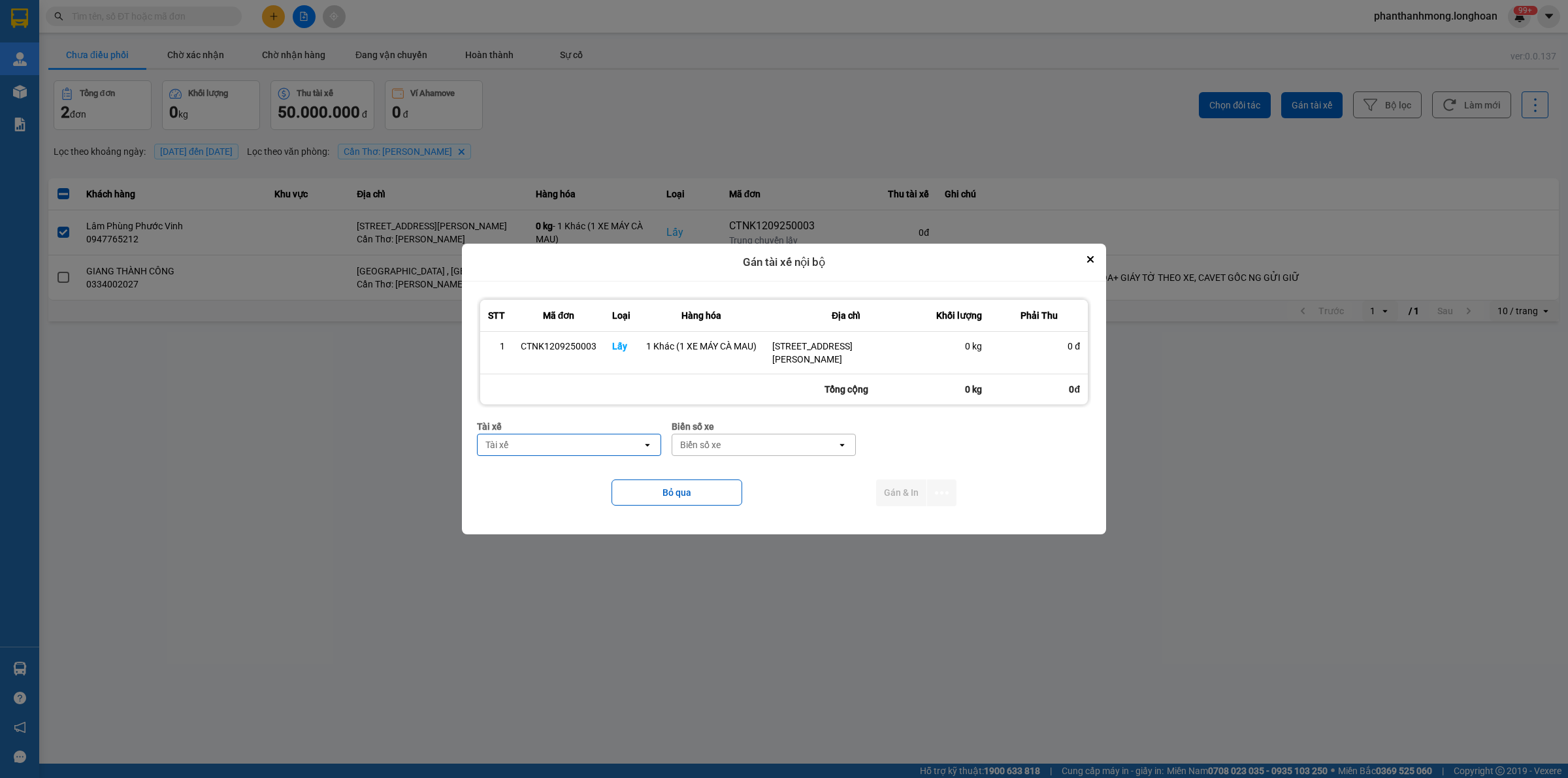
click at [616, 445] on div "Tài xế" at bounding box center [560, 445] width 165 height 21
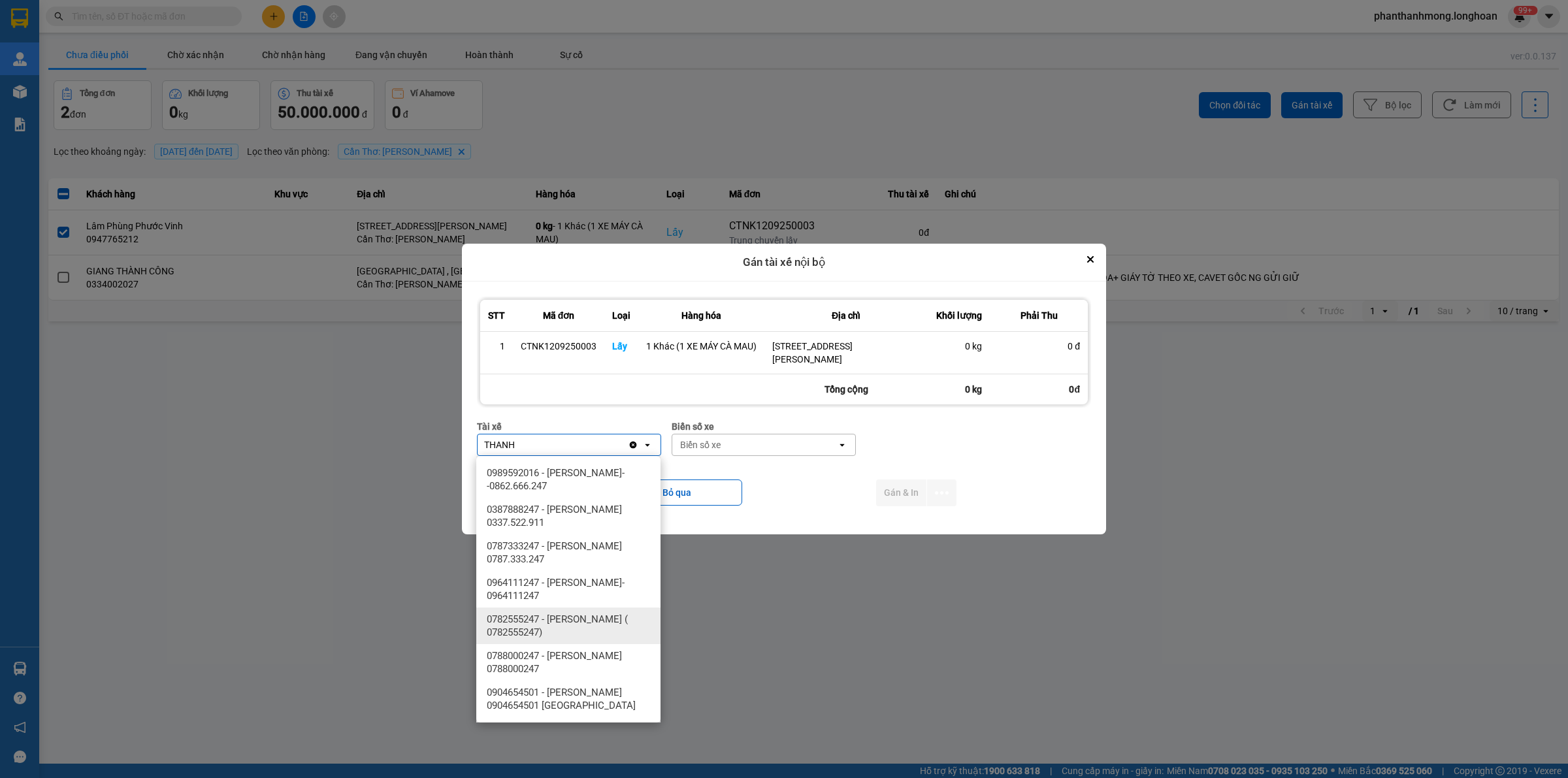
type input "THANH"
click at [608, 631] on span "0782555247 - NGUYỄN VĂN THANH ( 0782555247)" at bounding box center [571, 626] width 169 height 27
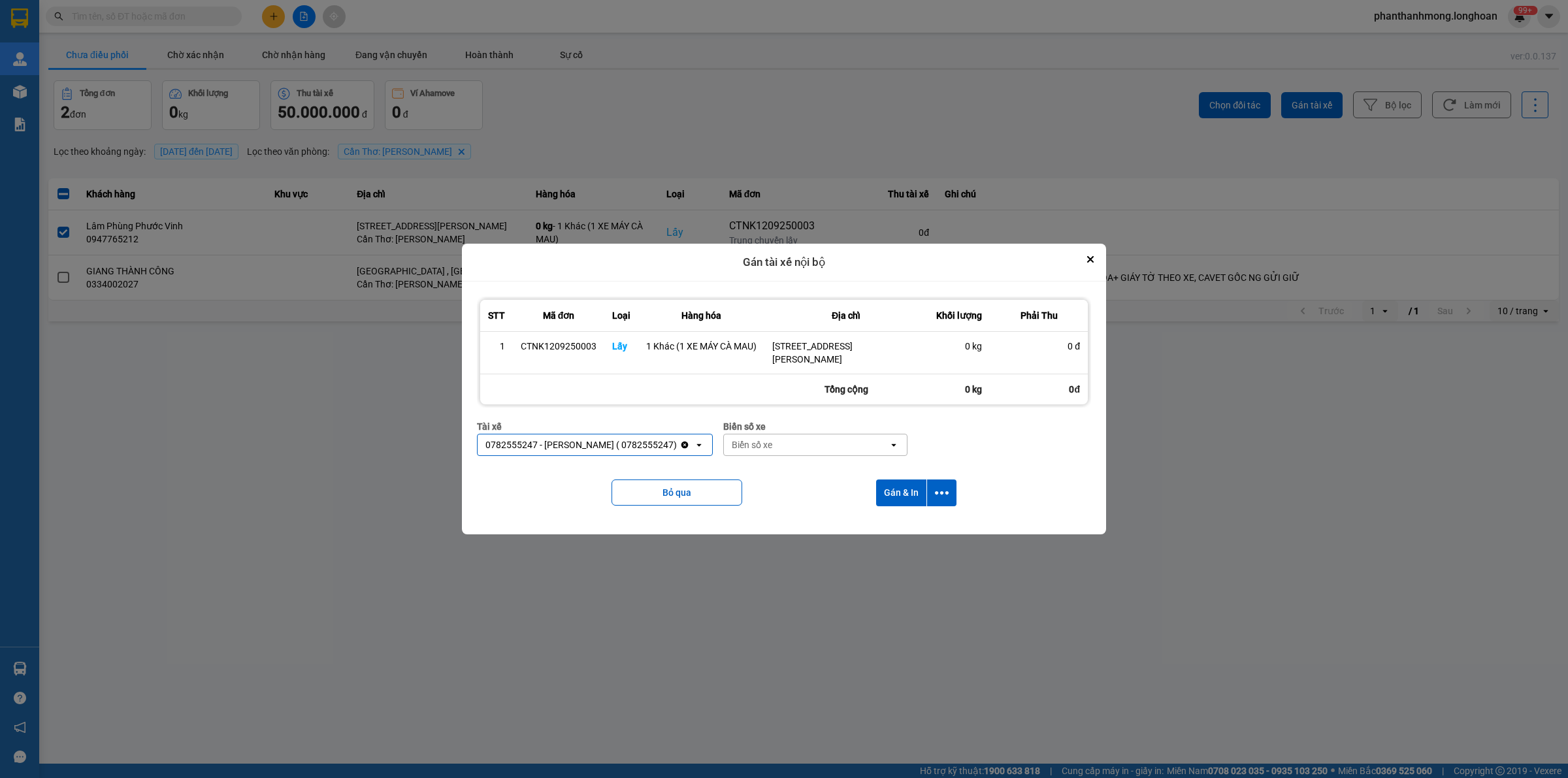
click at [758, 433] on div "Biển số xe" at bounding box center [815, 426] width 184 height 14
click at [765, 443] on div "Biển số xe" at bounding box center [751, 445] width 41 height 13
type input "2030"
click at [809, 464] on div "29E-120.30" at bounding box center [834, 473] width 184 height 24
click at [933, 495] on button "dialog" at bounding box center [942, 493] width 29 height 27
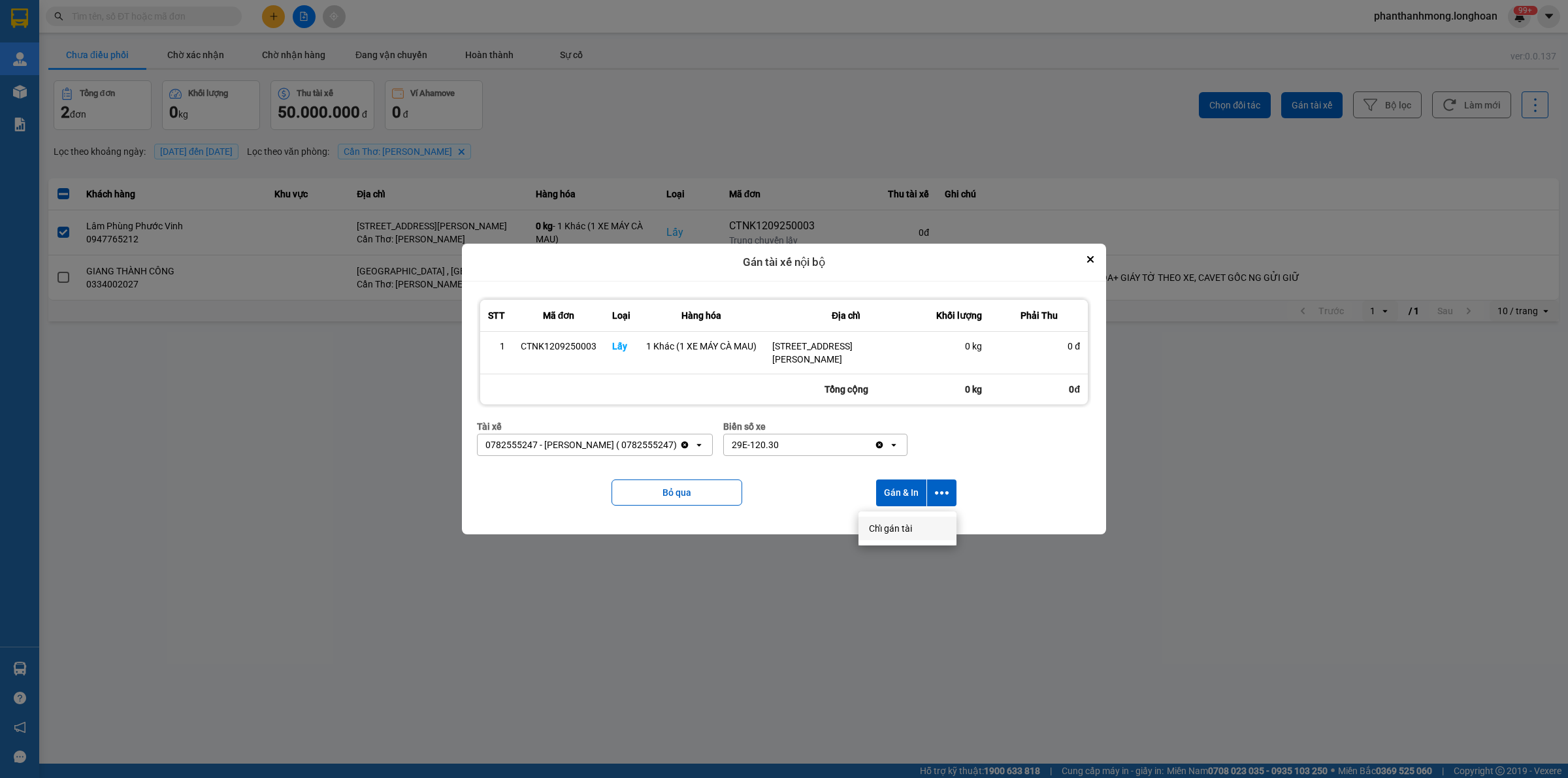
click at [889, 534] on span "Chỉ gán tài" at bounding box center [891, 529] width 44 height 13
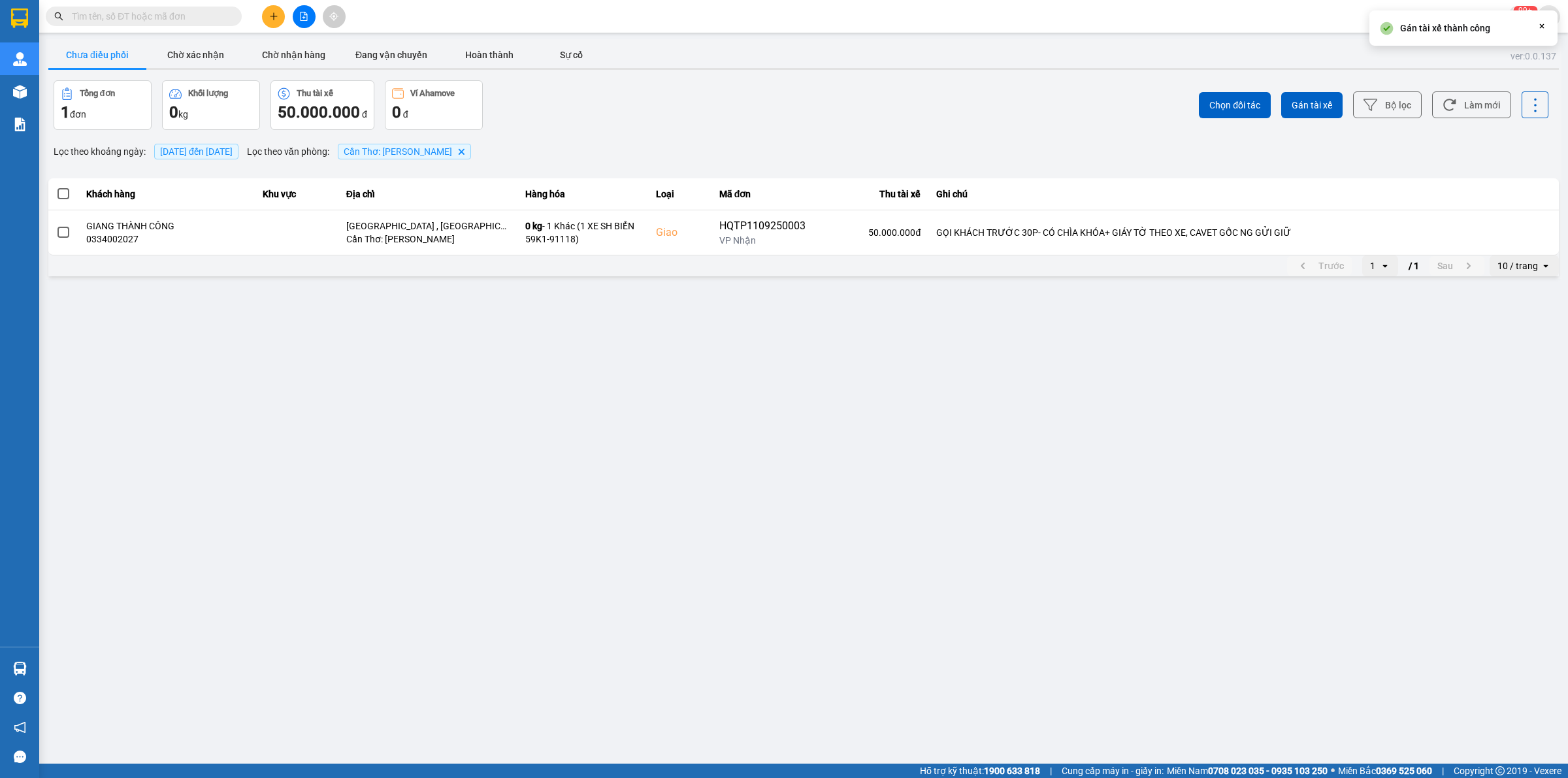
click at [24, 10] on img at bounding box center [20, 18] width 17 height 20
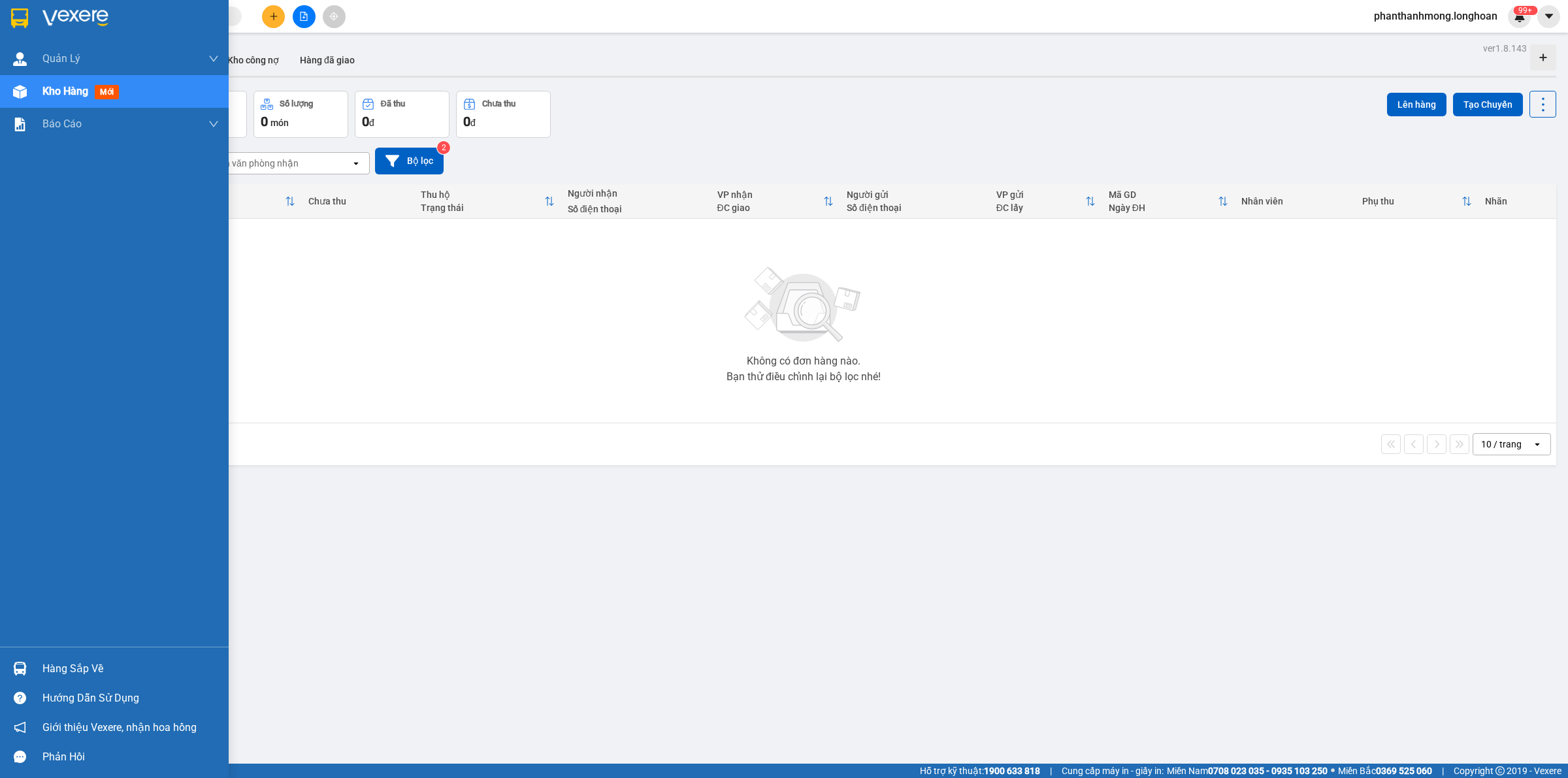
click at [20, 663] on img at bounding box center [20, 669] width 13 height 13
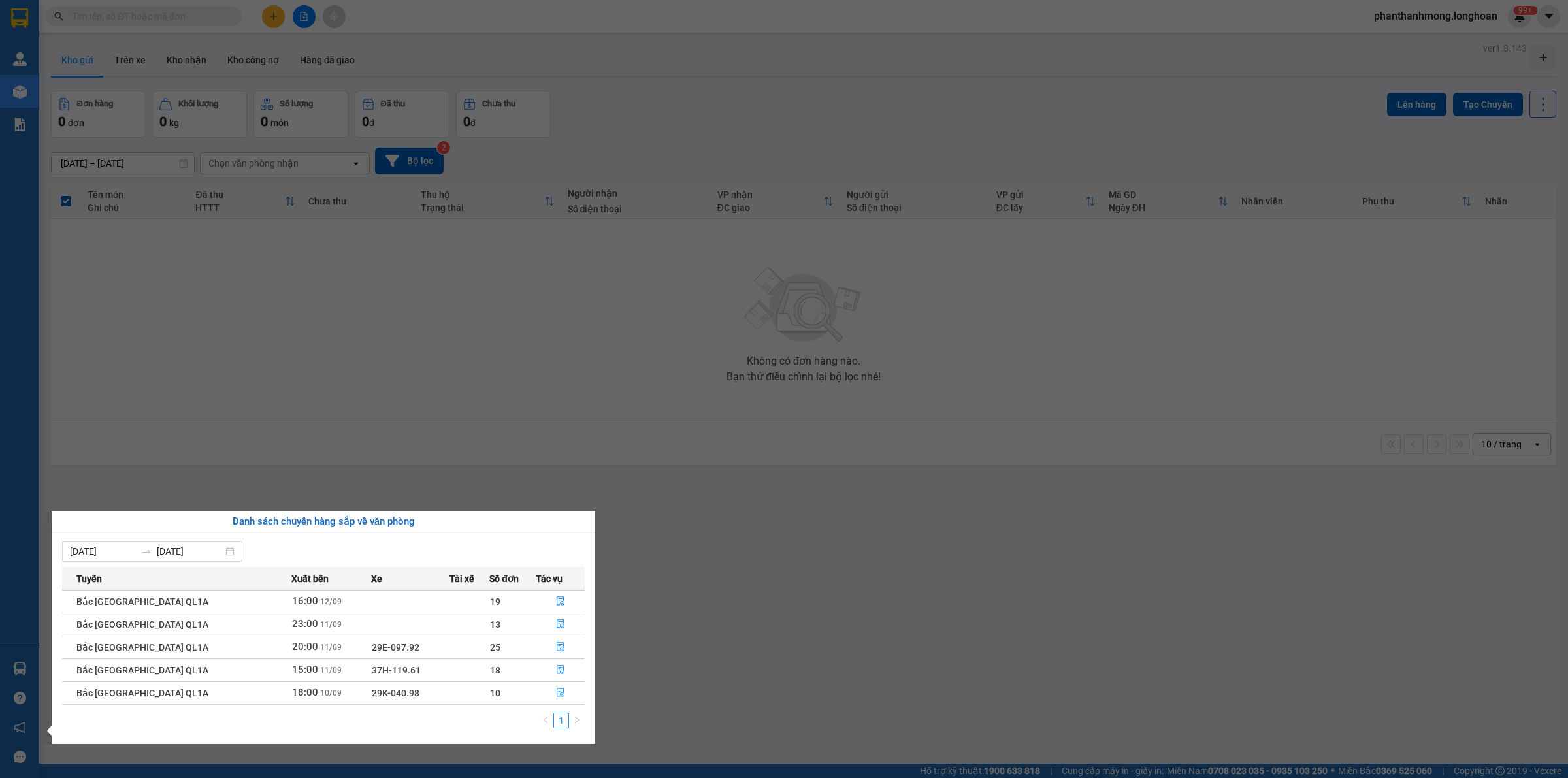
click at [27, 44] on div "Quản Lý Quản lý giao nhận mới Kho hàng mới Báo cáo 11. Báo cáo đơn giao nhận nộ…" at bounding box center [19, 389] width 39 height 778
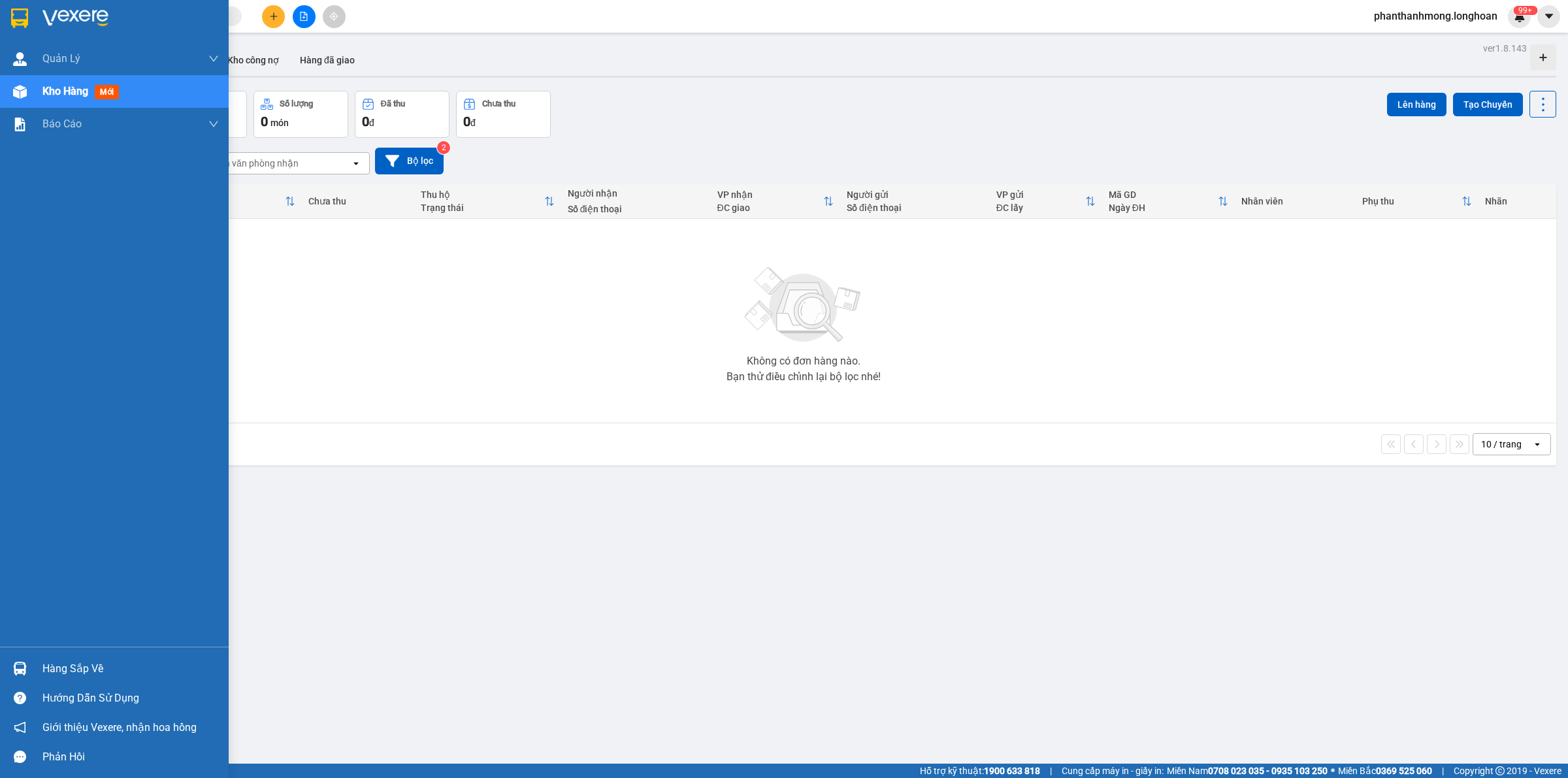
click at [20, 31] on div at bounding box center [114, 21] width 228 height 43
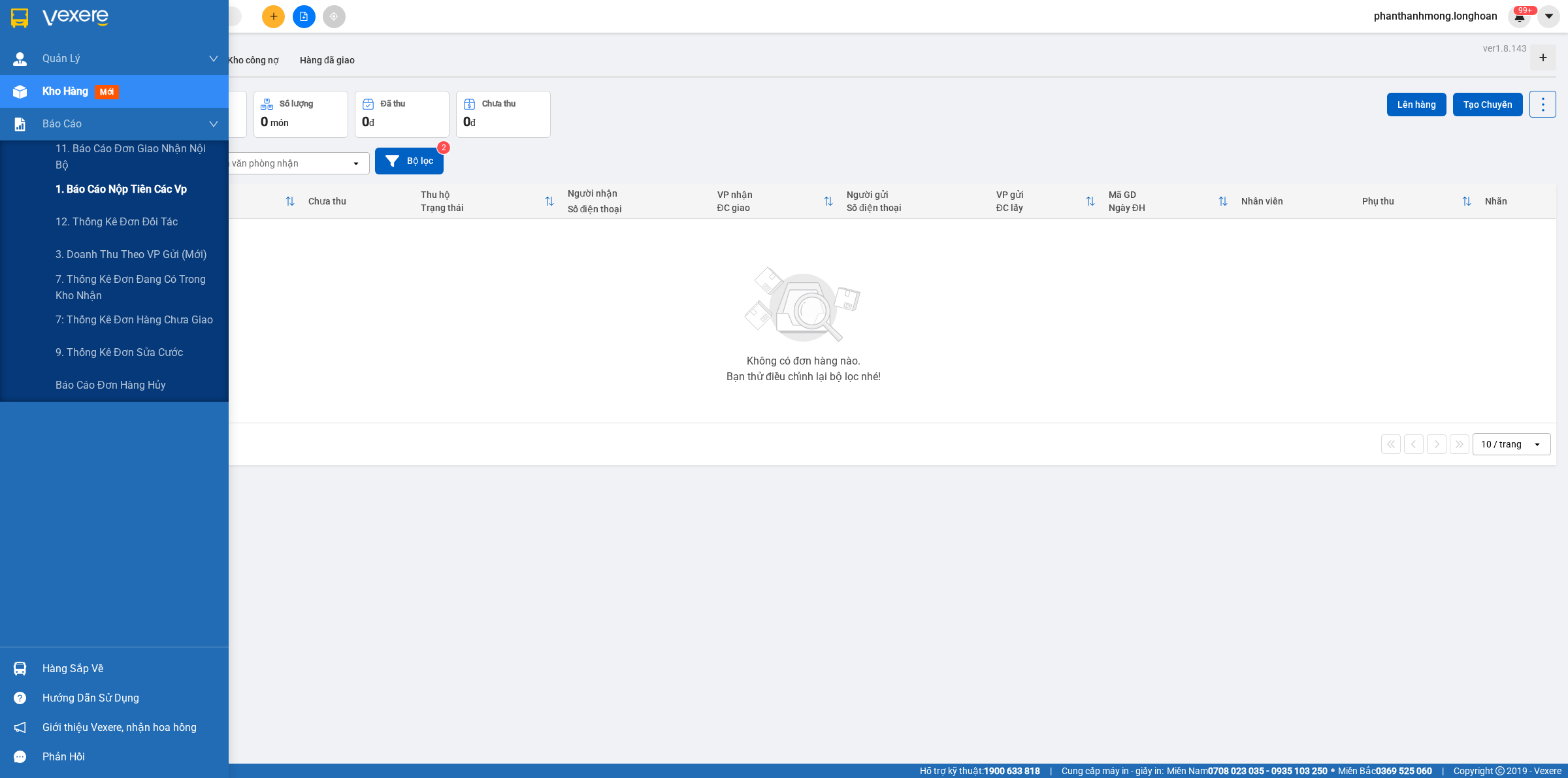
click at [122, 193] on span "1. Báo cáo nộp tiền các vp" at bounding box center [121, 189] width 132 height 16
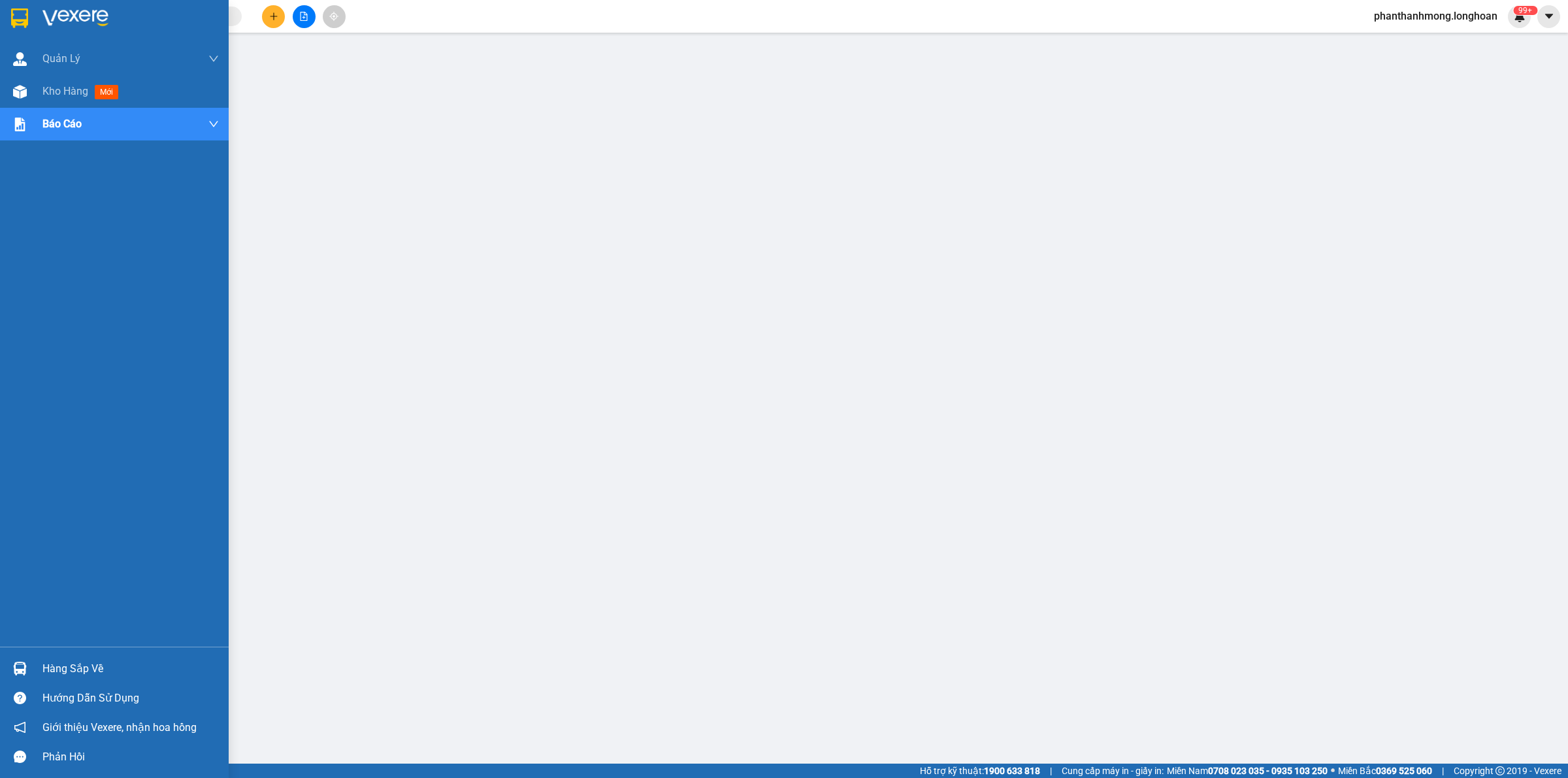
click at [16, 28] on div at bounding box center [20, 18] width 23 height 23
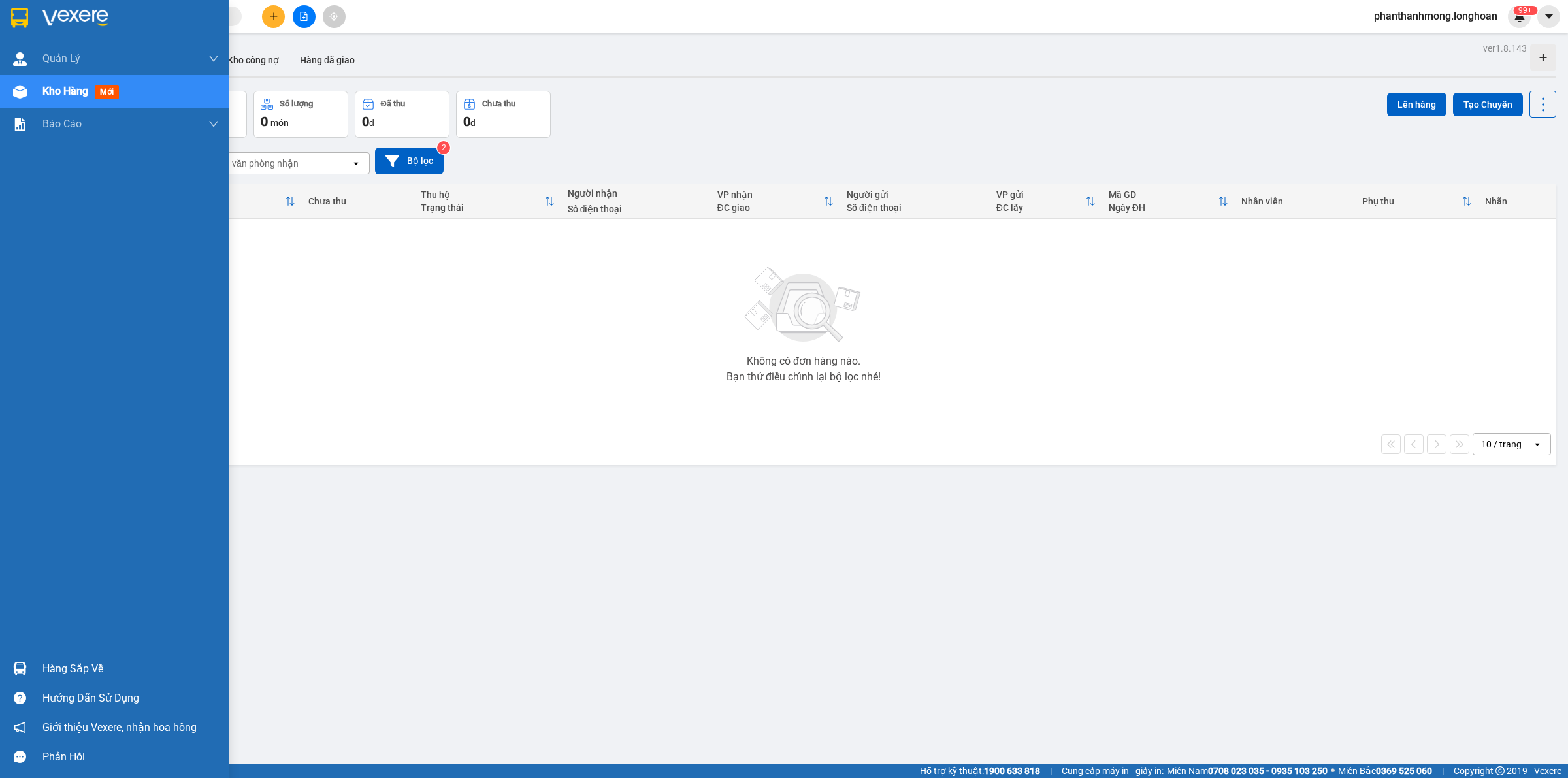
click at [24, 9] on img at bounding box center [20, 18] width 17 height 20
click at [16, 25] on img at bounding box center [20, 18] width 17 height 20
